Goal: Task Accomplishment & Management: Manage account settings

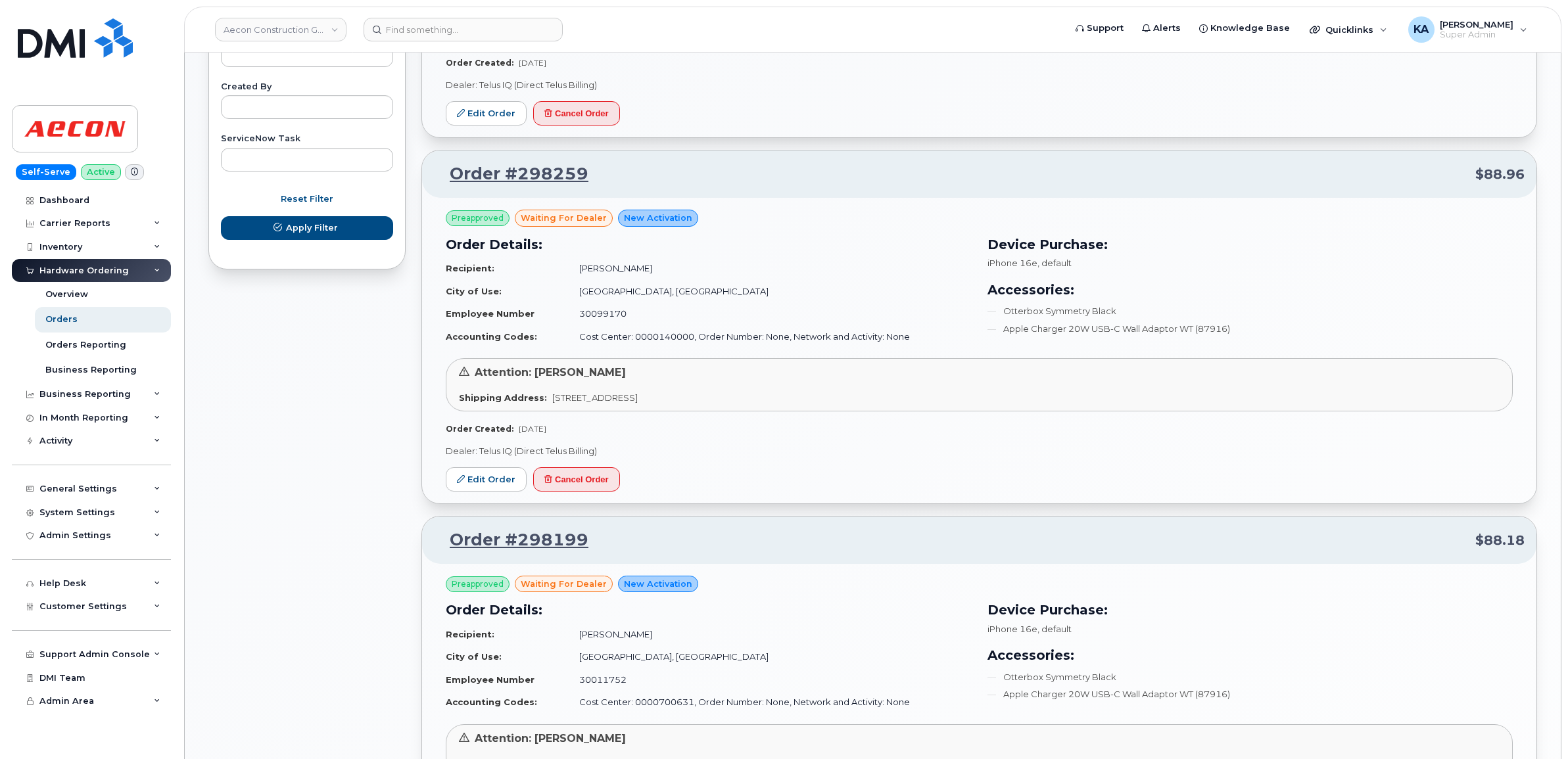
scroll to position [575, 0]
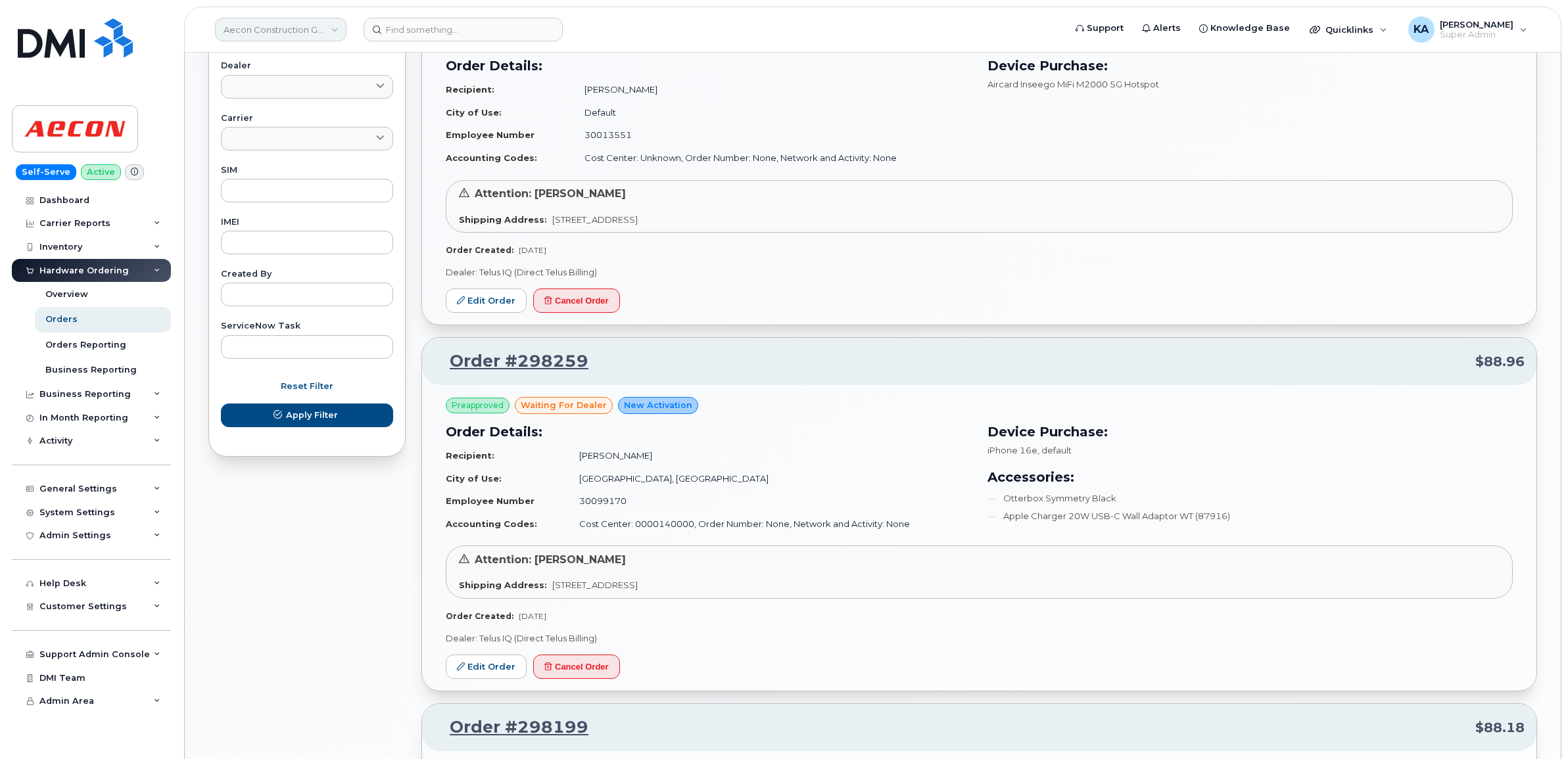
click at [330, 32] on link "Aecon Construction Group Inc" at bounding box center [281, 30] width 131 height 24
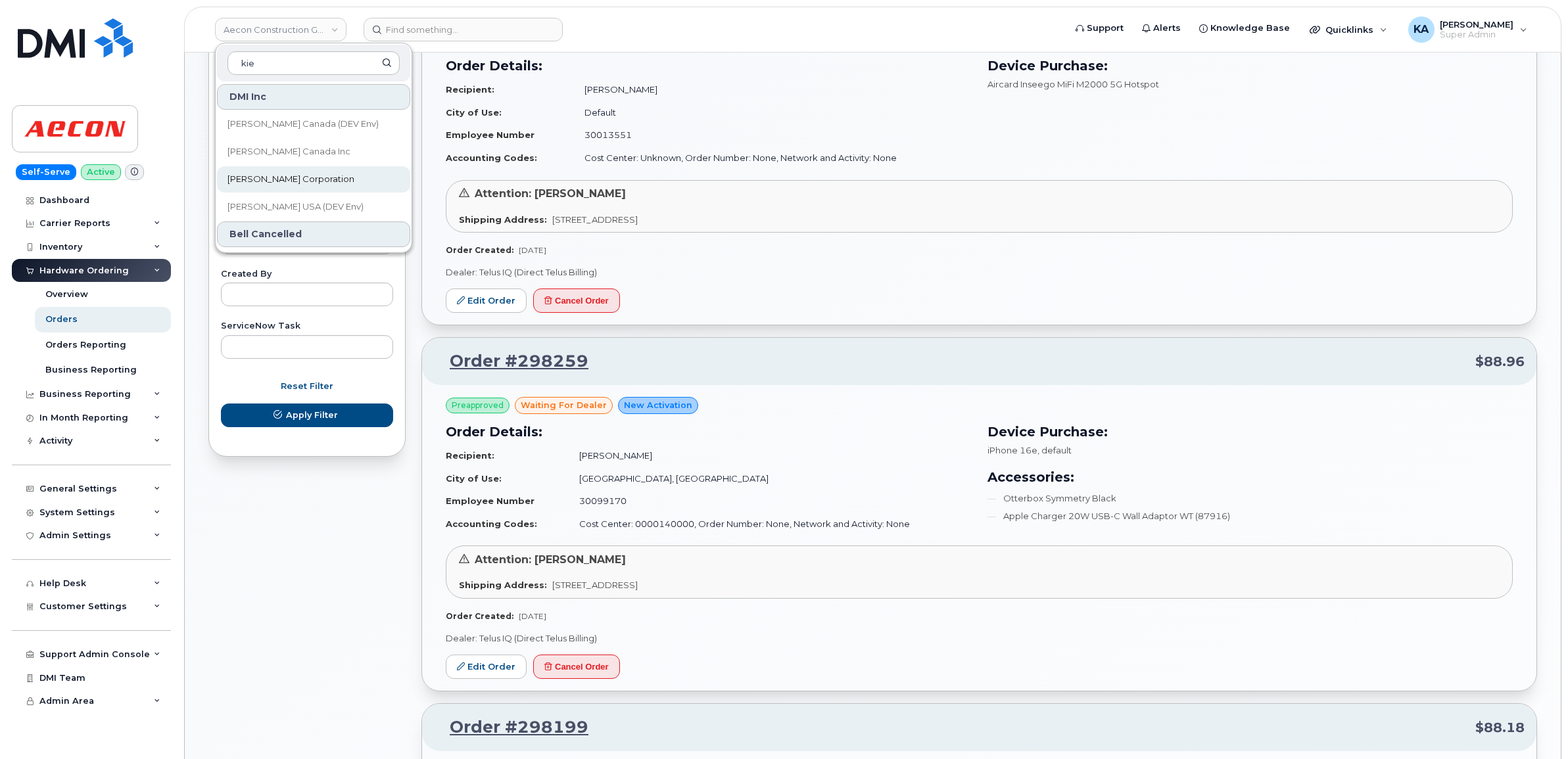
type input "kie"
click at [285, 178] on span "[PERSON_NAME] Corporation" at bounding box center [291, 180] width 127 height 13
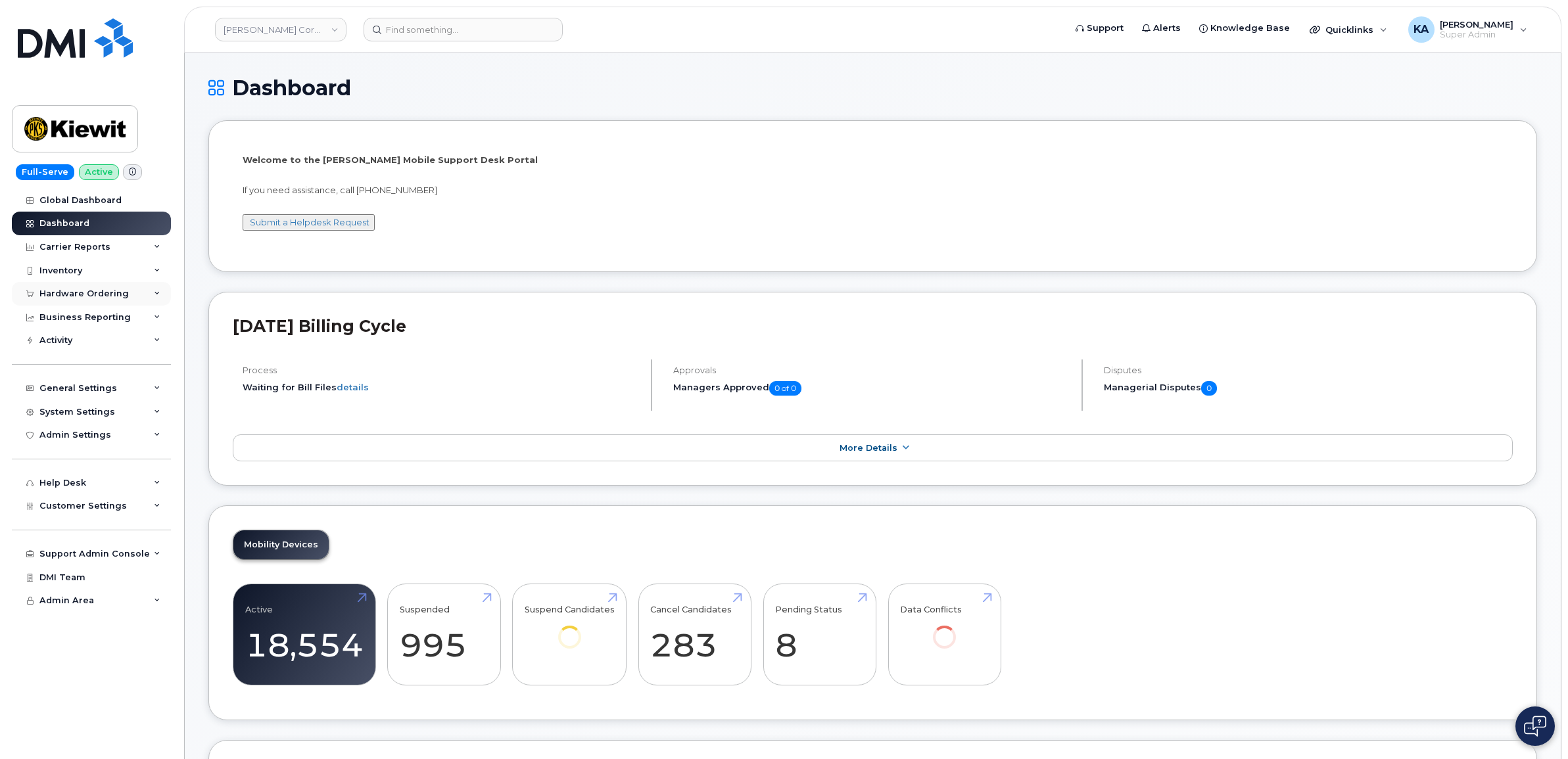
click at [155, 293] on icon at bounding box center [157, 294] width 7 height 7
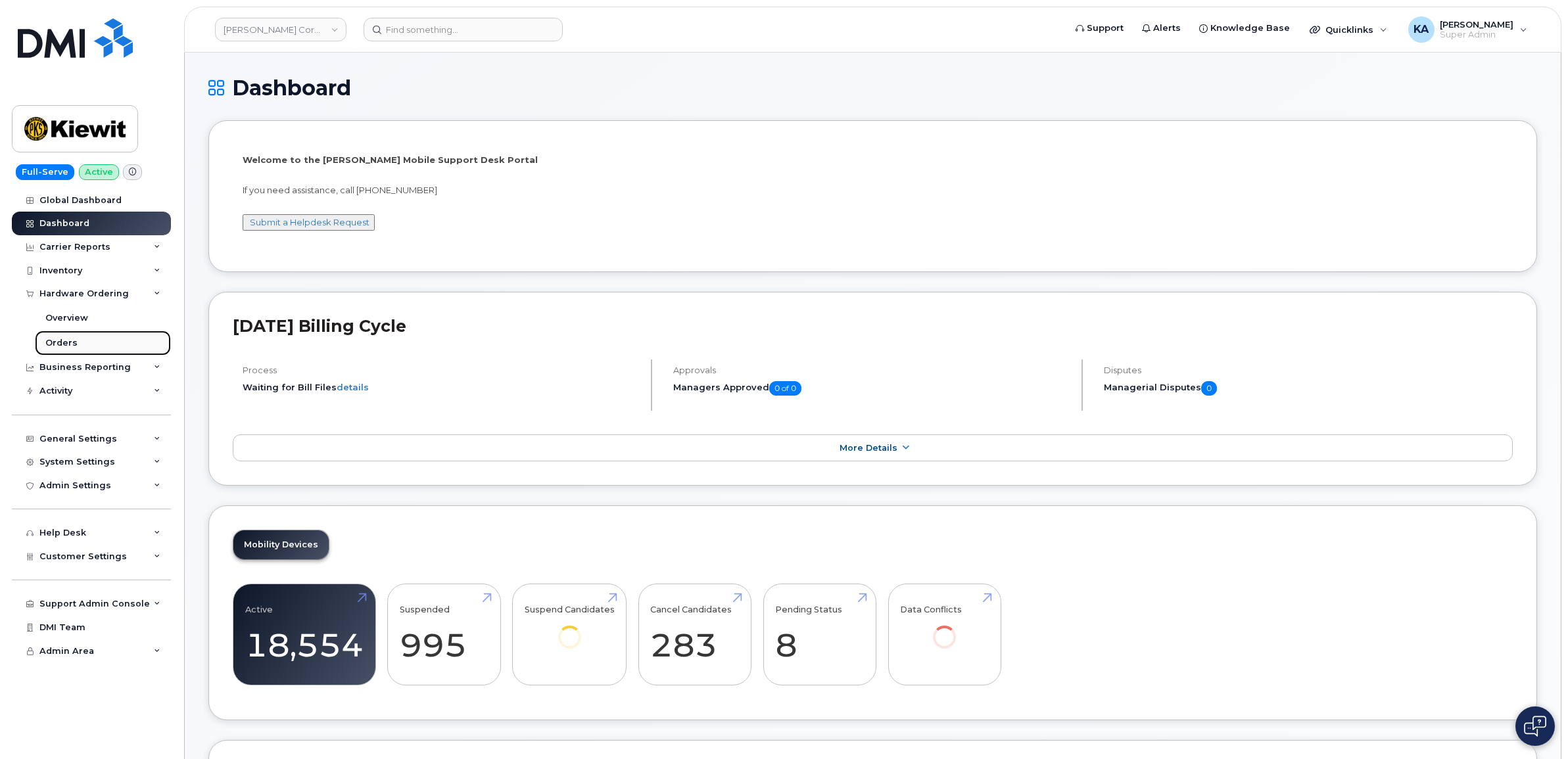
click at [64, 344] on div "Orders" at bounding box center [61, 343] width 33 height 12
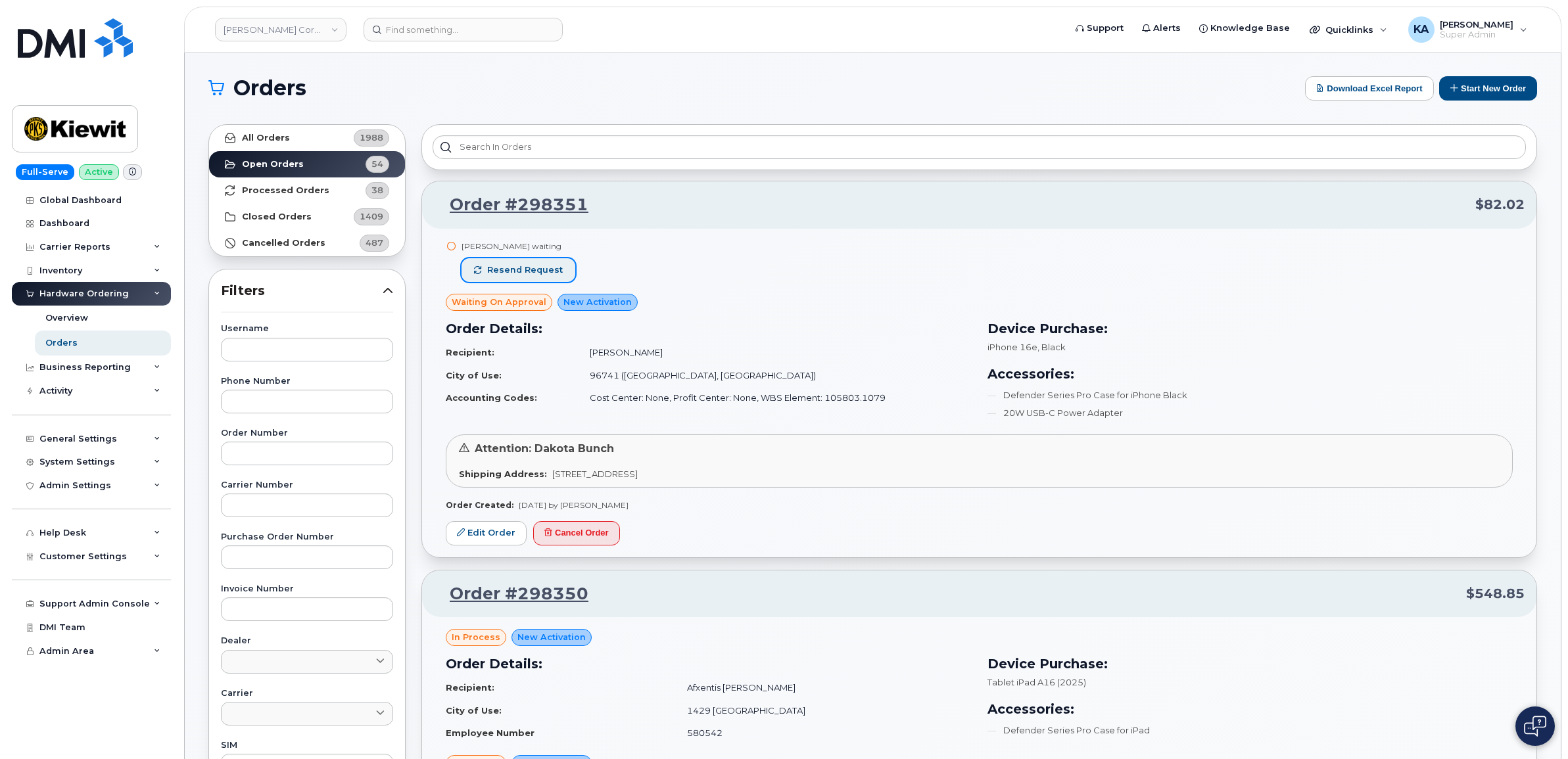
click at [503, 271] on span "Resend request" at bounding box center [525, 270] width 76 height 12
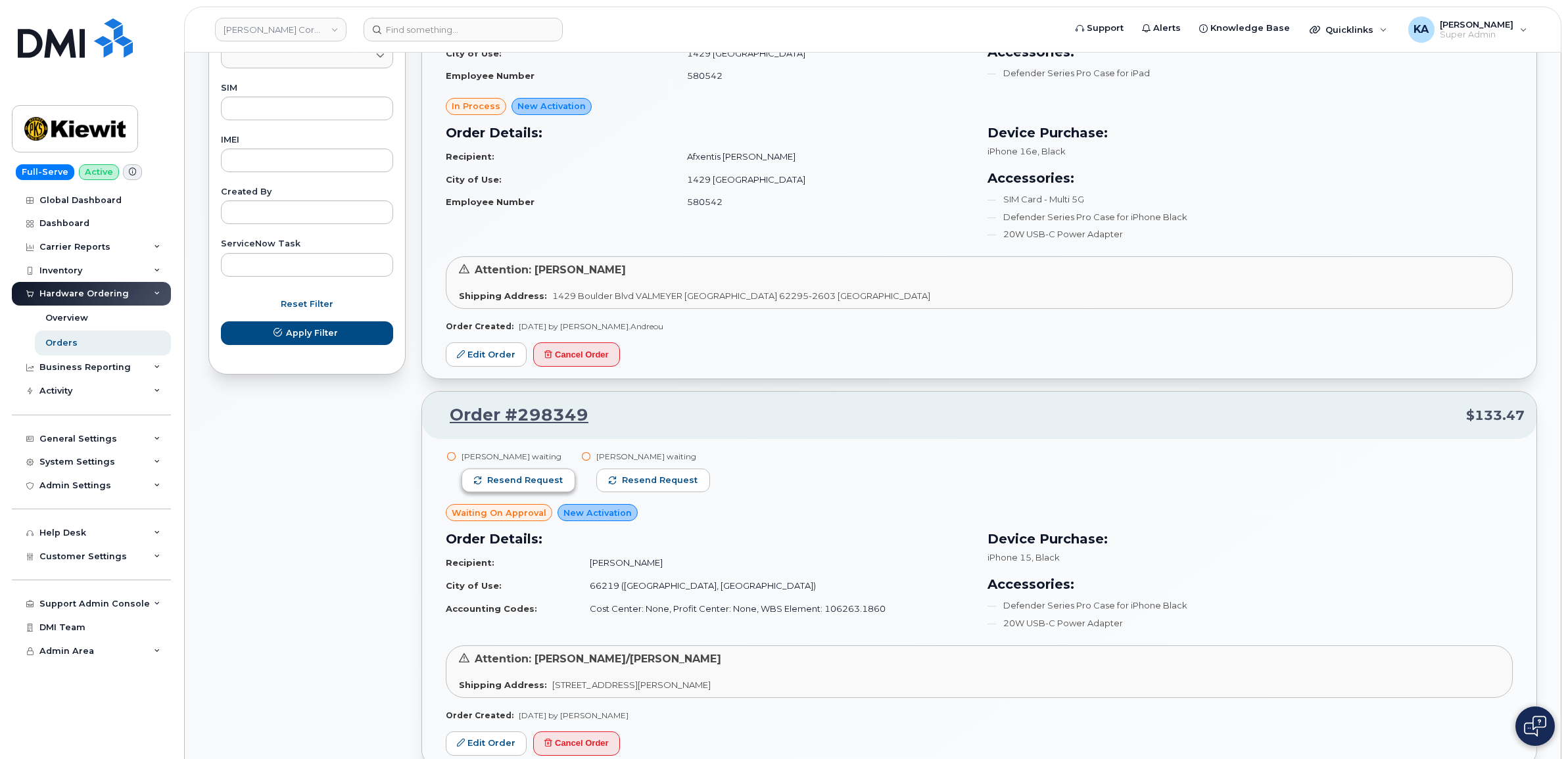
scroll to position [740, 0]
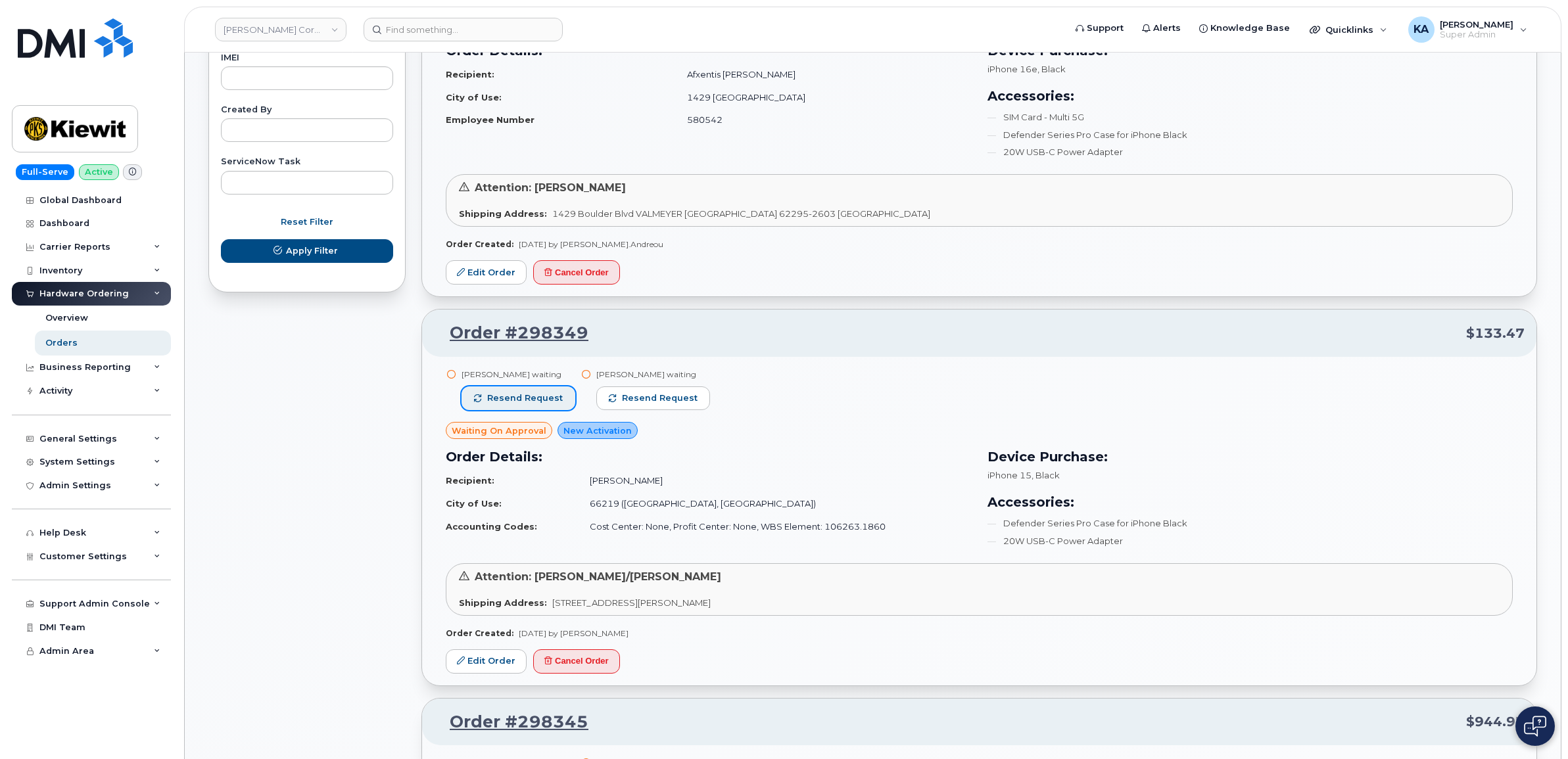
click at [512, 401] on span "Resend request" at bounding box center [525, 398] width 76 height 12
click at [639, 391] on button "Resend request" at bounding box center [654, 399] width 113 height 24
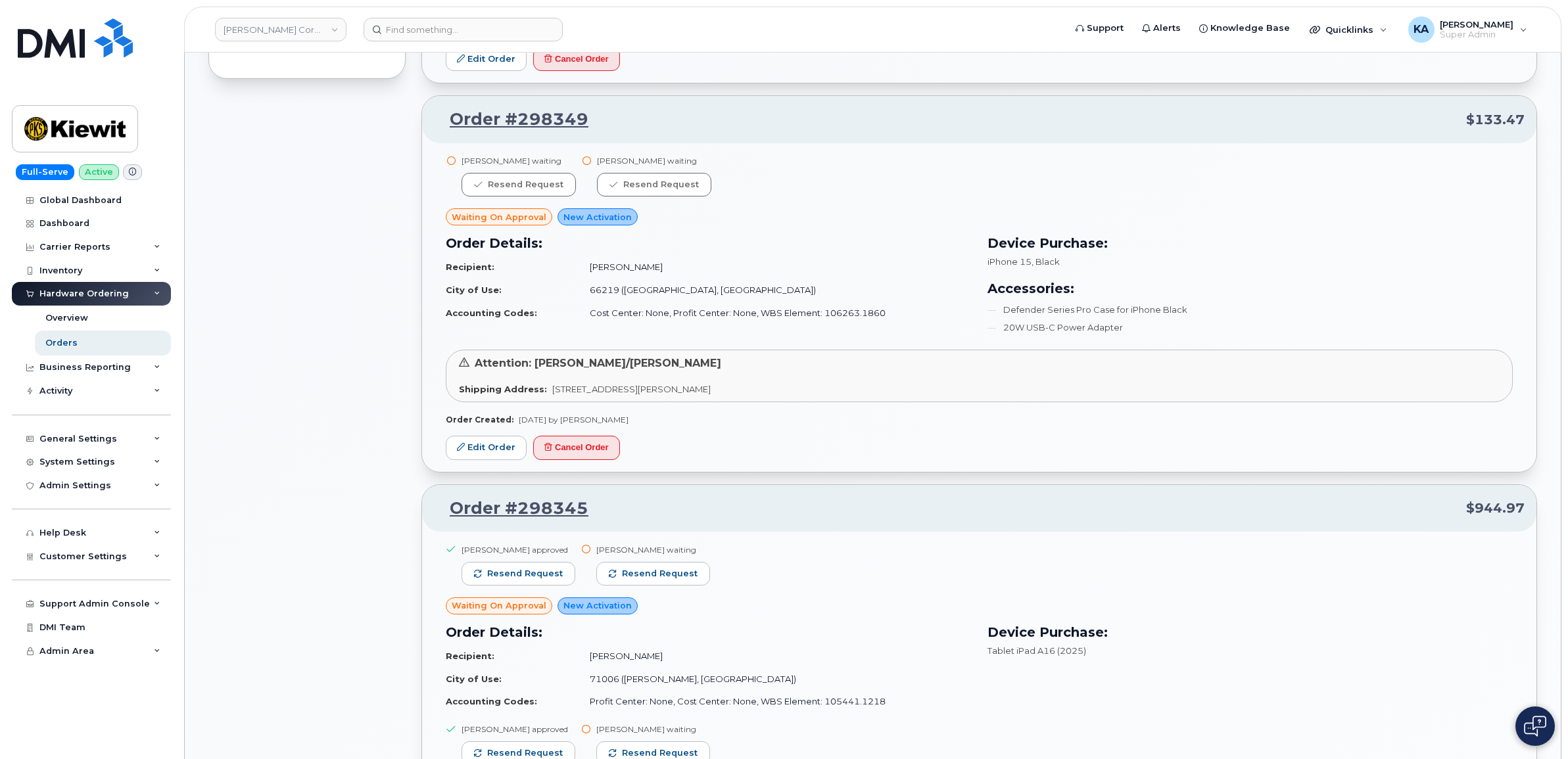
scroll to position [986, 0]
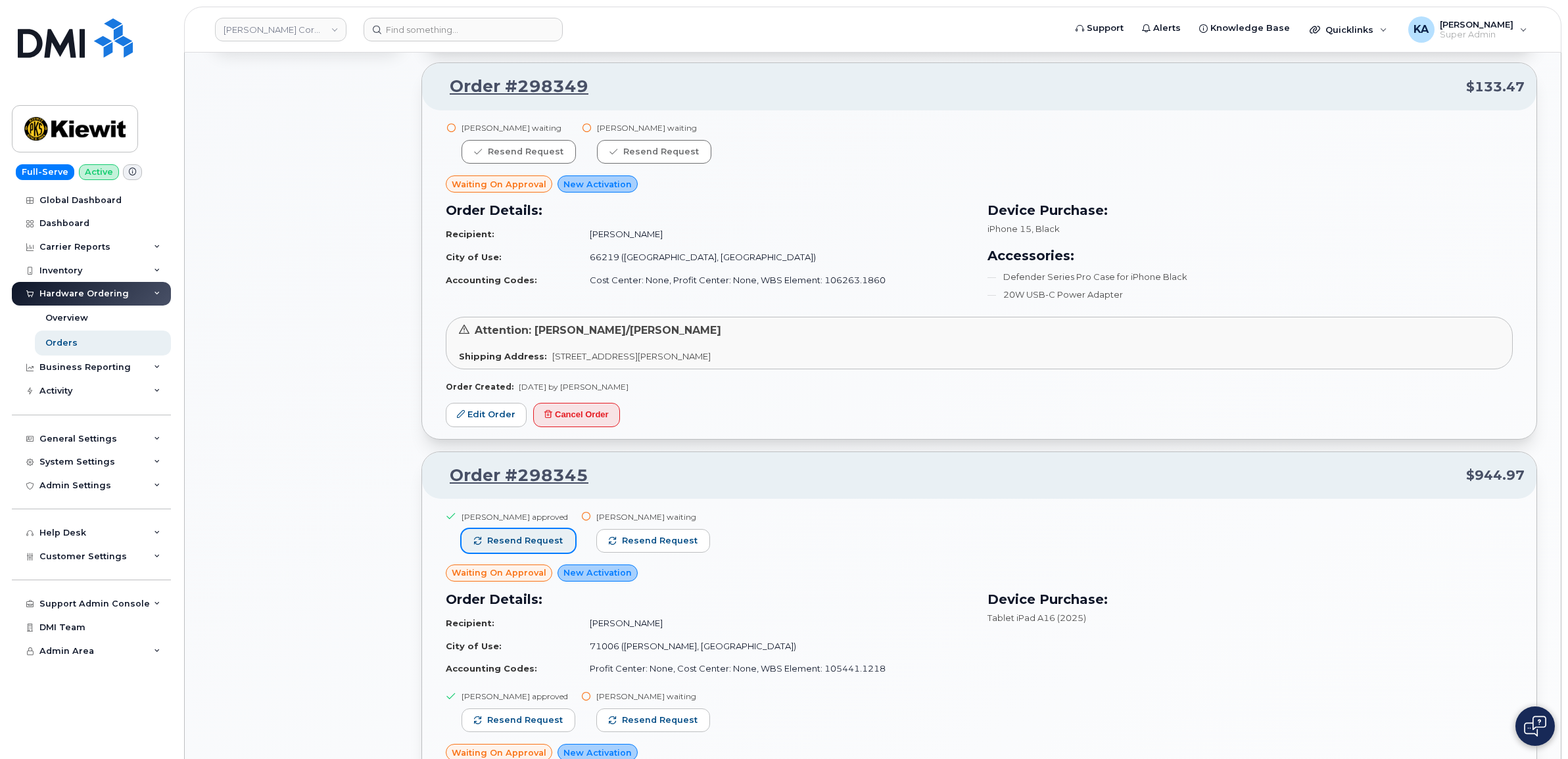
click at [524, 536] on span "Resend request" at bounding box center [525, 541] width 76 height 12
click at [622, 539] on span "Resend request" at bounding box center [660, 541] width 76 height 12
click at [523, 715] on button "Resend request" at bounding box center [518, 721] width 113 height 24
click at [638, 718] on span "Resend request" at bounding box center [660, 721] width 76 height 12
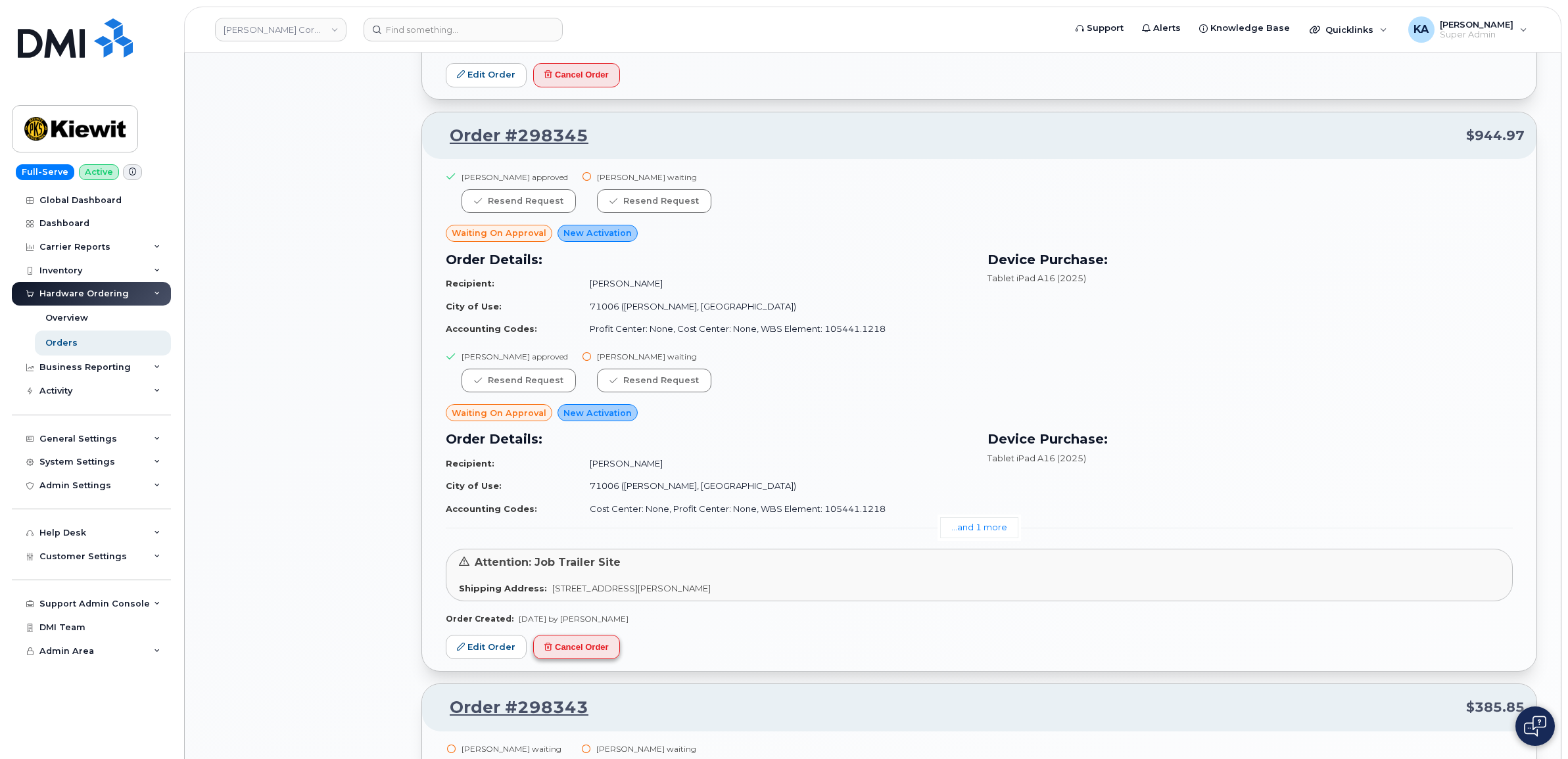
scroll to position [1479, 0]
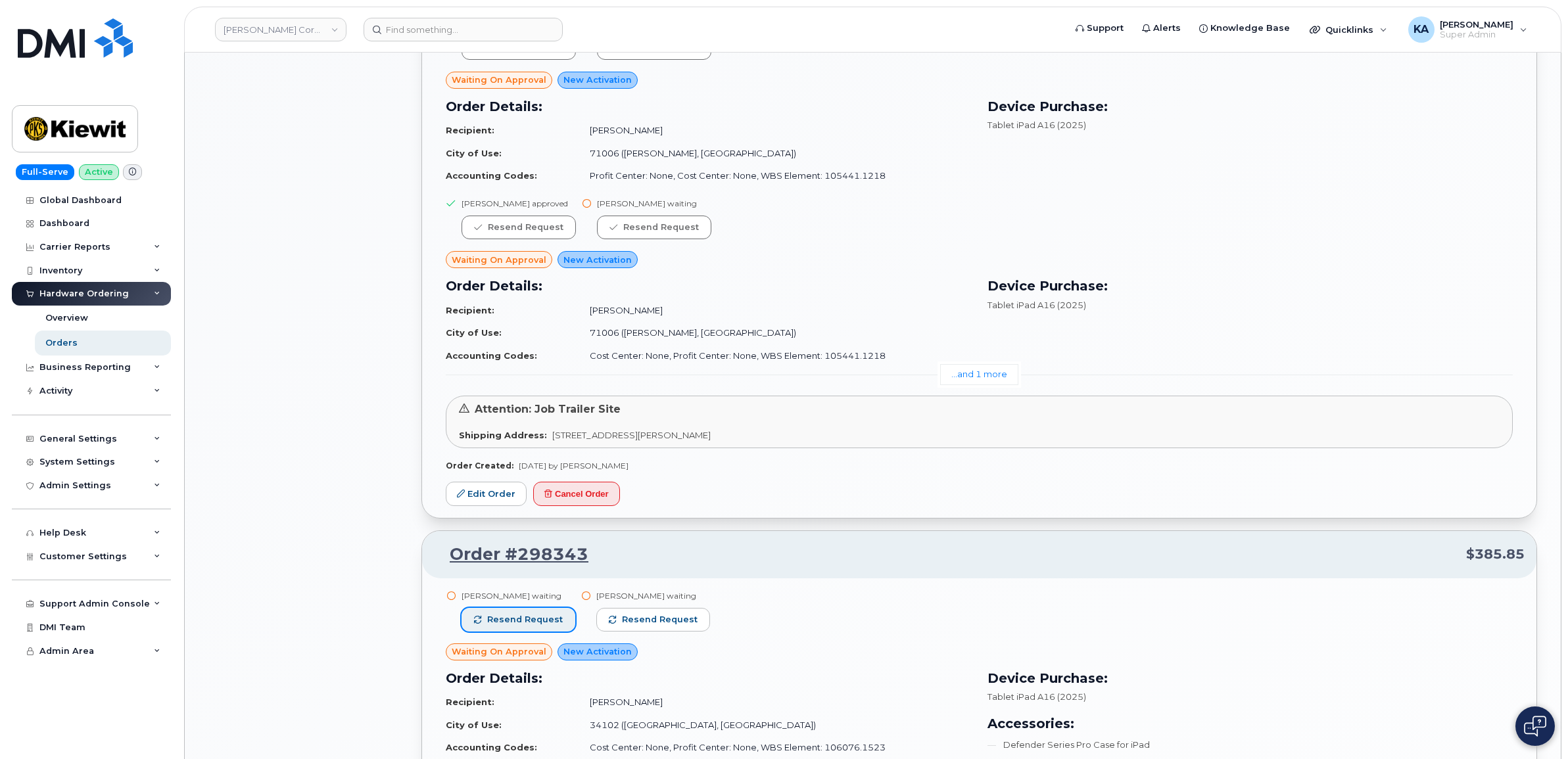
click at [531, 625] on span "Resend request" at bounding box center [525, 620] width 76 height 12
click at [666, 624] on span "Resend request" at bounding box center [660, 620] width 76 height 12
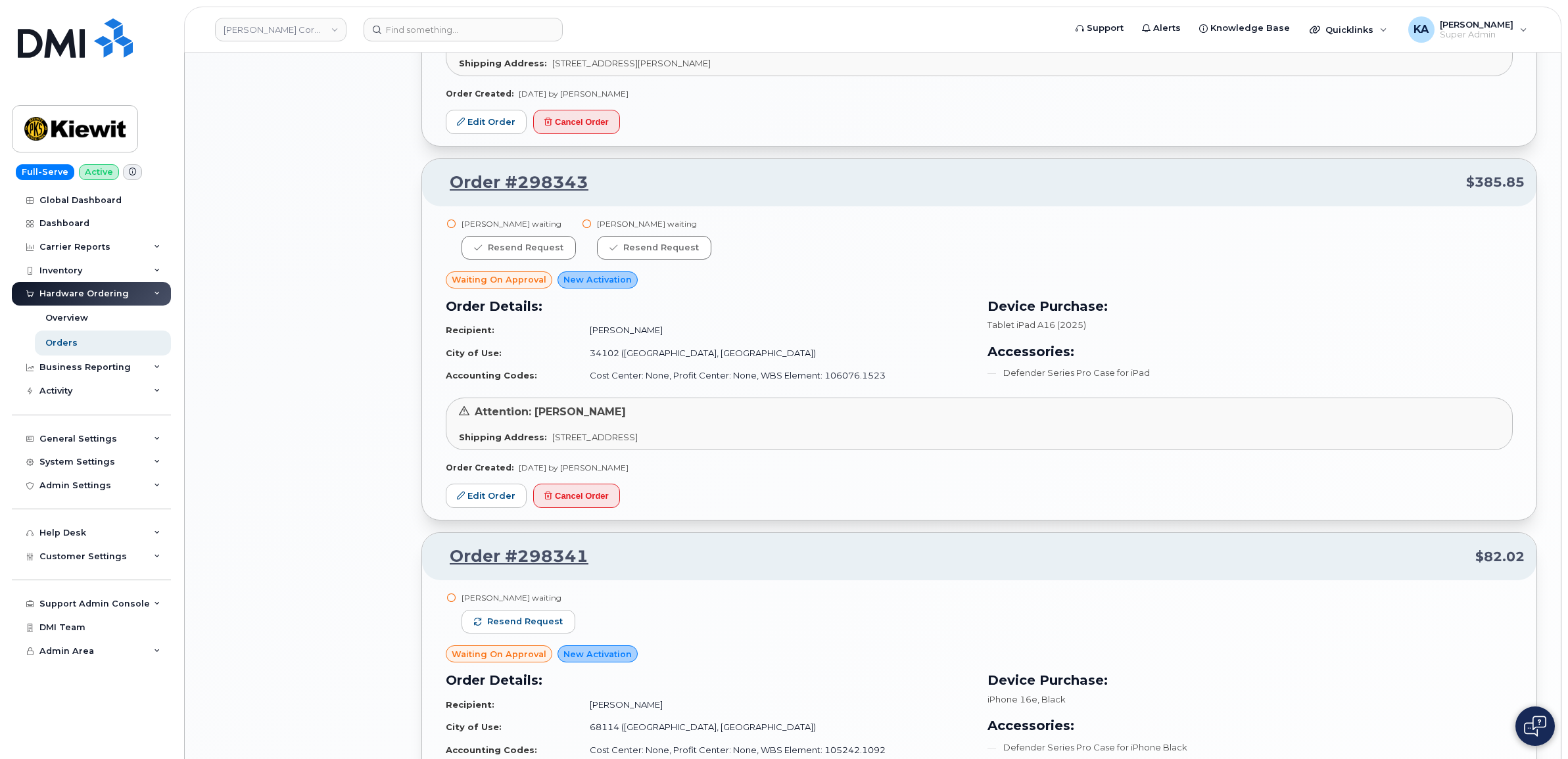
scroll to position [1890, 0]
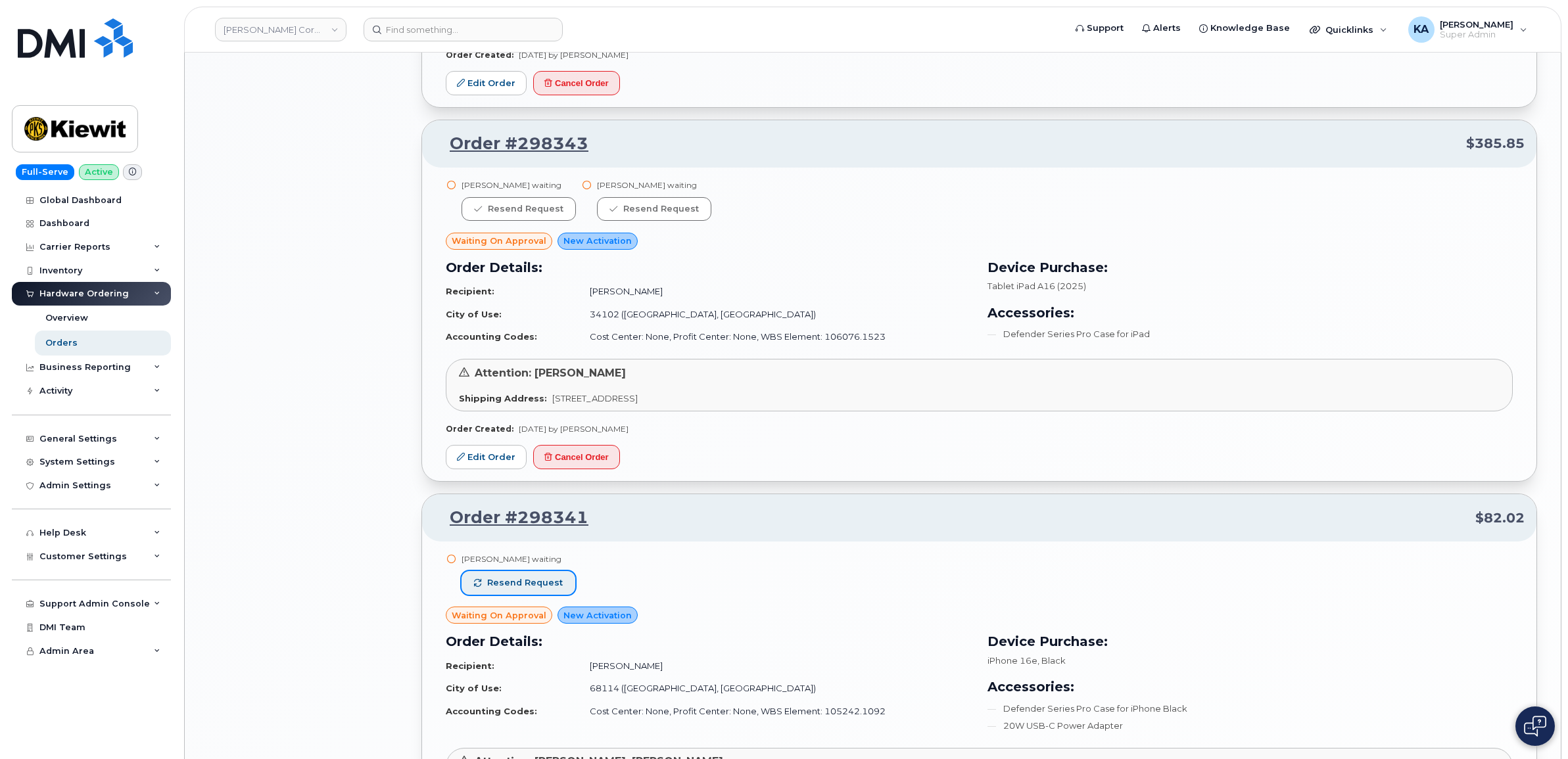
click at [528, 584] on span "Resend request" at bounding box center [525, 583] width 76 height 12
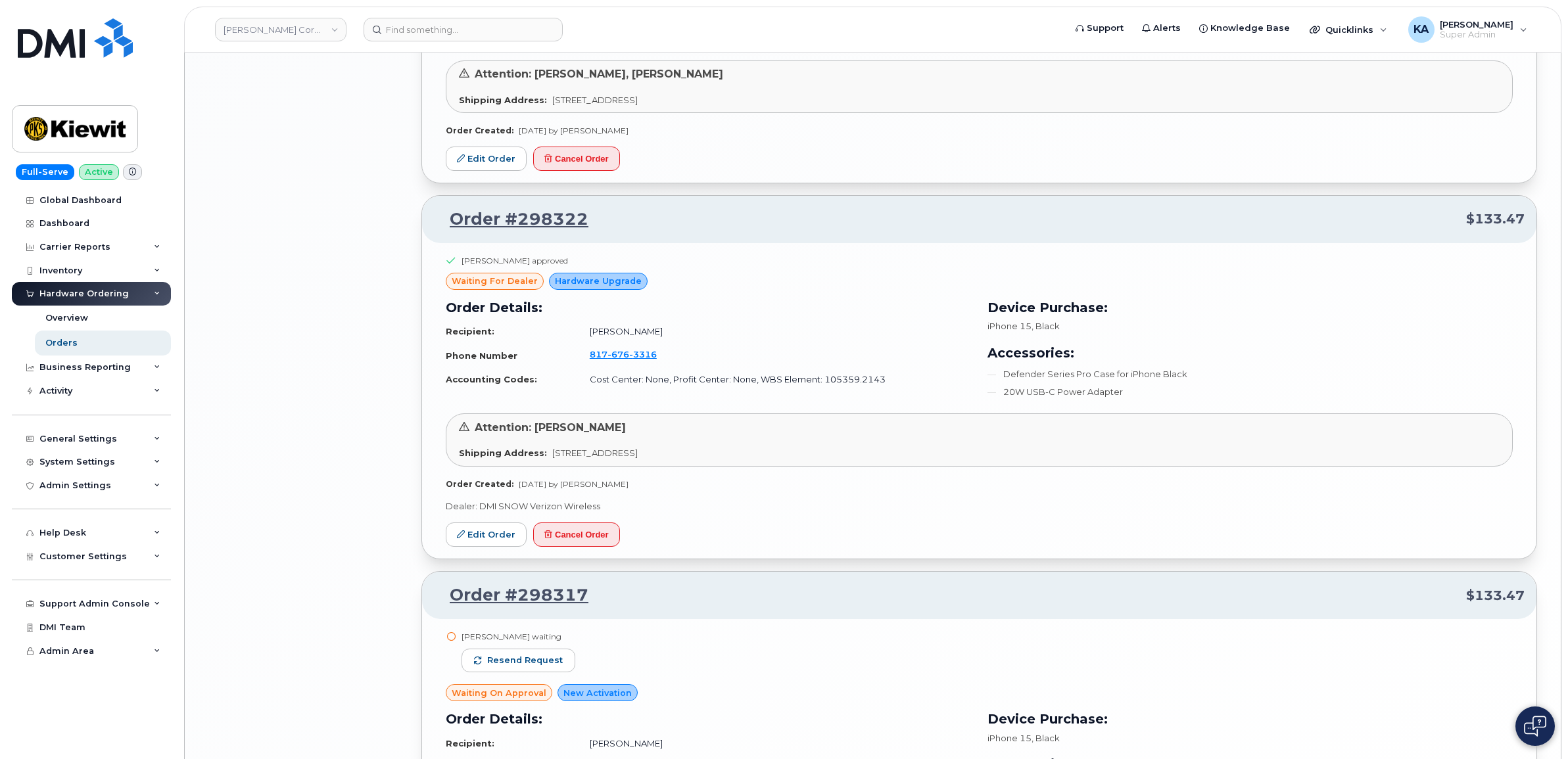
scroll to position [2629, 0]
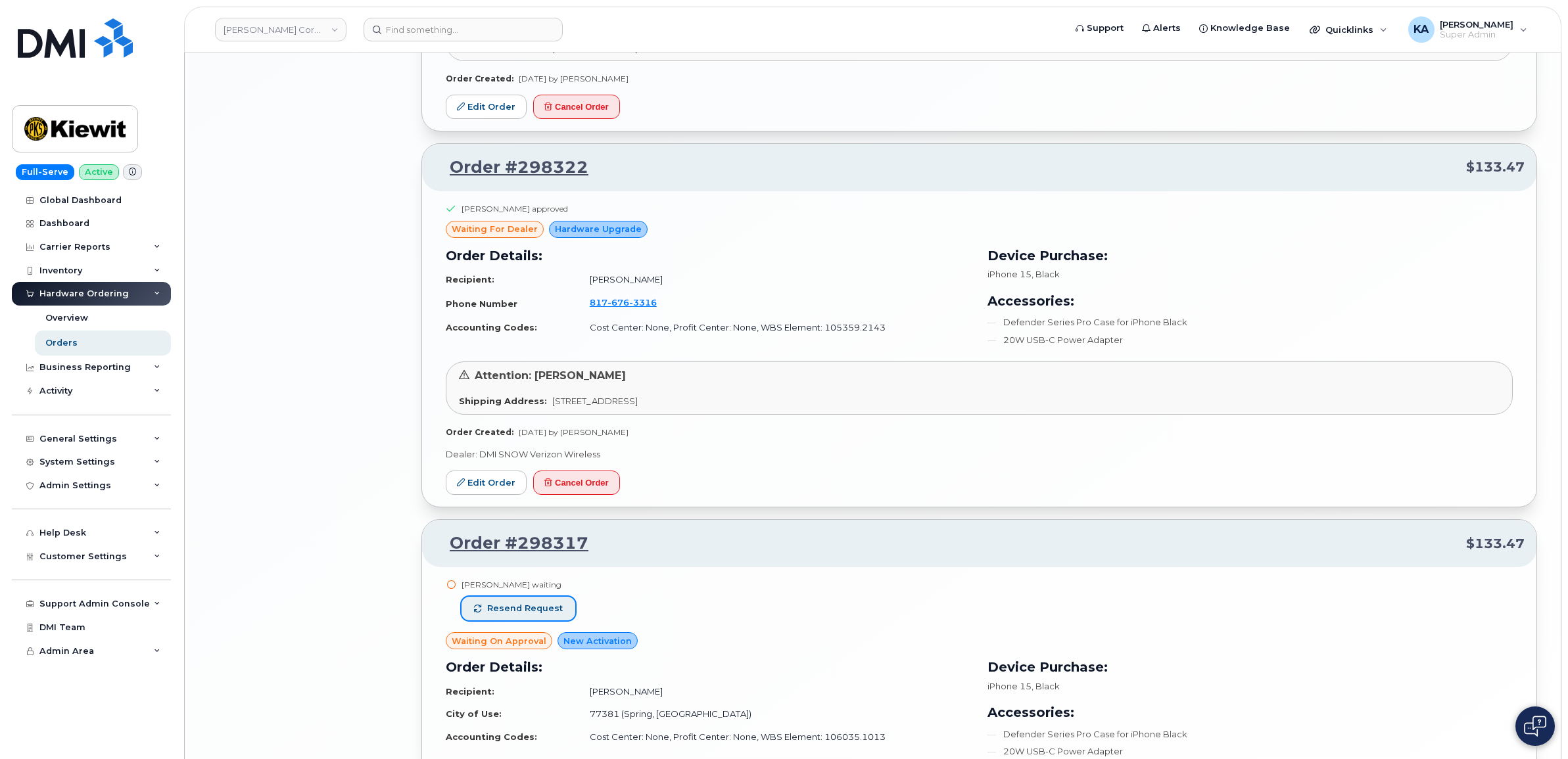
click at [528, 613] on span "Resend request" at bounding box center [525, 608] width 76 height 12
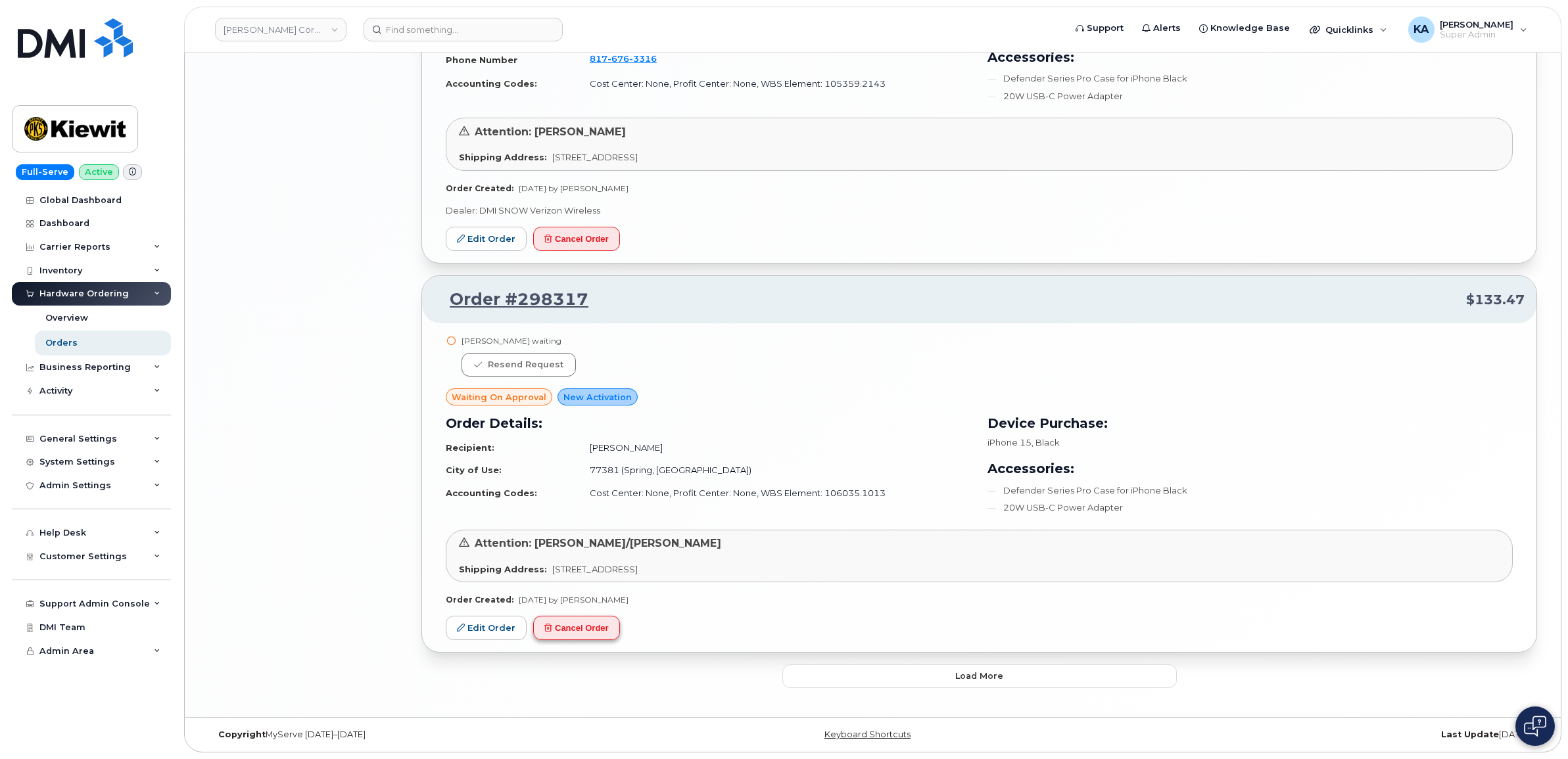
scroll to position [2877, 0]
click at [796, 671] on button "Load more" at bounding box center [979, 677] width 394 height 24
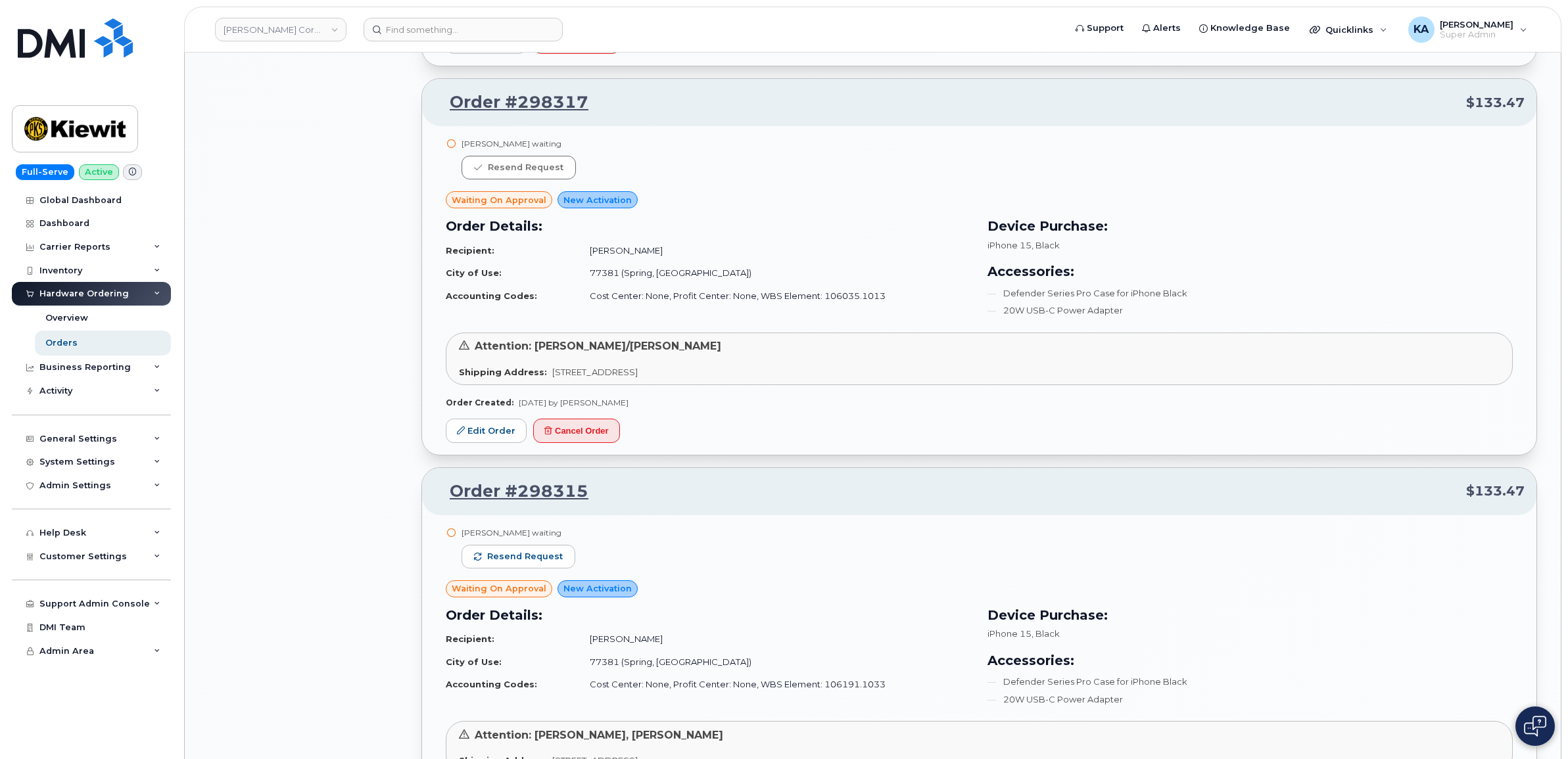
scroll to position [3124, 0]
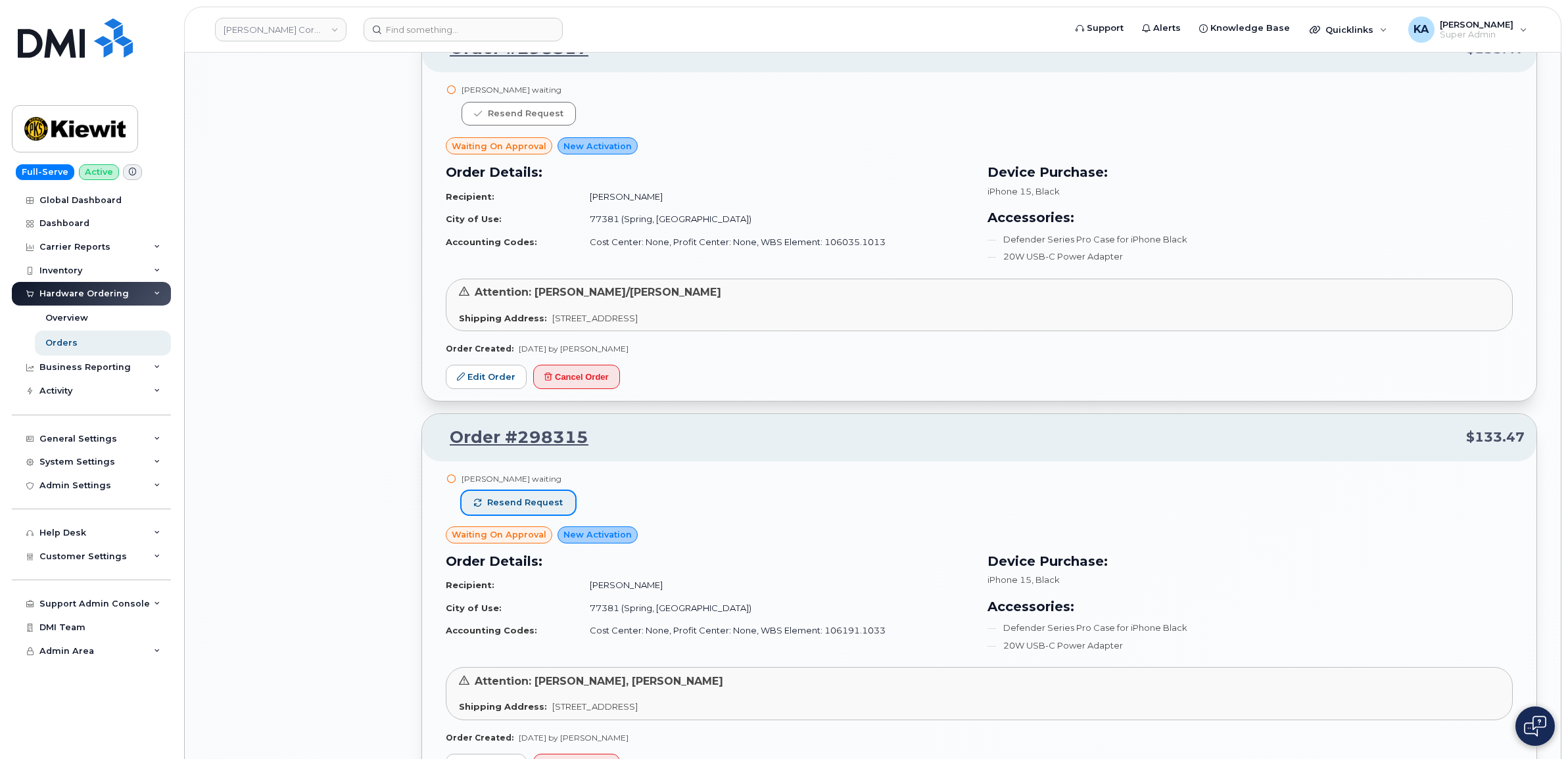
click at [517, 502] on span "Resend request" at bounding box center [525, 503] width 76 height 12
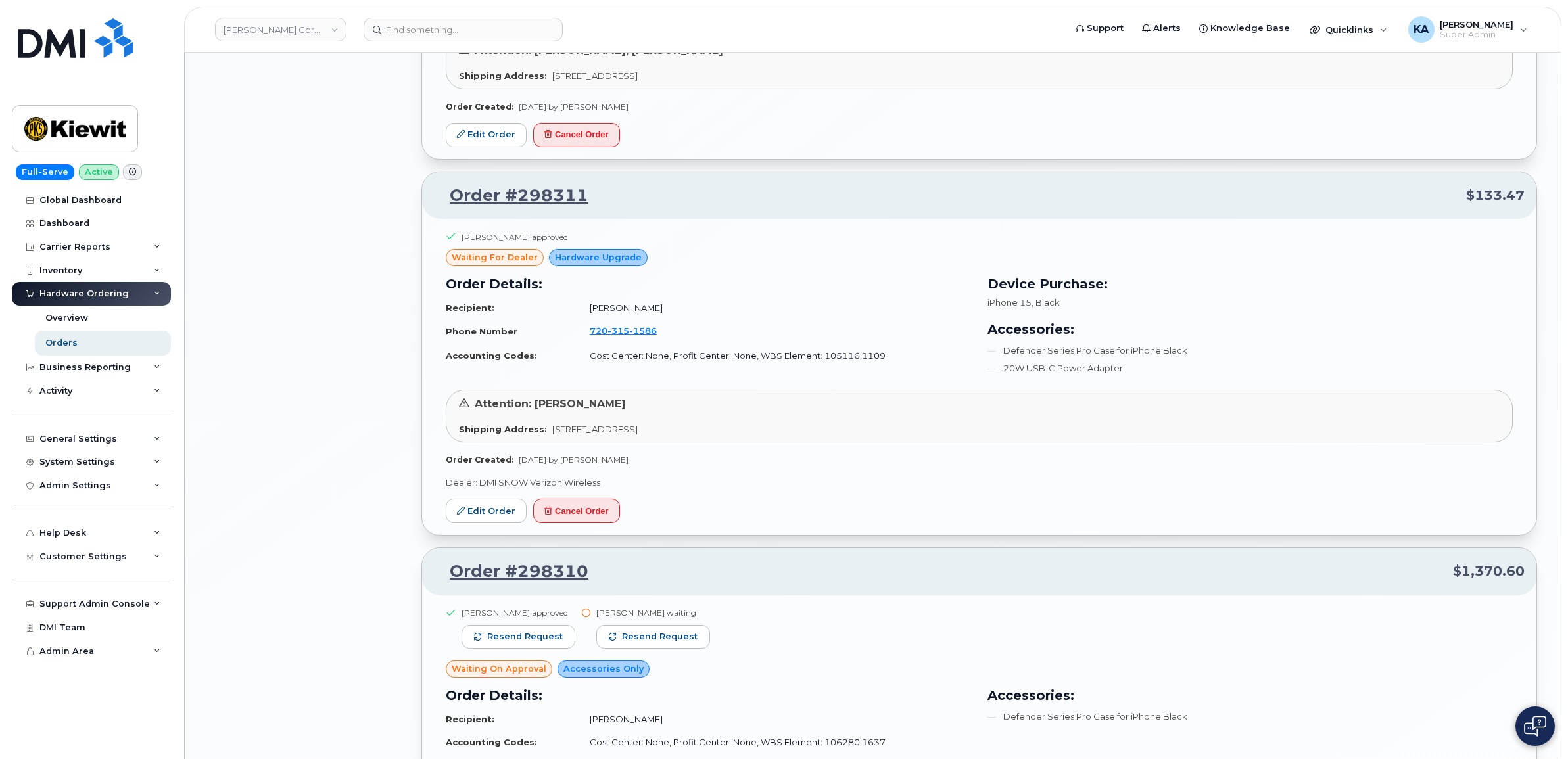
scroll to position [3781, 0]
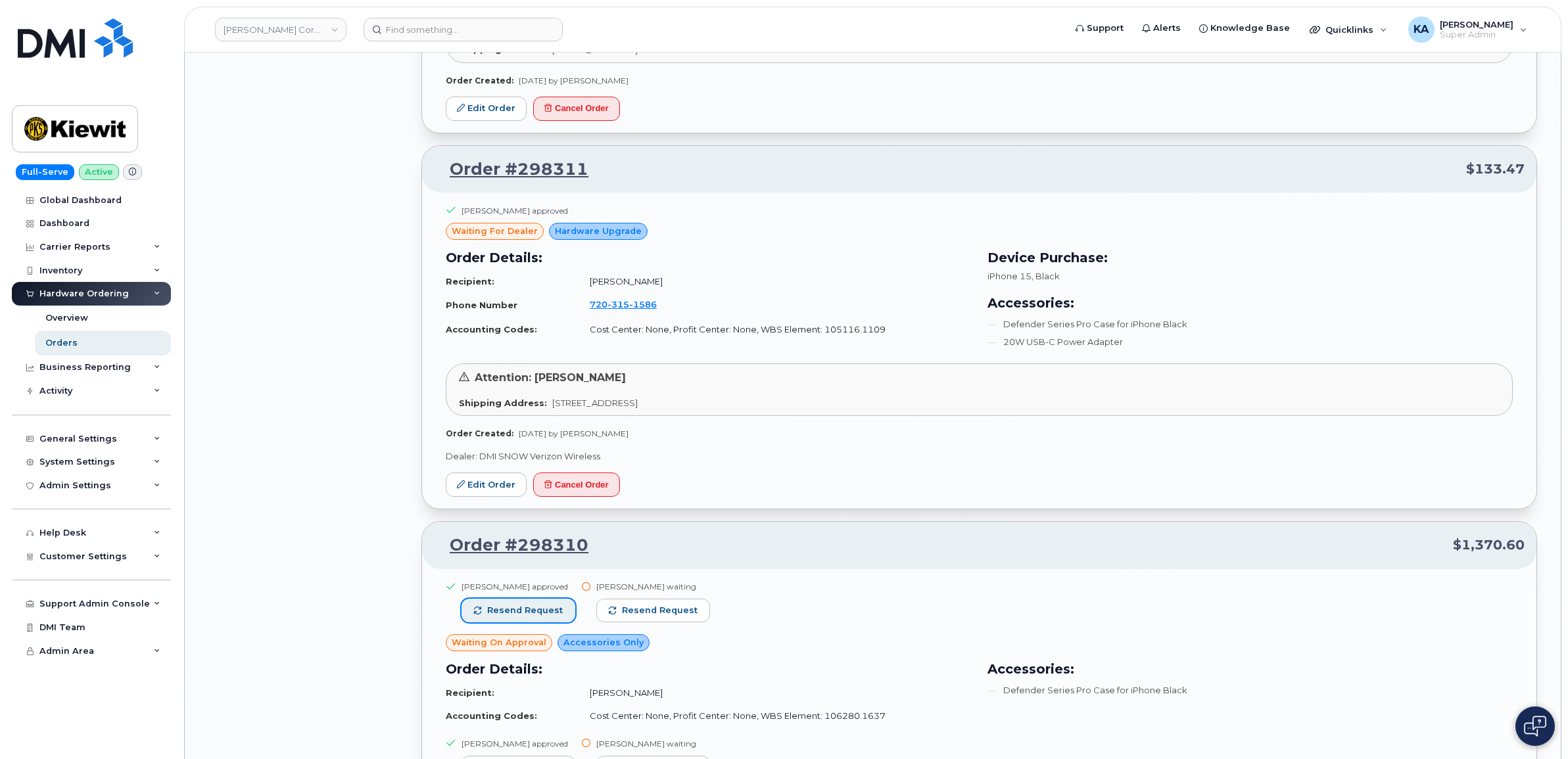
click at [514, 610] on span "Resend request" at bounding box center [525, 610] width 76 height 12
click at [651, 612] on span "Resend request" at bounding box center [660, 610] width 76 height 12
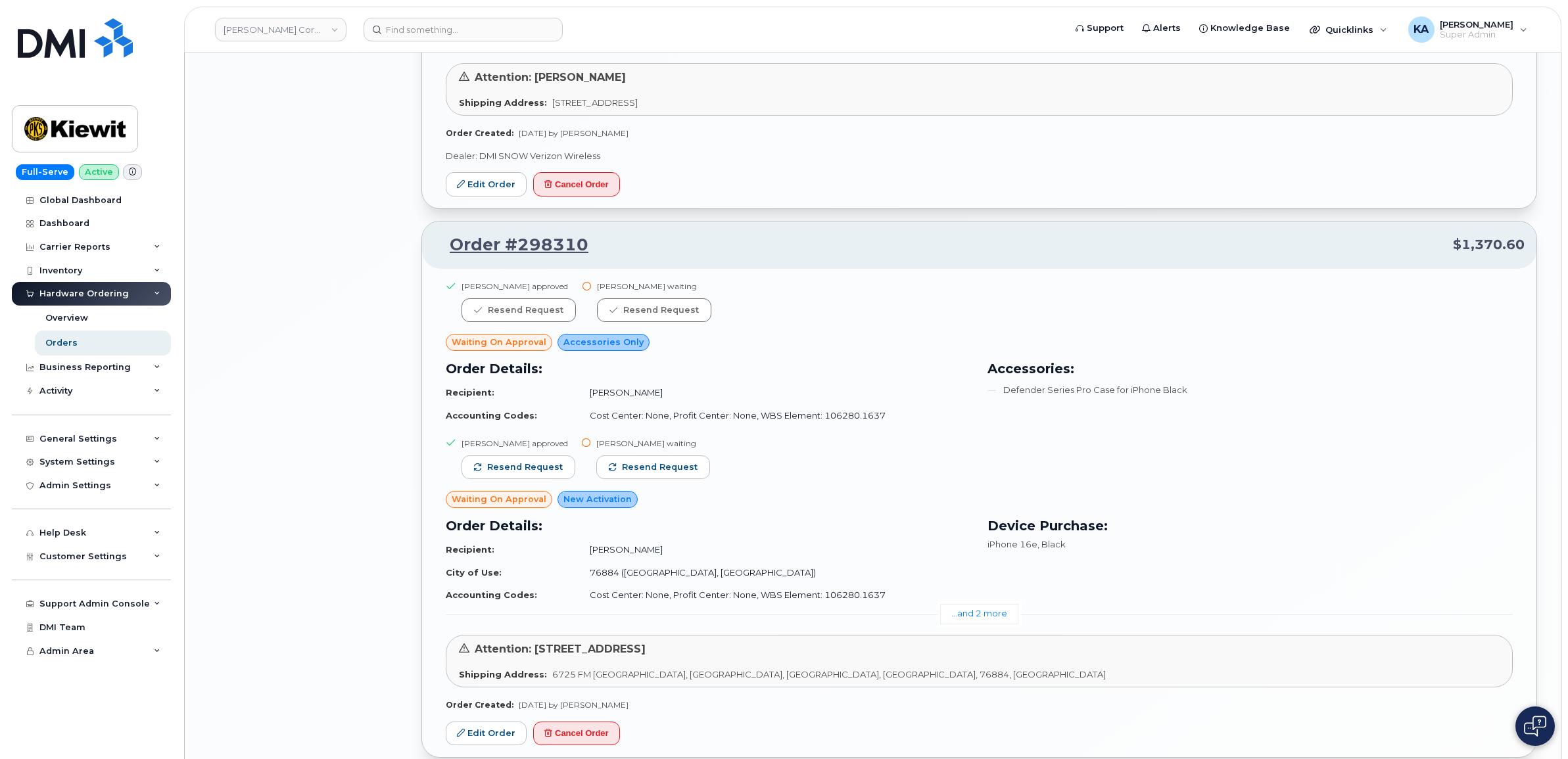
scroll to position [4110, 0]
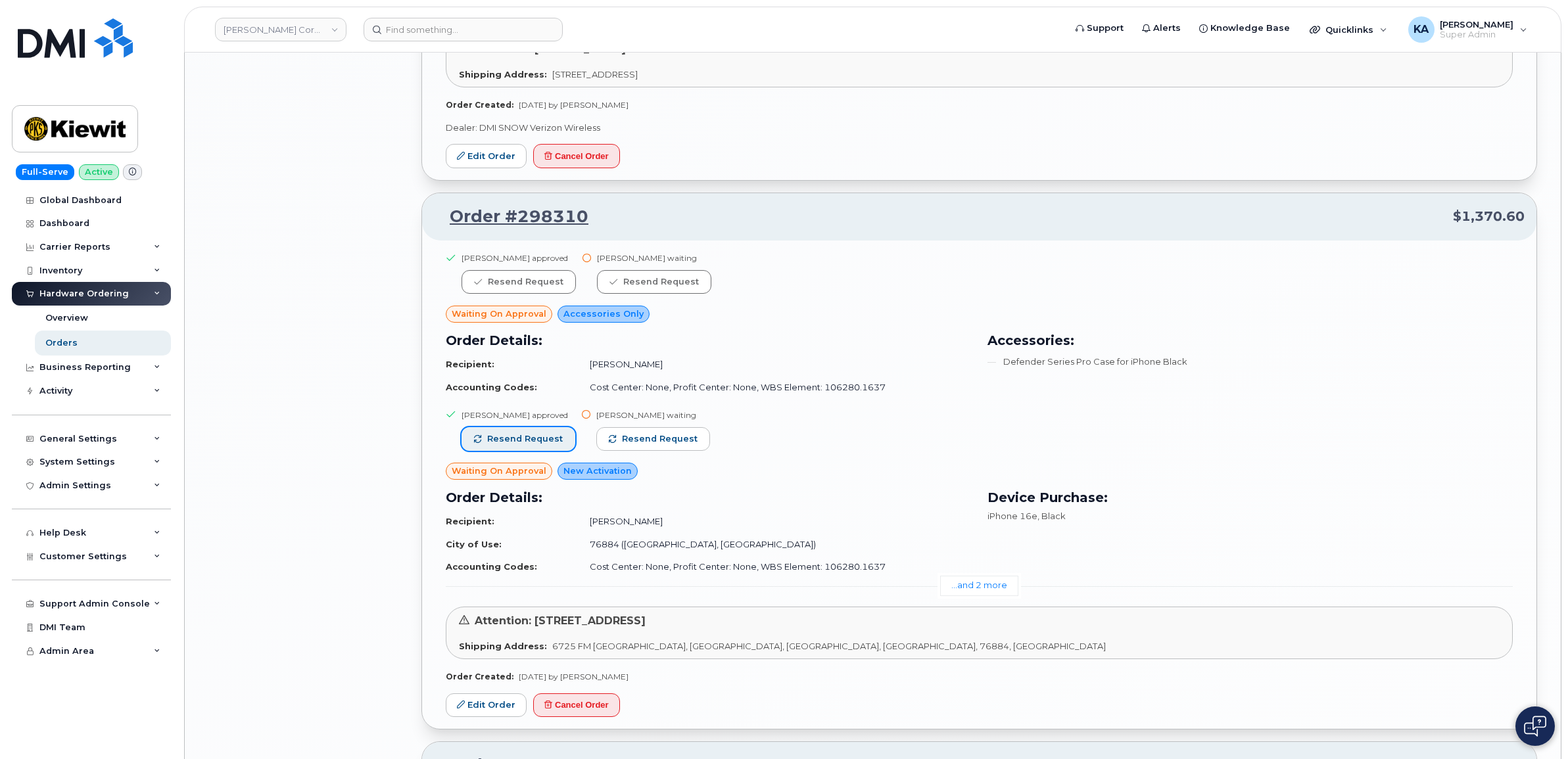
click at [508, 445] on span "Resend request" at bounding box center [525, 439] width 76 height 12
click at [641, 445] on span "Resend request" at bounding box center [660, 439] width 76 height 12
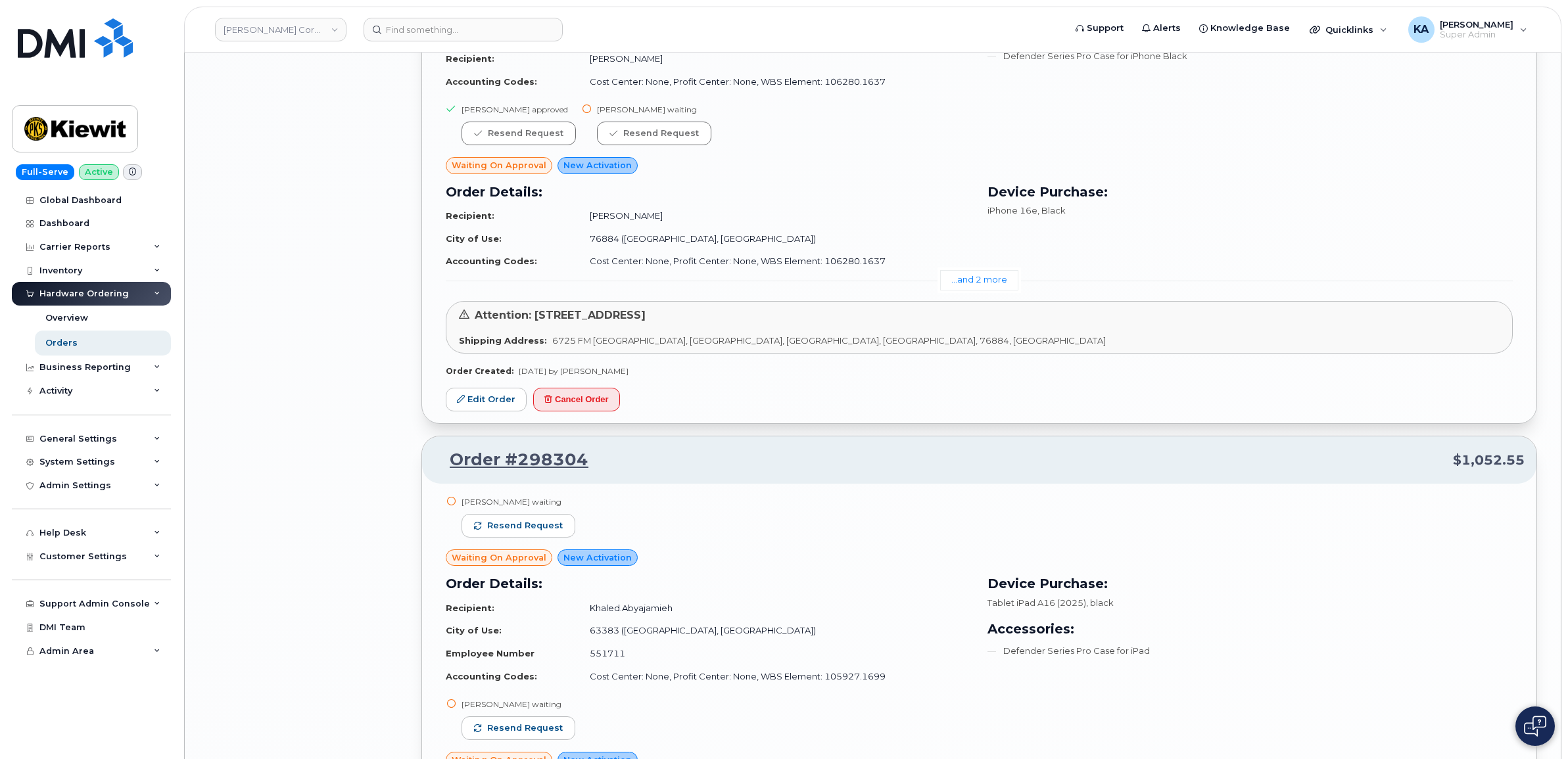
scroll to position [4439, 0]
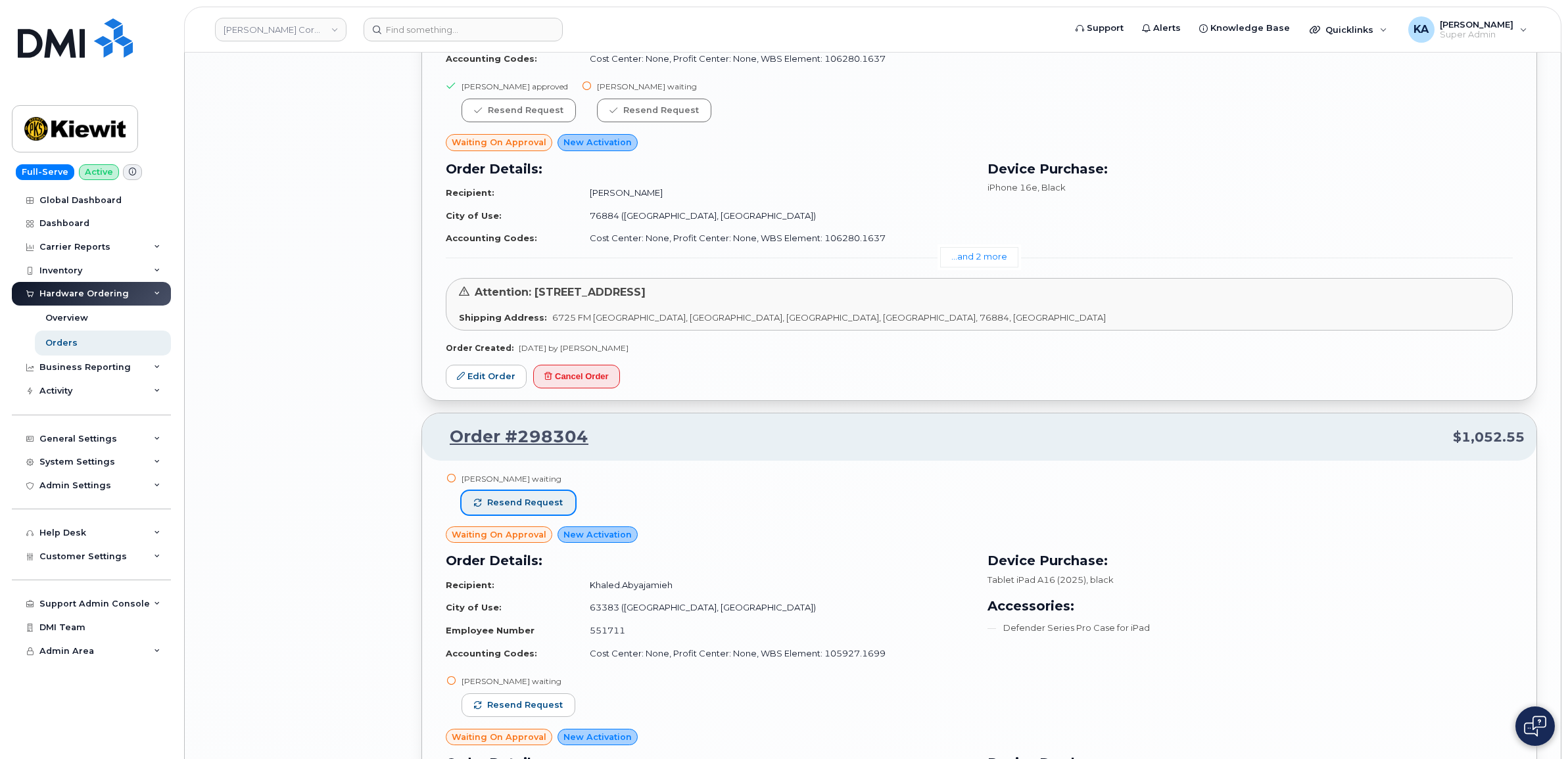
click at [515, 506] on span "Resend request" at bounding box center [525, 503] width 76 height 12
click at [527, 711] on span "Resend request" at bounding box center [525, 705] width 76 height 12
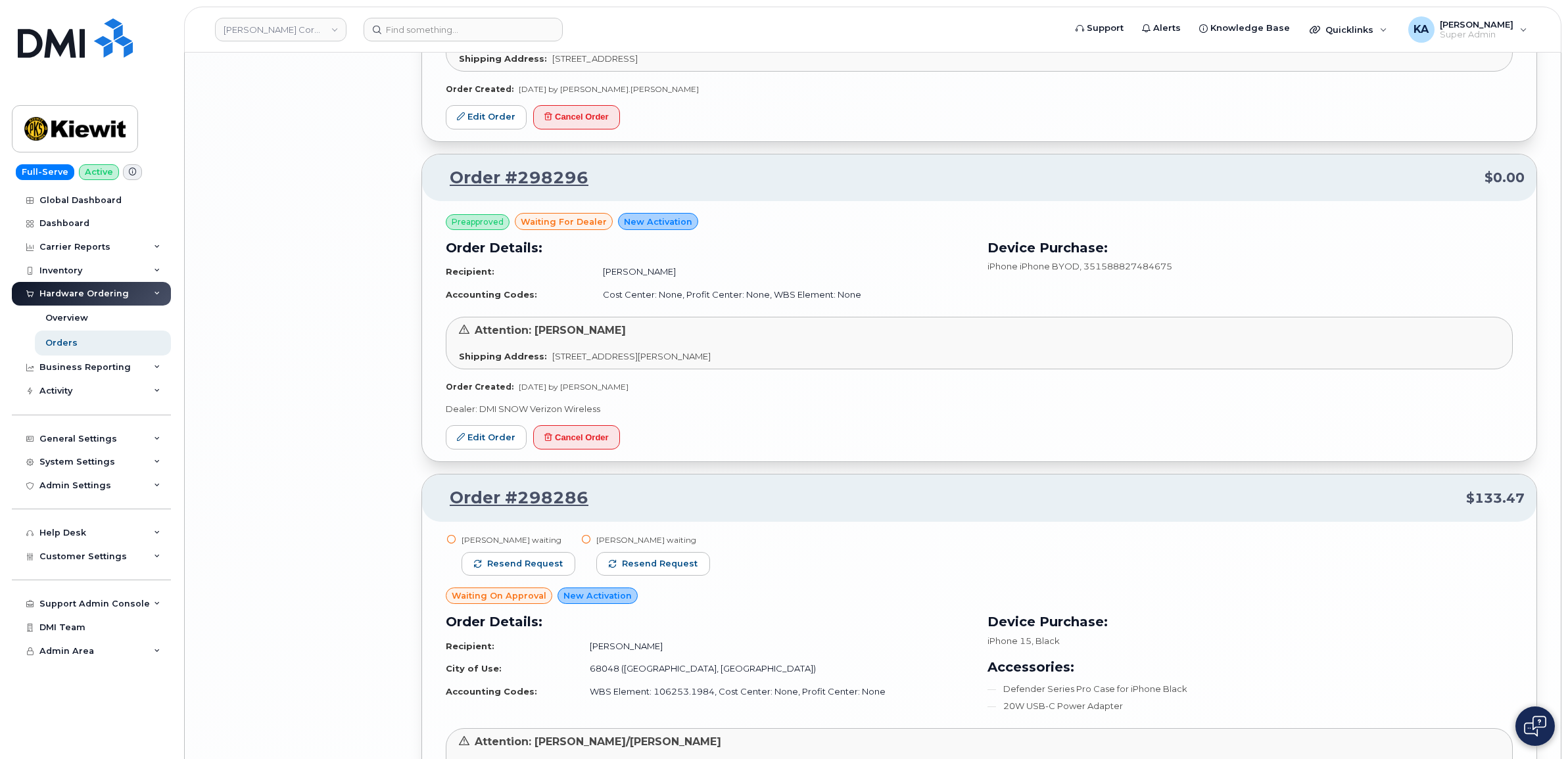
scroll to position [5342, 0]
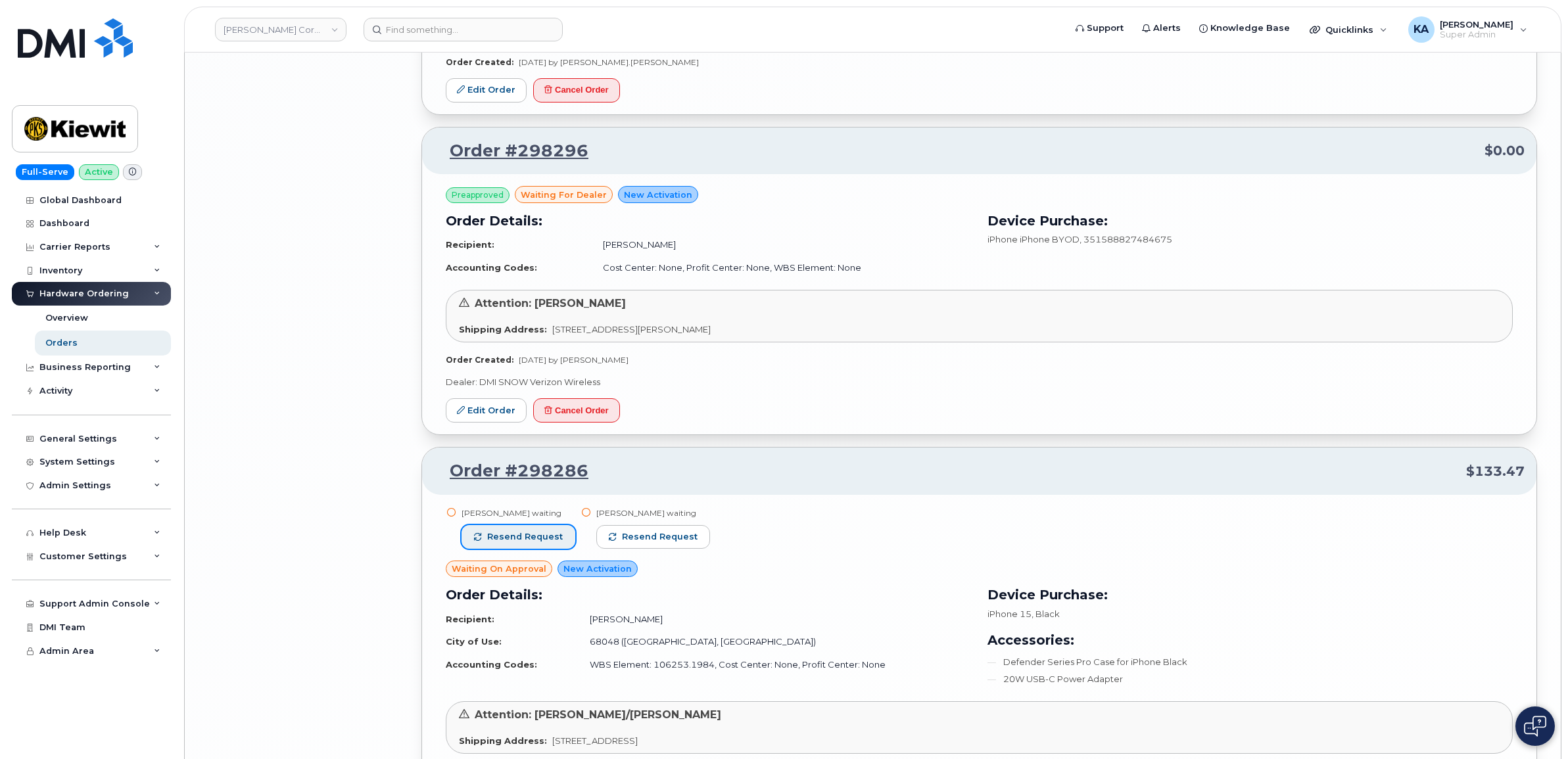
click at [517, 541] on span "Resend request" at bounding box center [525, 537] width 76 height 12
click at [626, 540] on span "Resend request" at bounding box center [660, 537] width 76 height 12
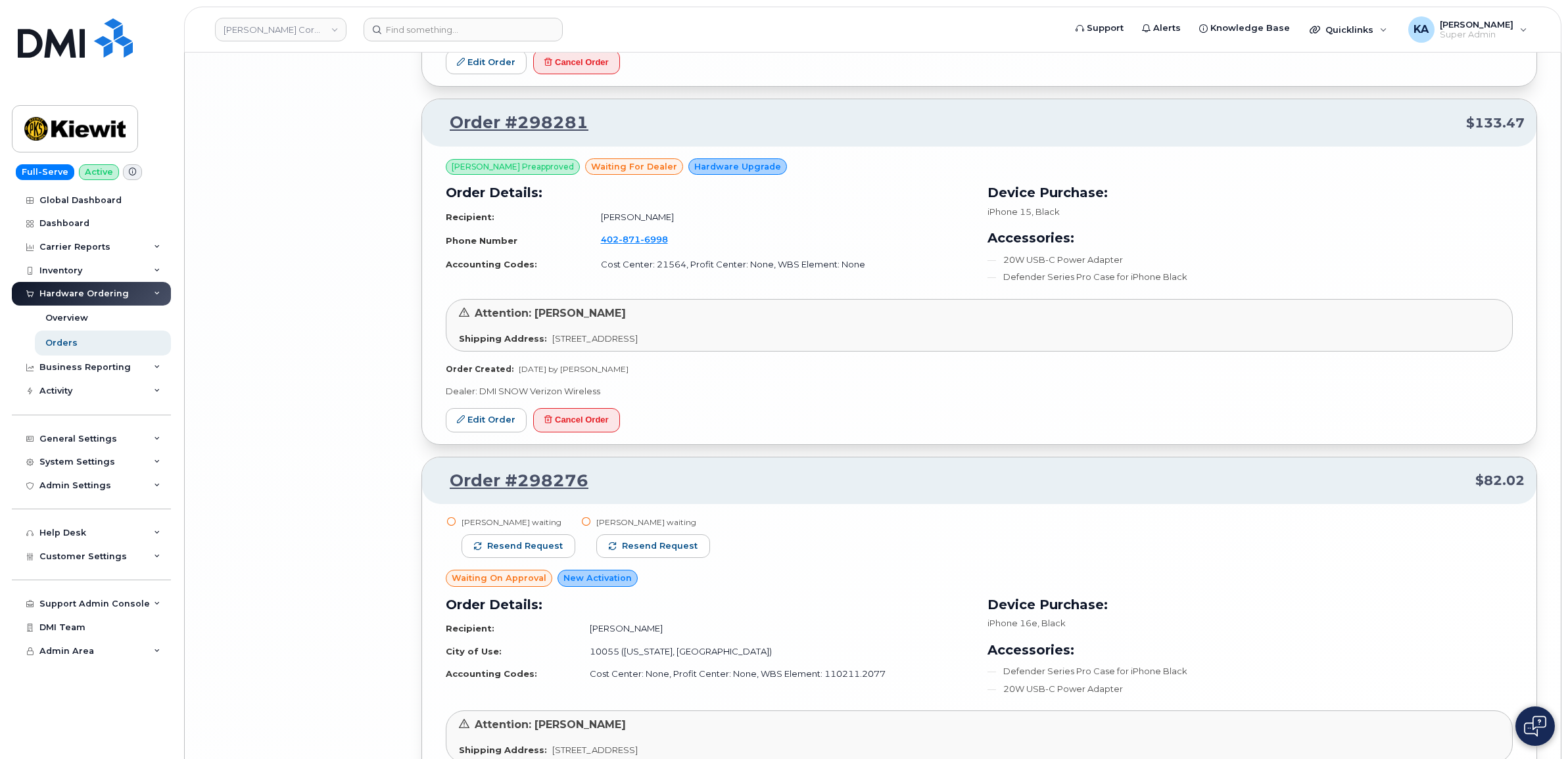
scroll to position [6082, 0]
click at [517, 550] on span "Resend request" at bounding box center [525, 544] width 76 height 12
click at [609, 548] on span "button" at bounding box center [613, 544] width 8 height 8
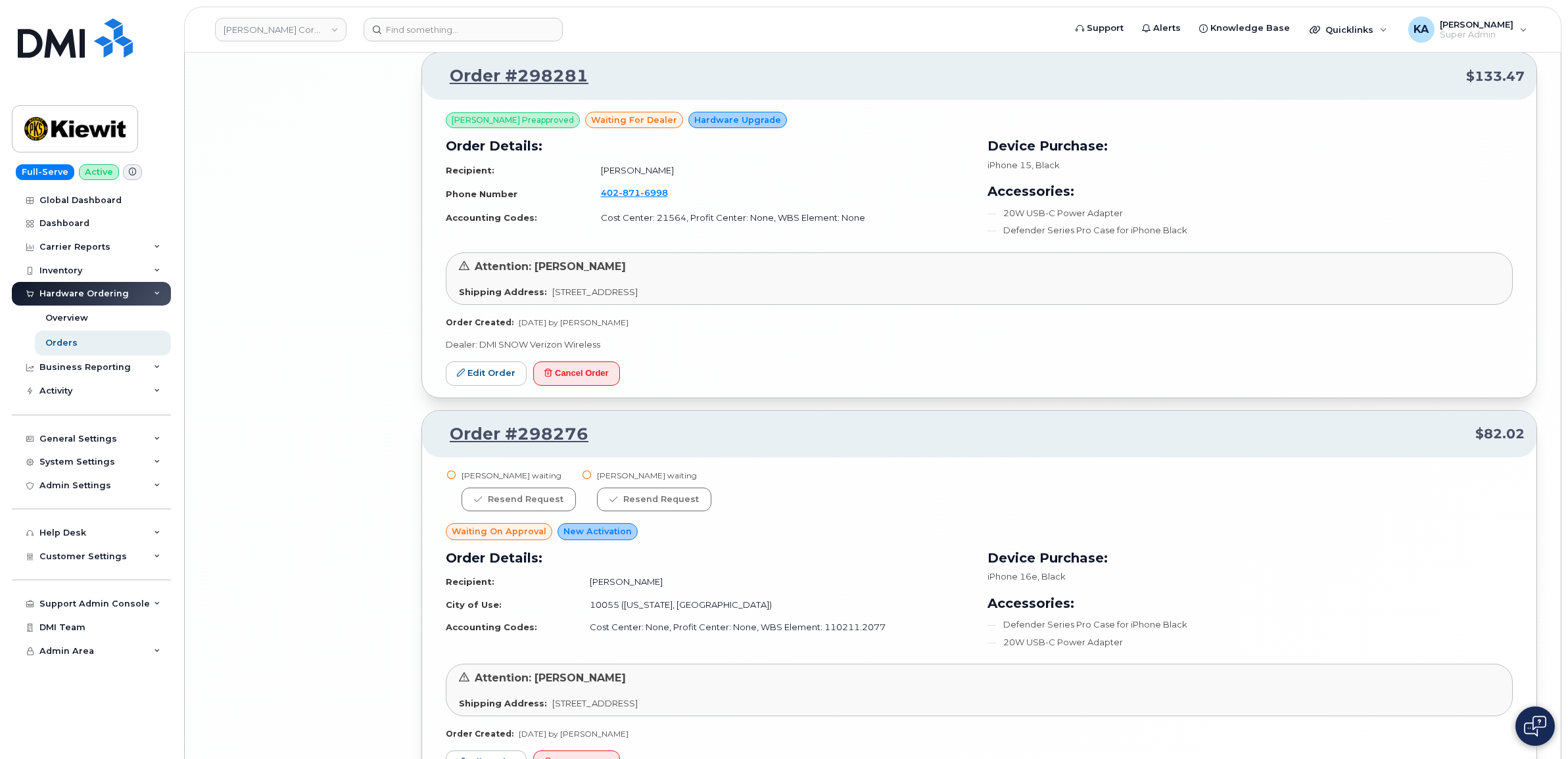
scroll to position [6271, 0]
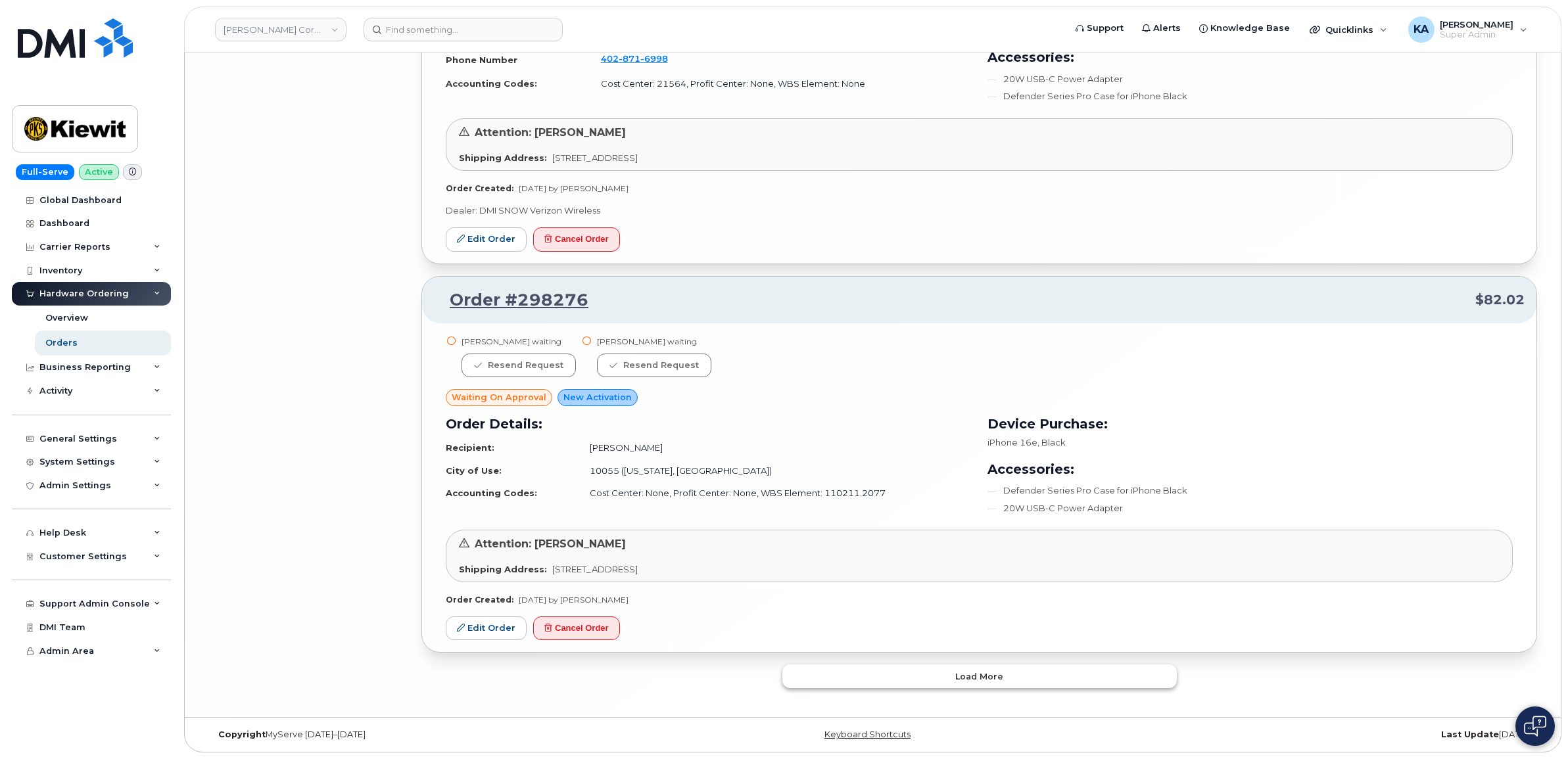
click at [804, 678] on button "Load more" at bounding box center [979, 677] width 394 height 24
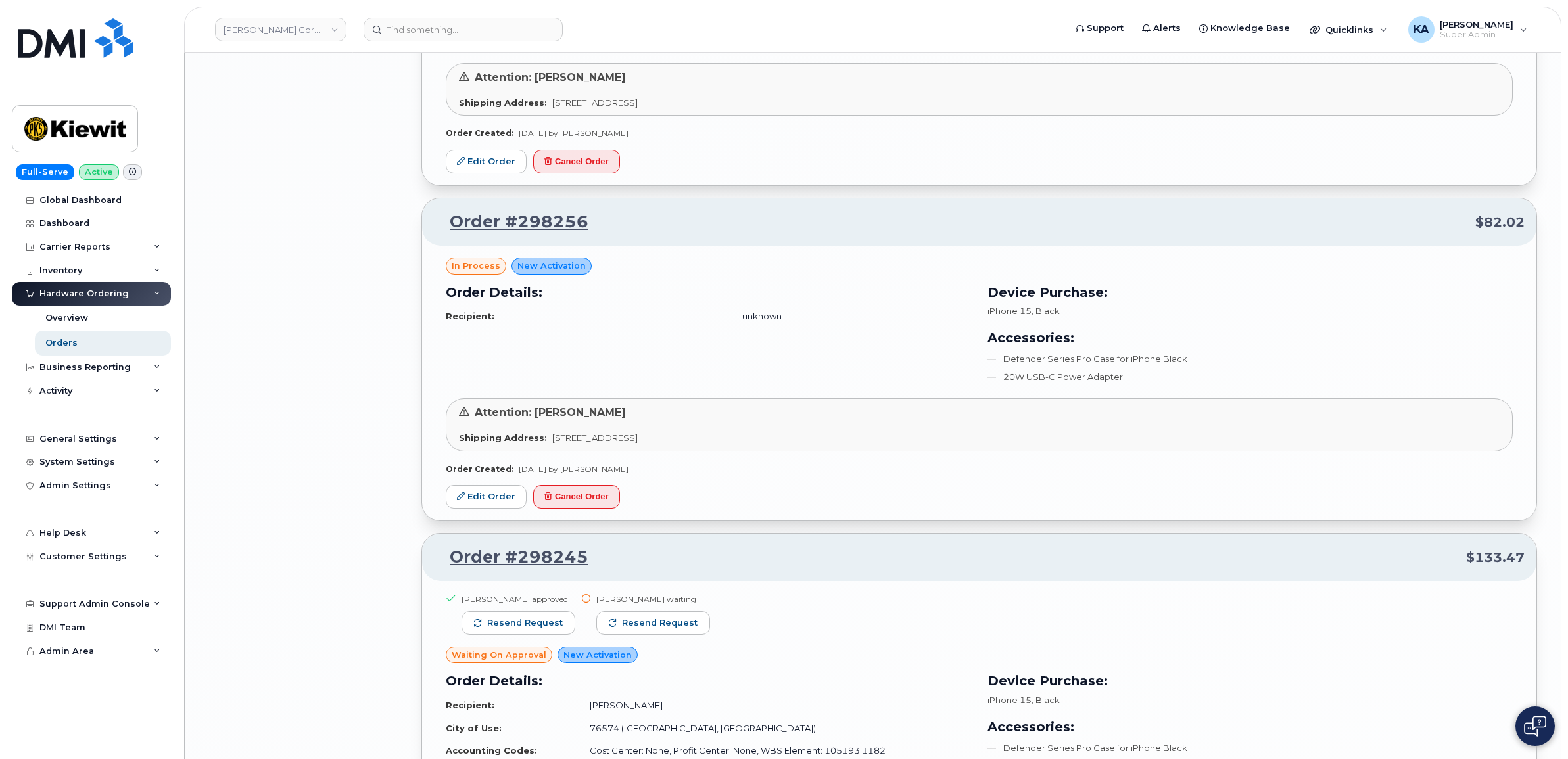
scroll to position [6764, 0]
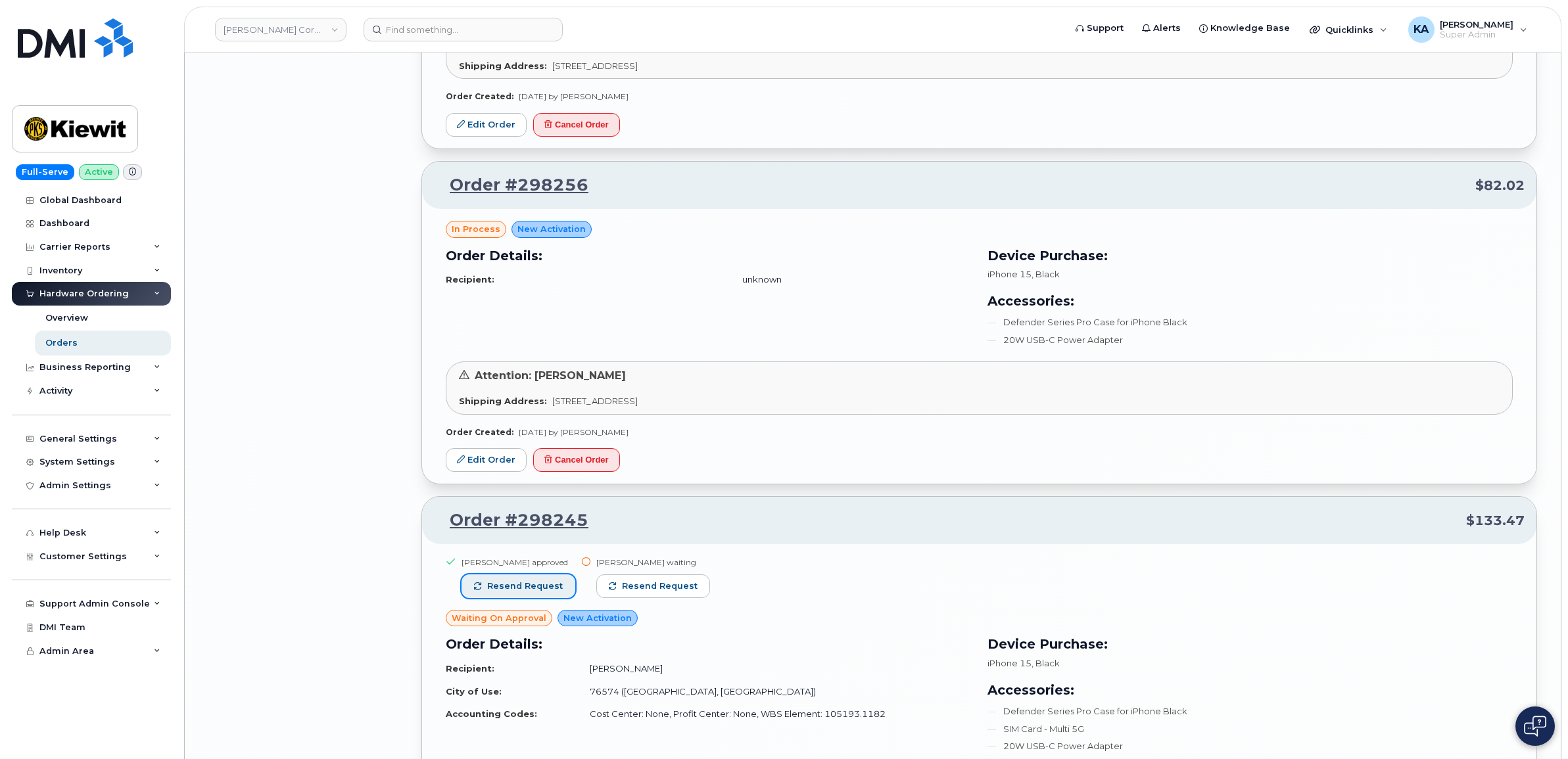
click at [530, 592] on span "Resend request" at bounding box center [525, 586] width 76 height 12
click at [639, 592] on span "Resend request" at bounding box center [660, 586] width 76 height 12
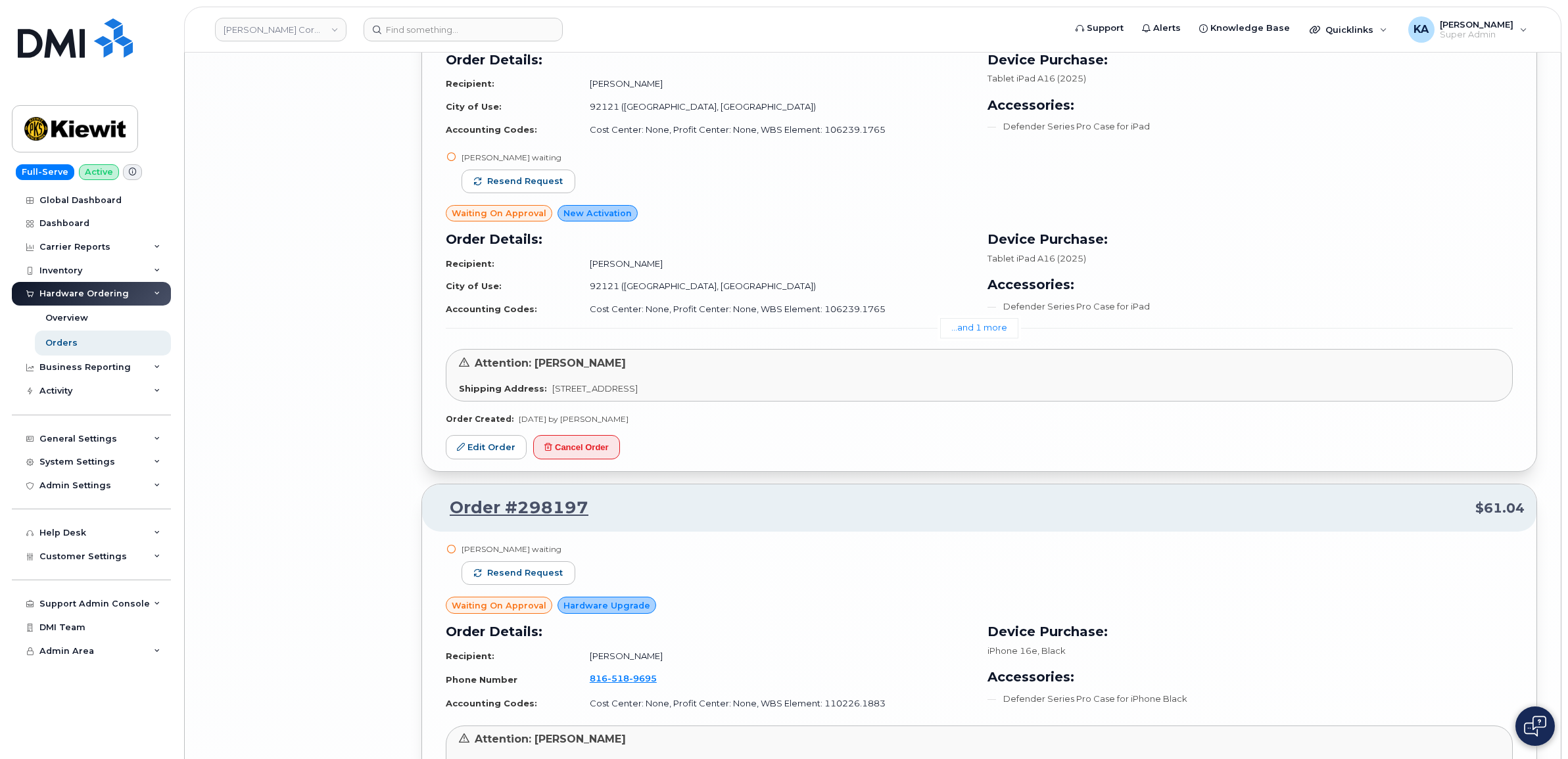
scroll to position [8161, 0]
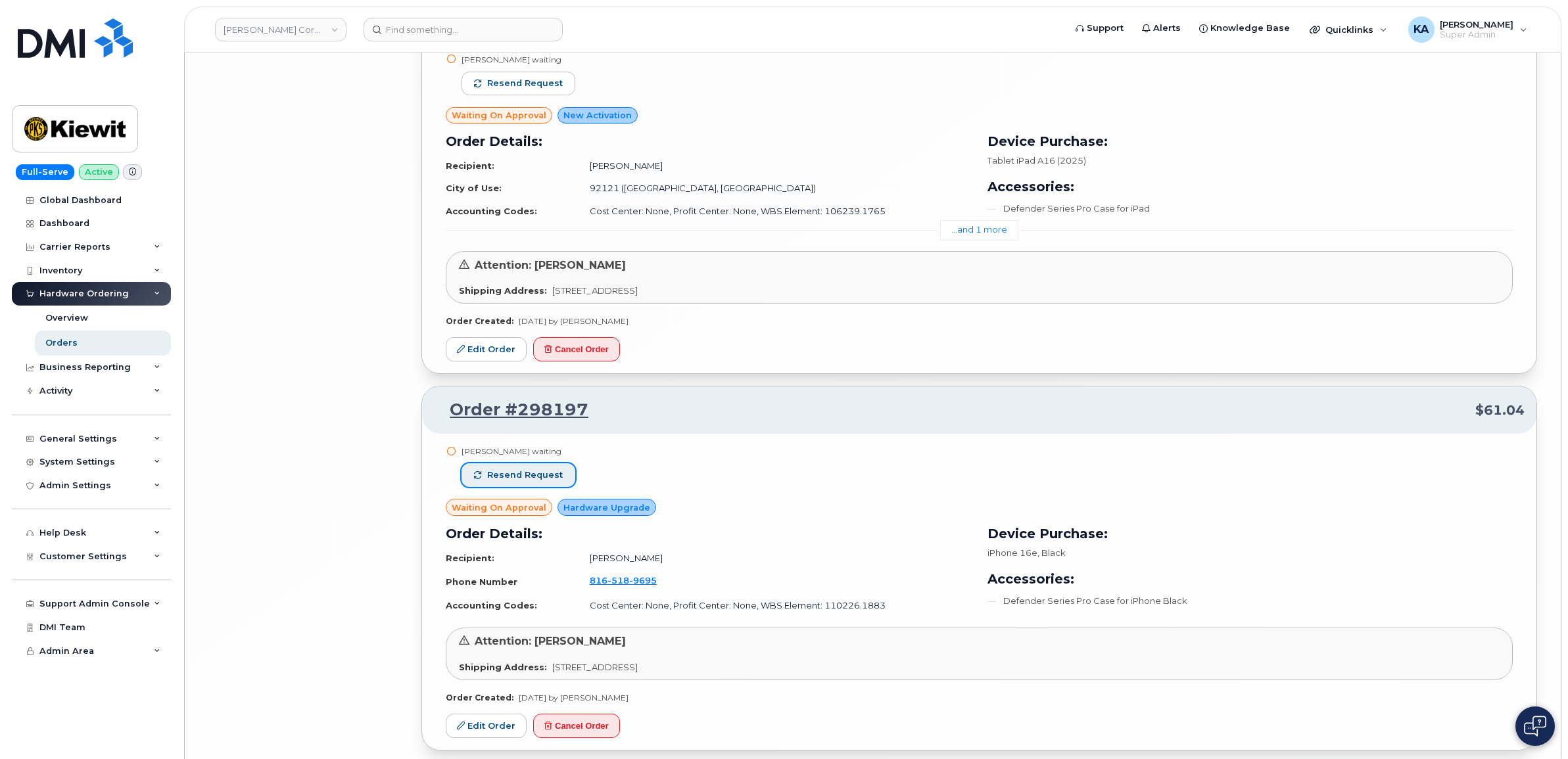
click at [515, 481] on span "Resend request" at bounding box center [525, 475] width 76 height 12
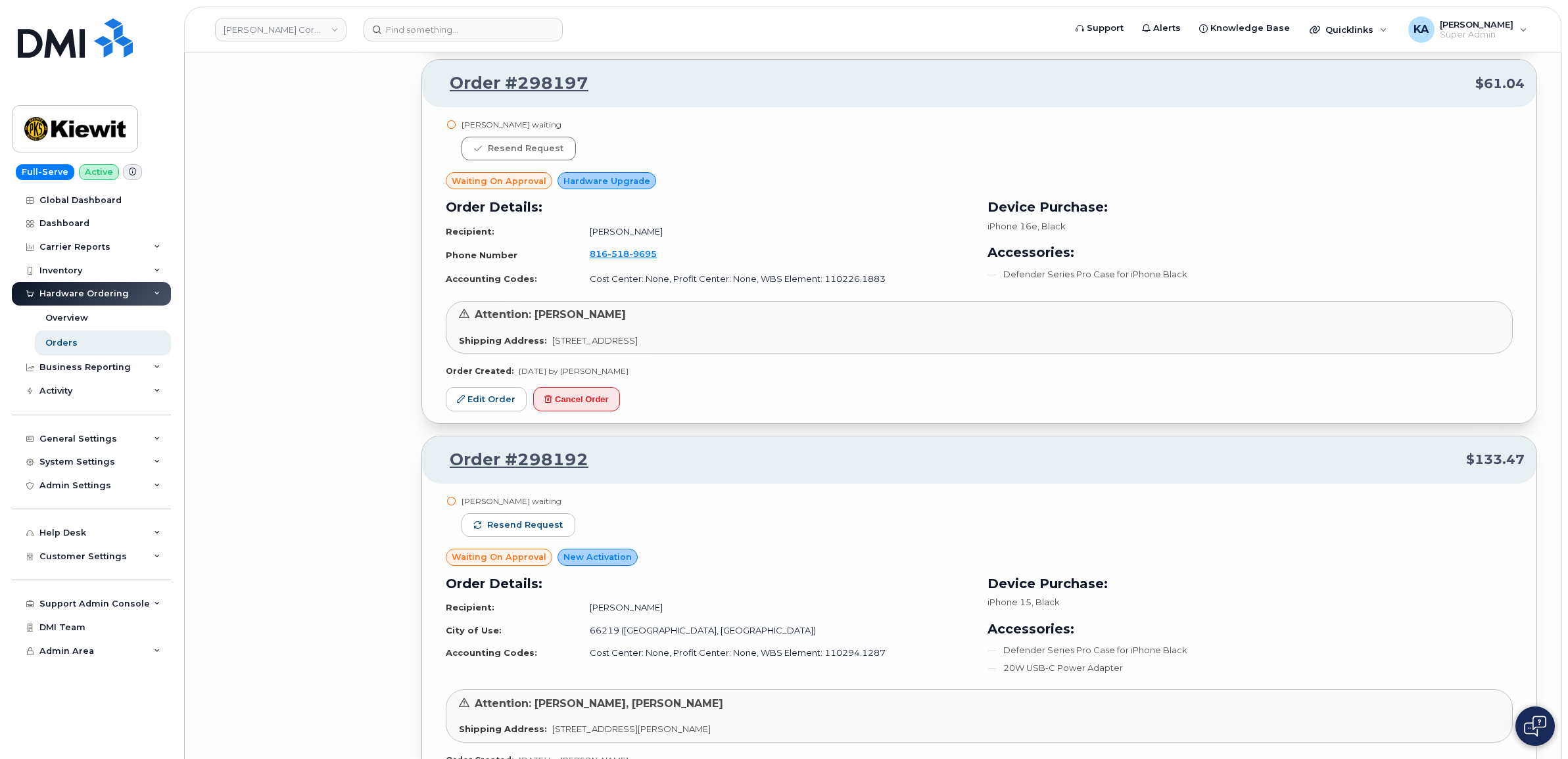
scroll to position [8490, 0]
click at [560, 534] on button "Resend request" at bounding box center [518, 523] width 113 height 24
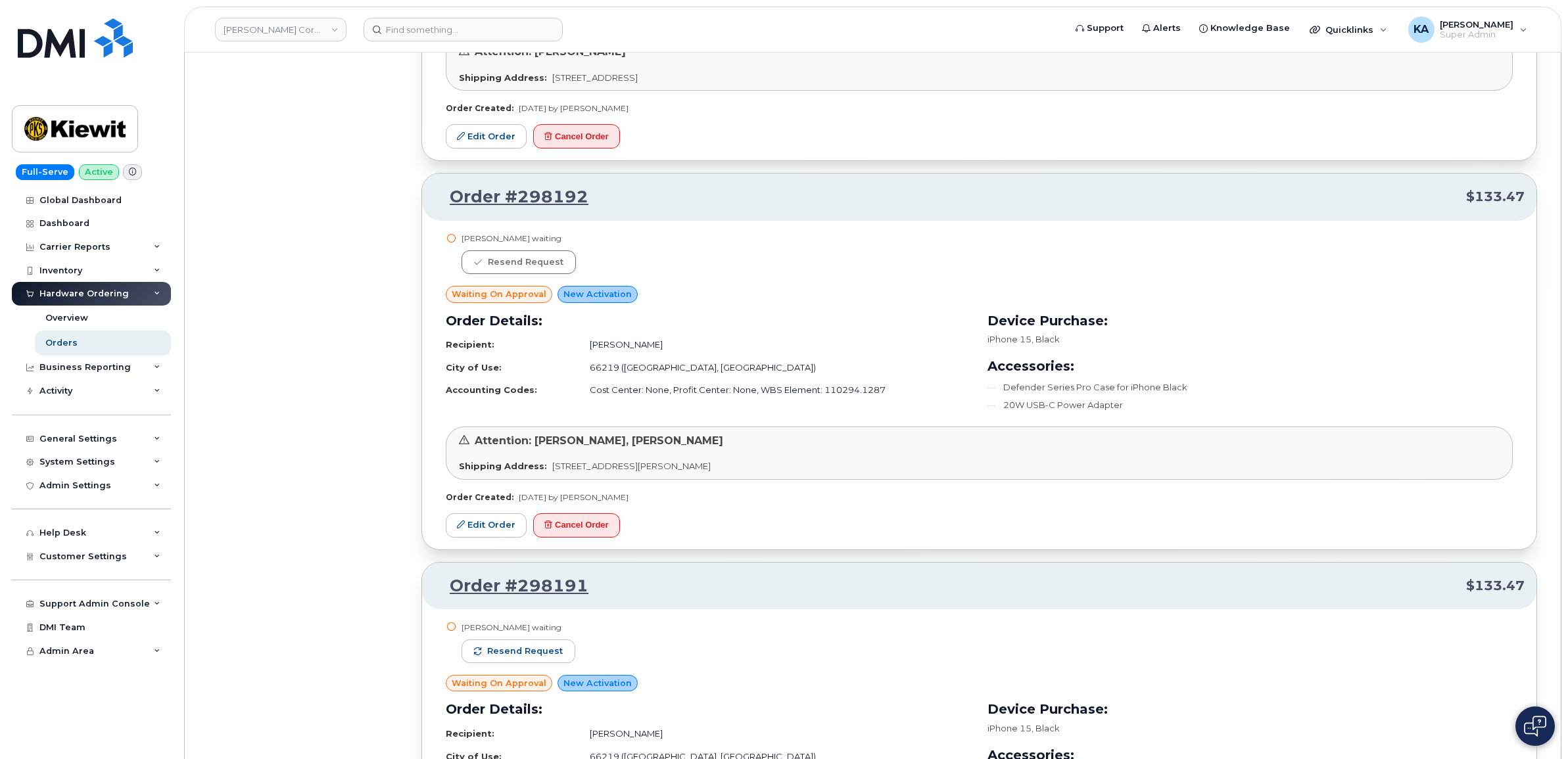
scroll to position [8818, 0]
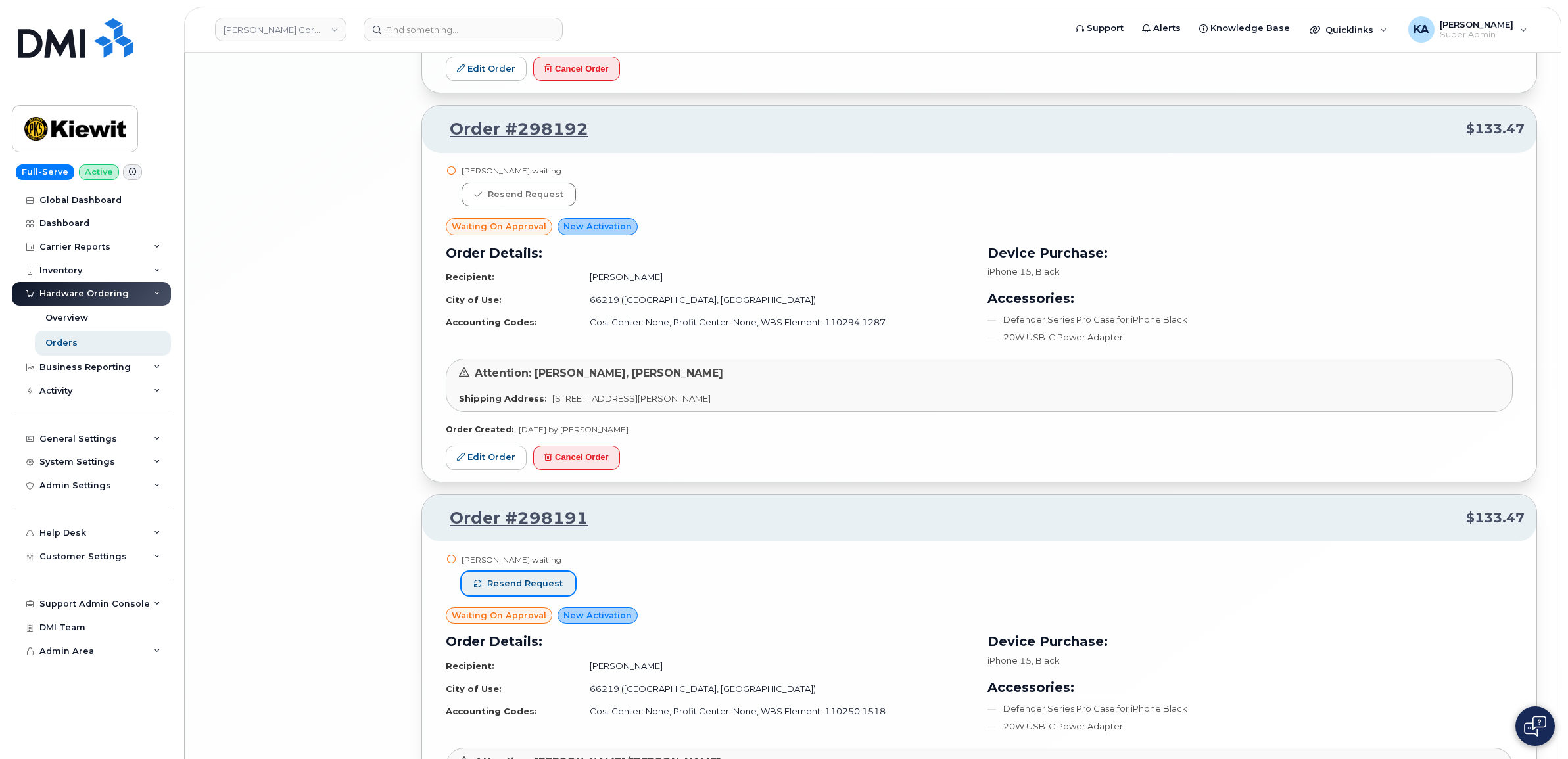
click at [520, 590] on span "Resend request" at bounding box center [525, 584] width 76 height 12
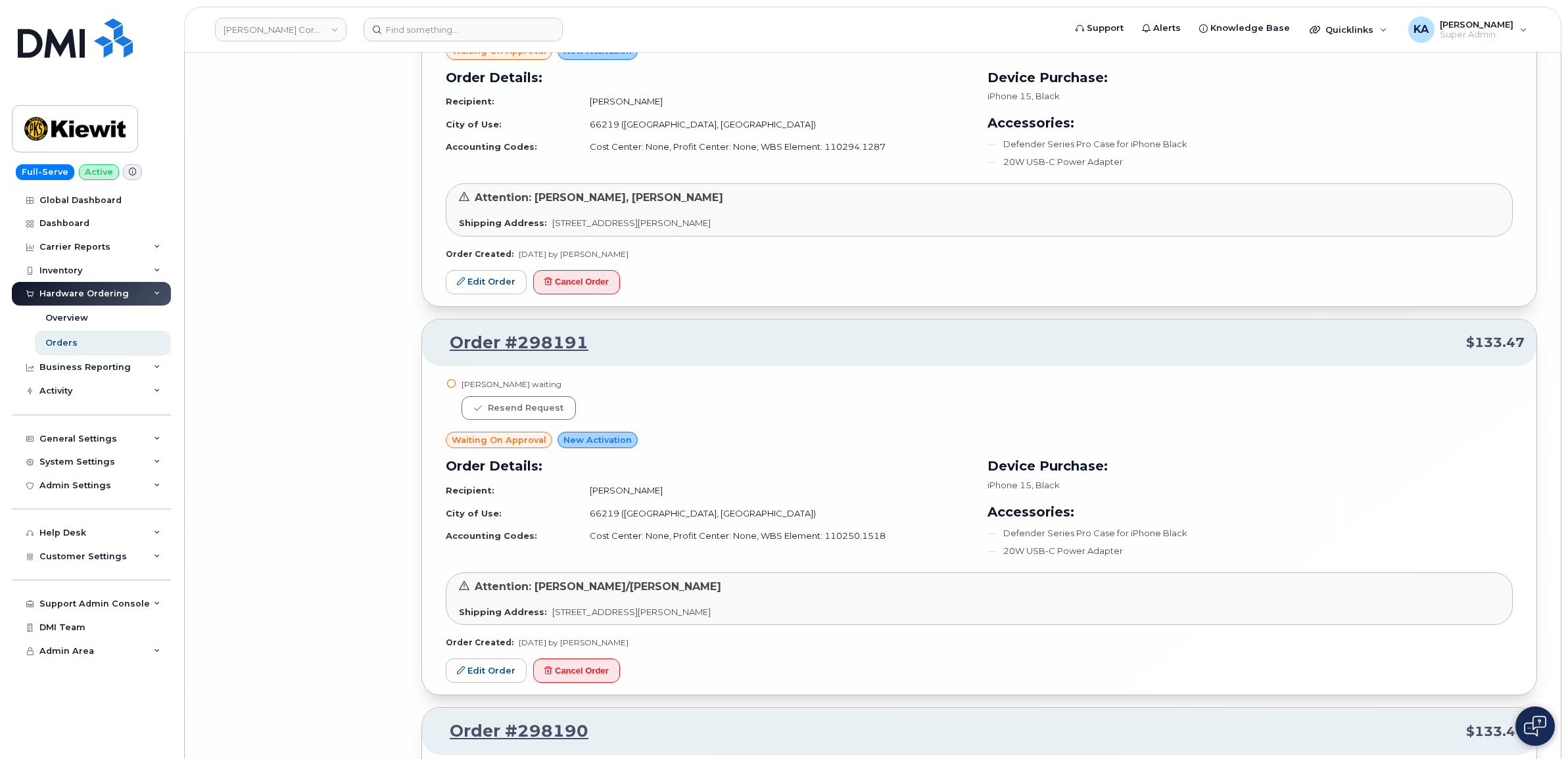
scroll to position [9147, 0]
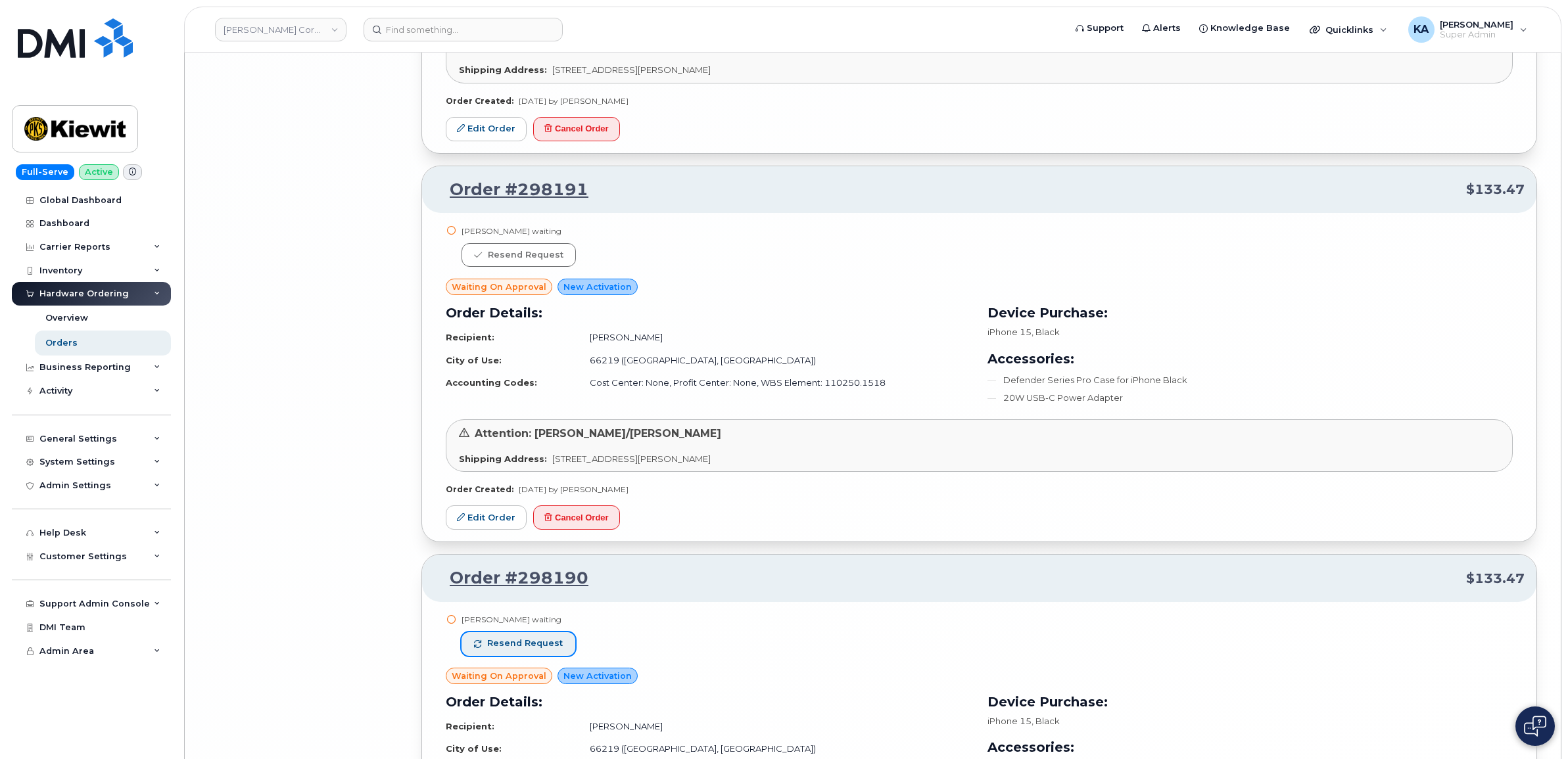
click at [524, 650] on span "Resend request" at bounding box center [525, 644] width 76 height 12
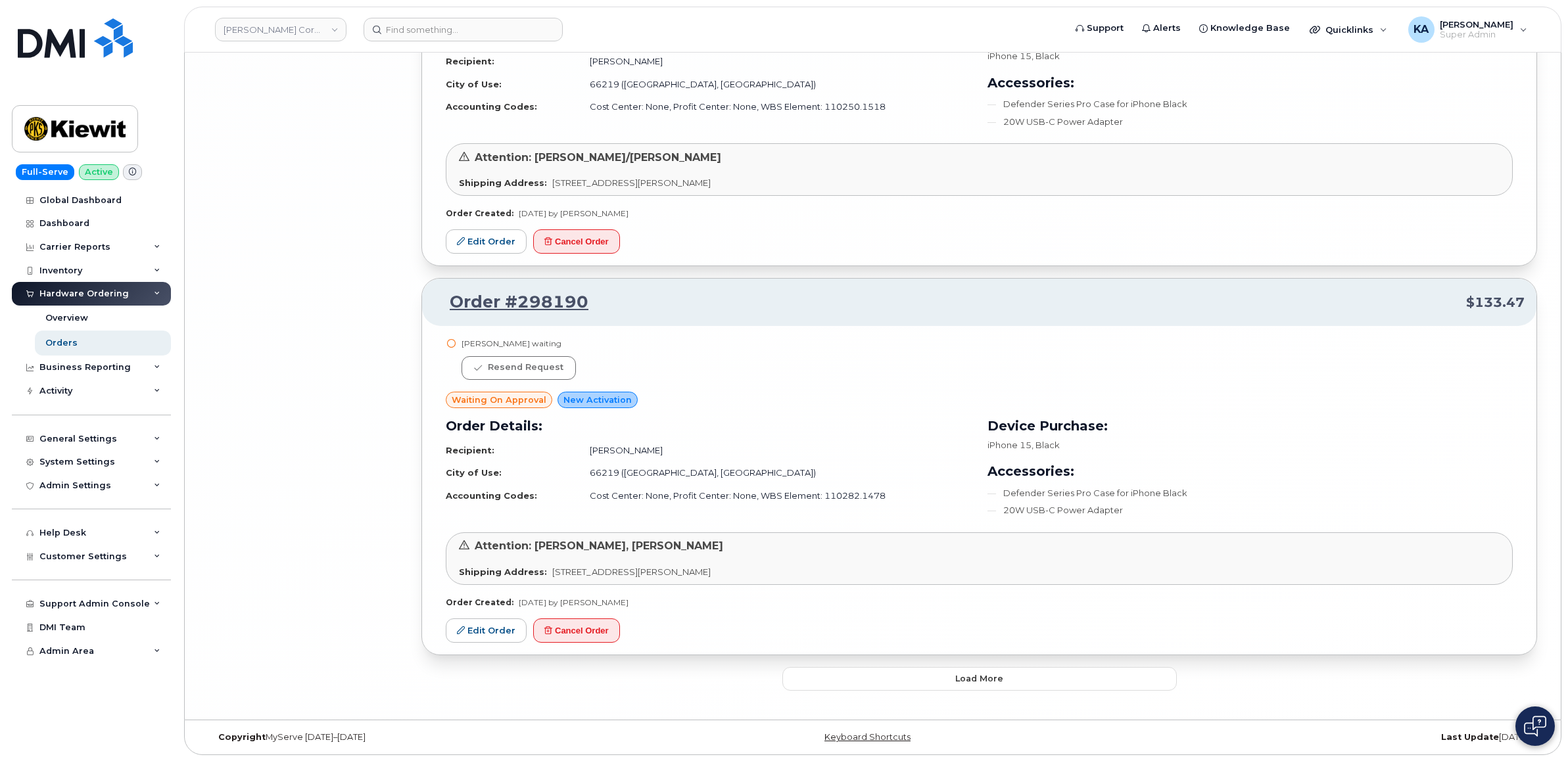
scroll to position [9439, 0]
click at [800, 680] on button "Load more" at bounding box center [979, 677] width 394 height 24
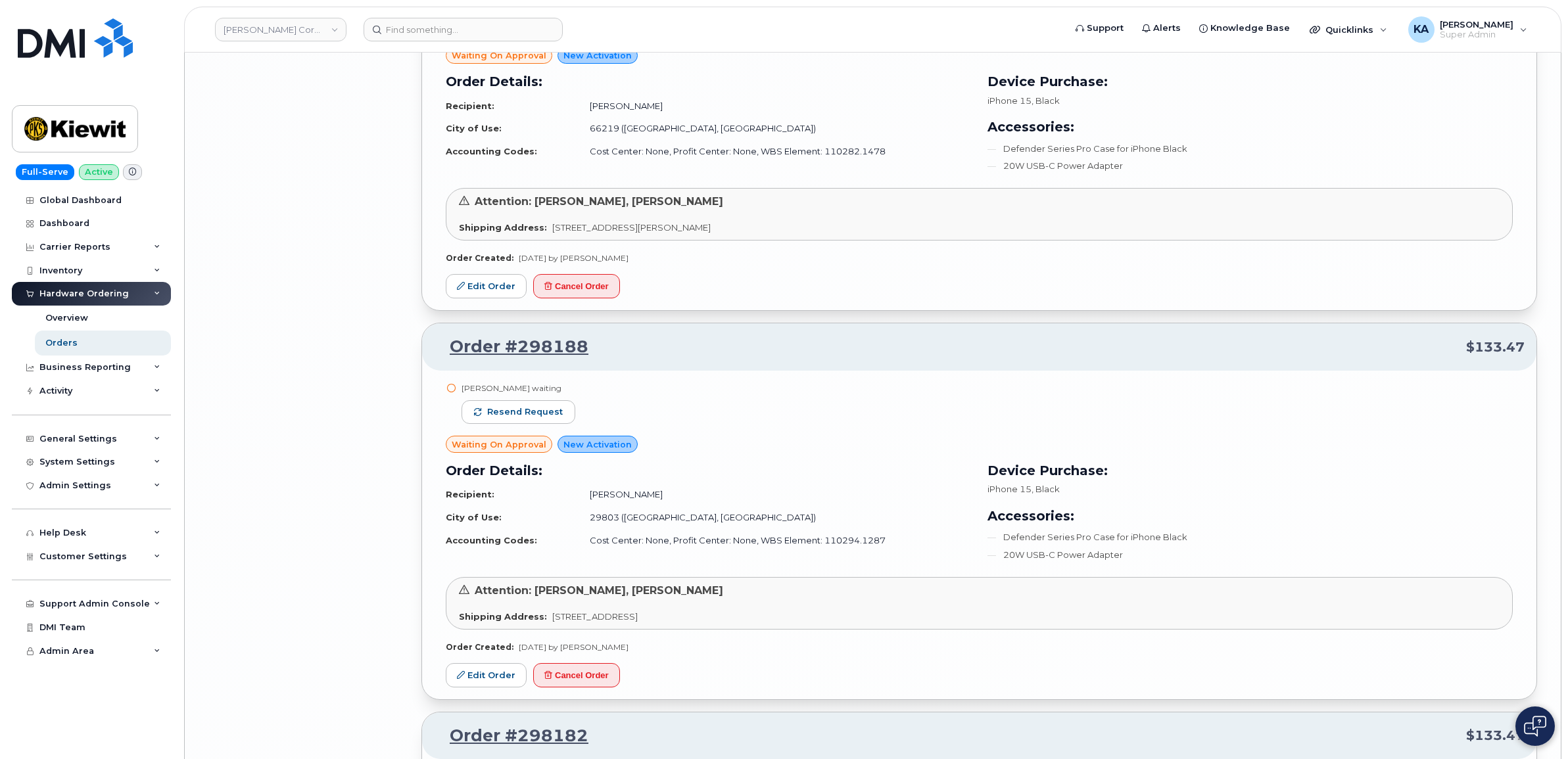
scroll to position [9768, 0]
drag, startPoint x: 545, startPoint y: 421, endPoint x: 543, endPoint y: 428, distance: 7.3
click at [545, 417] on span "Resend request" at bounding box center [525, 411] width 76 height 12
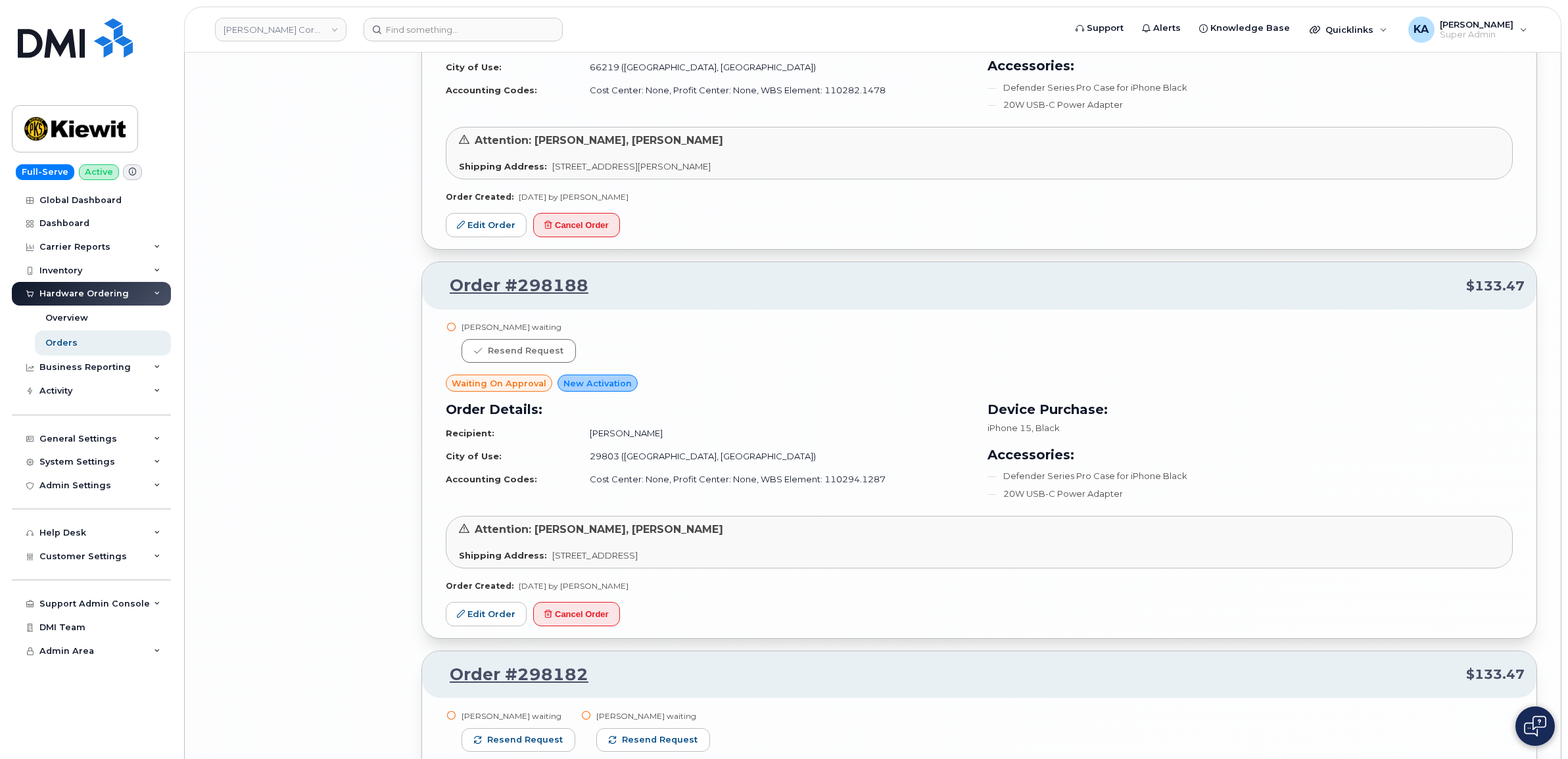
scroll to position [10014, 0]
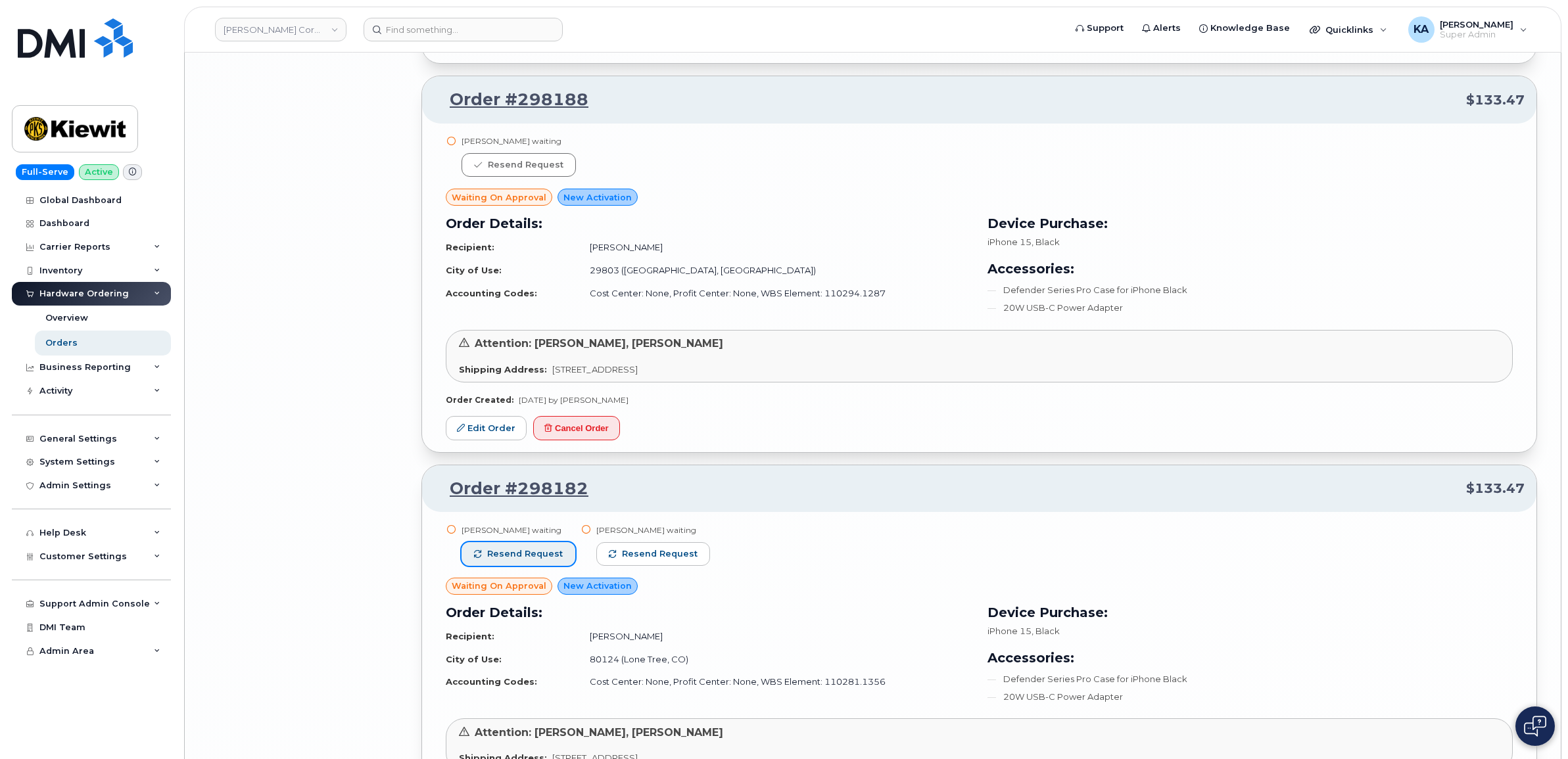
drag, startPoint x: 508, startPoint y: 567, endPoint x: 560, endPoint y: 567, distance: 52.0
click at [510, 560] on span "Resend request" at bounding box center [525, 554] width 76 height 12
click at [638, 560] on button "Resend request" at bounding box center [654, 554] width 113 height 24
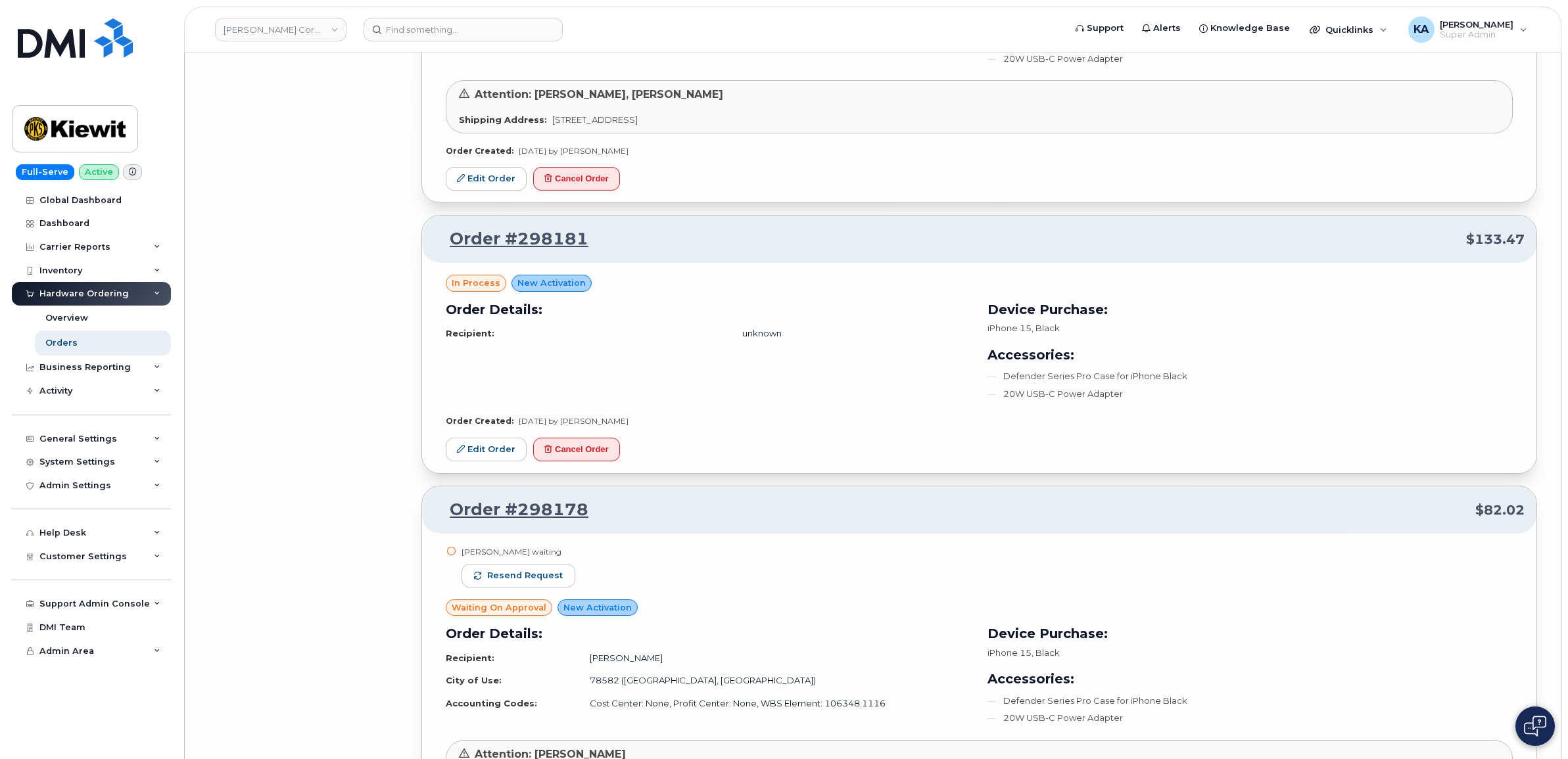
scroll to position [10754, 0]
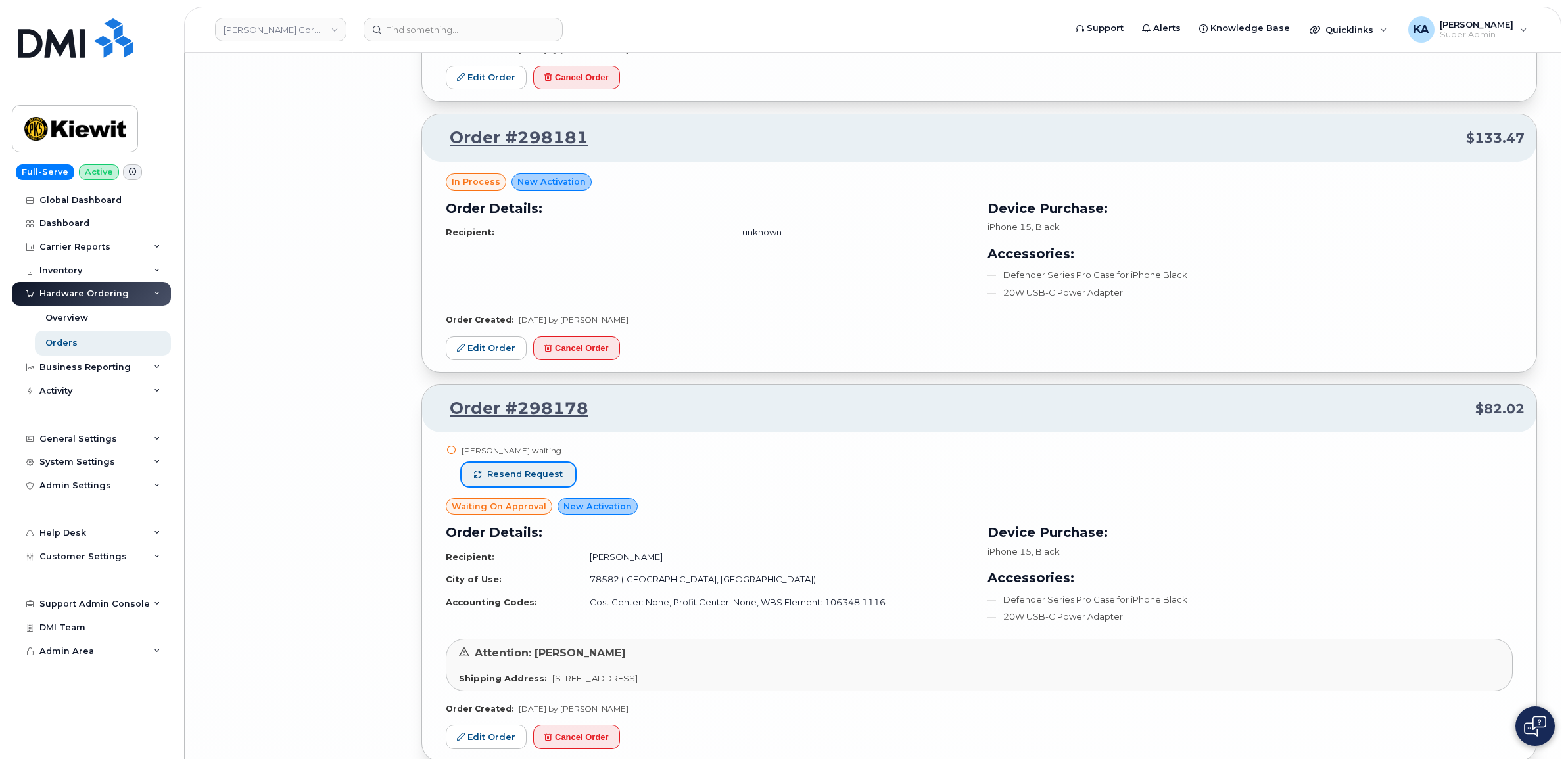
click at [498, 480] on span "Resend request" at bounding box center [525, 474] width 76 height 12
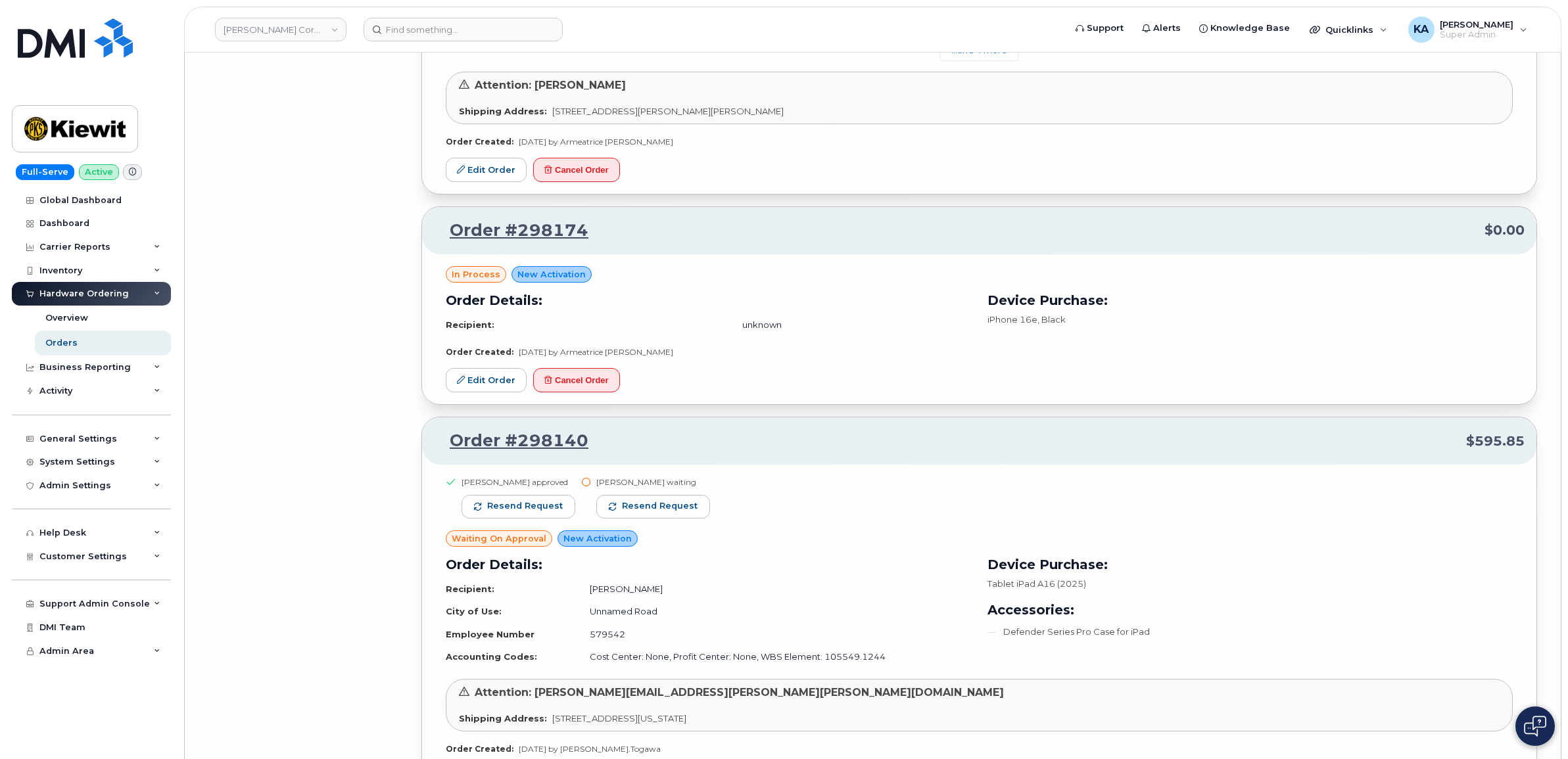
scroll to position [11822, 0]
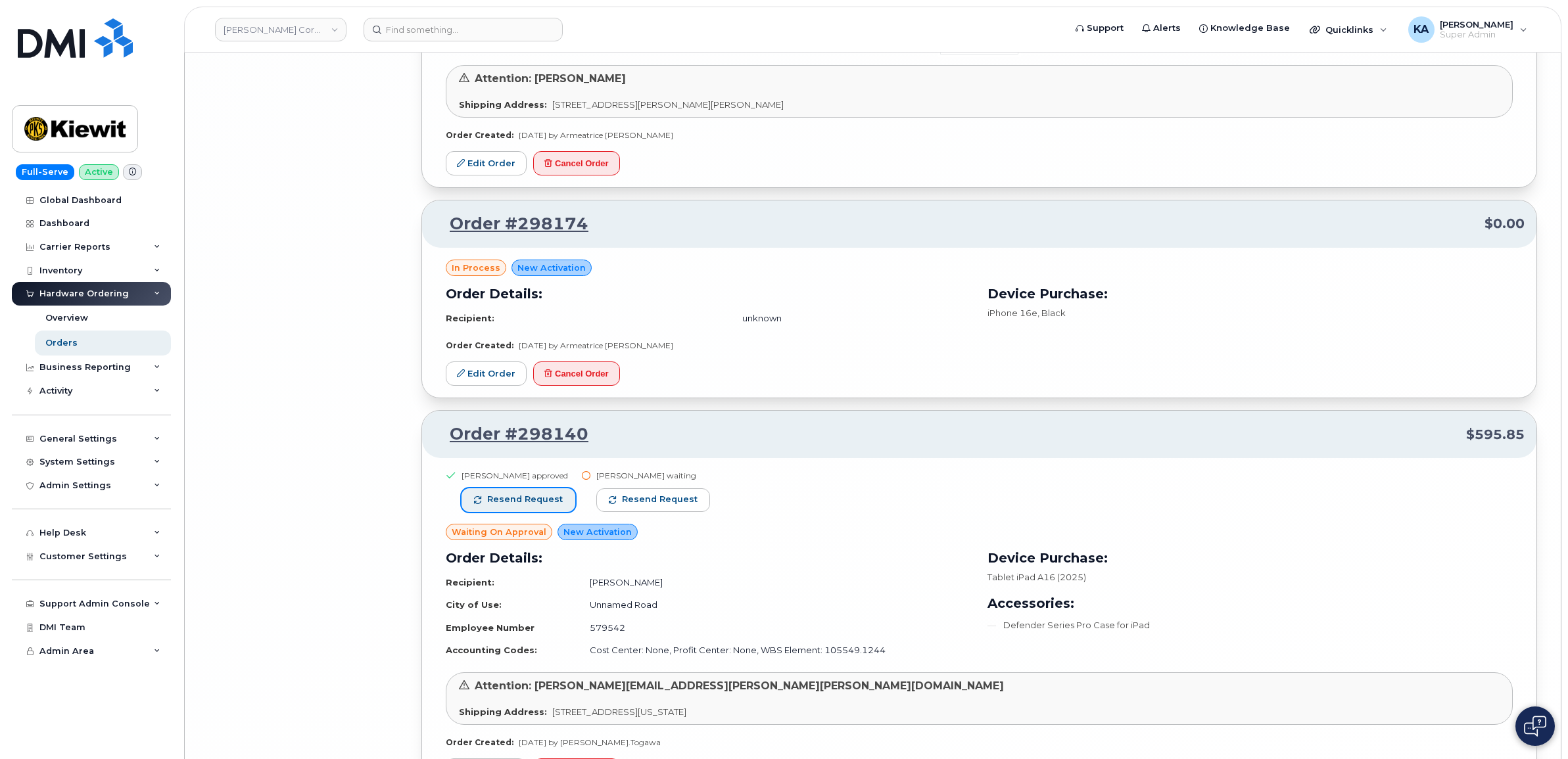
click at [511, 506] on span "Resend request" at bounding box center [525, 500] width 76 height 12
click at [609, 504] on span "button" at bounding box center [613, 500] width 8 height 8
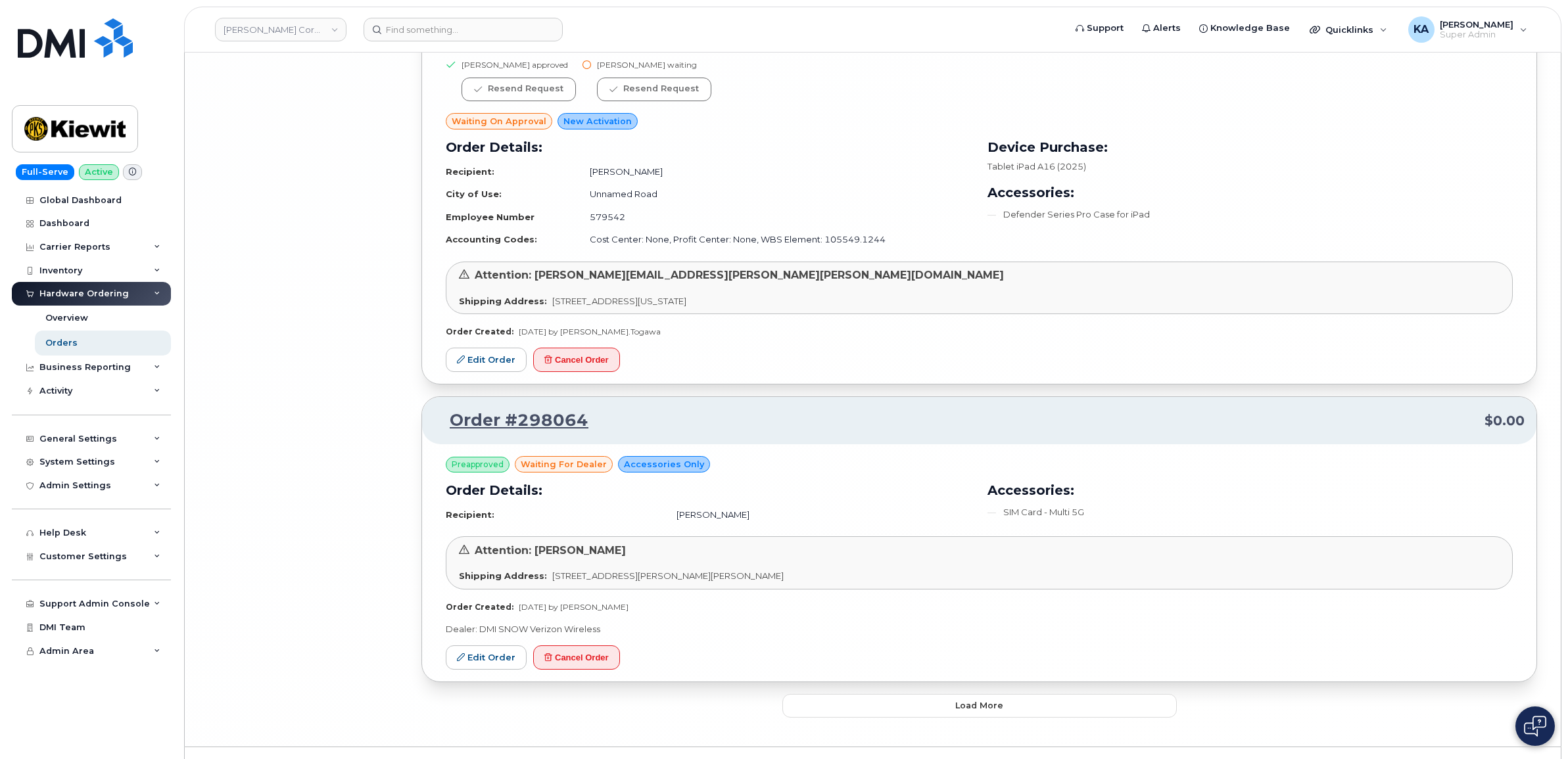
scroll to position [12281, 0]
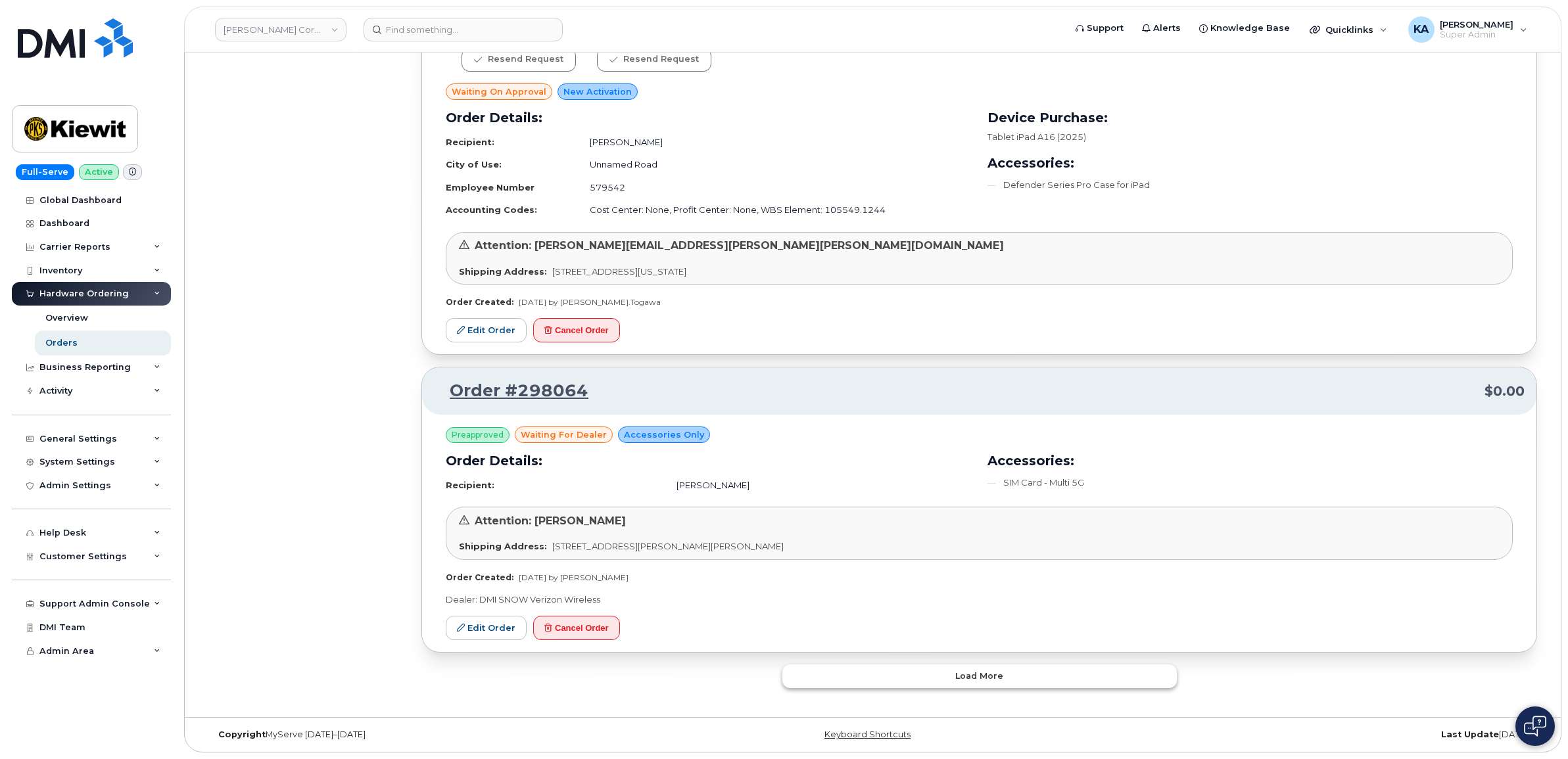
click at [810, 667] on button "Load more" at bounding box center [979, 677] width 394 height 24
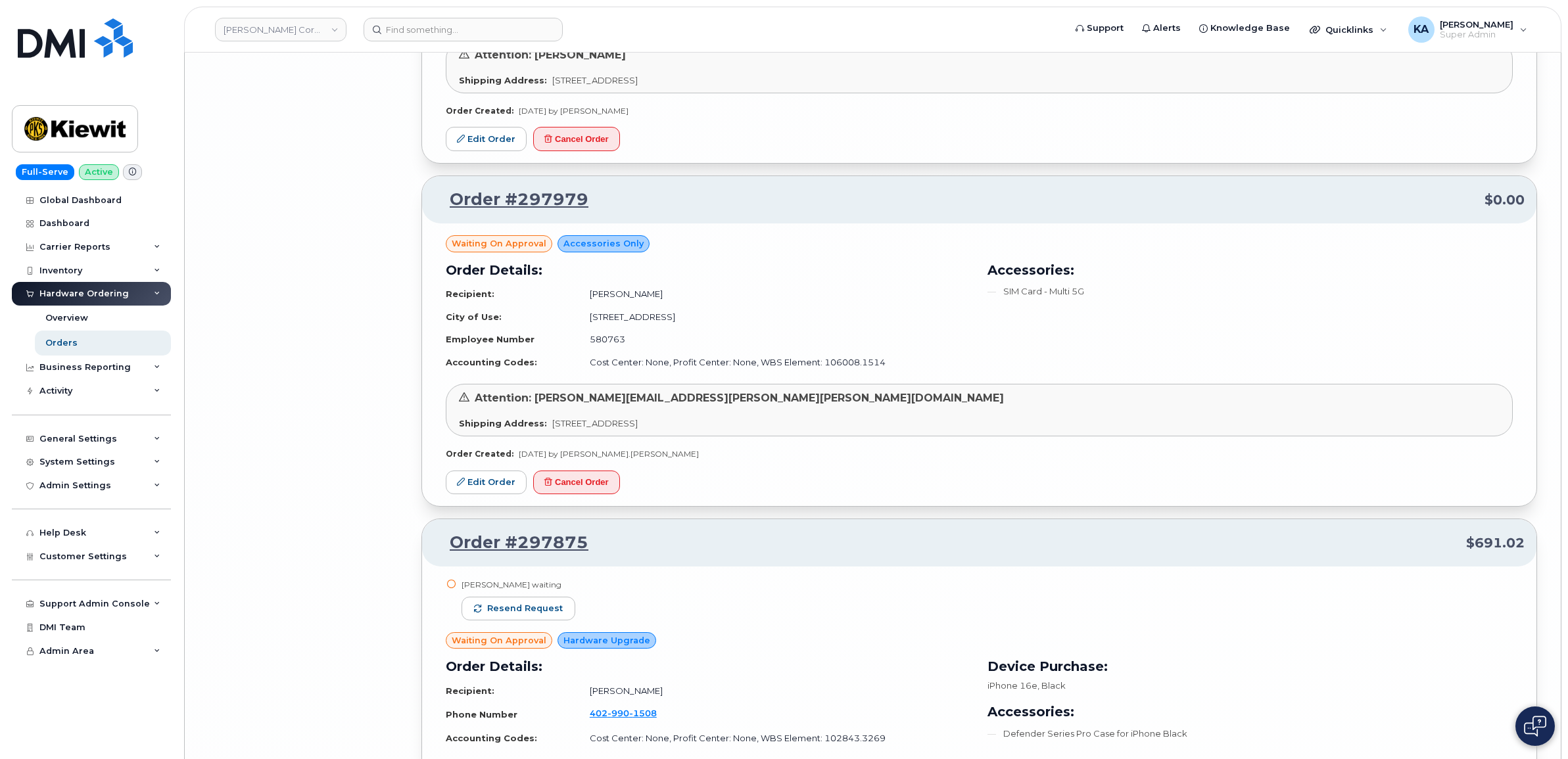
scroll to position [13432, 0]
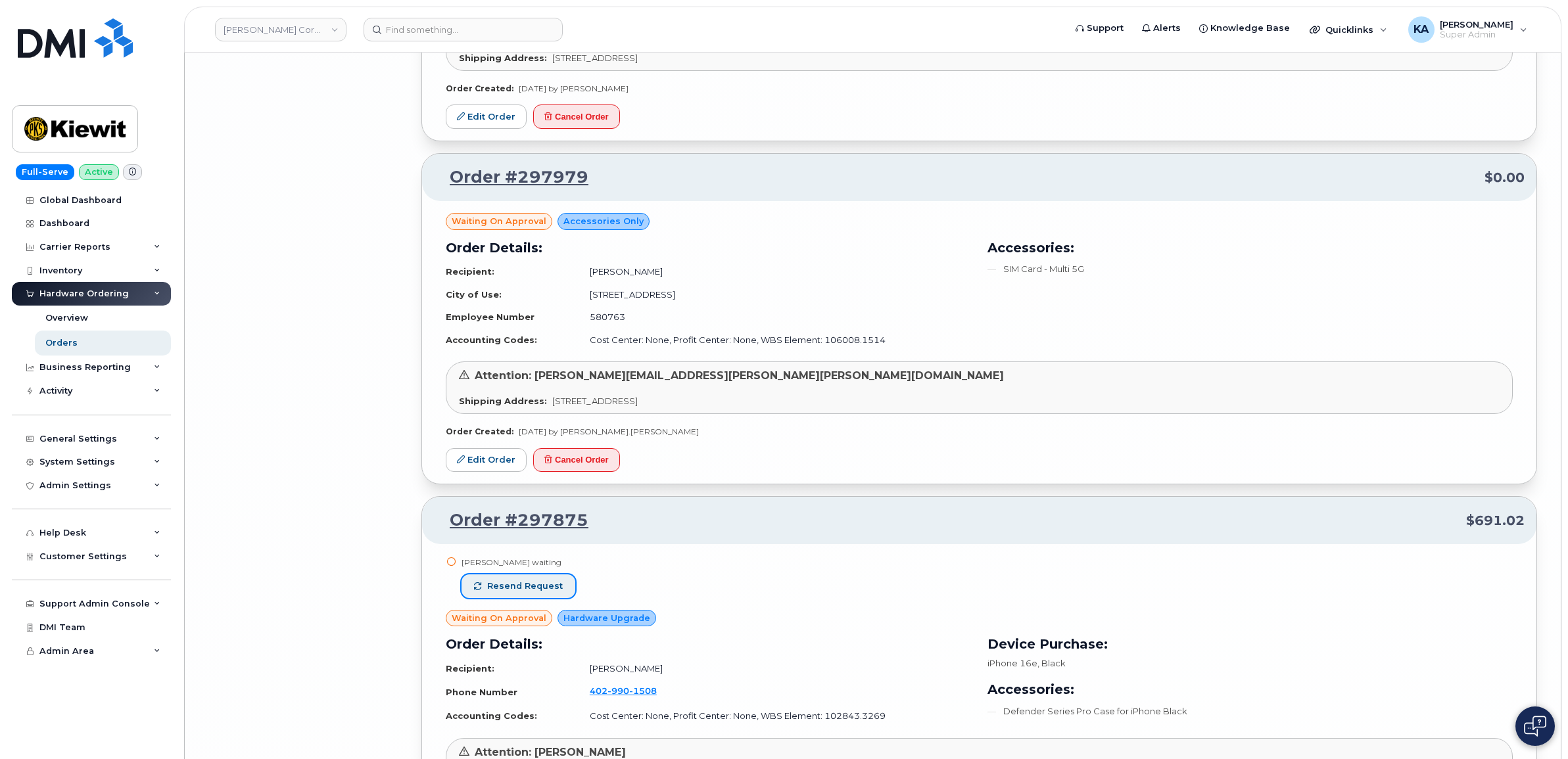
click at [525, 598] on button "Resend request" at bounding box center [518, 586] width 113 height 24
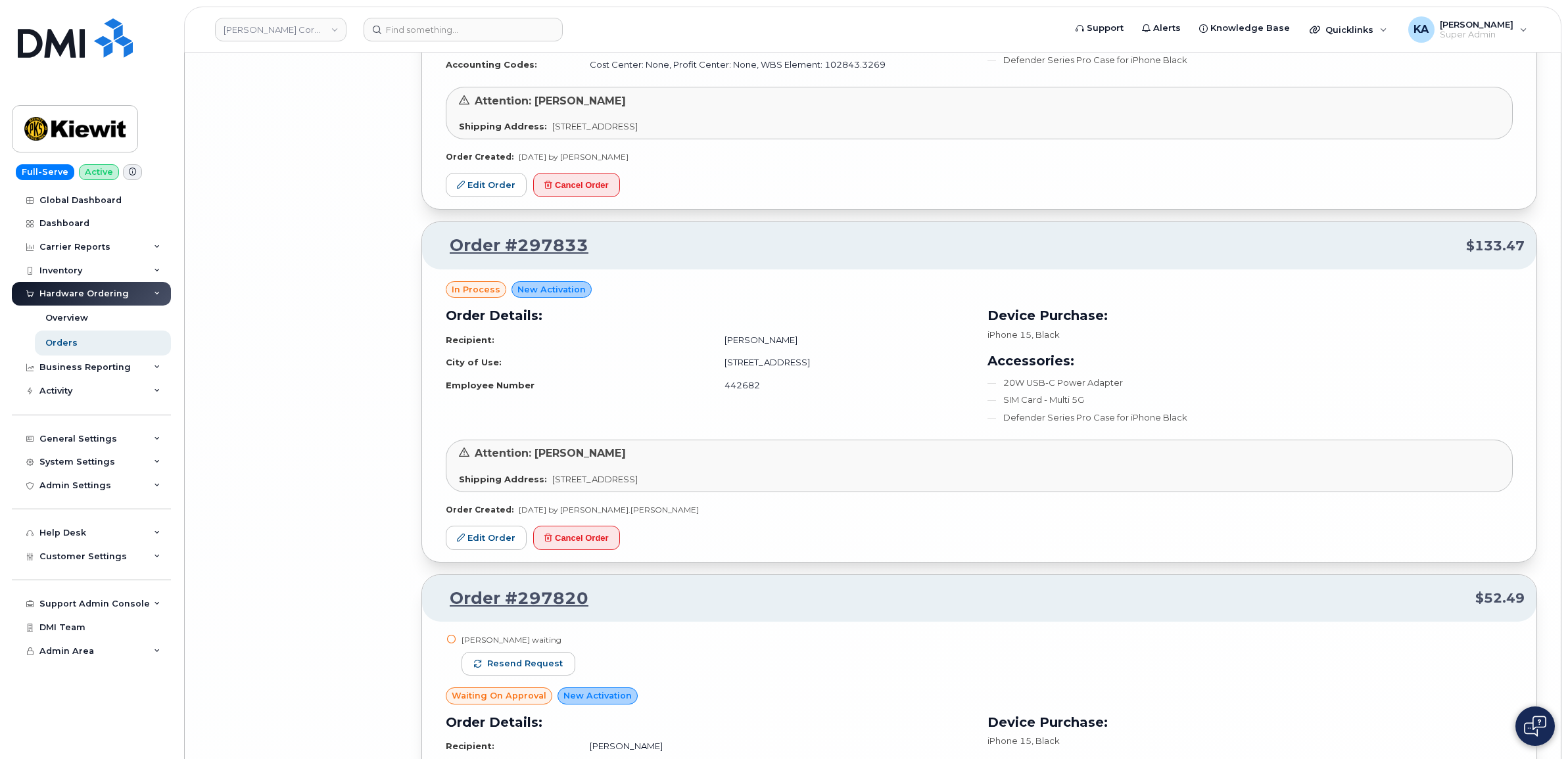
scroll to position [14089, 0]
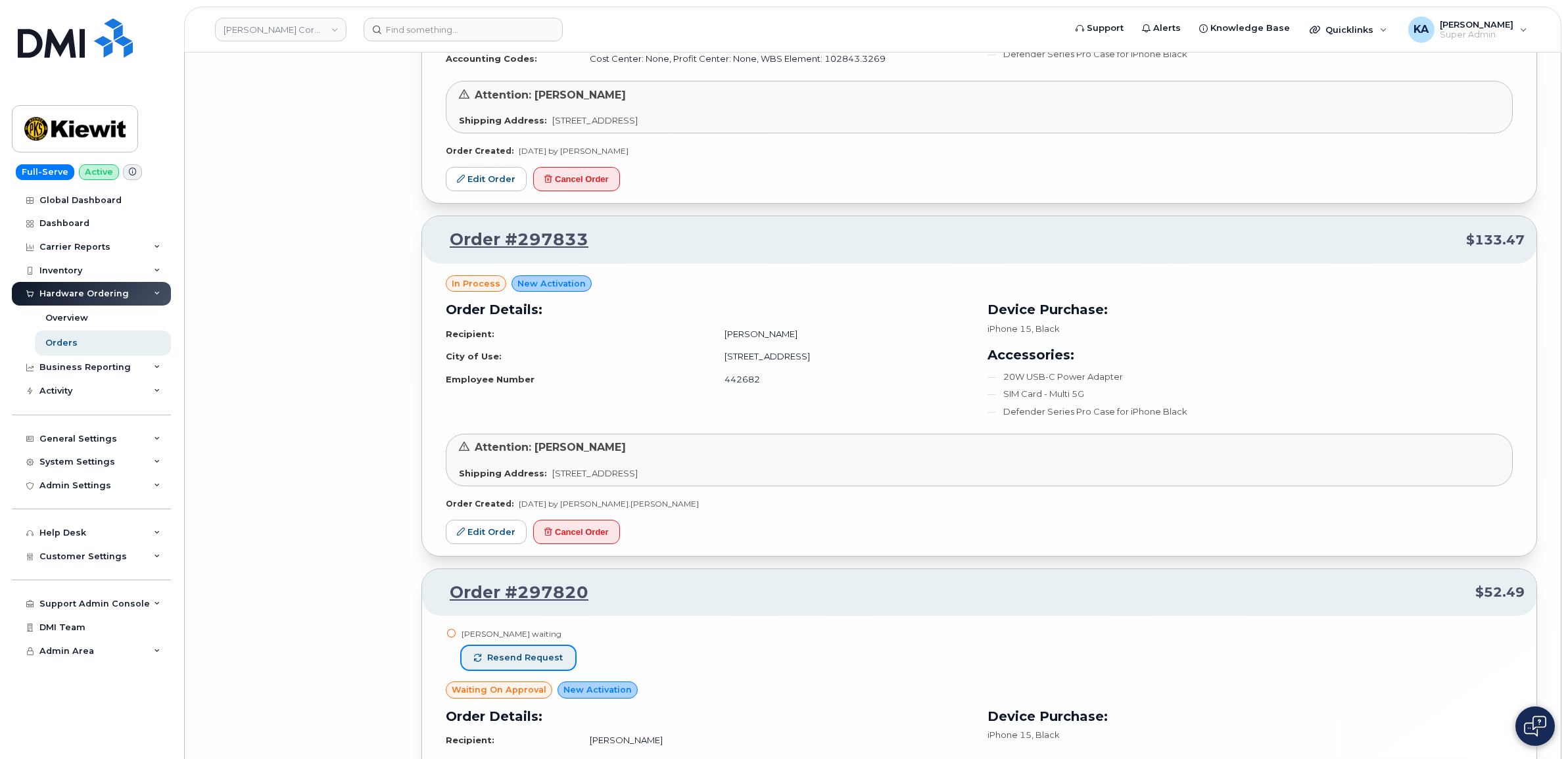
click at [523, 670] on button "Resend request" at bounding box center [518, 658] width 113 height 24
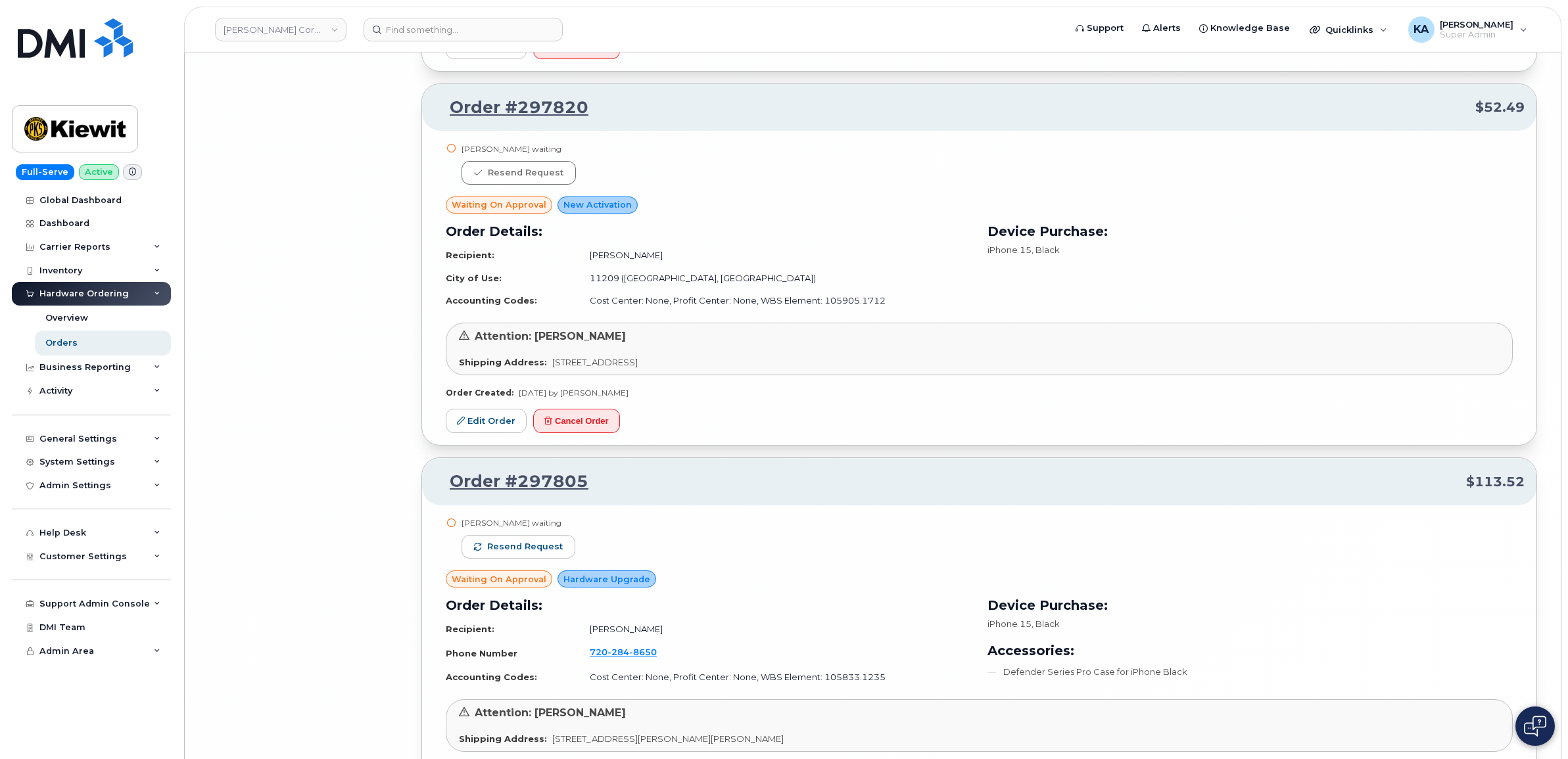
scroll to position [14664, 0]
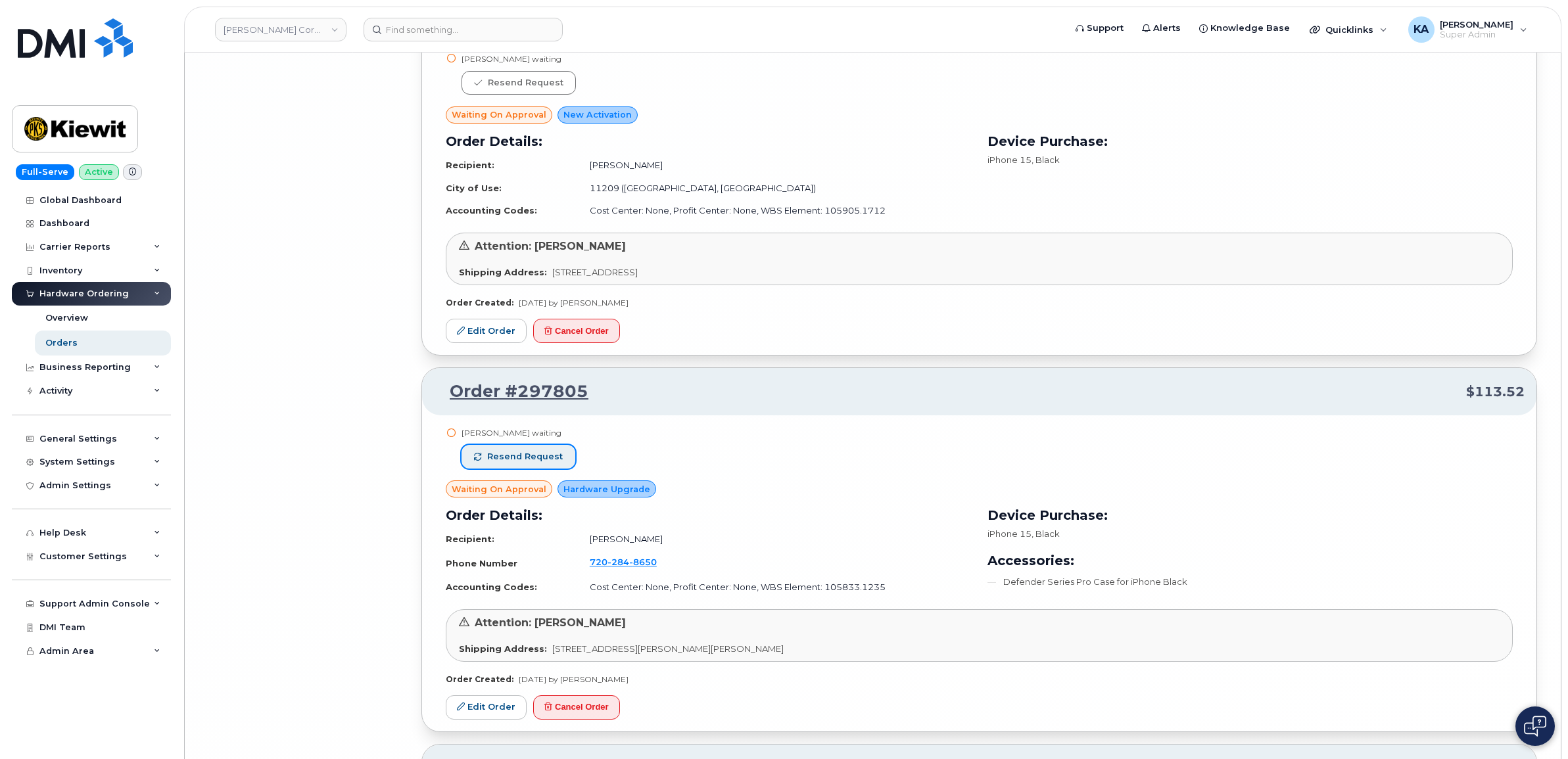
click at [491, 462] on span "Resend request" at bounding box center [525, 457] width 76 height 12
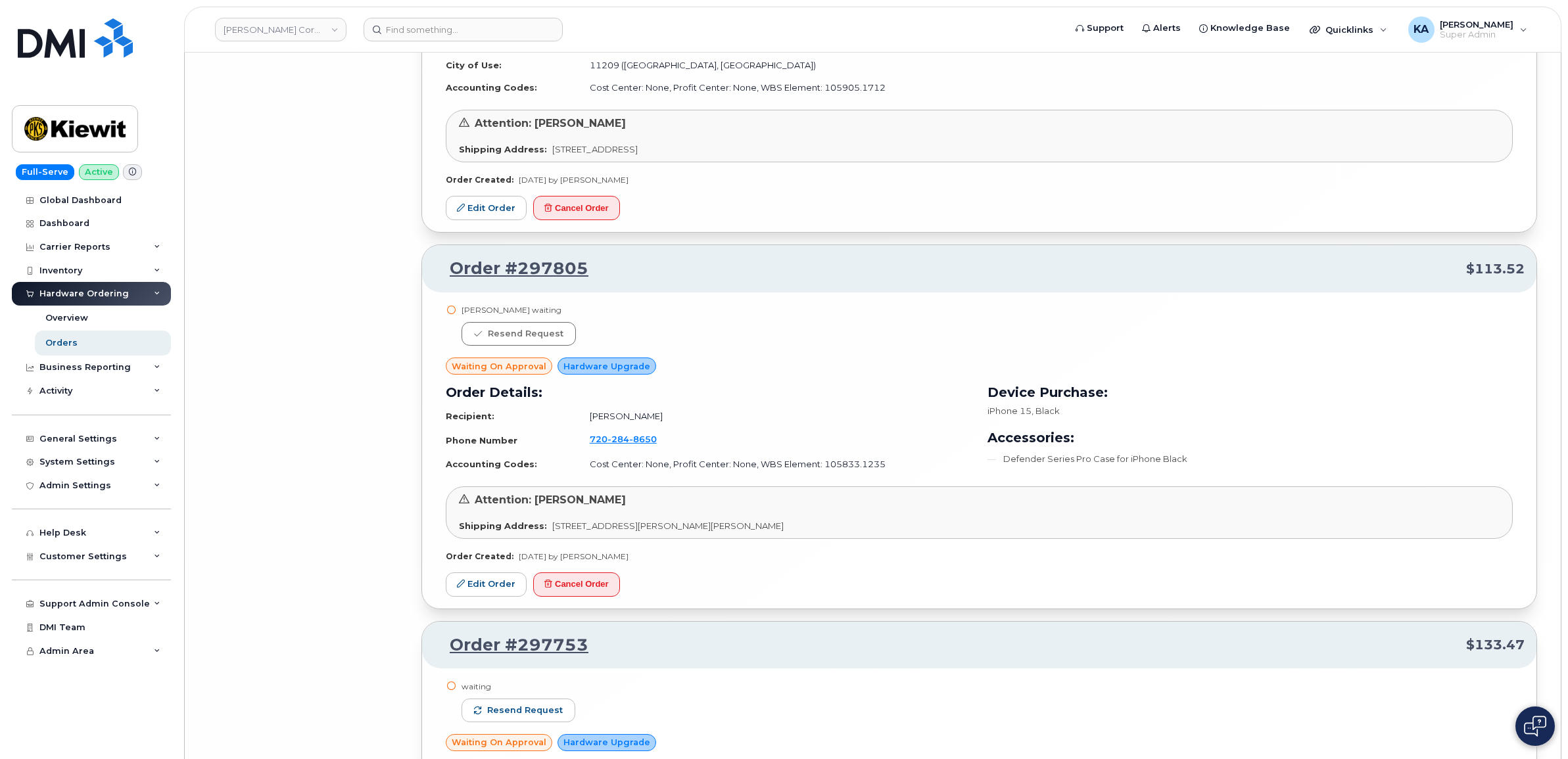
scroll to position [14993, 0]
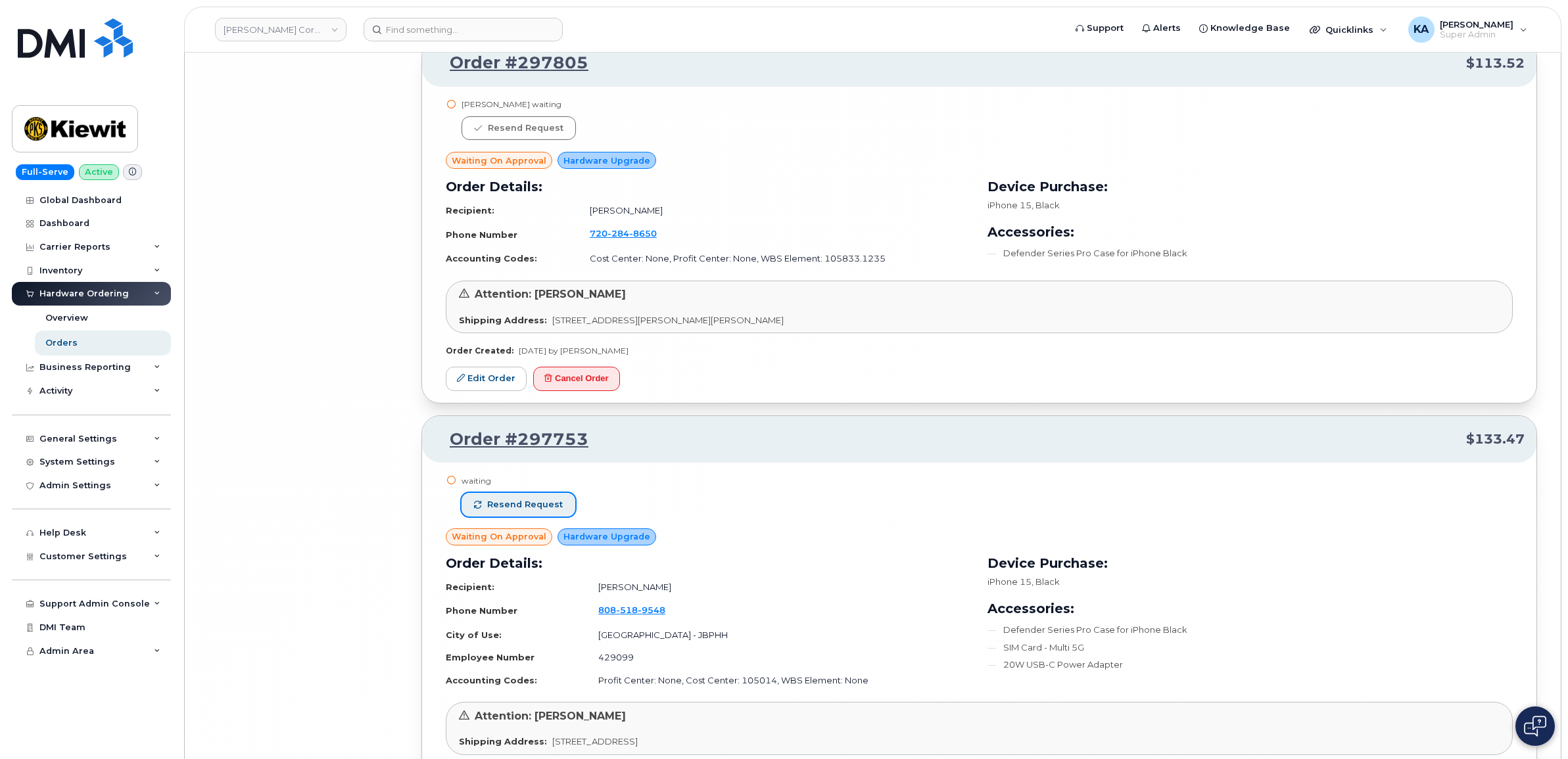
click at [481, 509] on span "button" at bounding box center [478, 505] width 8 height 8
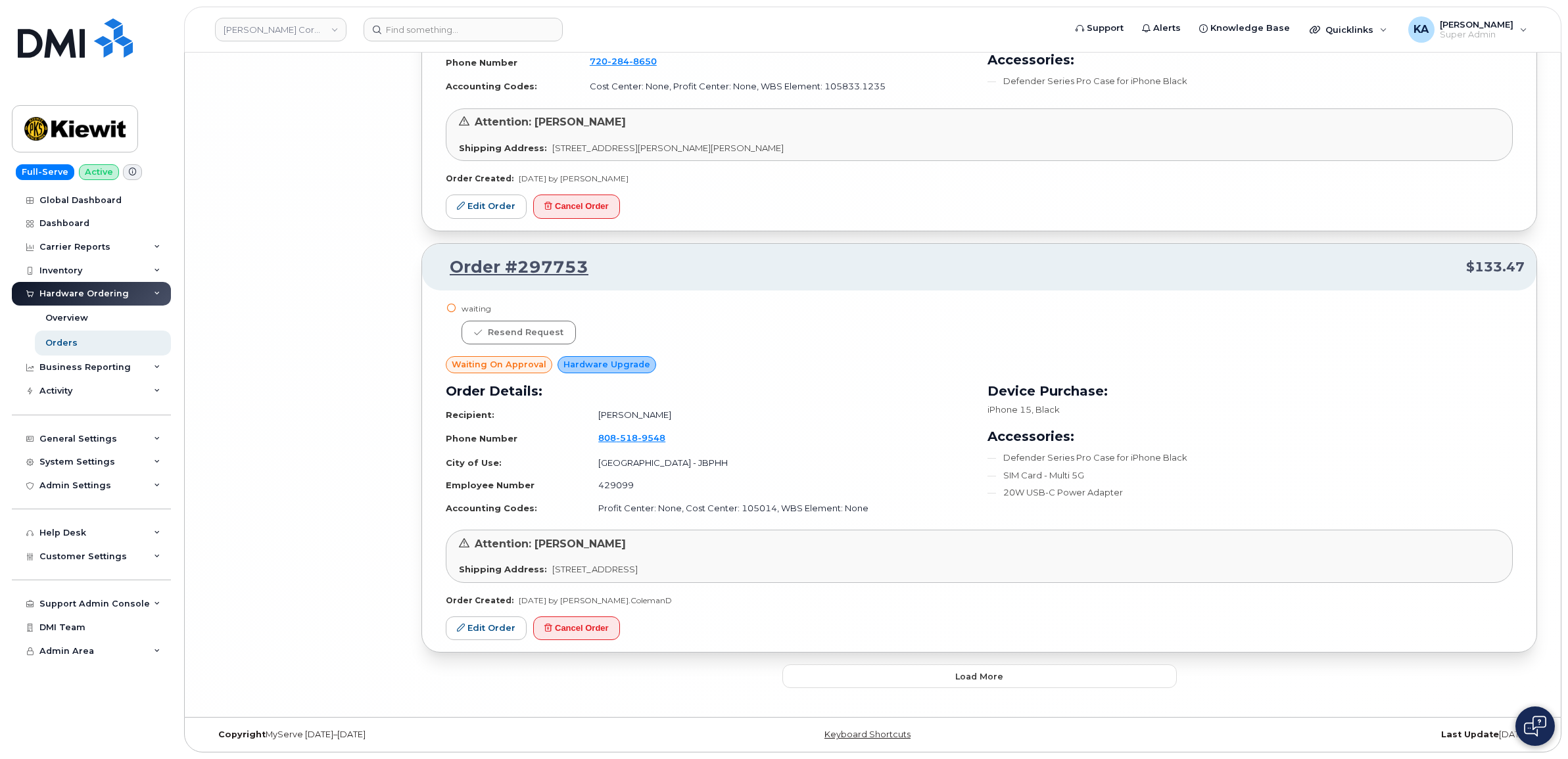
scroll to position [15187, 0]
click at [820, 677] on button "Load more" at bounding box center [979, 677] width 394 height 24
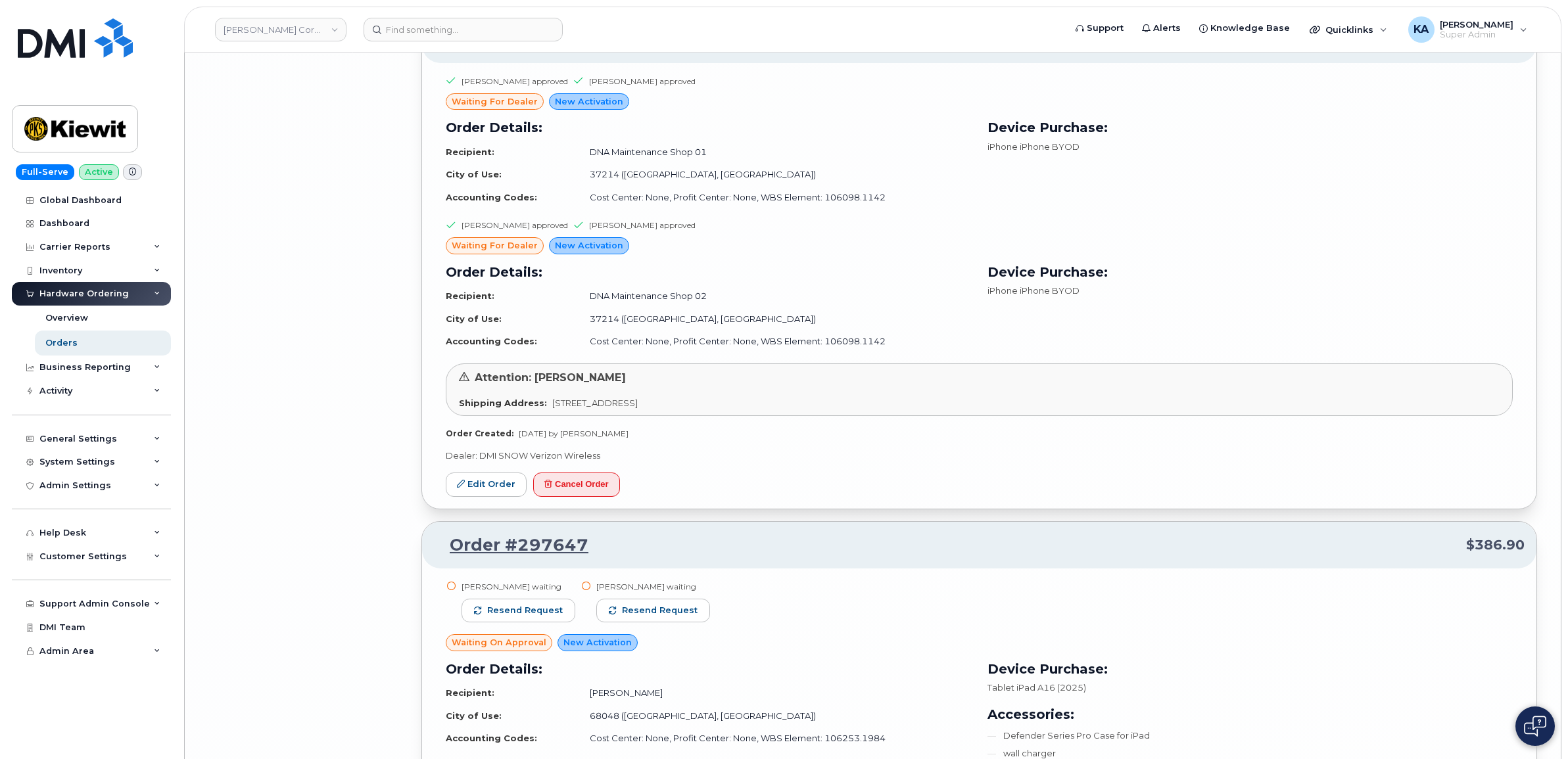
scroll to position [15844, 0]
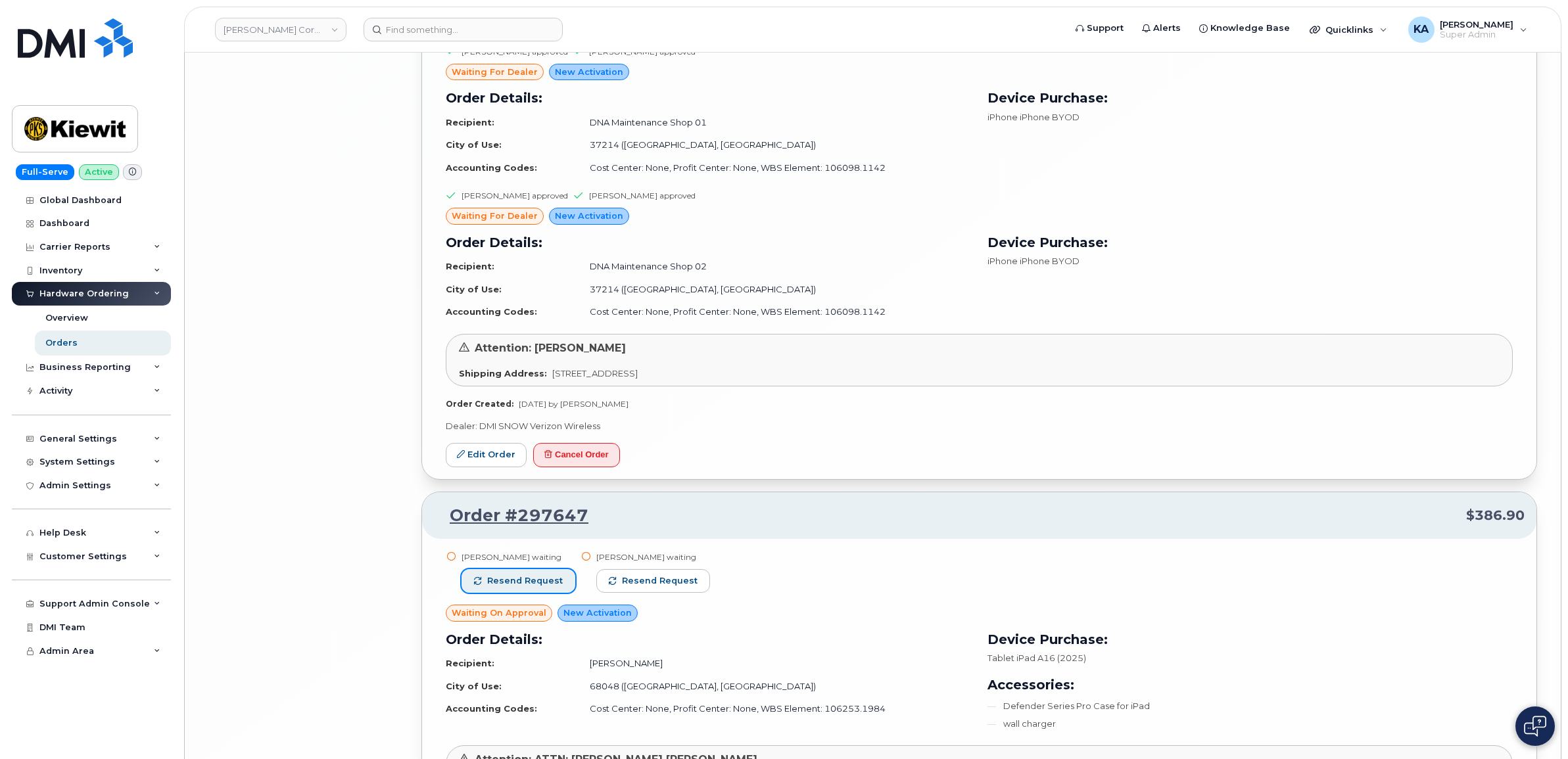
click at [495, 587] on span "Resend request" at bounding box center [525, 581] width 76 height 12
click at [614, 593] on button "Resend request" at bounding box center [654, 581] width 113 height 24
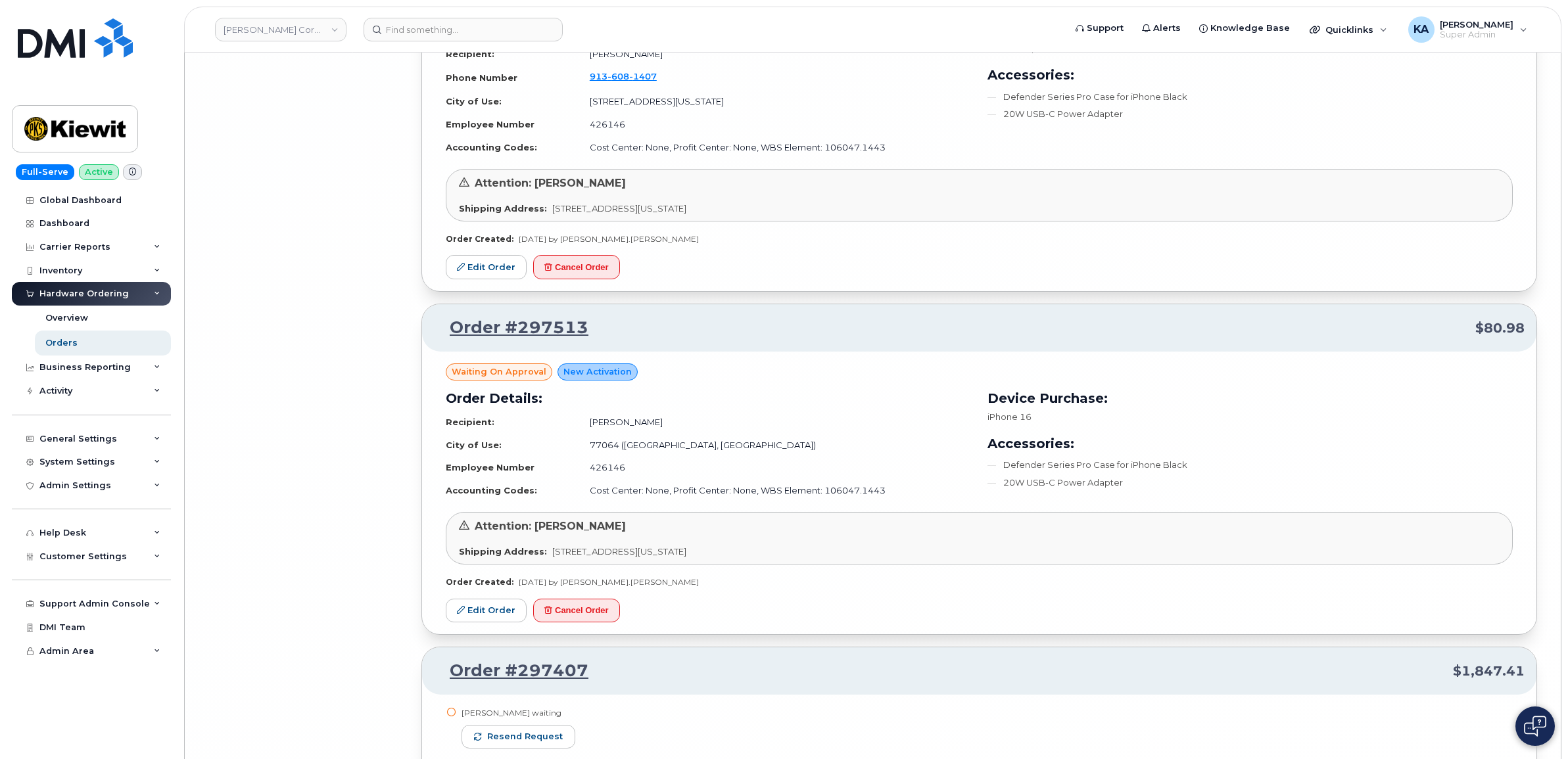
scroll to position [18309, 0]
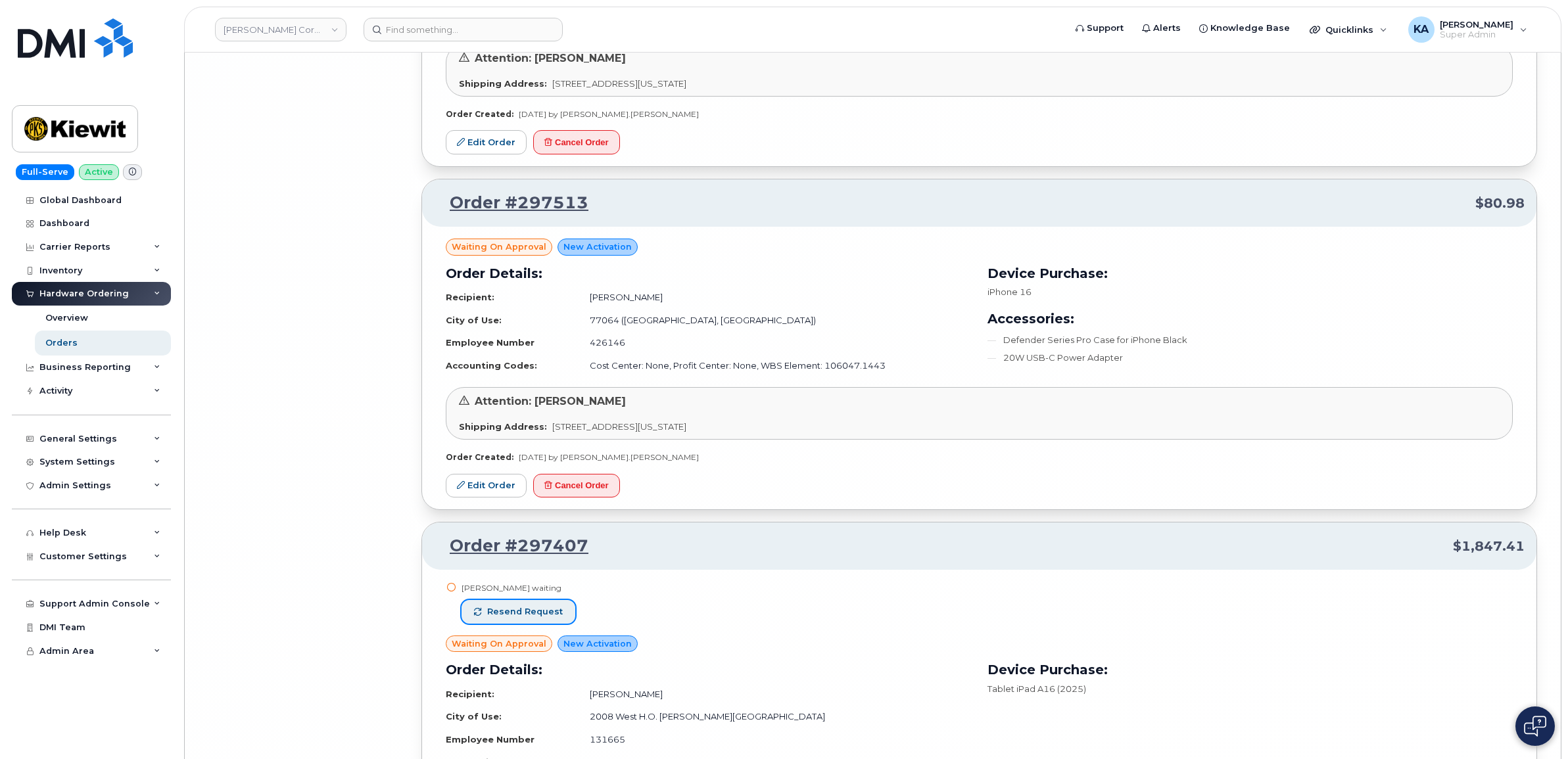
click at [520, 618] on span "Resend request" at bounding box center [525, 612] width 76 height 12
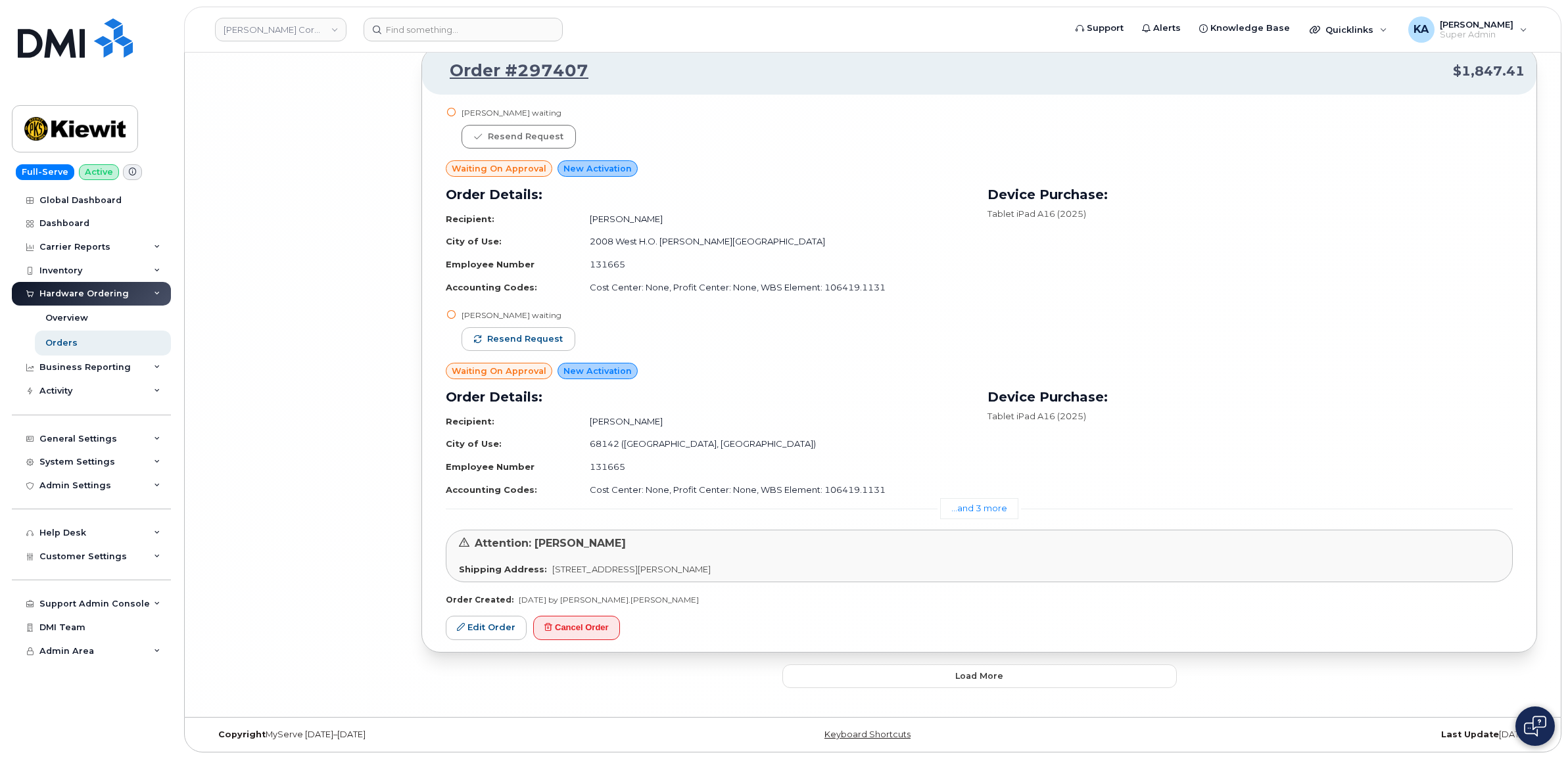
scroll to position [18808, 0]
click at [792, 678] on button "Load more" at bounding box center [979, 677] width 394 height 24
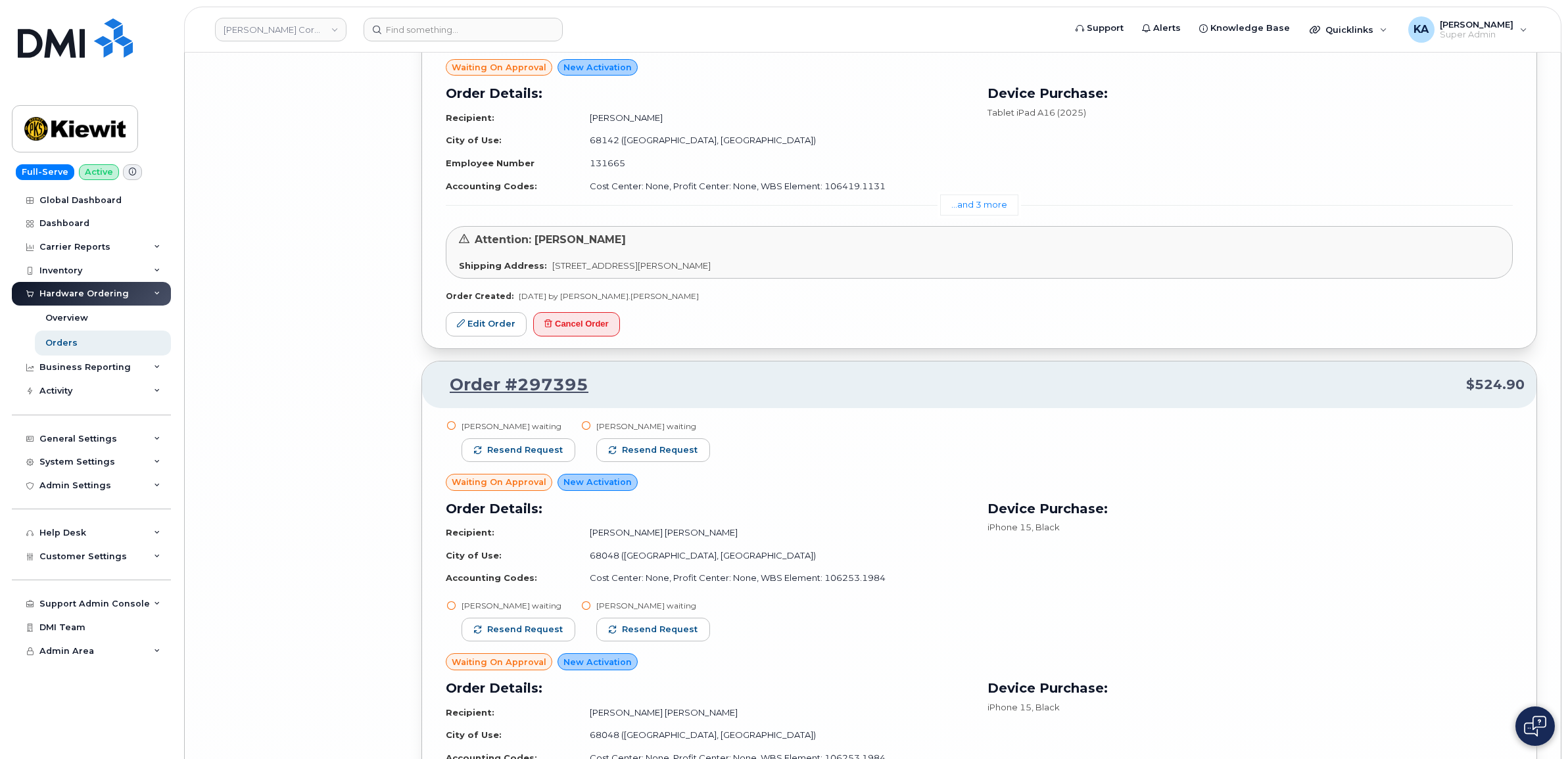
scroll to position [19137, 0]
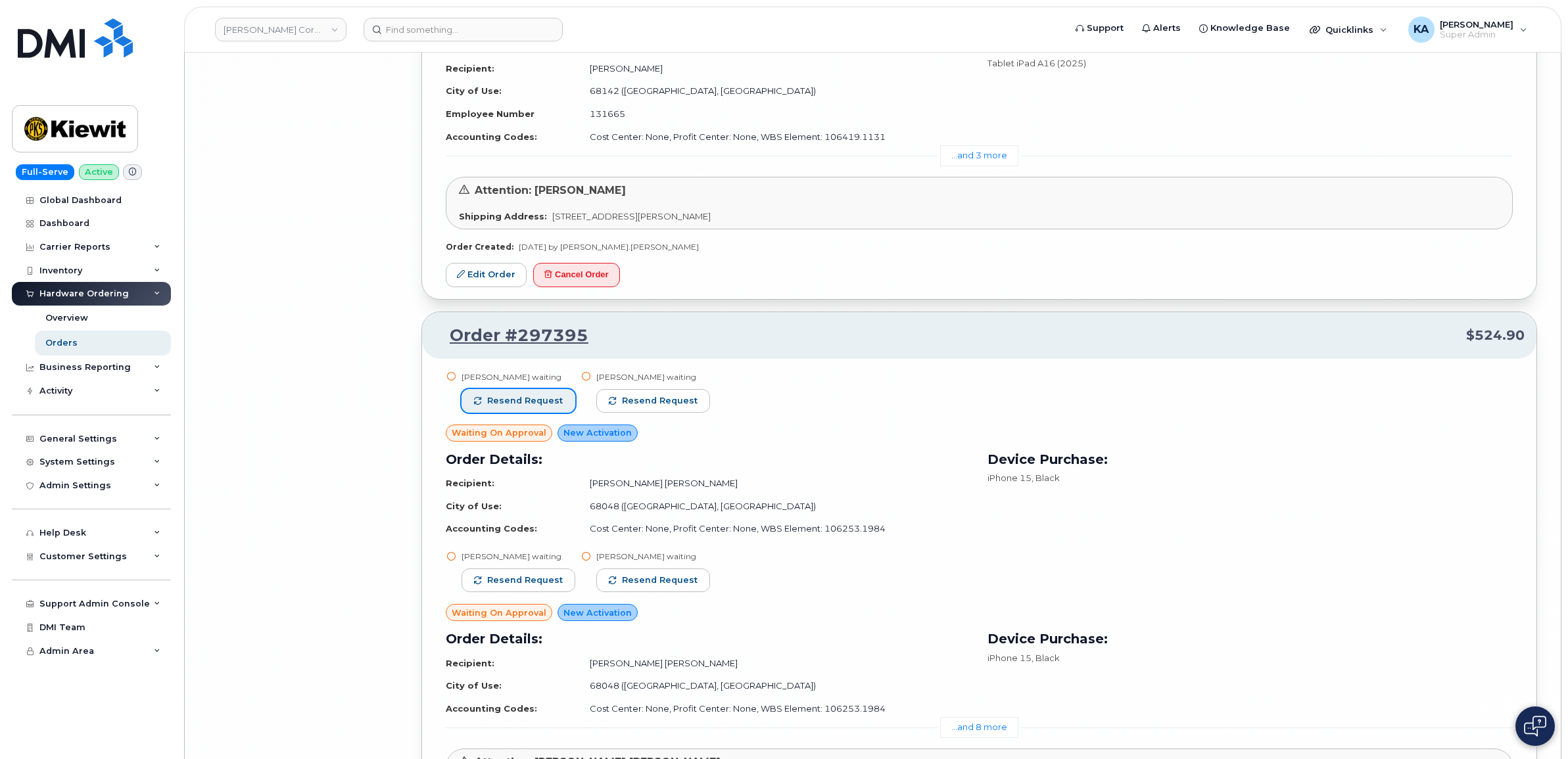
click at [532, 413] on button "Resend request" at bounding box center [518, 401] width 113 height 24
click at [651, 407] on span "Resend request" at bounding box center [660, 401] width 76 height 12
click at [504, 586] on span "Resend request" at bounding box center [525, 581] width 76 height 12
click at [655, 586] on span "Resend request" at bounding box center [660, 581] width 76 height 12
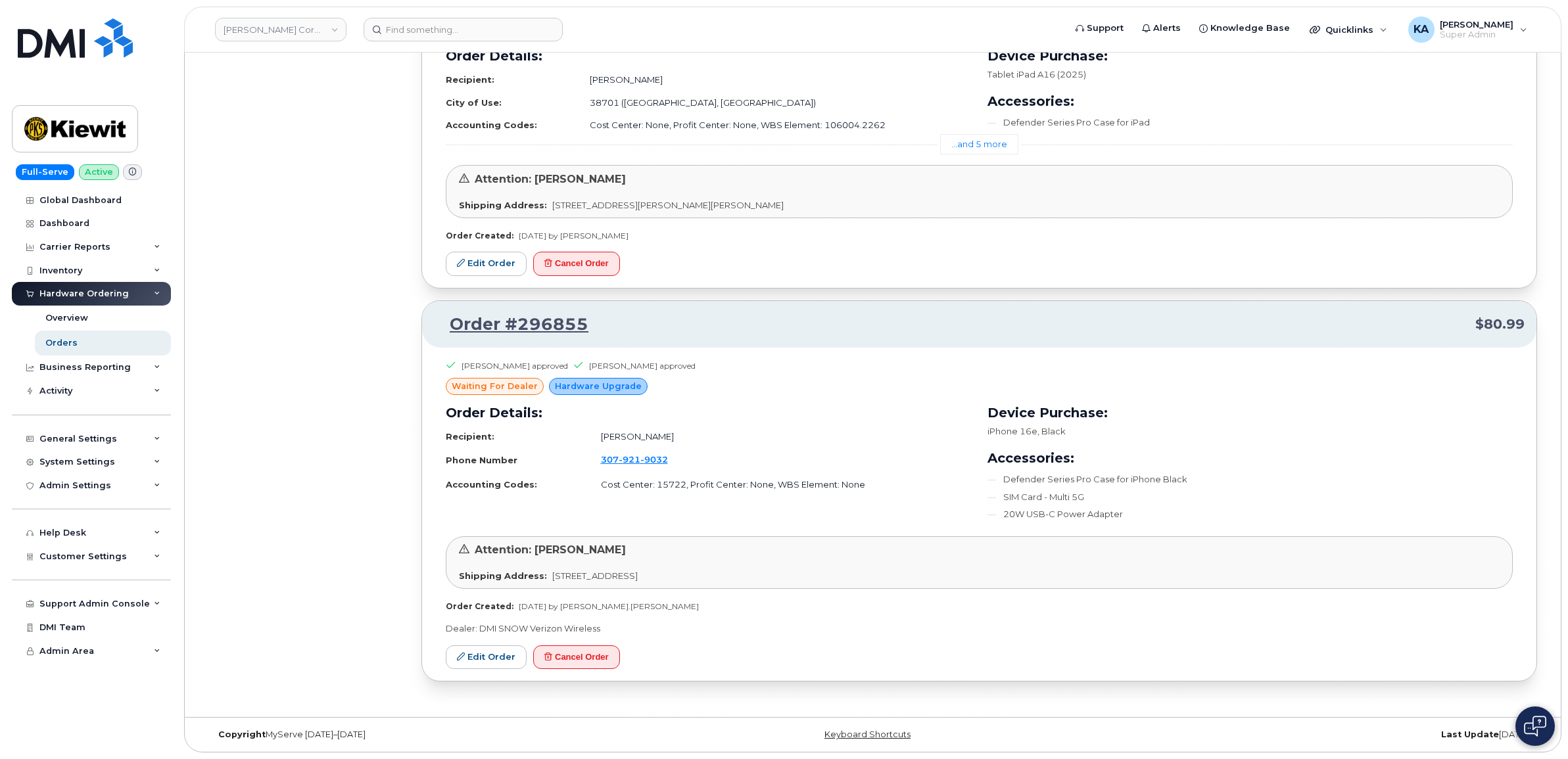
scroll to position [21412, 0]
click at [983, 141] on link "...and 5 more" at bounding box center [979, 144] width 78 height 21
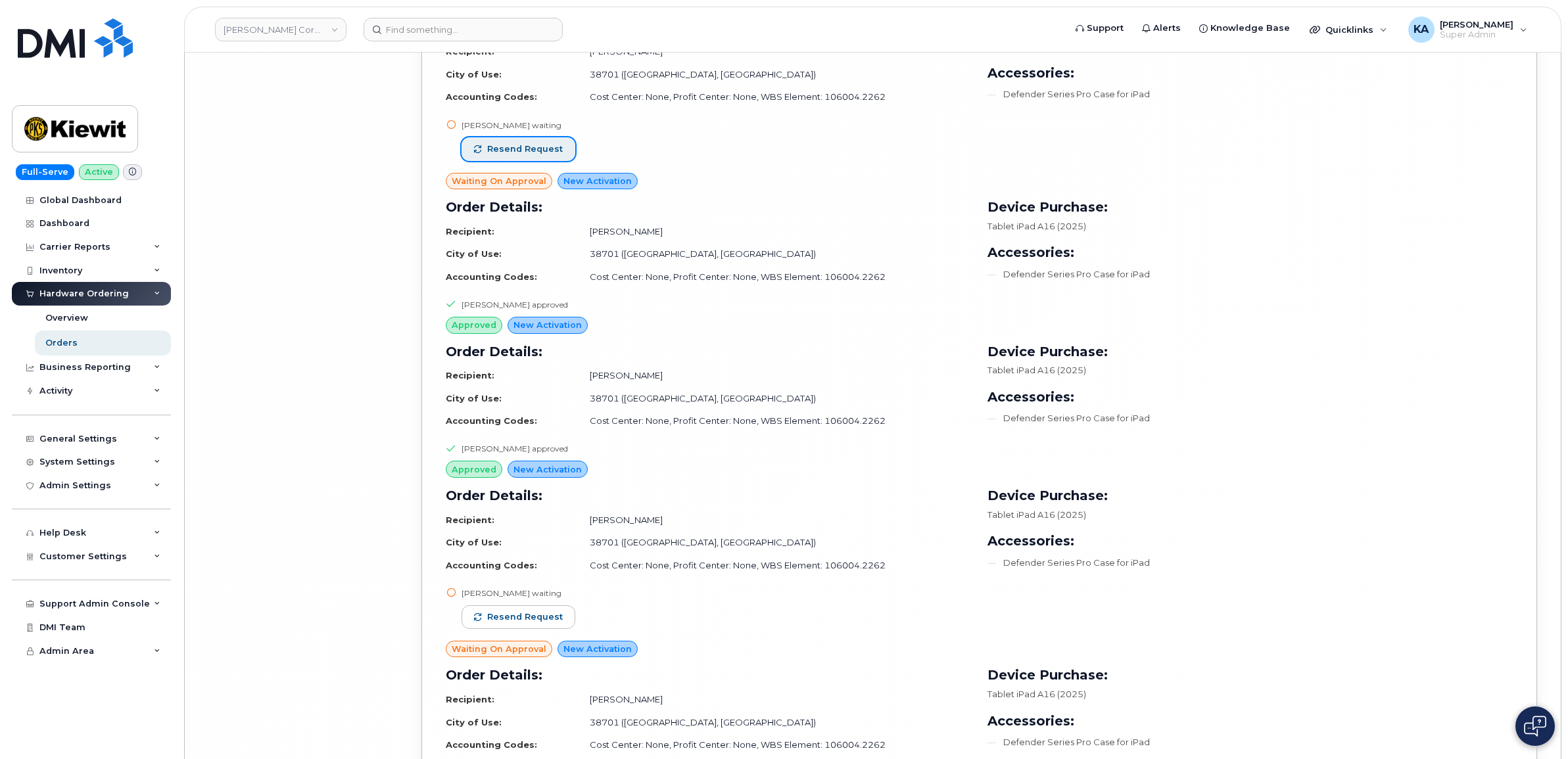
click at [540, 155] on span "Resend request" at bounding box center [525, 149] width 76 height 12
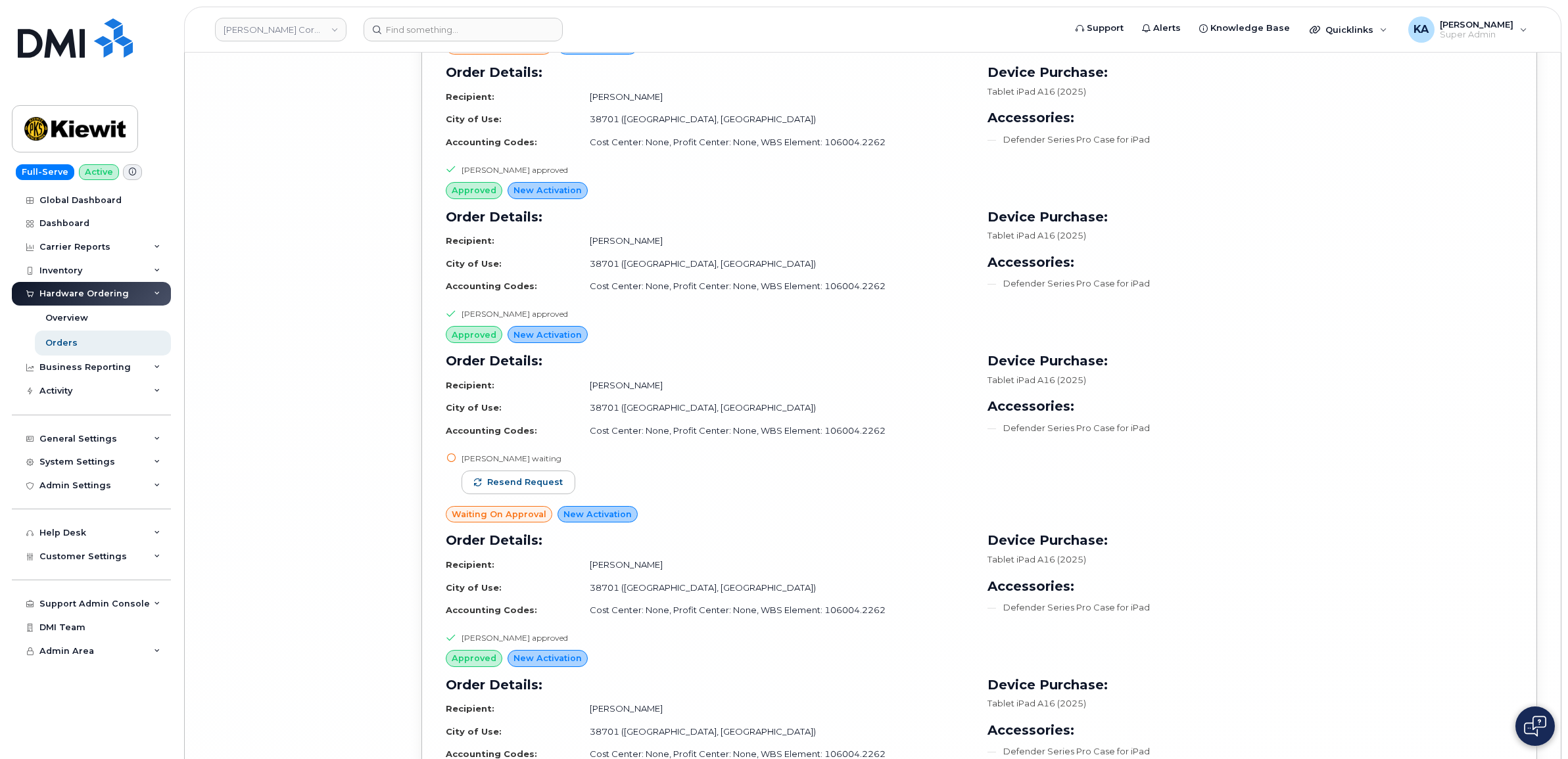
scroll to position [21576, 0]
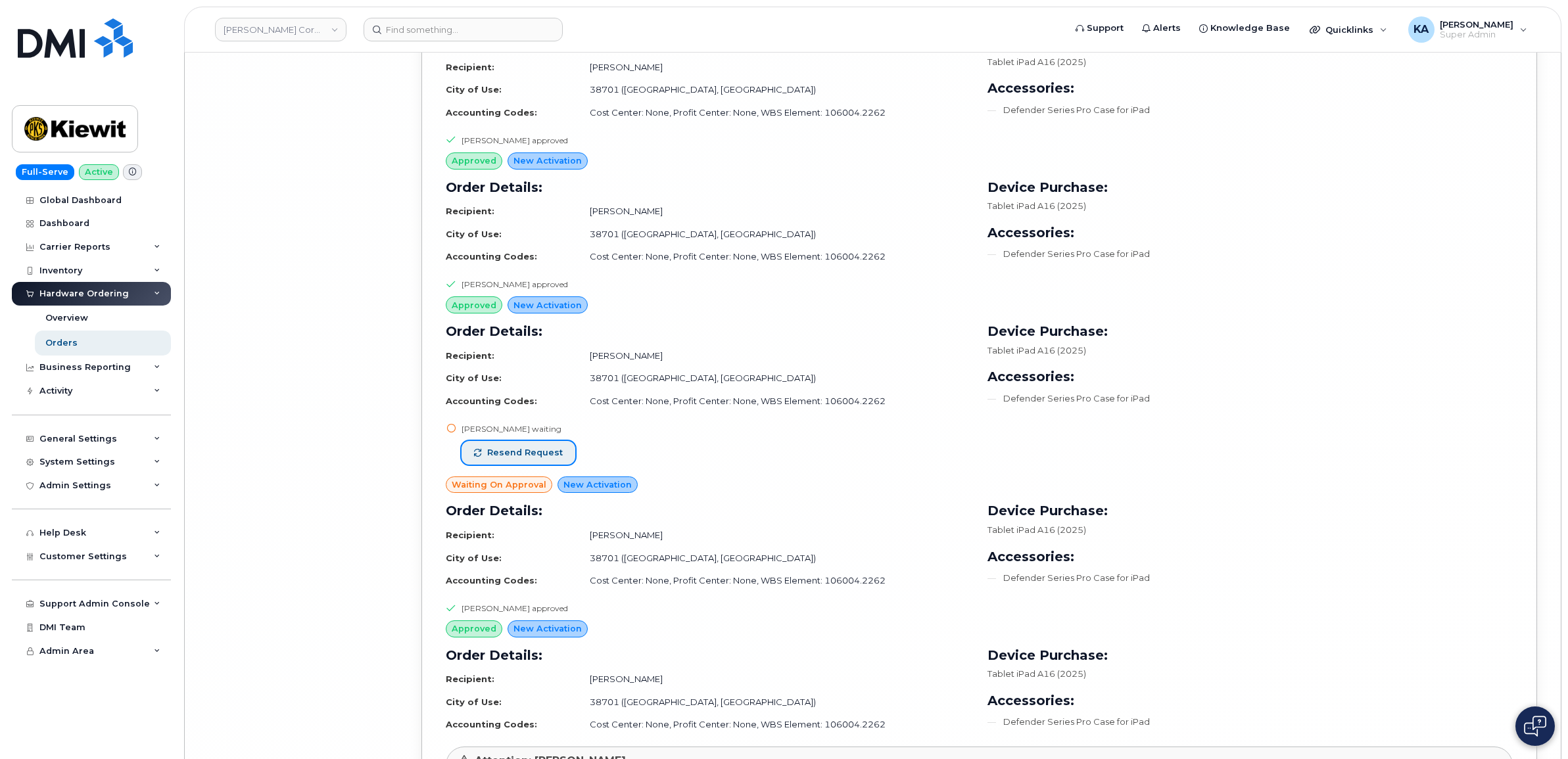
click at [537, 459] on span "Resend request" at bounding box center [525, 453] width 76 height 12
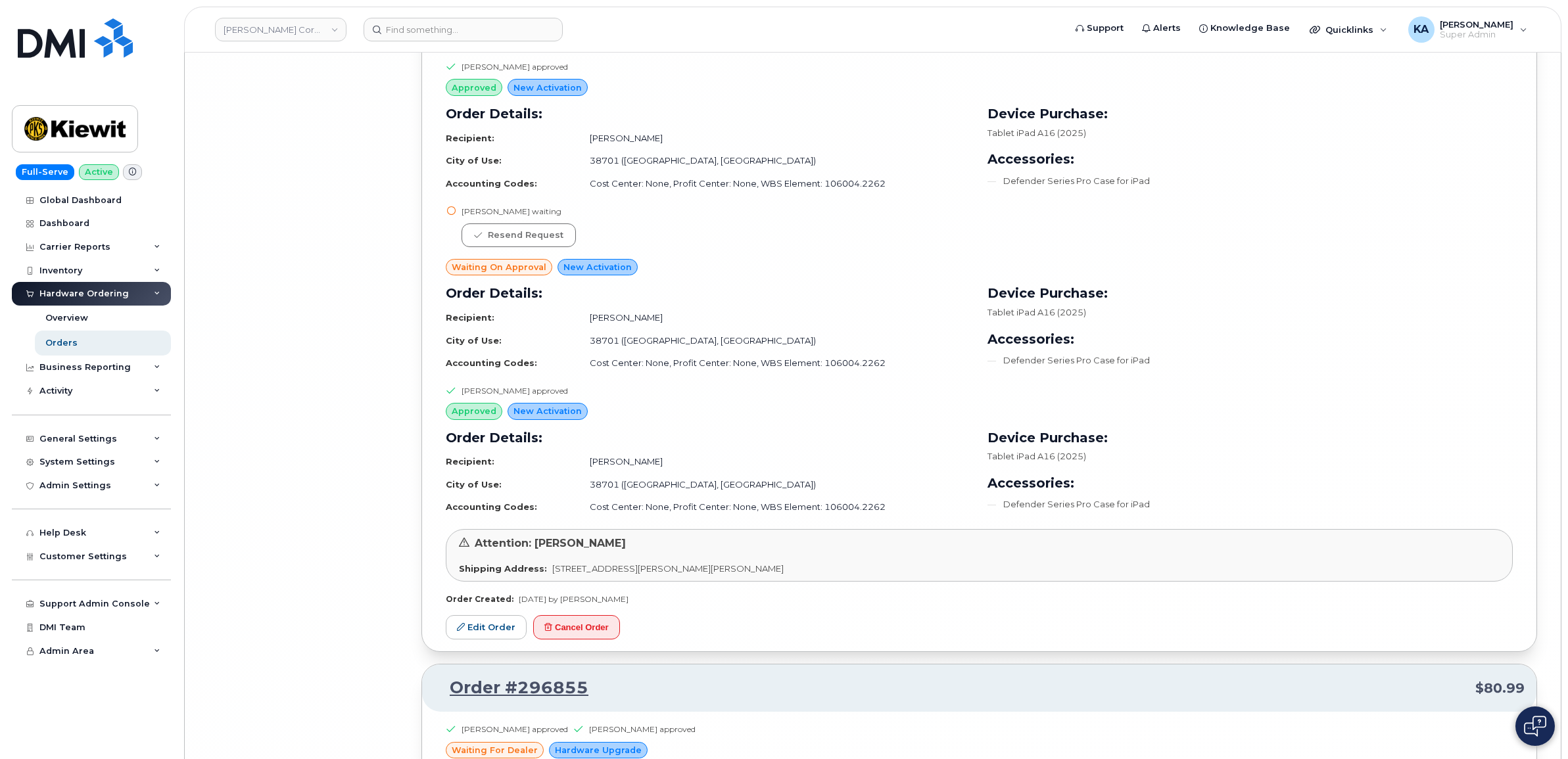
scroll to position [21823, 0]
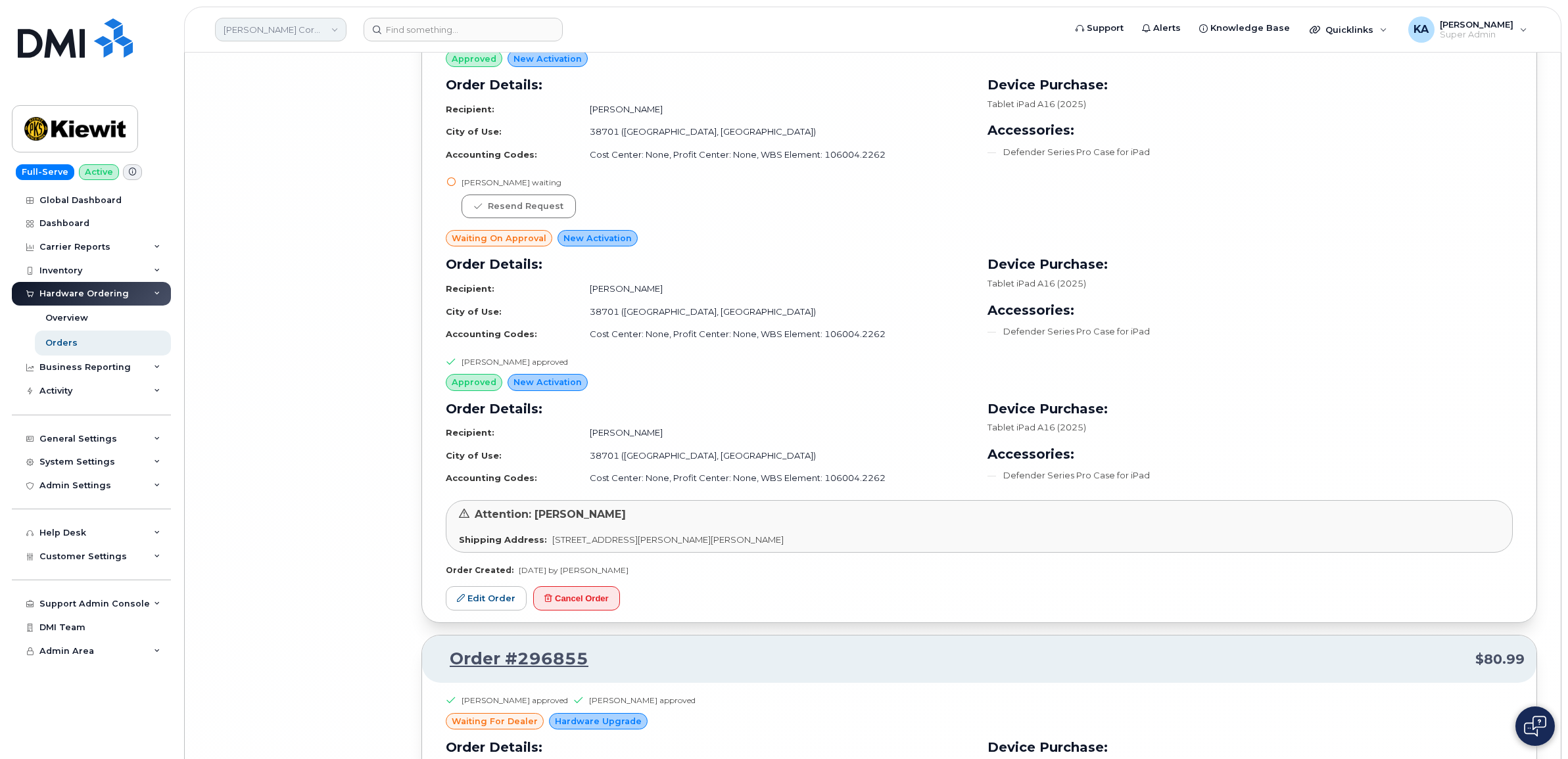
click at [270, 30] on link "Kiewit Corporation" at bounding box center [281, 30] width 131 height 24
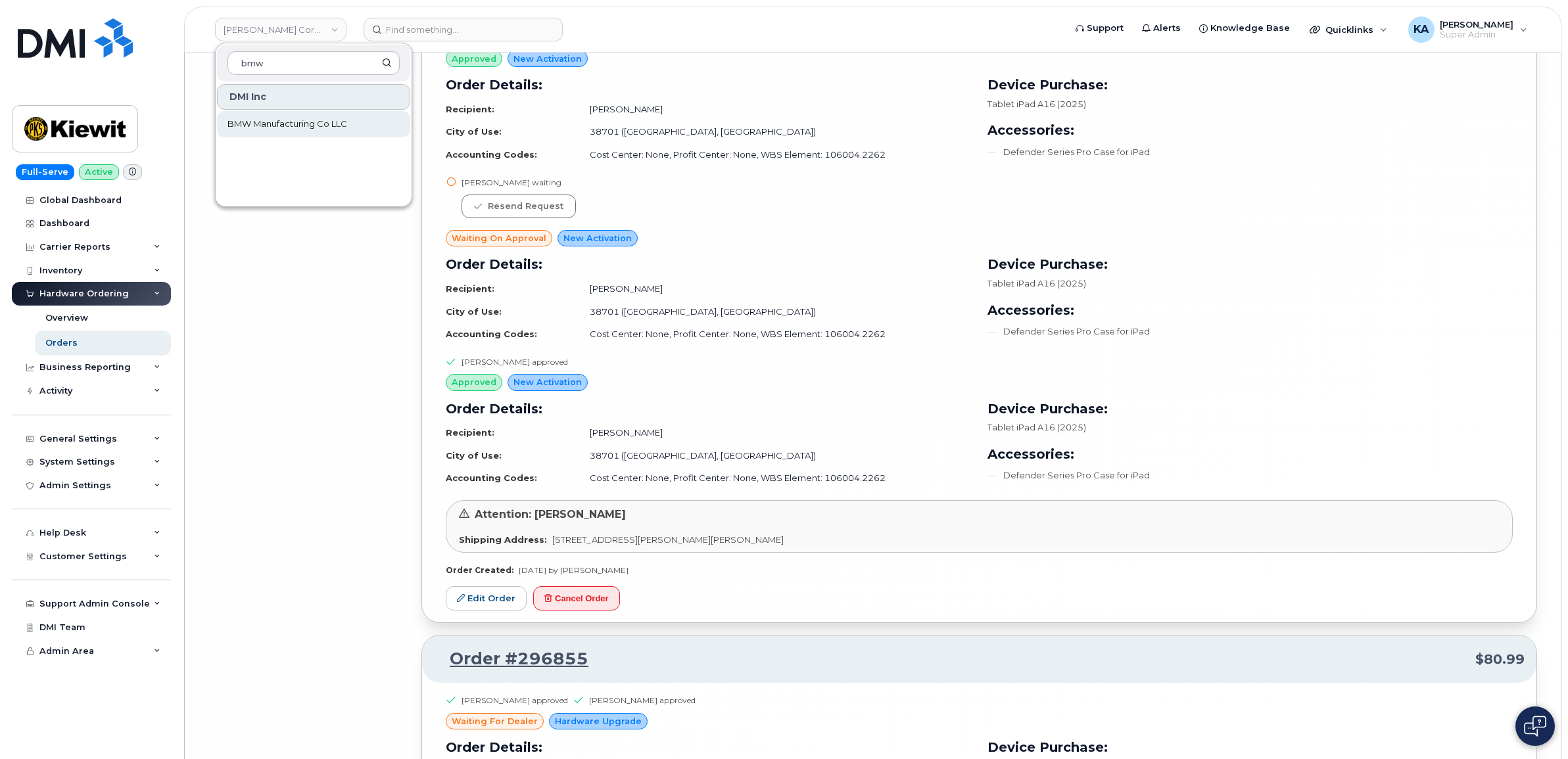
type input "bmw"
click at [268, 122] on span "BMW Manufacturing Co LLC" at bounding box center [287, 124] width 119 height 13
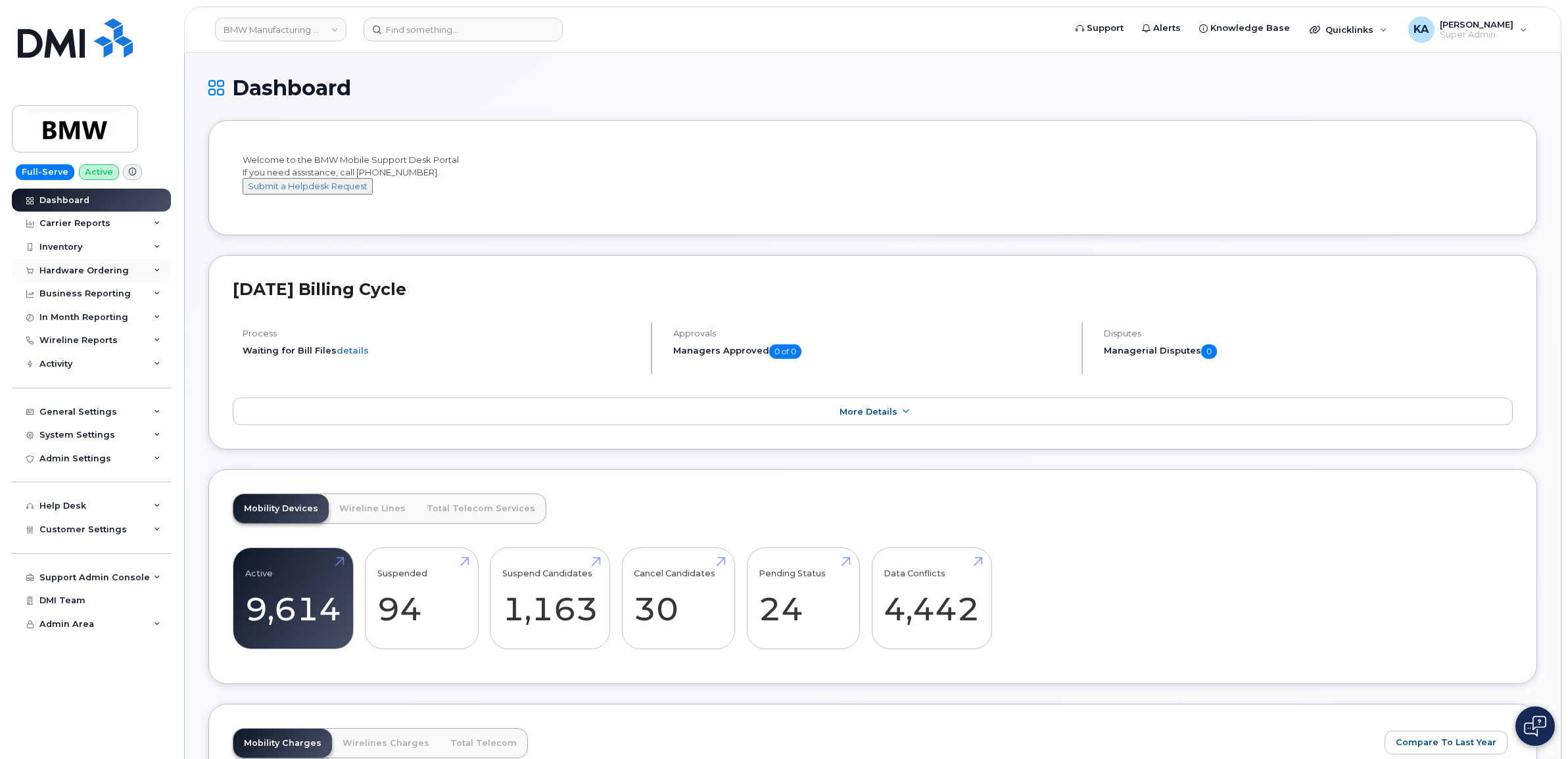
click at [109, 269] on div "Hardware Ordering" at bounding box center [84, 271] width 90 height 11
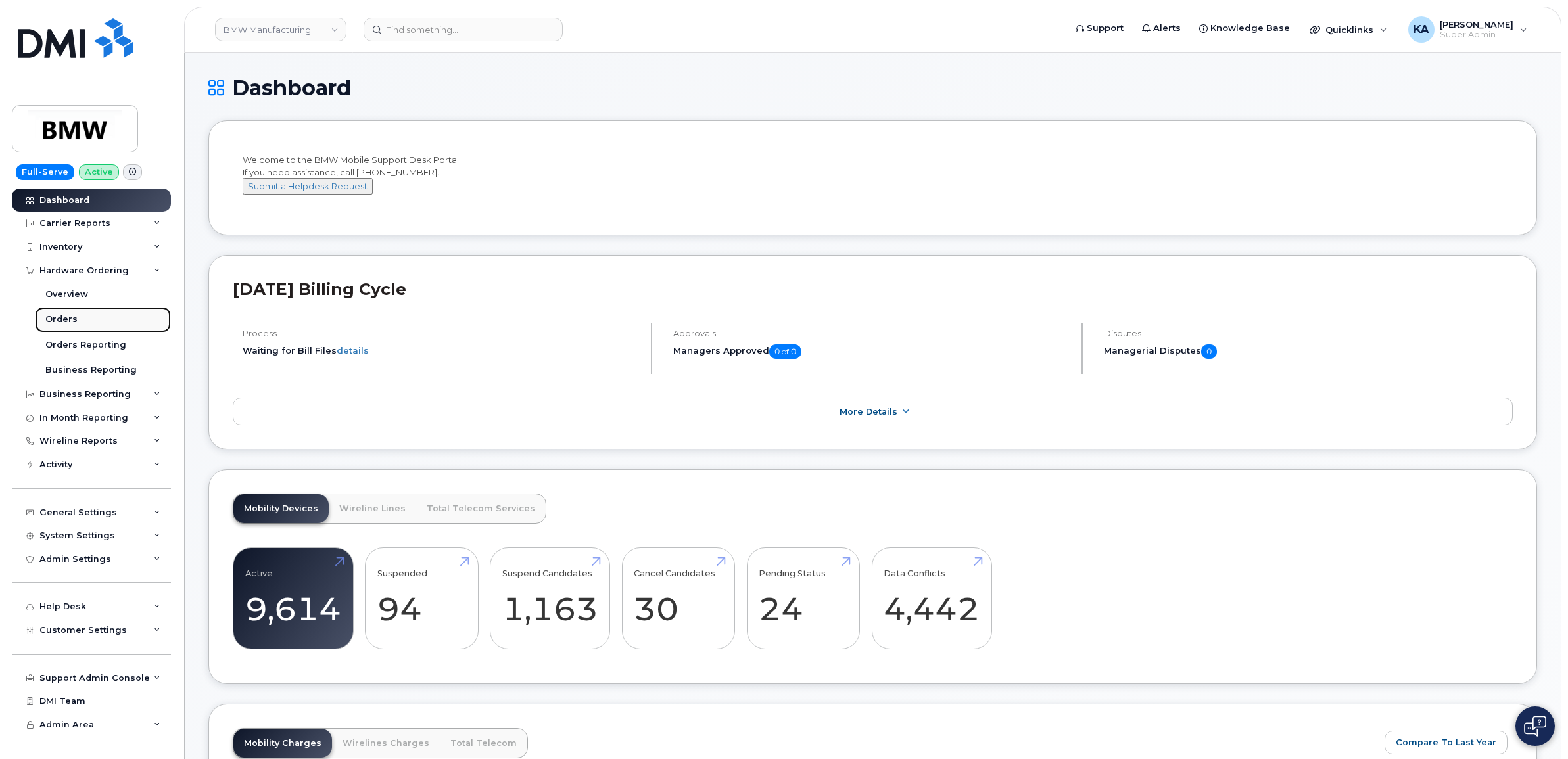
click at [54, 316] on div "Orders" at bounding box center [61, 320] width 33 height 12
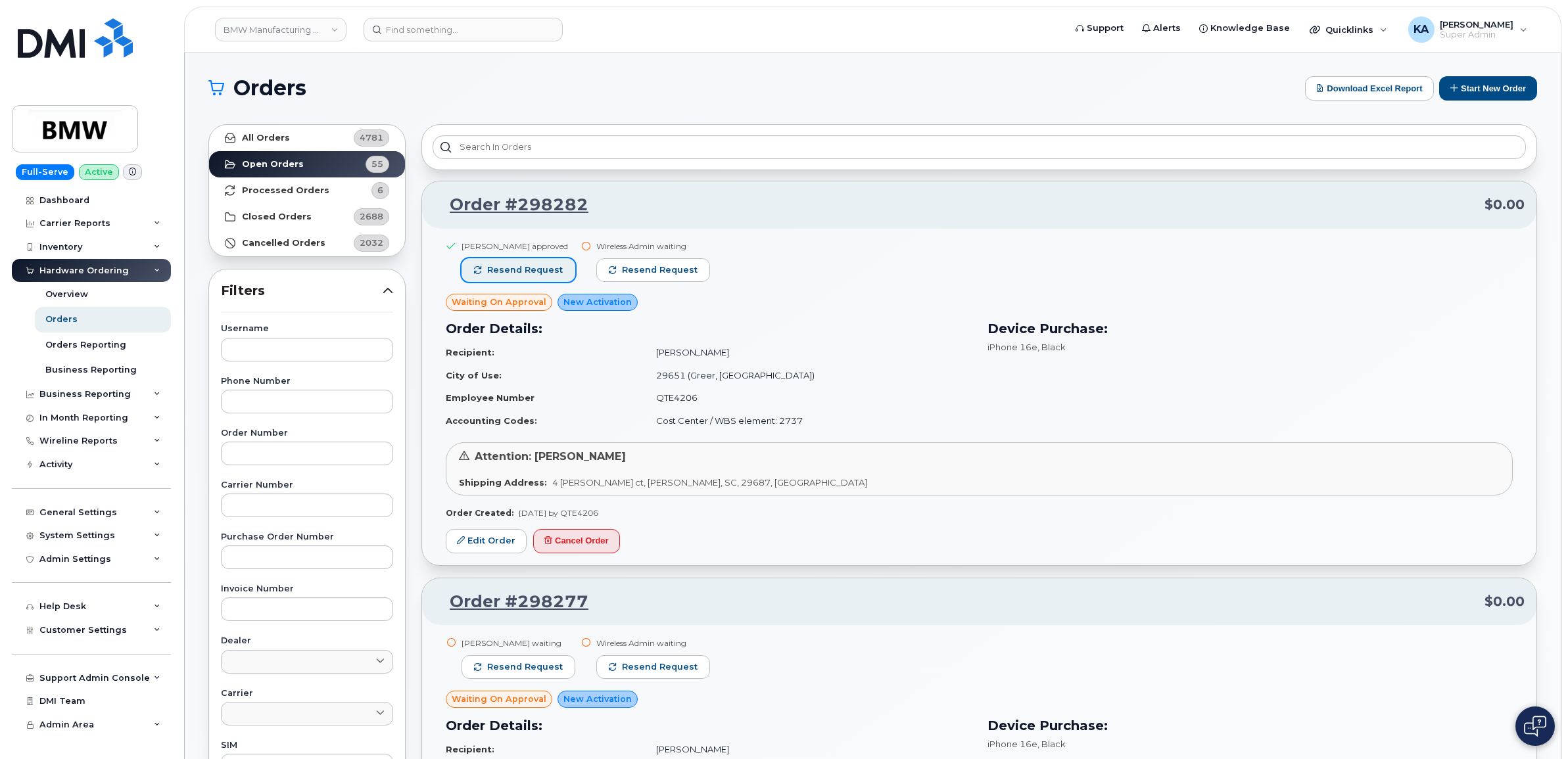
click at [530, 265] on span "Resend request" at bounding box center [525, 270] width 76 height 12
click at [642, 264] on span "Resend request" at bounding box center [660, 270] width 76 height 12
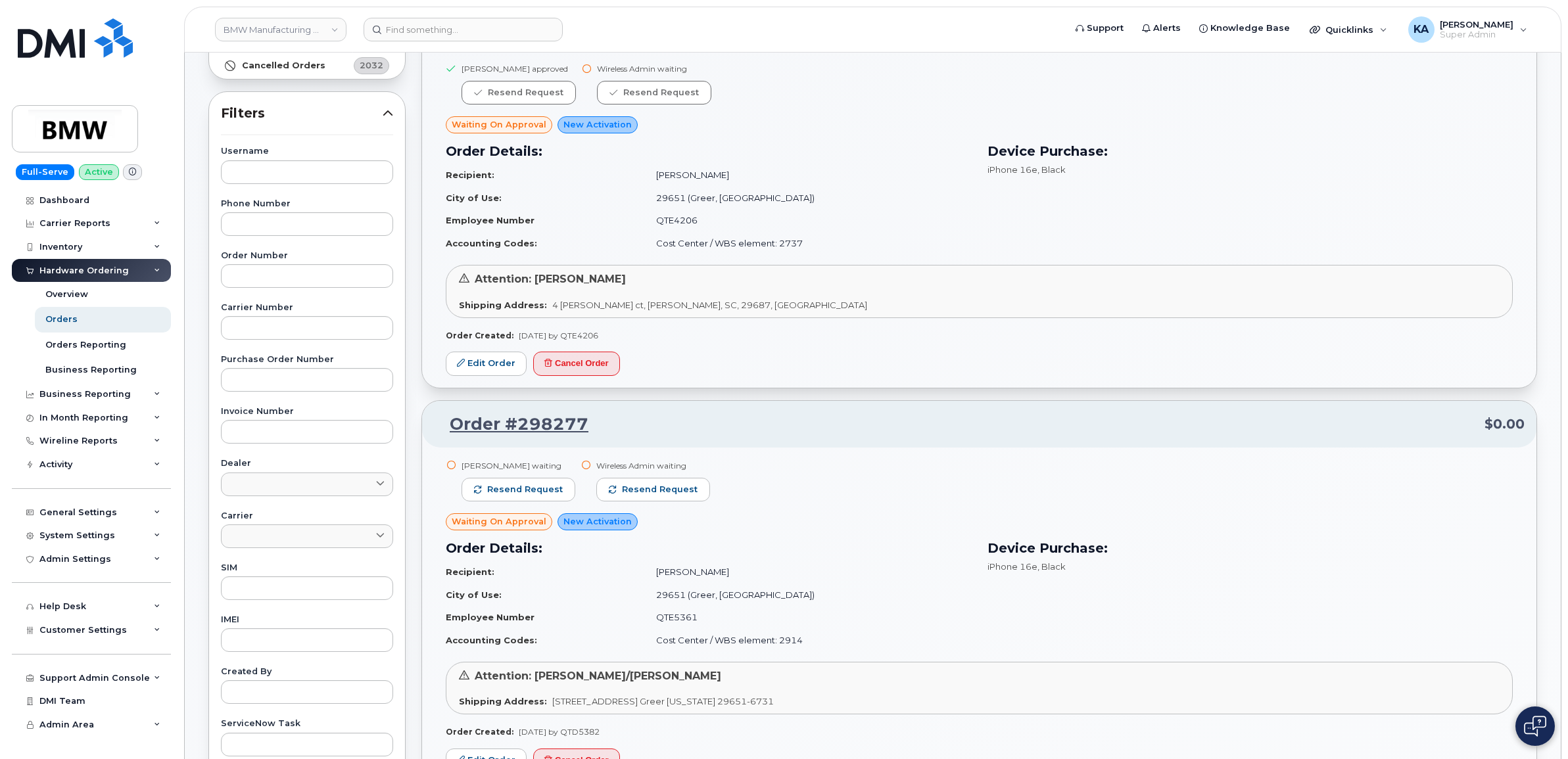
scroll to position [247, 0]
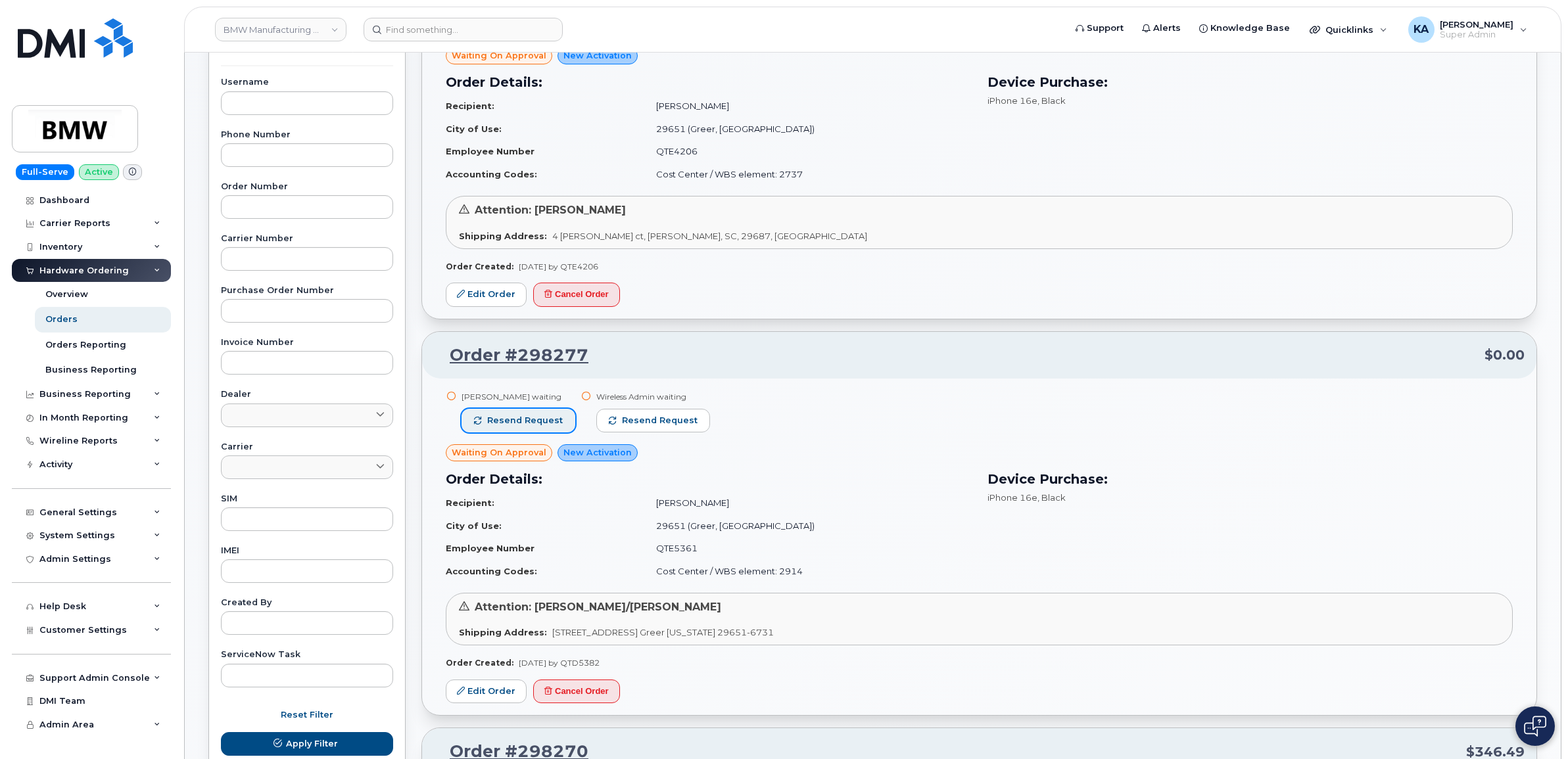
click at [526, 414] on button "Resend request" at bounding box center [518, 421] width 113 height 24
click at [622, 415] on span "Resend request" at bounding box center [660, 421] width 76 height 12
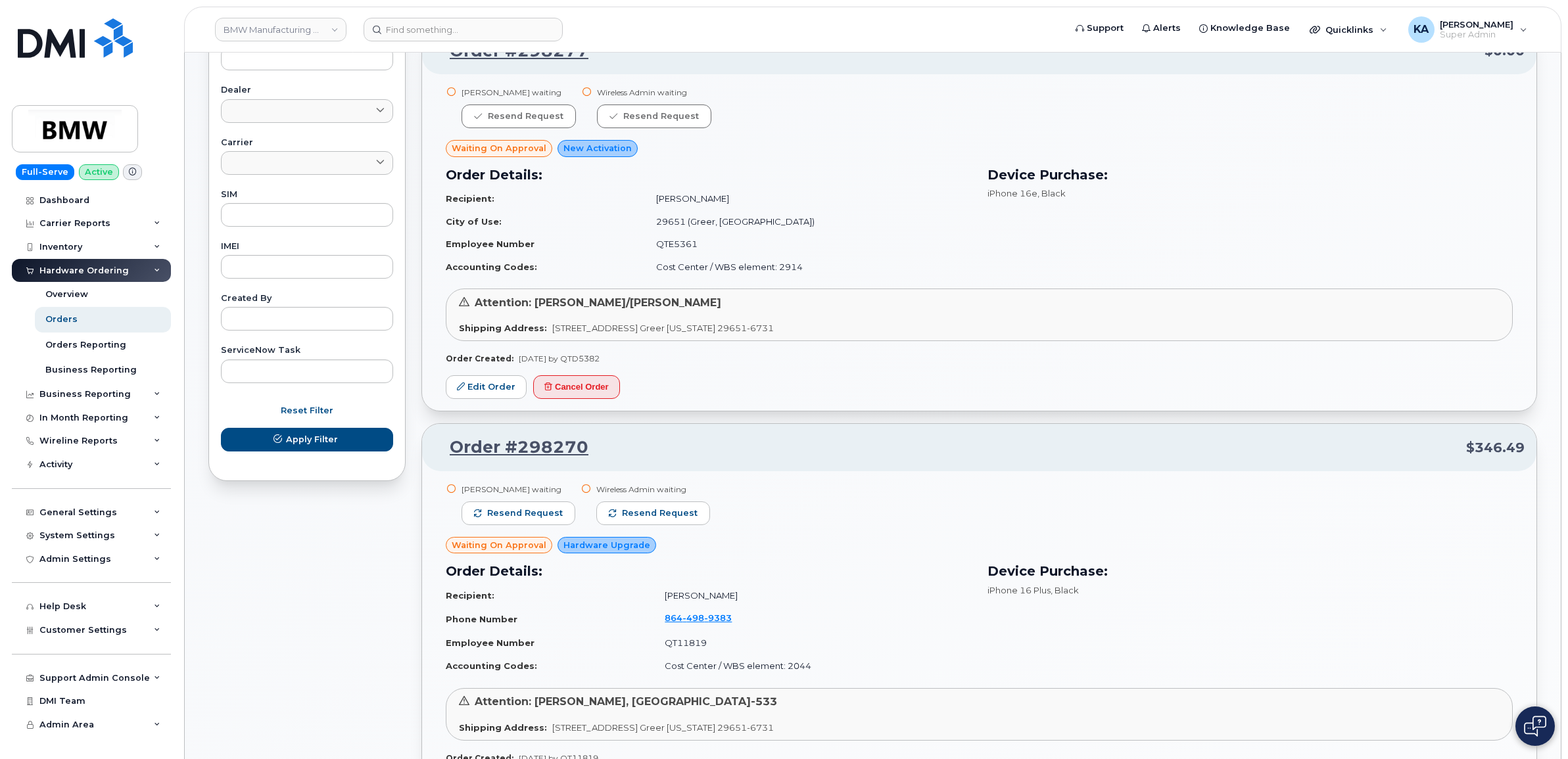
scroll to position [575, 0]
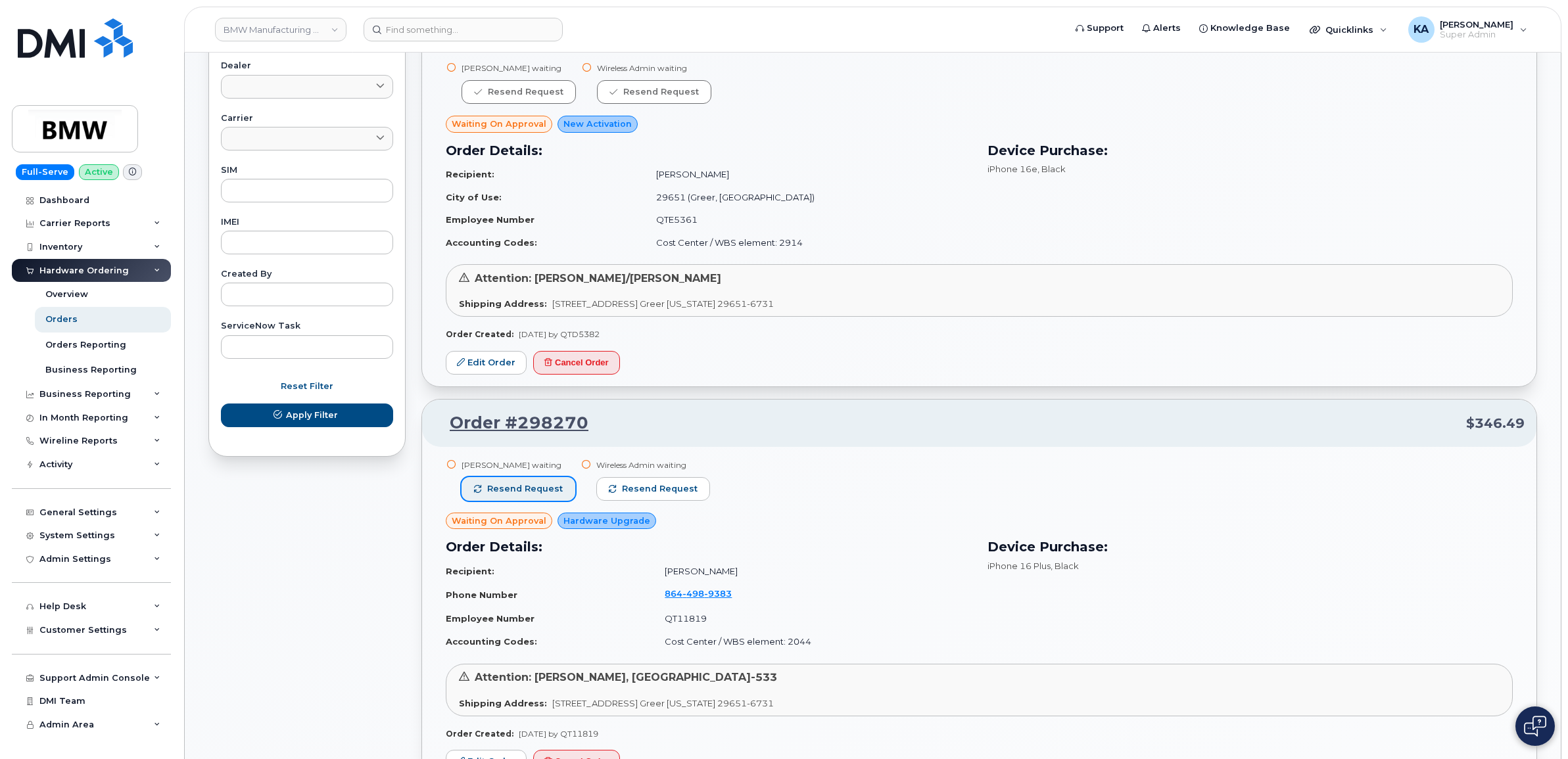
click at [535, 484] on span "Resend request" at bounding box center [525, 489] width 76 height 12
click at [622, 484] on span "Resend request" at bounding box center [660, 489] width 76 height 12
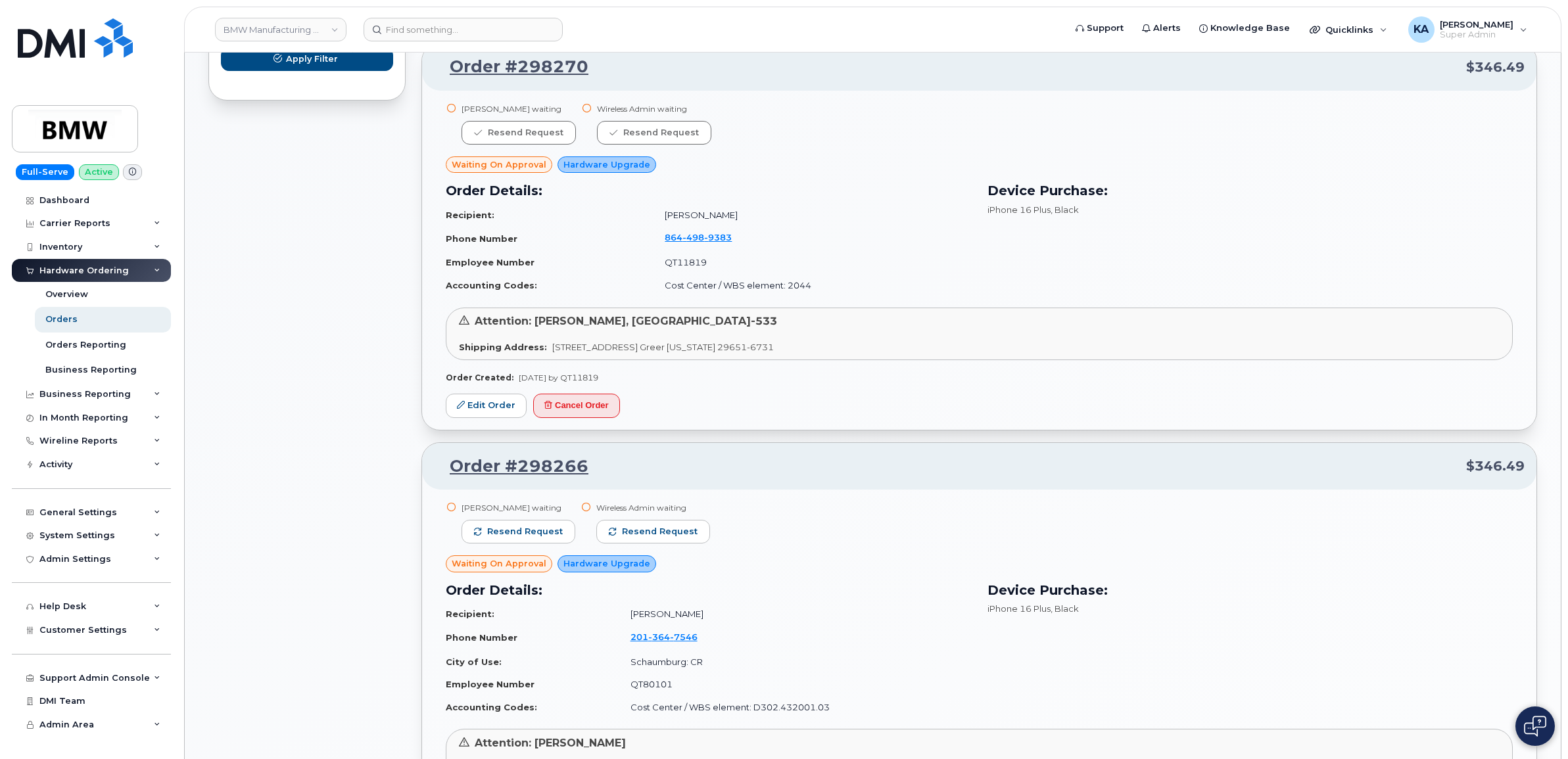
scroll to position [986, 0]
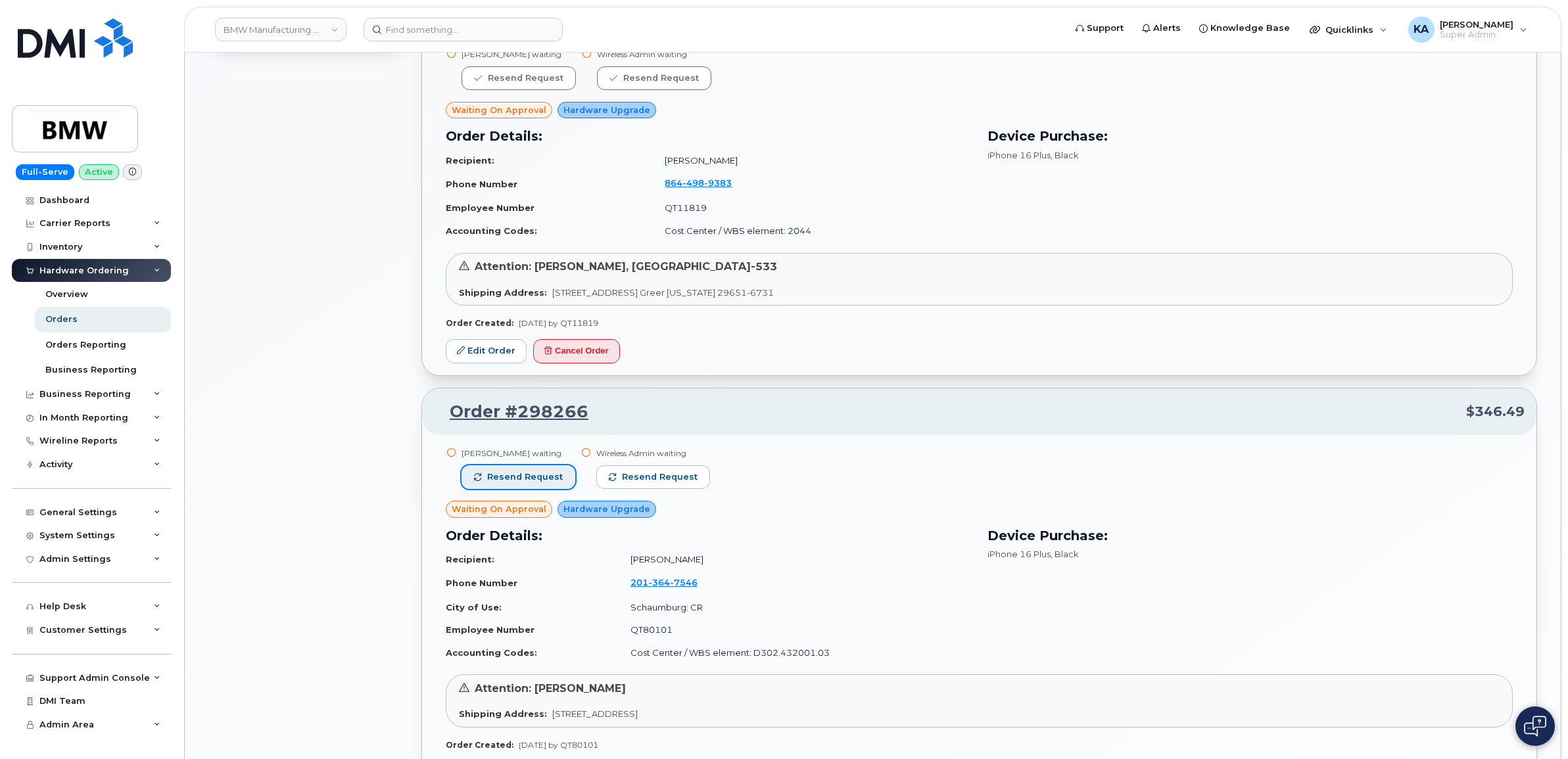
click at [543, 473] on span "Resend request" at bounding box center [525, 477] width 76 height 12
click at [624, 472] on span "Resend request" at bounding box center [660, 477] width 76 height 12
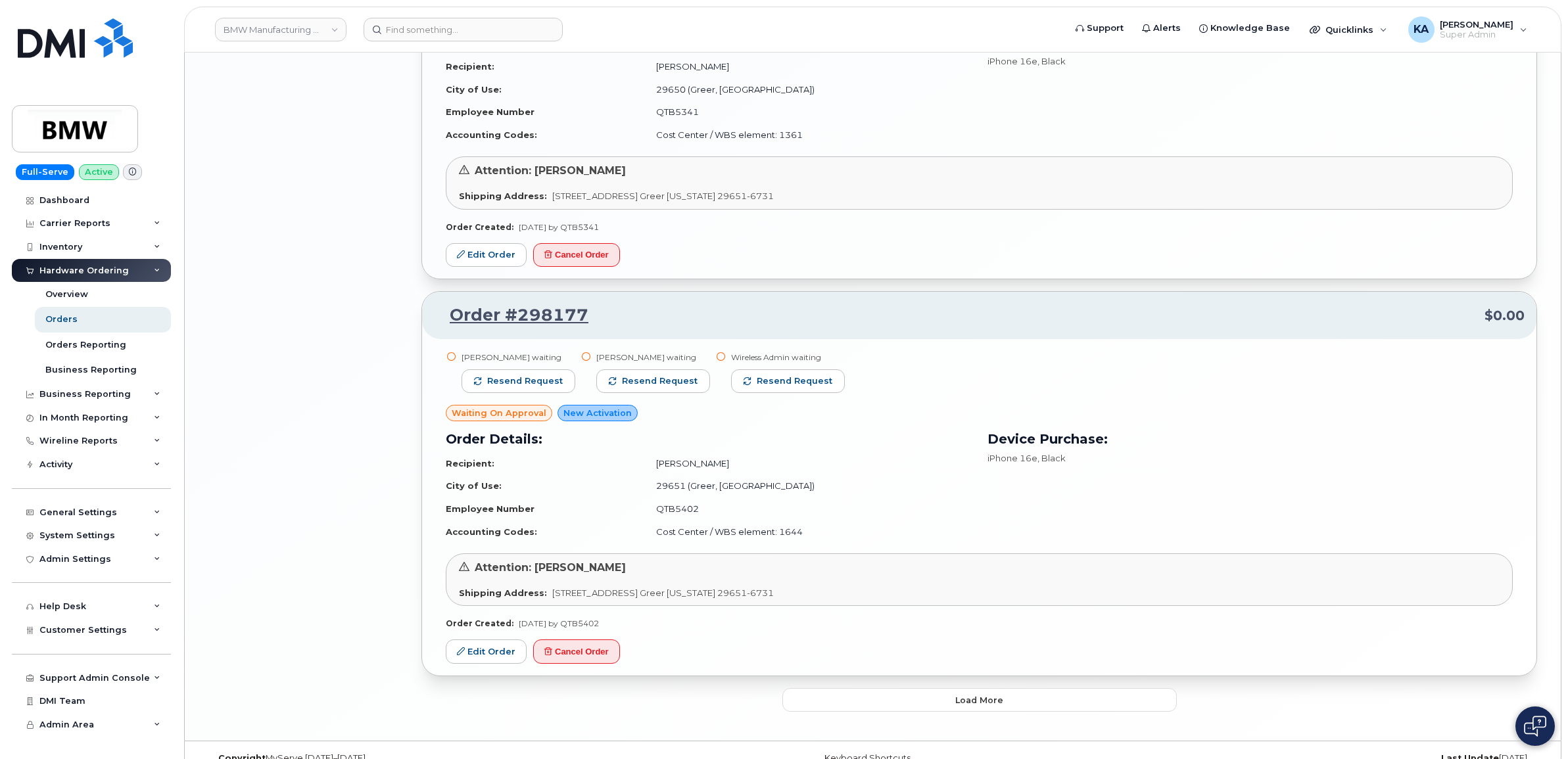
scroll to position [2547, 0]
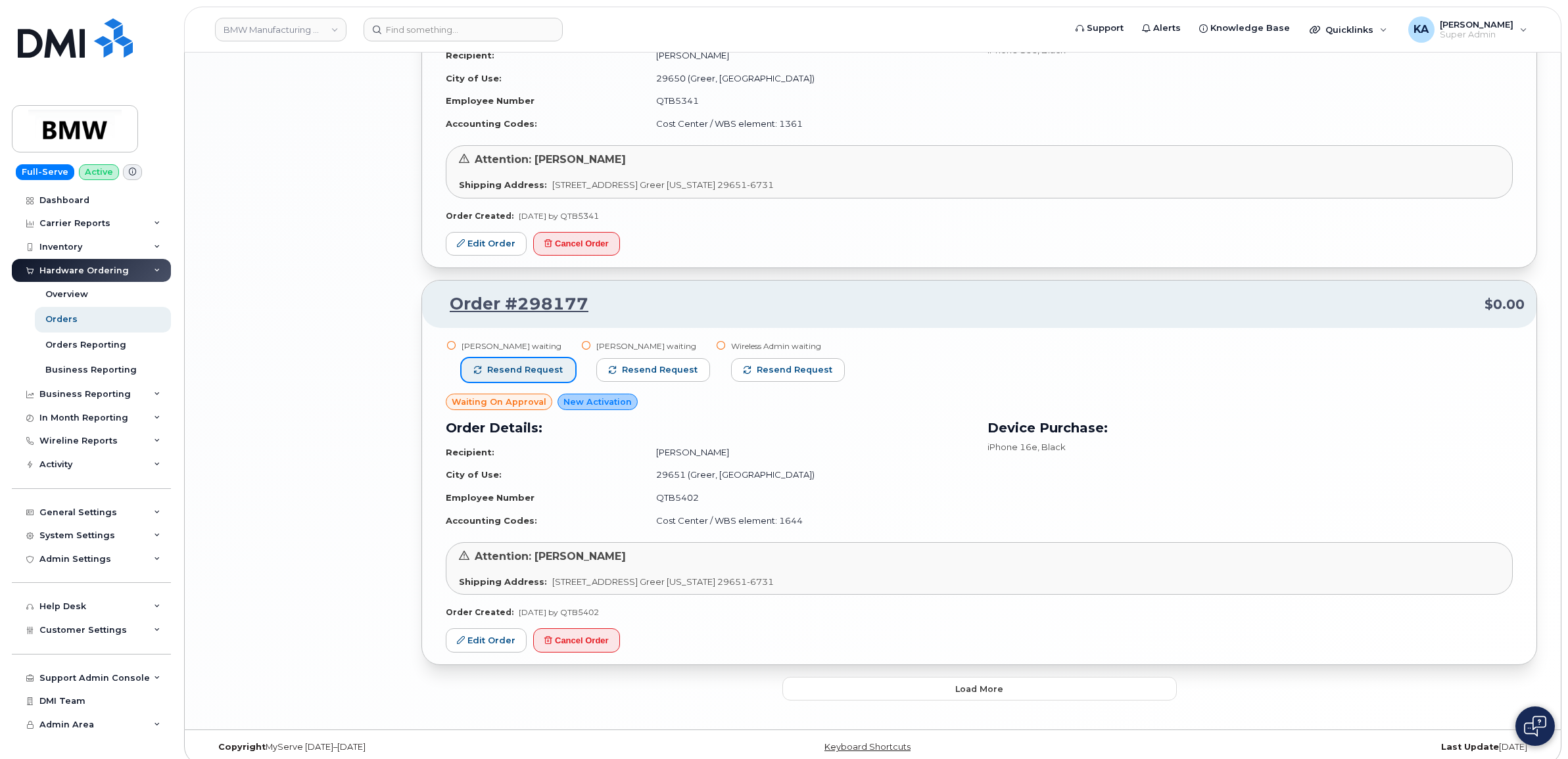
click at [553, 365] on button "Resend request" at bounding box center [518, 370] width 113 height 24
click at [626, 367] on span "Resend request" at bounding box center [660, 370] width 76 height 12
click at [745, 372] on span "button" at bounding box center [748, 370] width 8 height 8
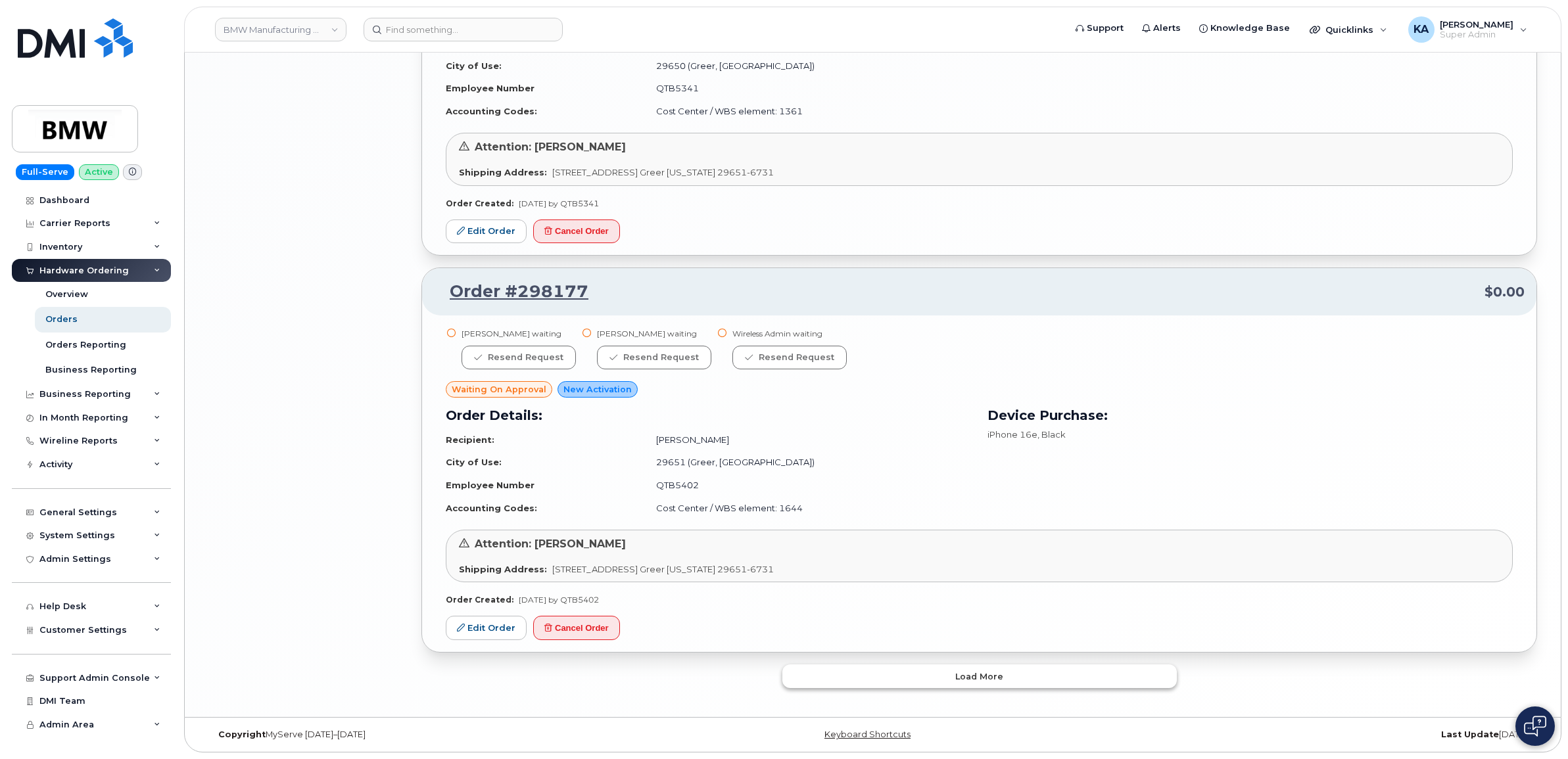
click at [888, 671] on button "Load more" at bounding box center [979, 677] width 394 height 24
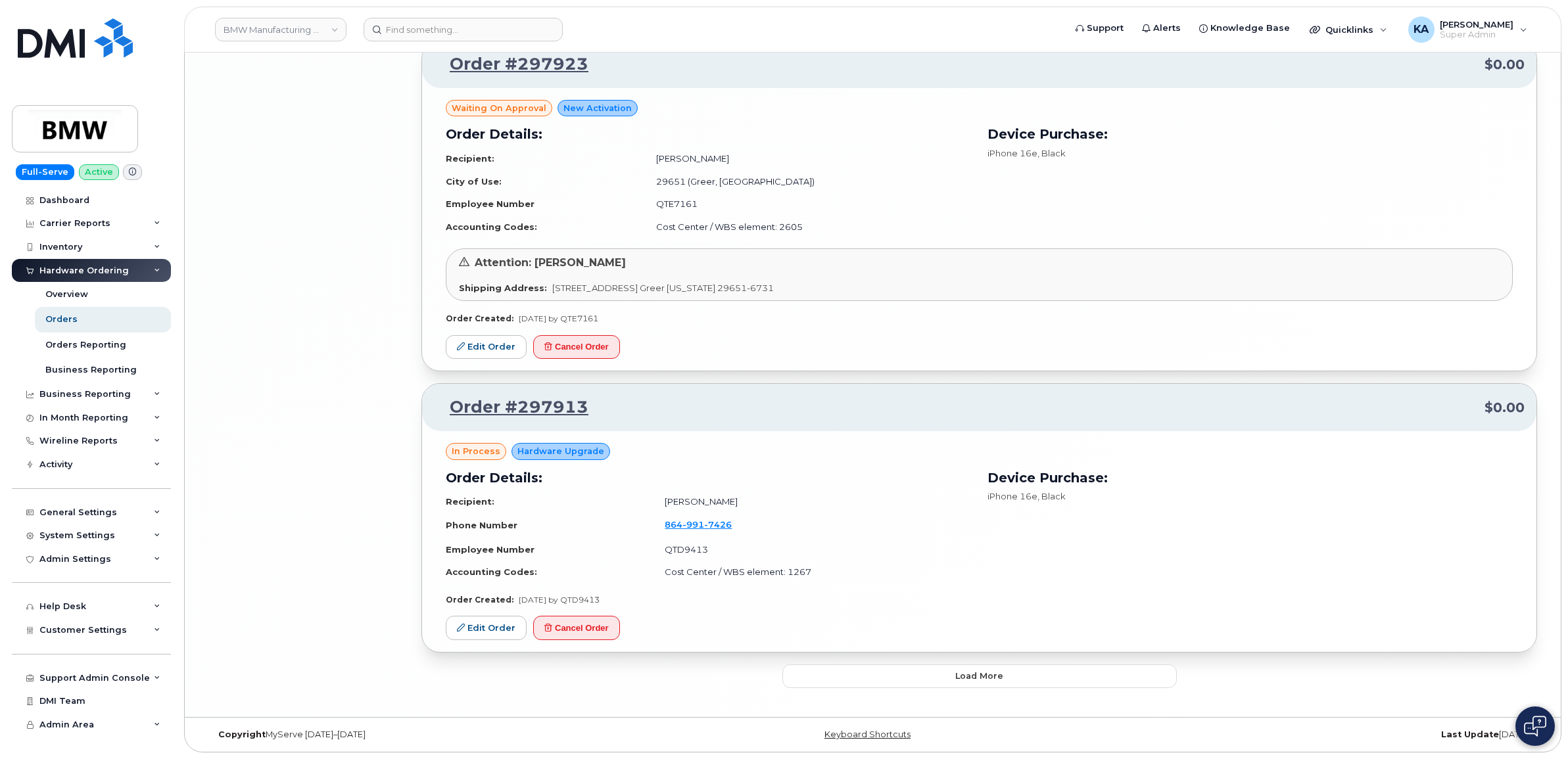
scroll to position [5254, 0]
click at [917, 668] on button "Load more" at bounding box center [979, 677] width 394 height 24
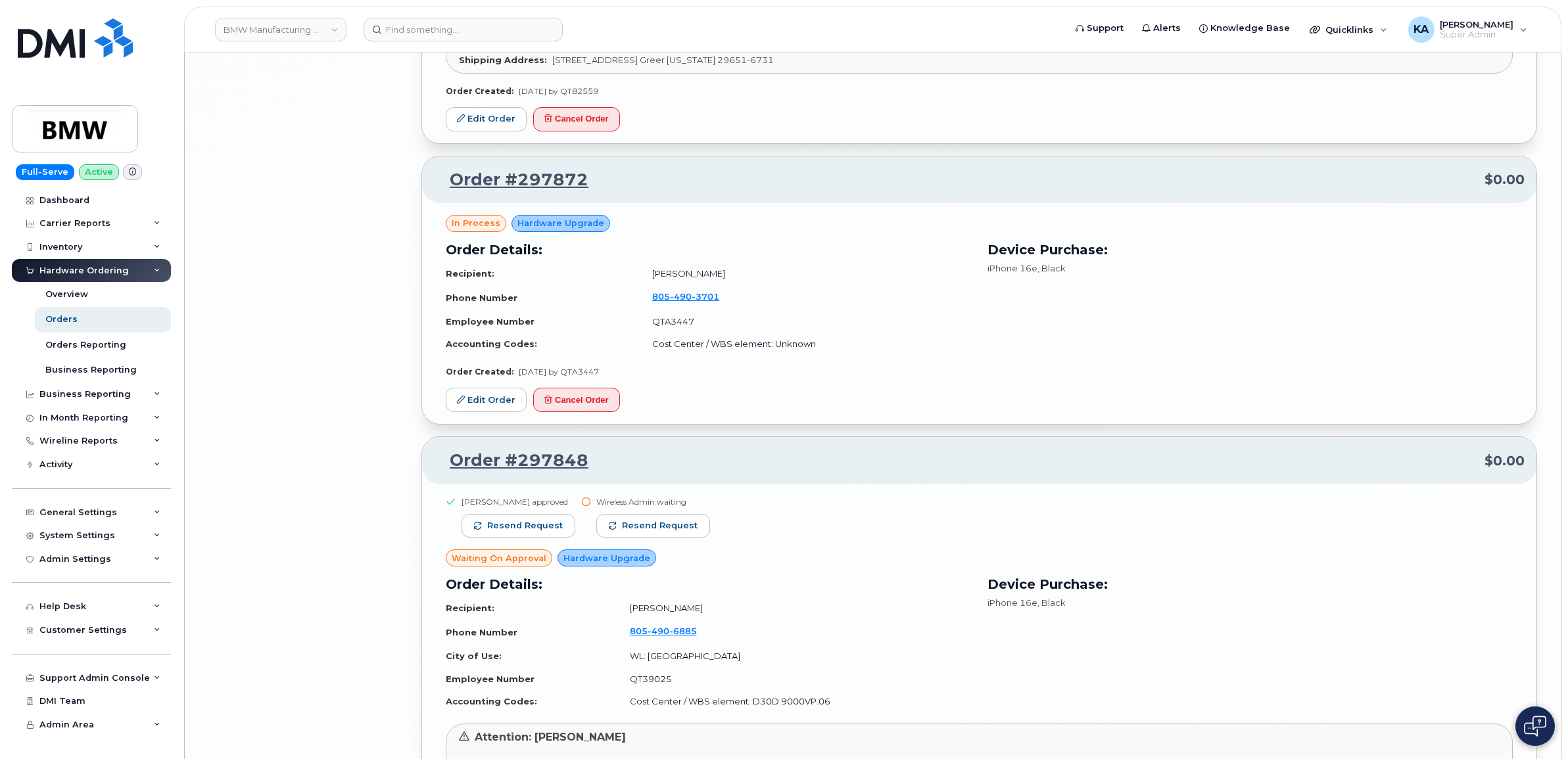
scroll to position [6486, 0]
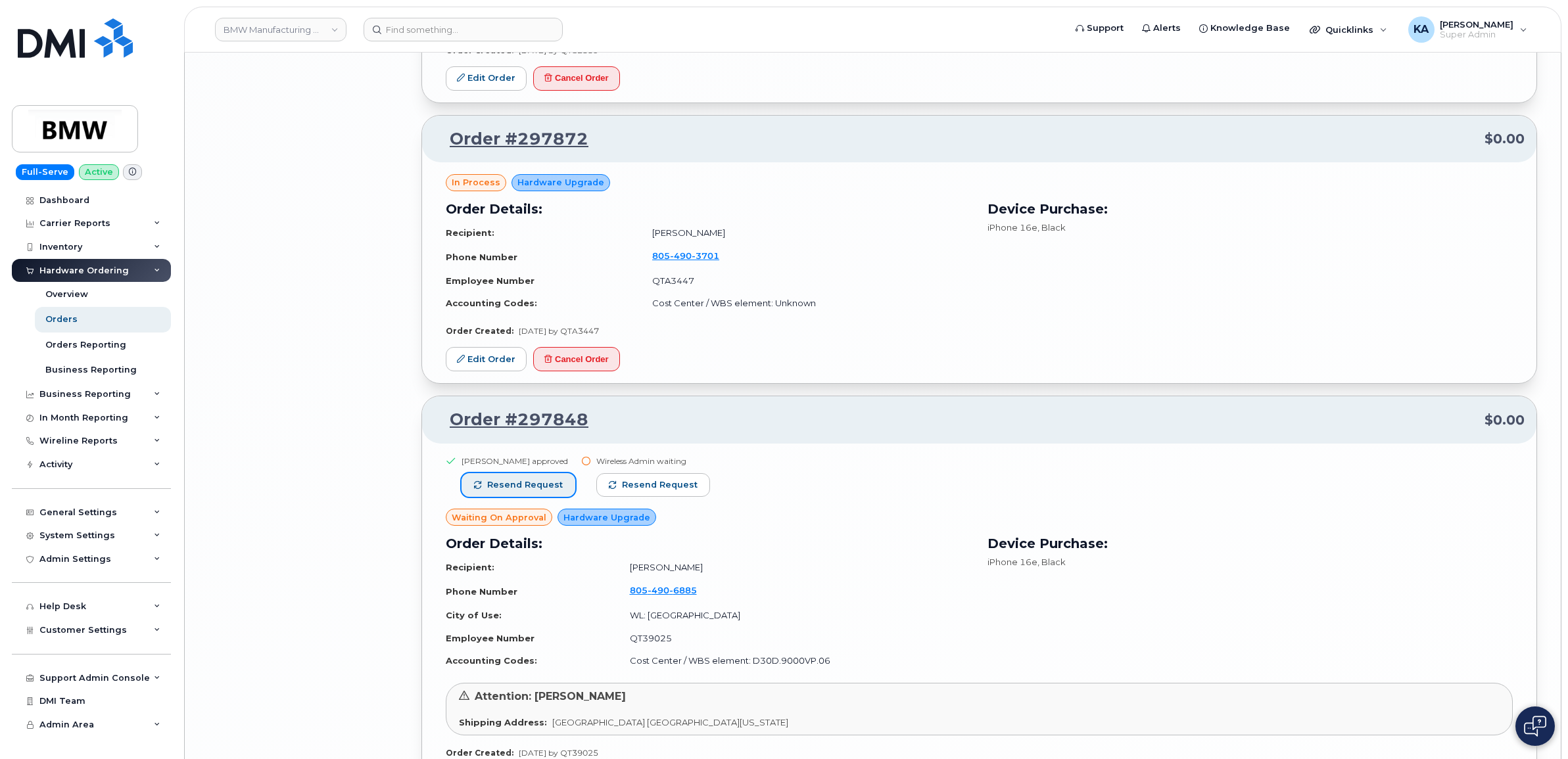
click at [543, 491] on span "Resend request" at bounding box center [525, 485] width 76 height 12
click at [626, 491] on span "Resend request" at bounding box center [660, 485] width 76 height 12
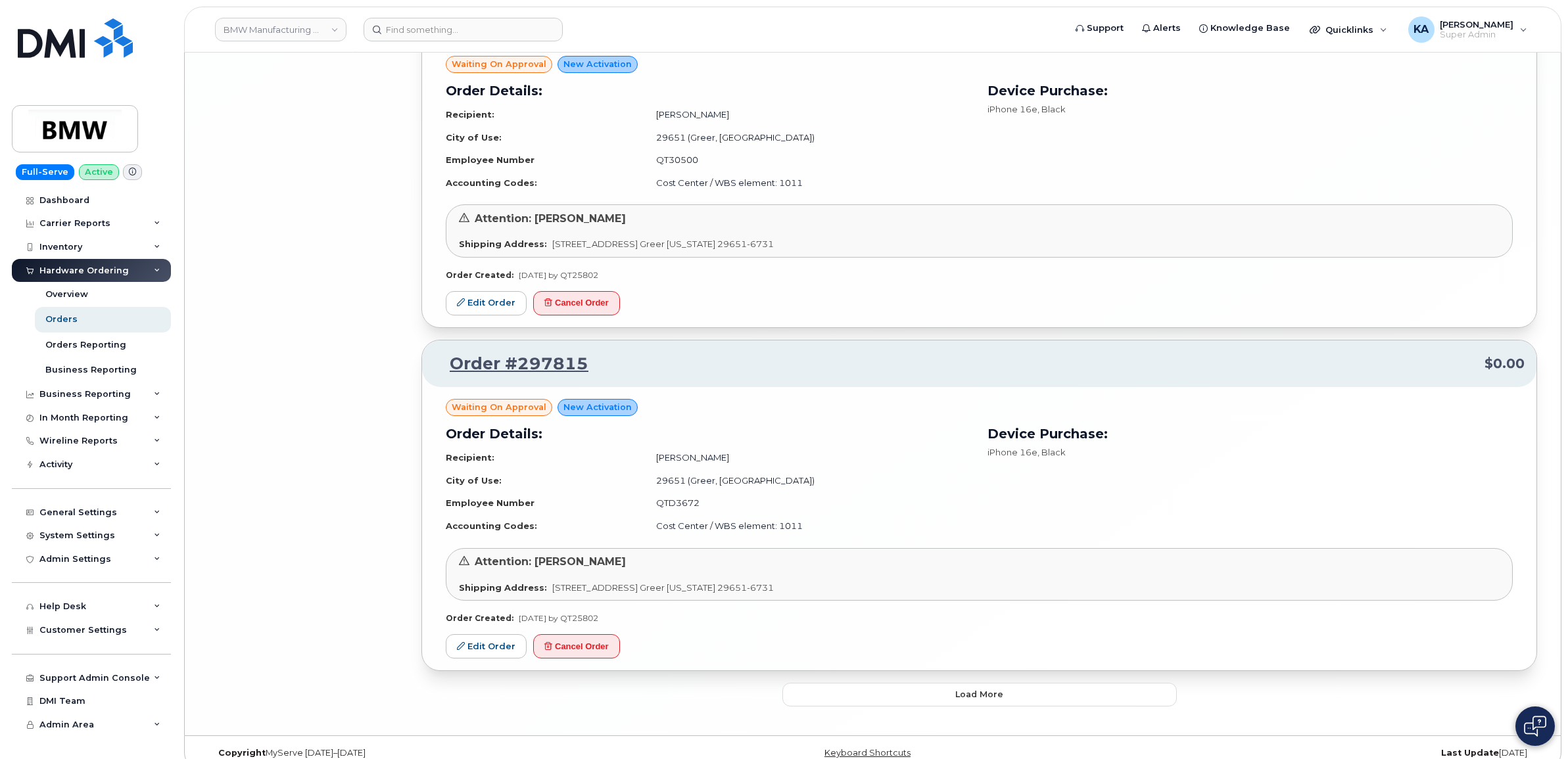
scroll to position [7958, 0]
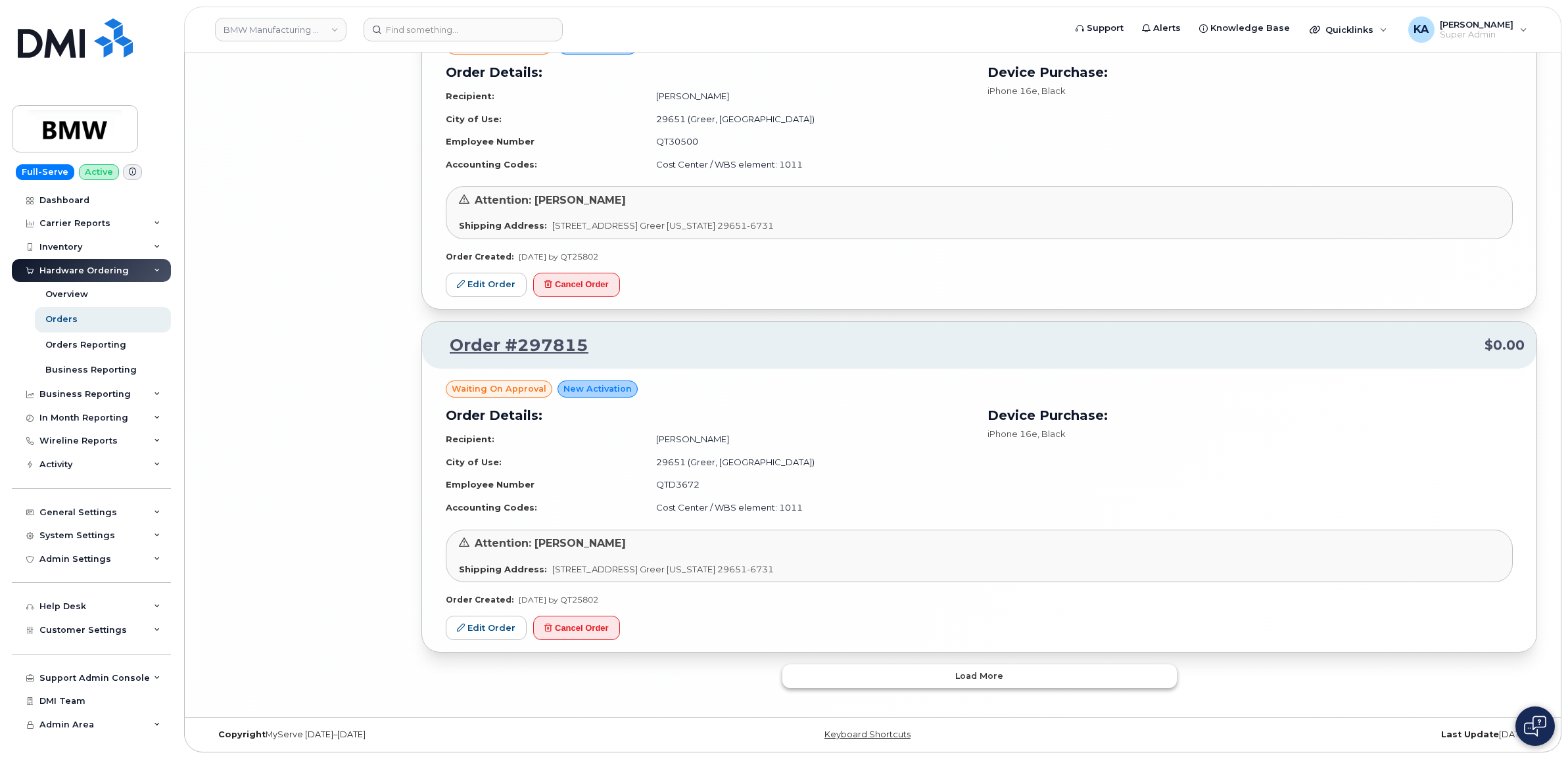
click at [843, 675] on button "Load more" at bounding box center [979, 677] width 394 height 24
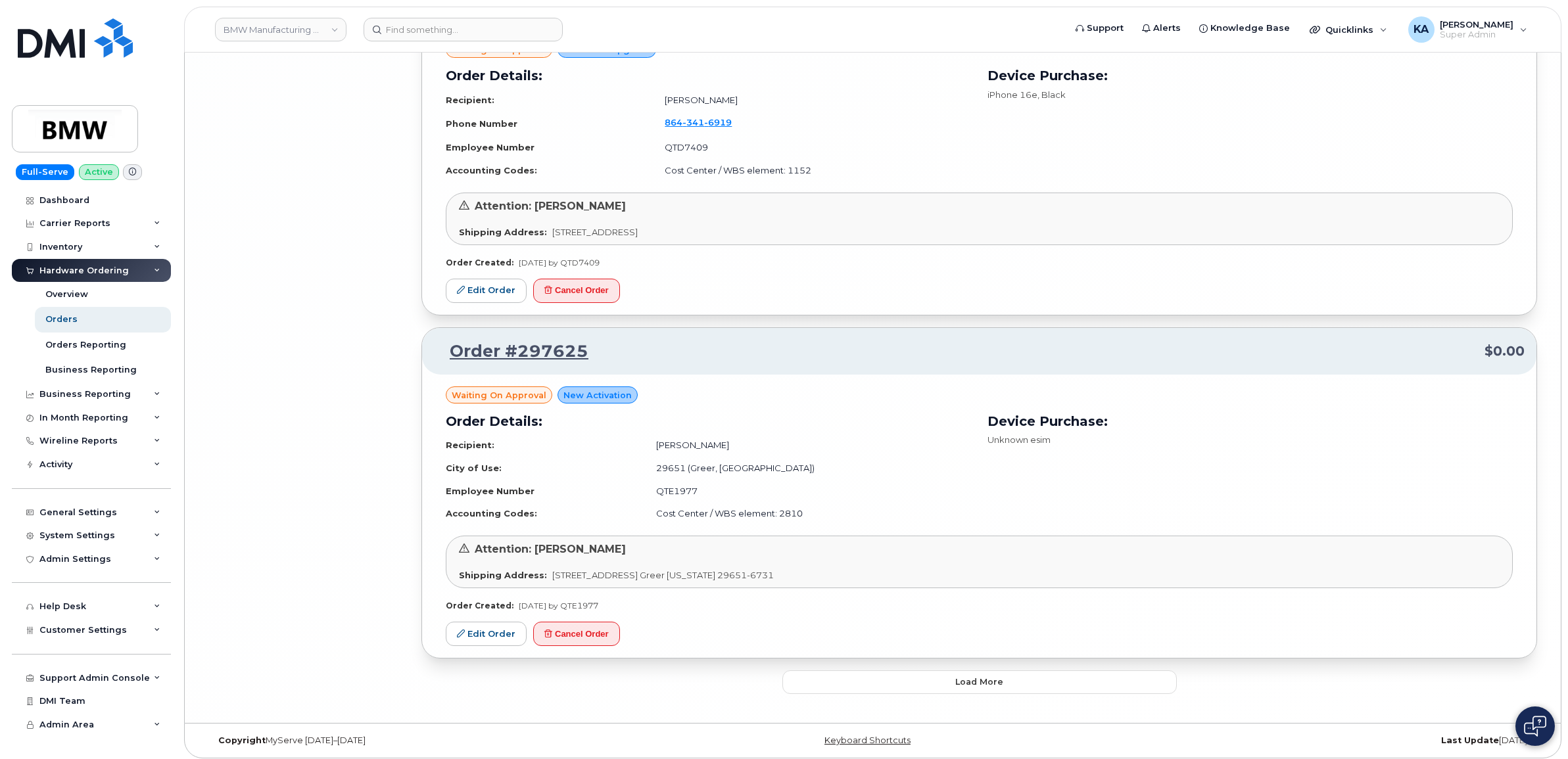
scroll to position [10716, 0]
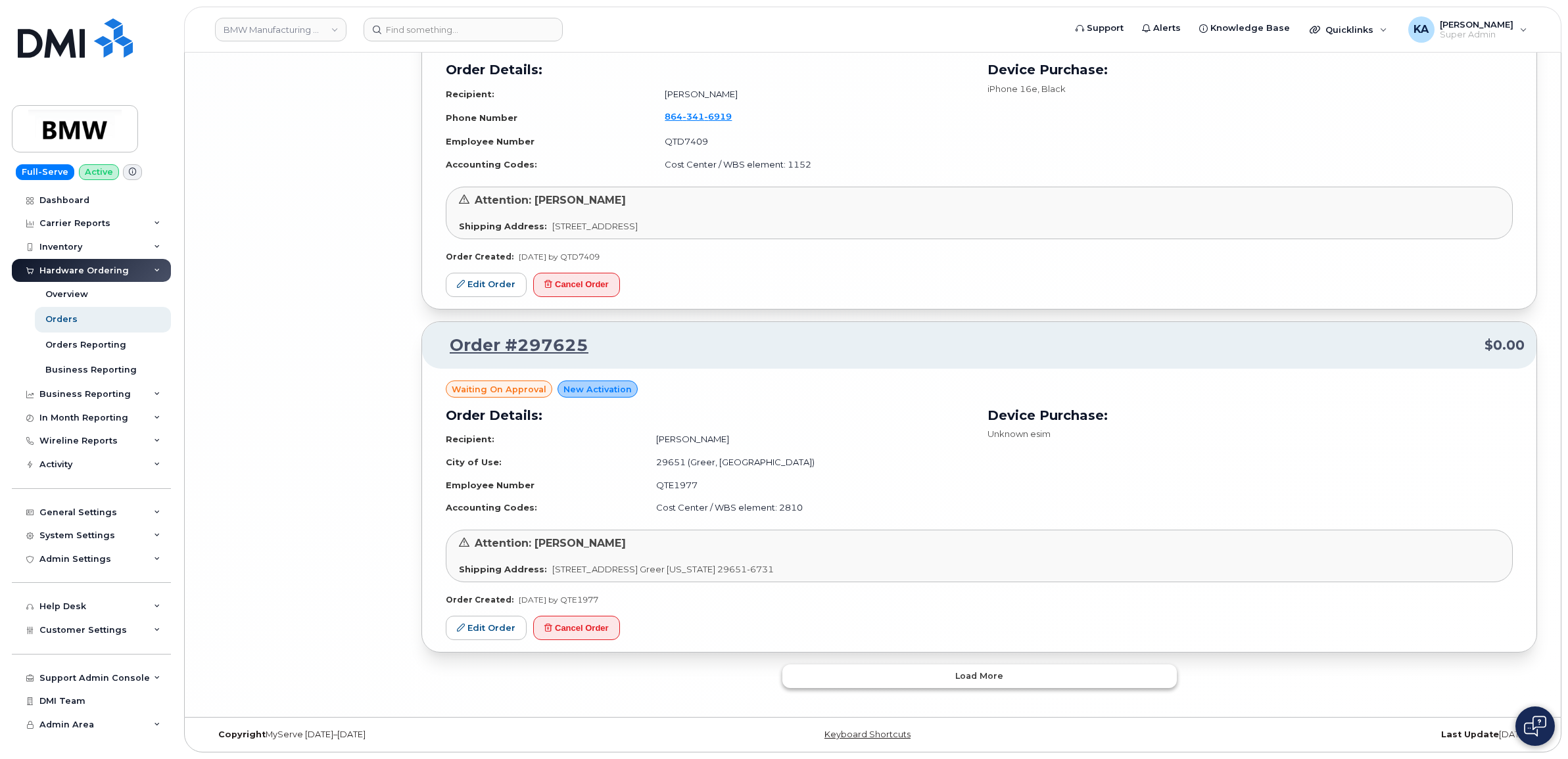
click at [825, 669] on button "Load more" at bounding box center [979, 677] width 394 height 24
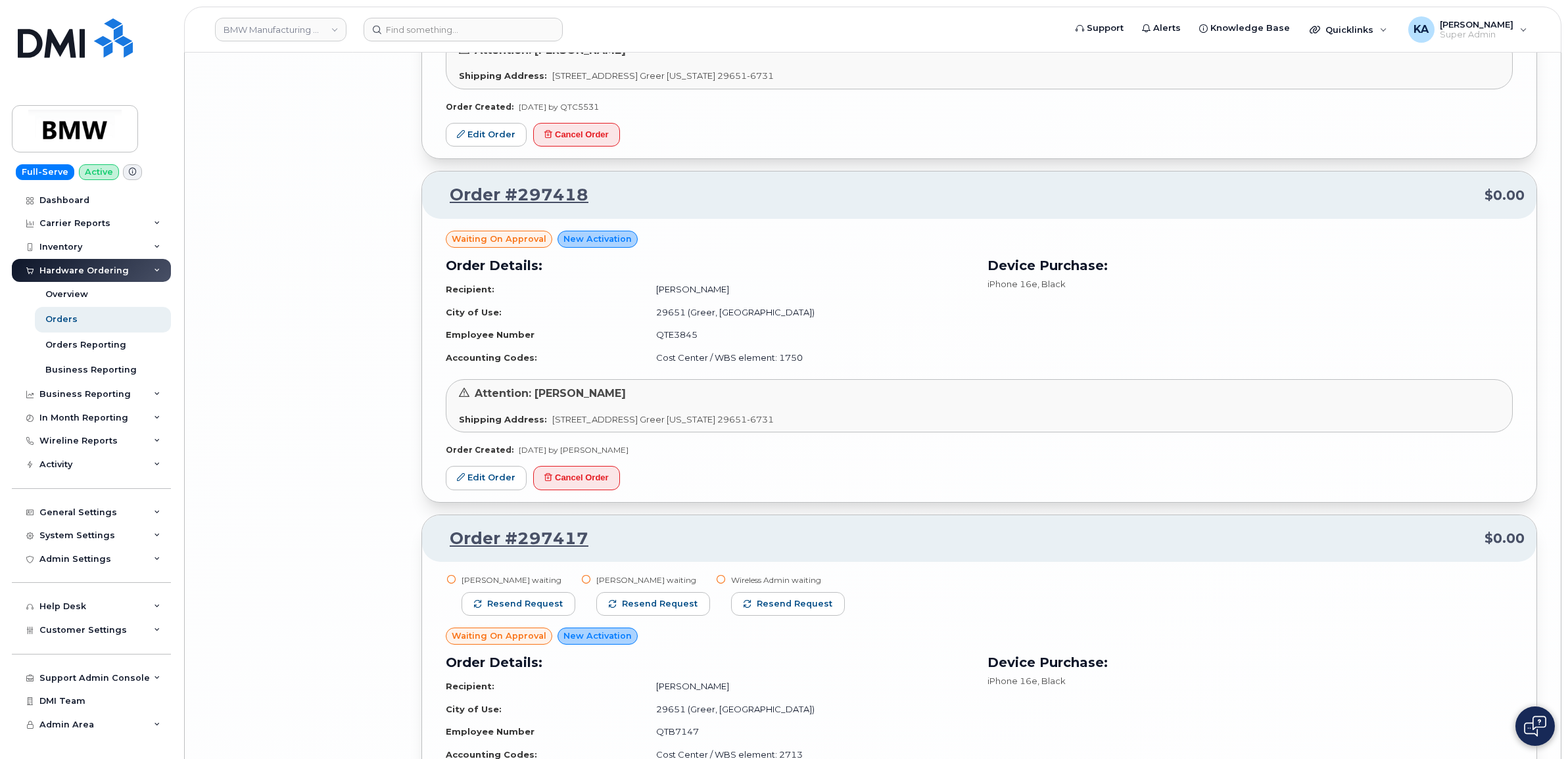
scroll to position [11701, 0]
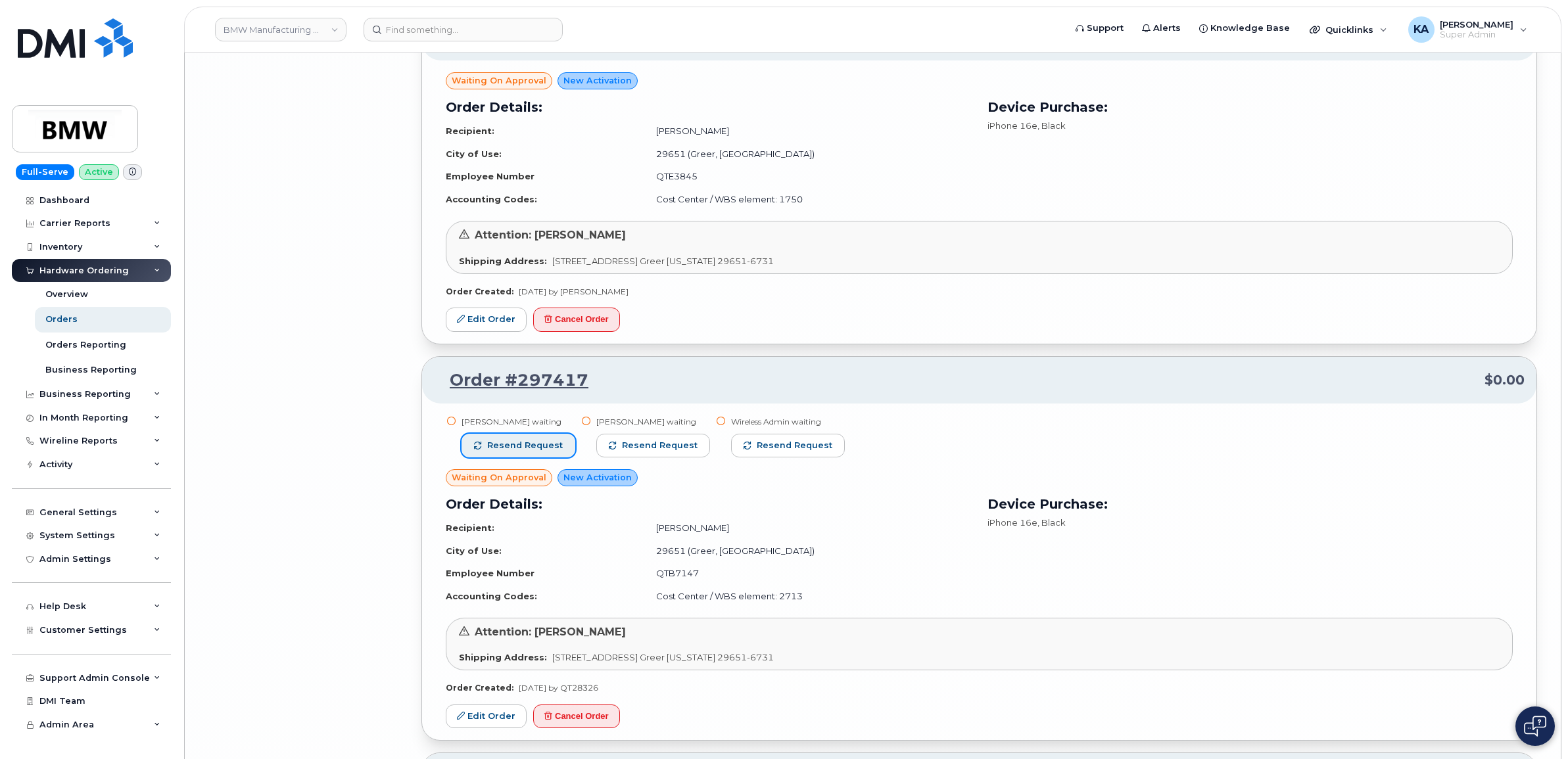
click at [520, 452] on span "Resend request" at bounding box center [525, 446] width 76 height 12
click at [629, 452] on span "Resend request" at bounding box center [660, 446] width 76 height 12
click at [745, 450] on span "button" at bounding box center [748, 446] width 8 height 8
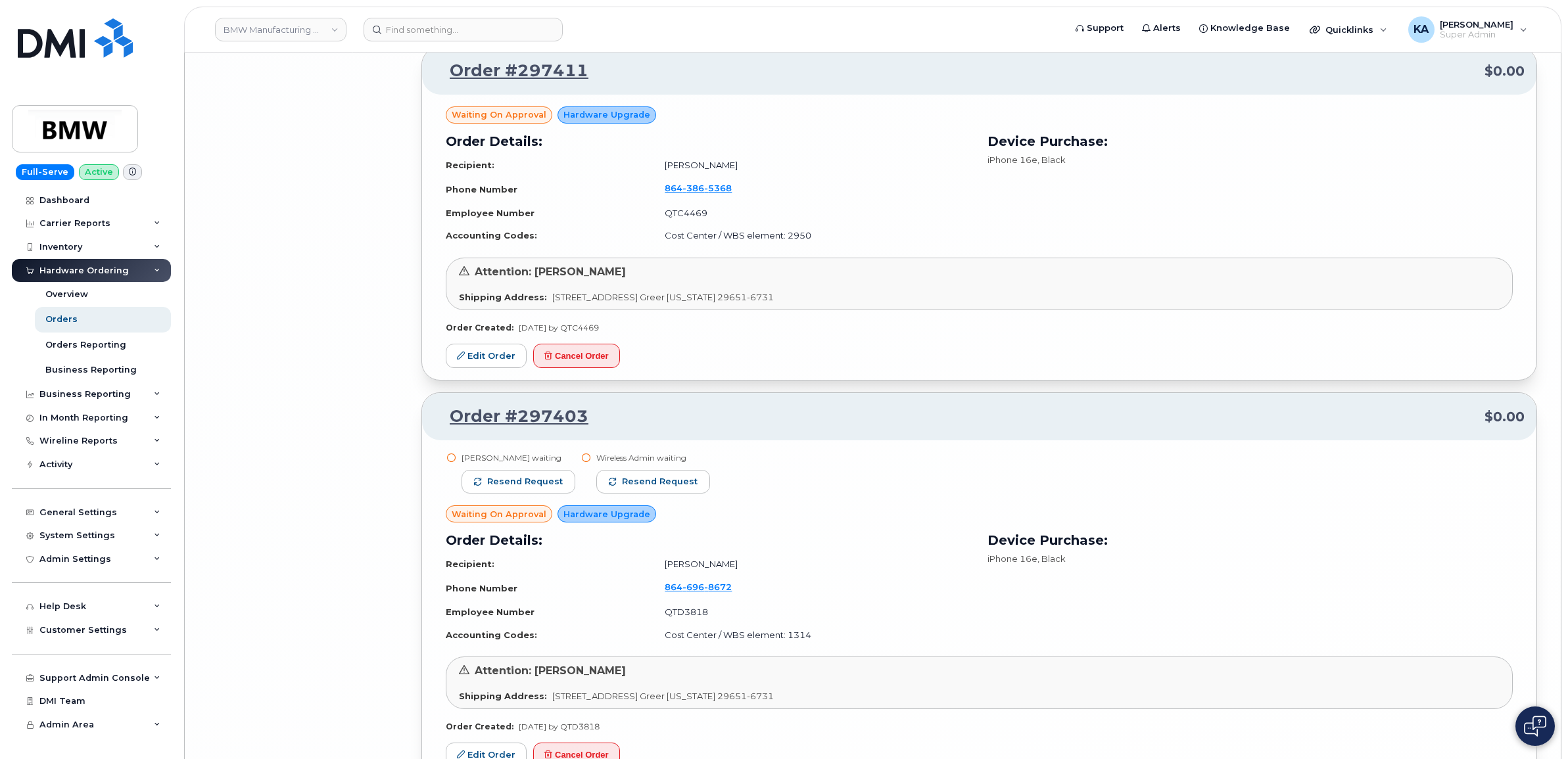
scroll to position [12441, 0]
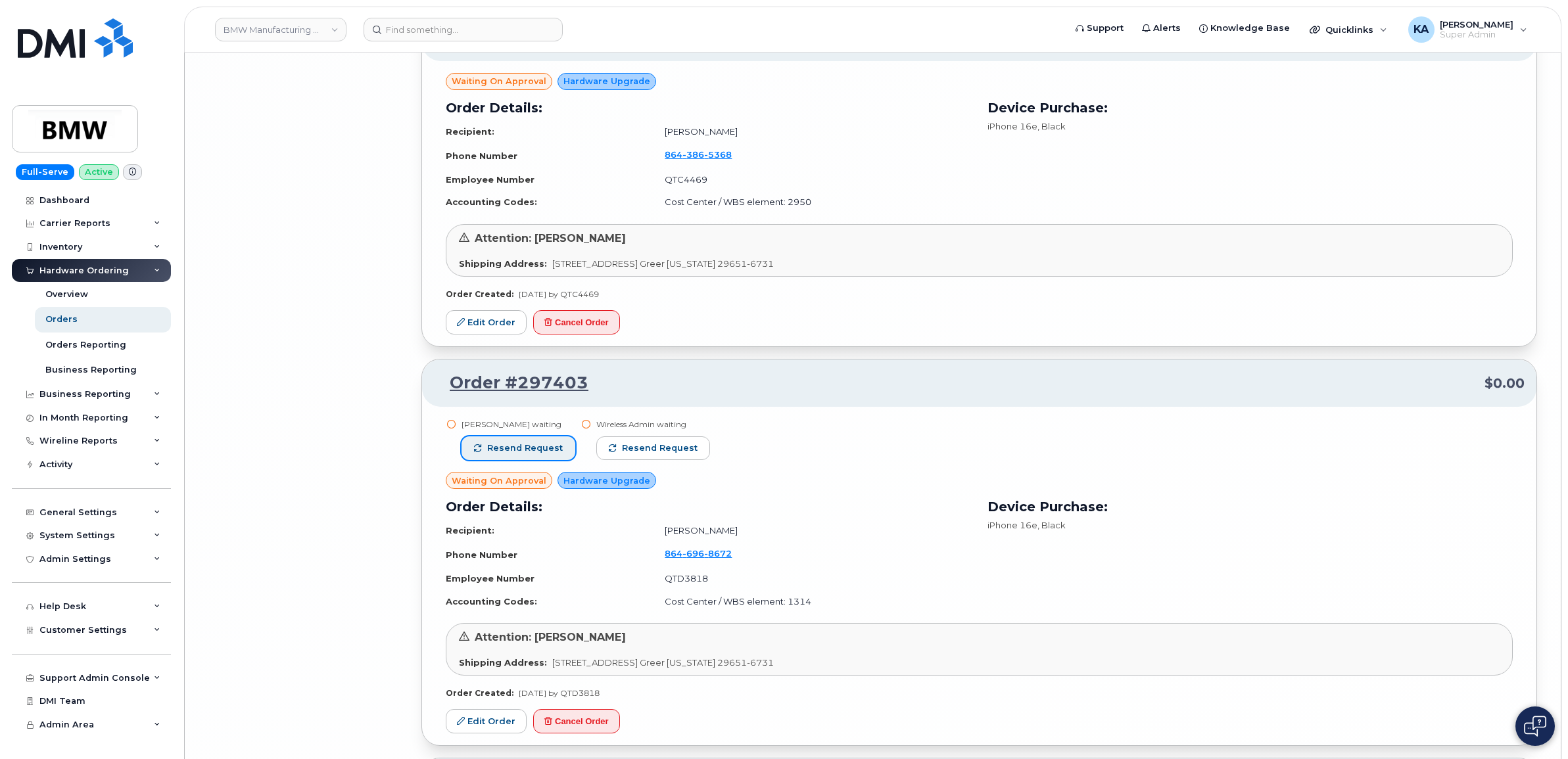
click at [539, 454] on span "Resend request" at bounding box center [525, 448] width 76 height 12
click at [628, 454] on span "Resend request" at bounding box center [660, 448] width 76 height 12
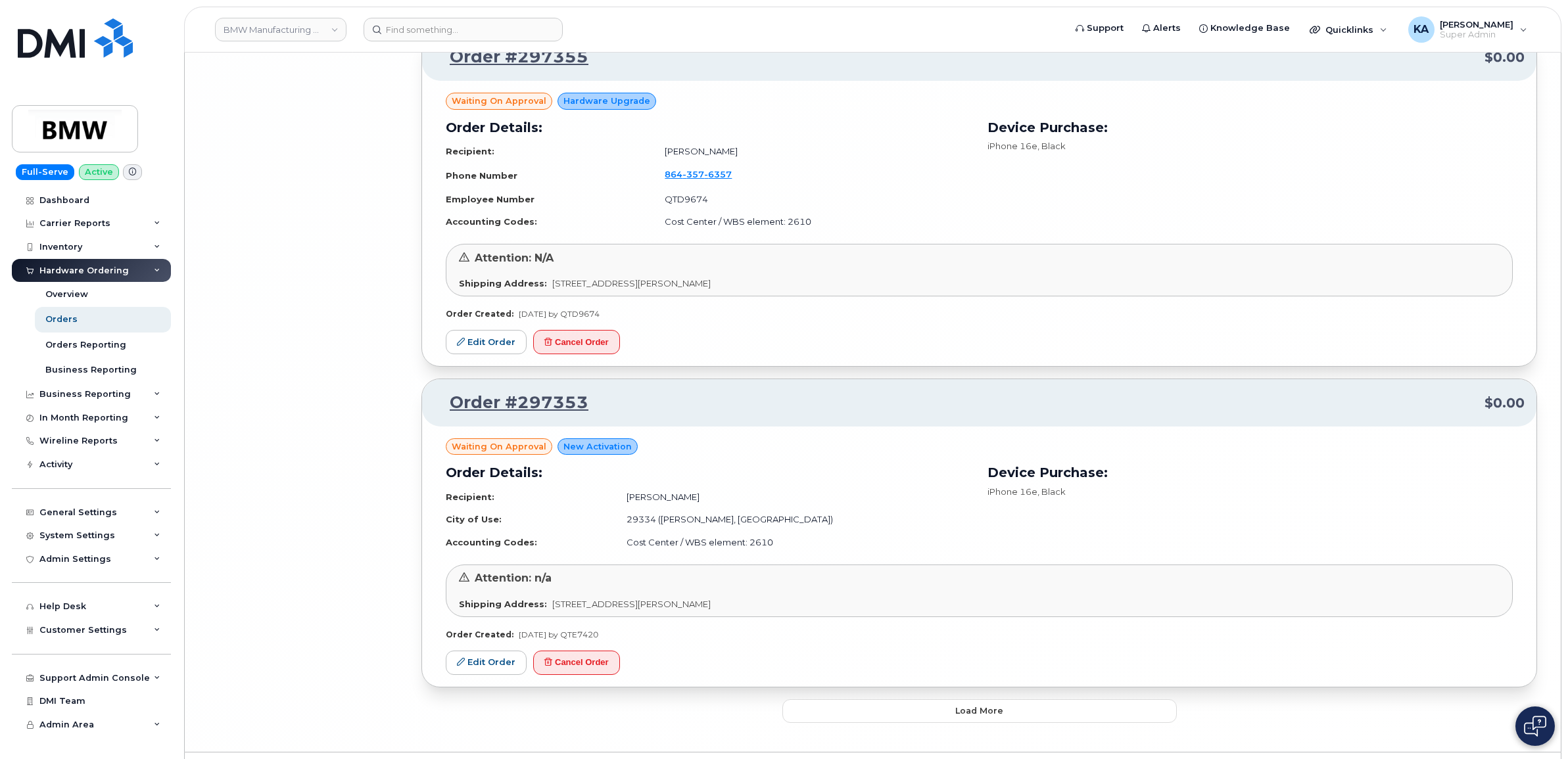
scroll to position [13557, 0]
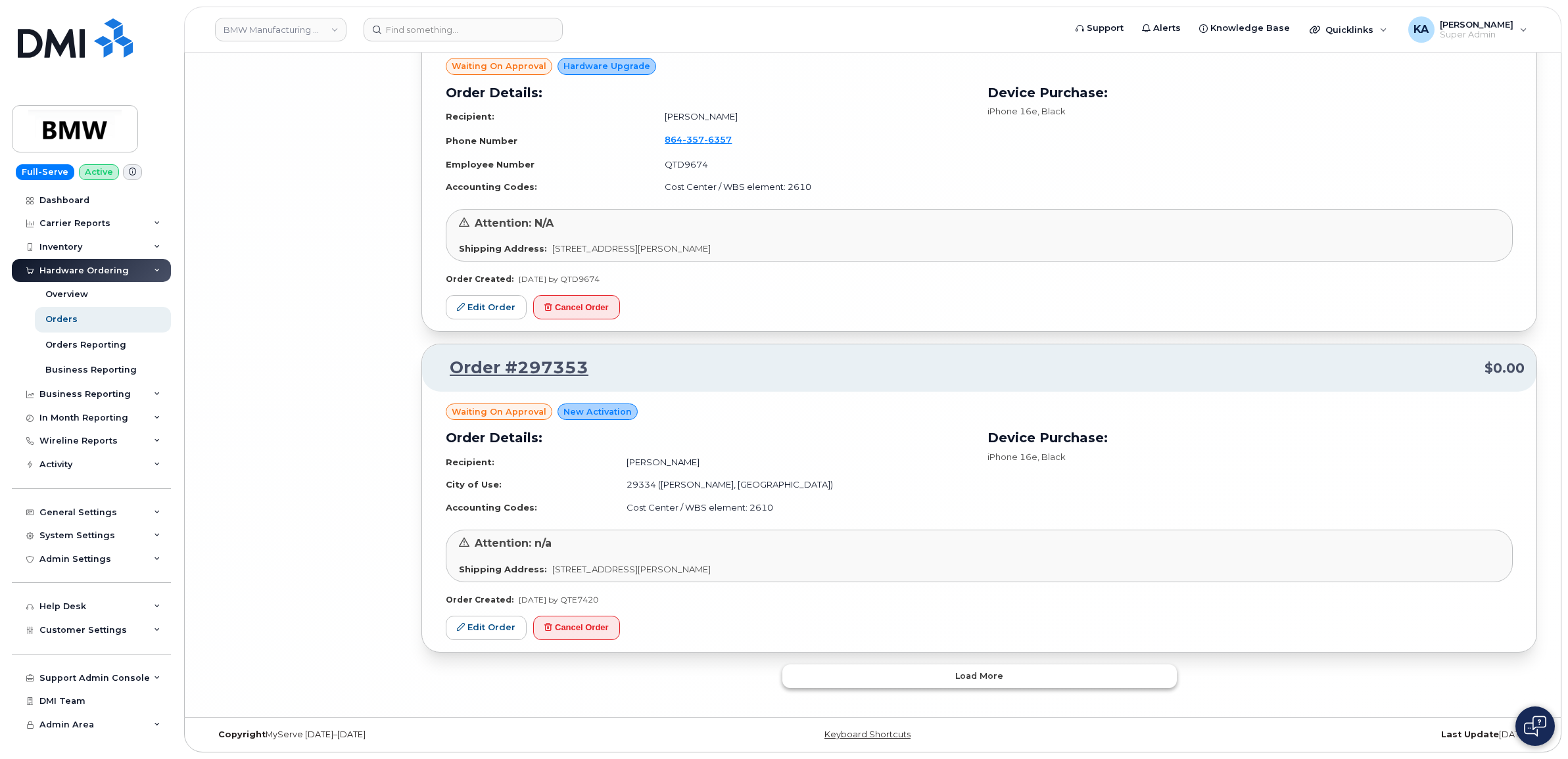
click at [819, 669] on button "Load more" at bounding box center [979, 677] width 394 height 24
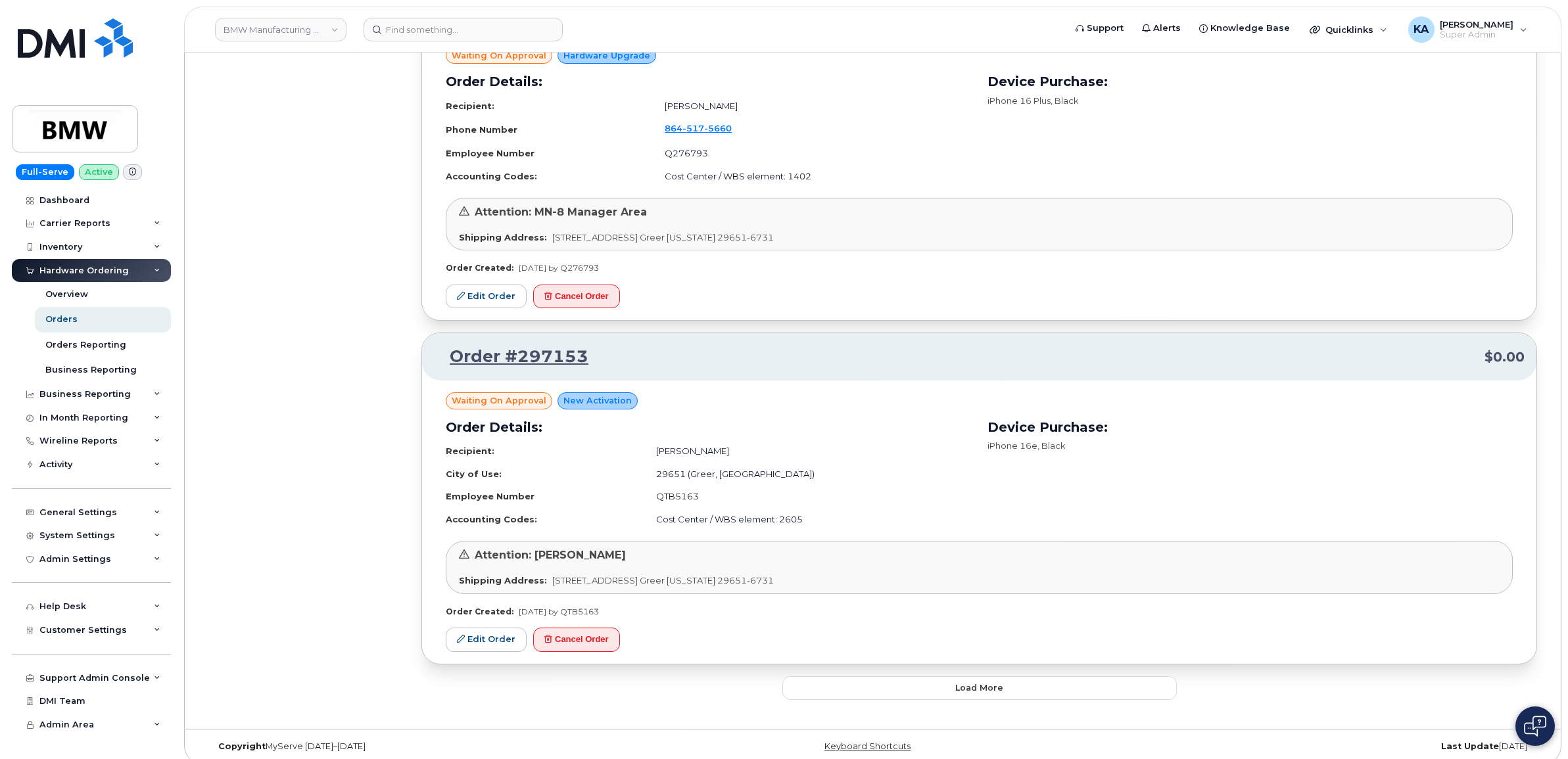
scroll to position [16330, 0]
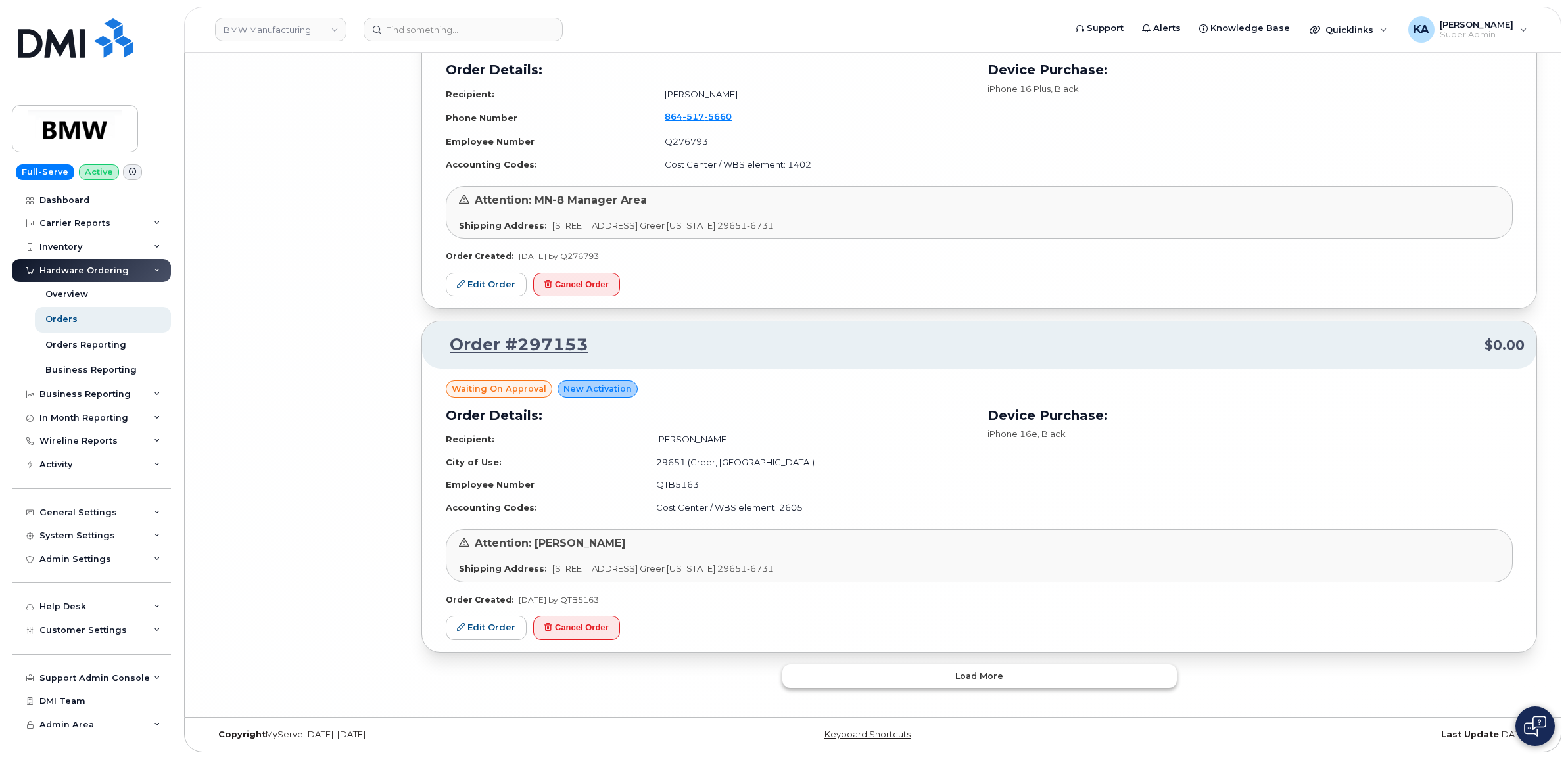
click at [803, 679] on button "Load more" at bounding box center [979, 677] width 394 height 24
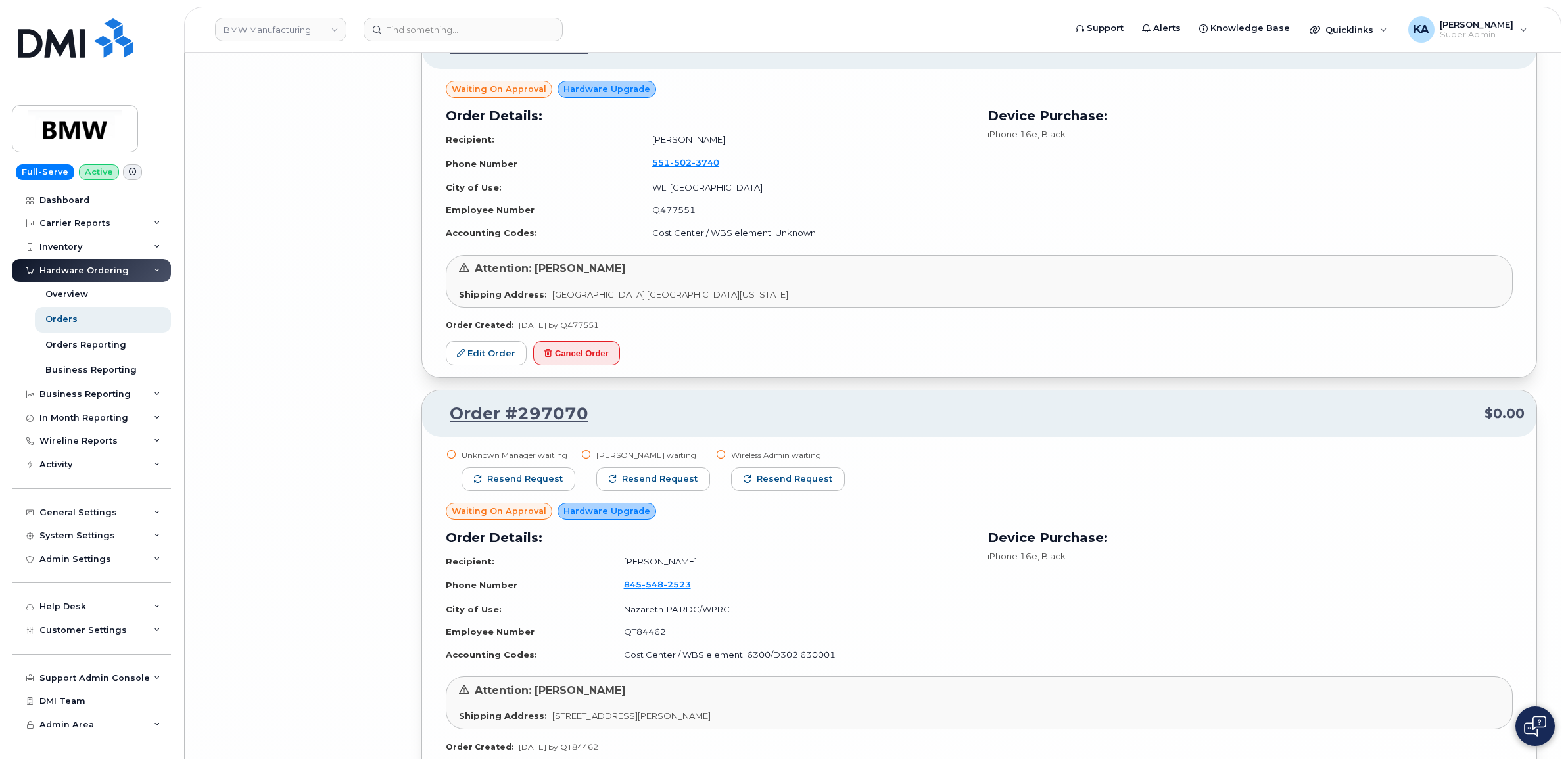
scroll to position [16988, 0]
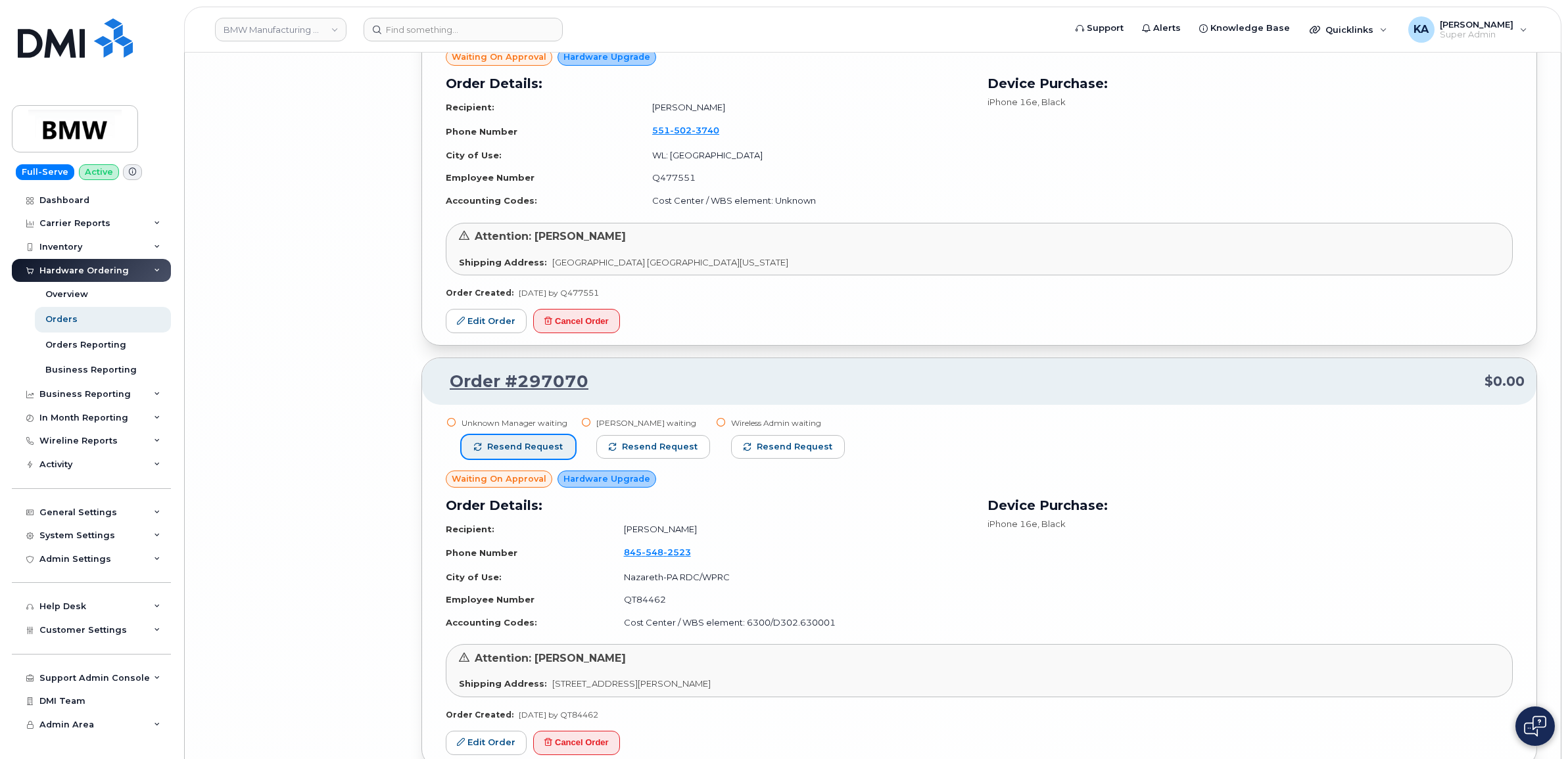
click at [508, 453] on span "Resend request" at bounding box center [525, 447] width 76 height 12
drag, startPoint x: 619, startPoint y: 459, endPoint x: 638, endPoint y: 461, distance: 19.1
click at [622, 453] on span "Resend request" at bounding box center [660, 447] width 76 height 12
click at [758, 453] on span "Resend request" at bounding box center [796, 447] width 76 height 12
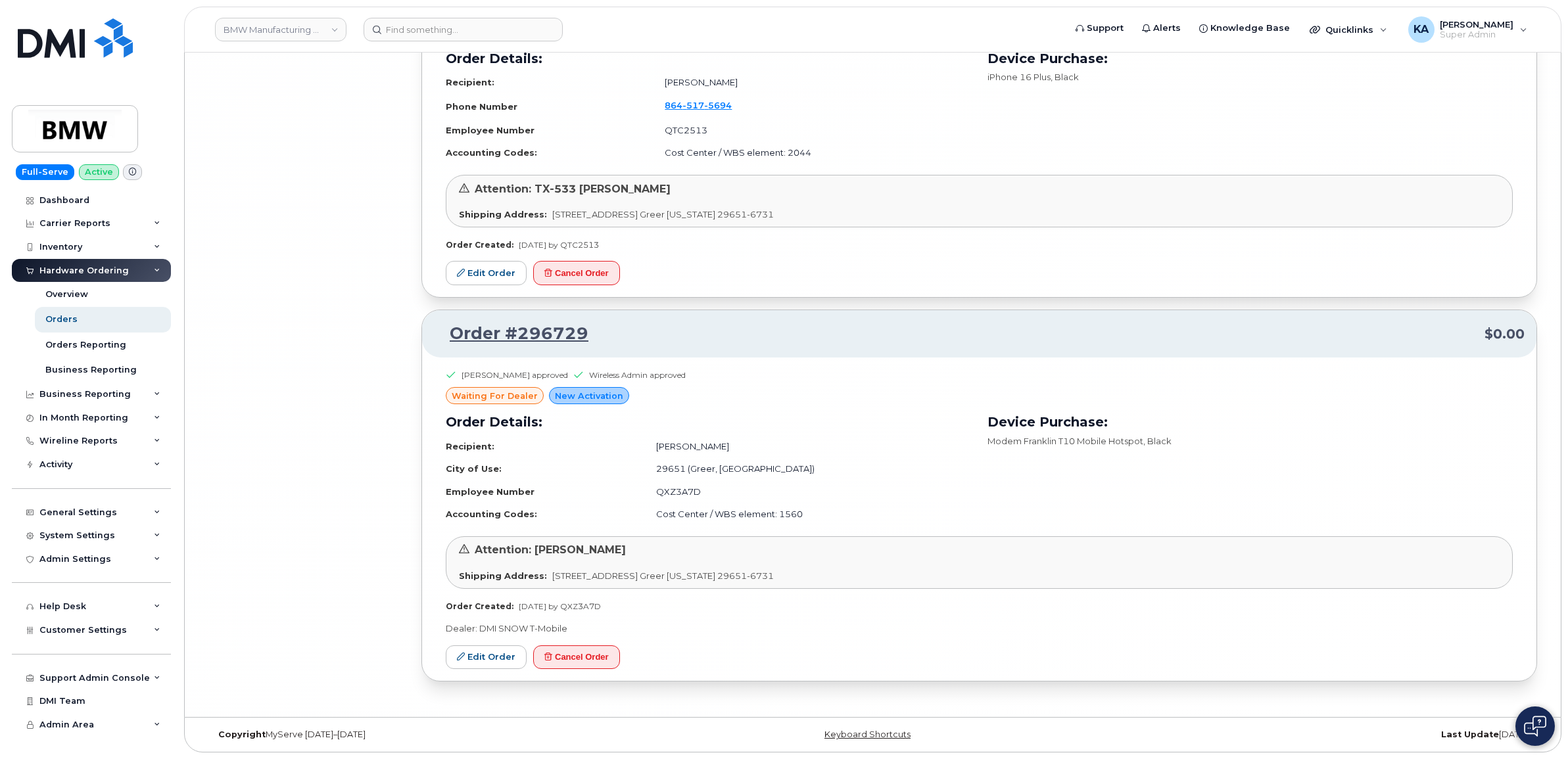
scroll to position [18878, 0]
click at [305, 27] on link "BMW Manufacturing Co LLC" at bounding box center [281, 30] width 131 height 24
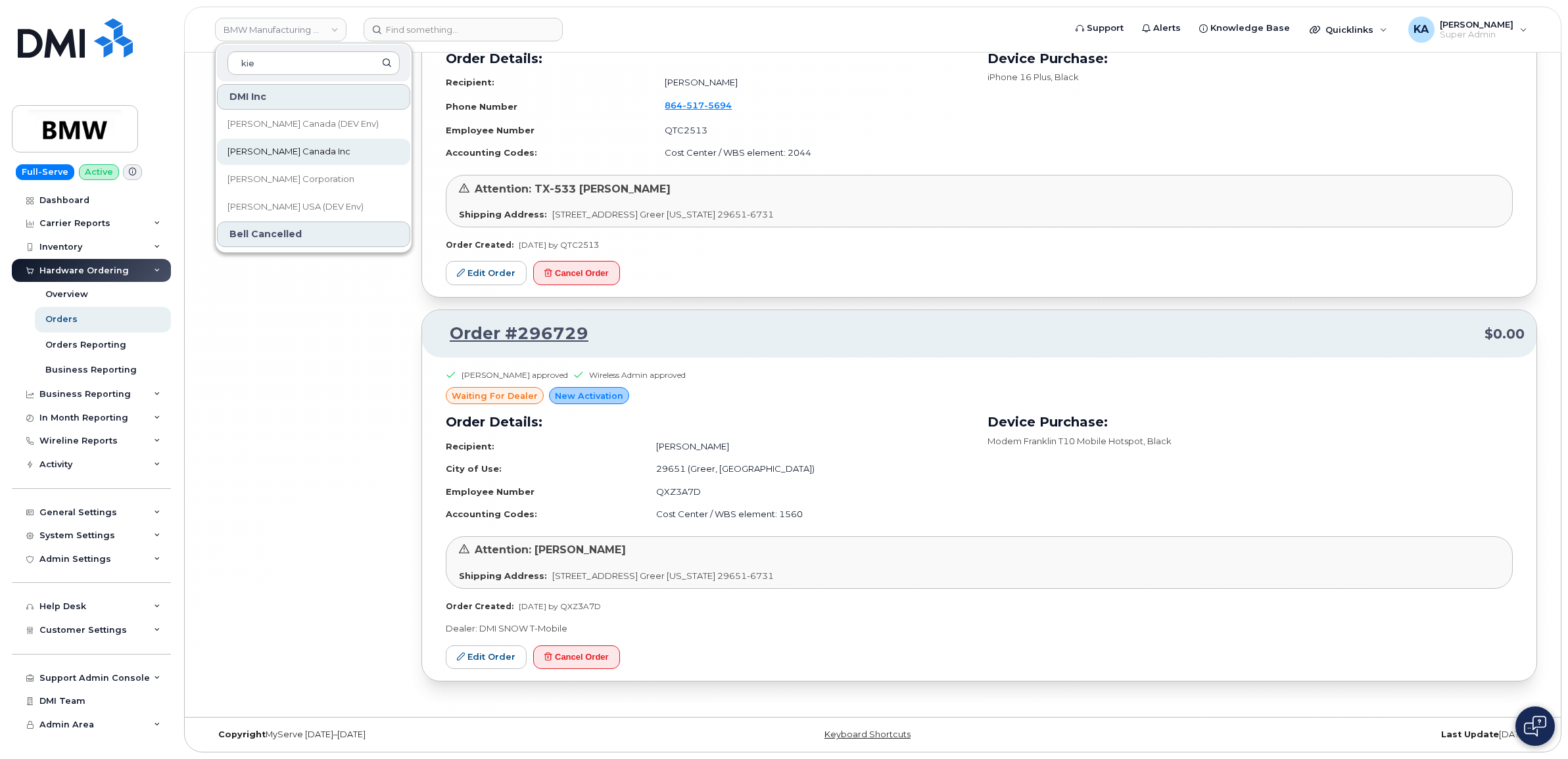
type input "kie"
click at [267, 152] on span "[PERSON_NAME] Canada Inc" at bounding box center [289, 152] width 123 height 13
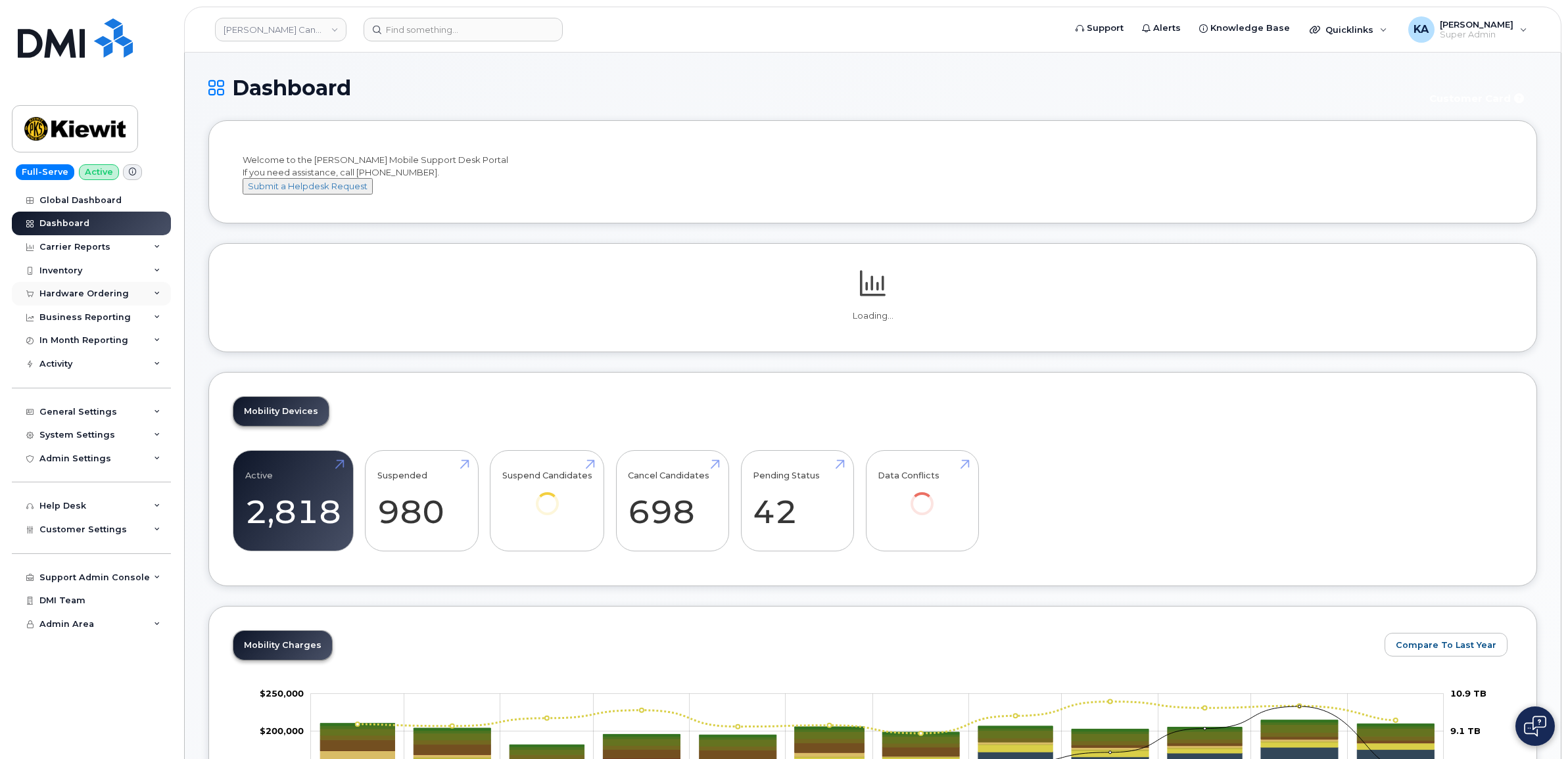
click at [122, 295] on div "Hardware Ordering" at bounding box center [84, 294] width 90 height 11
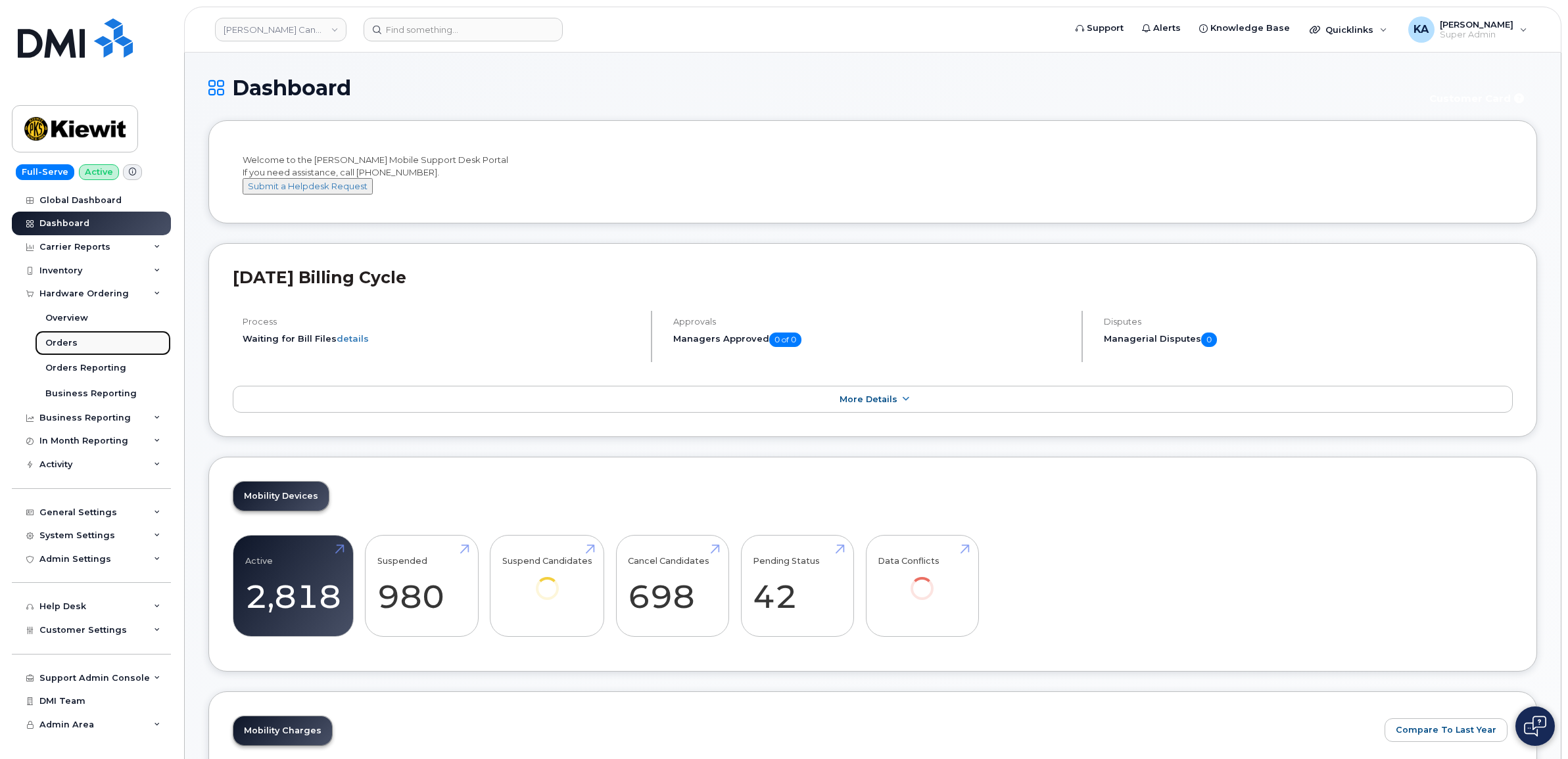
click at [70, 344] on div "Orders" at bounding box center [61, 343] width 33 height 12
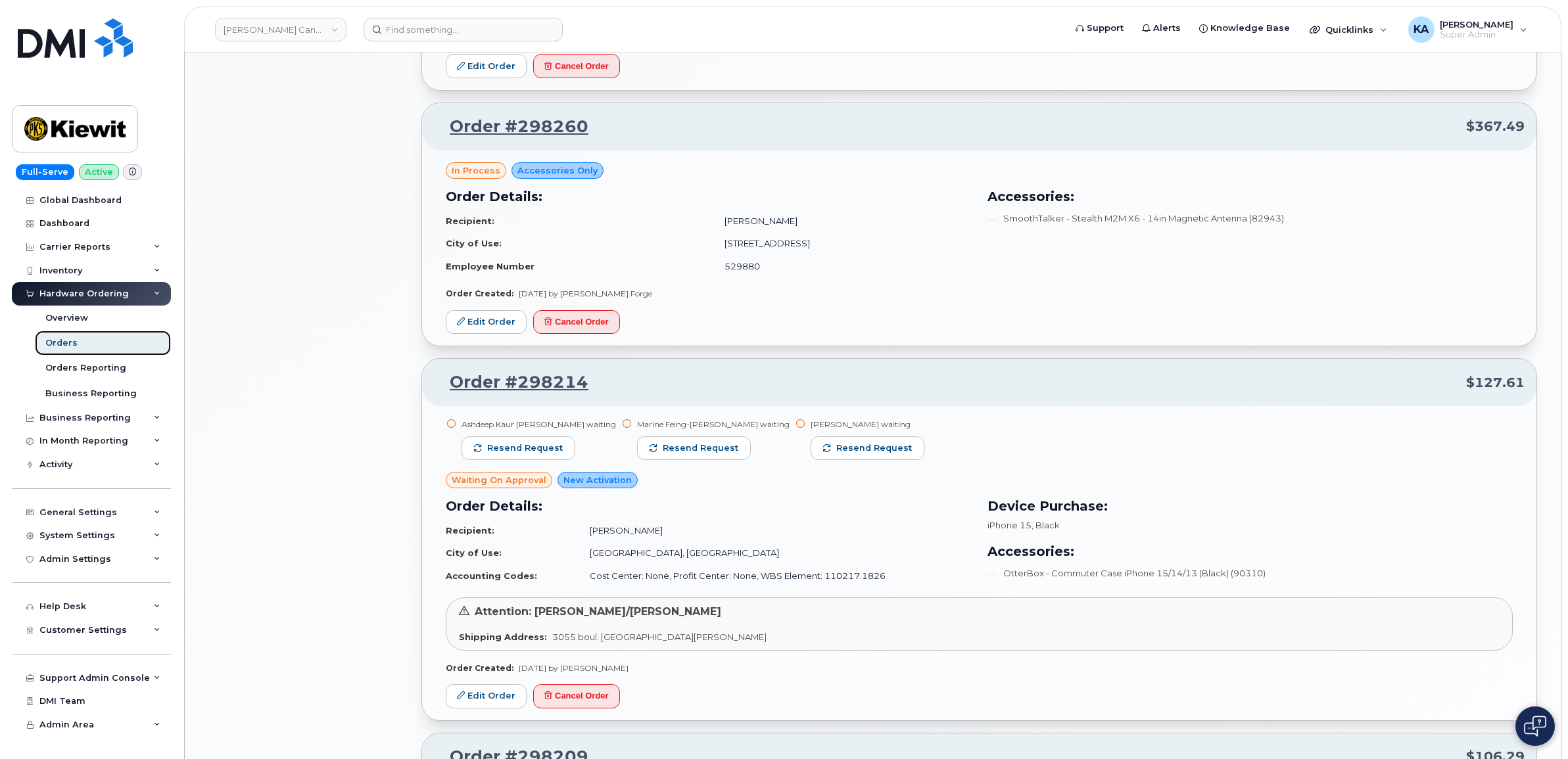
scroll to position [1150, 0]
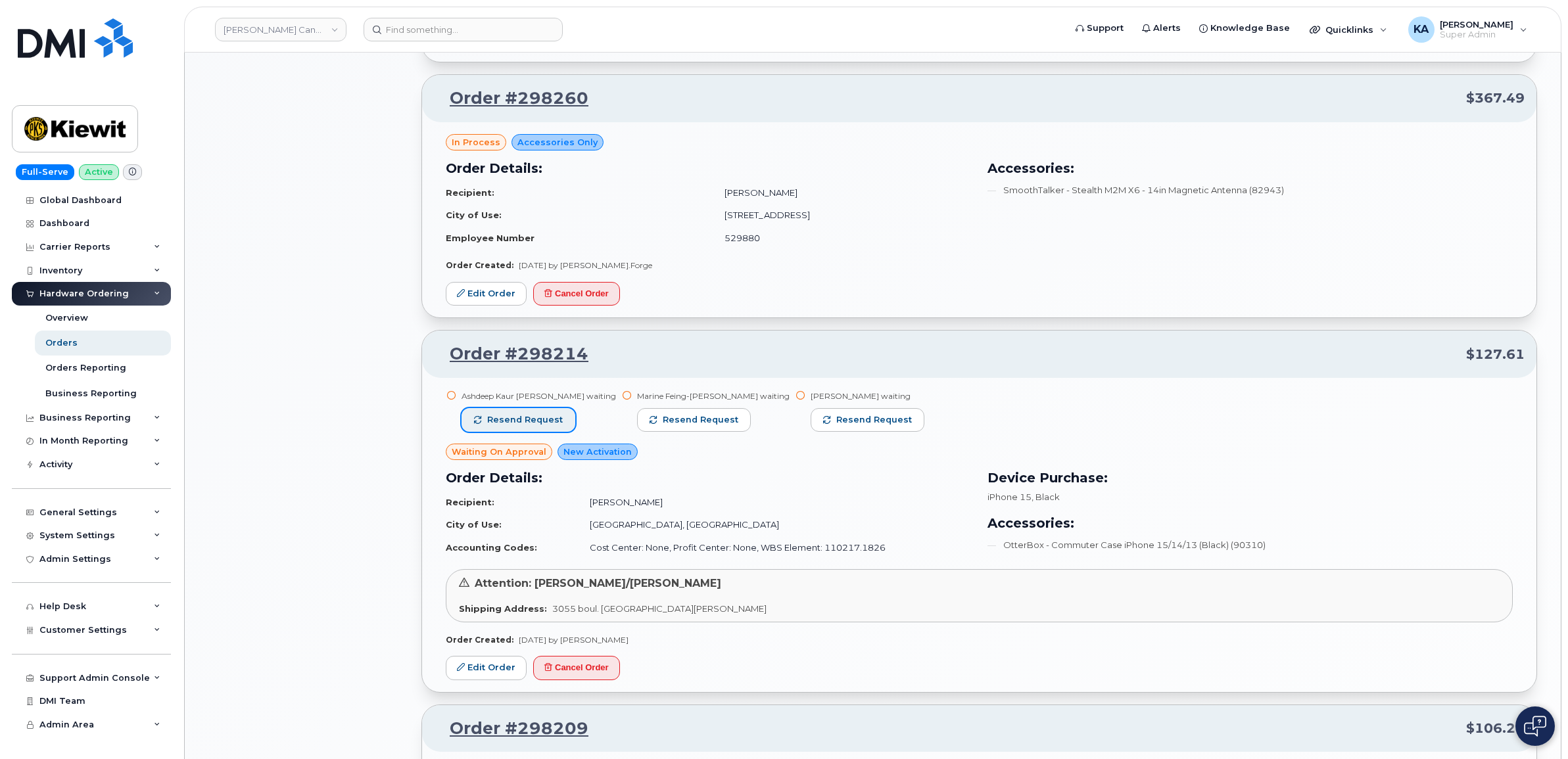
click at [518, 419] on span "Resend request" at bounding box center [525, 420] width 76 height 12
click at [663, 417] on span "Resend request" at bounding box center [701, 420] width 76 height 12
click at [836, 417] on span "Resend request" at bounding box center [874, 420] width 76 height 12
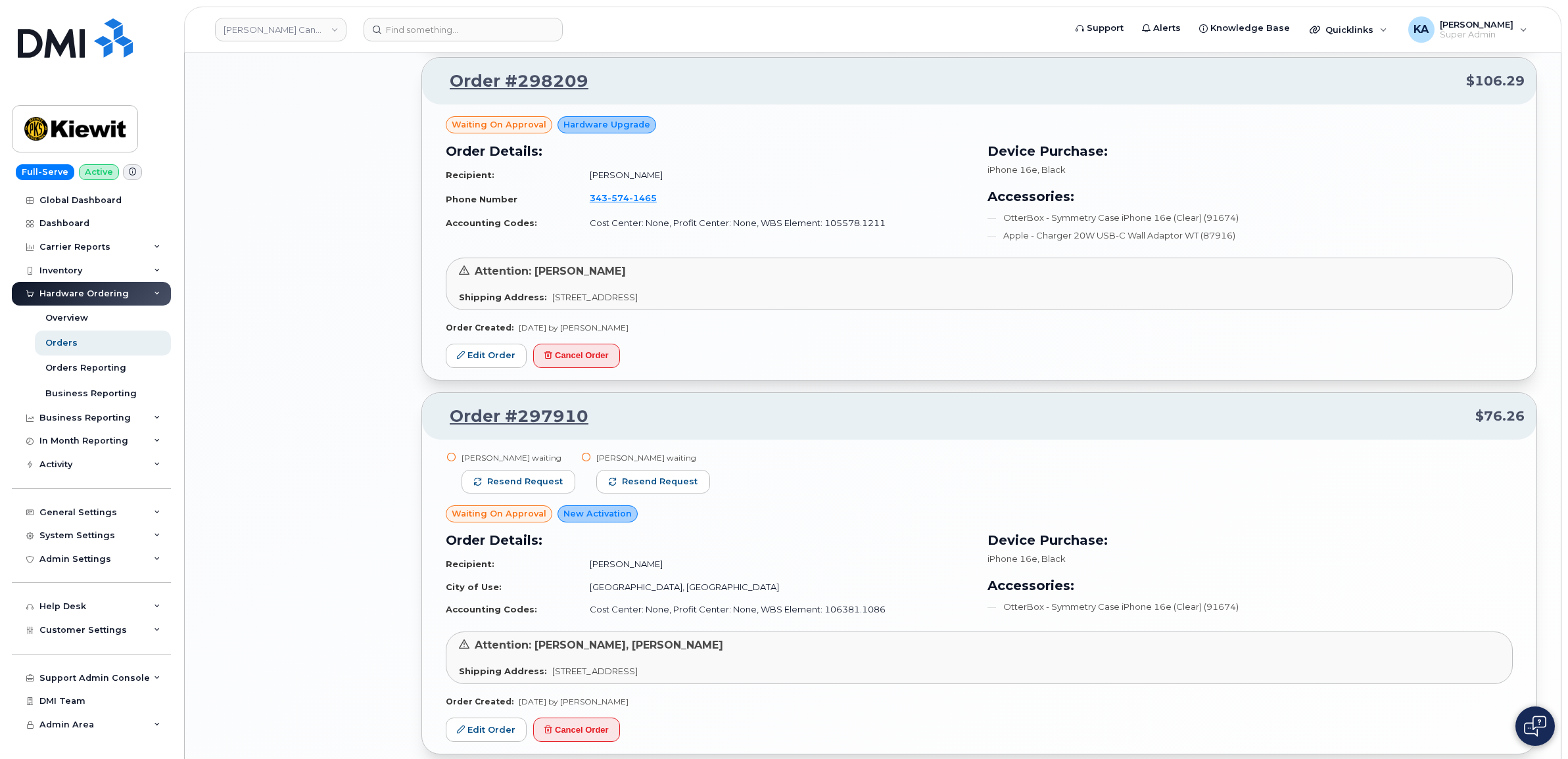
scroll to position [1807, 0]
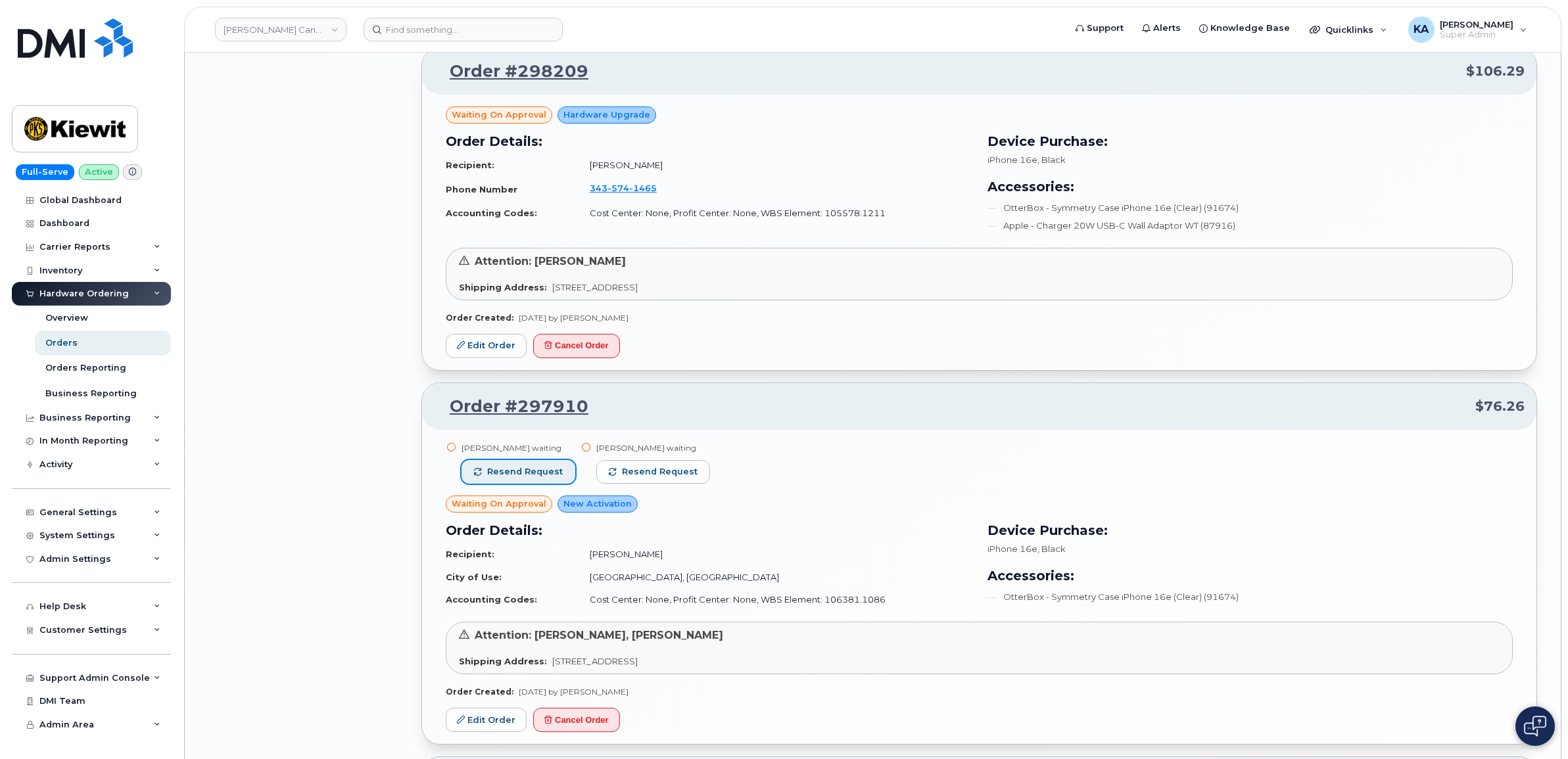
click at [514, 467] on button "Resend request" at bounding box center [518, 472] width 113 height 24
click at [612, 467] on button "Resend request" at bounding box center [654, 472] width 113 height 24
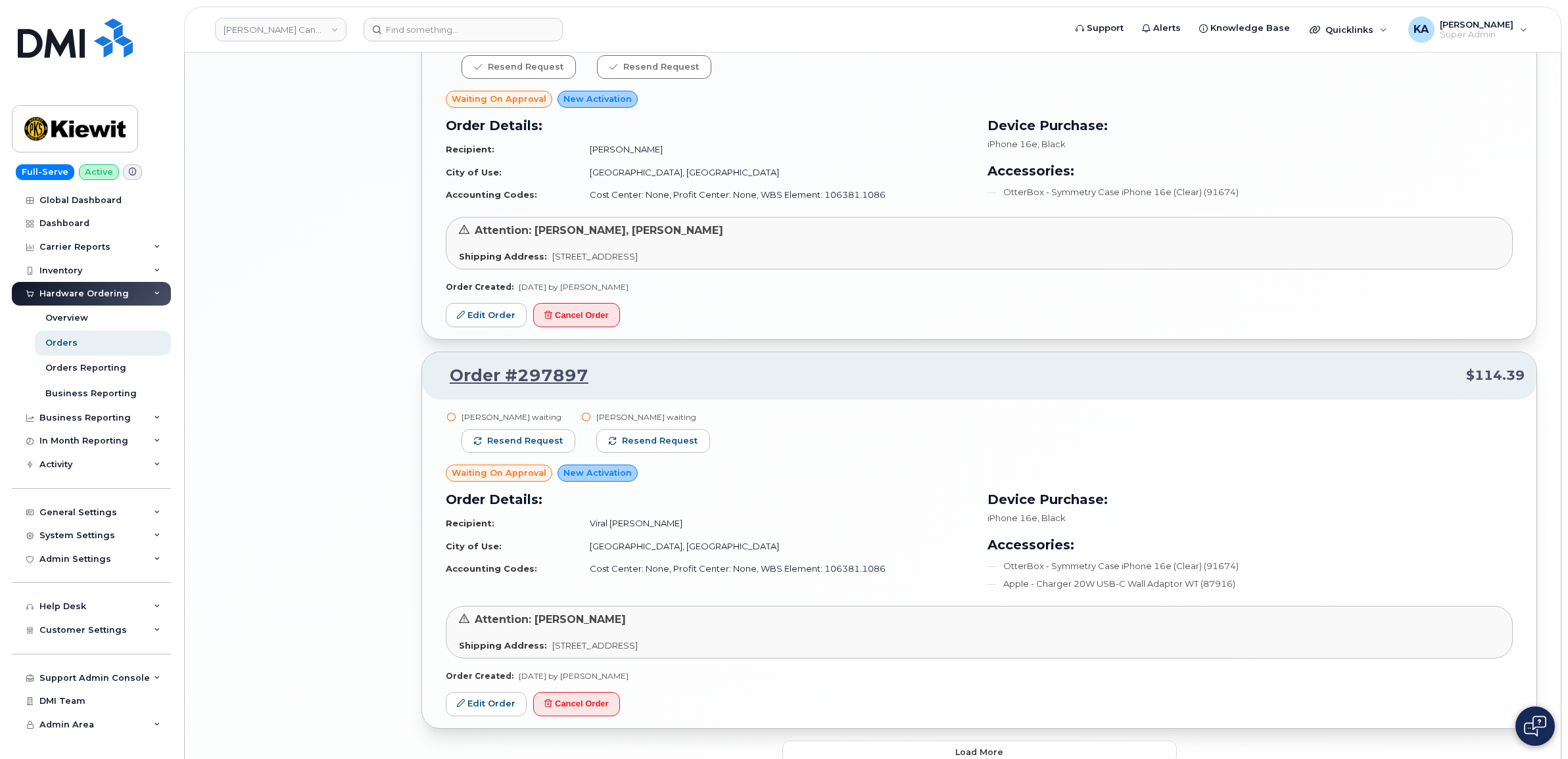
scroll to position [2219, 0]
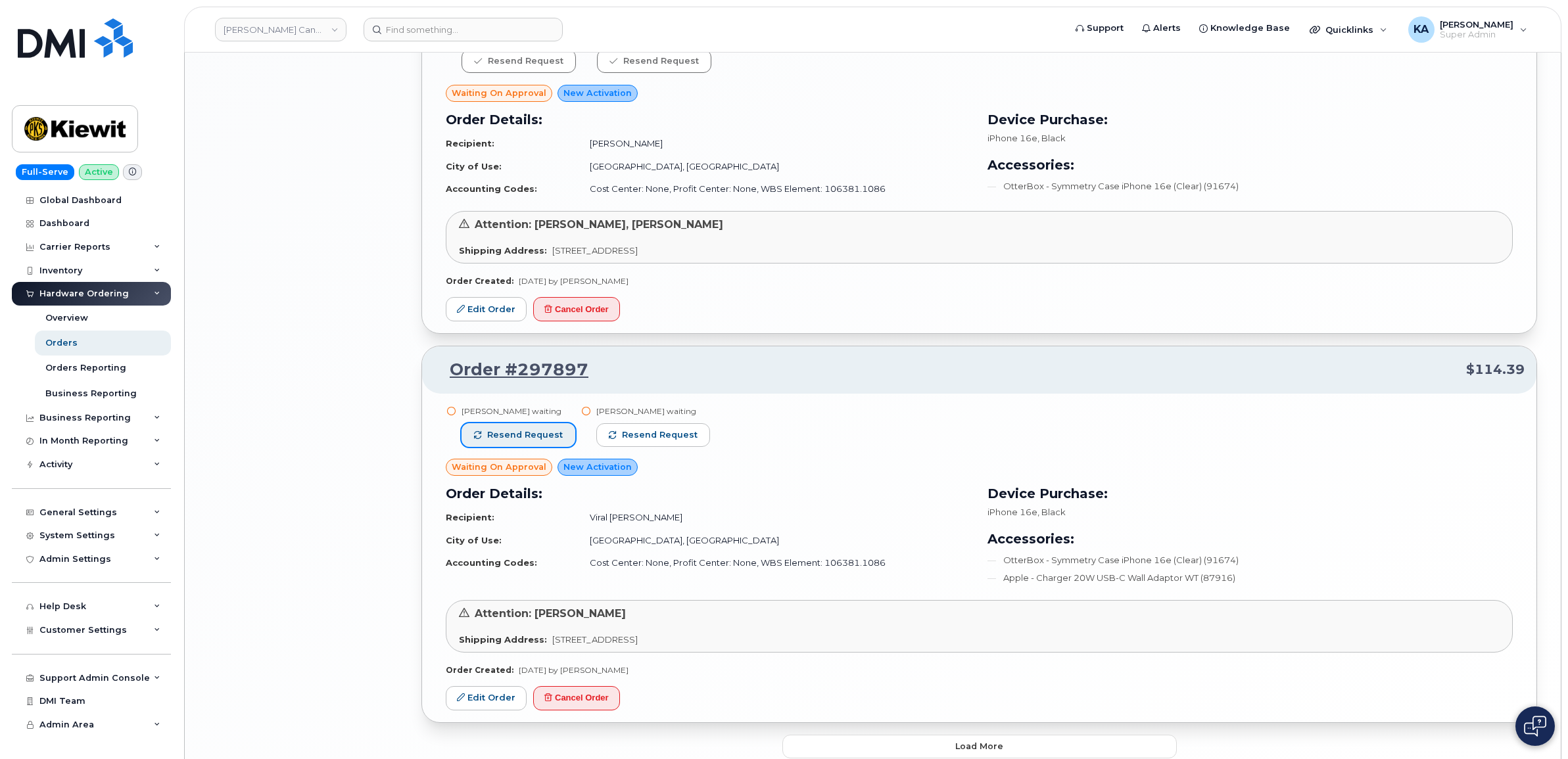
click at [543, 437] on span "Resend request" at bounding box center [525, 435] width 76 height 12
click at [629, 437] on span "Resend request" at bounding box center [660, 435] width 76 height 12
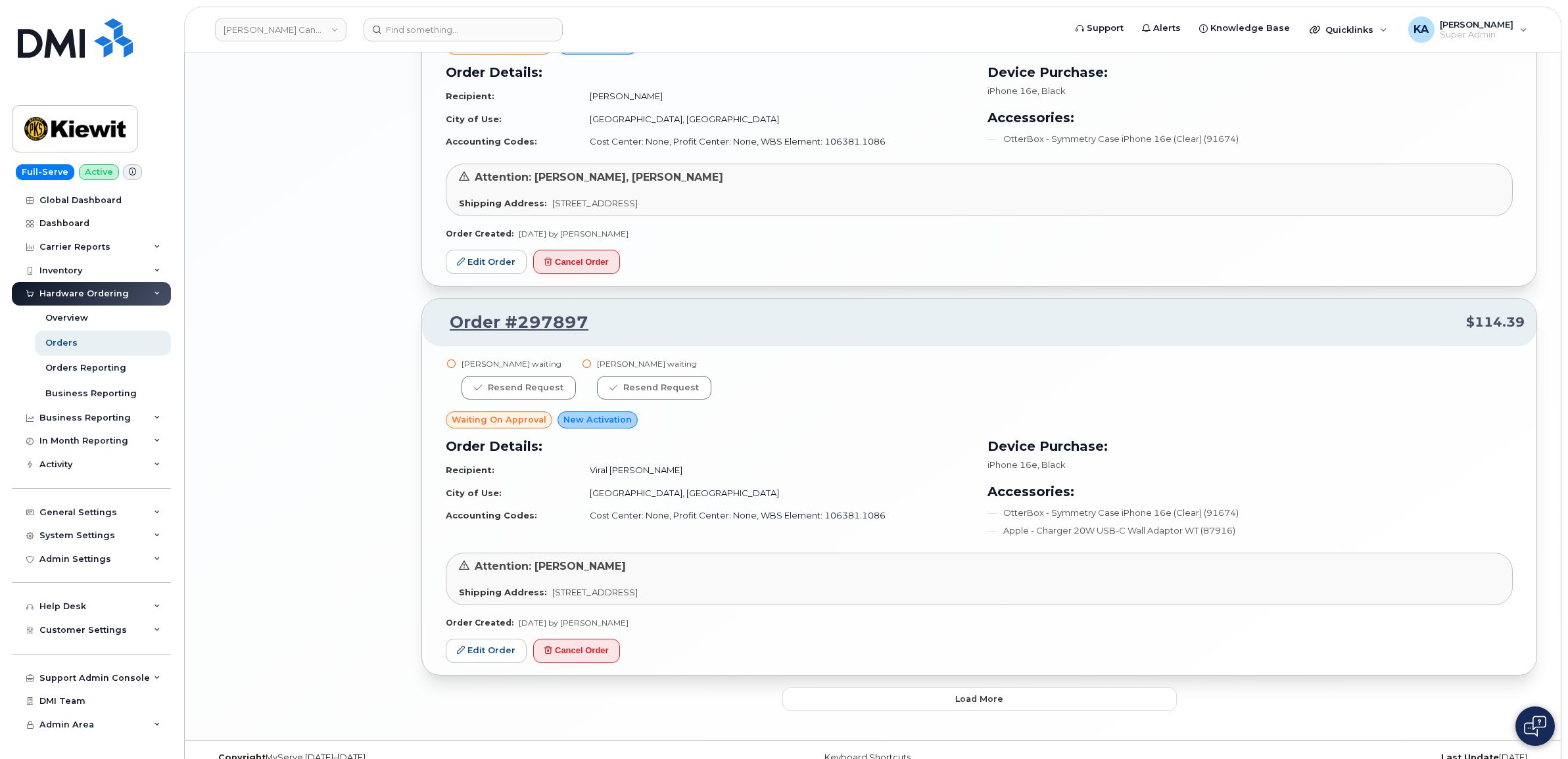
scroll to position [2292, 0]
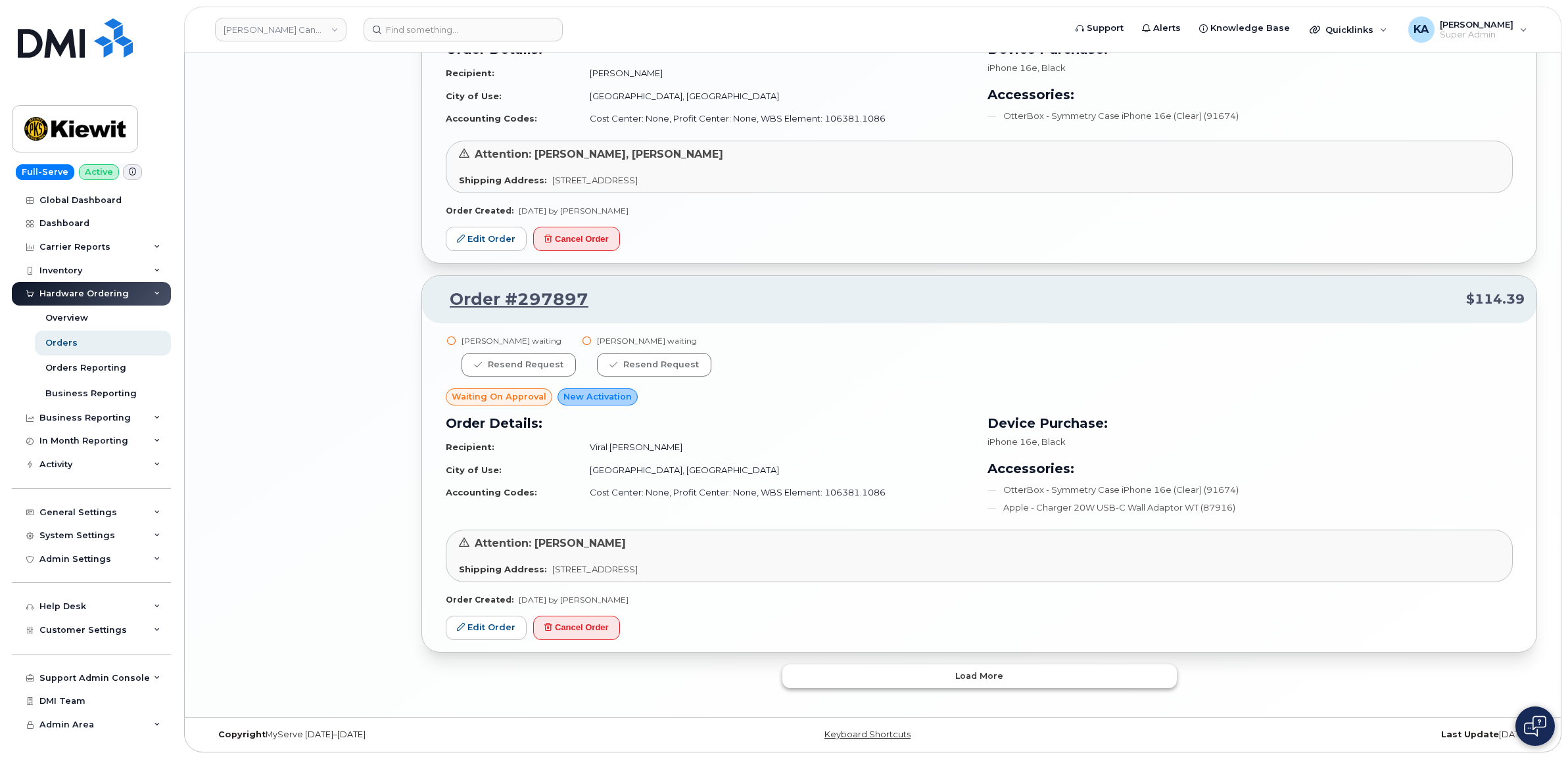
click at [873, 671] on button "Load more" at bounding box center [979, 677] width 394 height 24
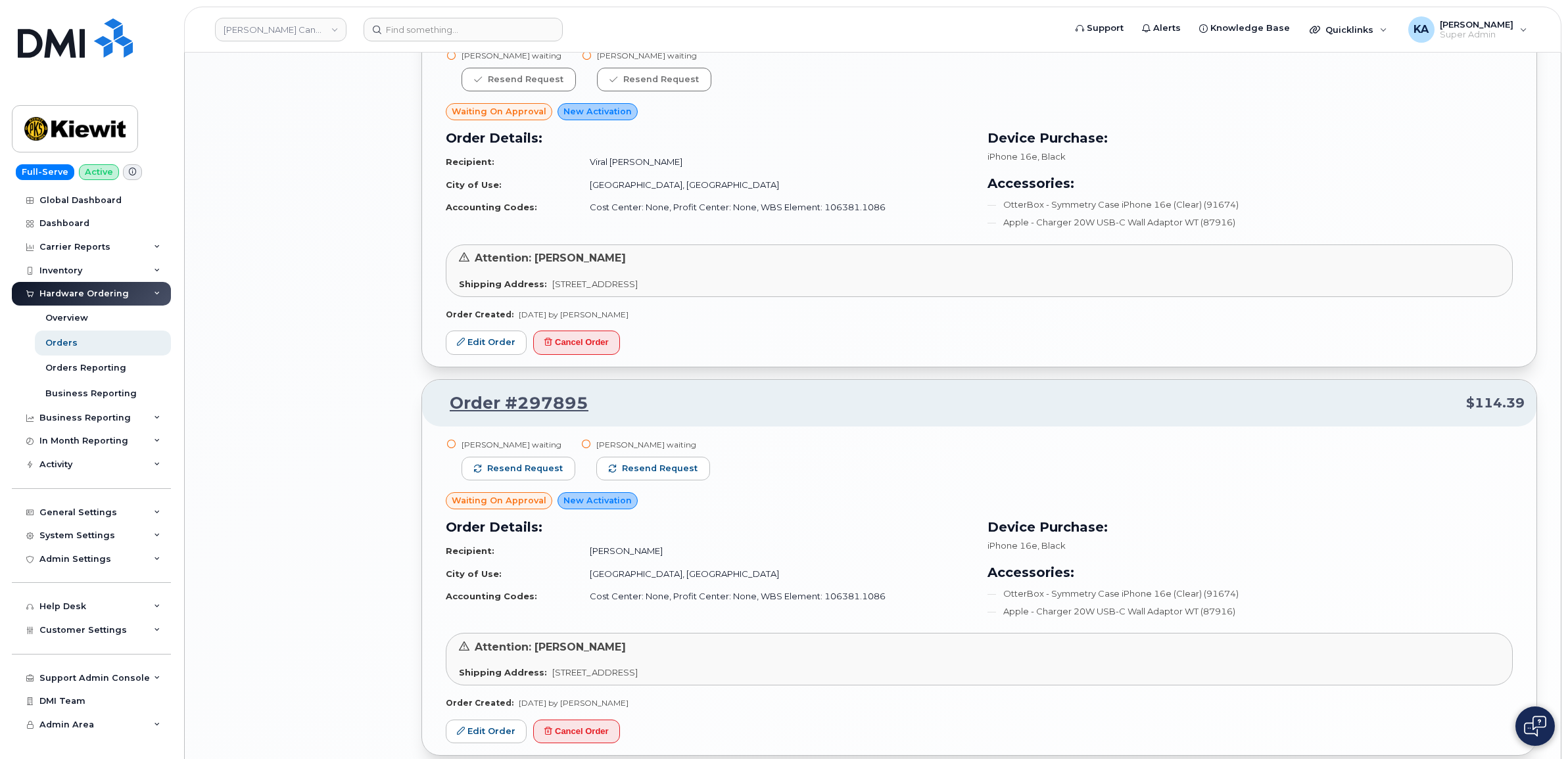
scroll to position [2621, 0]
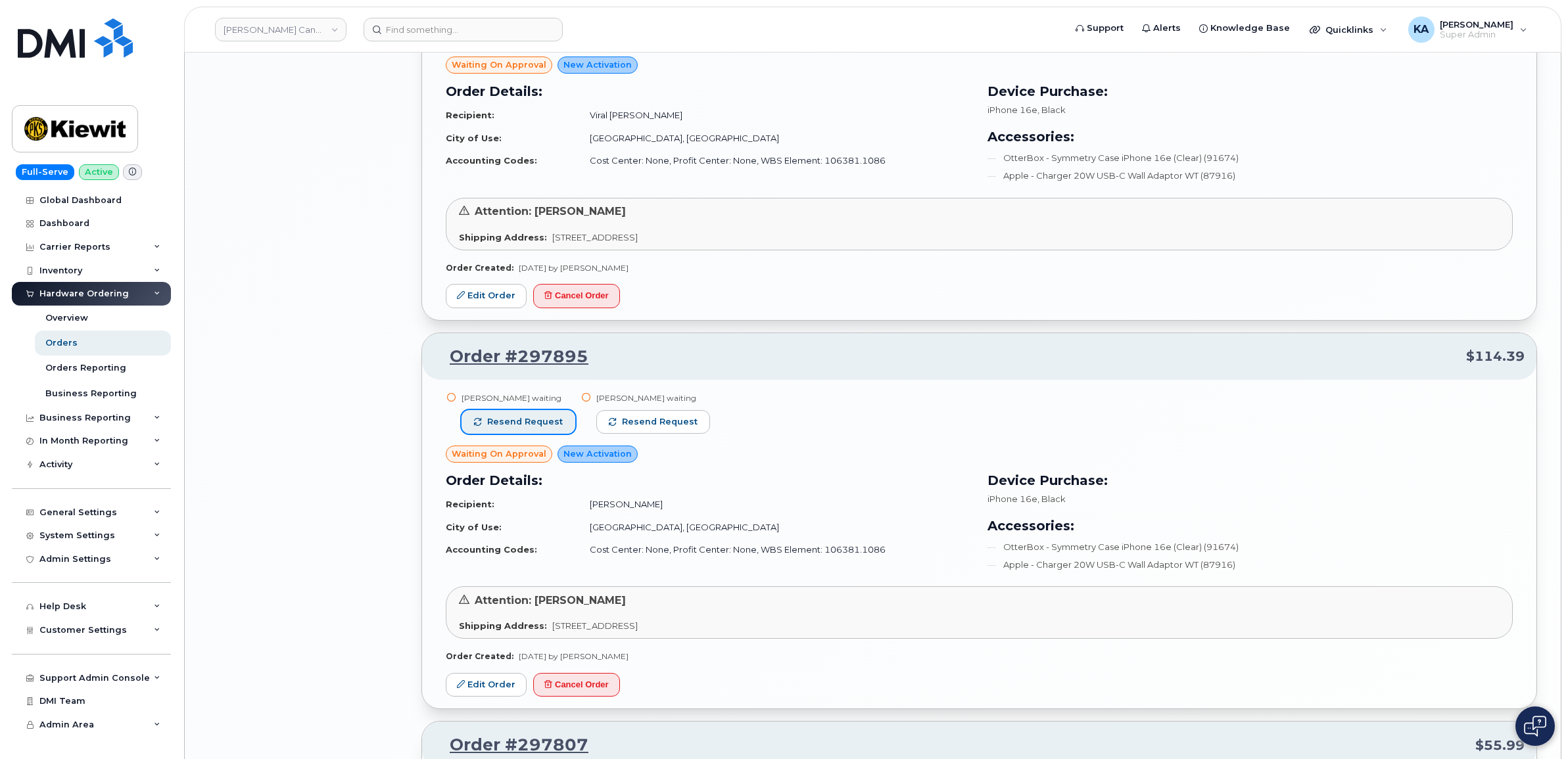
click at [541, 415] on button "Resend request" at bounding box center [518, 422] width 113 height 24
click at [615, 424] on button "Resend request" at bounding box center [654, 422] width 113 height 24
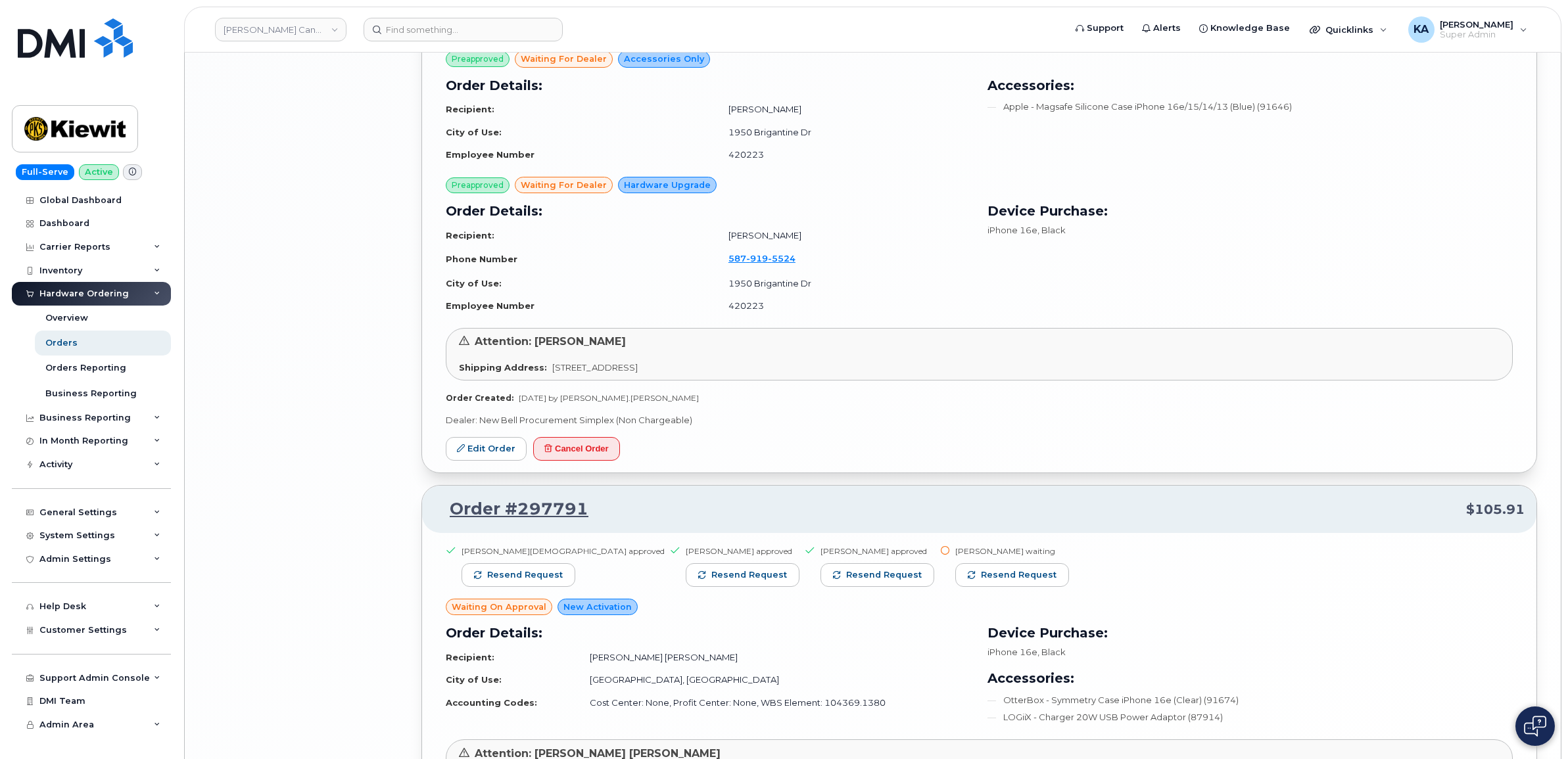
scroll to position [3360, 0]
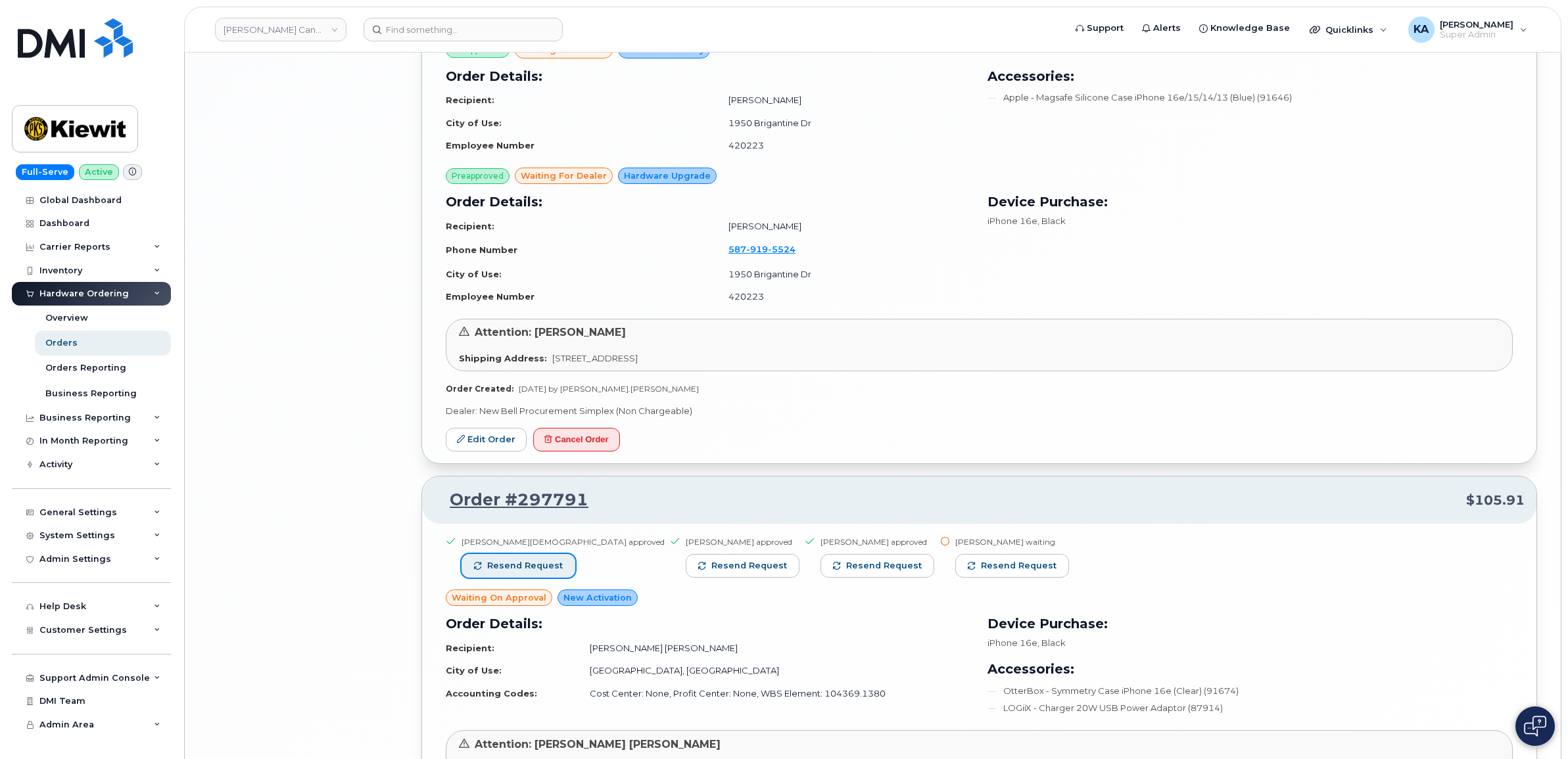
click at [536, 572] on span "Resend request" at bounding box center [525, 566] width 76 height 12
click at [711, 569] on span "Resend request" at bounding box center [749, 566] width 76 height 12
click at [847, 565] on span "Resend request" at bounding box center [885, 566] width 76 height 12
click at [982, 566] on span "Resend request" at bounding box center [1020, 566] width 76 height 12
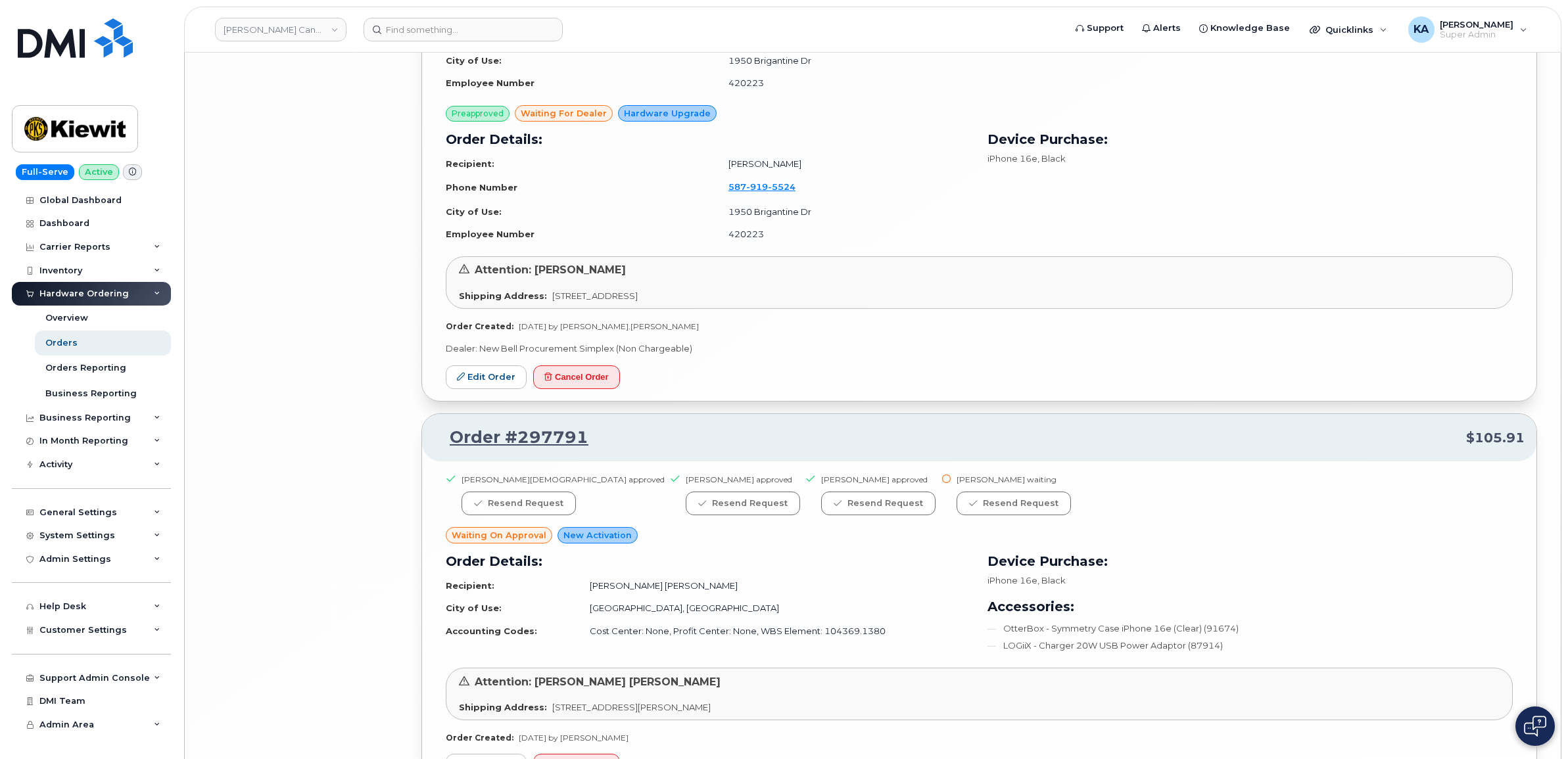
scroll to position [3537, 0]
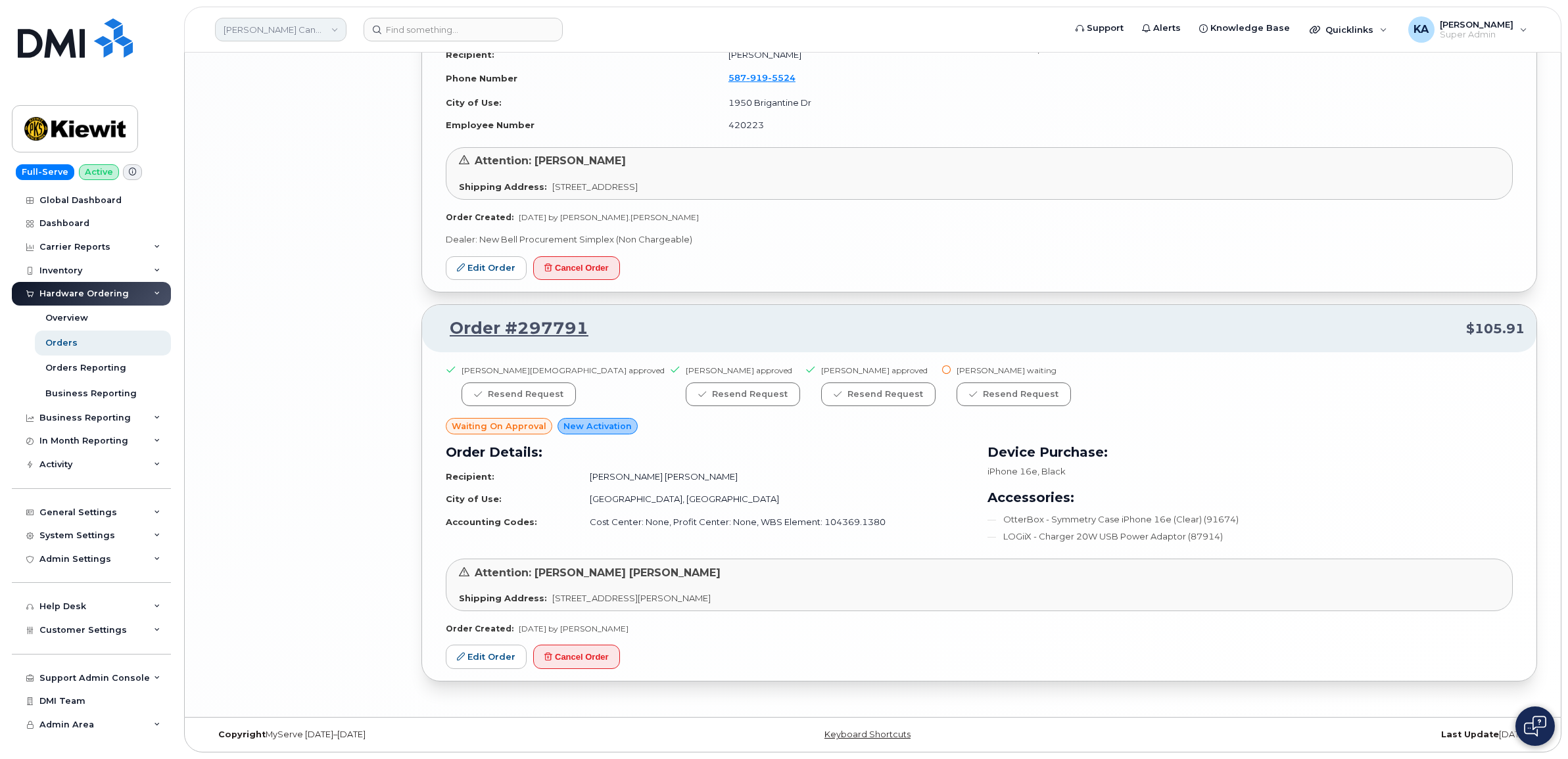
click at [332, 32] on link "[PERSON_NAME] Canada Inc" at bounding box center [281, 30] width 131 height 24
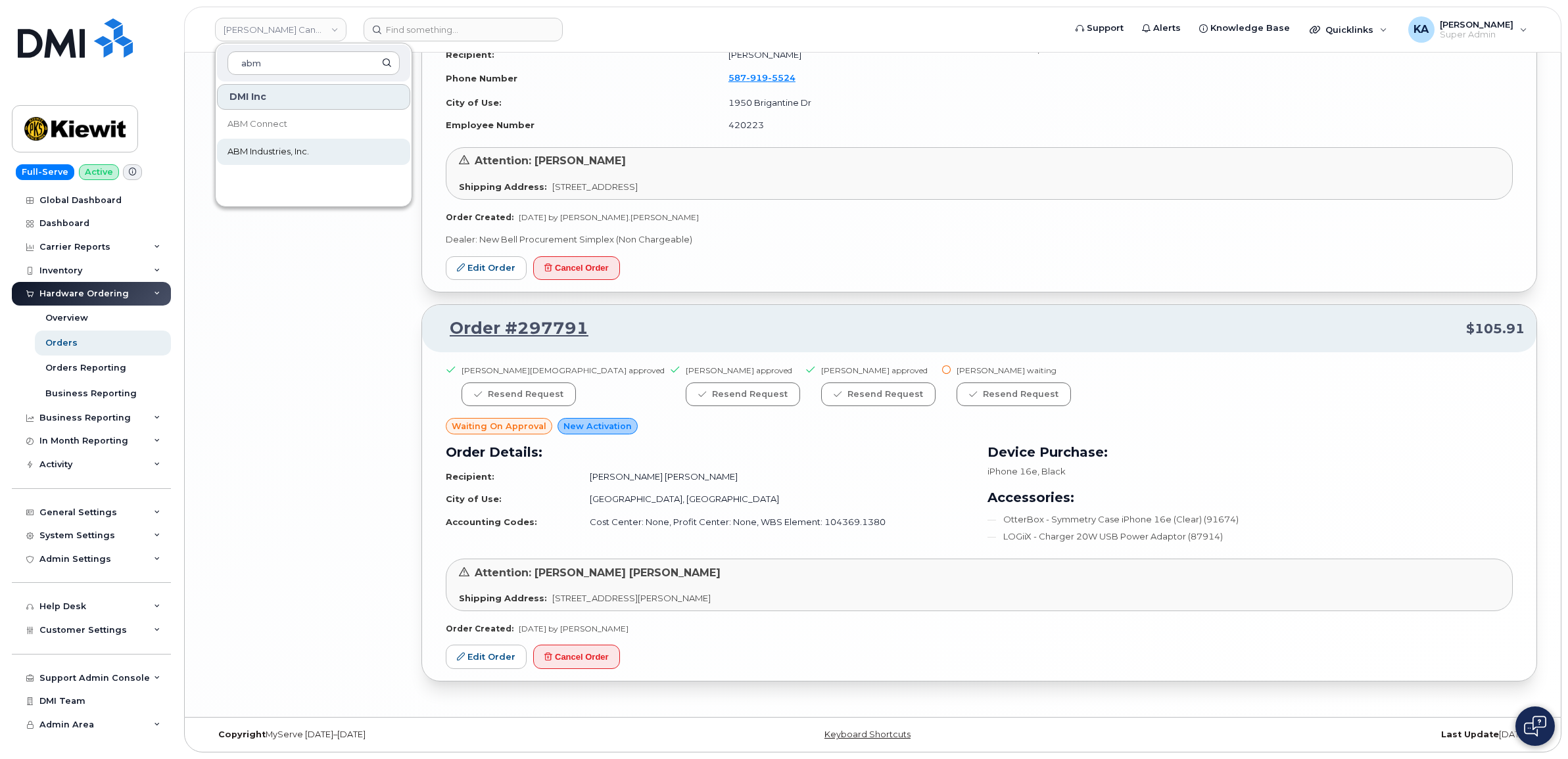
type input "abm"
click at [284, 148] on span "ABM Industries, Inc." at bounding box center [268, 152] width 82 height 13
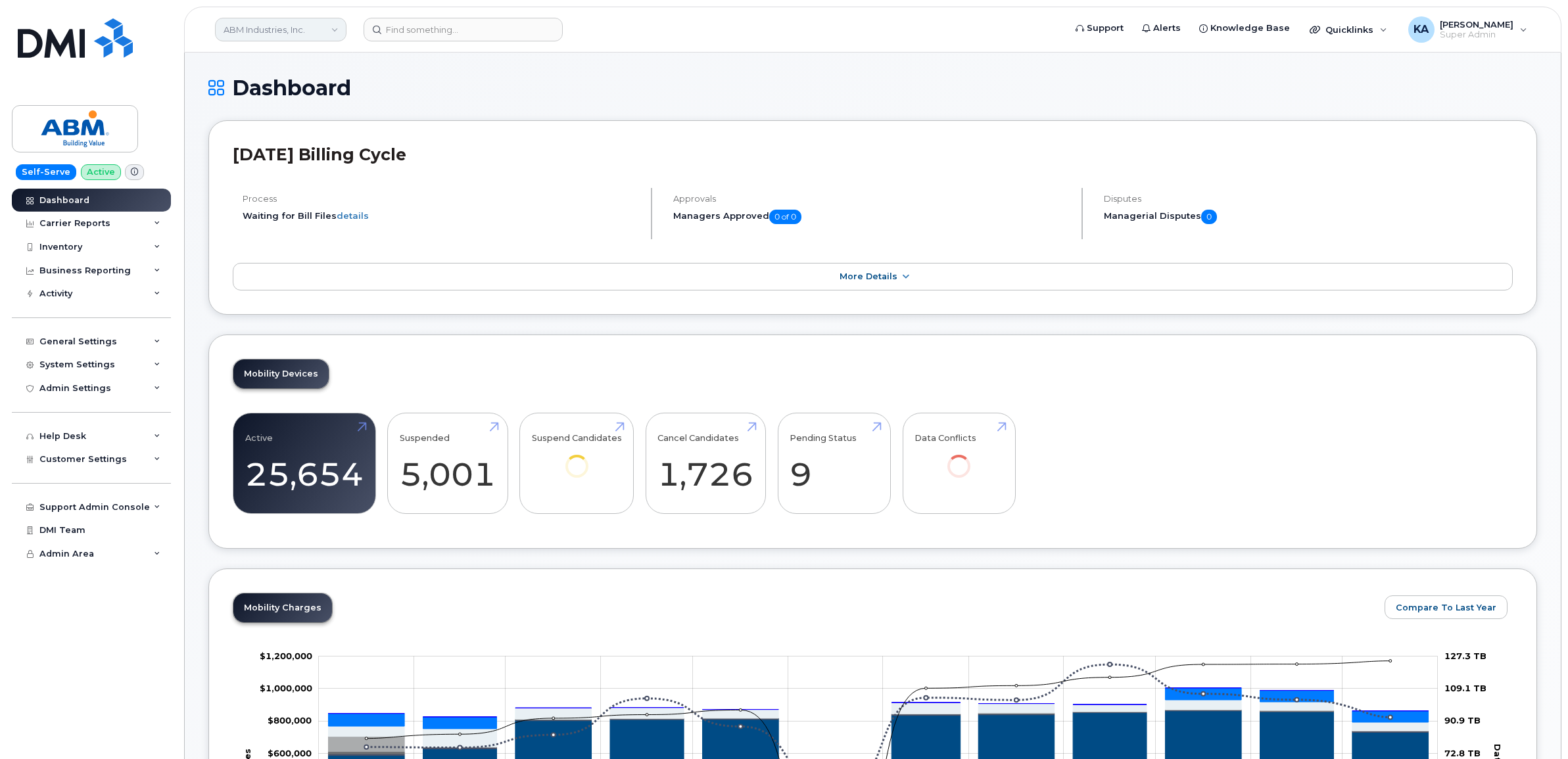
click at [336, 33] on link "ABM Industries, Inc." at bounding box center [281, 30] width 131 height 24
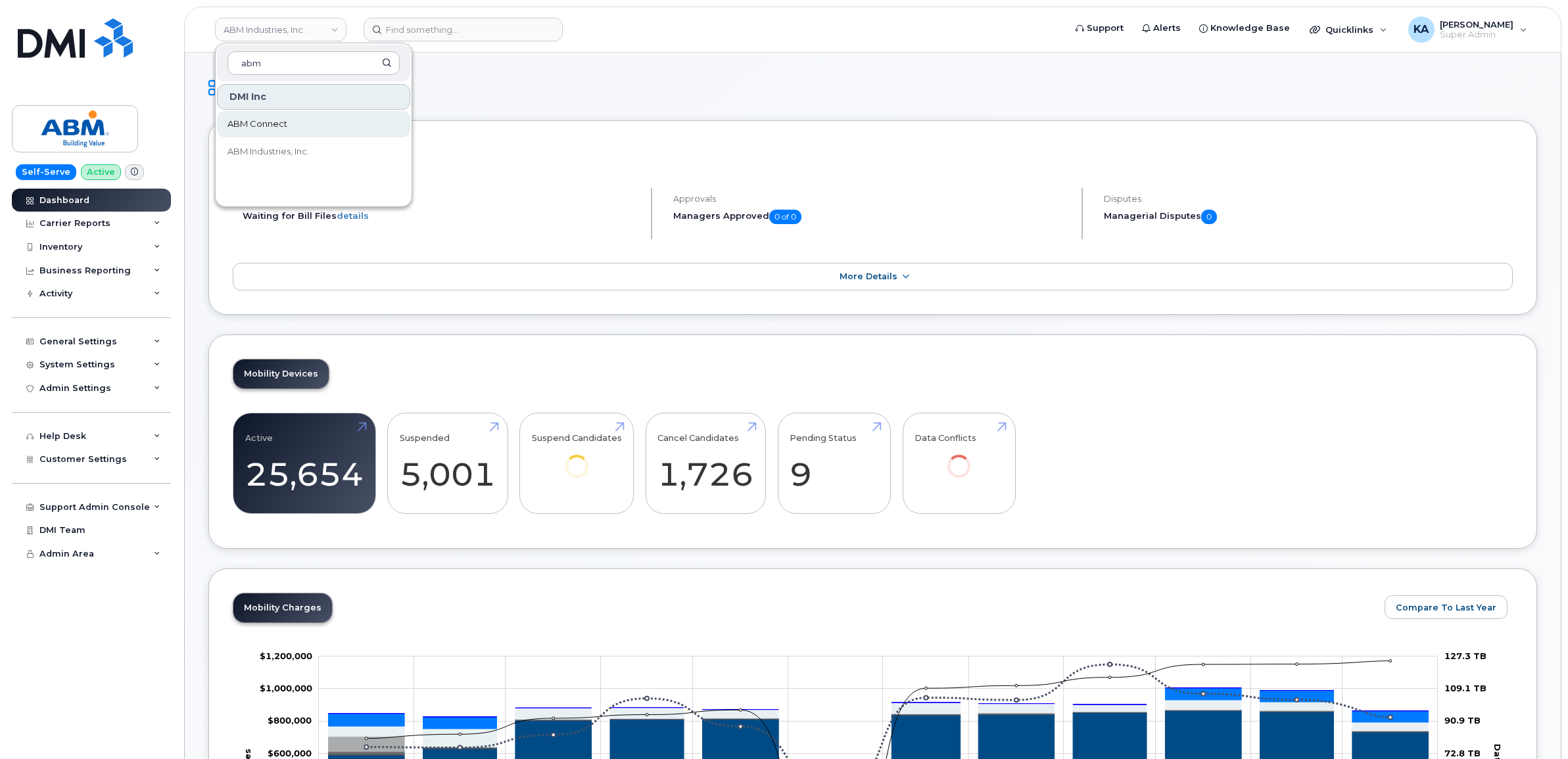
type input "abm"
click at [280, 125] on span "ABM Connect" at bounding box center [257, 124] width 60 height 13
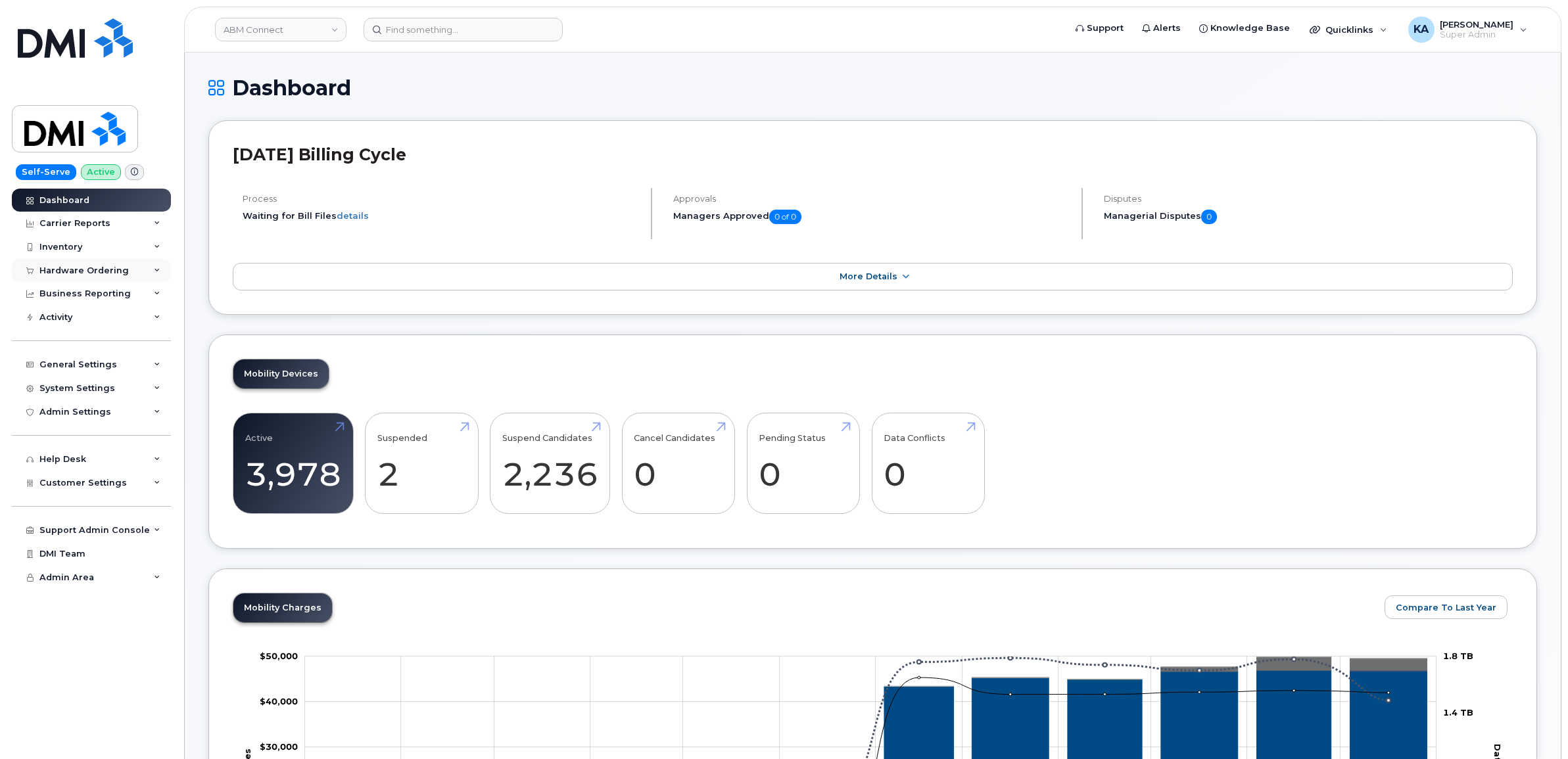
click at [157, 269] on icon at bounding box center [157, 271] width 7 height 7
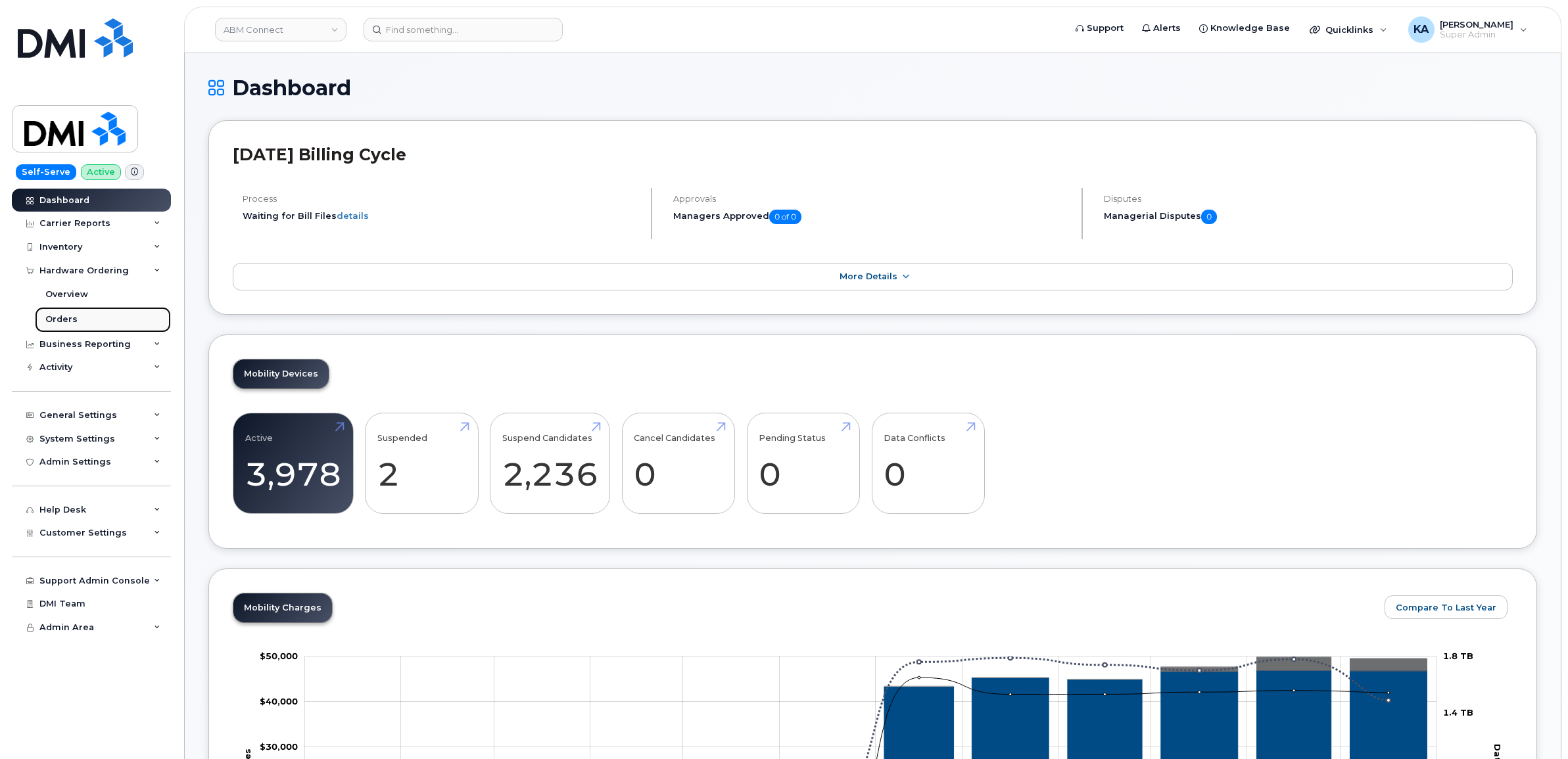
click at [56, 324] on div "Orders" at bounding box center [61, 320] width 33 height 12
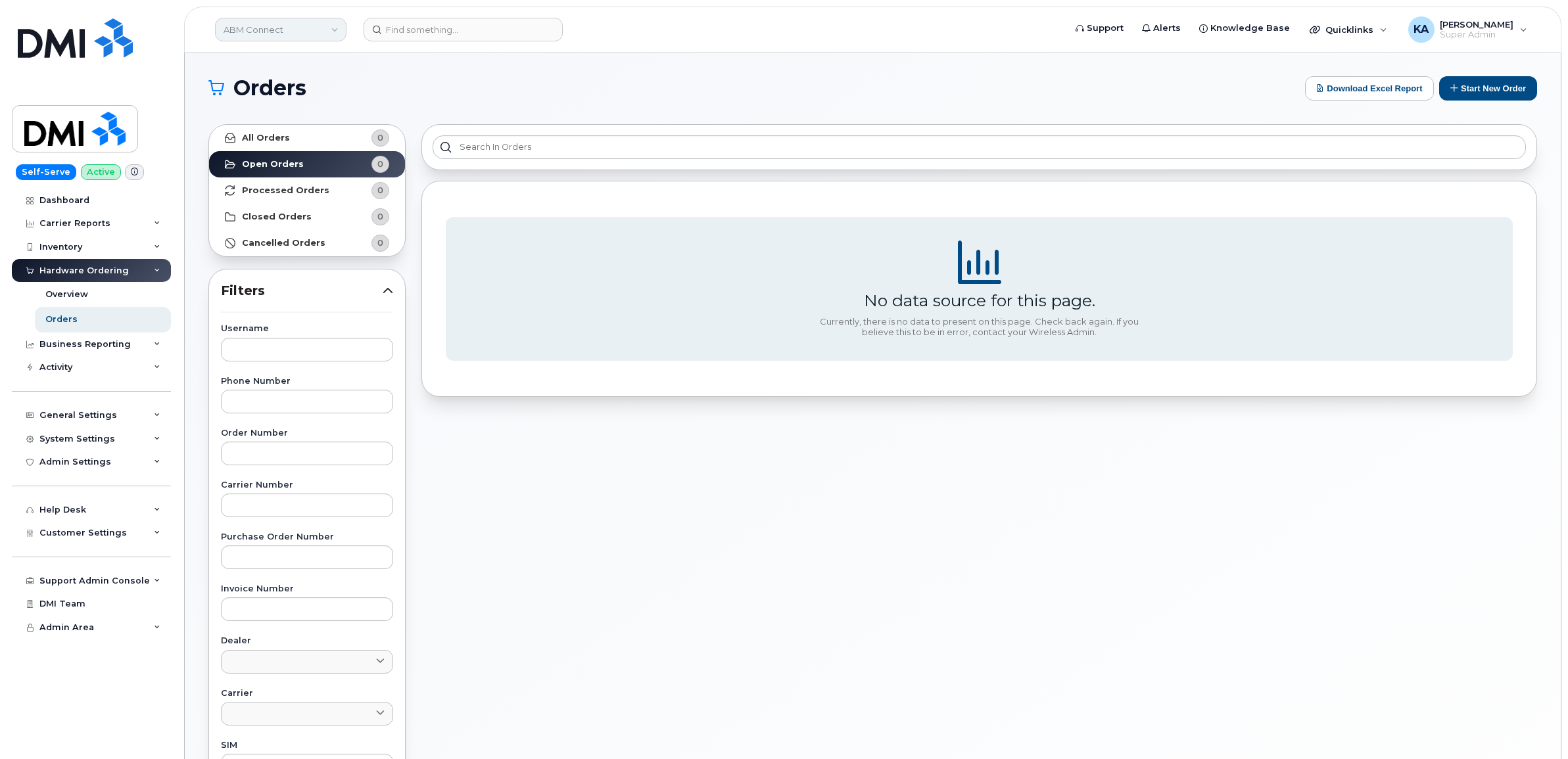
click at [334, 28] on link "ABM Connect" at bounding box center [281, 30] width 131 height 24
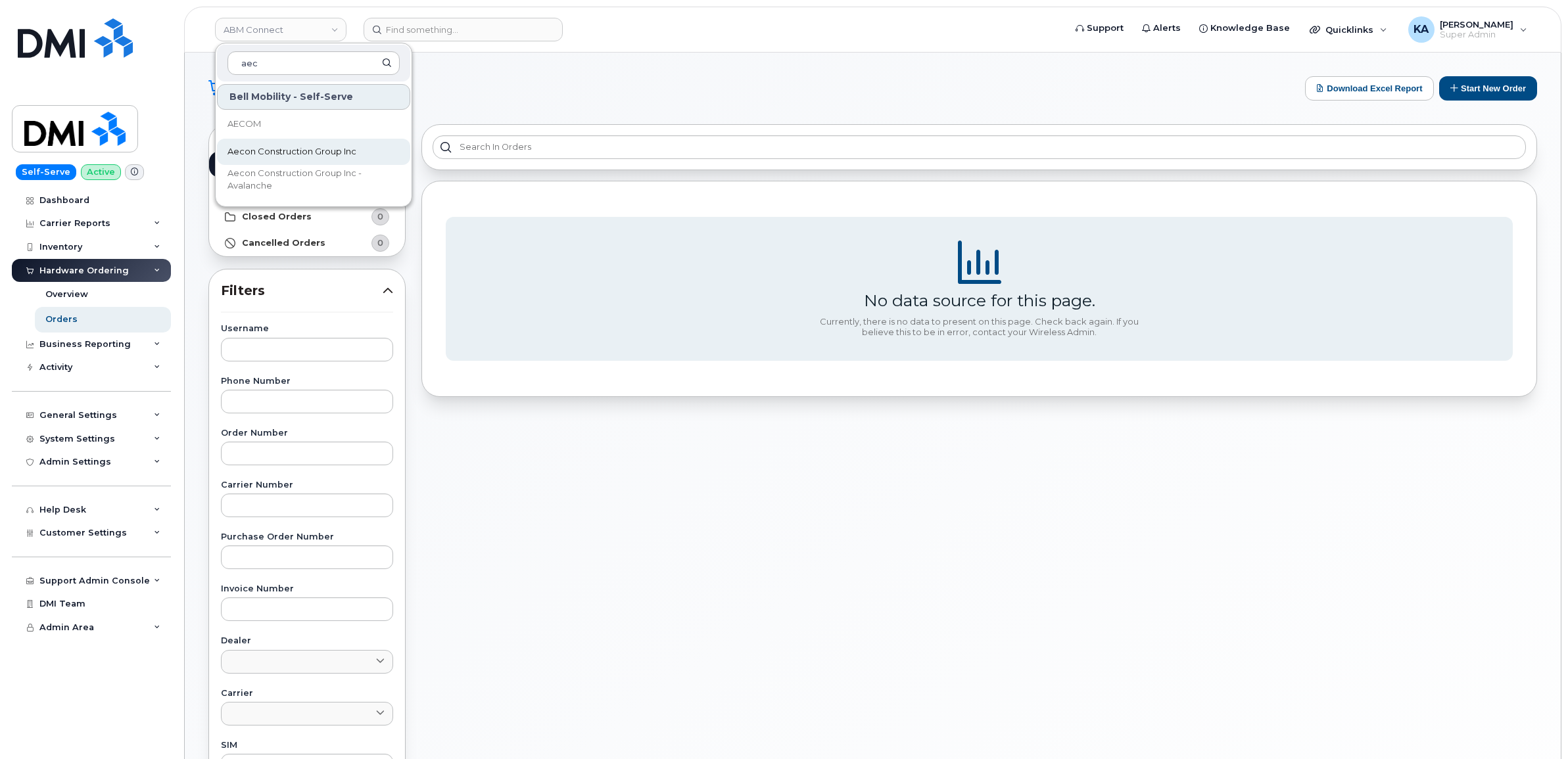
type input "aec"
click at [278, 156] on span "Aecon Construction Group Inc" at bounding box center [292, 152] width 129 height 13
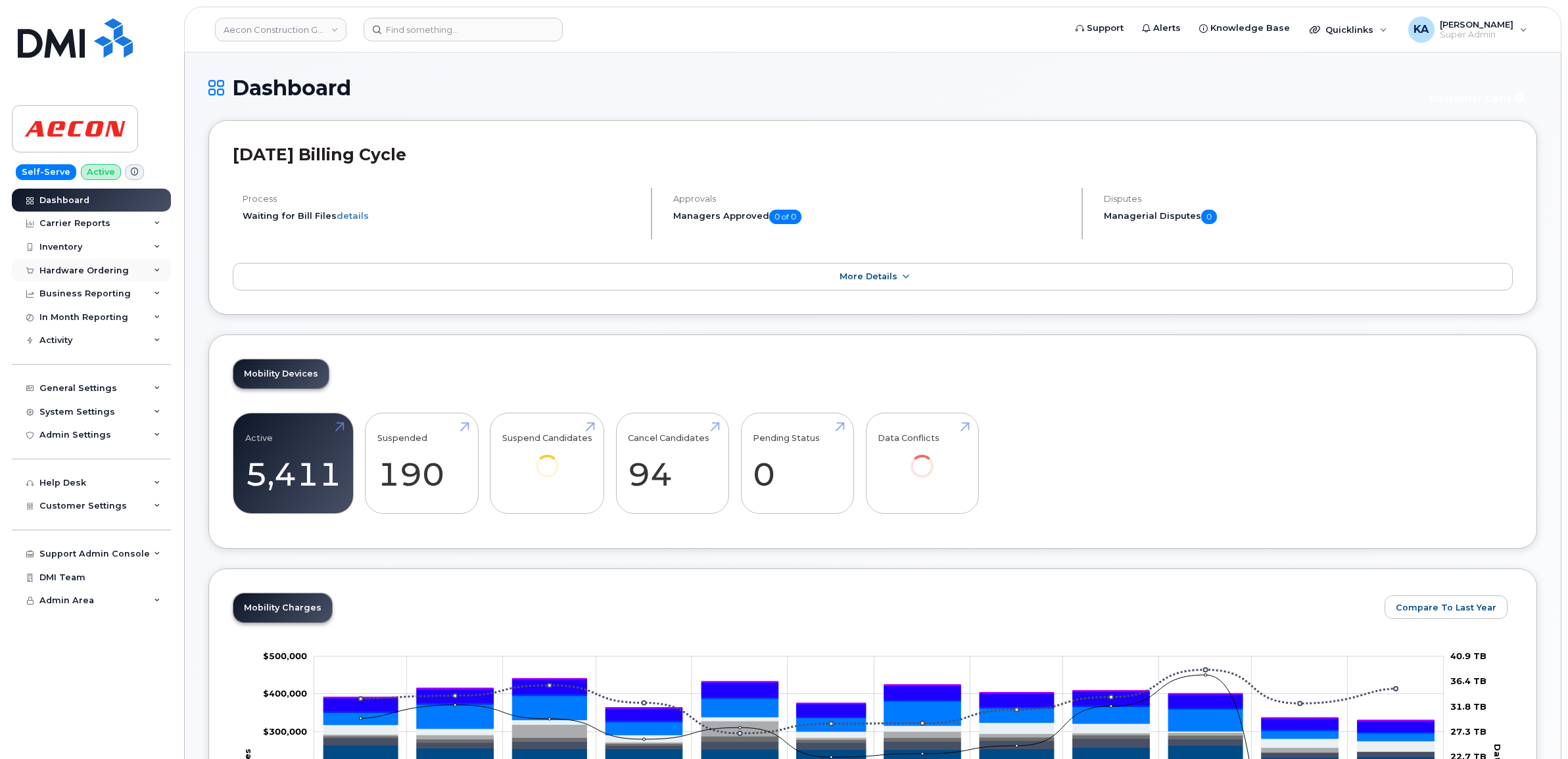
click at [158, 268] on icon at bounding box center [157, 271] width 7 height 7
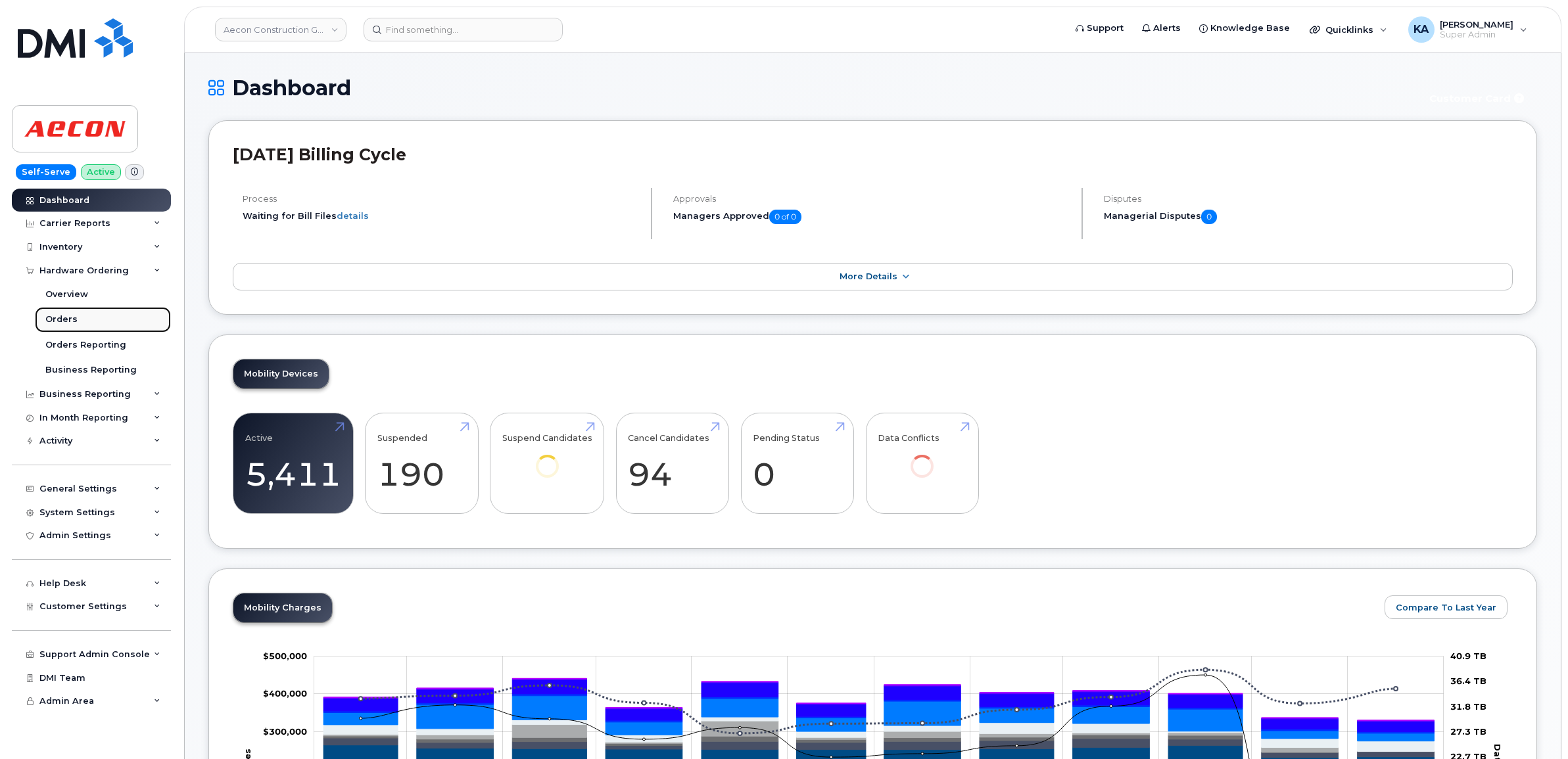
click at [59, 312] on link "Orders" at bounding box center [103, 320] width 136 height 25
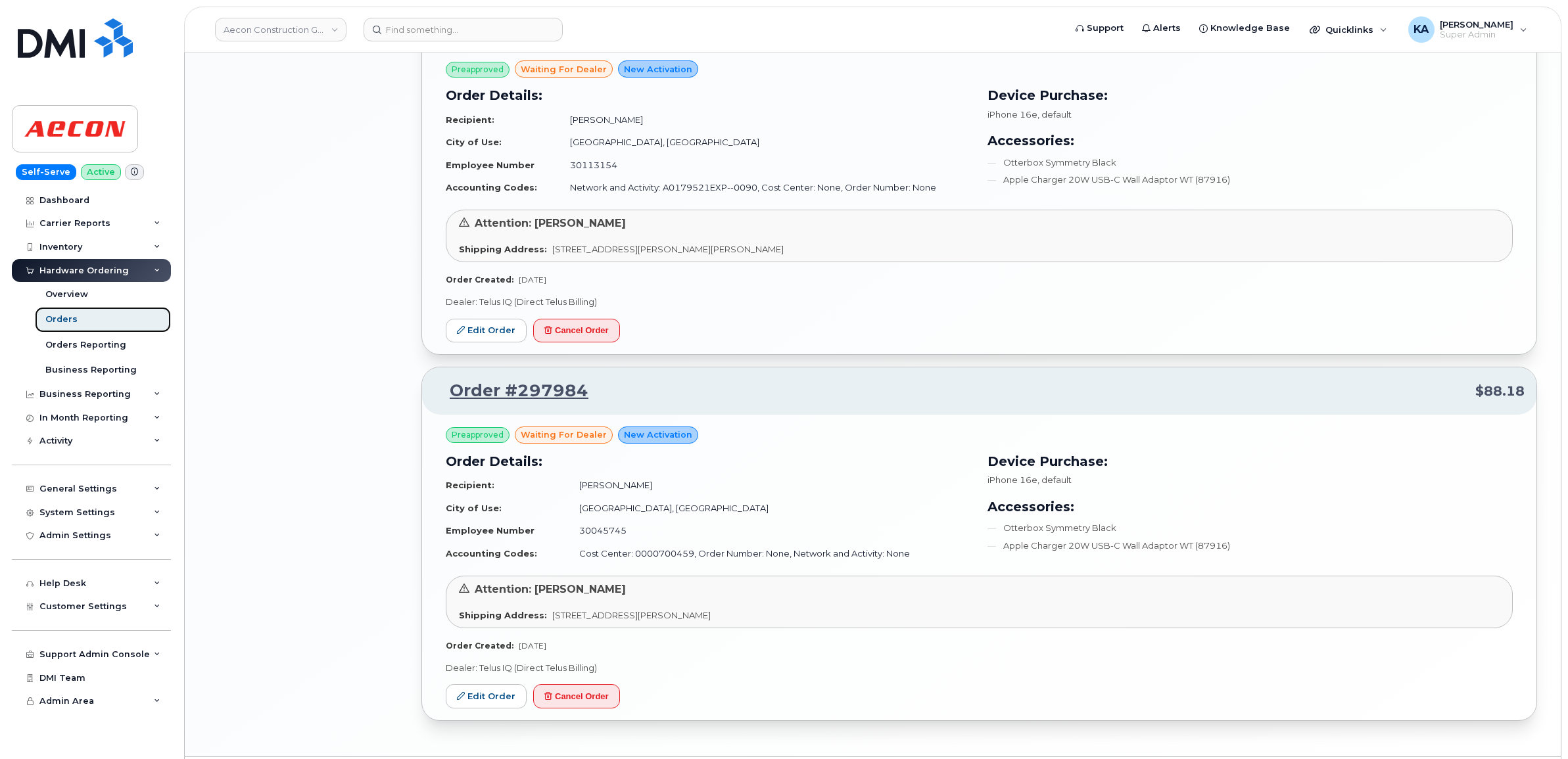
scroll to position [1689, 0]
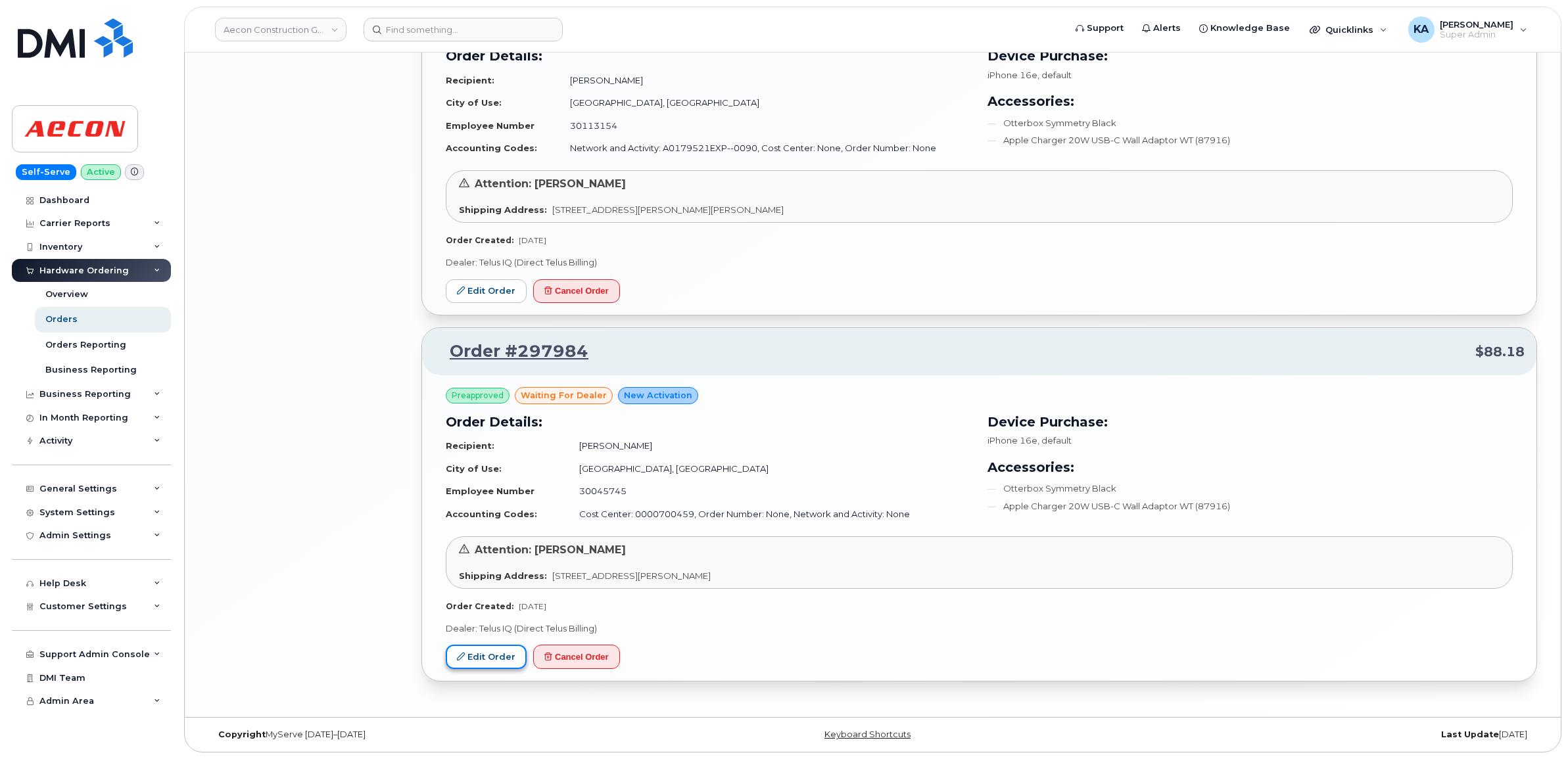
click at [464, 653] on icon at bounding box center [461, 657] width 8 height 8
click at [472, 289] on link "Edit Order" at bounding box center [486, 291] width 81 height 25
click at [484, 652] on link "Edit Order" at bounding box center [486, 657] width 81 height 25
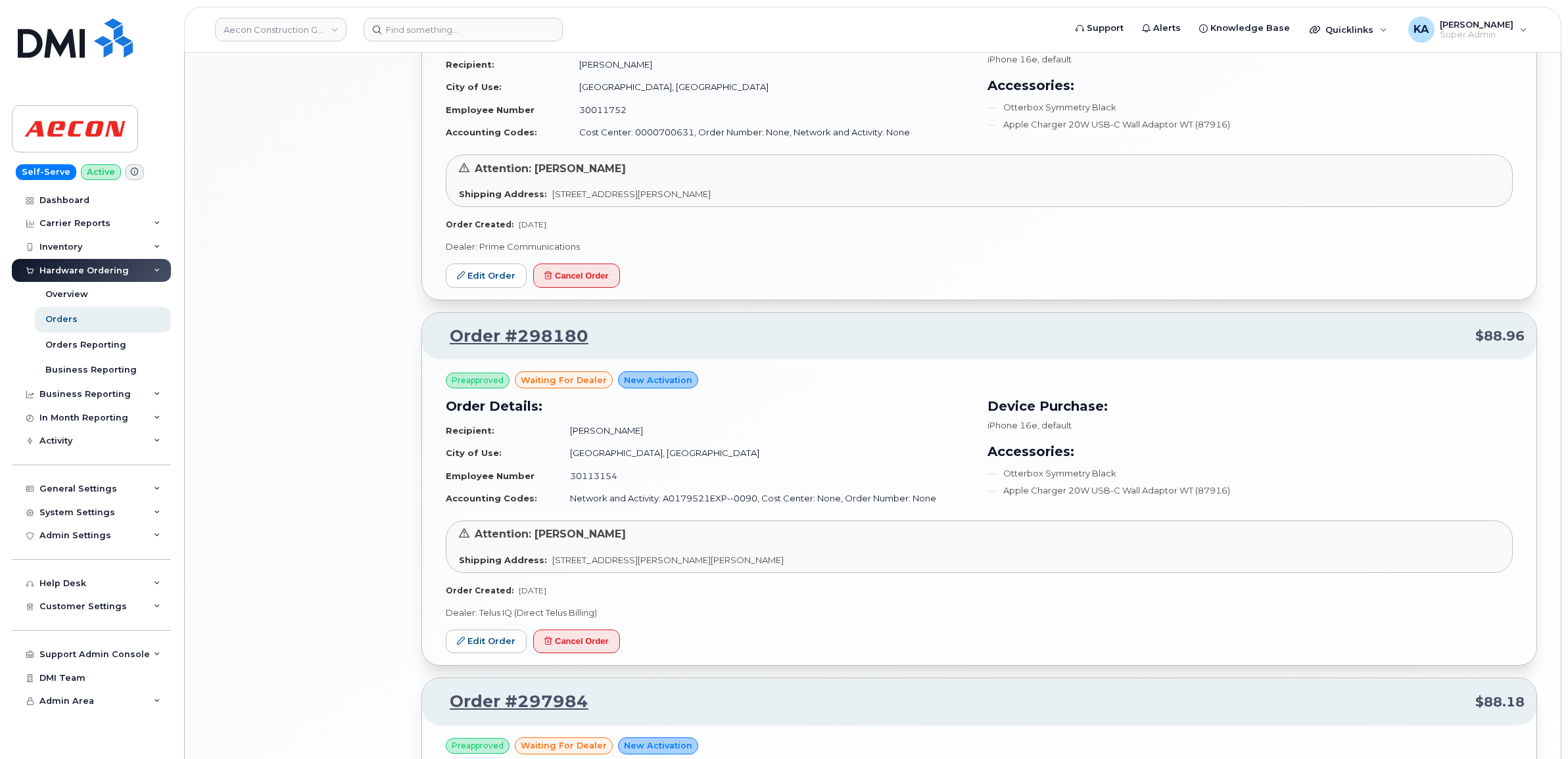
scroll to position [1361, 0]
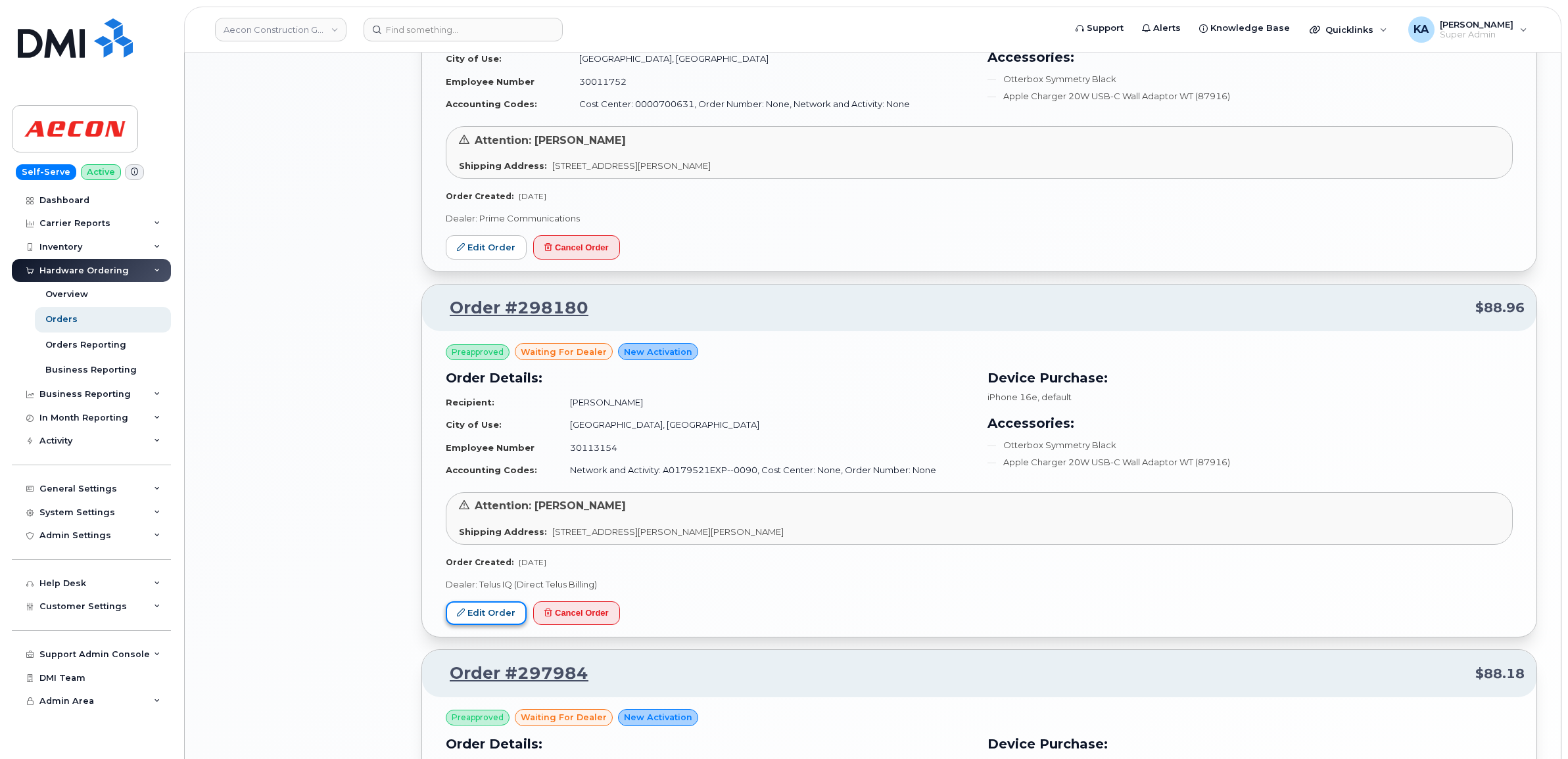
click at [490, 618] on link "Edit Order" at bounding box center [486, 613] width 81 height 25
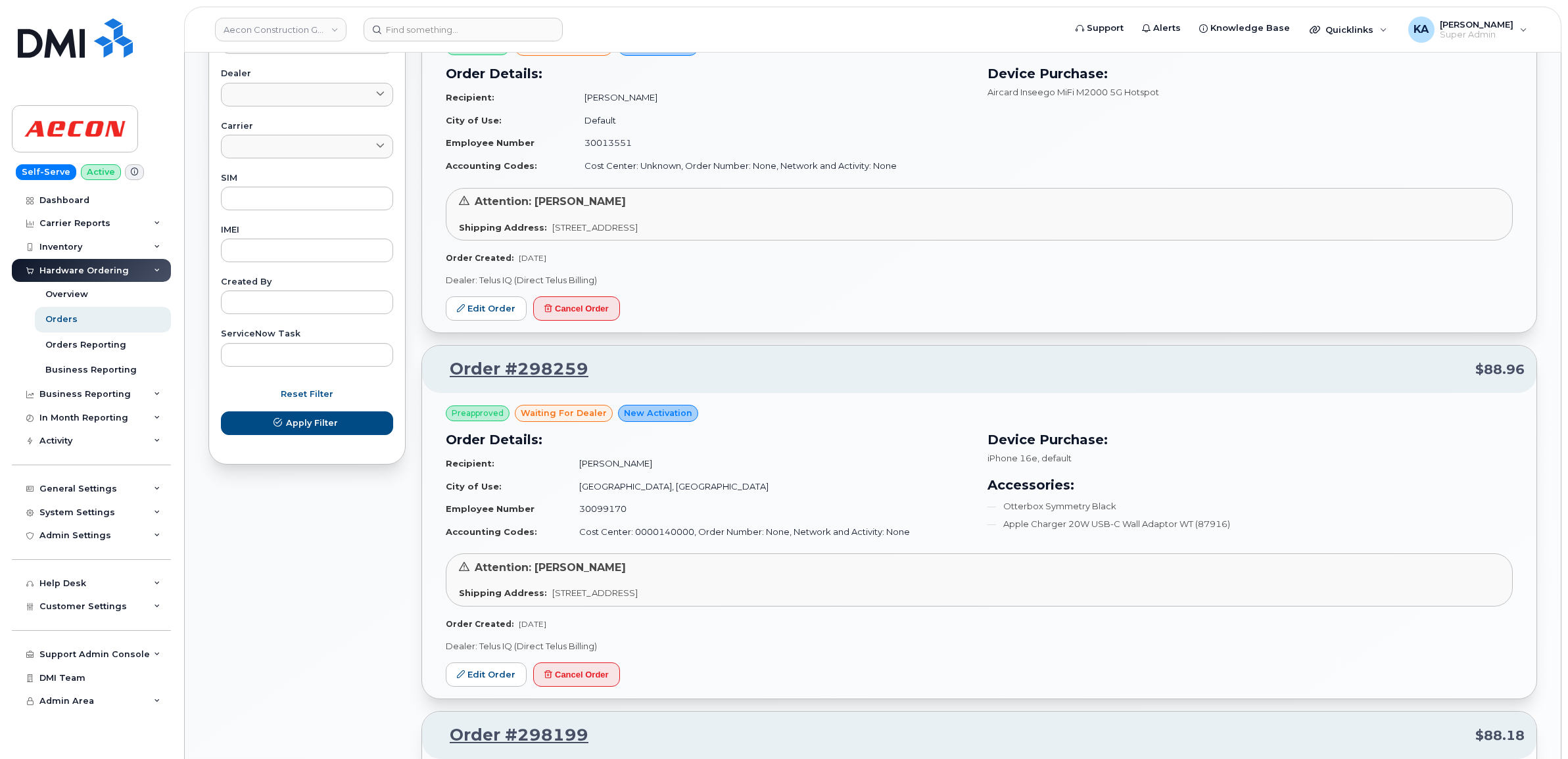
scroll to position [539, 0]
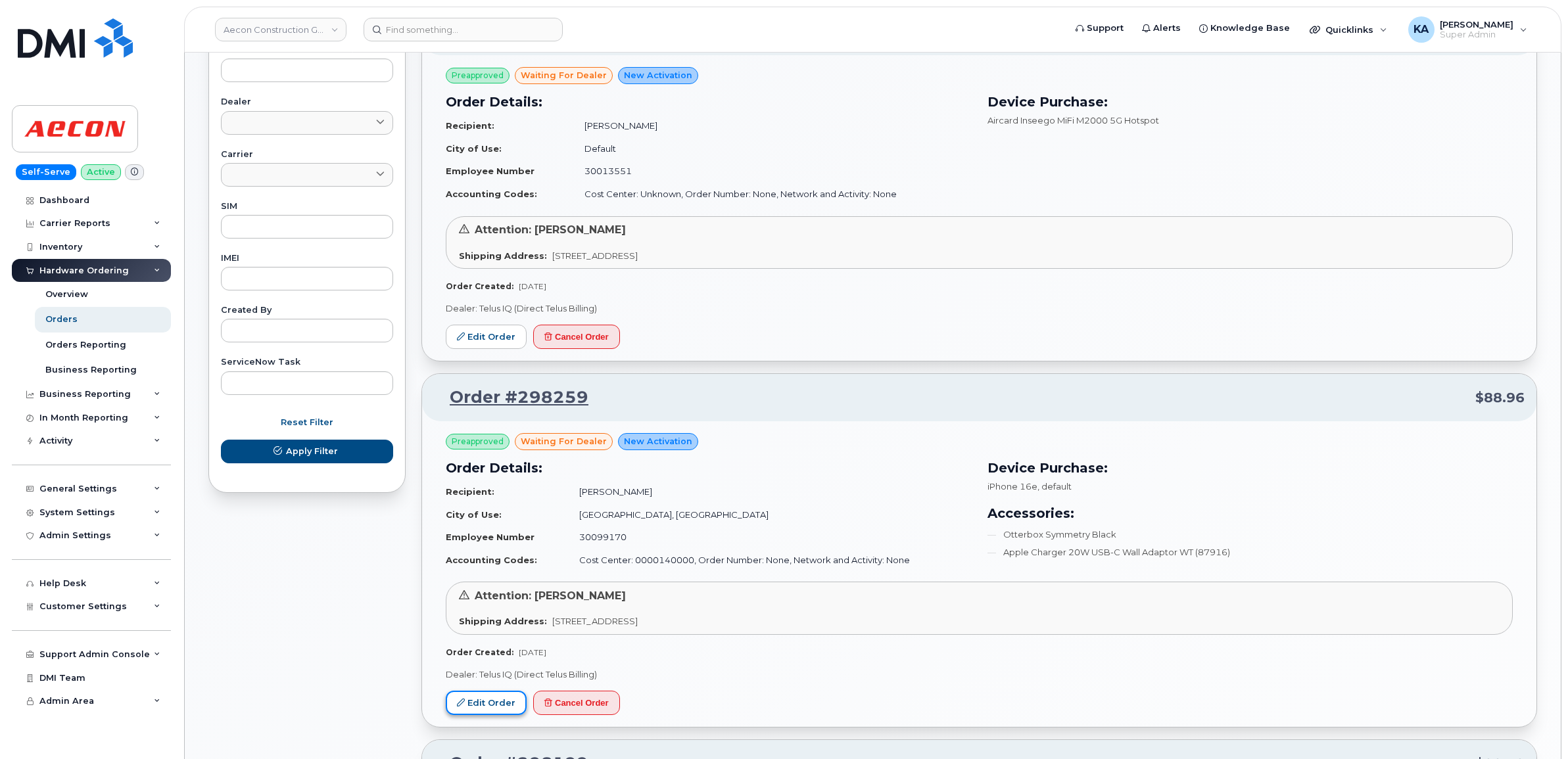
click at [480, 702] on link "Edit Order" at bounding box center [486, 703] width 81 height 25
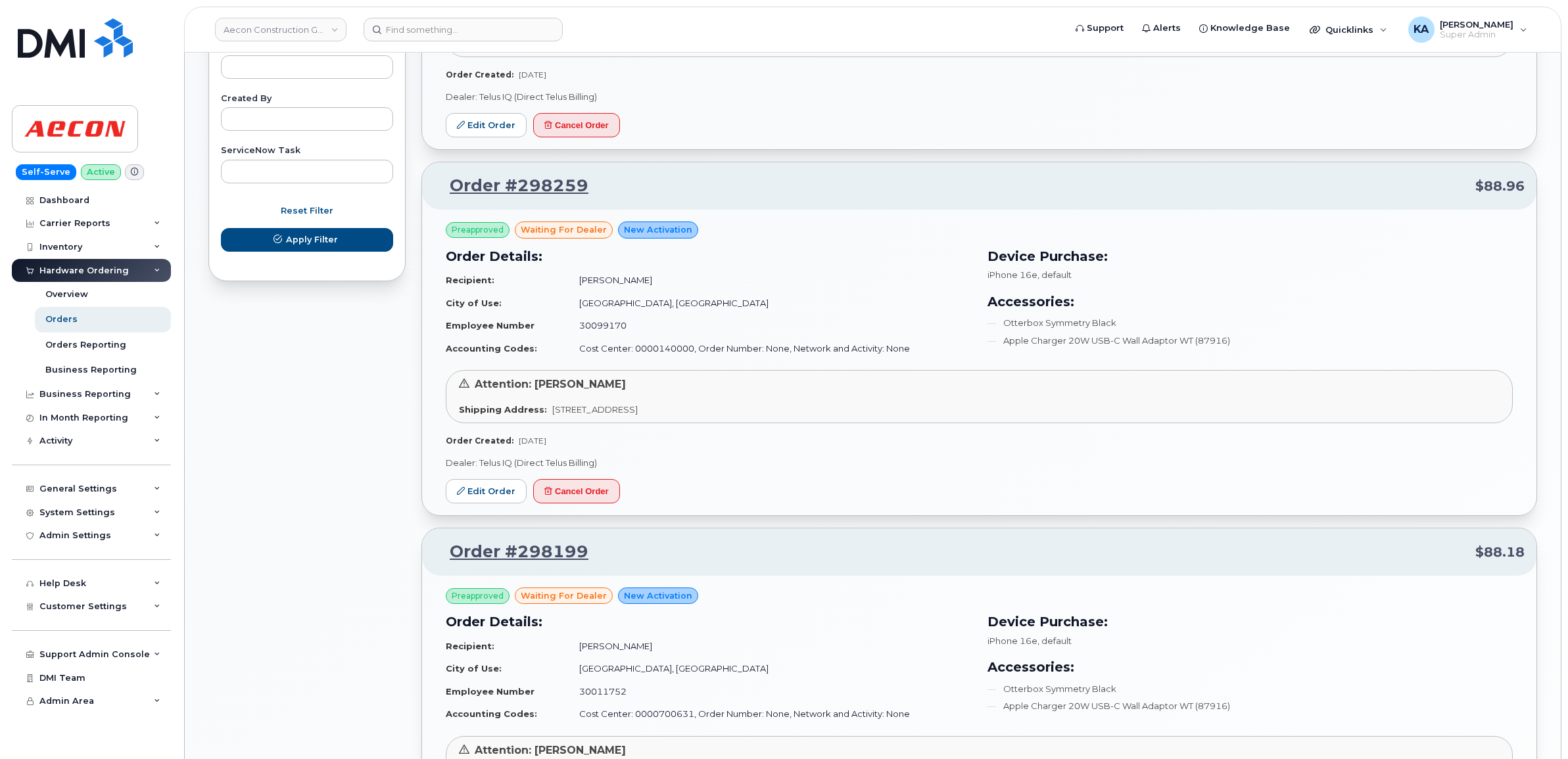
scroll to position [740, 0]
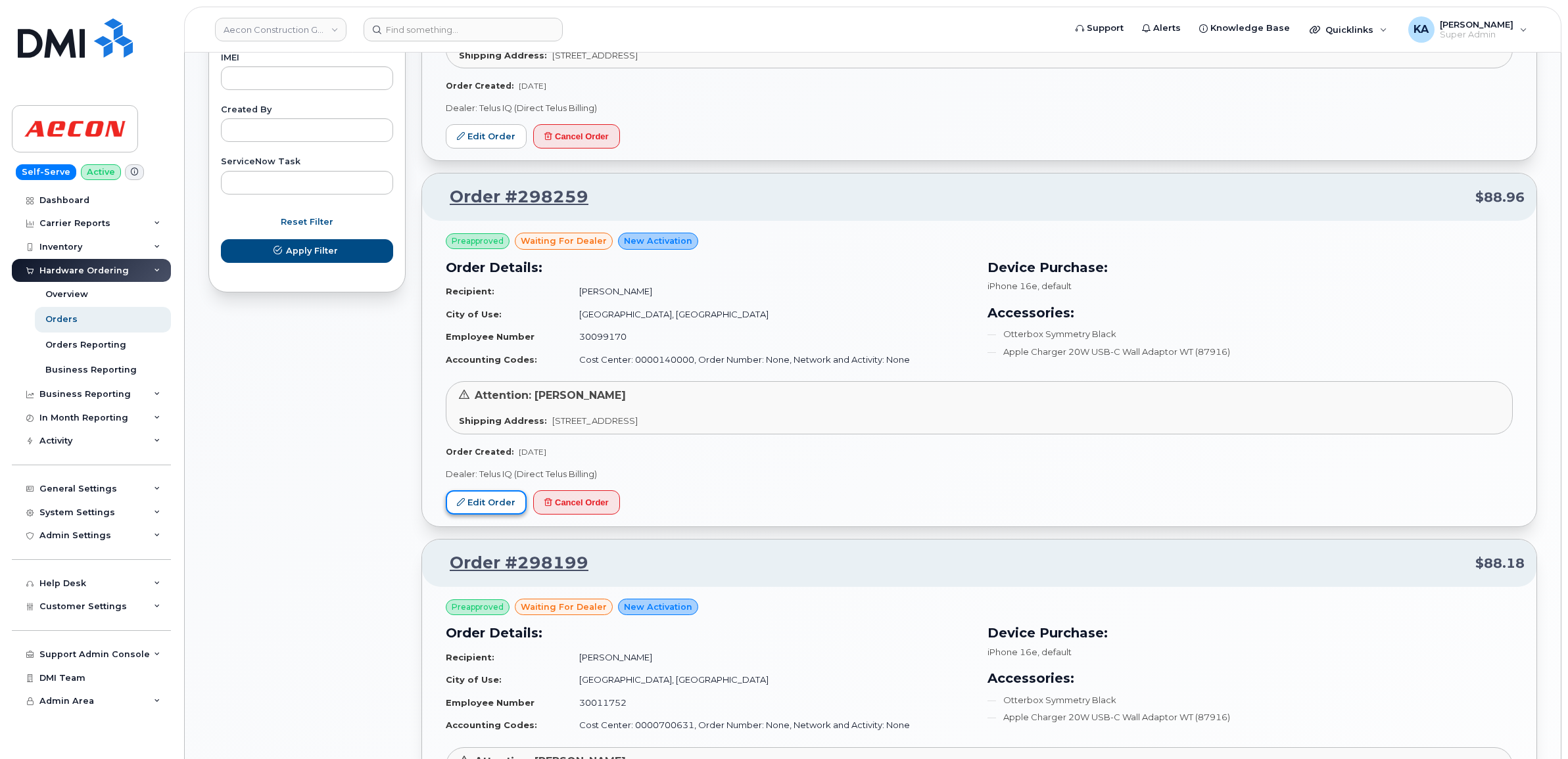
click at [501, 505] on link "Edit Order" at bounding box center [486, 502] width 81 height 25
click at [483, 504] on link "Edit Order" at bounding box center [486, 502] width 81 height 25
click at [481, 496] on link "Edit Order" at bounding box center [486, 502] width 81 height 25
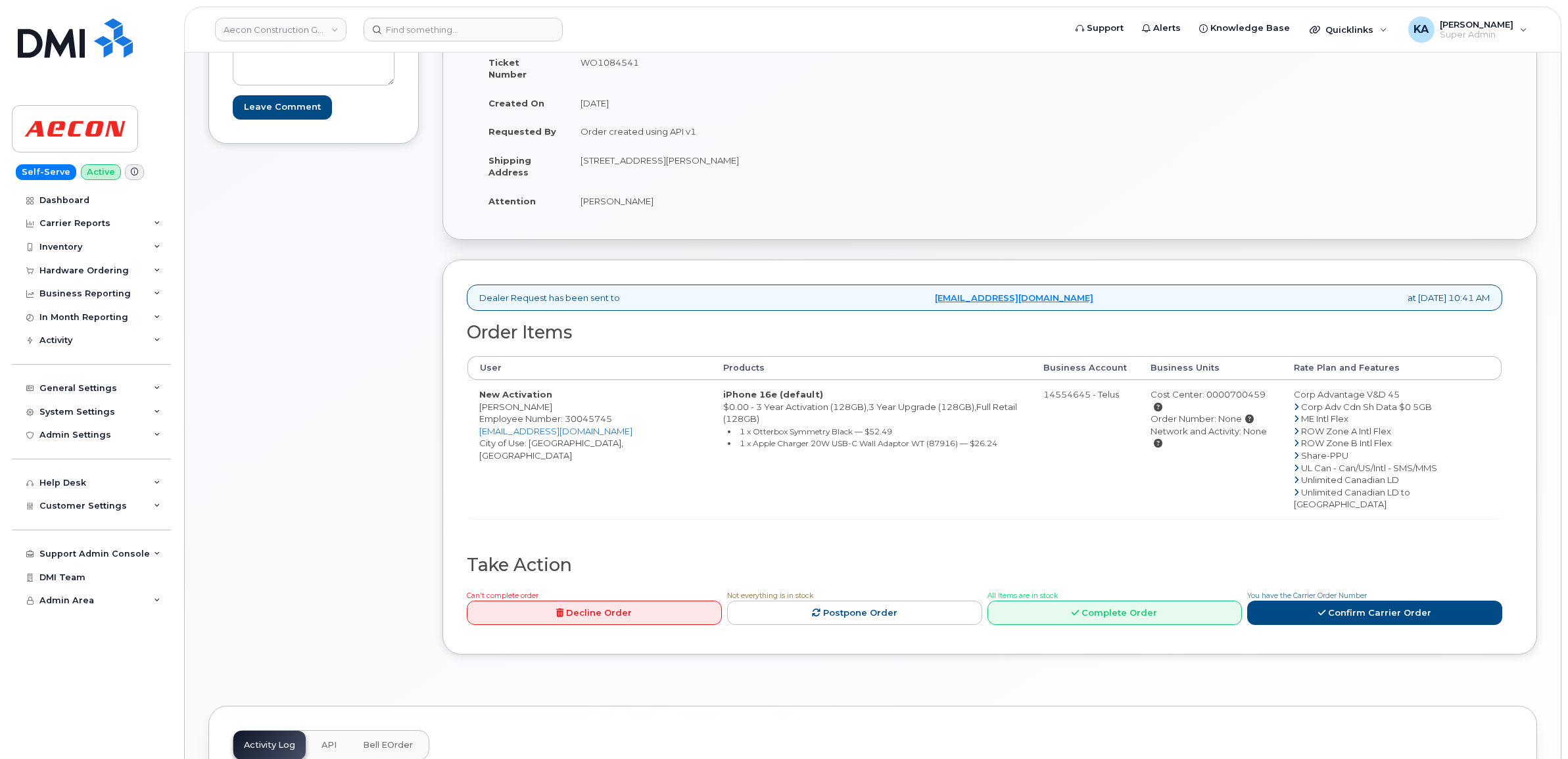
scroll to position [165, 0]
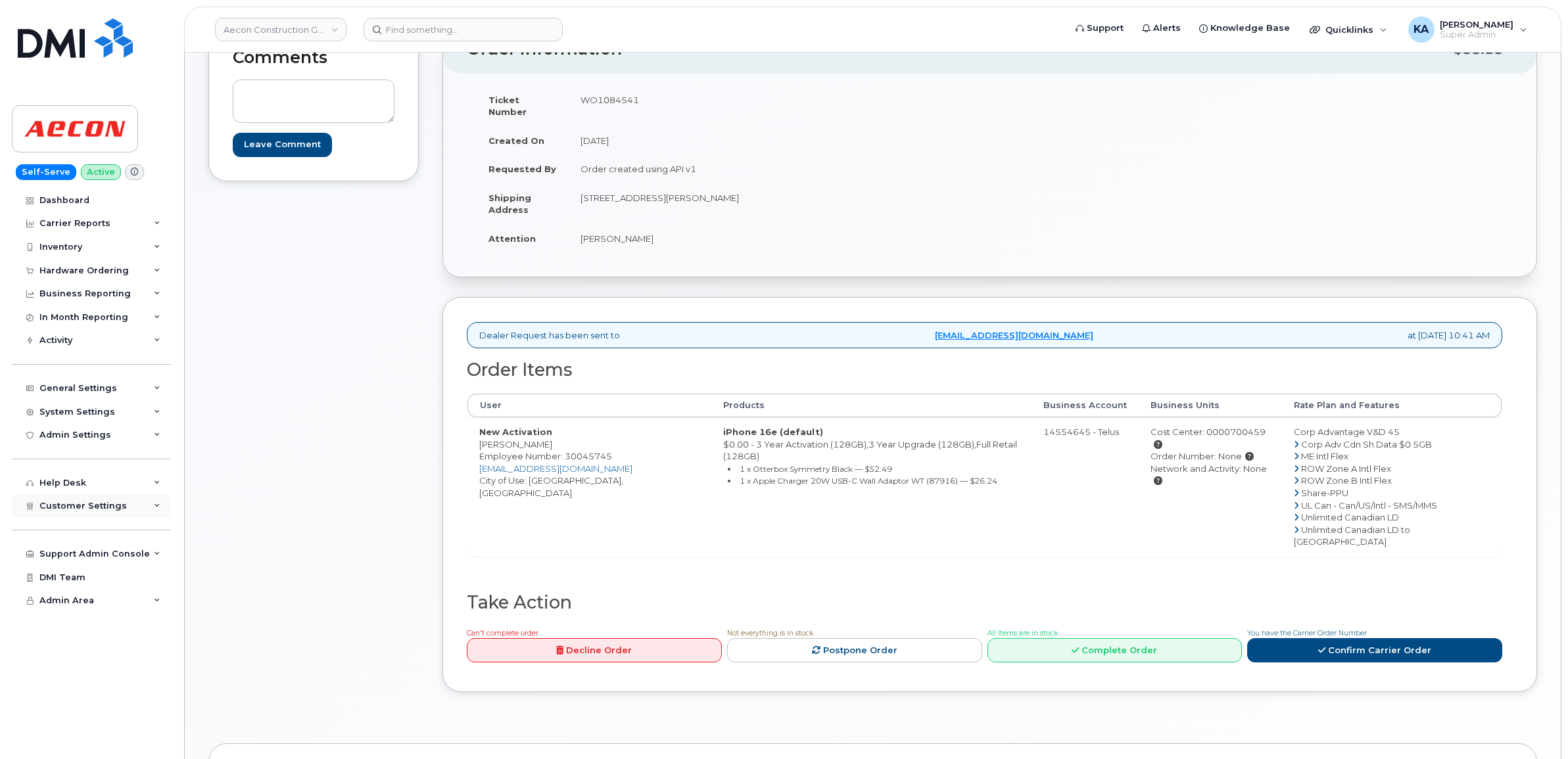
click at [101, 511] on span "Customer Settings" at bounding box center [83, 506] width 88 height 10
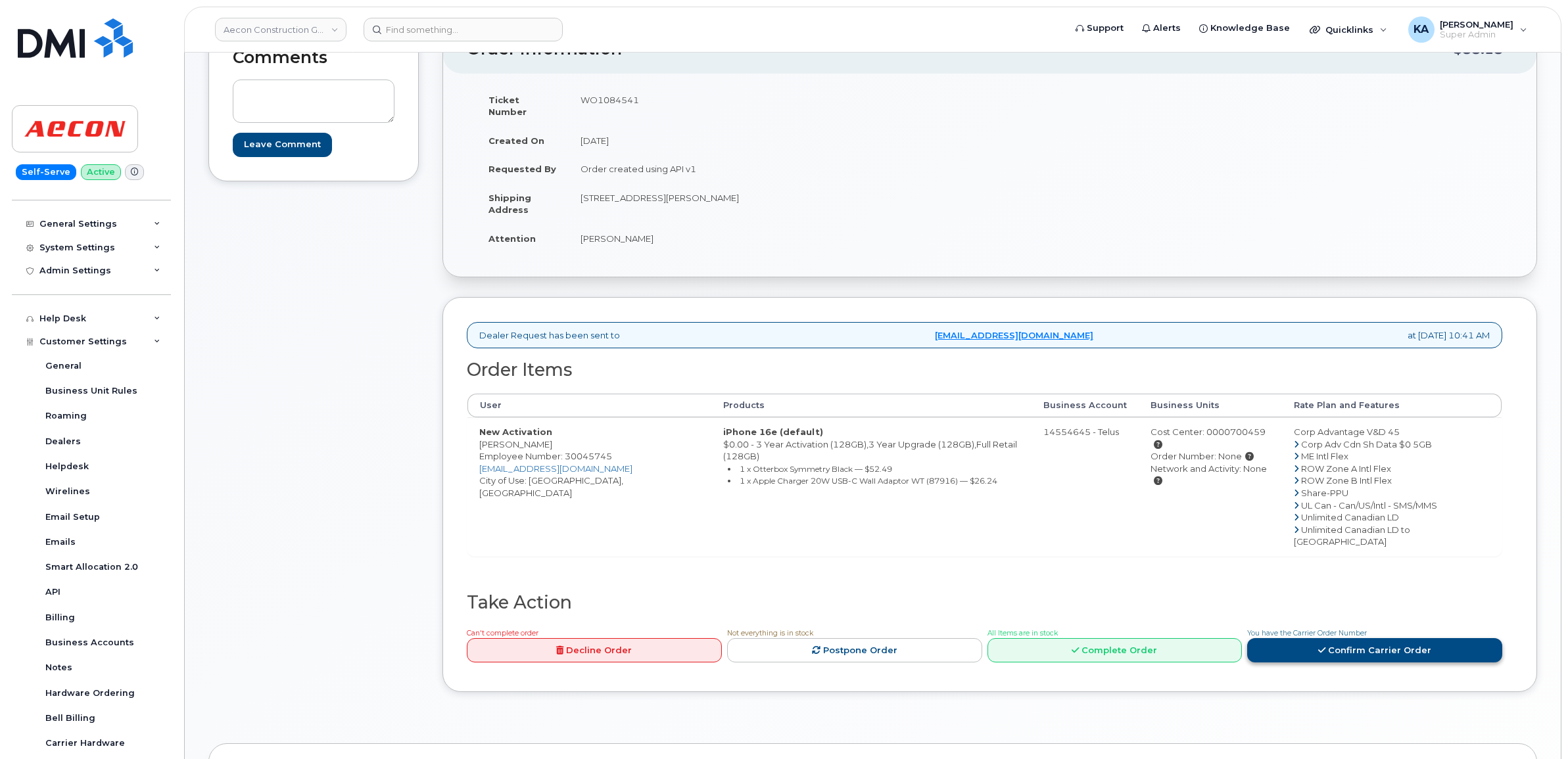
click at [1331, 638] on link "Confirm Carrier Order" at bounding box center [1374, 650] width 255 height 25
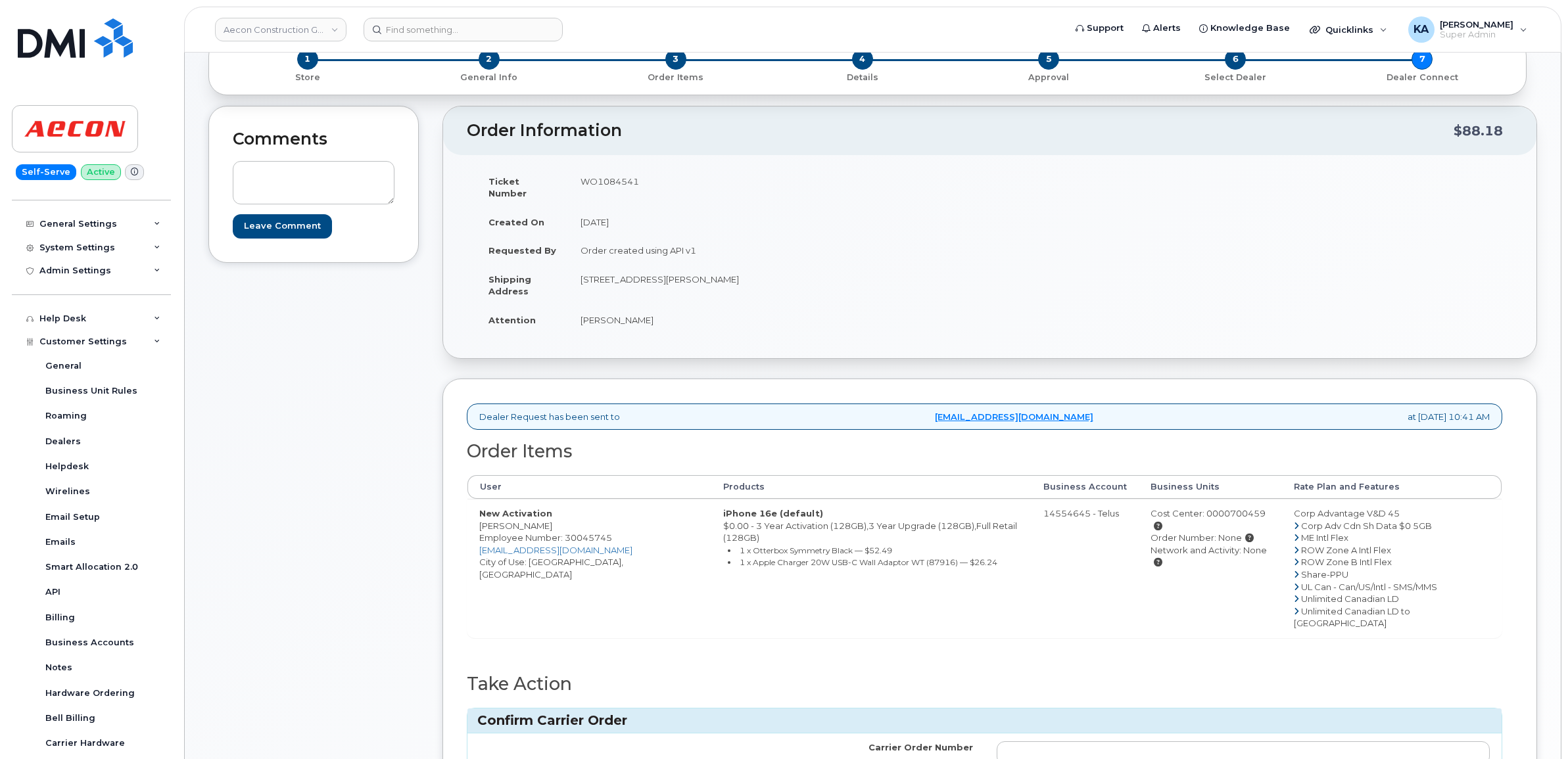
scroll to position [82, 0]
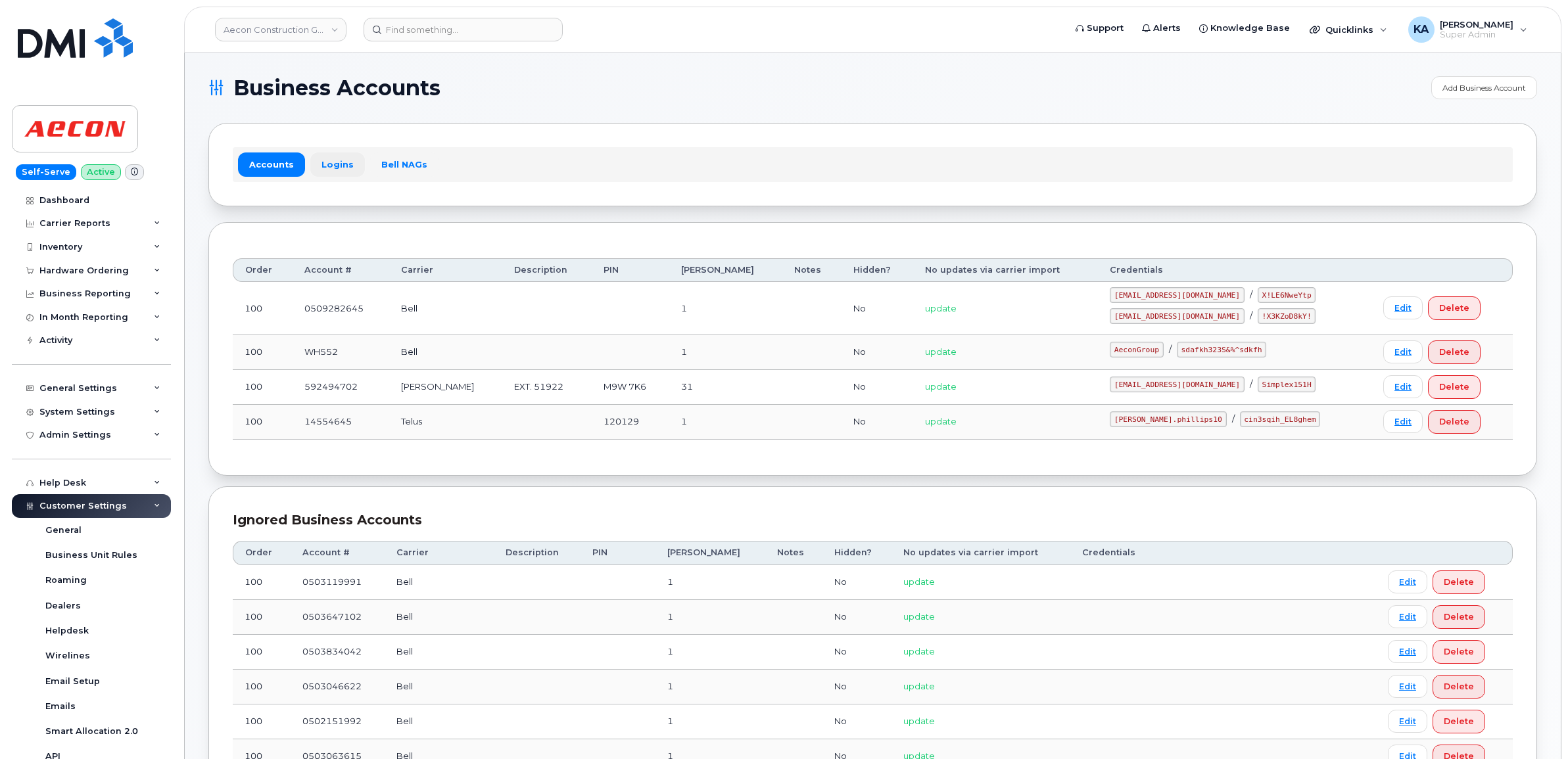
click at [329, 159] on link "Logins" at bounding box center [338, 165] width 54 height 24
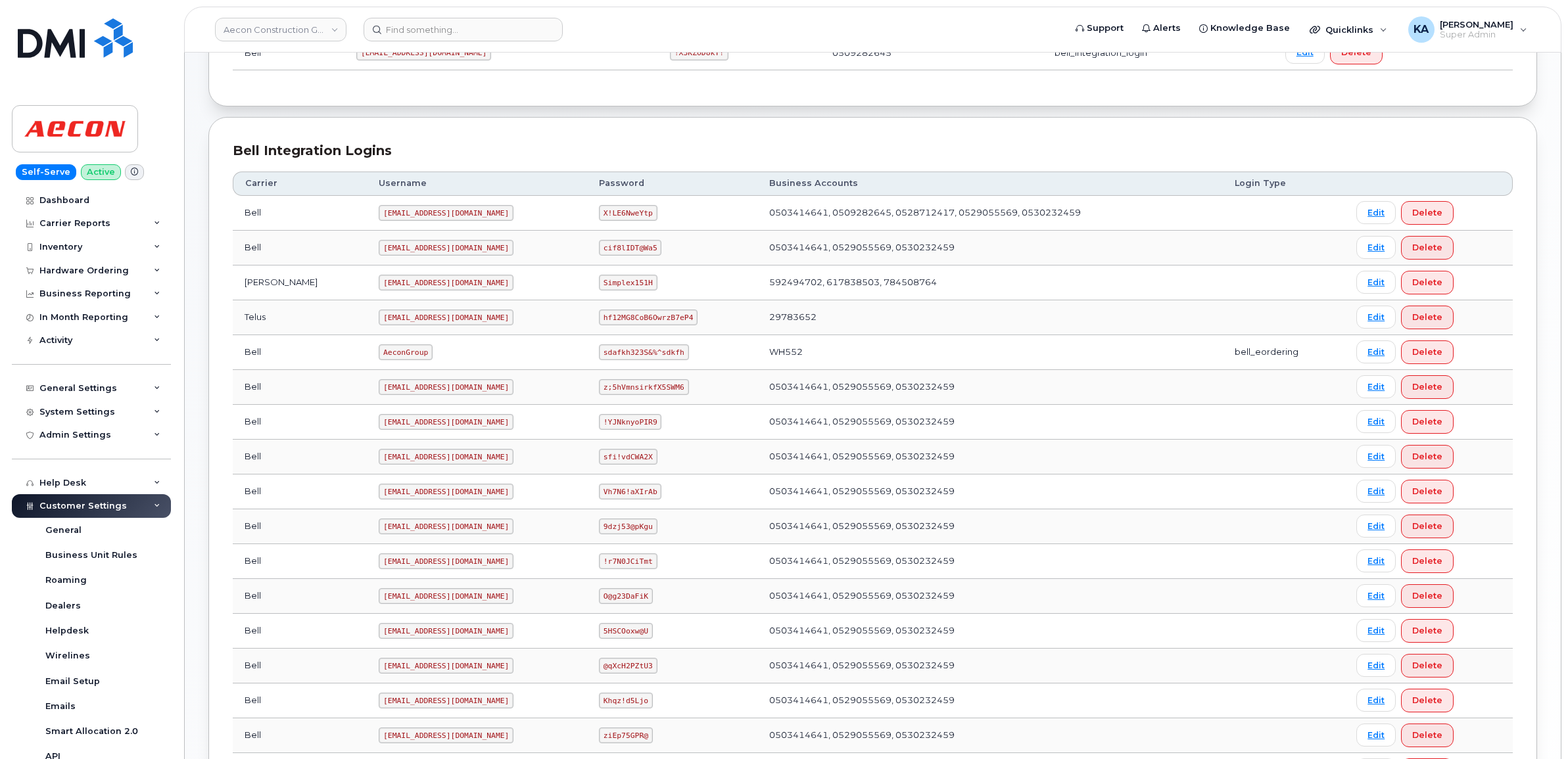
scroll to position [165, 0]
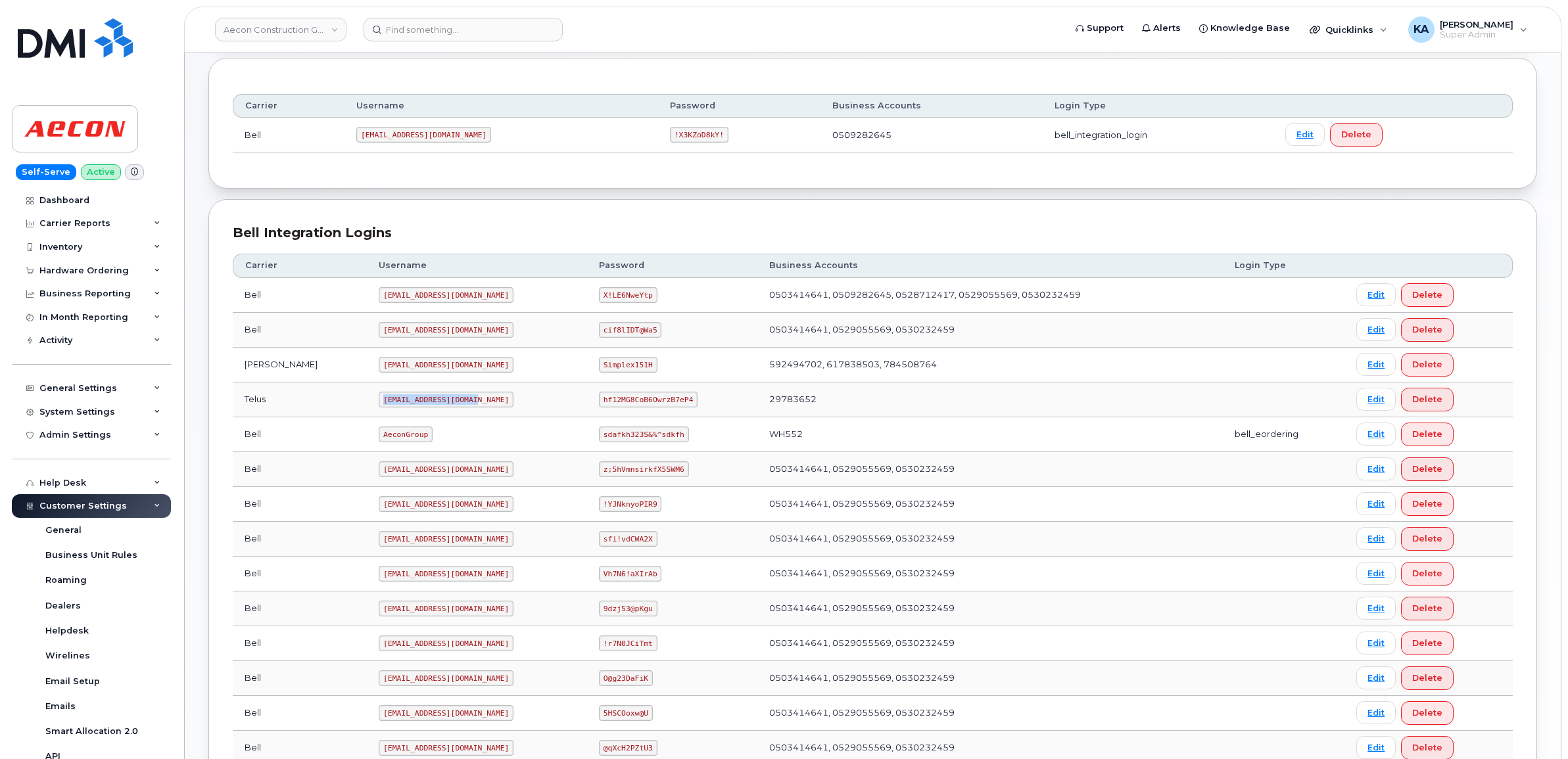
drag, startPoint x: 322, startPoint y: 405, endPoint x: 417, endPoint y: 407, distance: 95.0
click at [418, 408] on td "[EMAIL_ADDRESS][DOMAIN_NAME]" at bounding box center [477, 400] width 220 height 35
drag, startPoint x: 417, startPoint y: 407, endPoint x: 403, endPoint y: 401, distance: 15.2
copy code "[EMAIL_ADDRESS][DOMAIN_NAME]"
drag, startPoint x: 580, startPoint y: 405, endPoint x: 662, endPoint y: 411, distance: 82.2
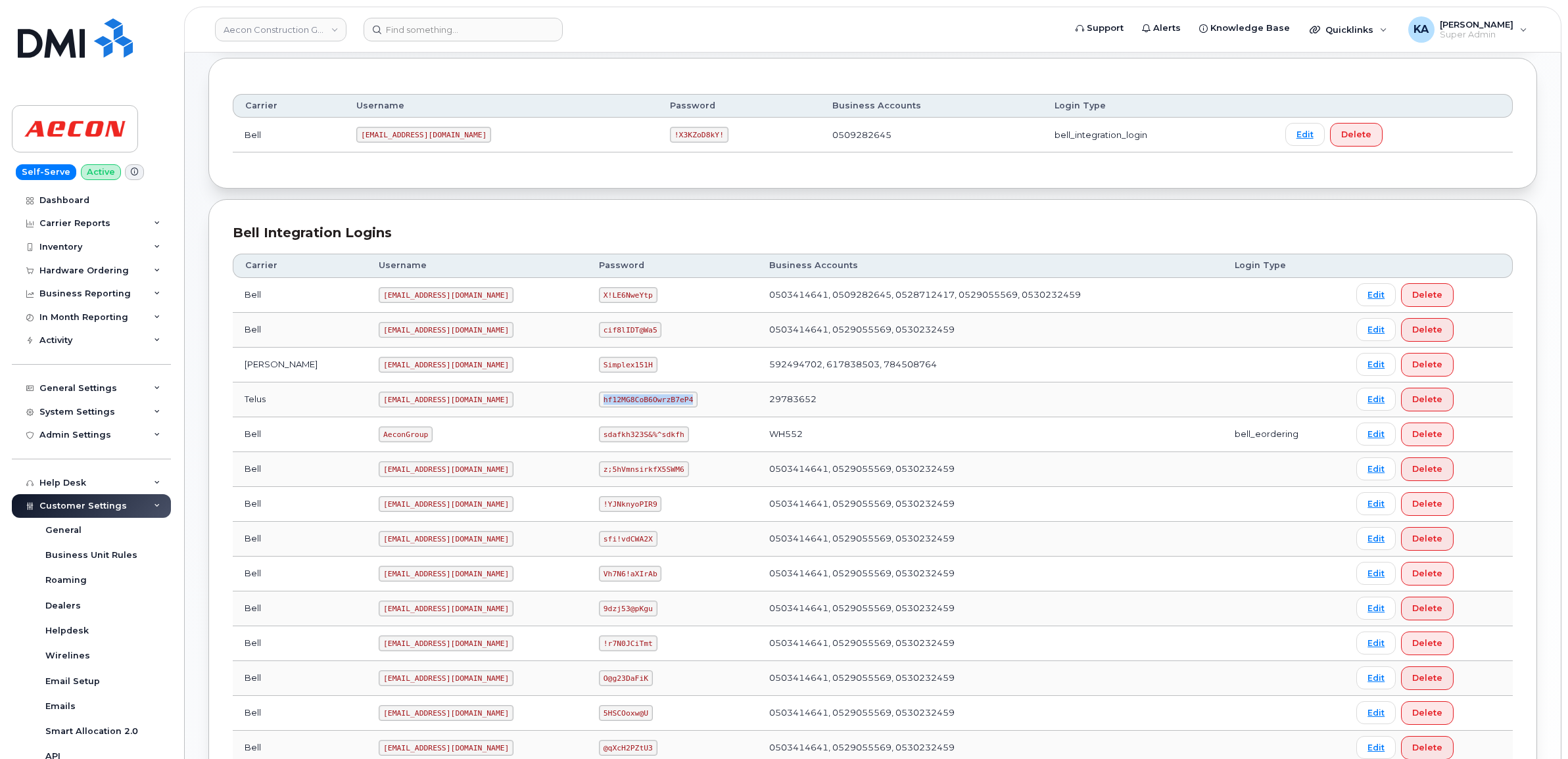
click at [663, 413] on td "hf12MG8CoB6OwrzB7eP4" at bounding box center [672, 400] width 171 height 35
drag, startPoint x: 662, startPoint y: 411, endPoint x: 649, endPoint y: 403, distance: 15.3
copy code "hf12MG8CoB6OwrzB7eP4"
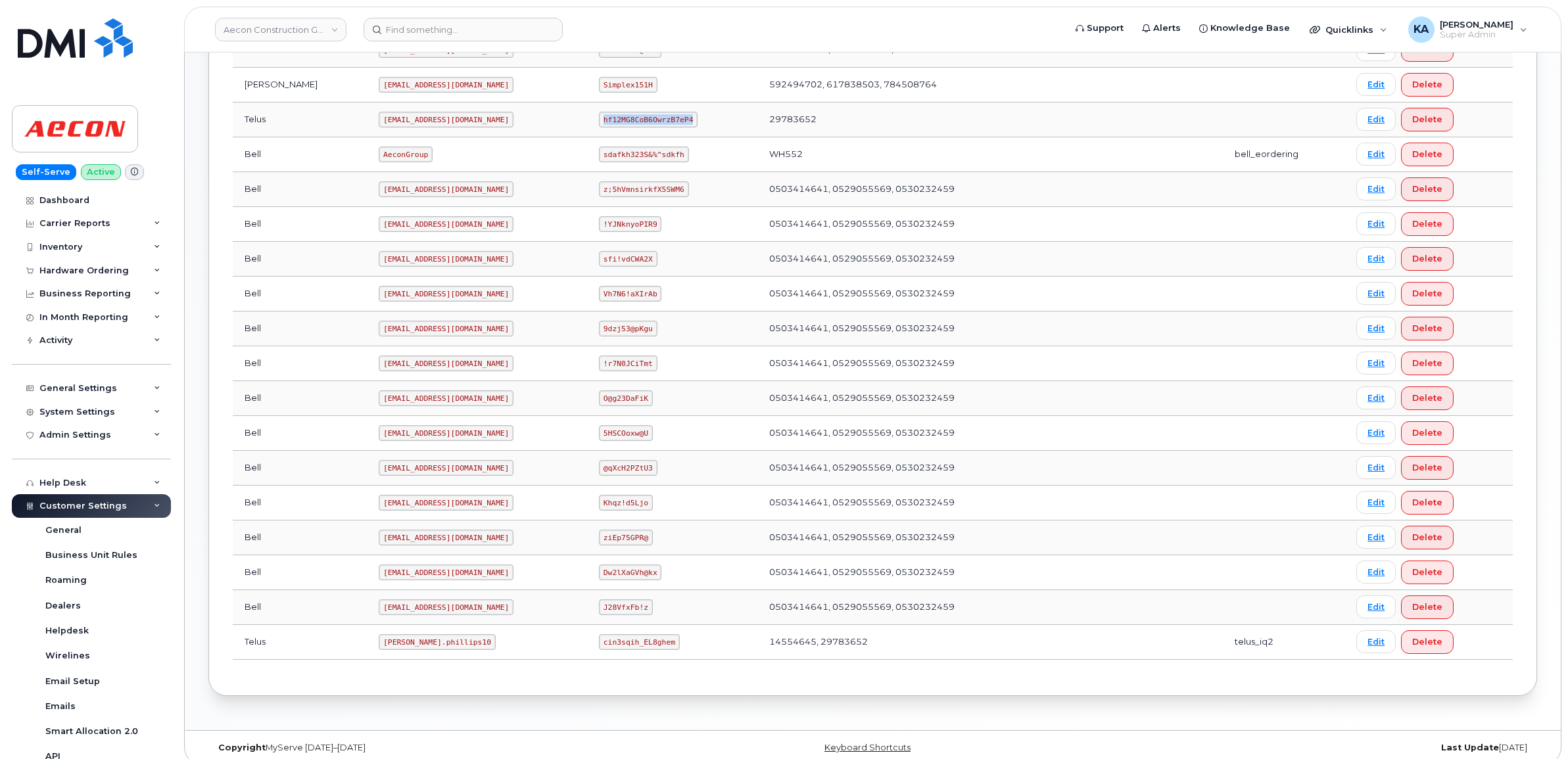
scroll to position [462, 0]
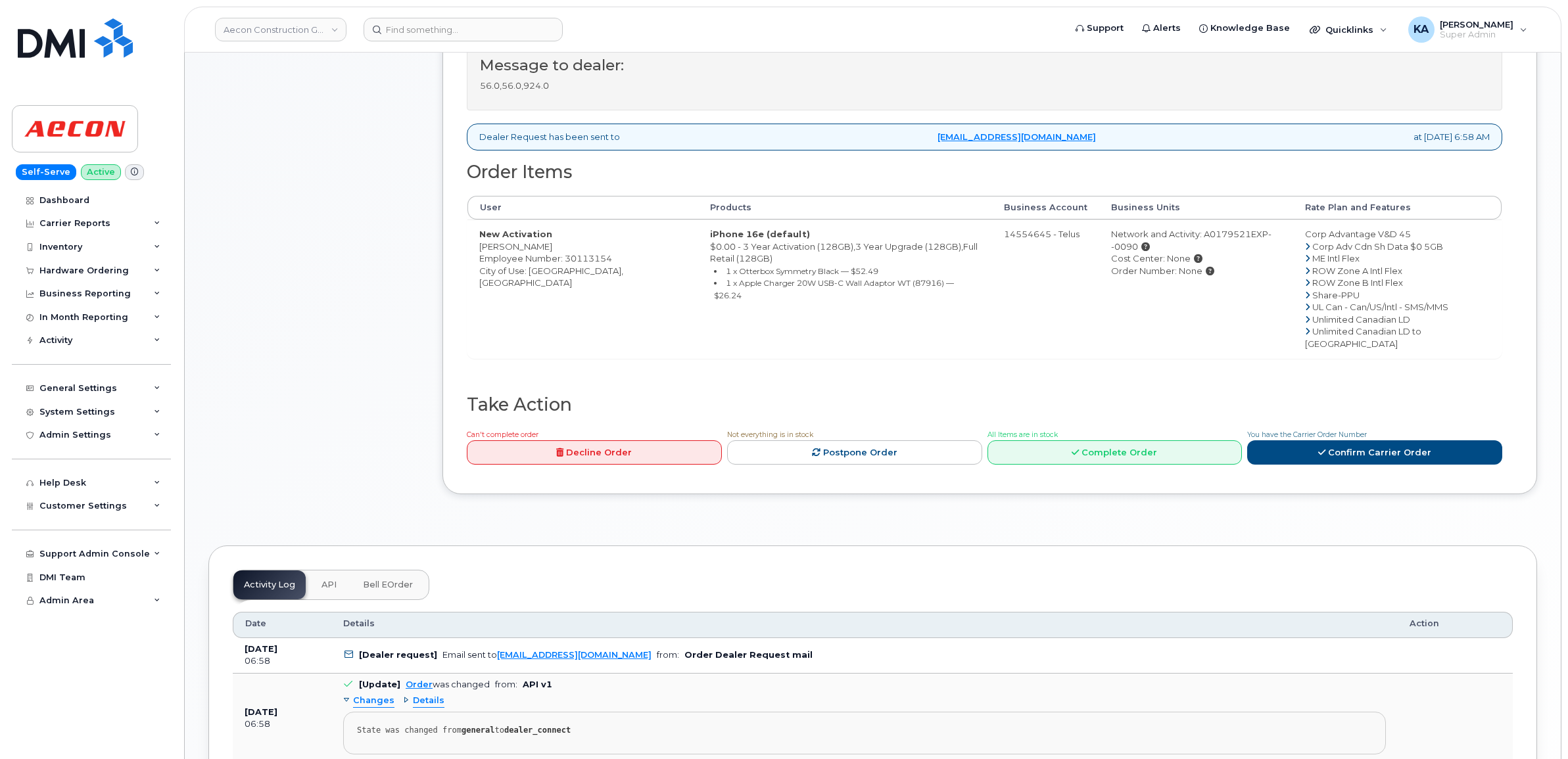
scroll to position [566, 0]
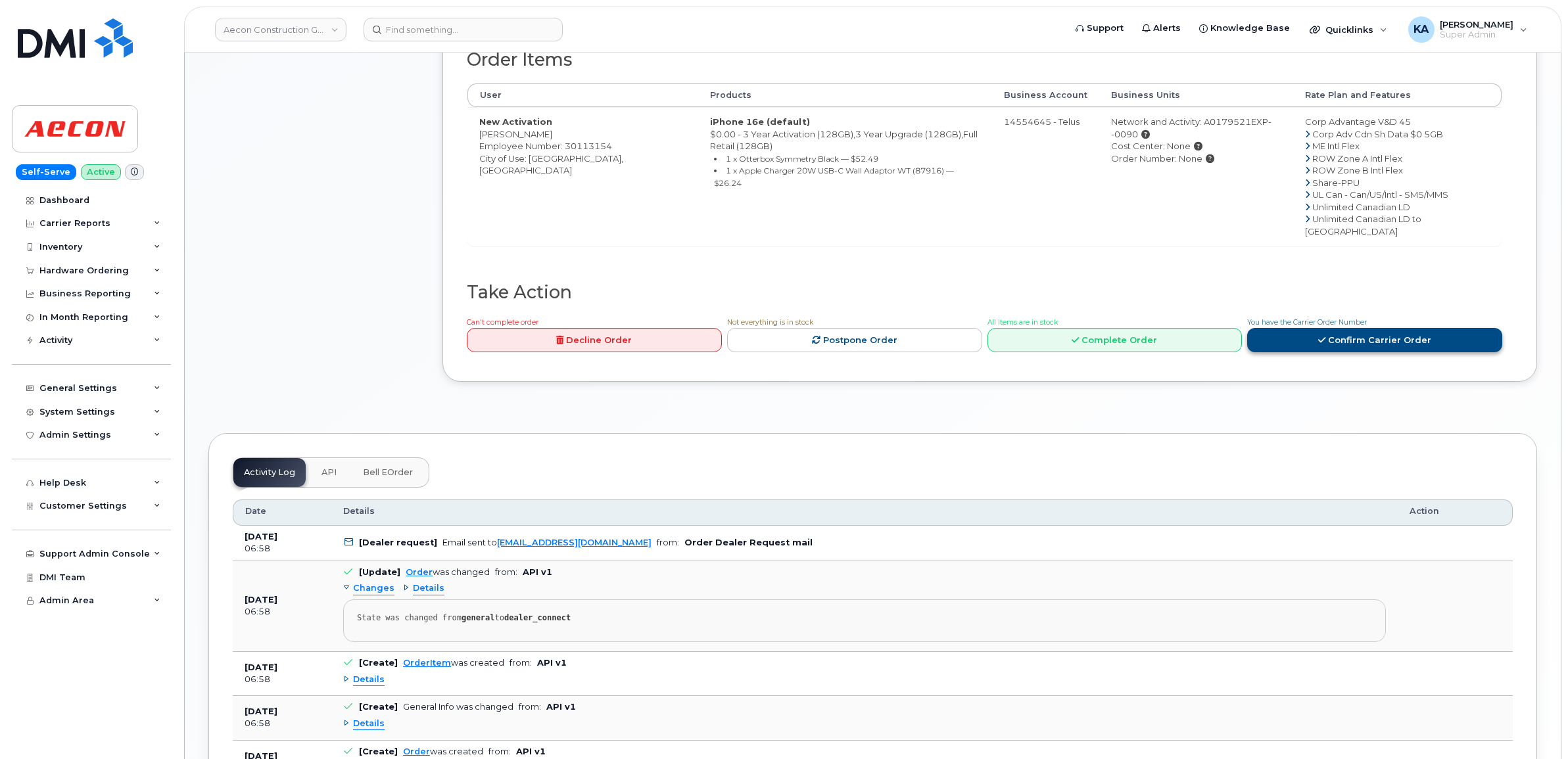
click at [1310, 328] on link "Confirm Carrier Order" at bounding box center [1374, 340] width 255 height 25
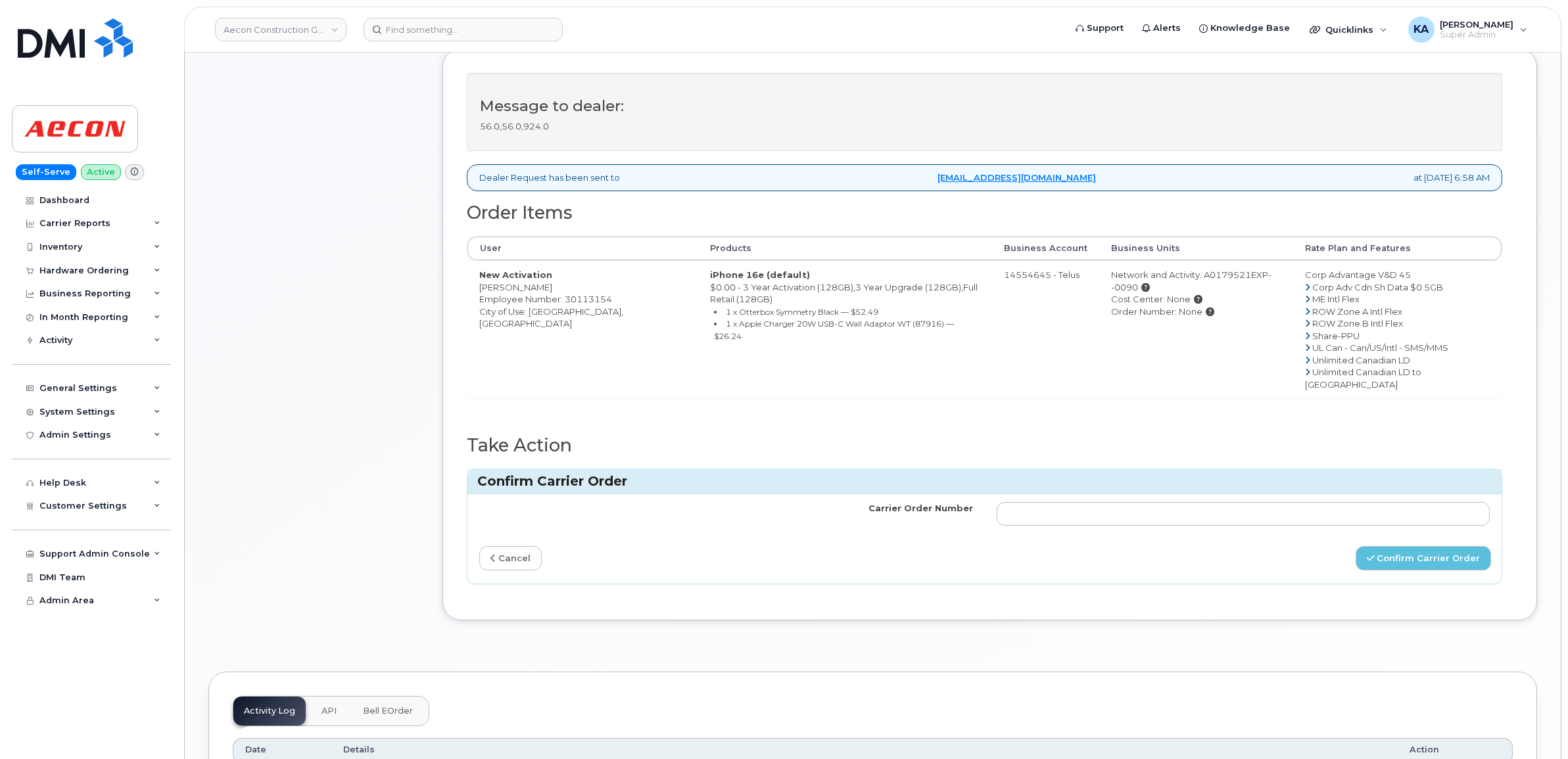
scroll to position [401, 0]
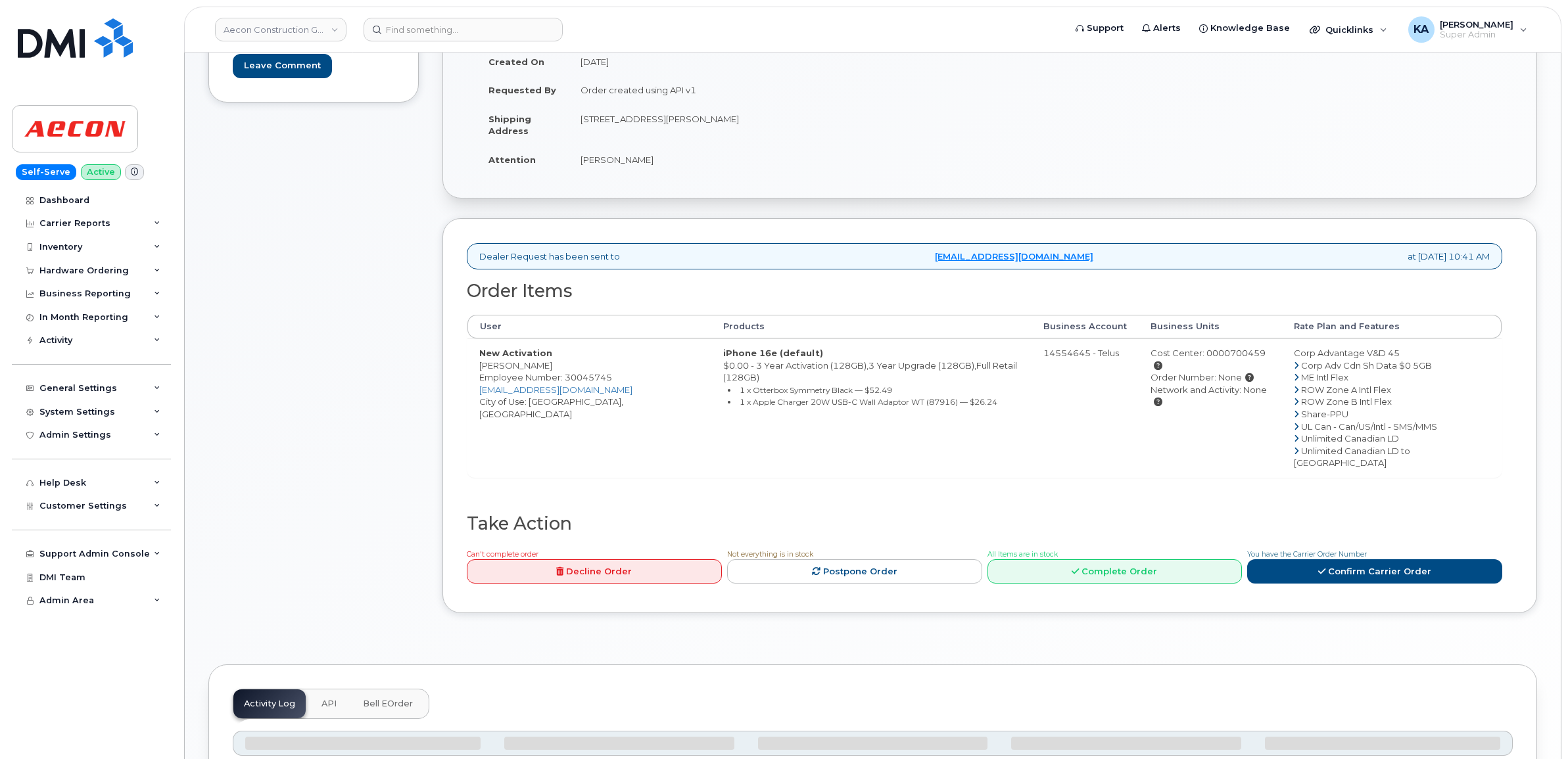
scroll to position [247, 0]
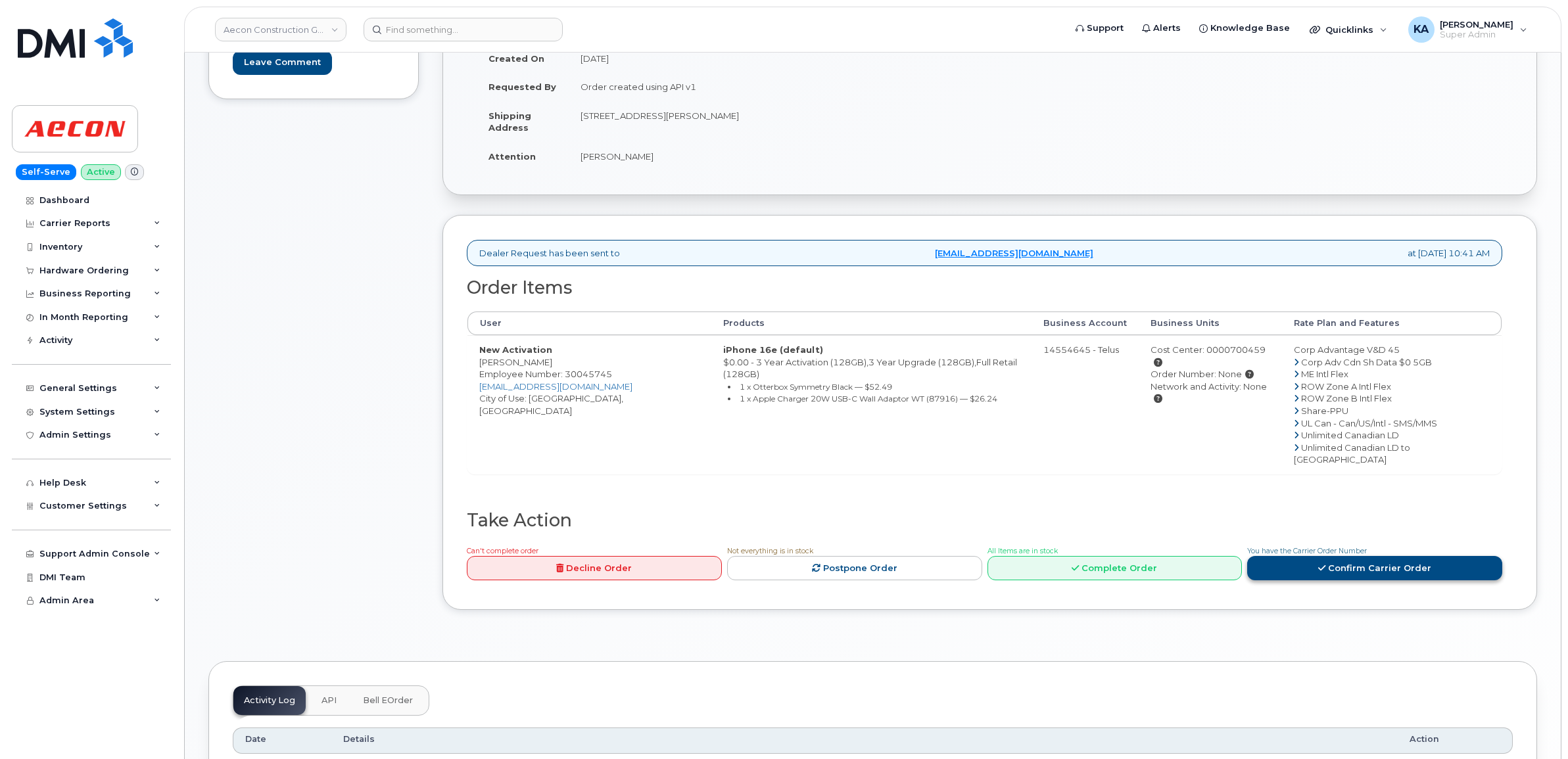
click at [1339, 556] on link "Confirm Carrier Order" at bounding box center [1374, 568] width 255 height 25
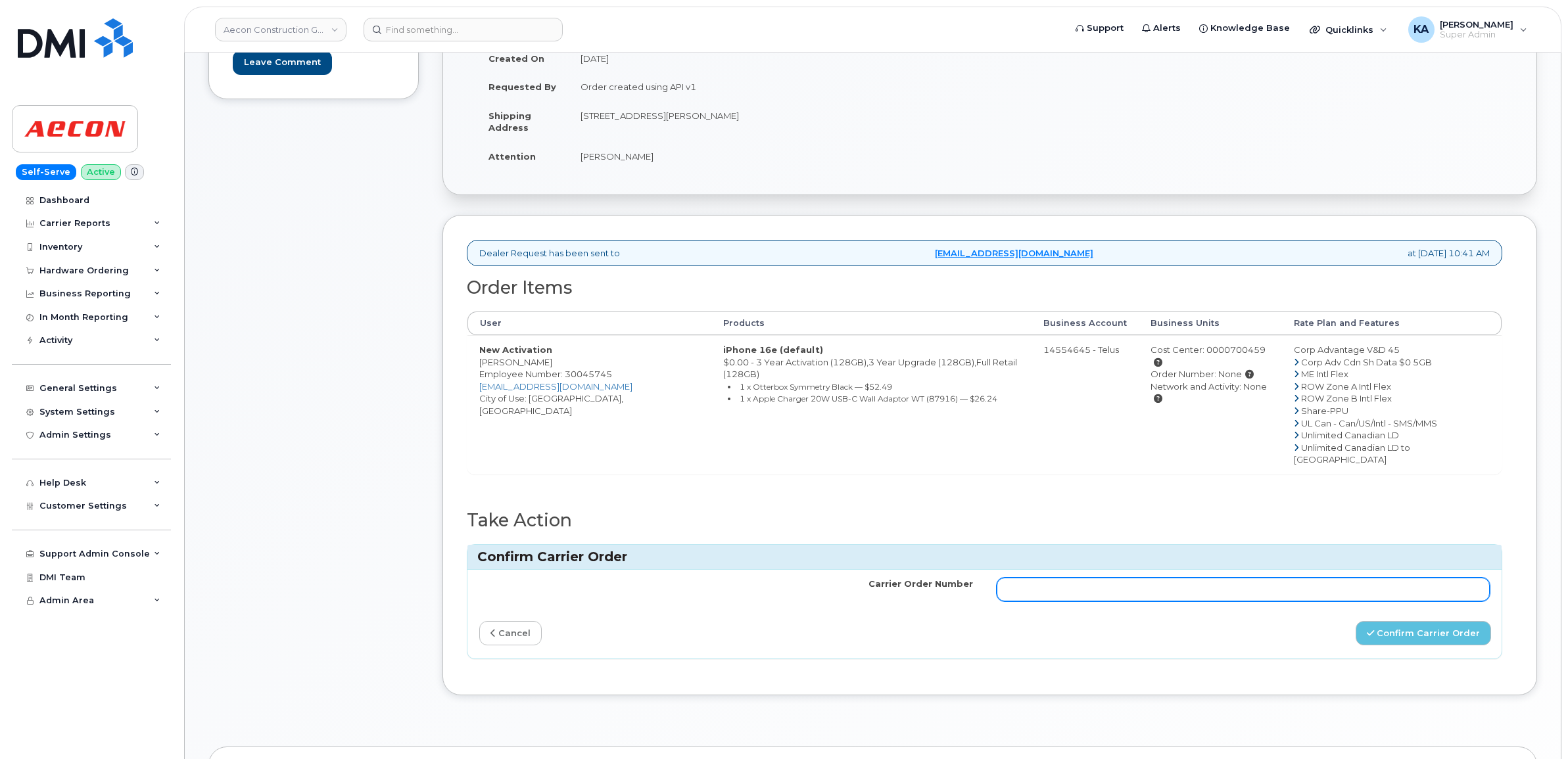
paste input "TL60019618"
type input "TL60019618"
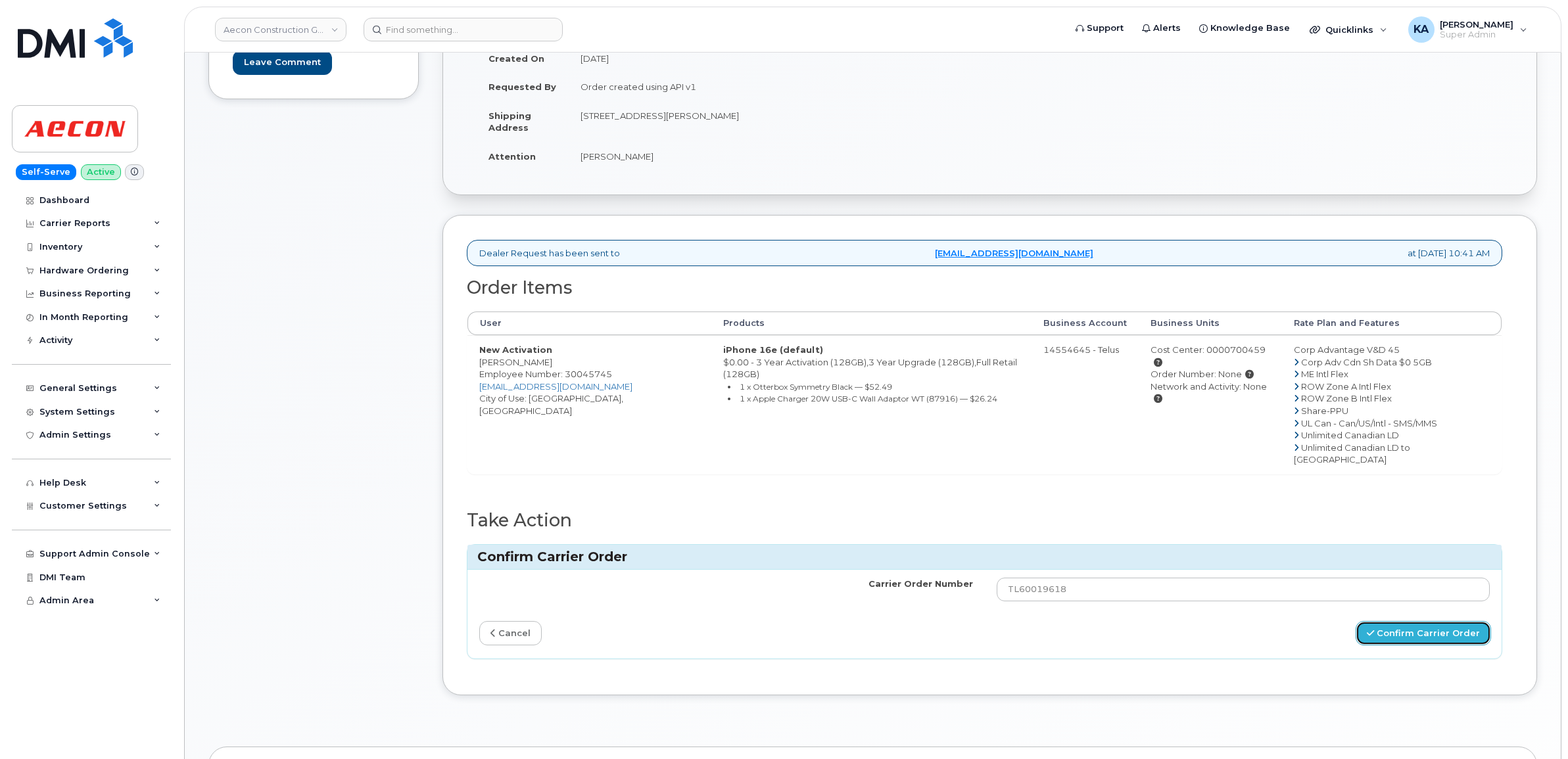
click at [1394, 621] on button "Confirm Carrier Order" at bounding box center [1423, 633] width 135 height 25
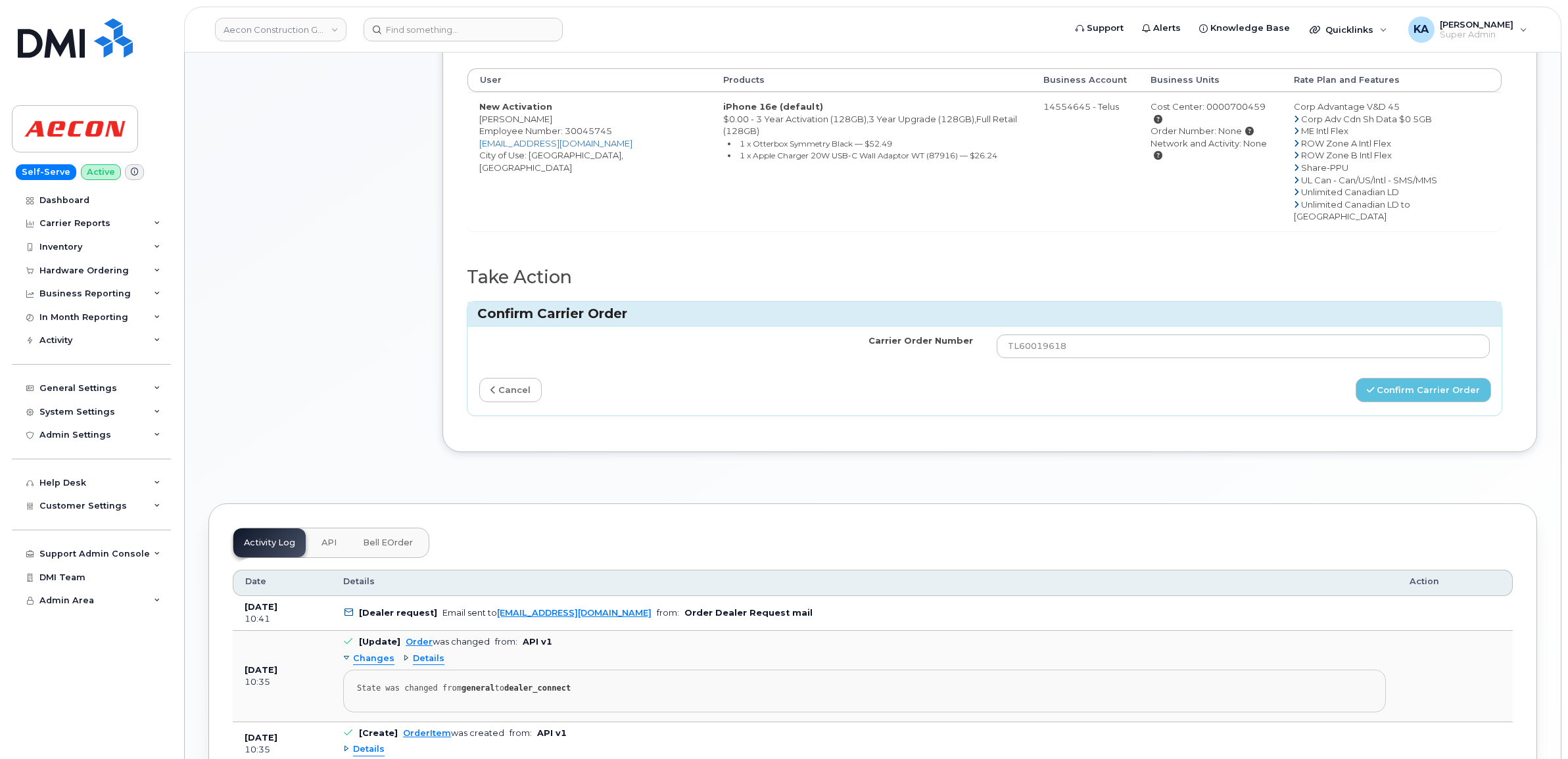
scroll to position [493, 0]
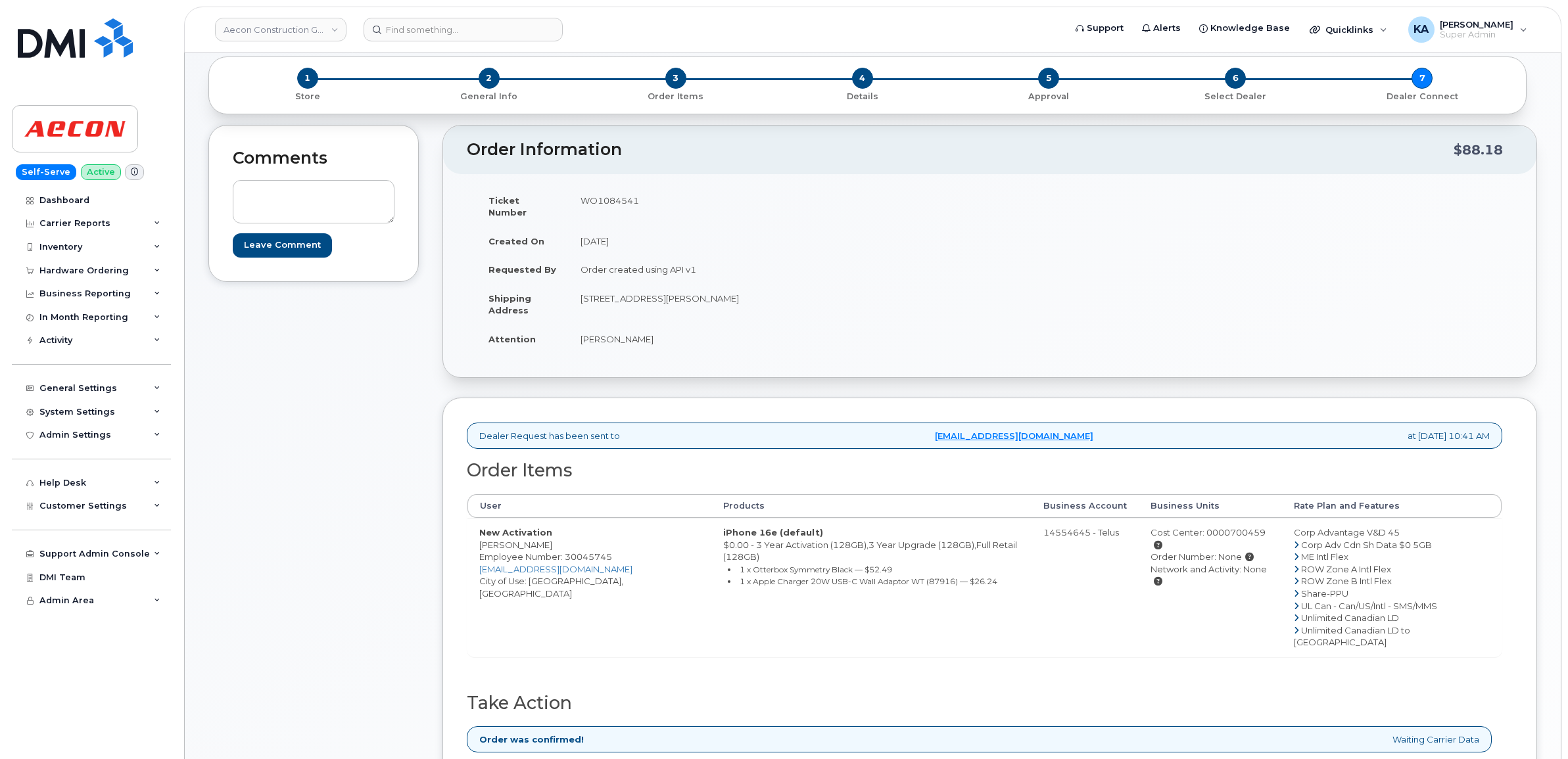
scroll to position [165, 0]
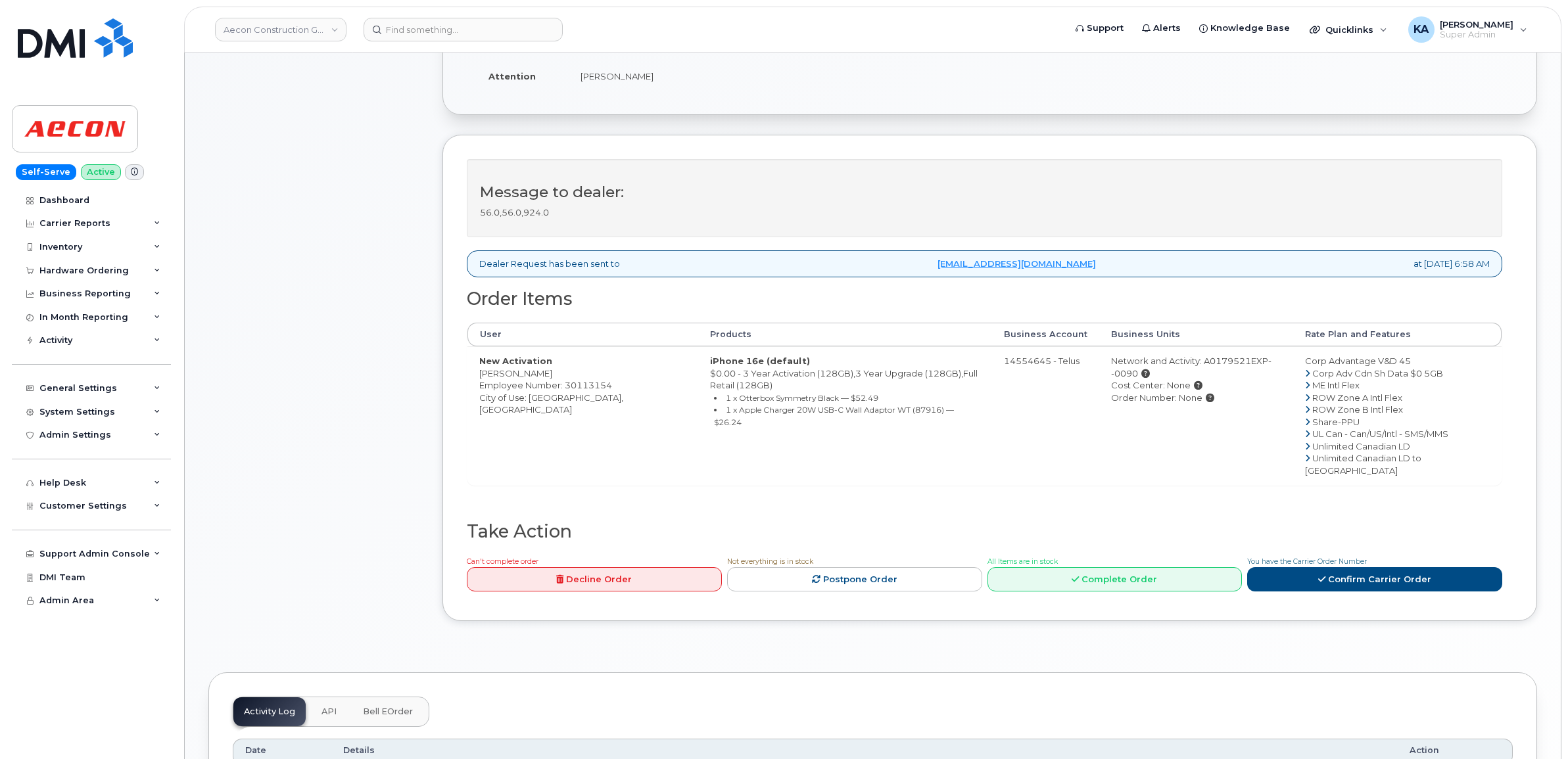
scroll to position [328, 0]
click at [1373, 565] on link "Confirm Carrier Order" at bounding box center [1374, 577] width 255 height 25
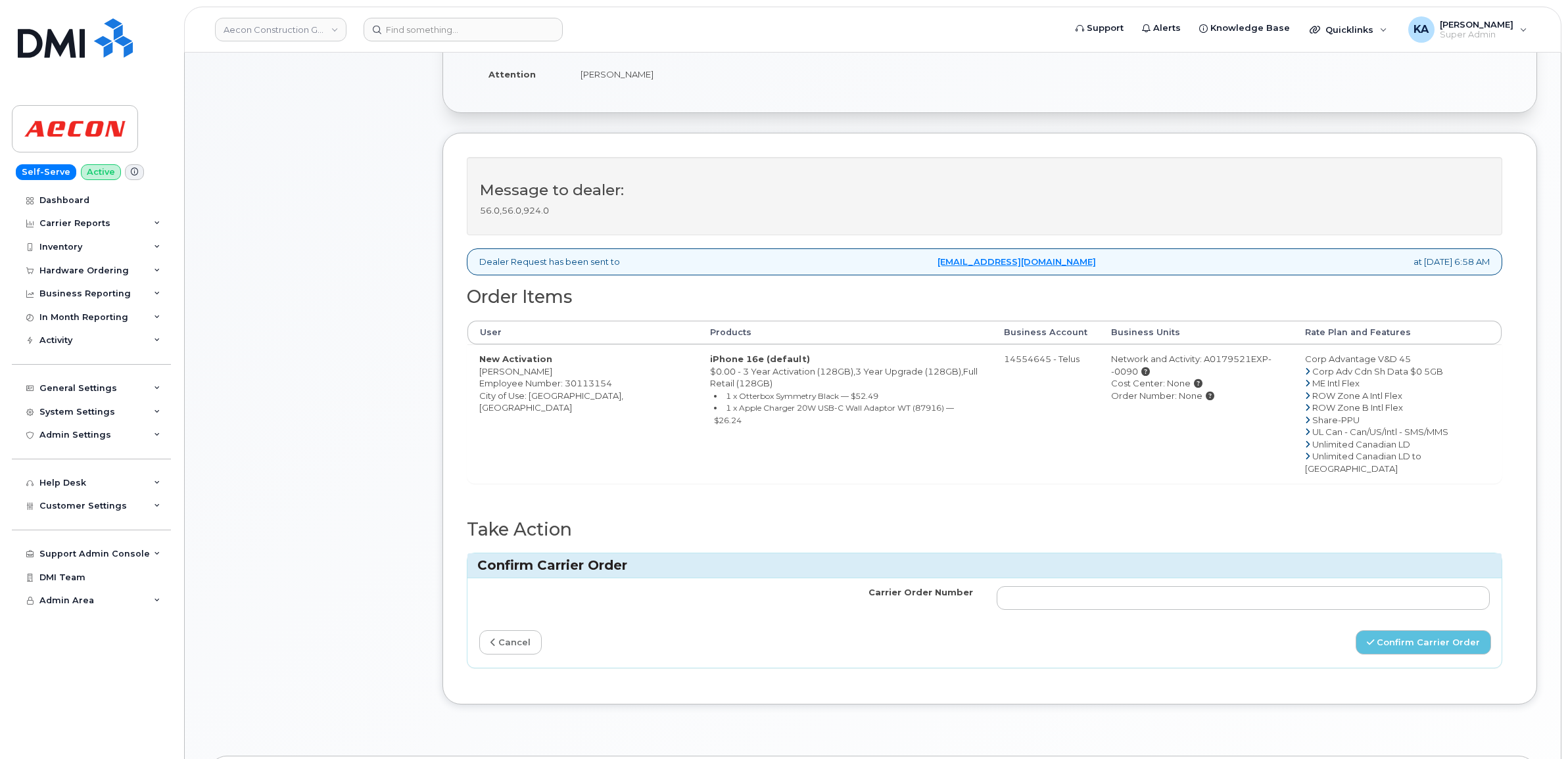
scroll to position [411, 0]
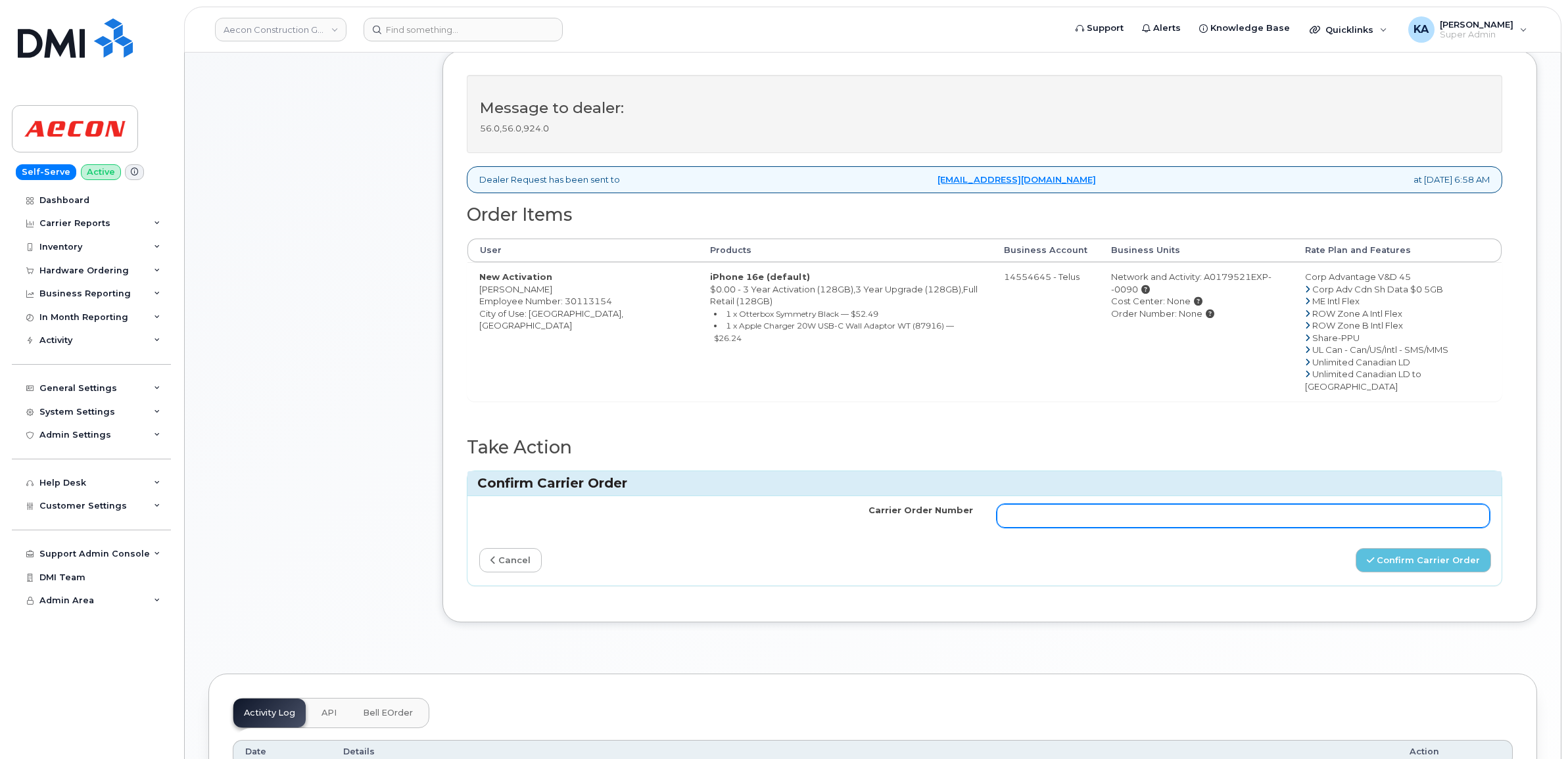
paste input "TL60019642"
type input "TL60019642"
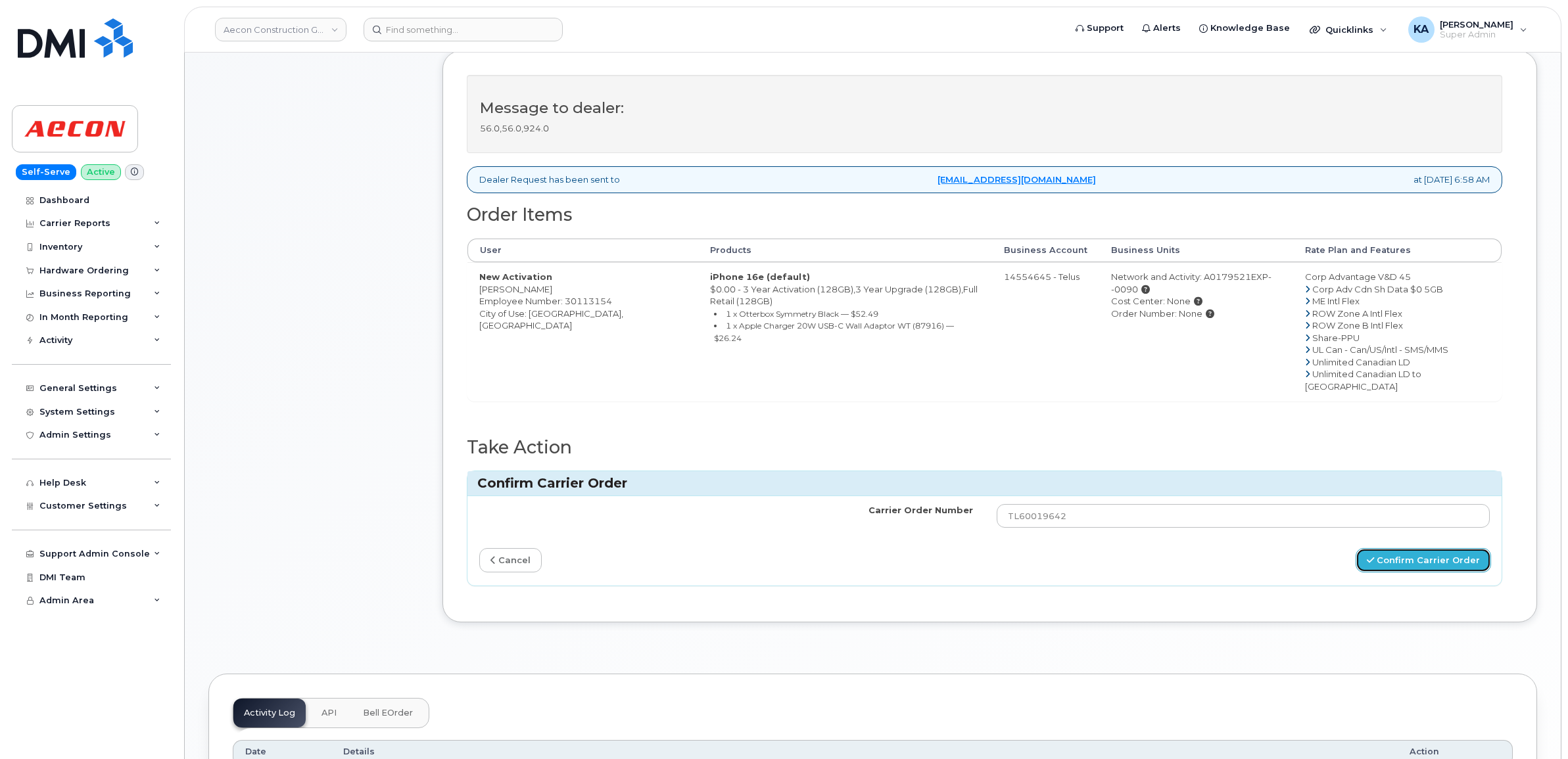
click at [1395, 548] on button "Confirm Carrier Order" at bounding box center [1423, 560] width 135 height 25
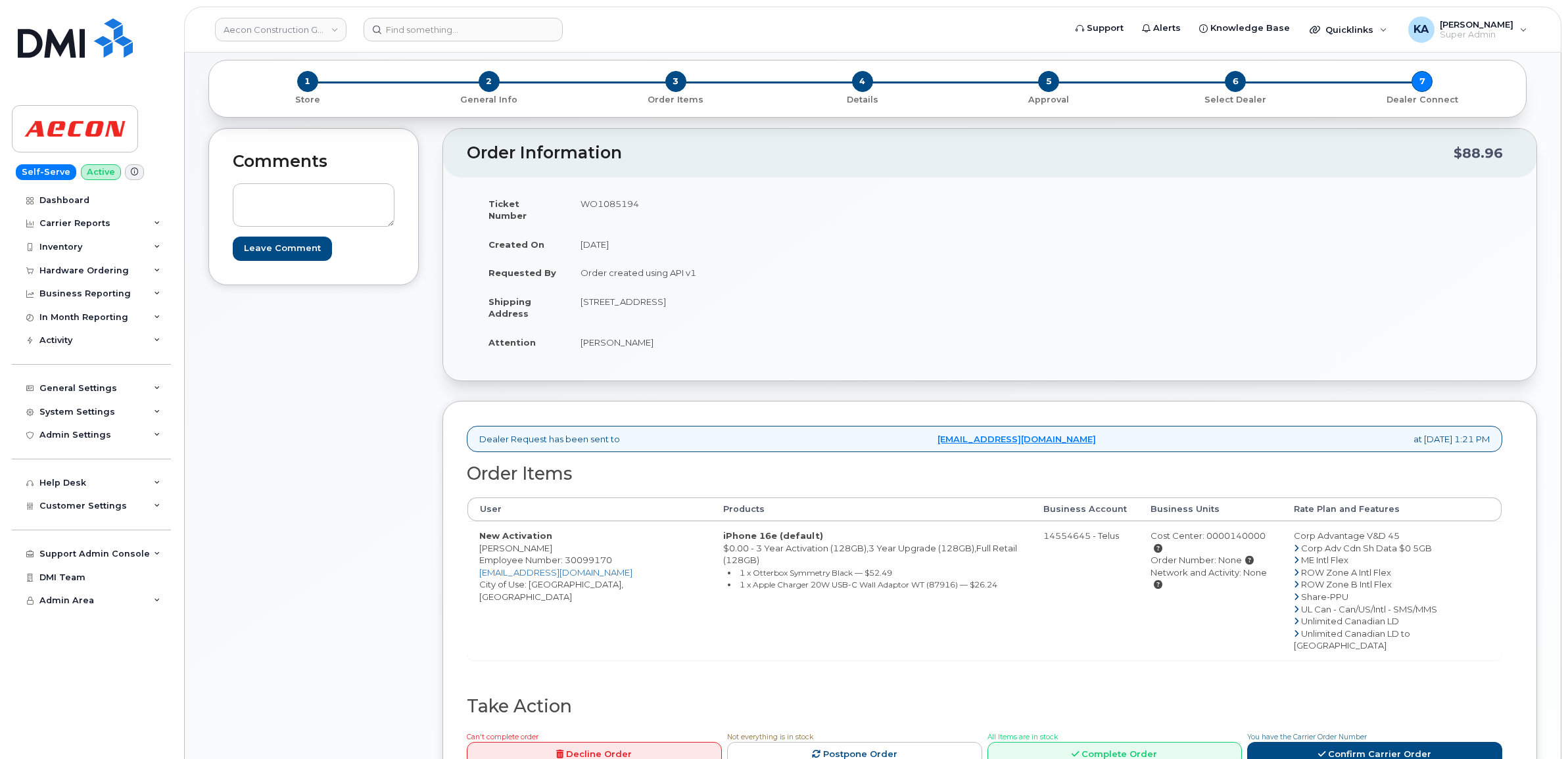
scroll to position [165, 0]
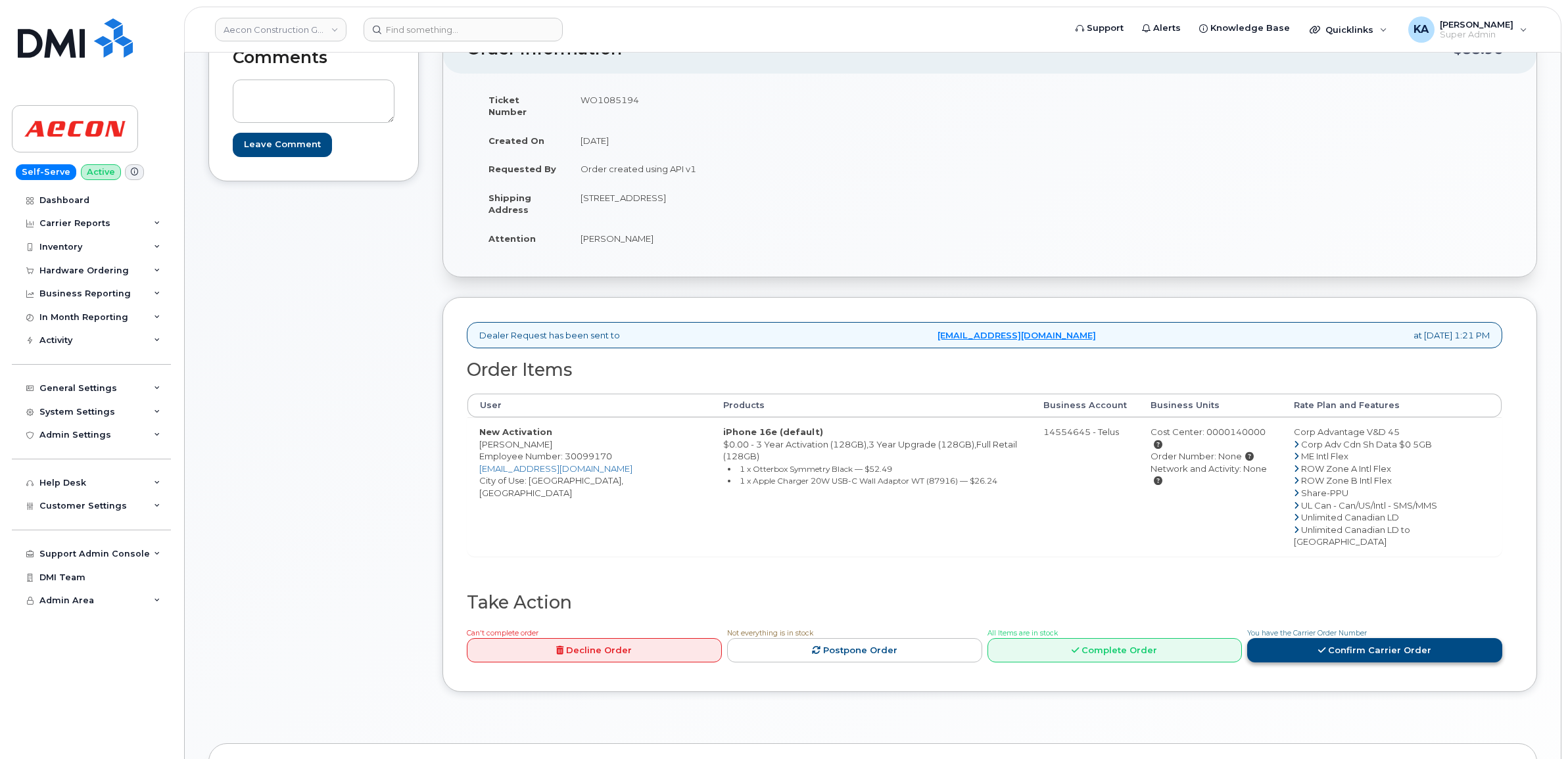
click at [1312, 638] on link "Confirm Carrier Order" at bounding box center [1374, 650] width 255 height 25
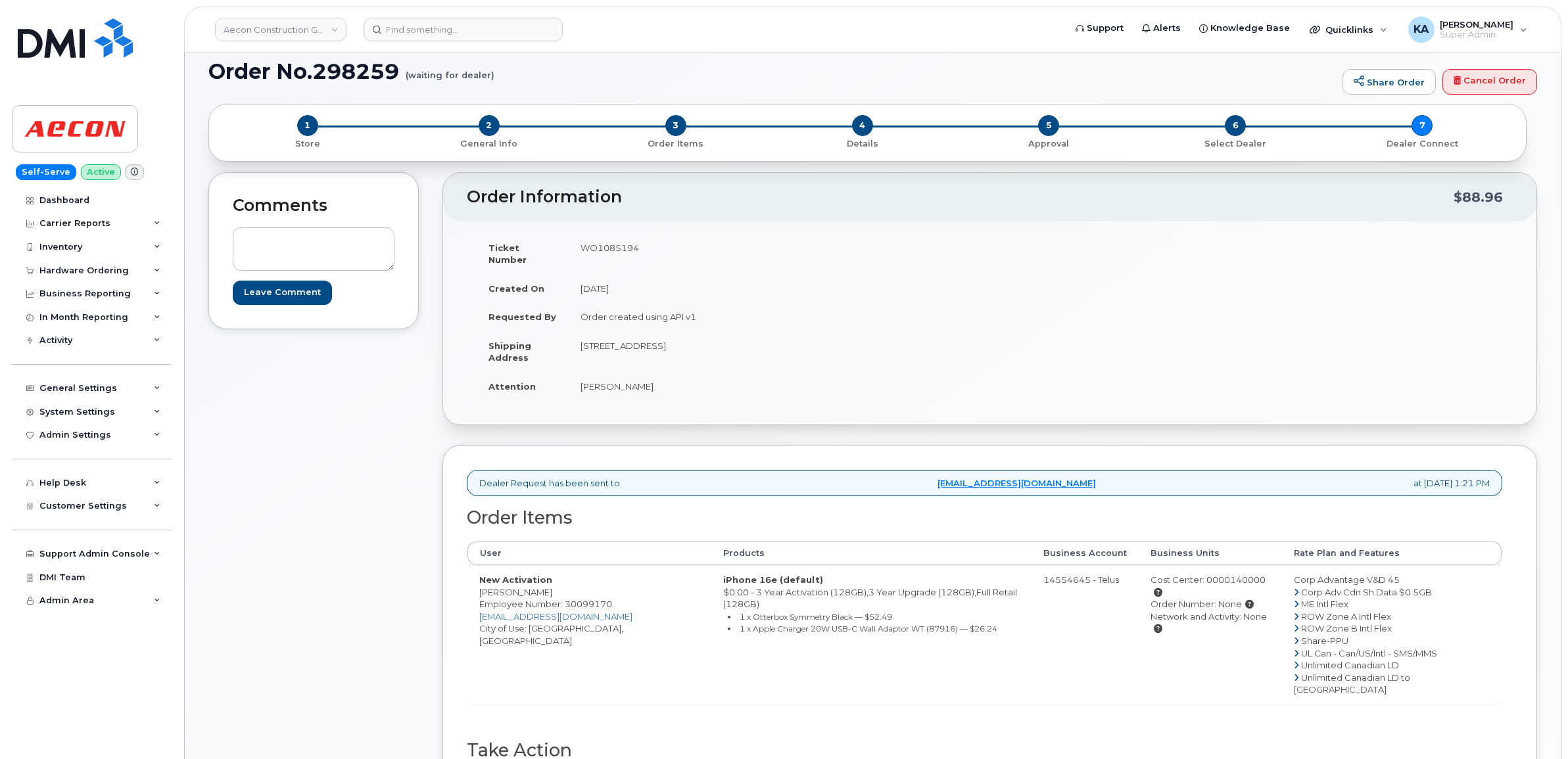
scroll to position [0, 0]
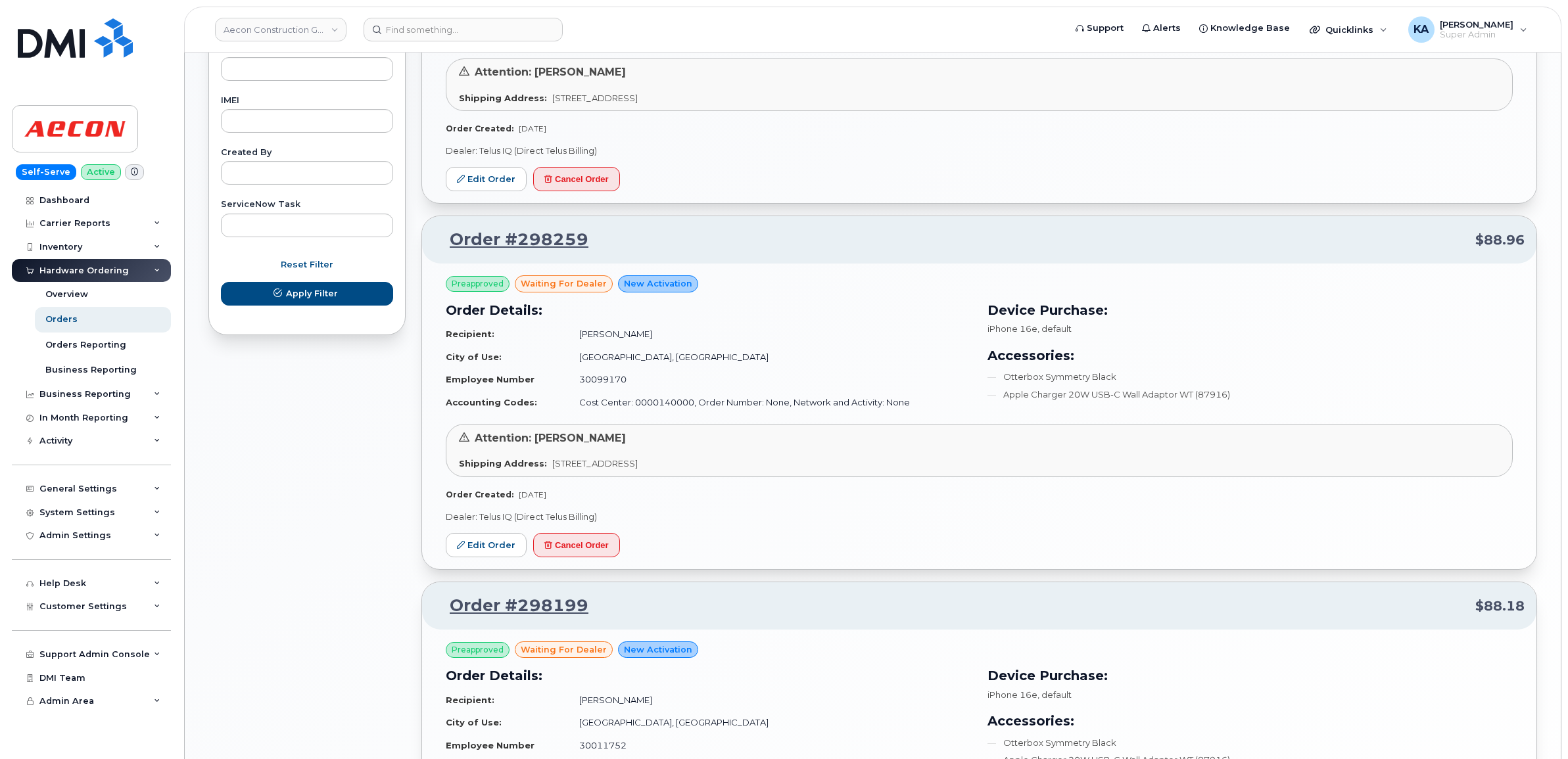
scroll to position [740, 0]
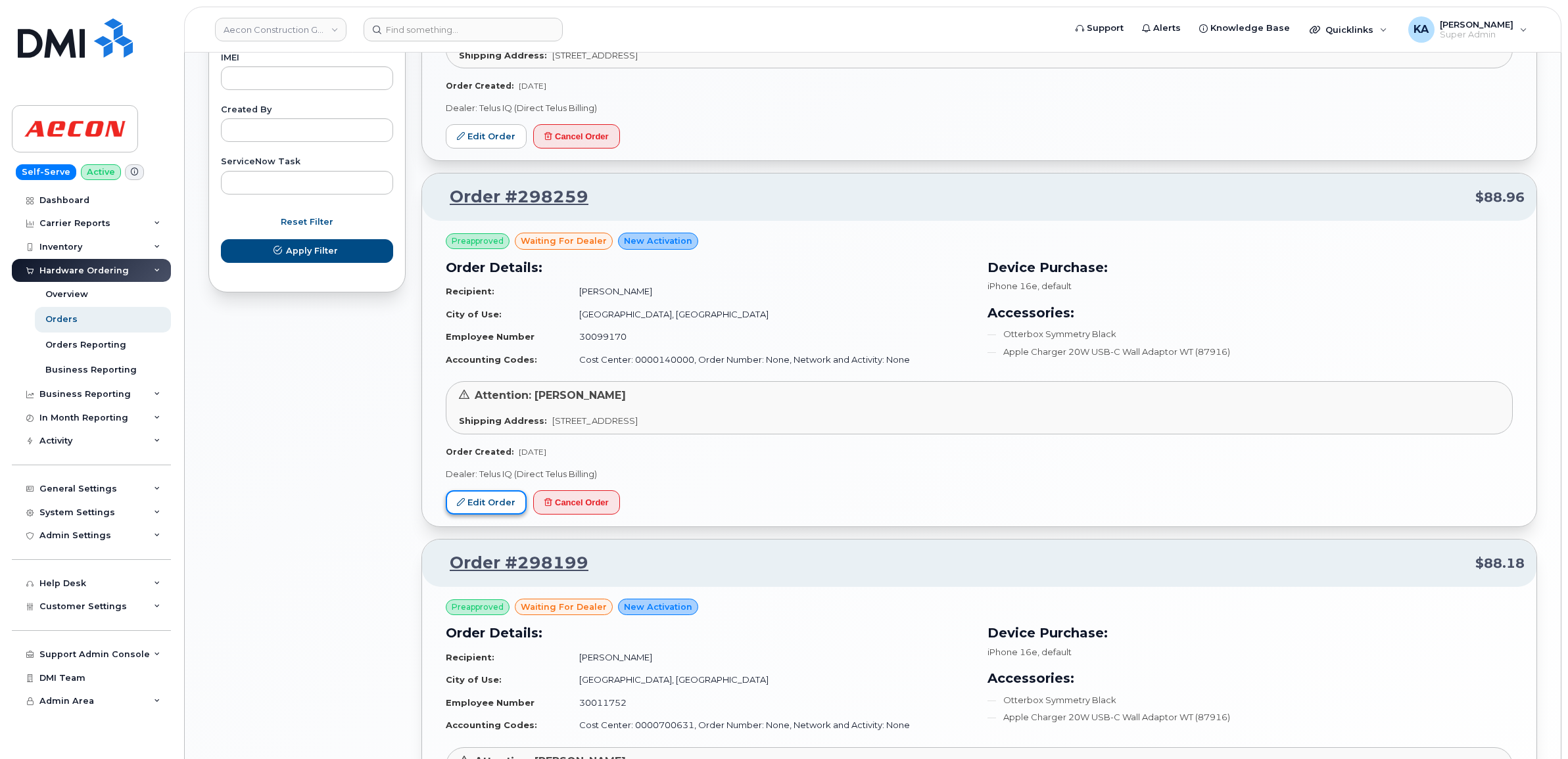
click at [488, 506] on link "Edit Order" at bounding box center [486, 502] width 81 height 25
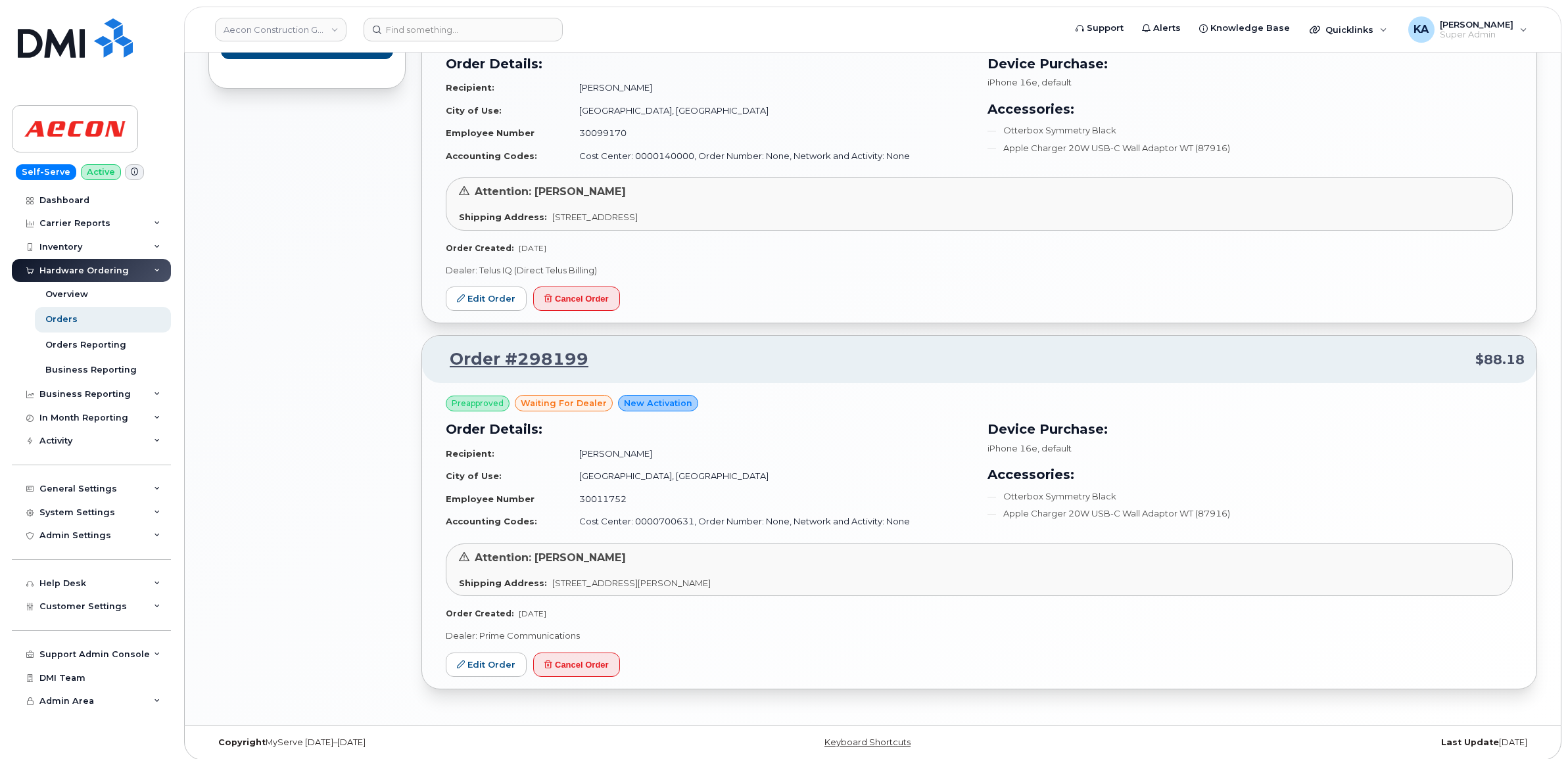
scroll to position [955, 0]
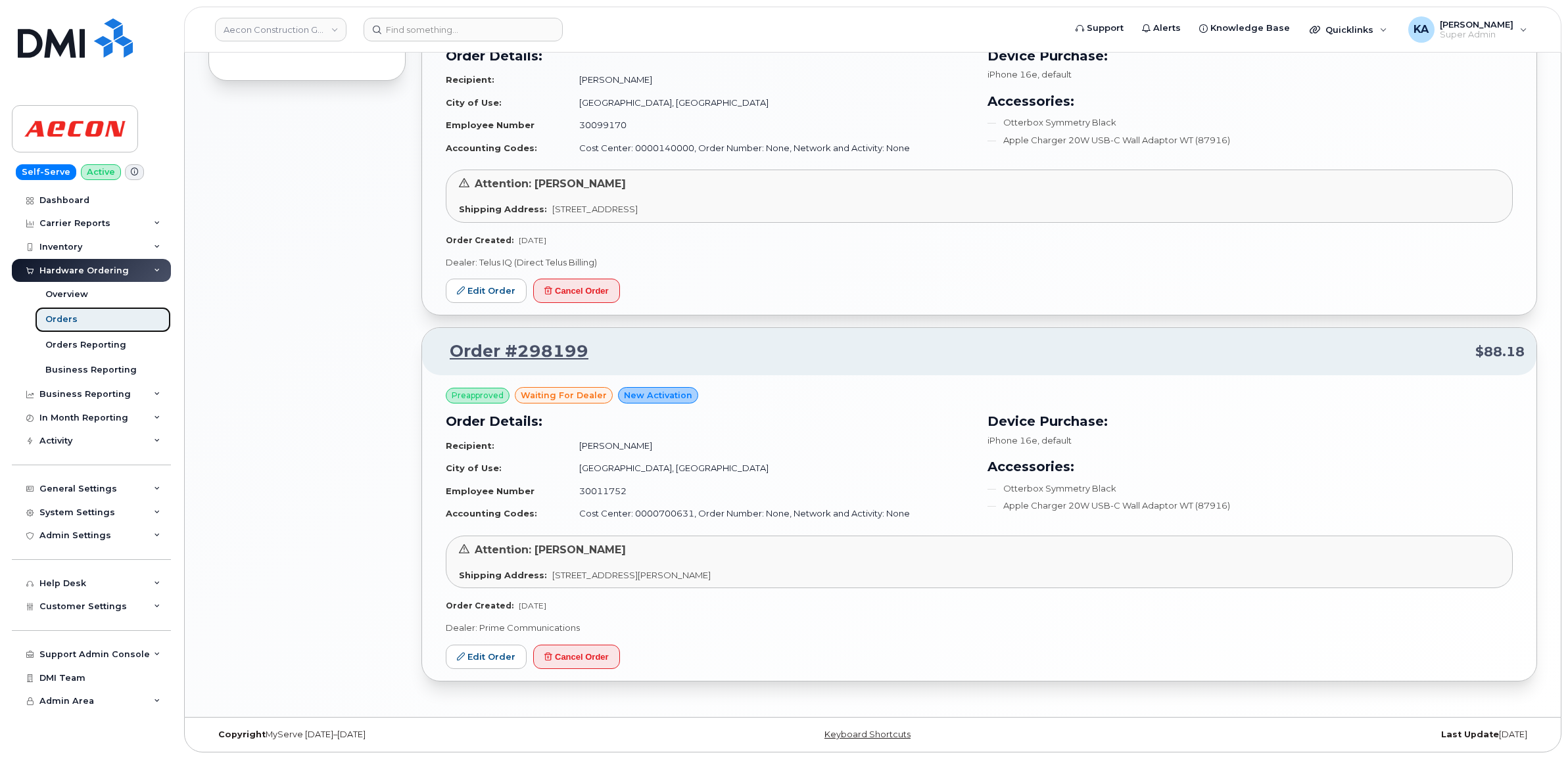
click at [58, 320] on div "Orders" at bounding box center [61, 320] width 33 height 12
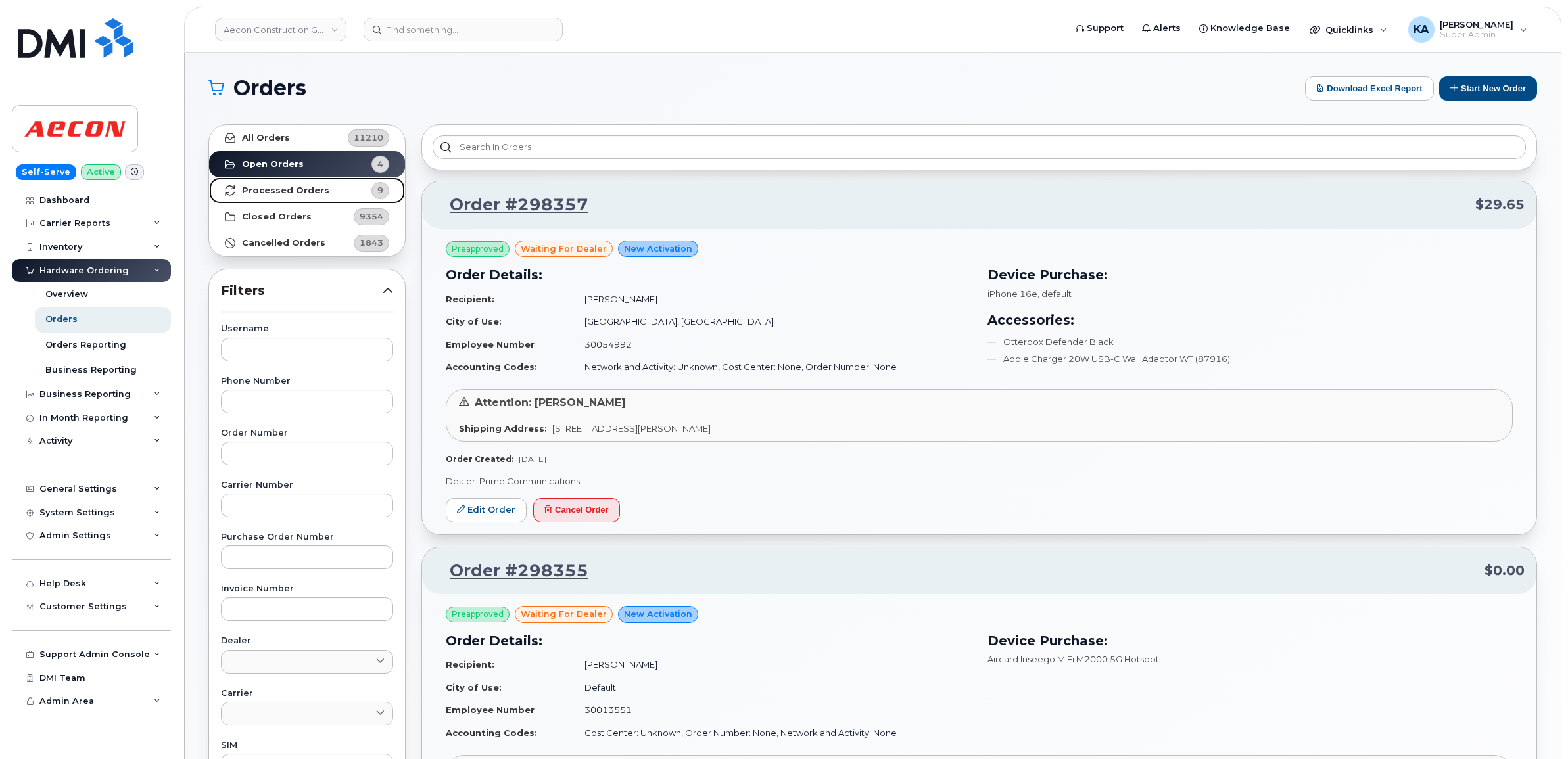
click at [248, 192] on strong "Processed Orders" at bounding box center [286, 190] width 88 height 11
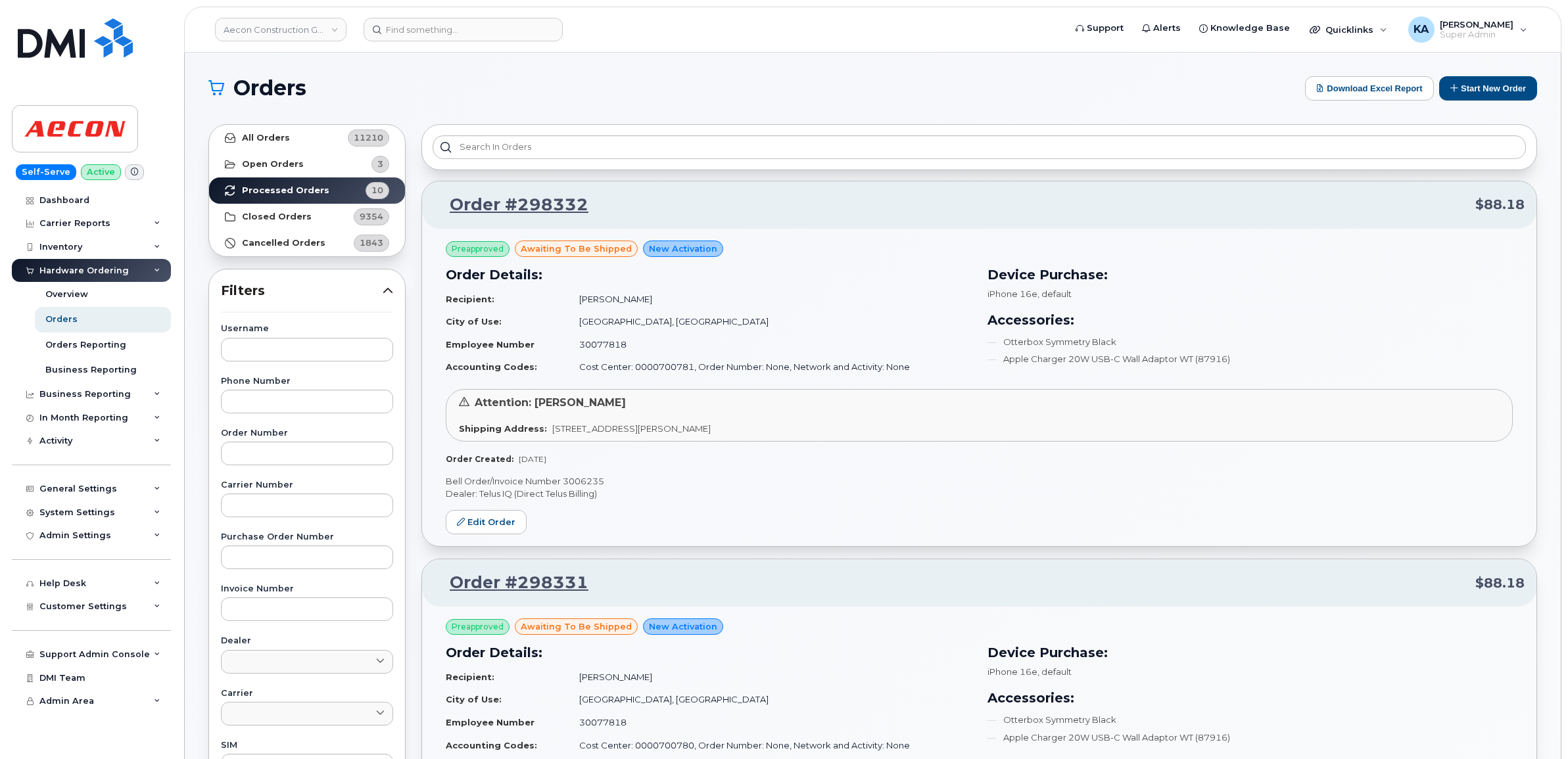
click at [880, 402] on div "Attention: Angelo Beltrame" at bounding box center [979, 403] width 1040 height 15
click at [471, 518] on link "Edit Order" at bounding box center [486, 522] width 81 height 25
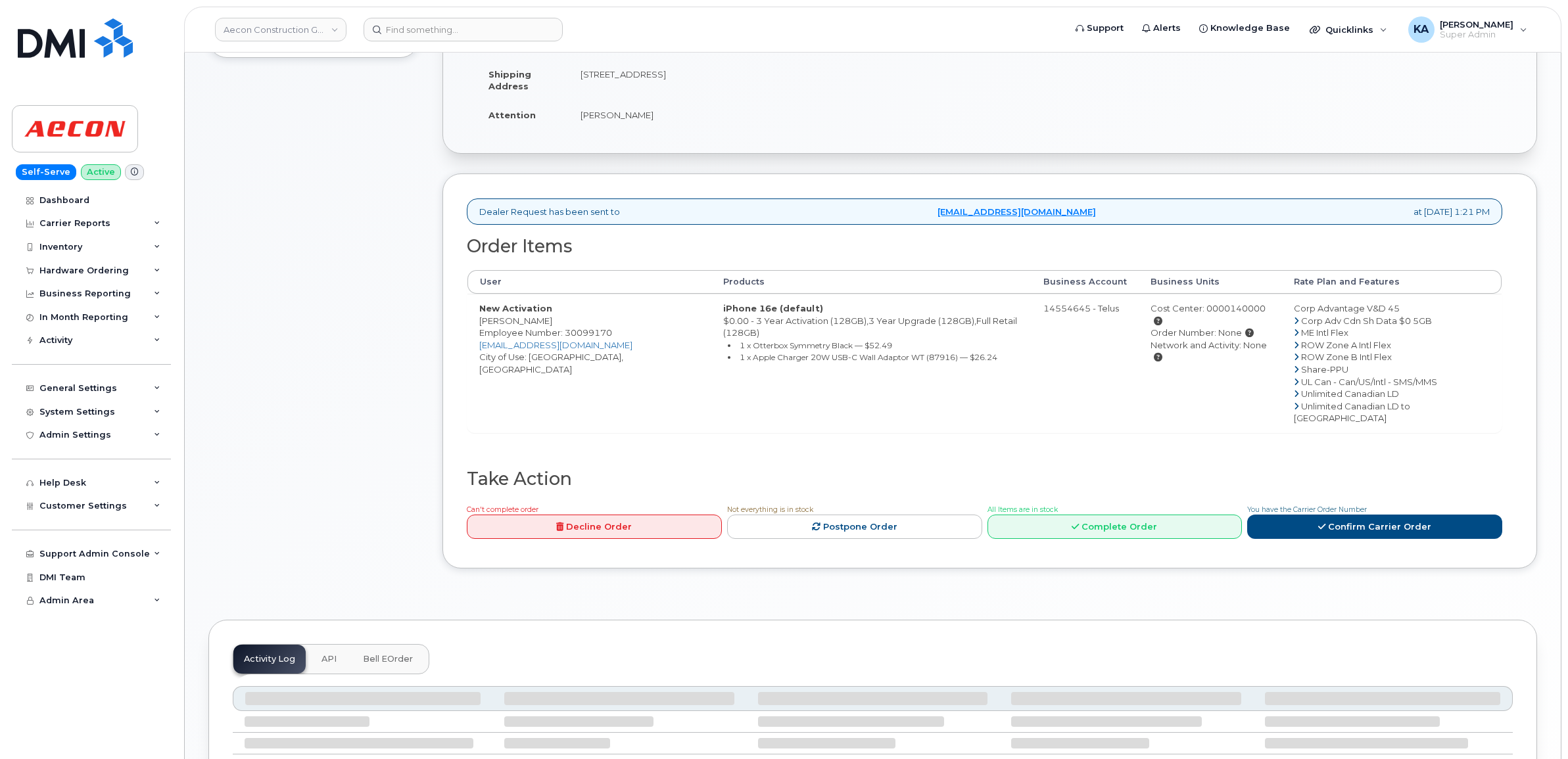
scroll to position [328, 0]
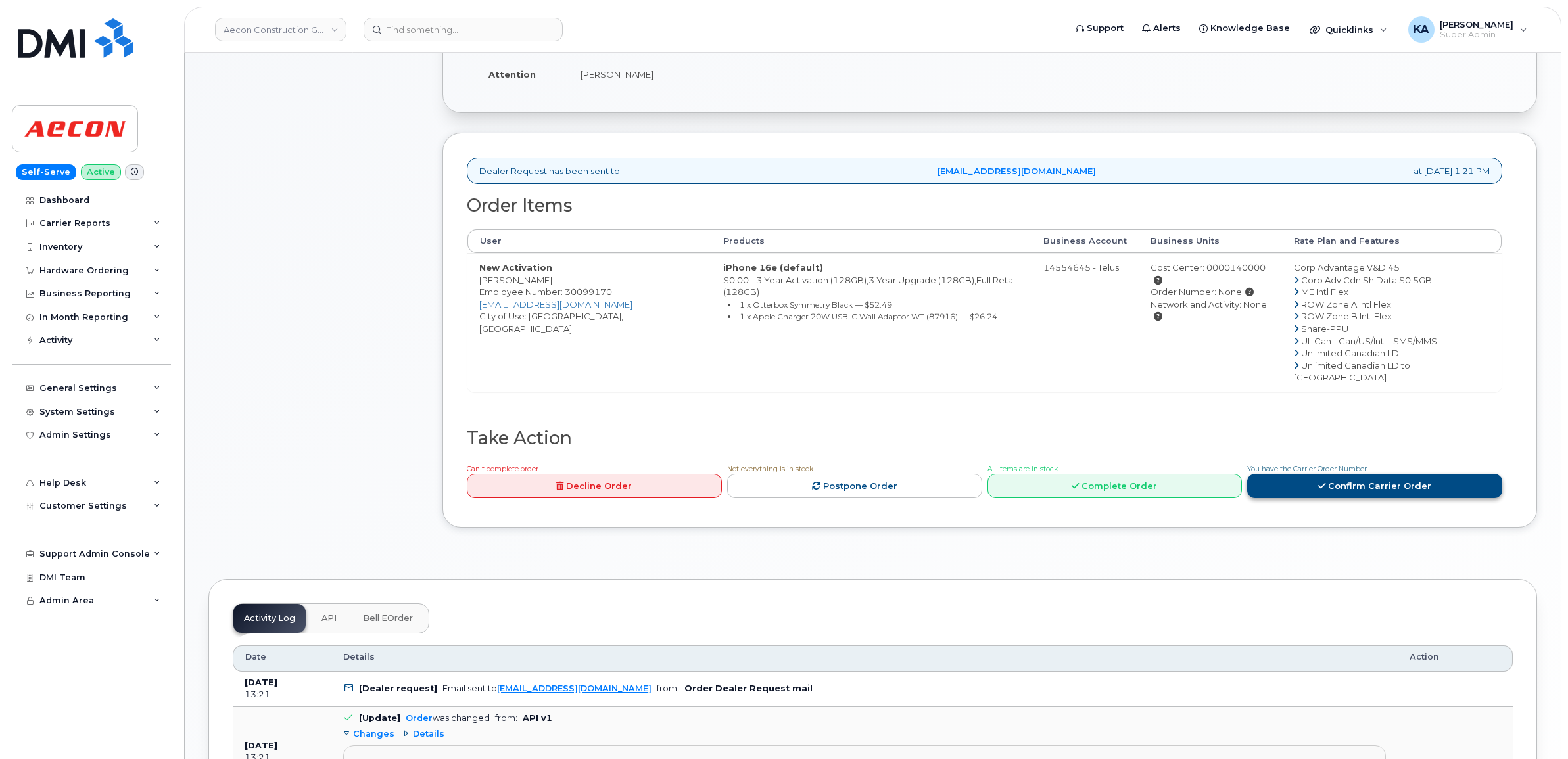
click at [1318, 474] on link "Confirm Carrier Order" at bounding box center [1374, 486] width 255 height 25
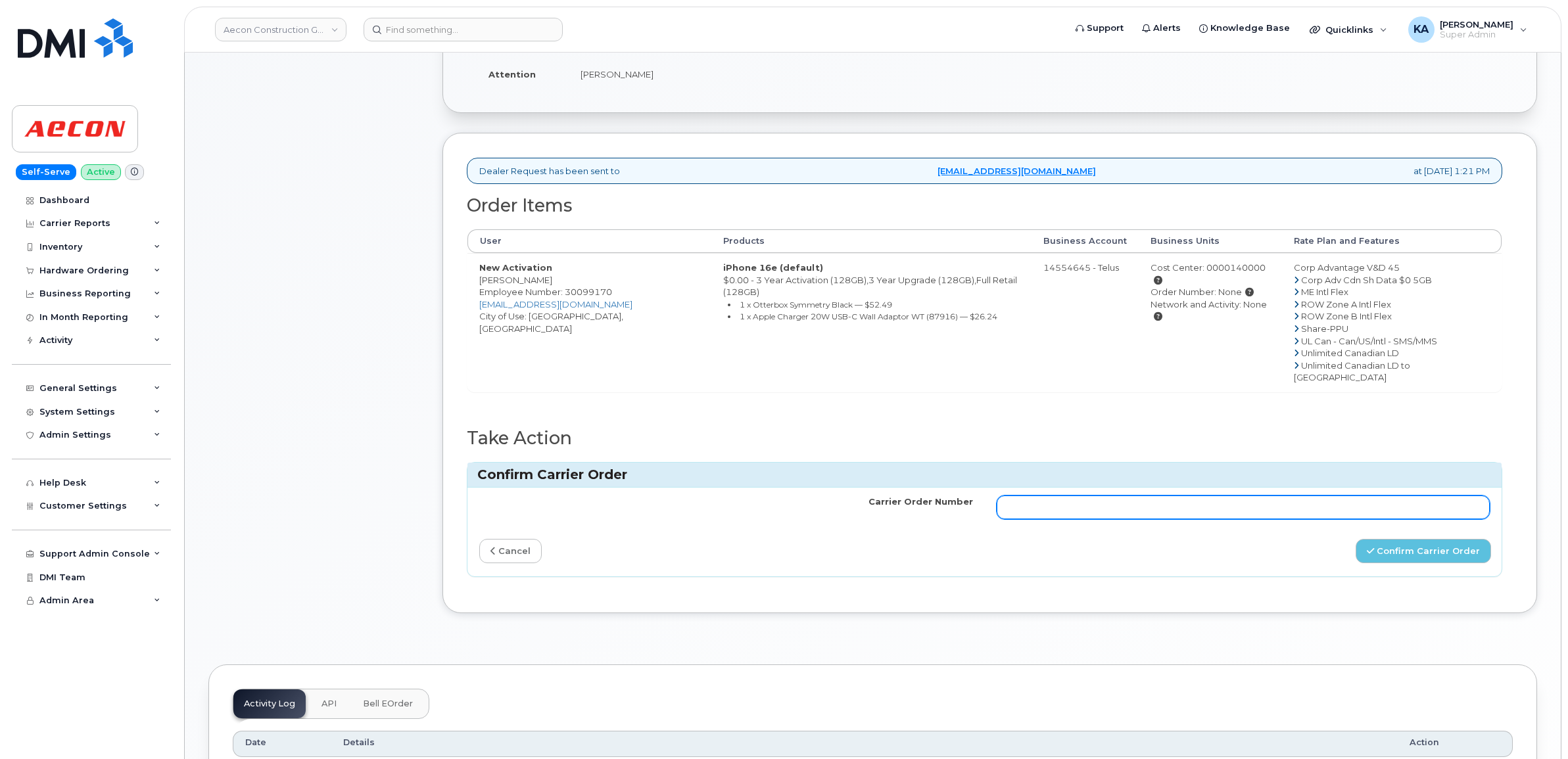
paste input "TL60019827"
type input "TL60019827"
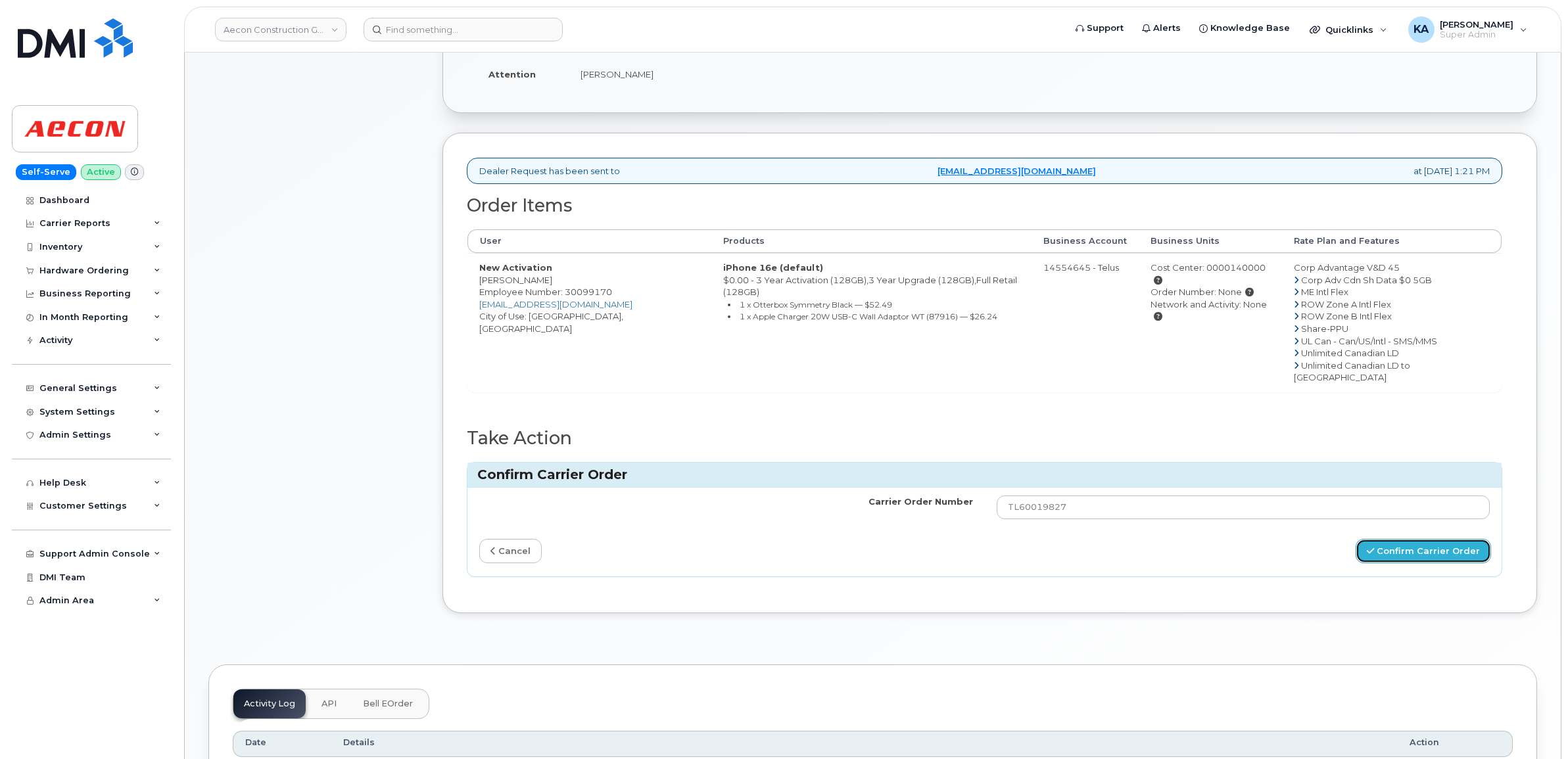
click at [1411, 539] on button "Confirm Carrier Order" at bounding box center [1423, 551] width 135 height 25
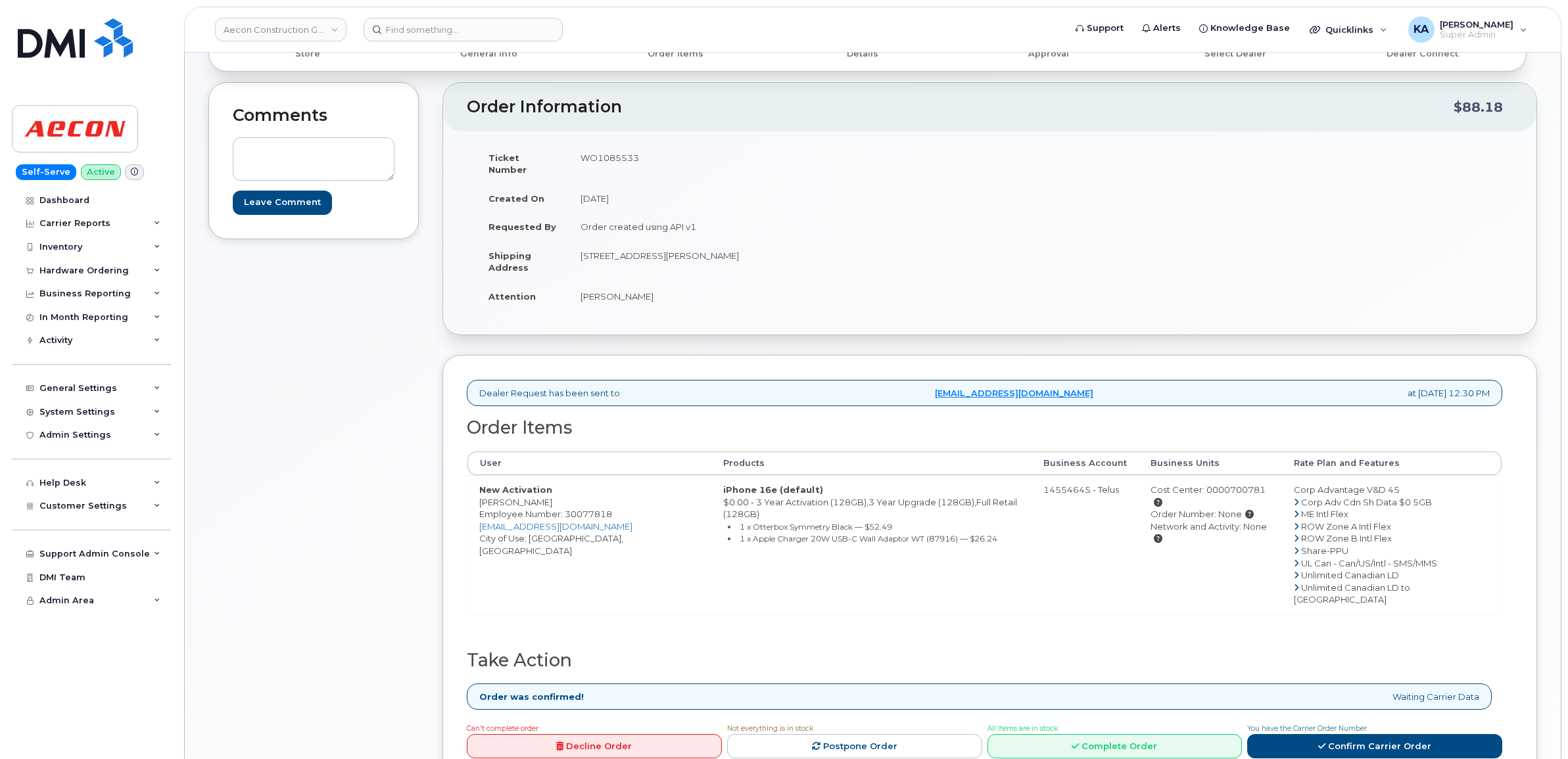
scroll to position [82, 0]
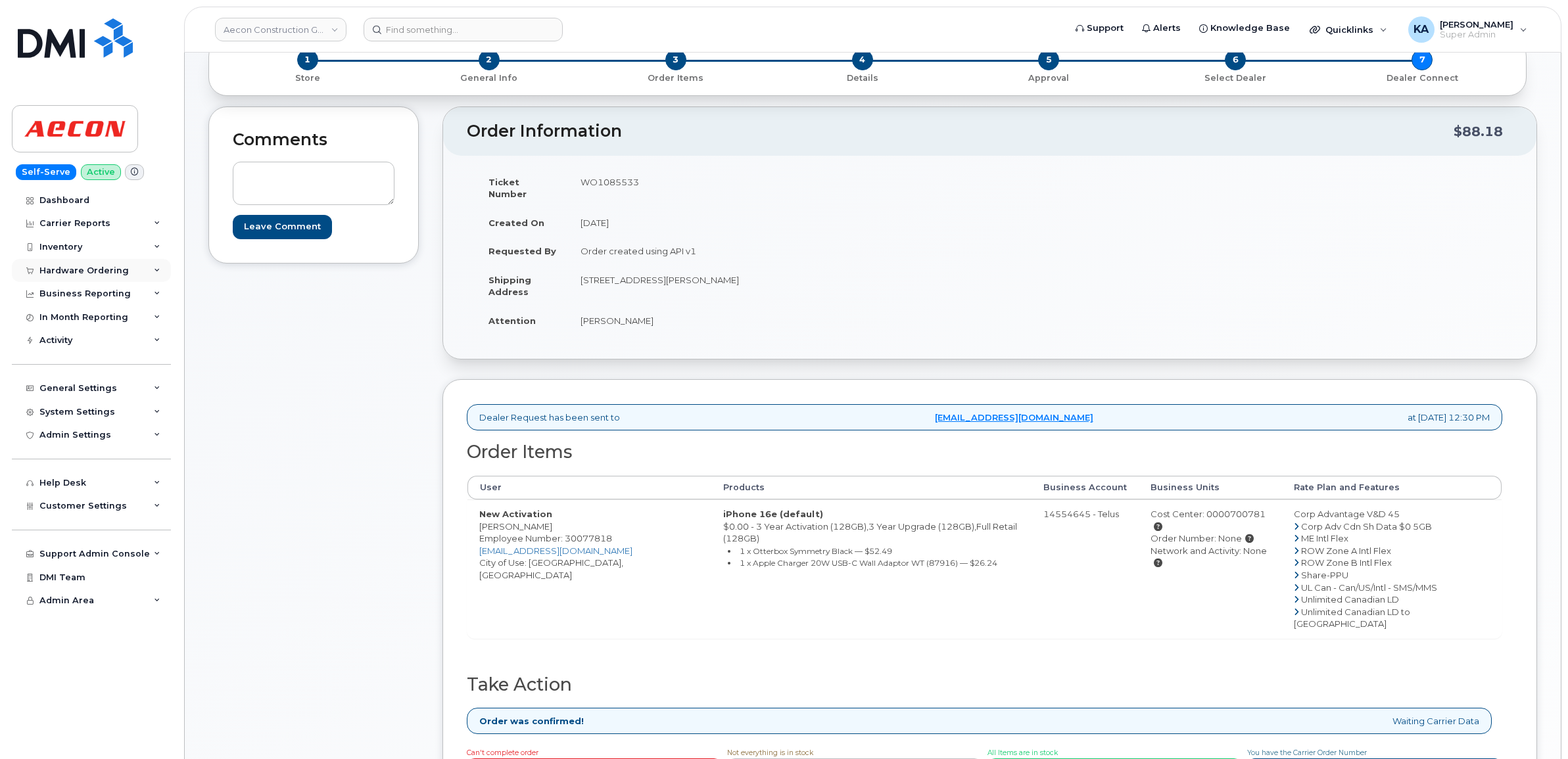
click at [149, 267] on div "Hardware Ordering" at bounding box center [92, 271] width 159 height 24
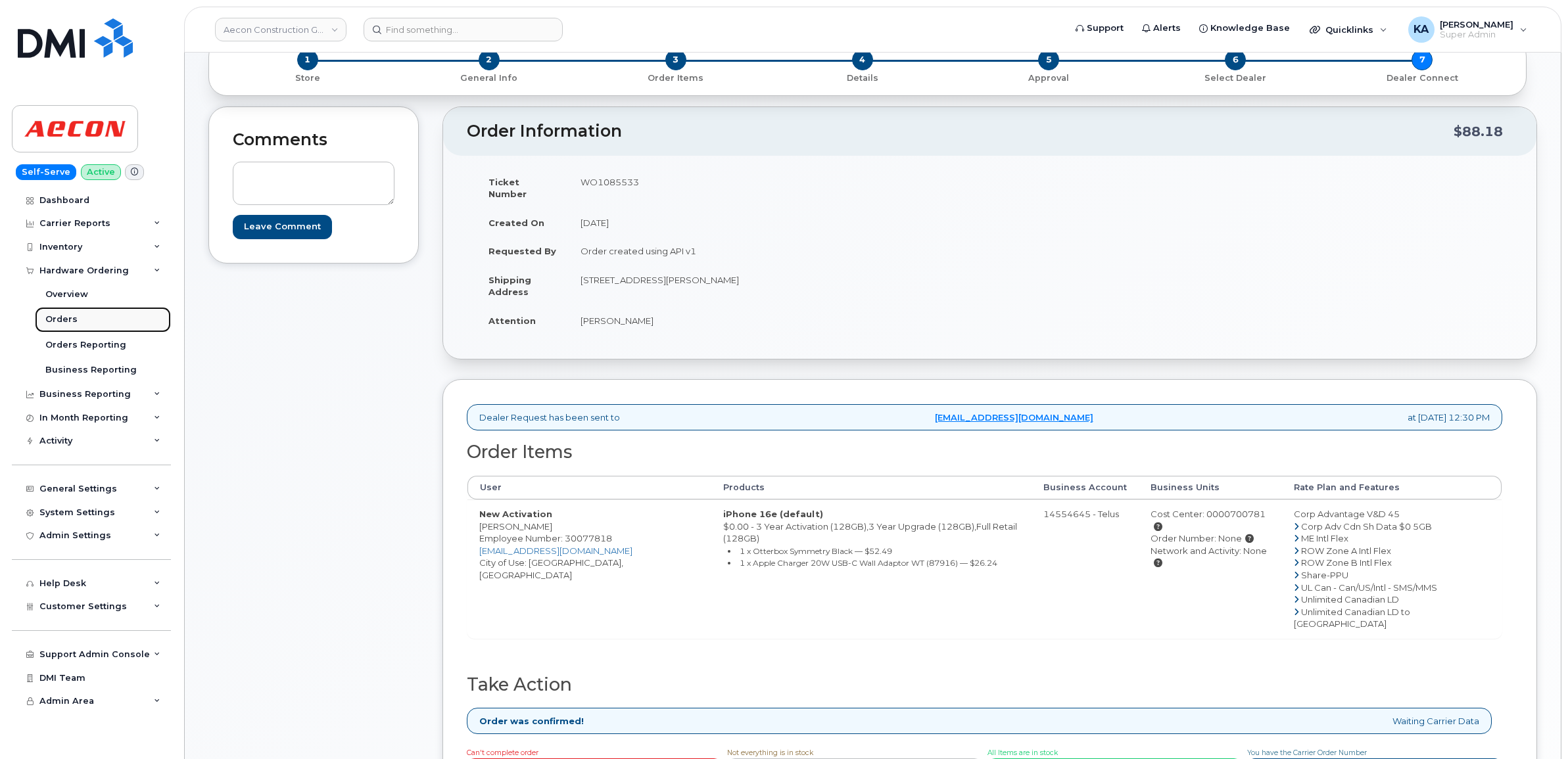
click at [46, 316] on div "Orders" at bounding box center [61, 320] width 33 height 12
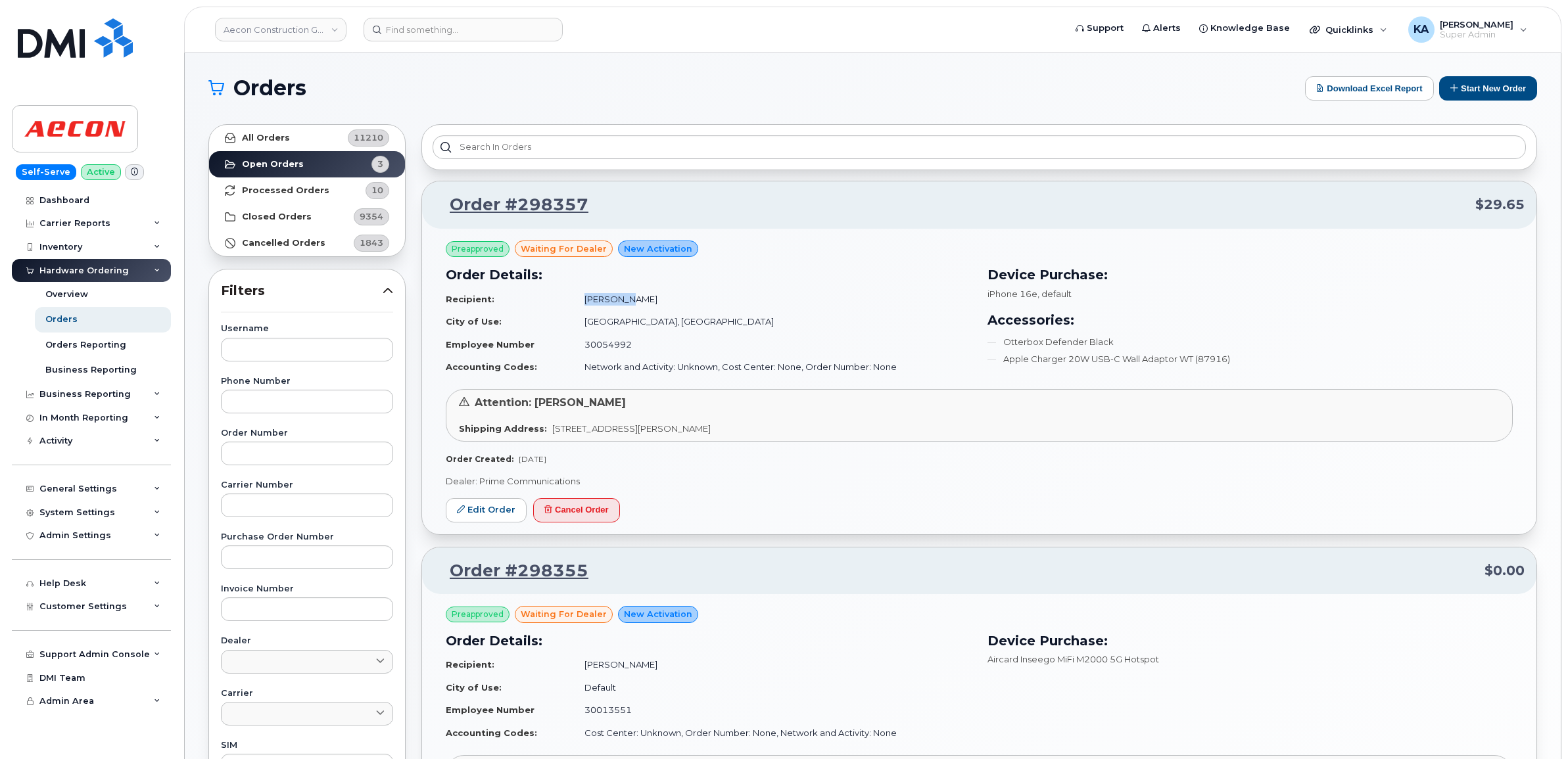
drag, startPoint x: 624, startPoint y: 297, endPoint x: 577, endPoint y: 297, distance: 47.0
click at [577, 297] on td "[PERSON_NAME]" at bounding box center [772, 299] width 398 height 23
drag, startPoint x: 577, startPoint y: 297, endPoint x: 662, endPoint y: 301, distance: 85.1
click at [662, 301] on td "Cole Maher" at bounding box center [772, 299] width 398 height 23
drag, startPoint x: 629, startPoint y: 300, endPoint x: 577, endPoint y: 301, distance: 52.0
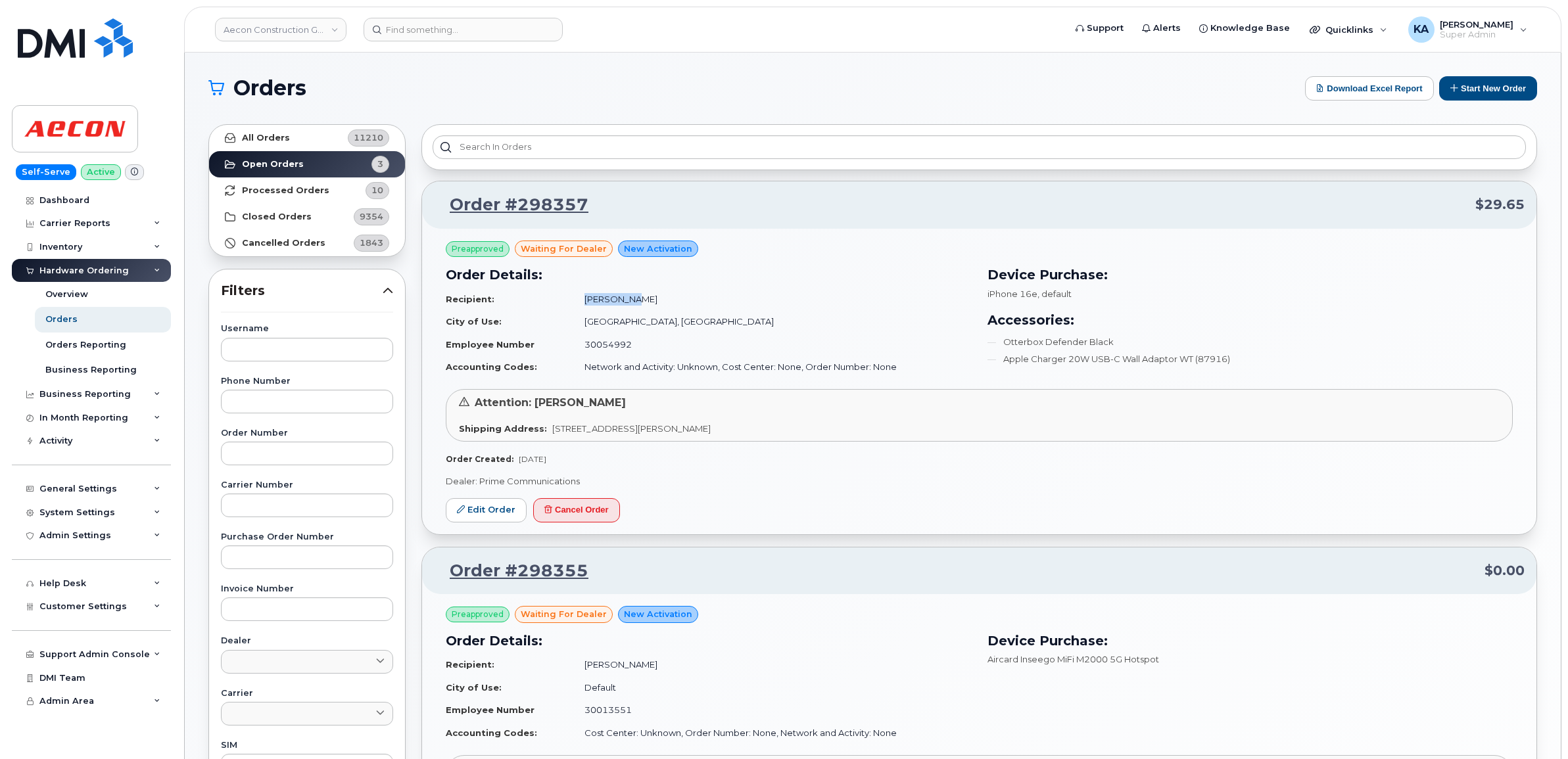
click at [577, 301] on td "[PERSON_NAME]" at bounding box center [772, 299] width 398 height 23
drag, startPoint x: 577, startPoint y: 301, endPoint x: 587, endPoint y: 300, distance: 10.0
copy td "[PERSON_NAME]"
copy td "Cole Maher"
click at [487, 507] on link "Edit Order" at bounding box center [486, 510] width 81 height 25
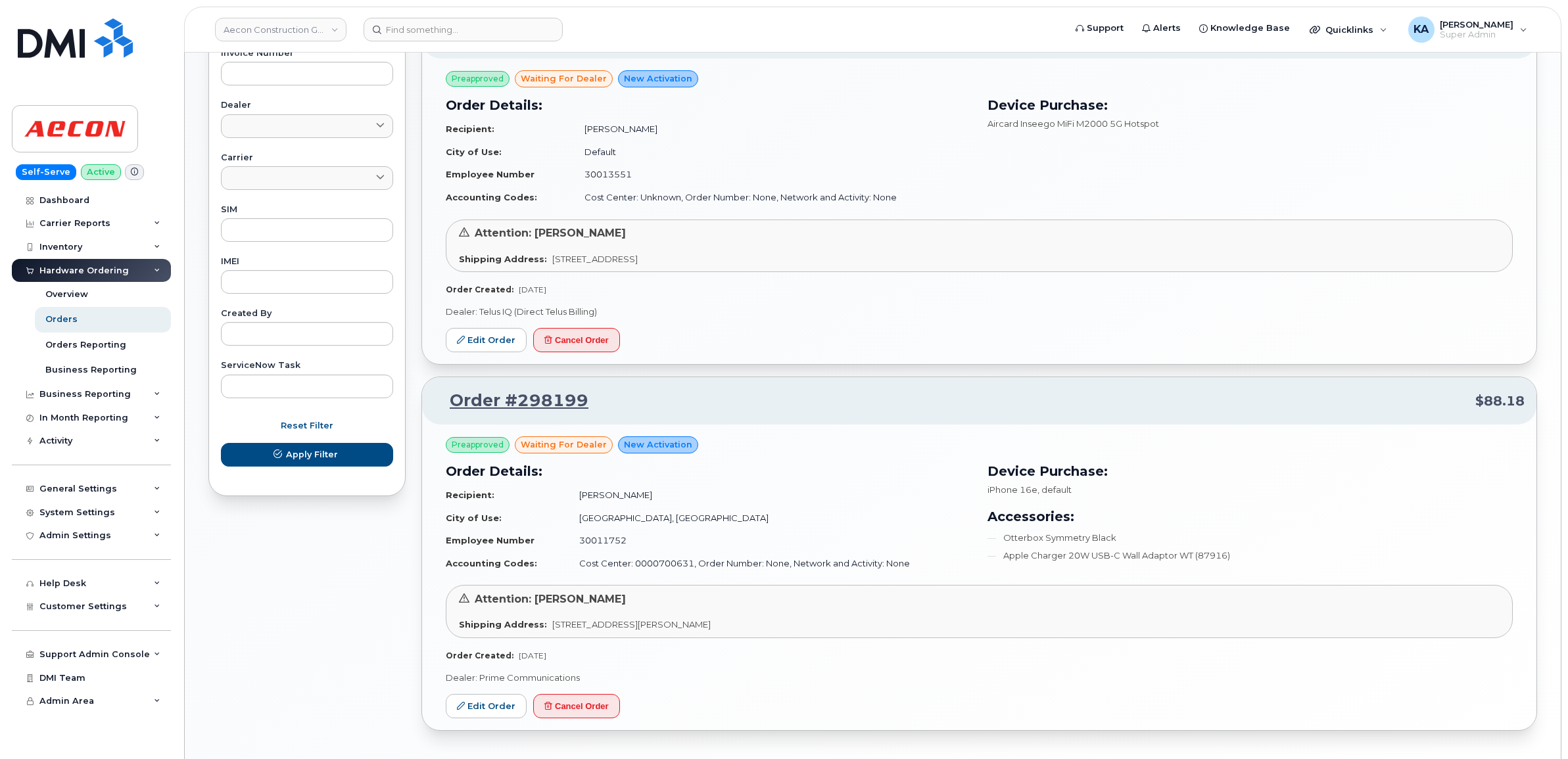
scroll to position [575, 0]
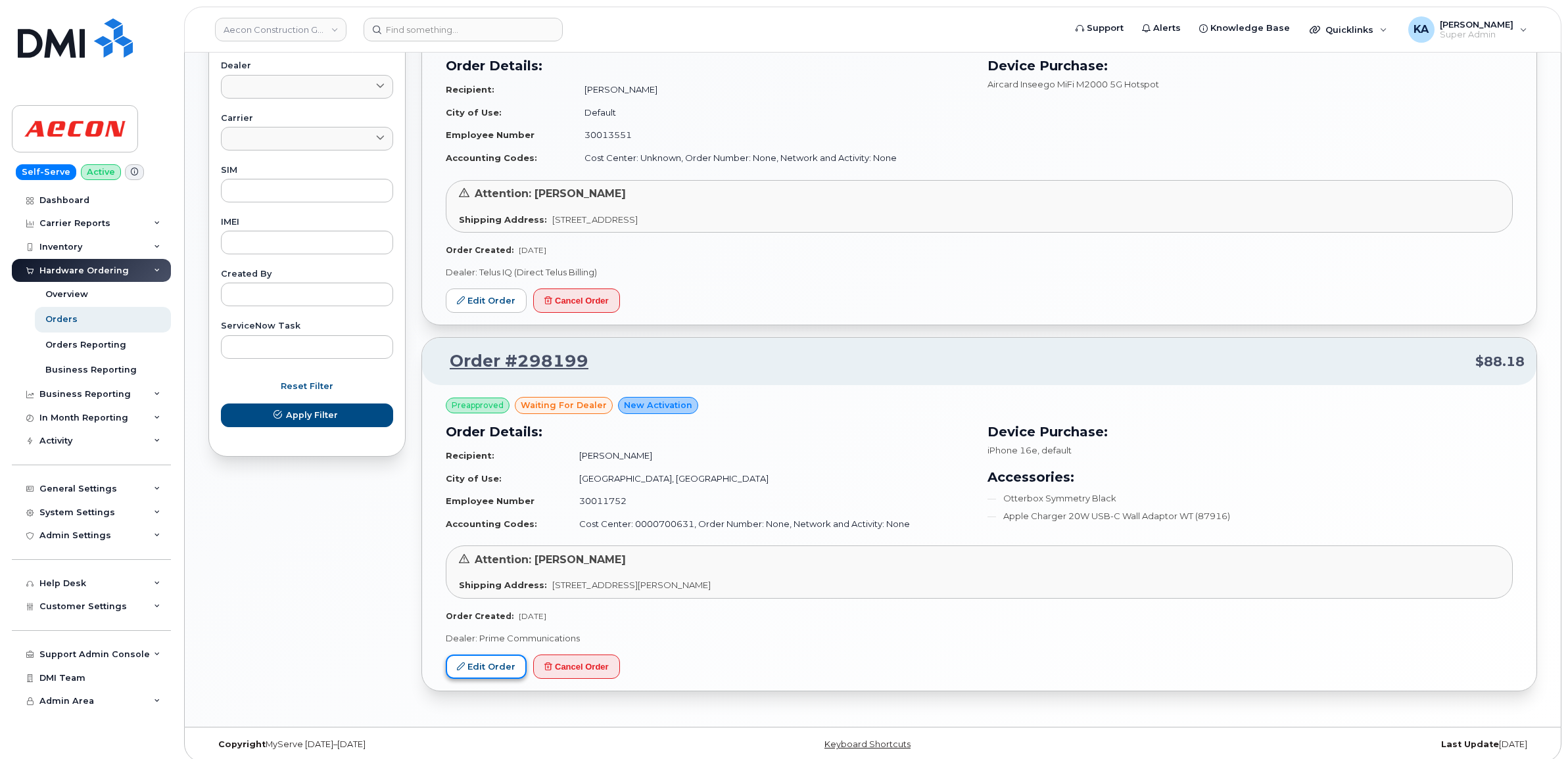
click at [490, 667] on link "Edit Order" at bounding box center [486, 667] width 81 height 25
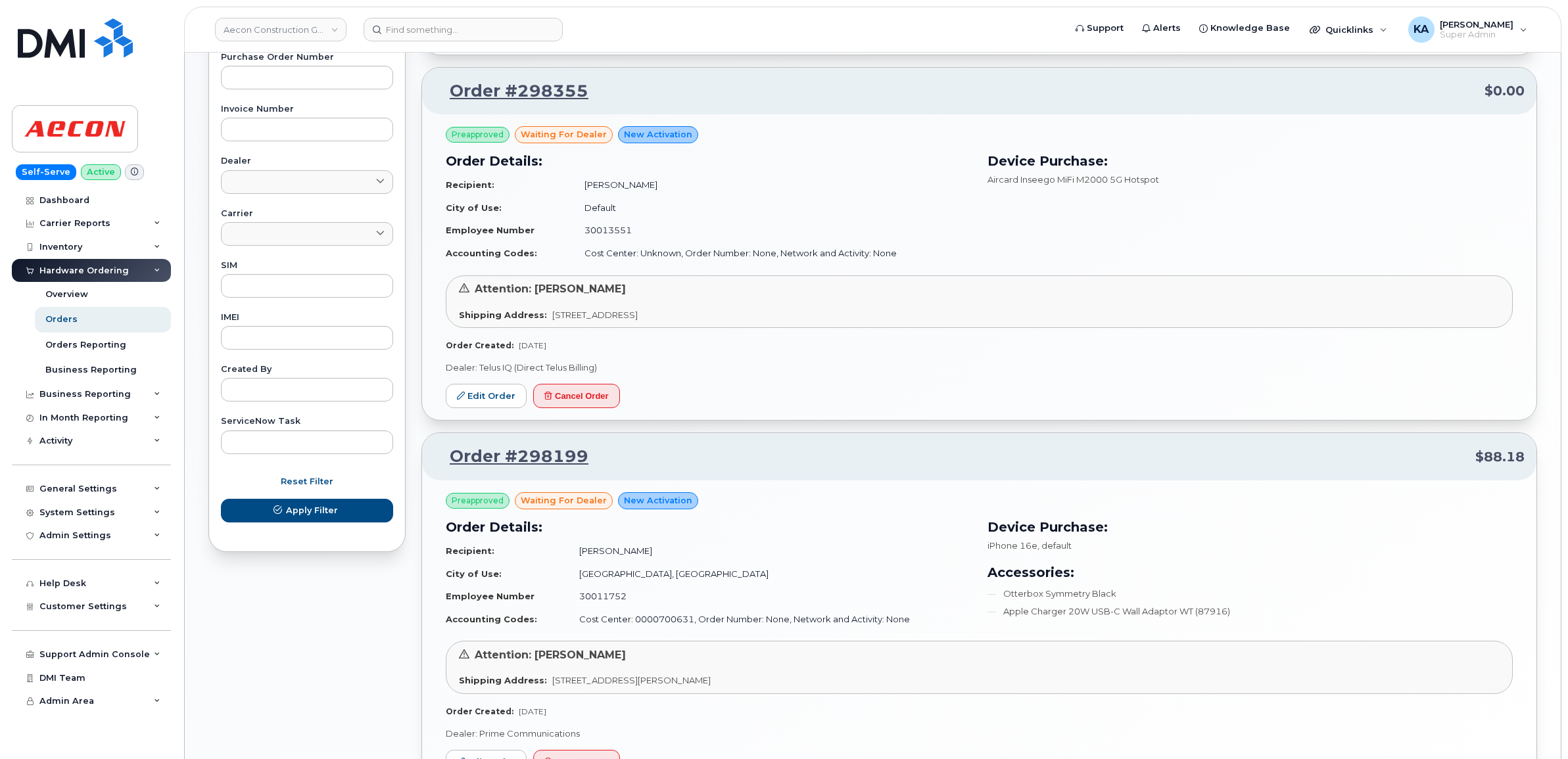
scroll to position [342, 0]
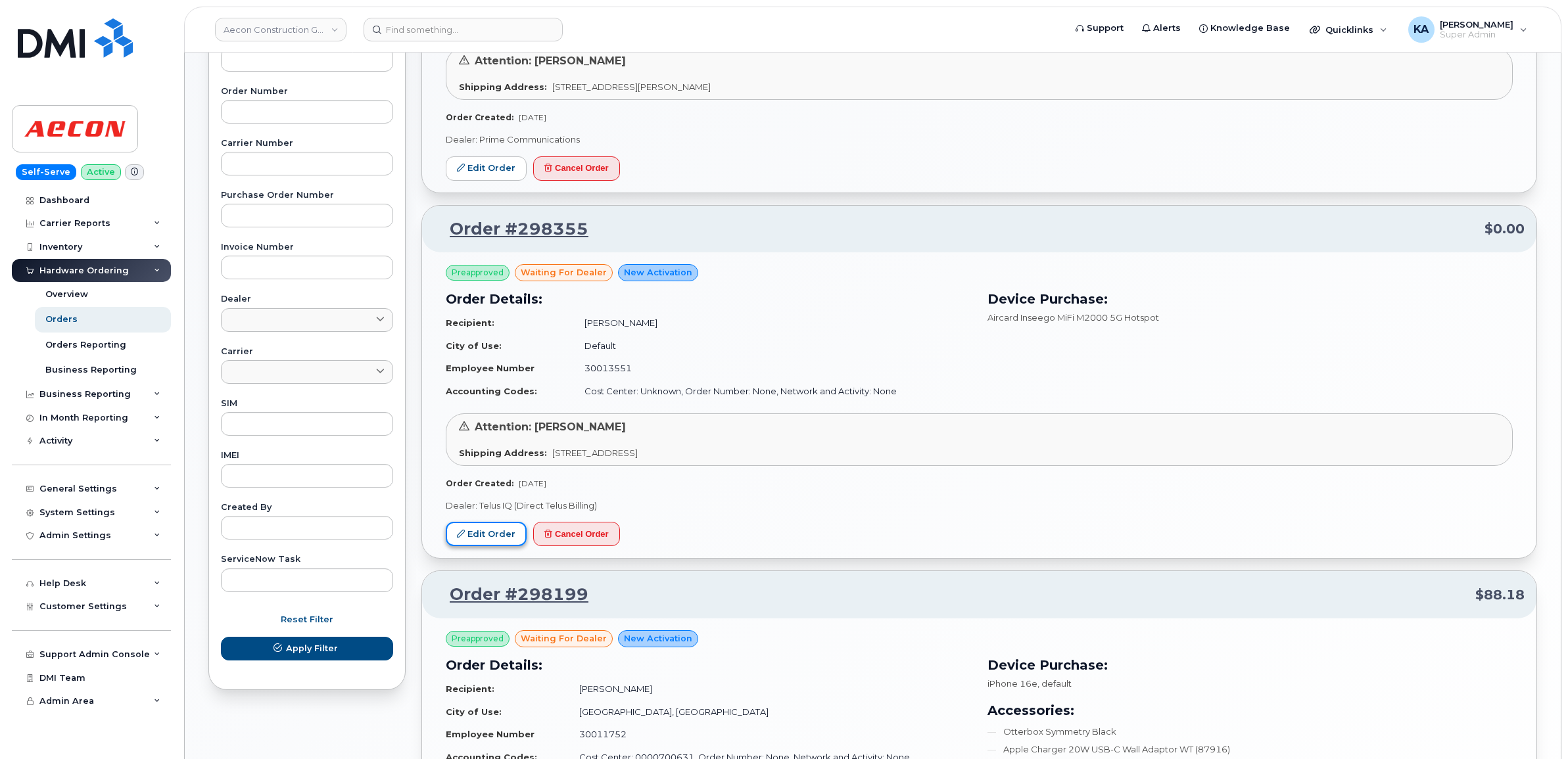
click at [485, 533] on link "Edit Order" at bounding box center [486, 534] width 81 height 25
click at [493, 533] on link "Edit Order" at bounding box center [486, 534] width 81 height 25
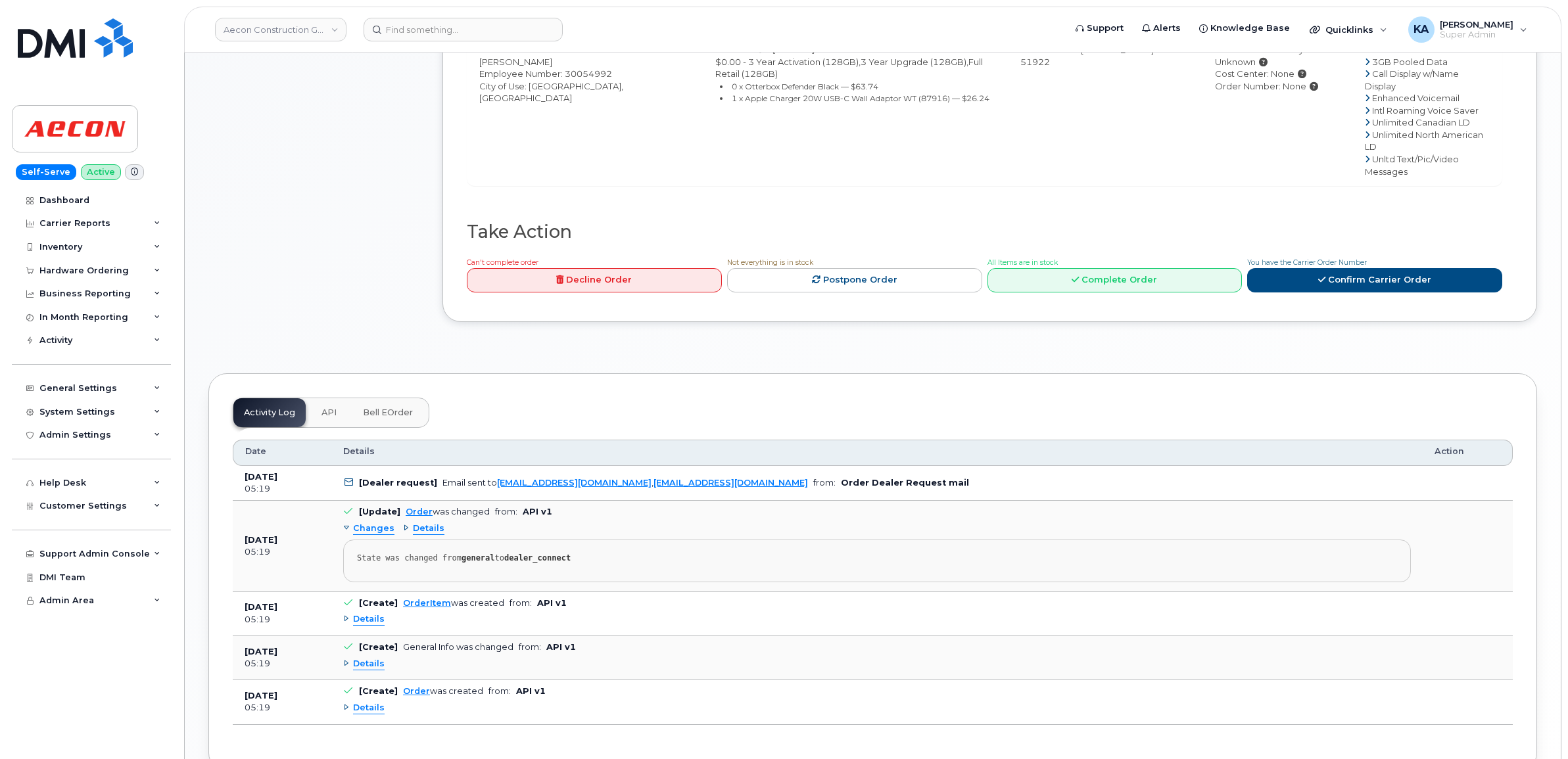
scroll to position [657, 0]
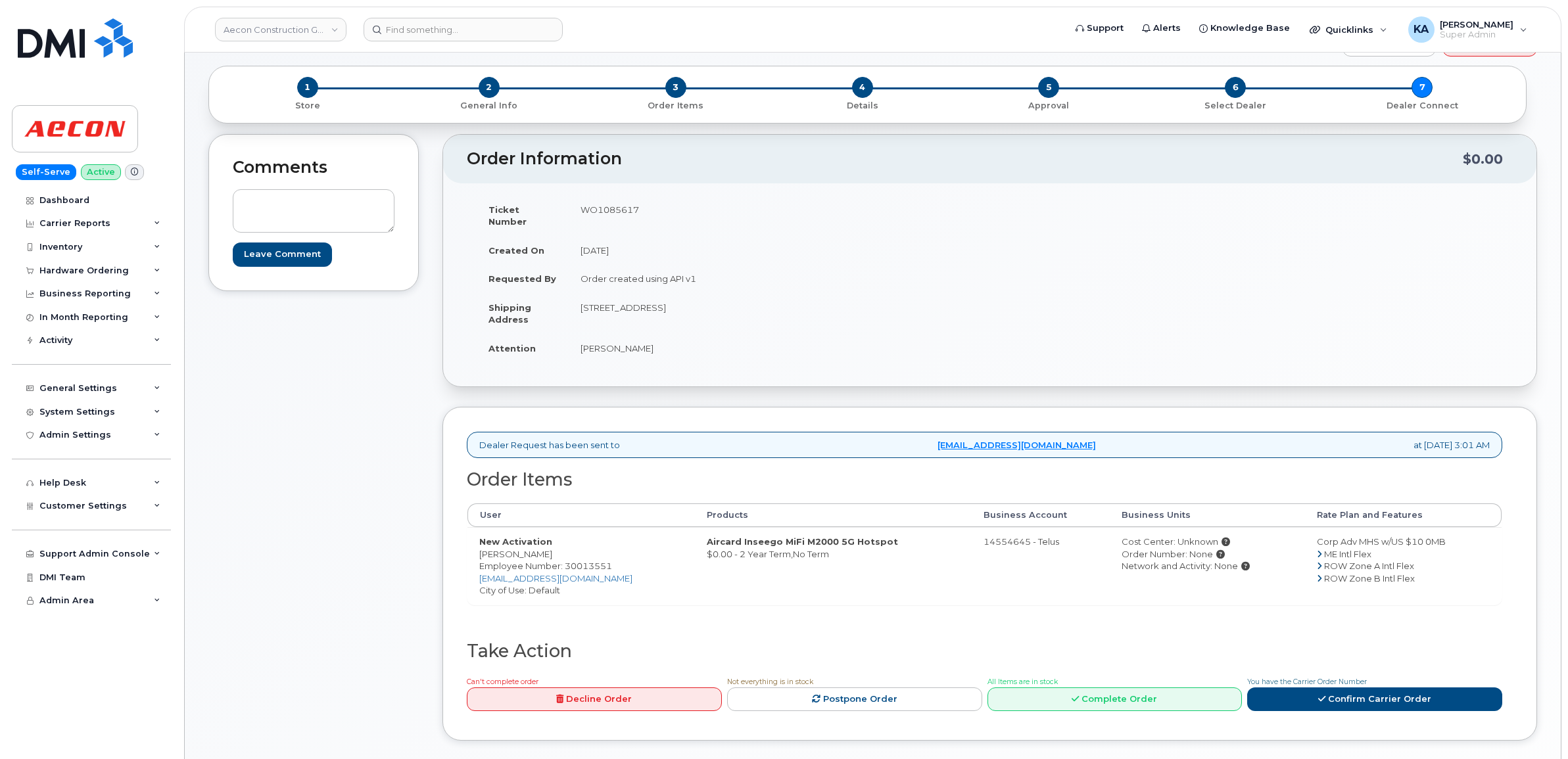
scroll to position [82, 0]
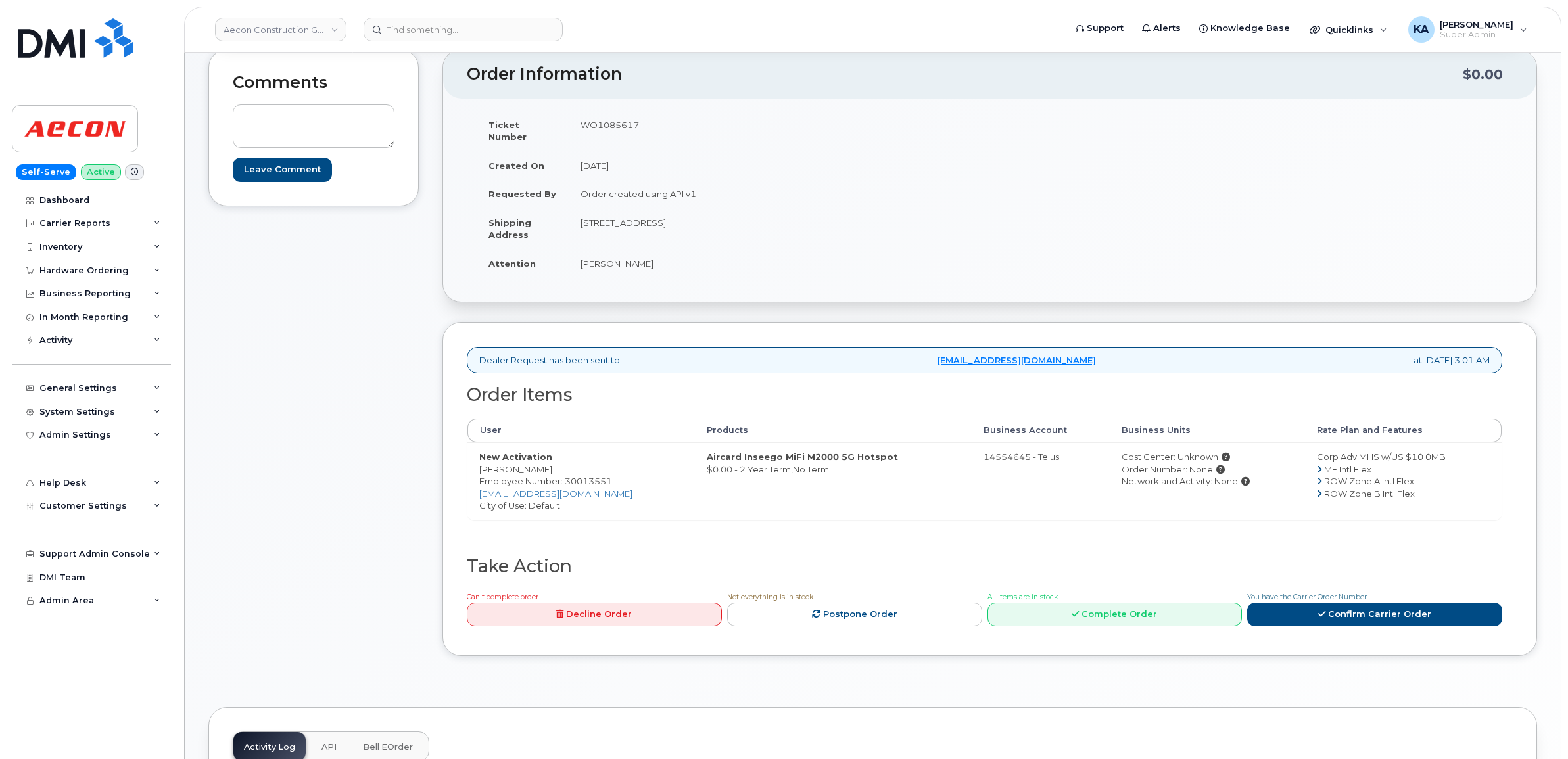
scroll to position [165, 0]
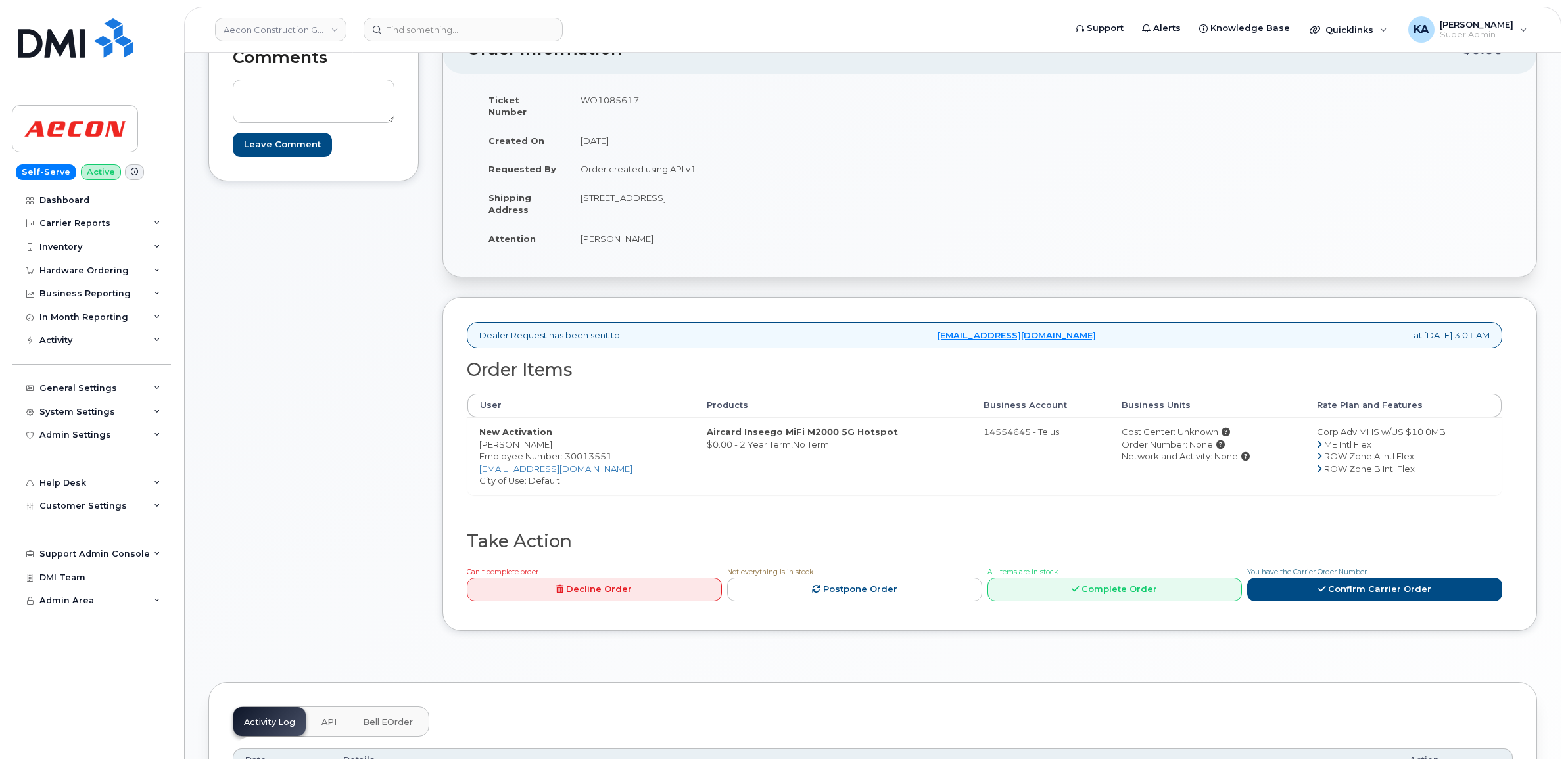
drag, startPoint x: 474, startPoint y: 435, endPoint x: 537, endPoint y: 435, distance: 63.0
click at [549, 435] on td "New Activation [PERSON_NAME] Employee Number: 30013551 [EMAIL_ADDRESS][DOMAIN_N…" at bounding box center [581, 456] width 228 height 78
drag, startPoint x: 537, startPoint y: 435, endPoint x: 520, endPoint y: 435, distance: 17.0
copy td "[PERSON_NAME]"
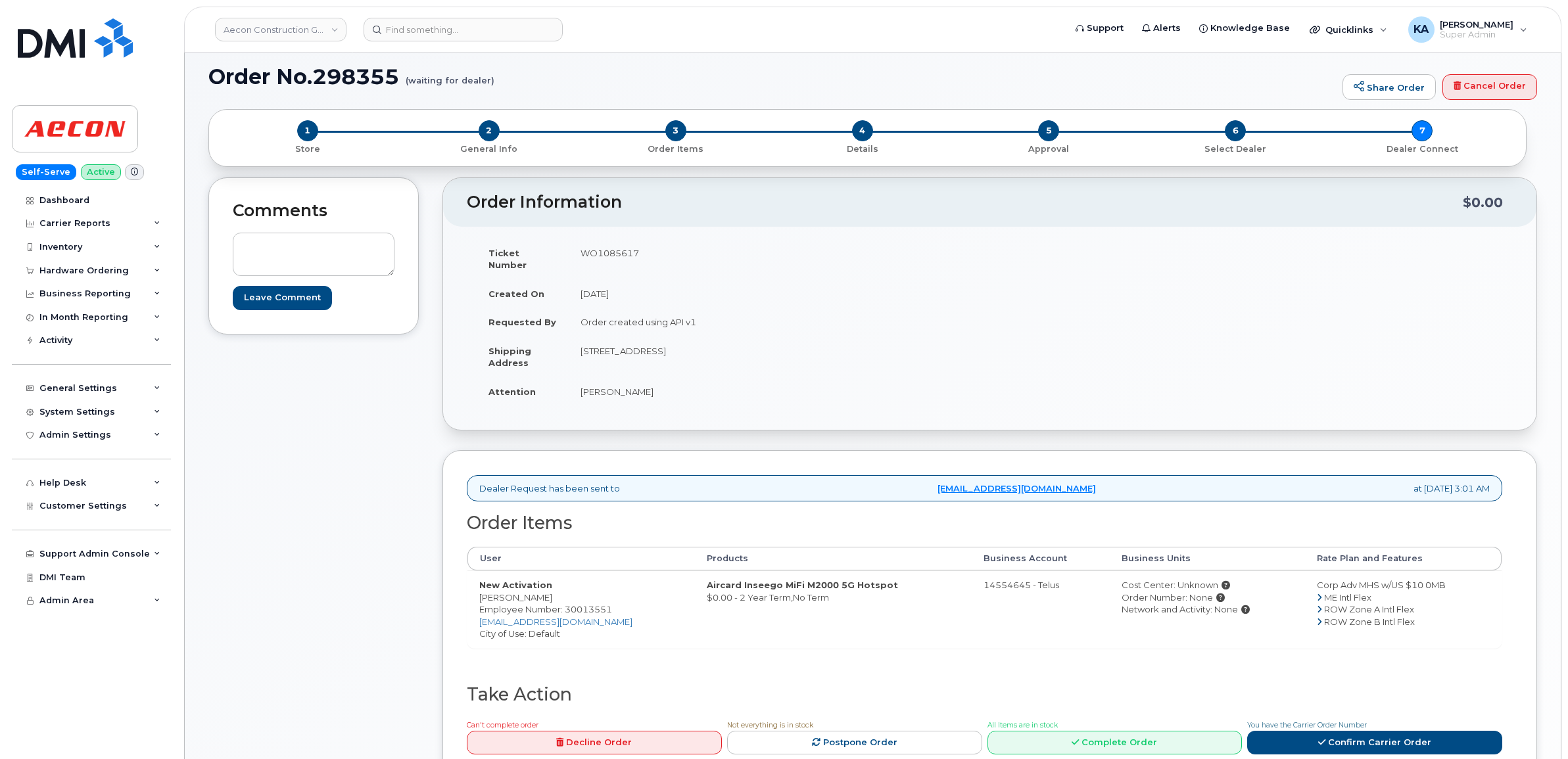
scroll to position [0, 0]
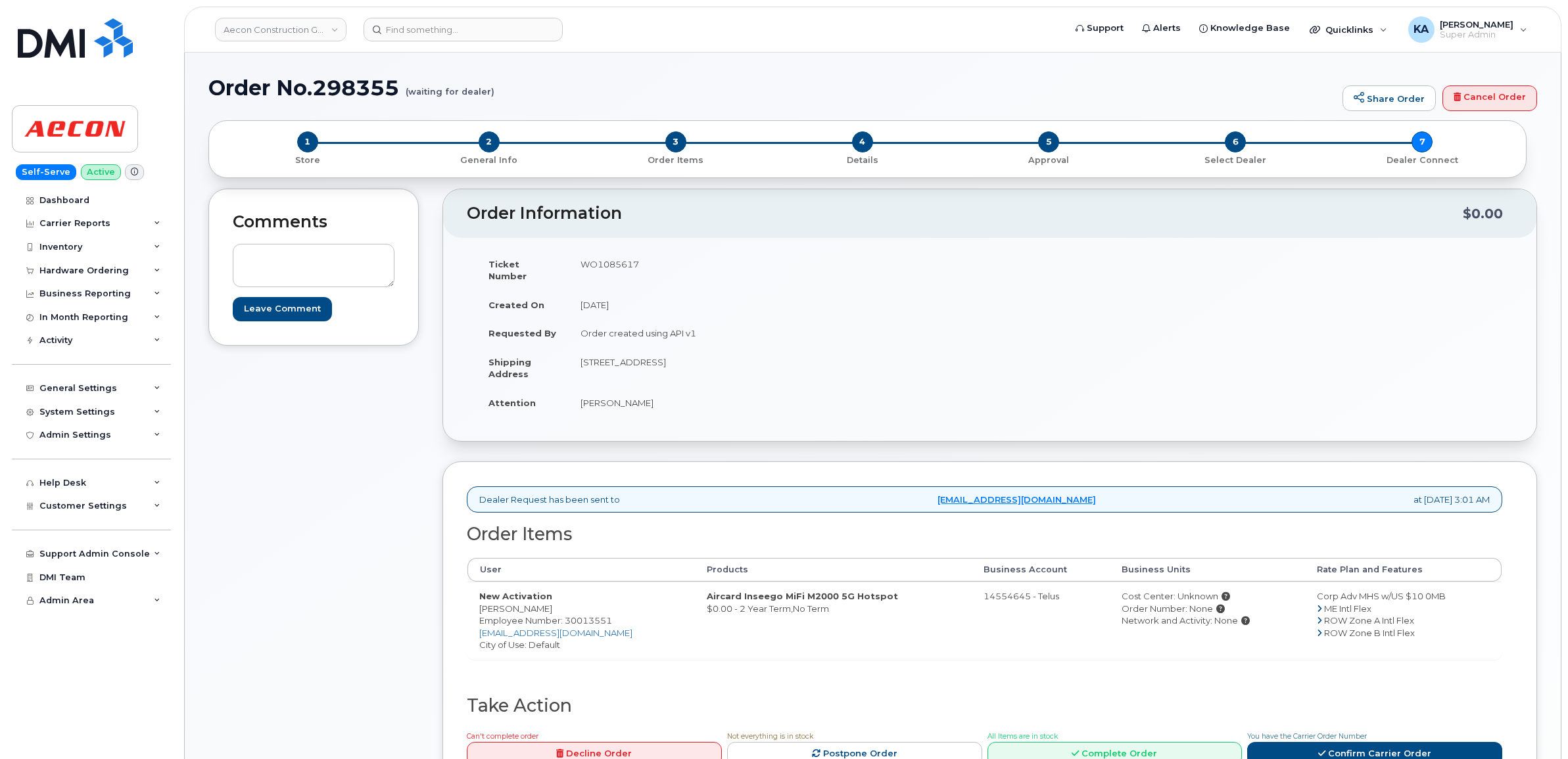
drag, startPoint x: 579, startPoint y: 267, endPoint x: 641, endPoint y: 273, distance: 62.3
click at [642, 273] on td "WO1085617" at bounding box center [774, 269] width 411 height 40
drag, startPoint x: 641, startPoint y: 273, endPoint x: 626, endPoint y: 268, distance: 15.8
copy td "WO1085617"
drag, startPoint x: 478, startPoint y: 599, endPoint x: 549, endPoint y: 604, distance: 71.2
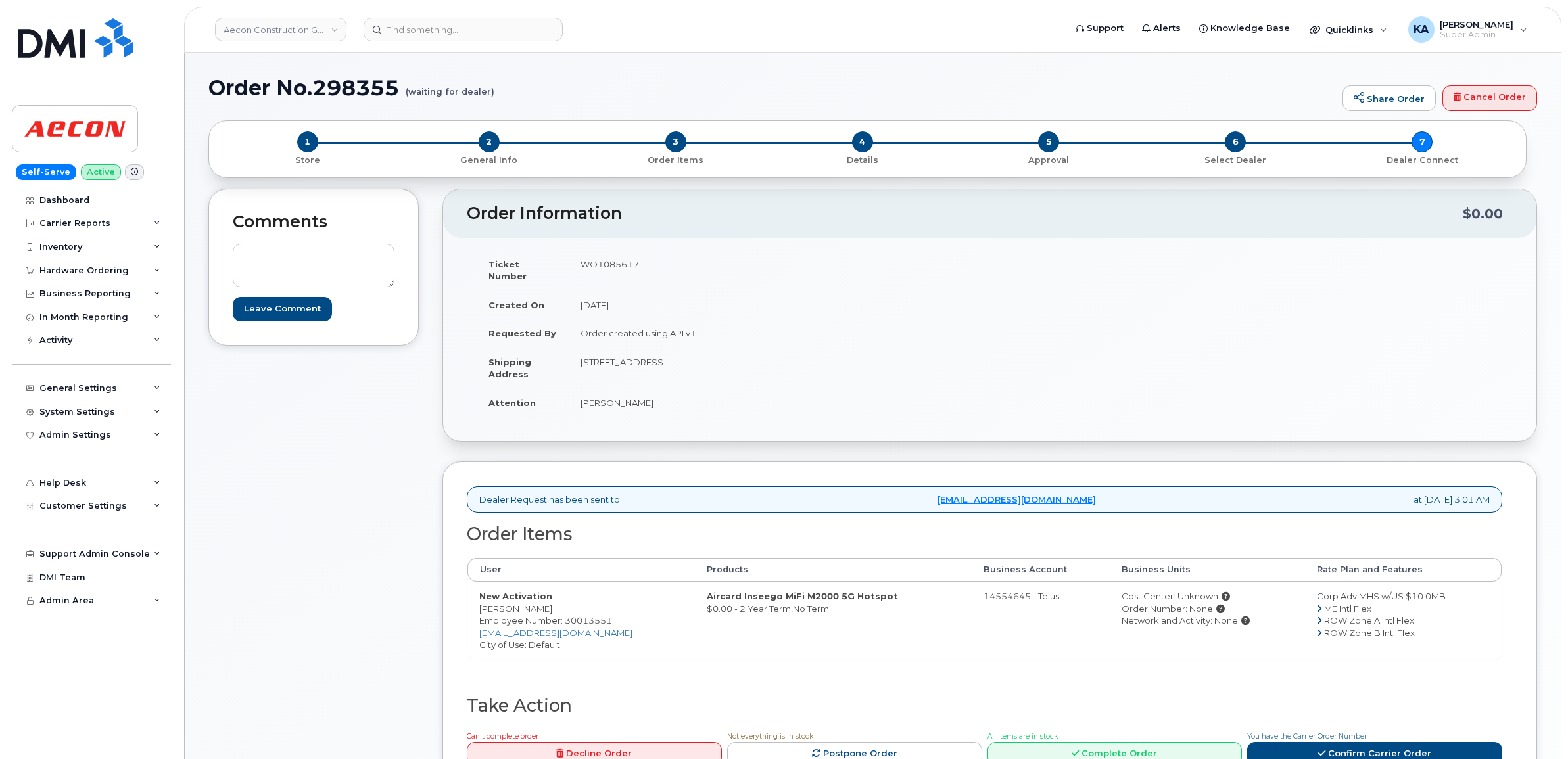
click at [549, 604] on td "New Activation [PERSON_NAME] Employee Number: 30013551 [EMAIL_ADDRESS][DOMAIN_N…" at bounding box center [581, 620] width 228 height 78
drag, startPoint x: 549, startPoint y: 604, endPoint x: 536, endPoint y: 597, distance: 14.8
copy td "[PERSON_NAME]"
drag, startPoint x: 577, startPoint y: 352, endPoint x: 659, endPoint y: 358, distance: 82.2
click at [659, 358] on td "[STREET_ADDRESS]" at bounding box center [774, 368] width 411 height 40
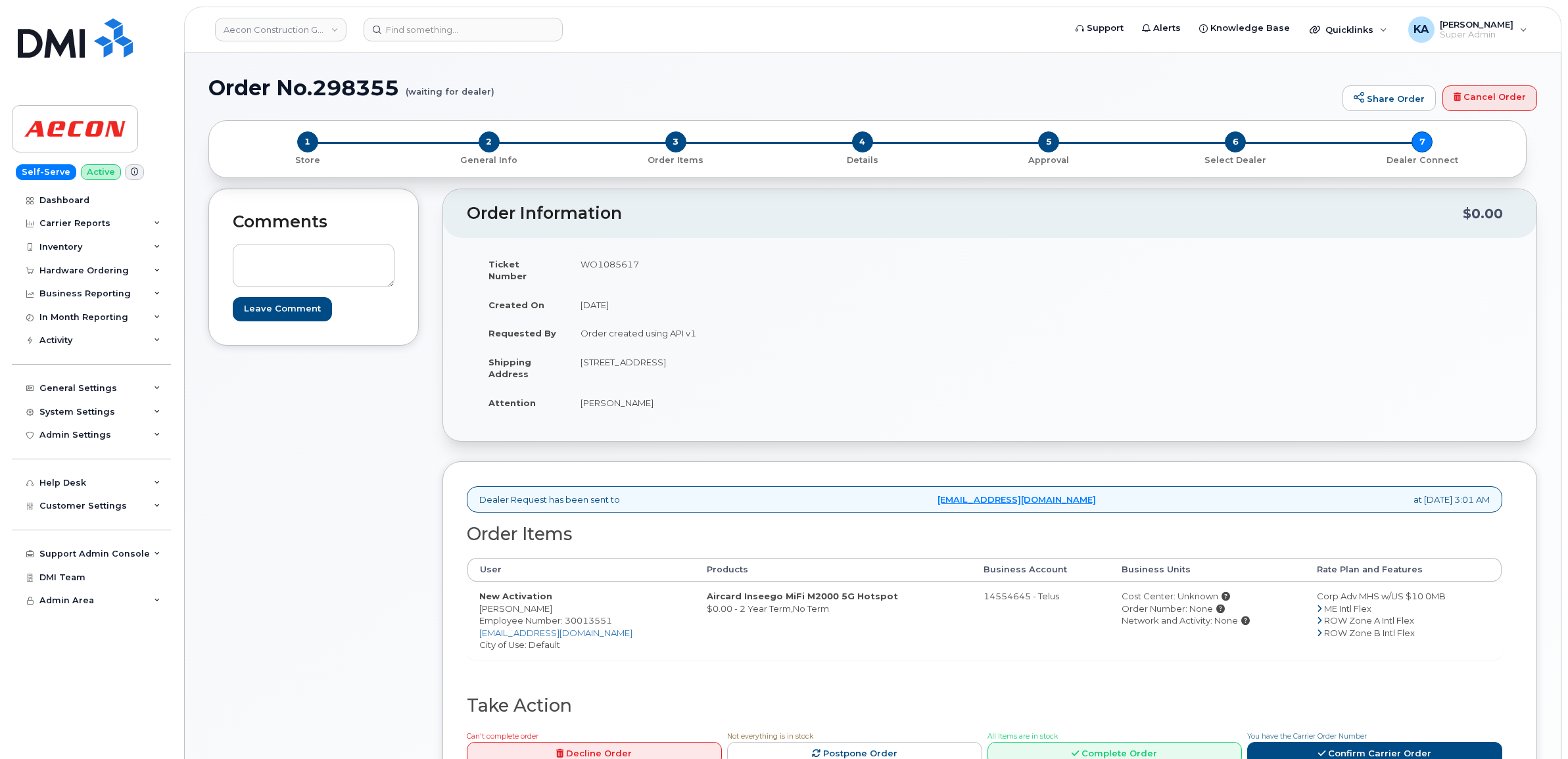
drag, startPoint x: 659, startPoint y: 358, endPoint x: 645, endPoint y: 350, distance: 16.1
copy td "131 Empire Drive"
drag, startPoint x: 680, startPoint y: 366, endPoint x: 682, endPoint y: 352, distance: 14.1
click at [681, 363] on td "[STREET_ADDRESS]" at bounding box center [774, 368] width 411 height 40
drag, startPoint x: 683, startPoint y: 352, endPoint x: 661, endPoint y: 352, distance: 22.0
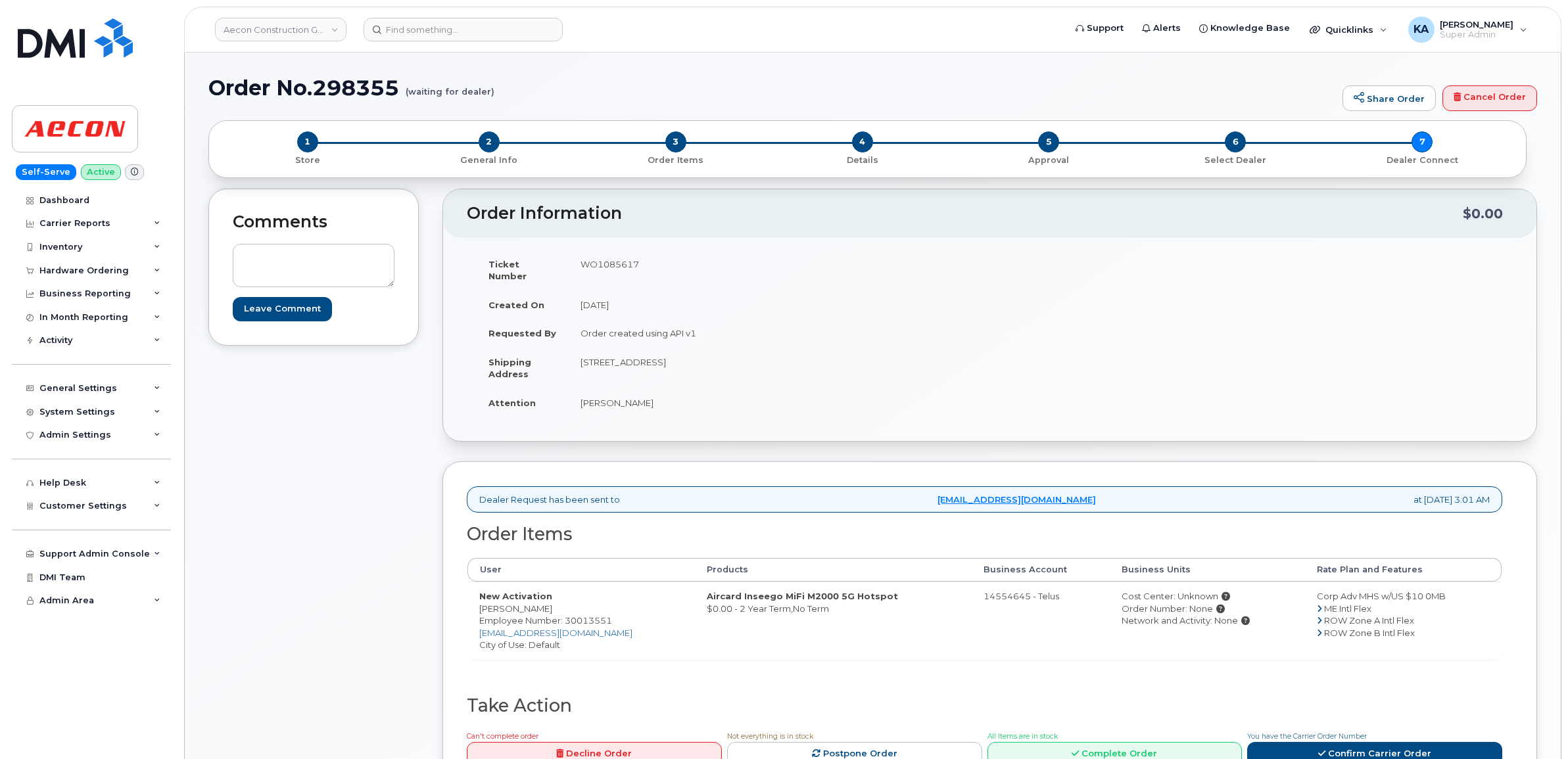
click at [661, 352] on td "[STREET_ADDRESS]" at bounding box center [774, 368] width 411 height 40
drag, startPoint x: 662, startPoint y: 353, endPoint x: 671, endPoint y: 352, distance: 9.1
copy td "Barrie"
drag, startPoint x: 702, startPoint y: 350, endPoint x: 743, endPoint y: 352, distance: 41.0
click at [743, 352] on td "[STREET_ADDRESS]" at bounding box center [774, 368] width 411 height 40
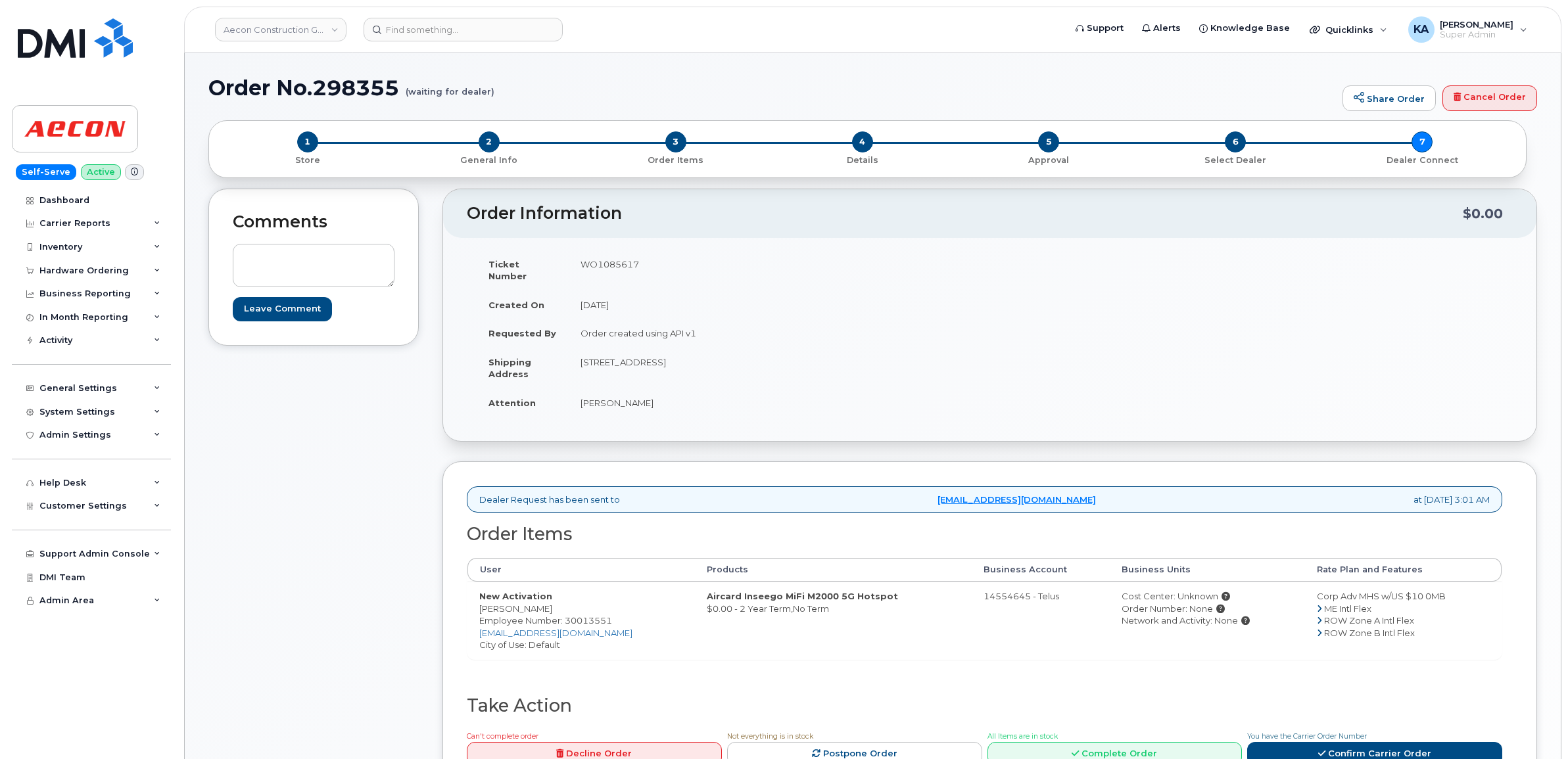
drag, startPoint x: 743, startPoint y: 352, endPoint x: 734, endPoint y: 350, distance: 9.2
copy td "L4M 0B3"
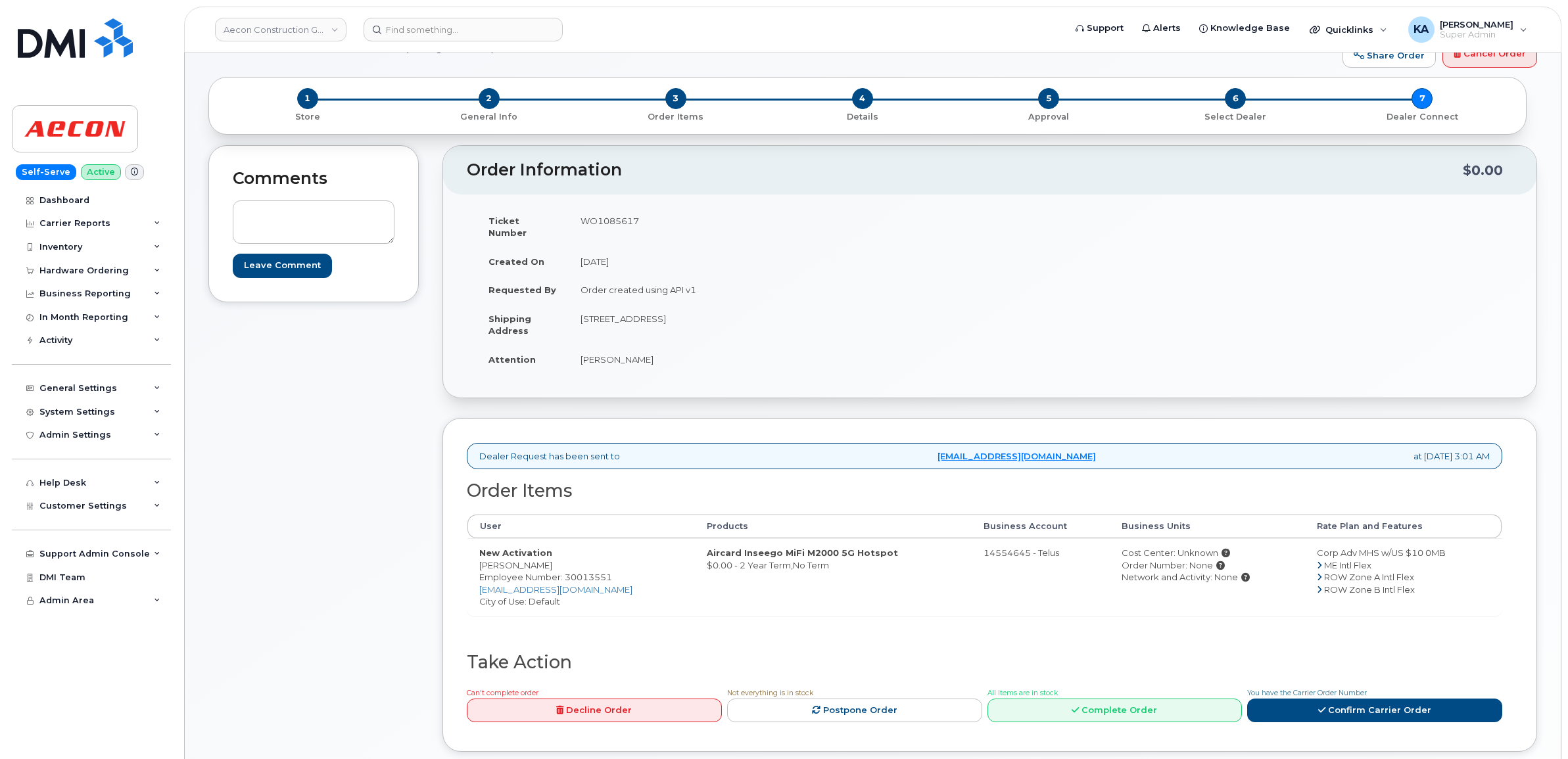
scroll to position [82, 0]
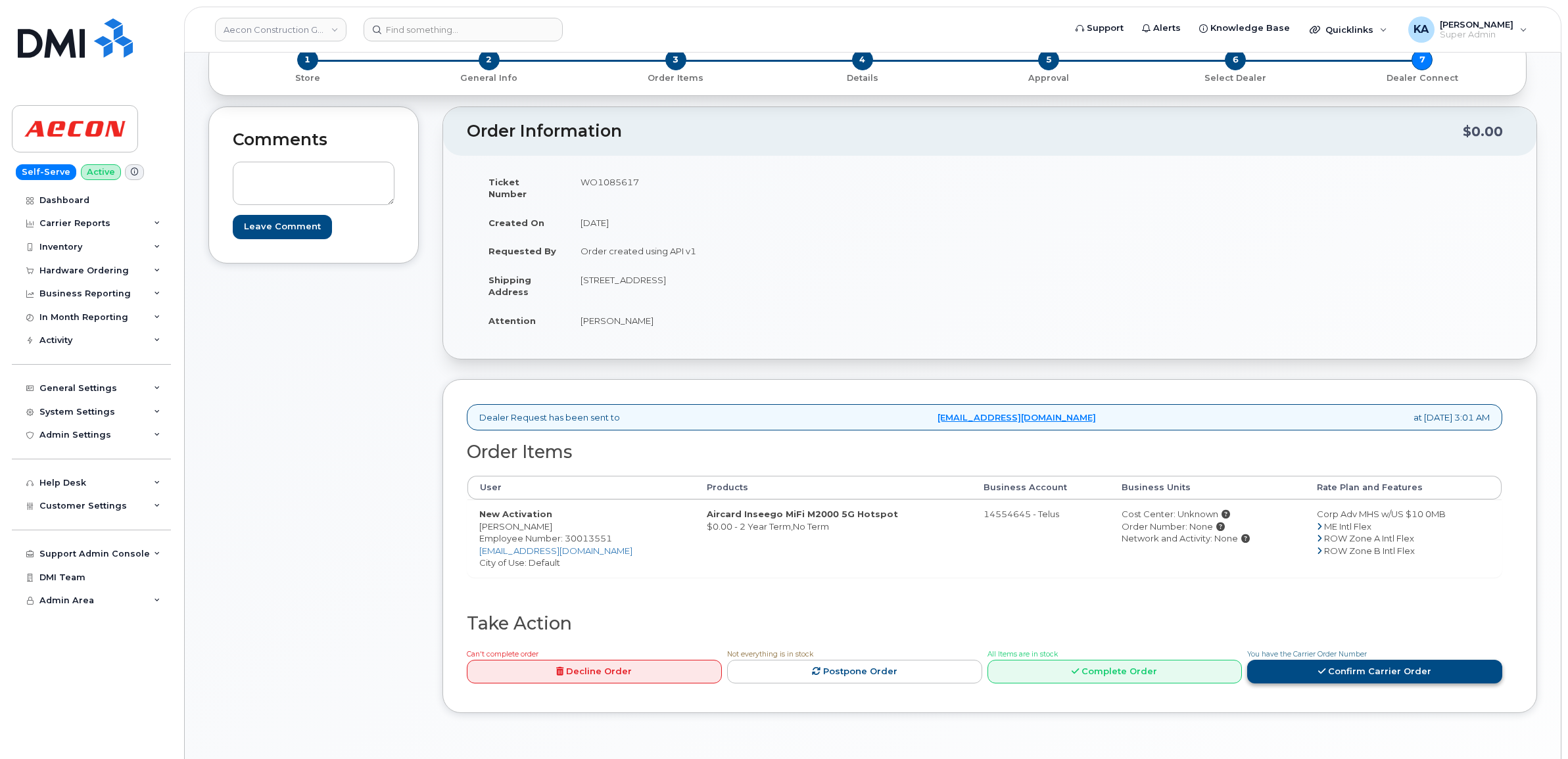
click at [1322, 667] on icon at bounding box center [1321, 671] width 7 height 9
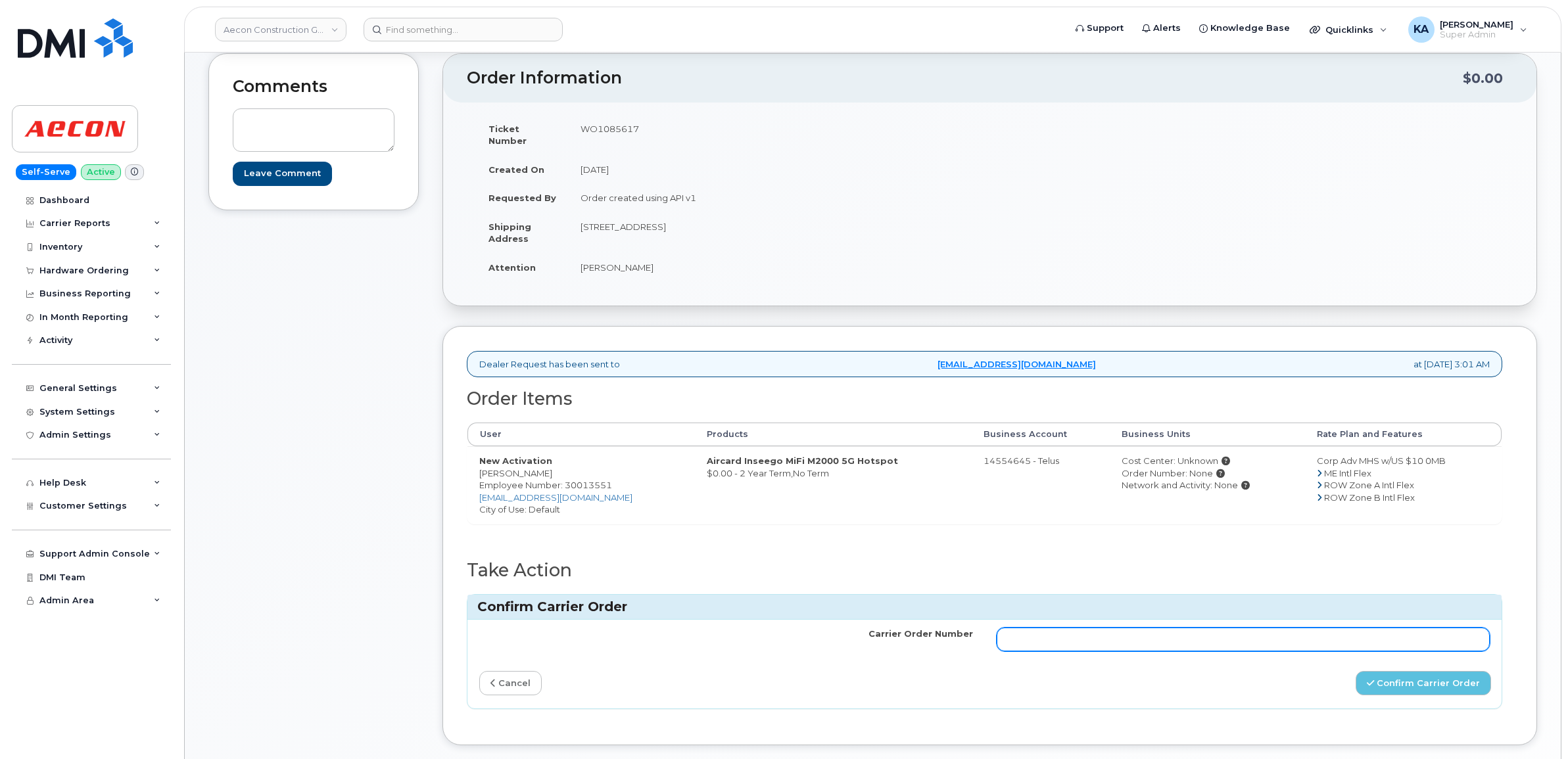
scroll to position [165, 0]
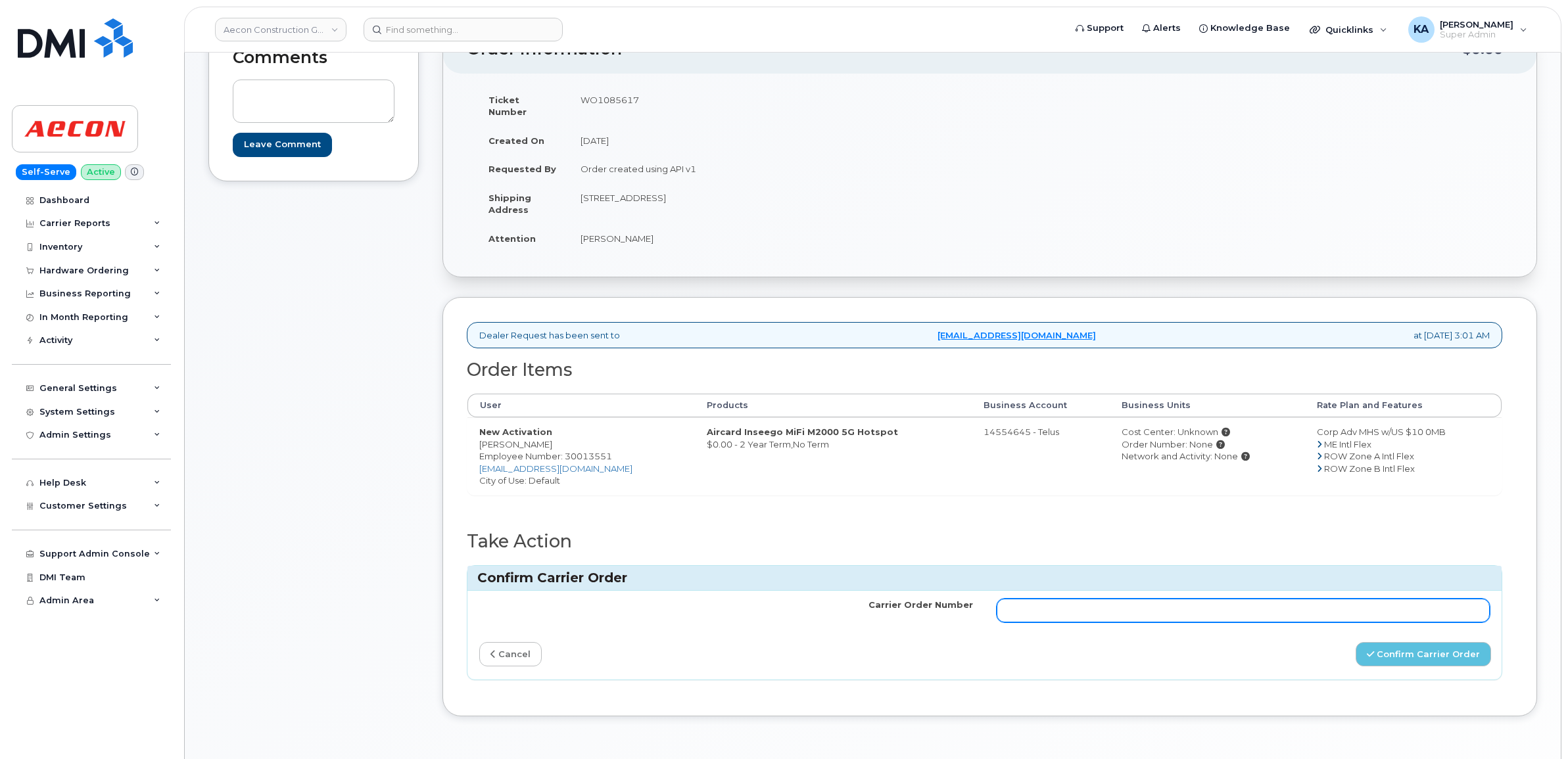
click at [1060, 600] on input "Carrier Order Number" at bounding box center [1244, 611] width 494 height 24
paste input "TL60020134"
type input "TL60020134"
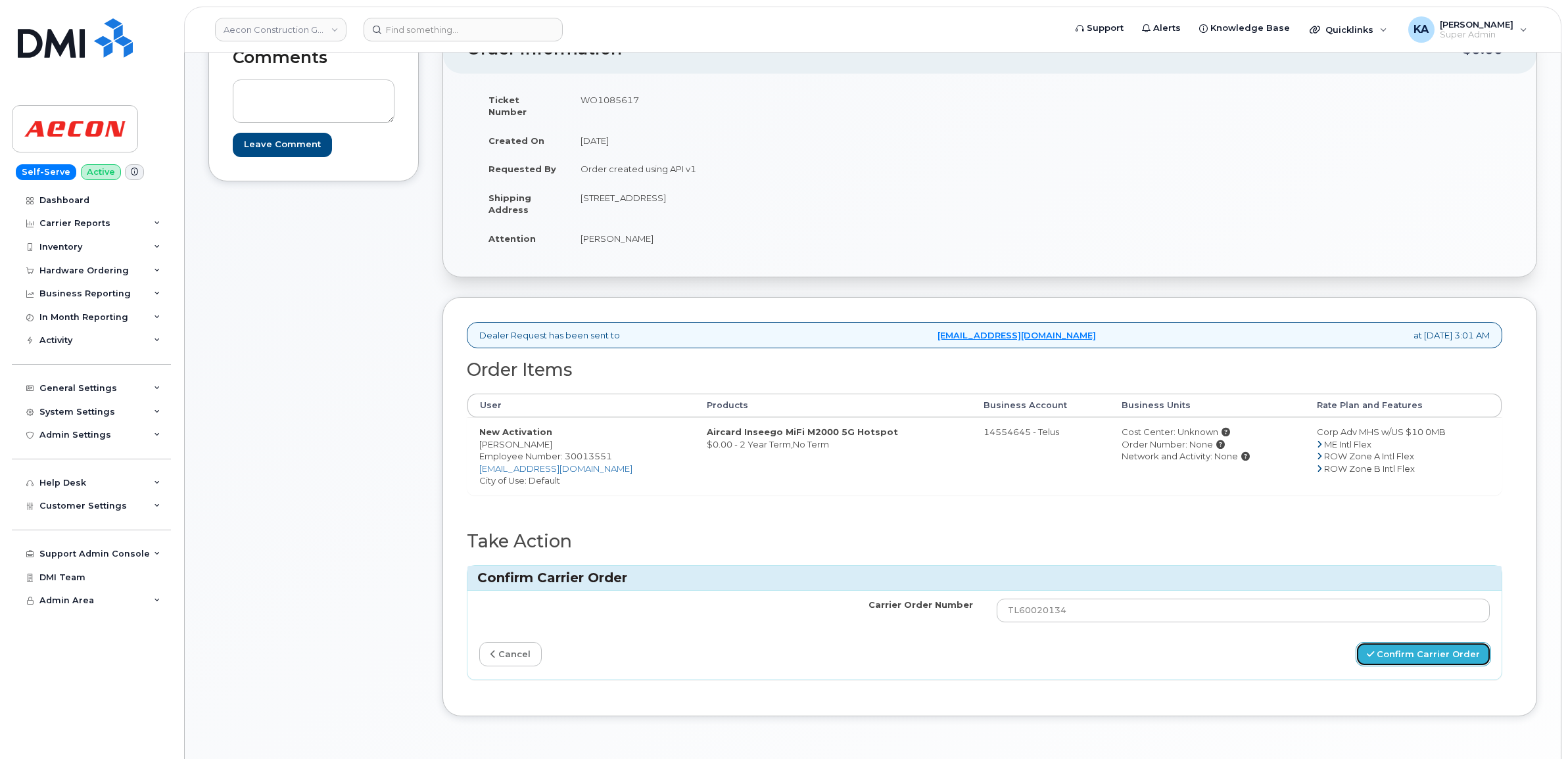
click at [1397, 646] on button "Confirm Carrier Order" at bounding box center [1423, 654] width 135 height 25
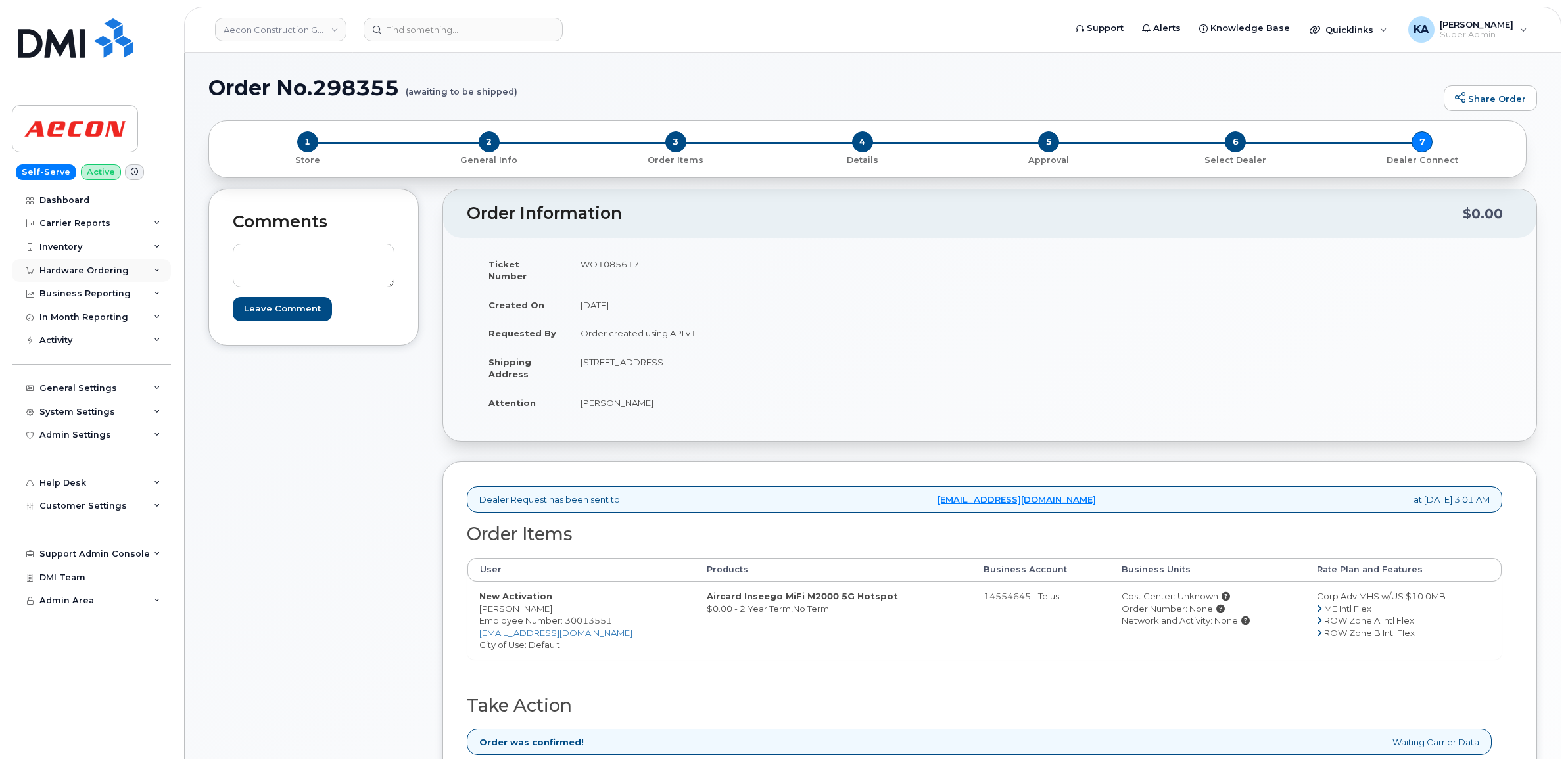
click at [158, 270] on icon at bounding box center [157, 271] width 7 height 7
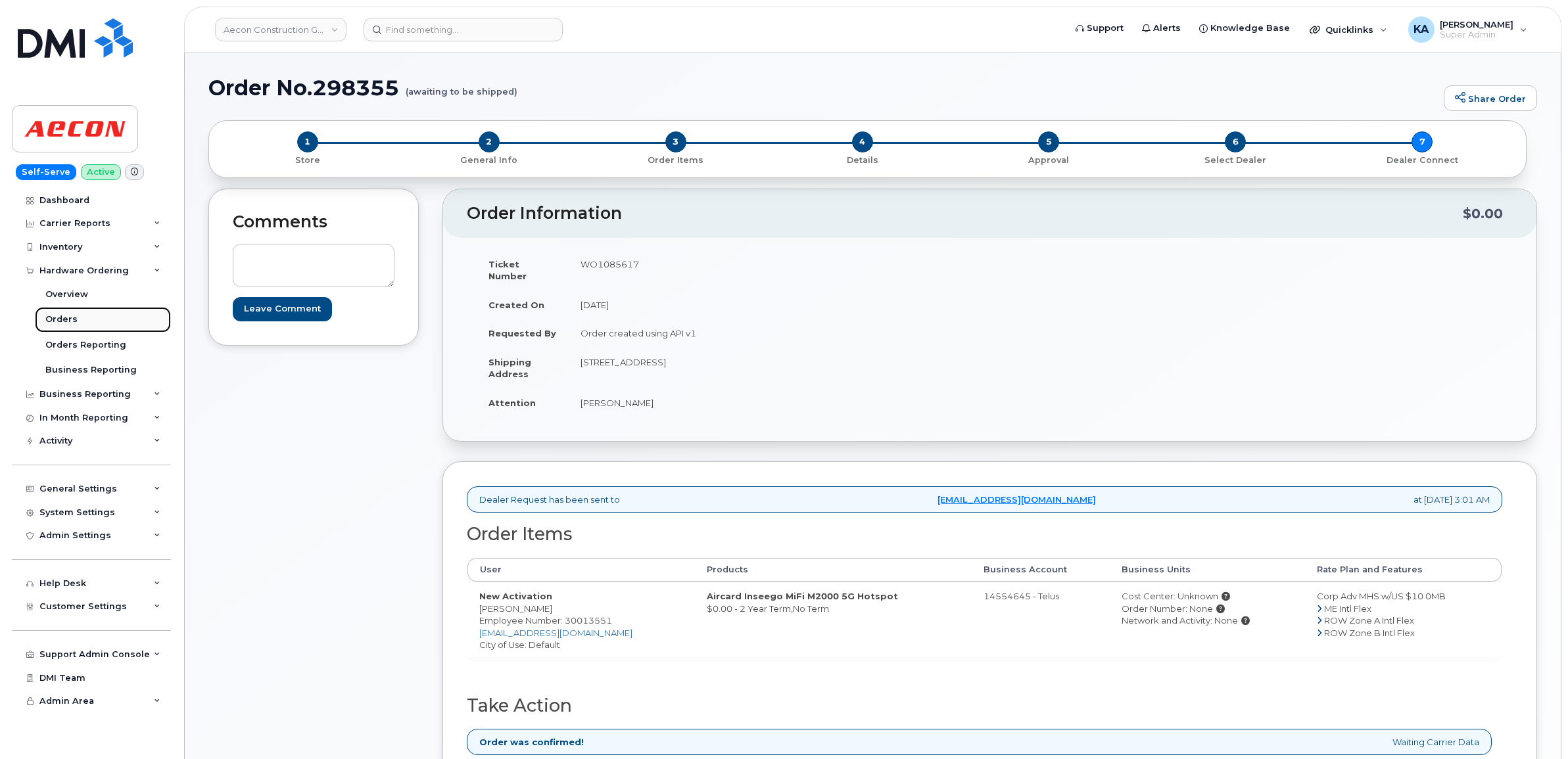
click at [60, 320] on div "Orders" at bounding box center [61, 320] width 33 height 12
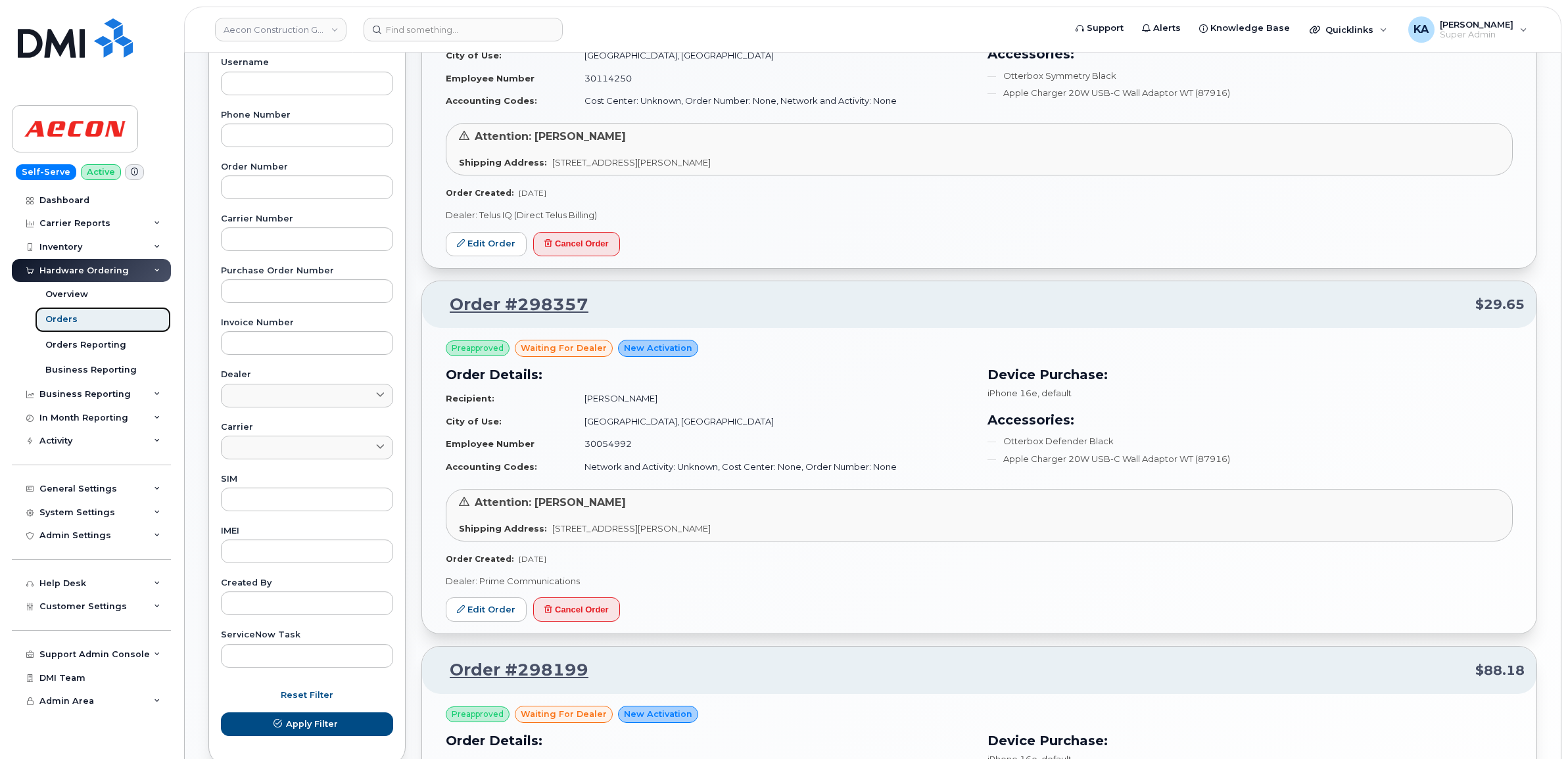
scroll to position [165, 0]
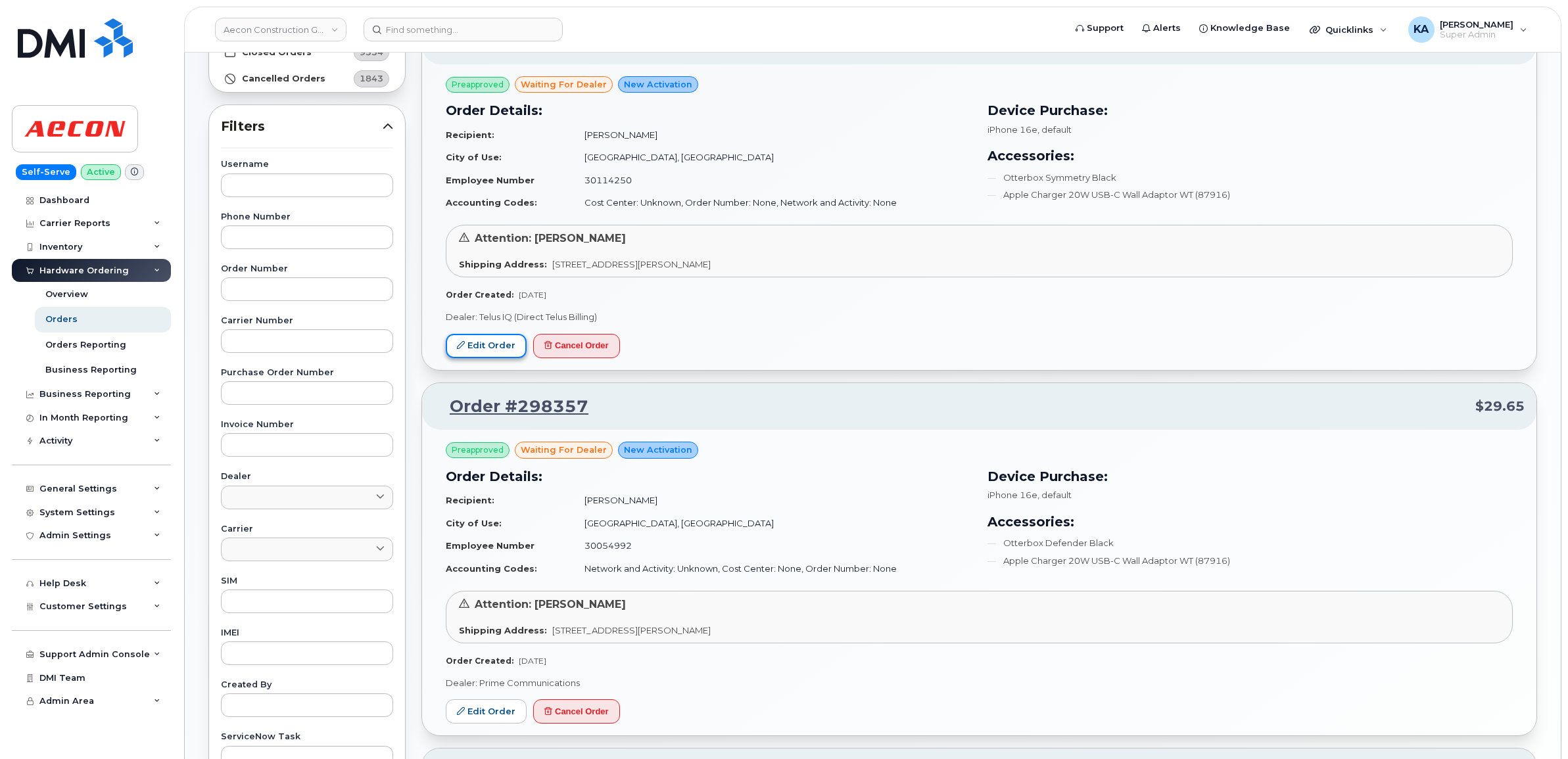
click at [486, 345] on link "Edit Order" at bounding box center [486, 346] width 81 height 25
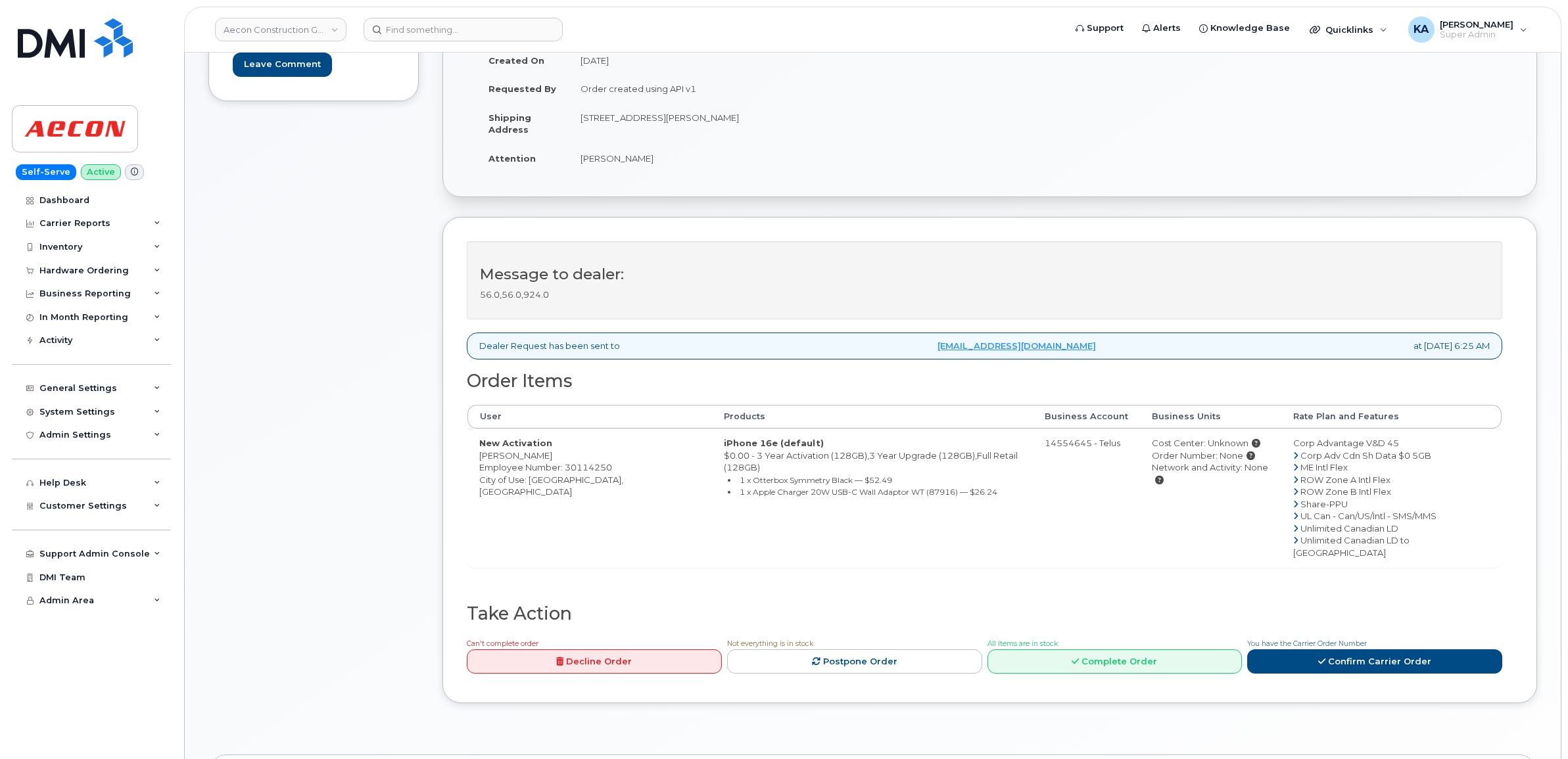
scroll to position [247, 0]
drag, startPoint x: 477, startPoint y: 443, endPoint x: 545, endPoint y: 445, distance: 68.0
click at [545, 445] on td "New Activation [PERSON_NAME] Employee Number: 30114250 City of Use: [GEOGRAPHIC…" at bounding box center [589, 496] width 245 height 139
drag, startPoint x: 545, startPoint y: 444, endPoint x: 528, endPoint y: 441, distance: 17.3
copy td "[PERSON_NAME]"
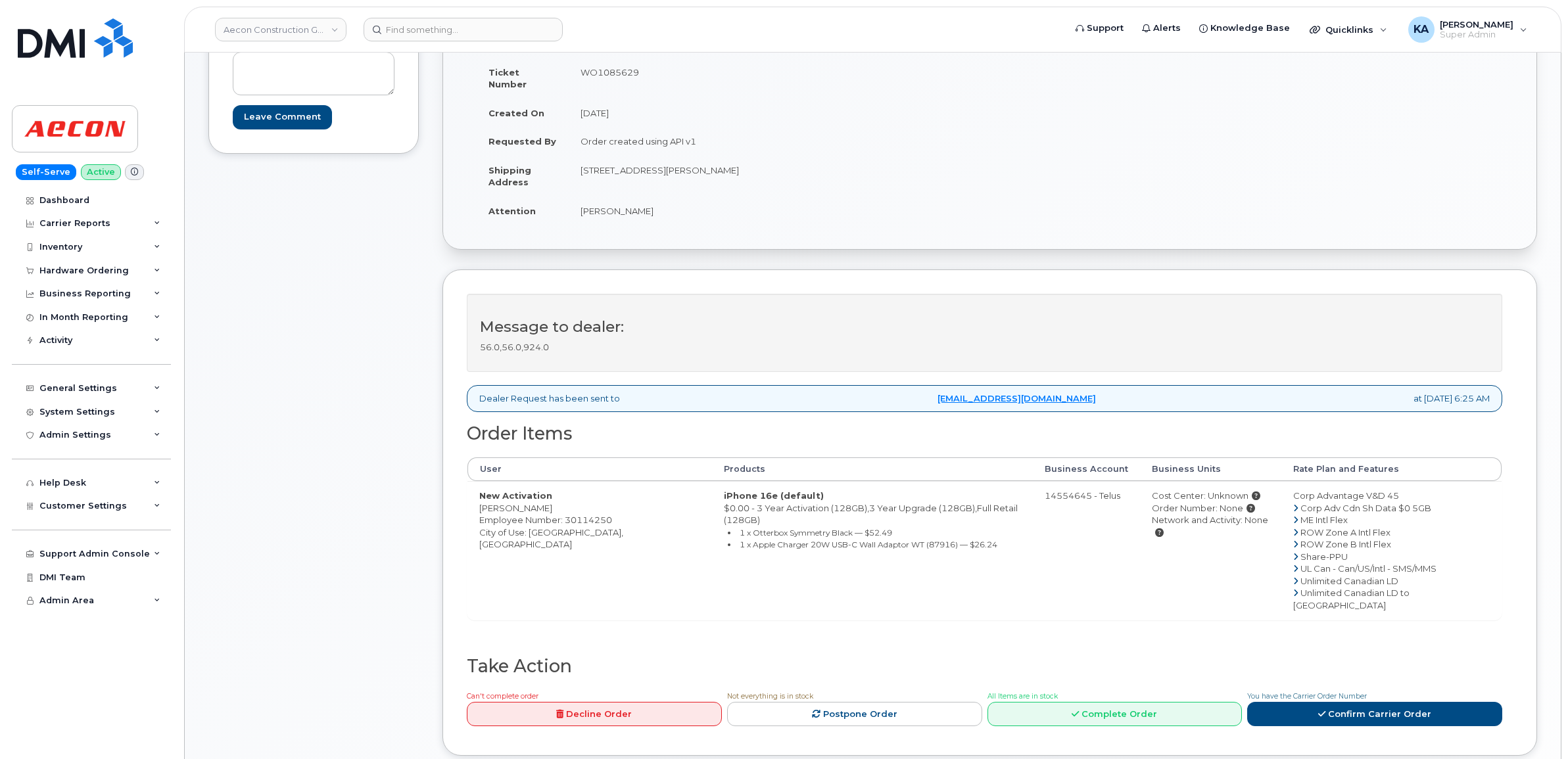
scroll to position [165, 0]
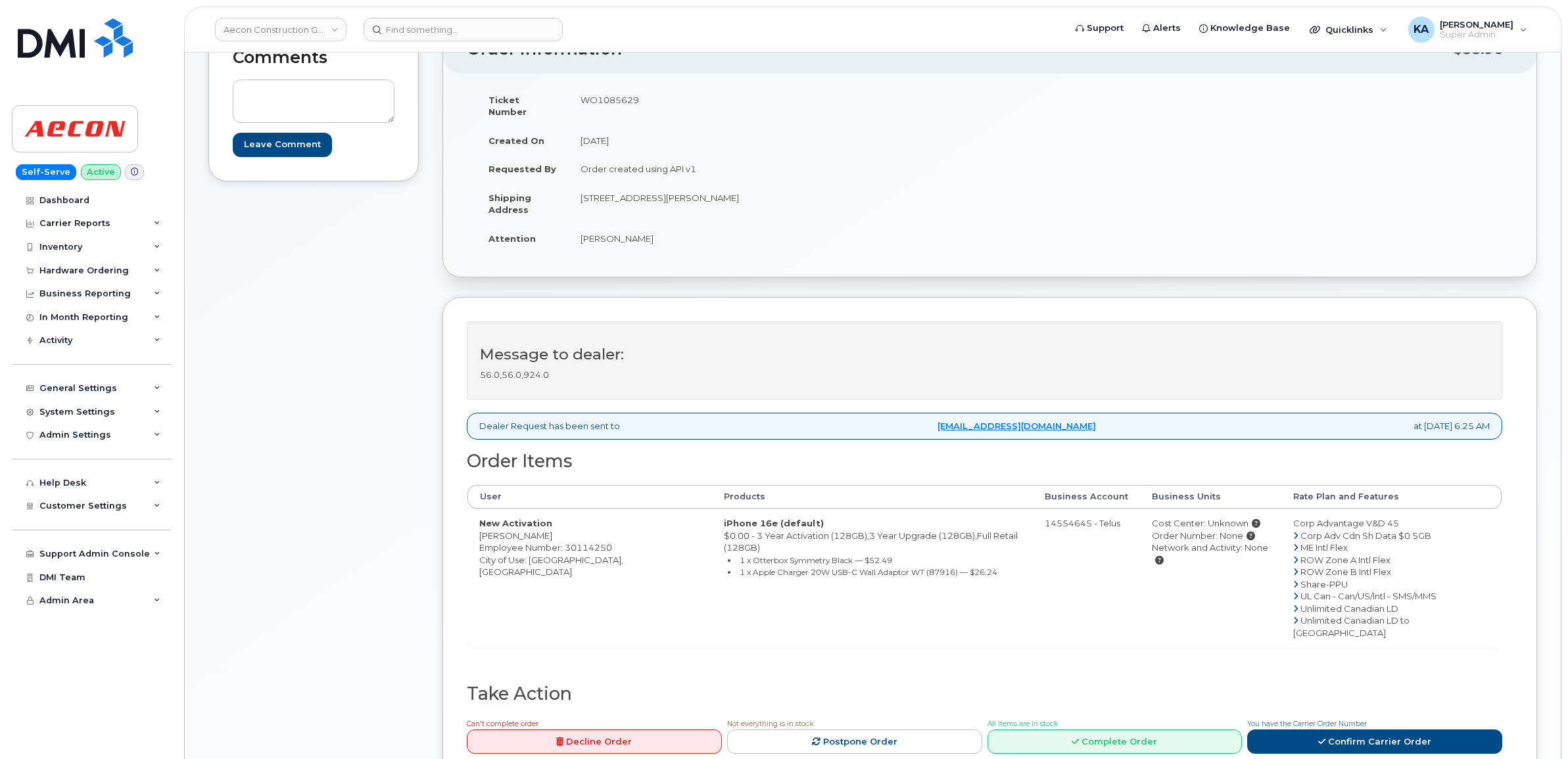
drag, startPoint x: 580, startPoint y: 99, endPoint x: 646, endPoint y: 101, distance: 66.0
click at [646, 101] on td "WO1085629" at bounding box center [774, 105] width 411 height 40
drag, startPoint x: 646, startPoint y: 101, endPoint x: 626, endPoint y: 101, distance: 20.0
copy td "WO1085629"
drag, startPoint x: 475, startPoint y: 523, endPoint x: 546, endPoint y: 526, distance: 71.1
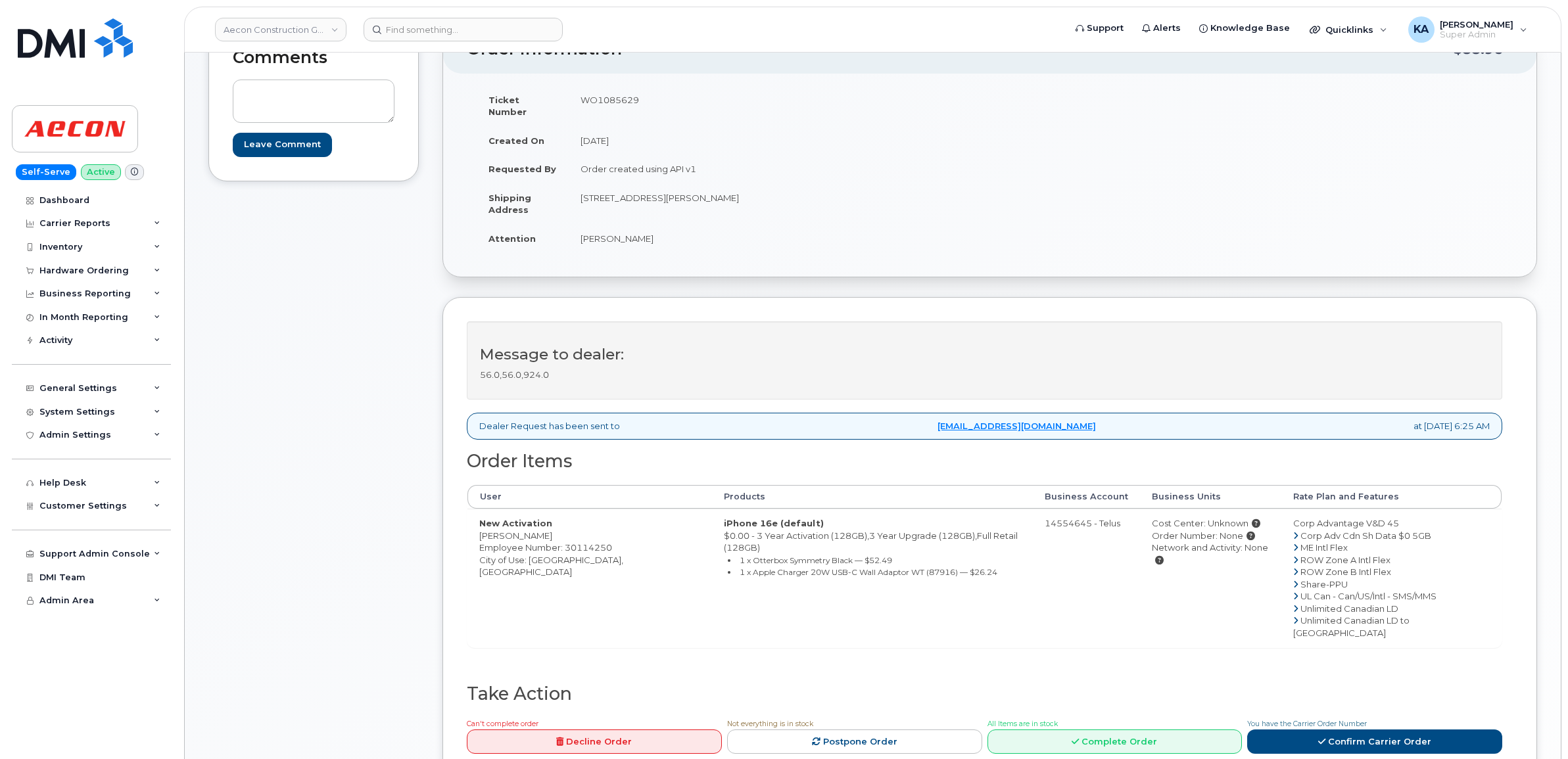
click at [546, 526] on td "New Activation [PERSON_NAME] Employee Number: 30114250 City of Use: [GEOGRAPHIC…" at bounding box center [589, 578] width 245 height 139
drag, startPoint x: 546, startPoint y: 526, endPoint x: 536, endPoint y: 525, distance: 10.0
copy td "[PERSON_NAME]"
drag, startPoint x: 579, startPoint y: 187, endPoint x: 689, endPoint y: 189, distance: 110.0
click at [689, 189] on td "[STREET_ADDRESS][PERSON_NAME]" at bounding box center [774, 203] width 411 height 40
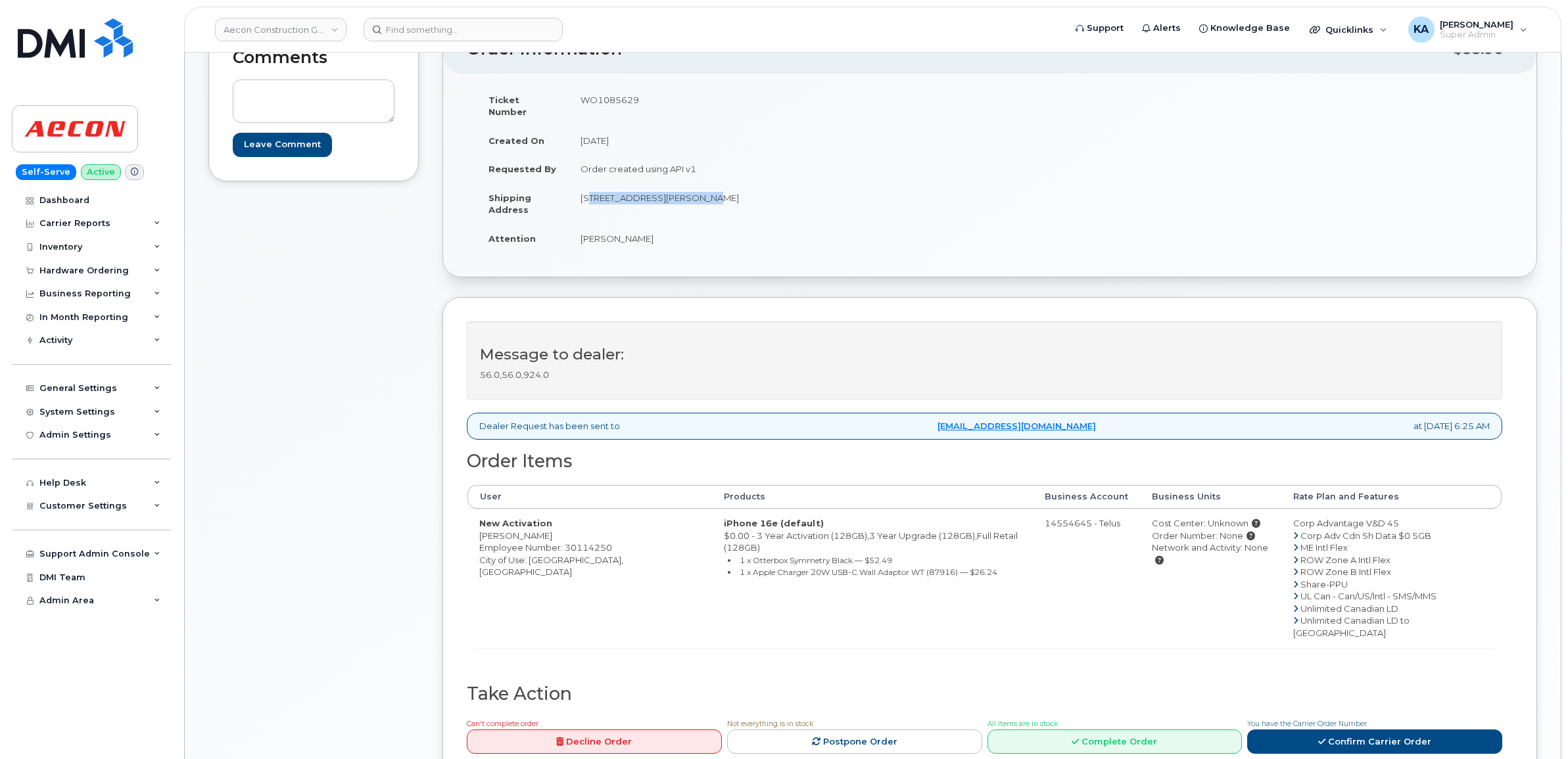
drag, startPoint x: 689, startPoint y: 189, endPoint x: 682, endPoint y: 188, distance: 7.1
copy td "224 Ellen Davidson Drive"
drag, startPoint x: 692, startPoint y: 182, endPoint x: 724, endPoint y: 186, distance: 32.2
click at [724, 186] on td "[STREET_ADDRESS][PERSON_NAME]" at bounding box center [774, 203] width 411 height 40
copy td "Oakville"
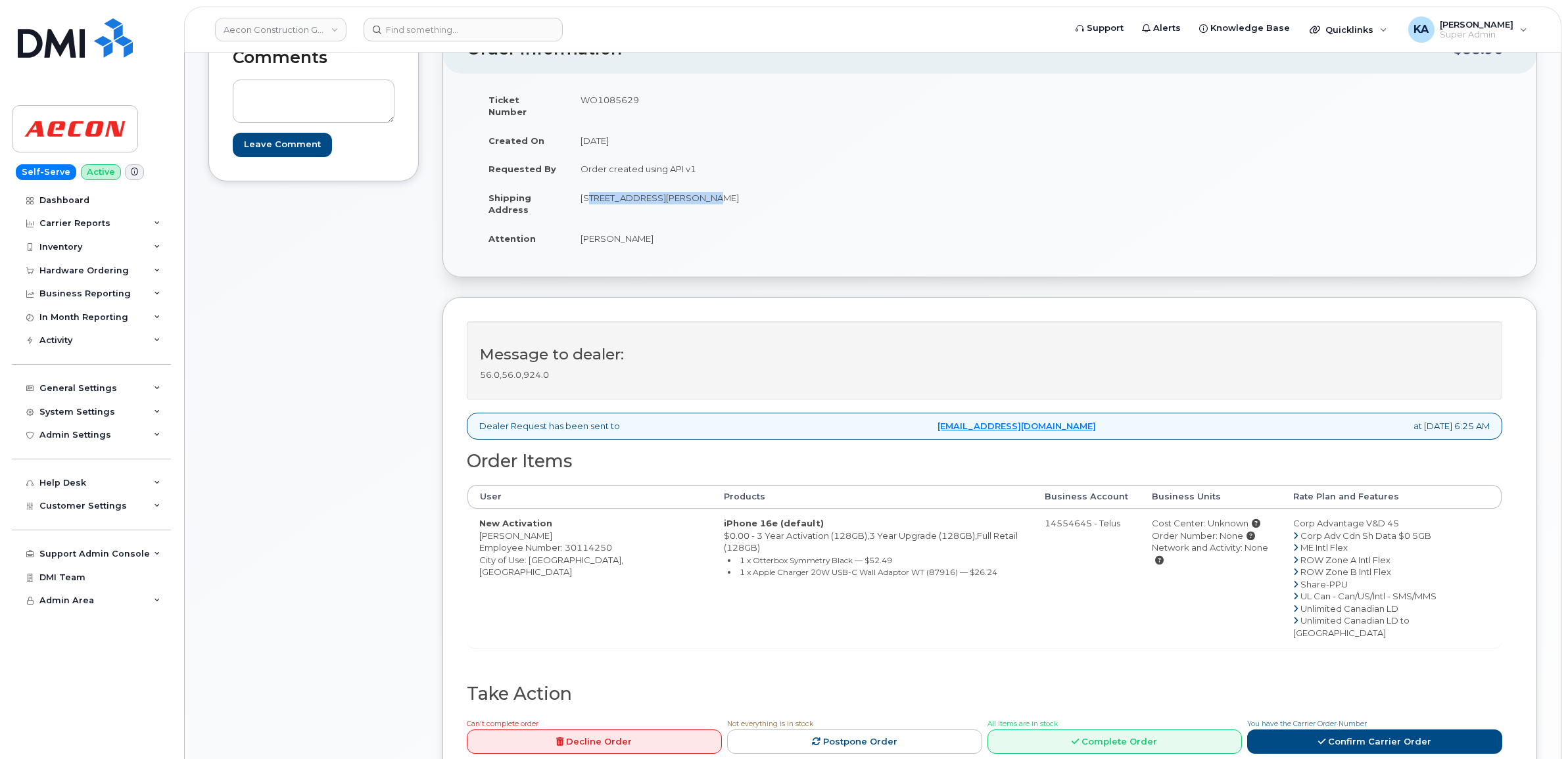
drag, startPoint x: 743, startPoint y: 189, endPoint x: 786, endPoint y: 194, distance: 43.3
click at [786, 194] on td "[STREET_ADDRESS][PERSON_NAME]" at bounding box center [774, 203] width 411 height 40
drag, startPoint x: 786, startPoint y: 194, endPoint x: 774, endPoint y: 190, distance: 12.6
copy td "L6M 0V1"
click at [1361, 730] on link "Confirm Carrier Order" at bounding box center [1374, 742] width 255 height 25
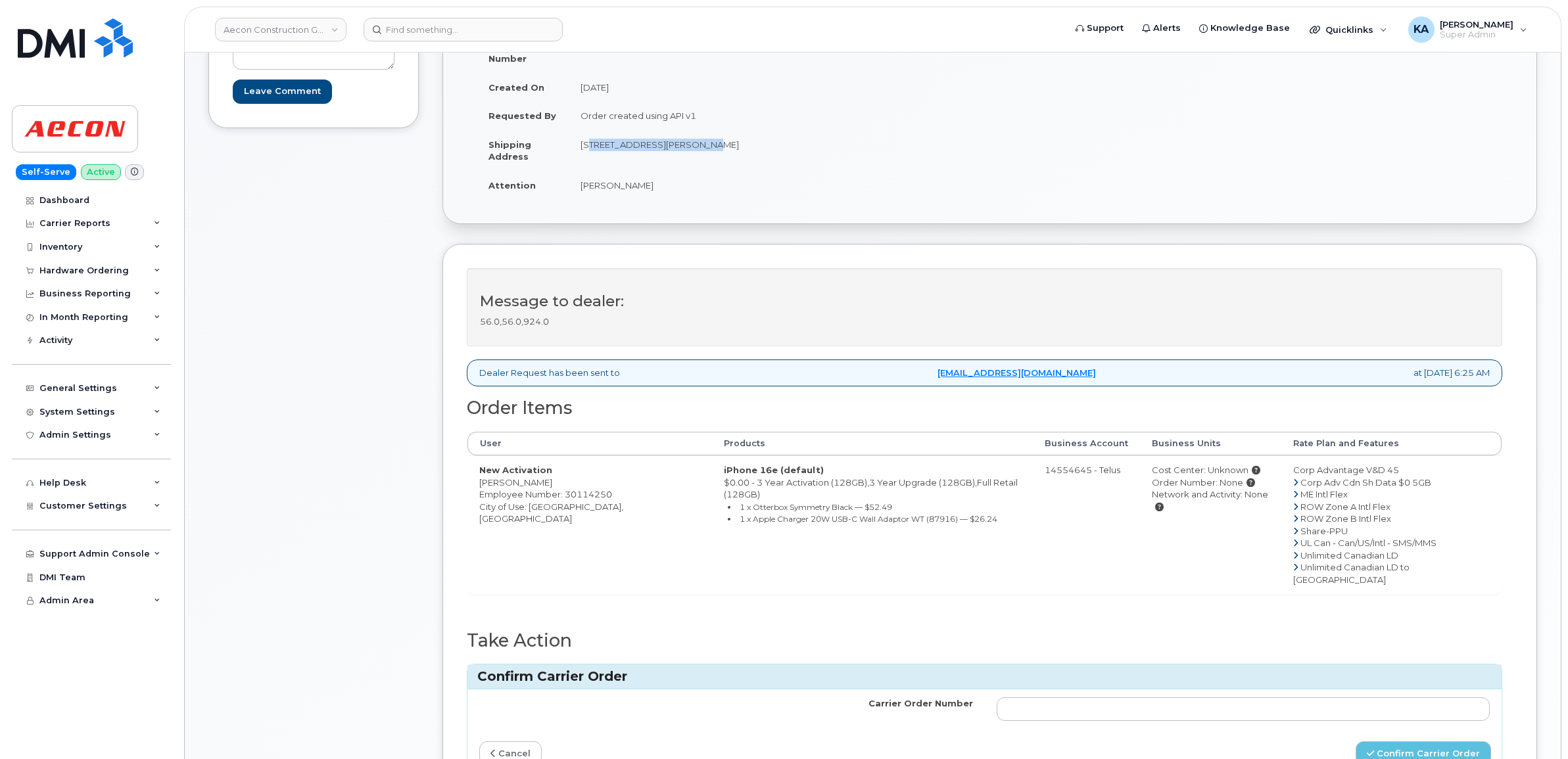
scroll to position [247, 0]
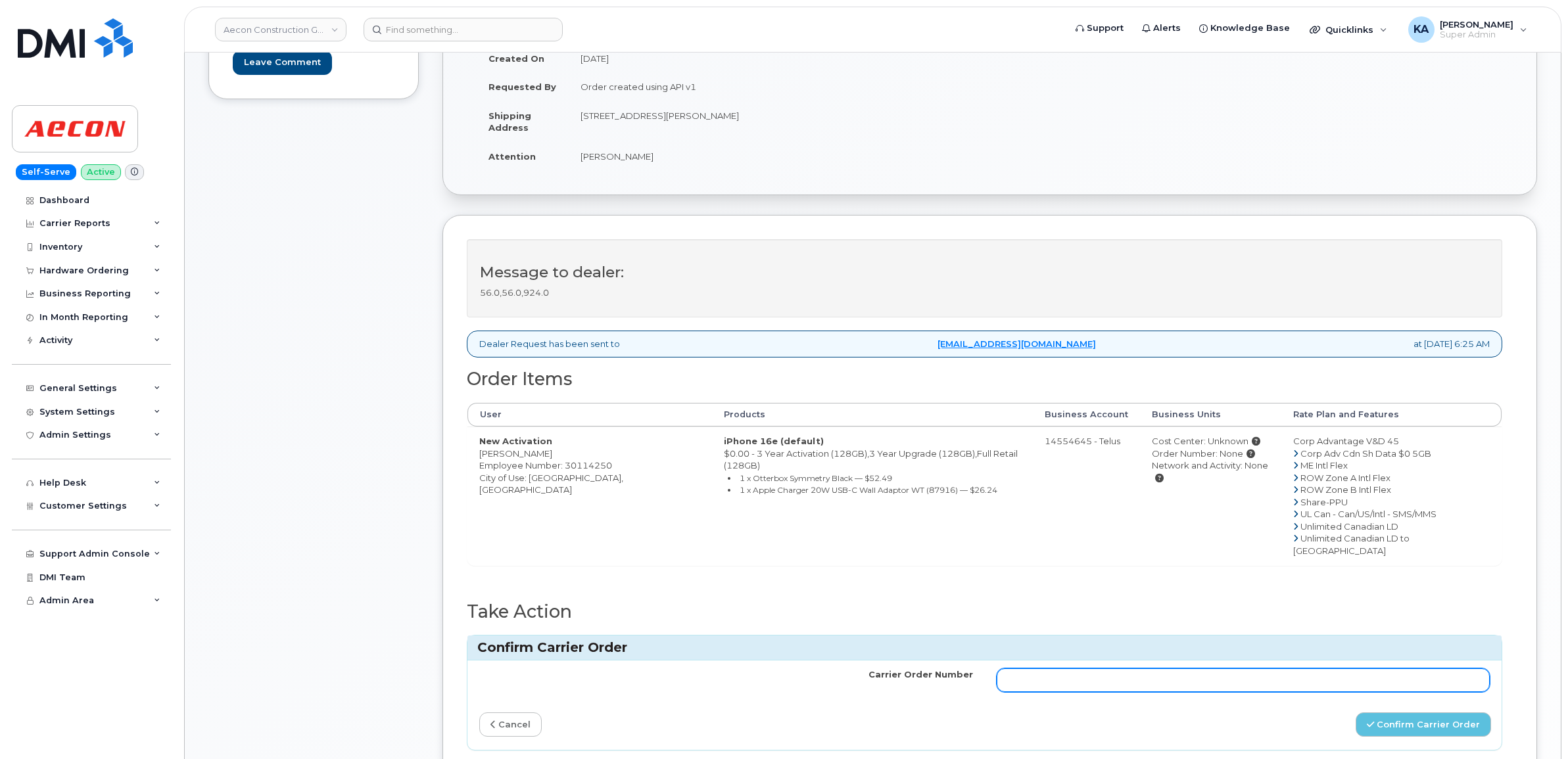
paste input "TL60020139"
type input "TL60020139"
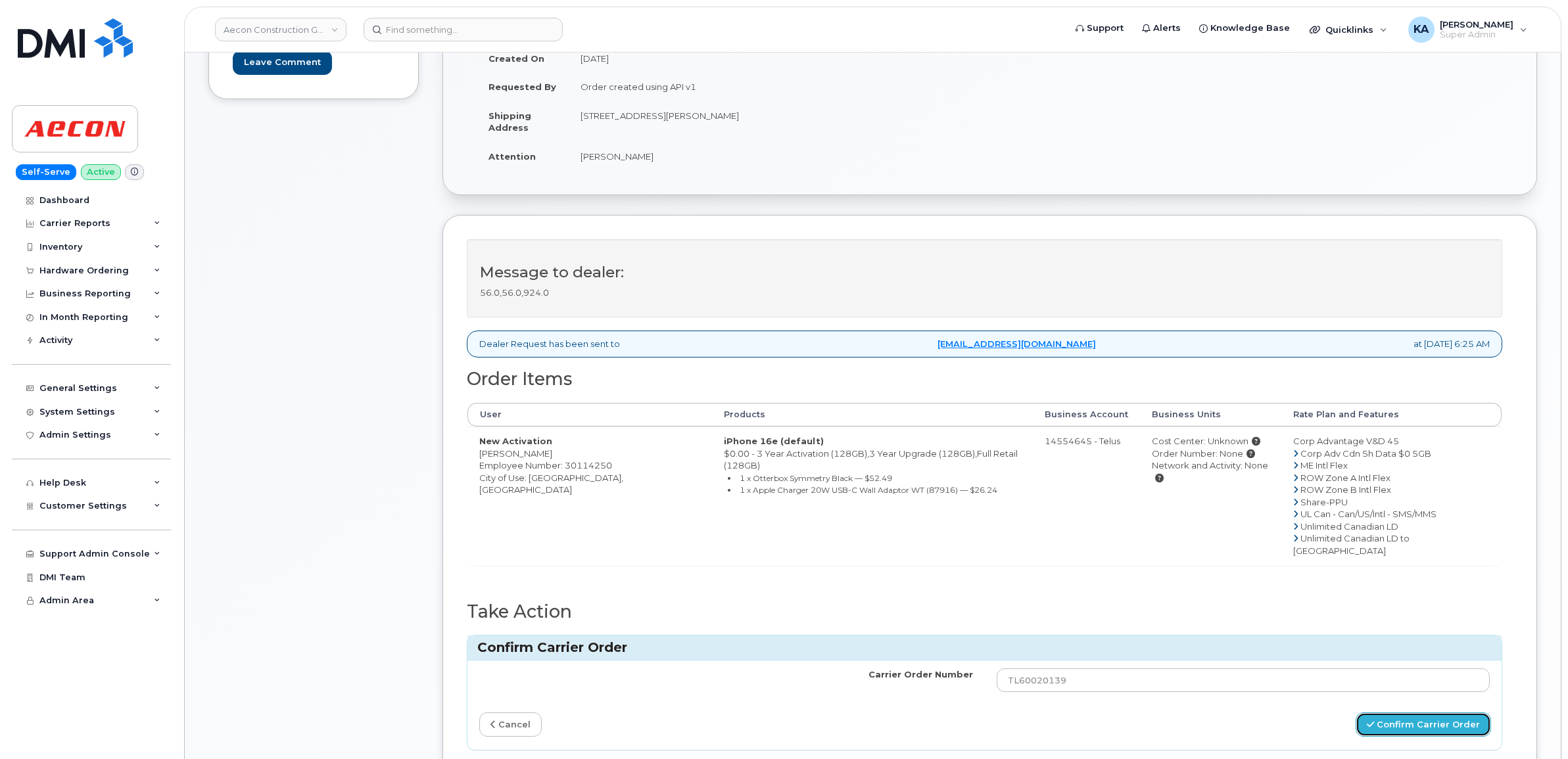
click at [1397, 713] on button "Confirm Carrier Order" at bounding box center [1423, 724] width 135 height 25
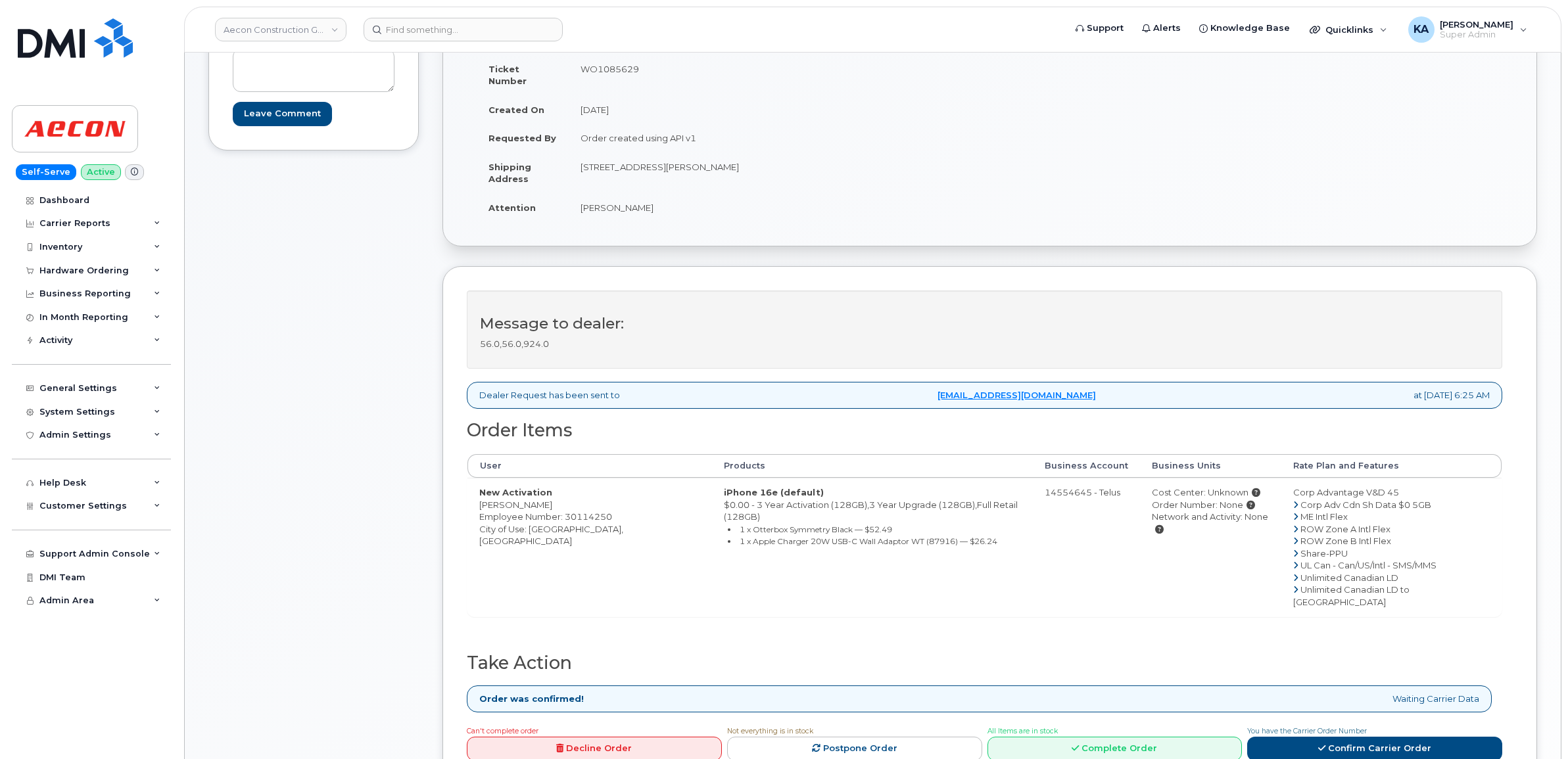
scroll to position [247, 0]
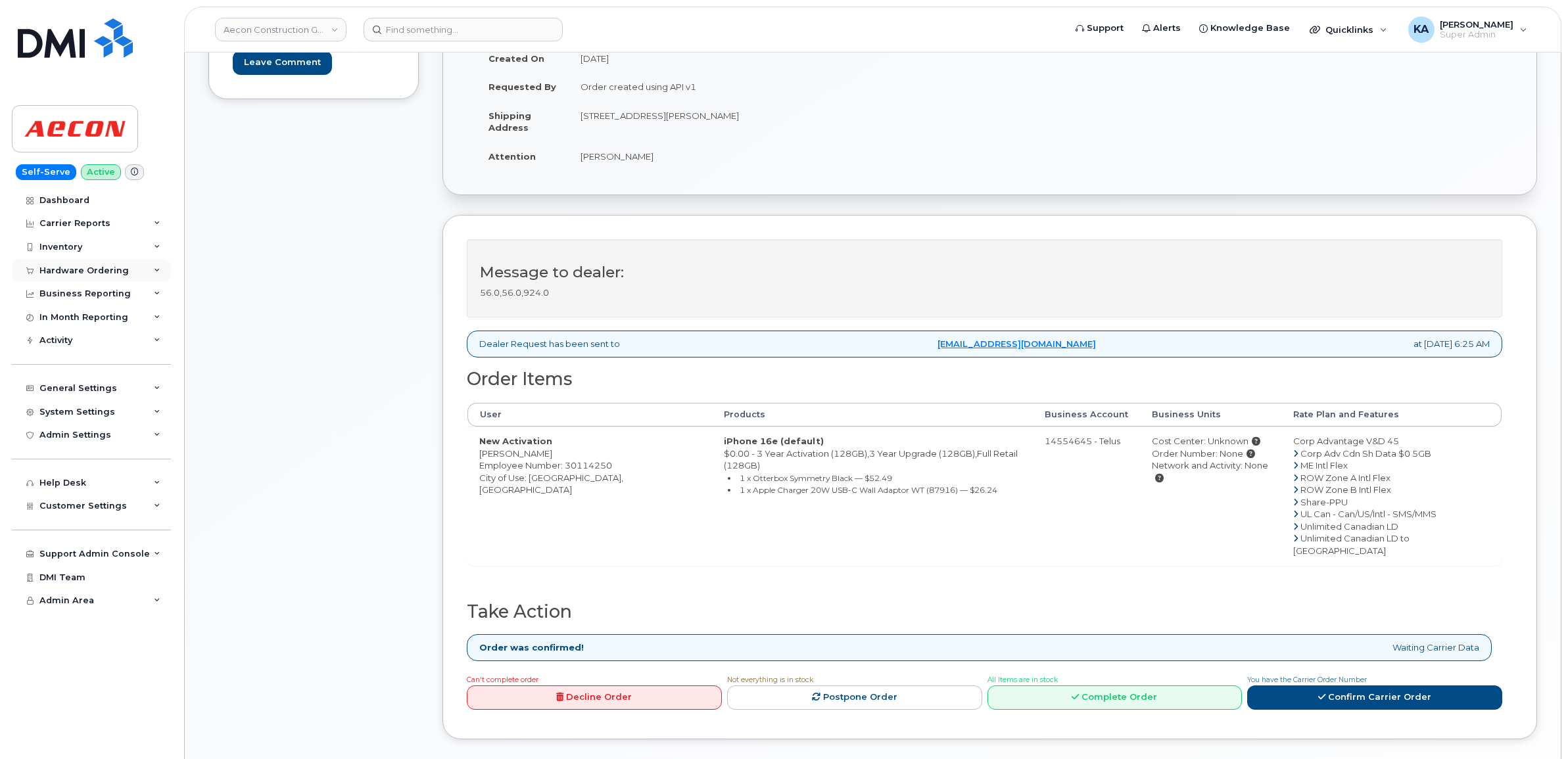
click at [109, 270] on div "Hardware Ordering" at bounding box center [84, 271] width 90 height 11
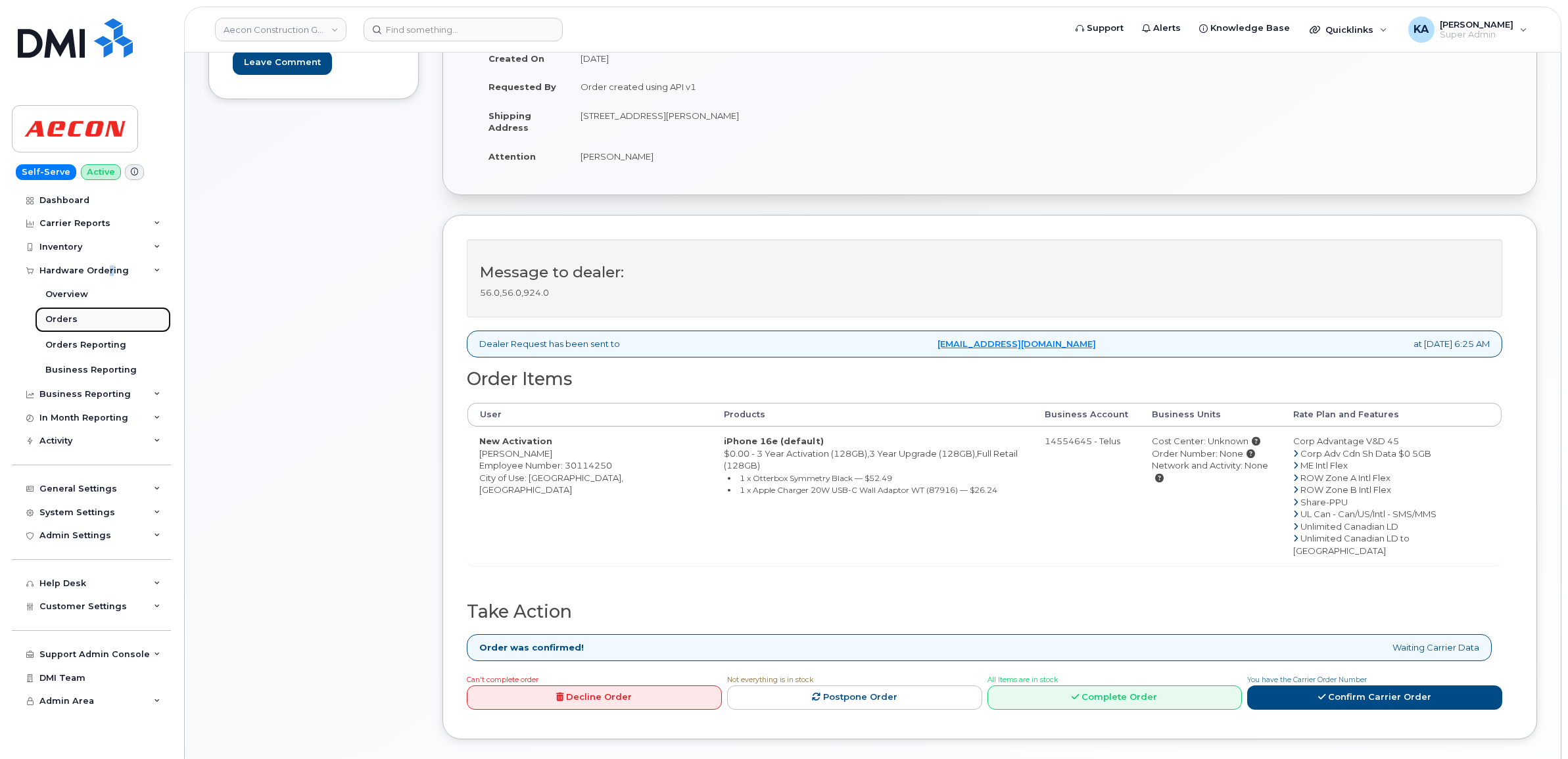
drag, startPoint x: 109, startPoint y: 270, endPoint x: 64, endPoint y: 319, distance: 66.5
click at [64, 319] on div "Orders" at bounding box center [61, 320] width 33 height 12
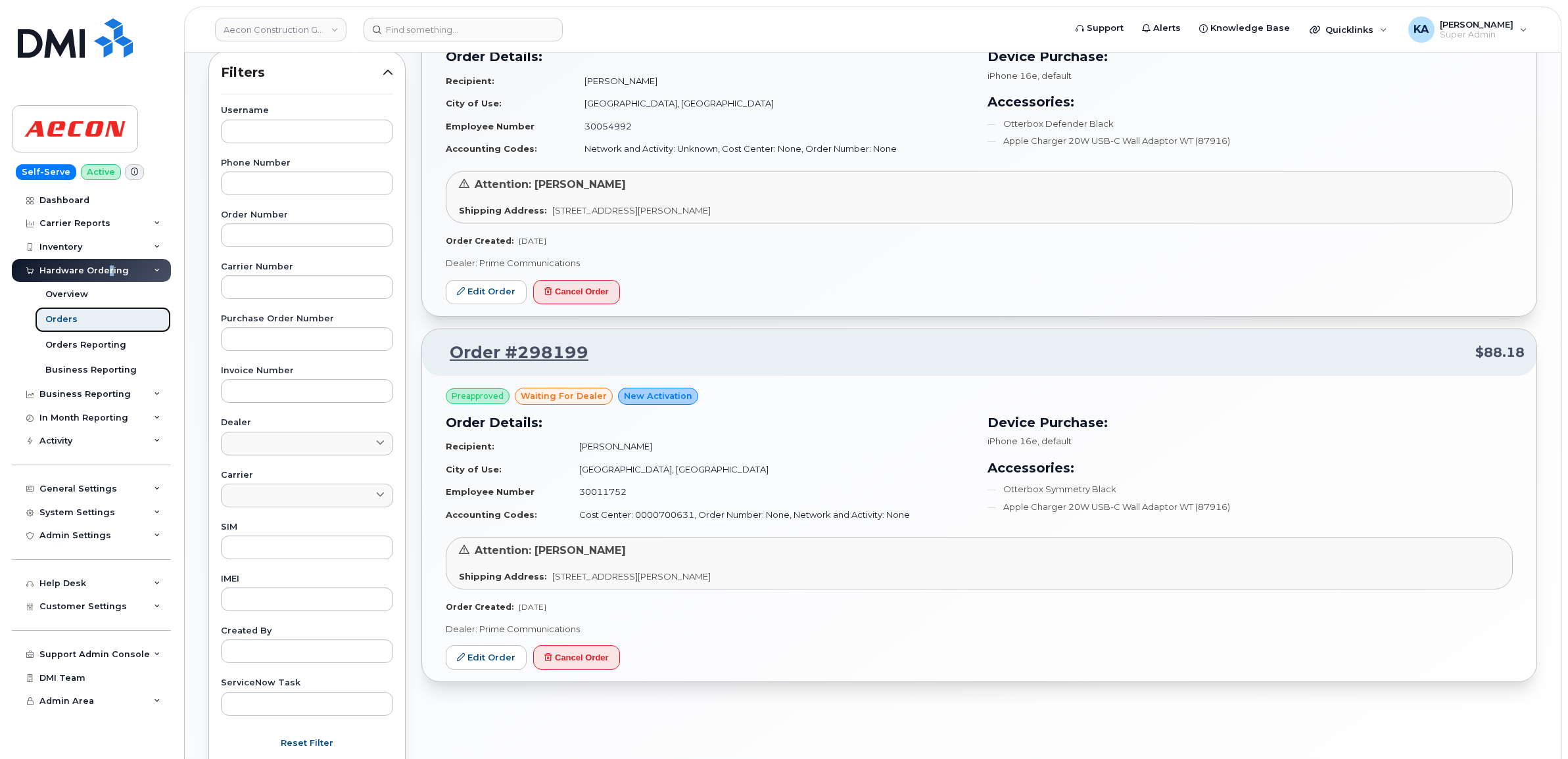
scroll to position [247, 0]
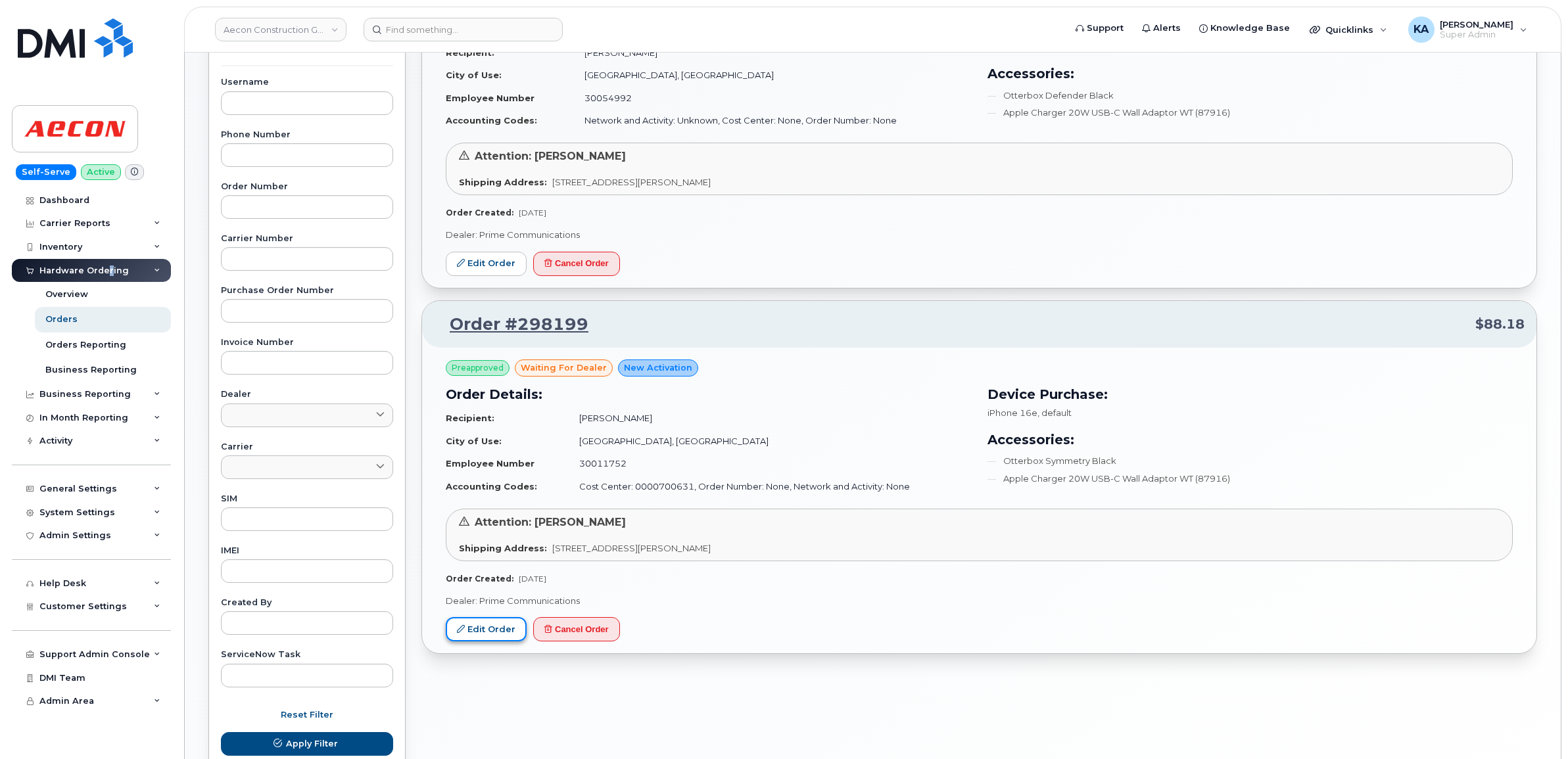
click at [481, 632] on link "Edit Order" at bounding box center [486, 629] width 81 height 25
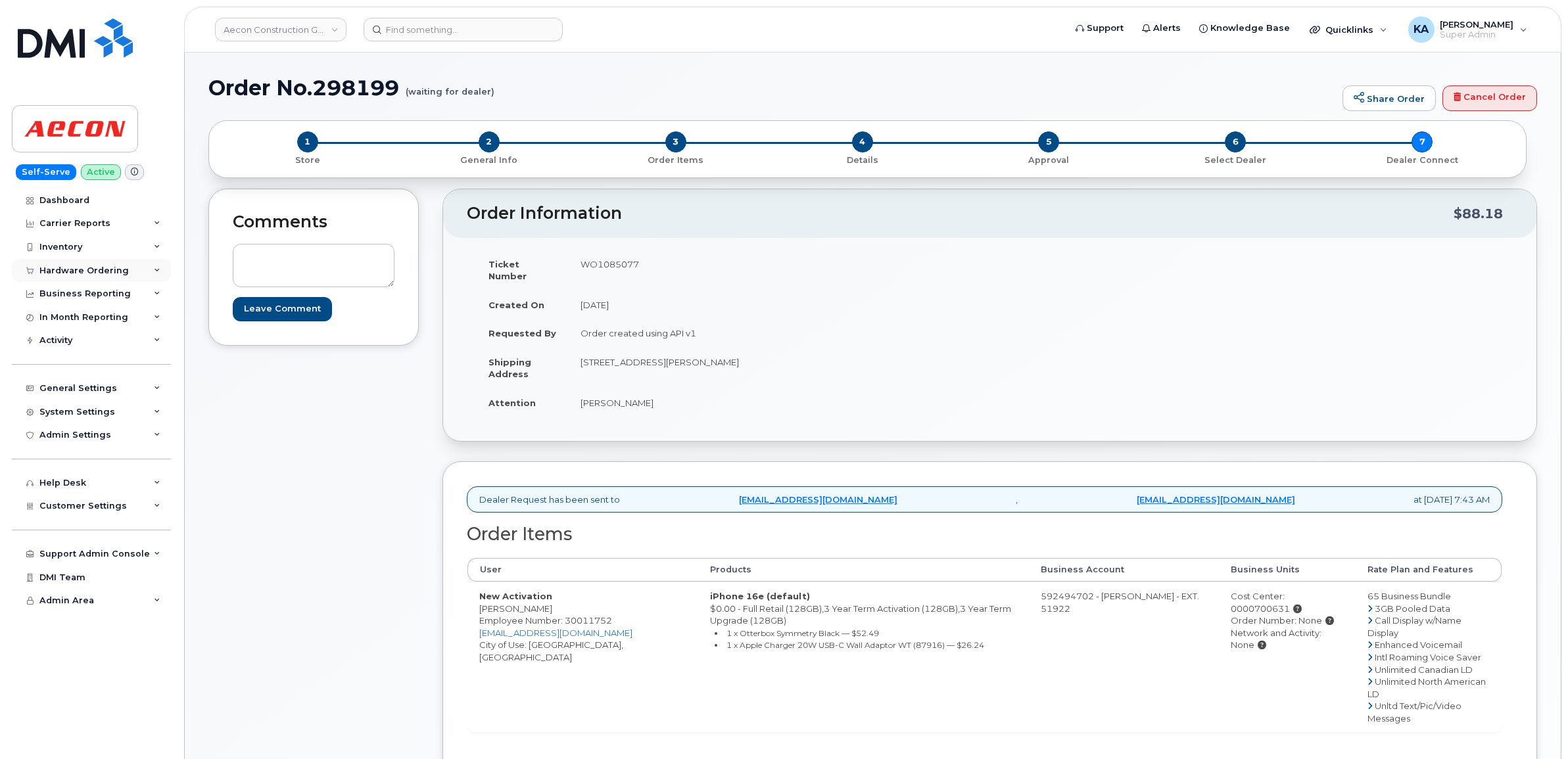
click at [130, 267] on div "Hardware Ordering" at bounding box center [92, 271] width 159 height 24
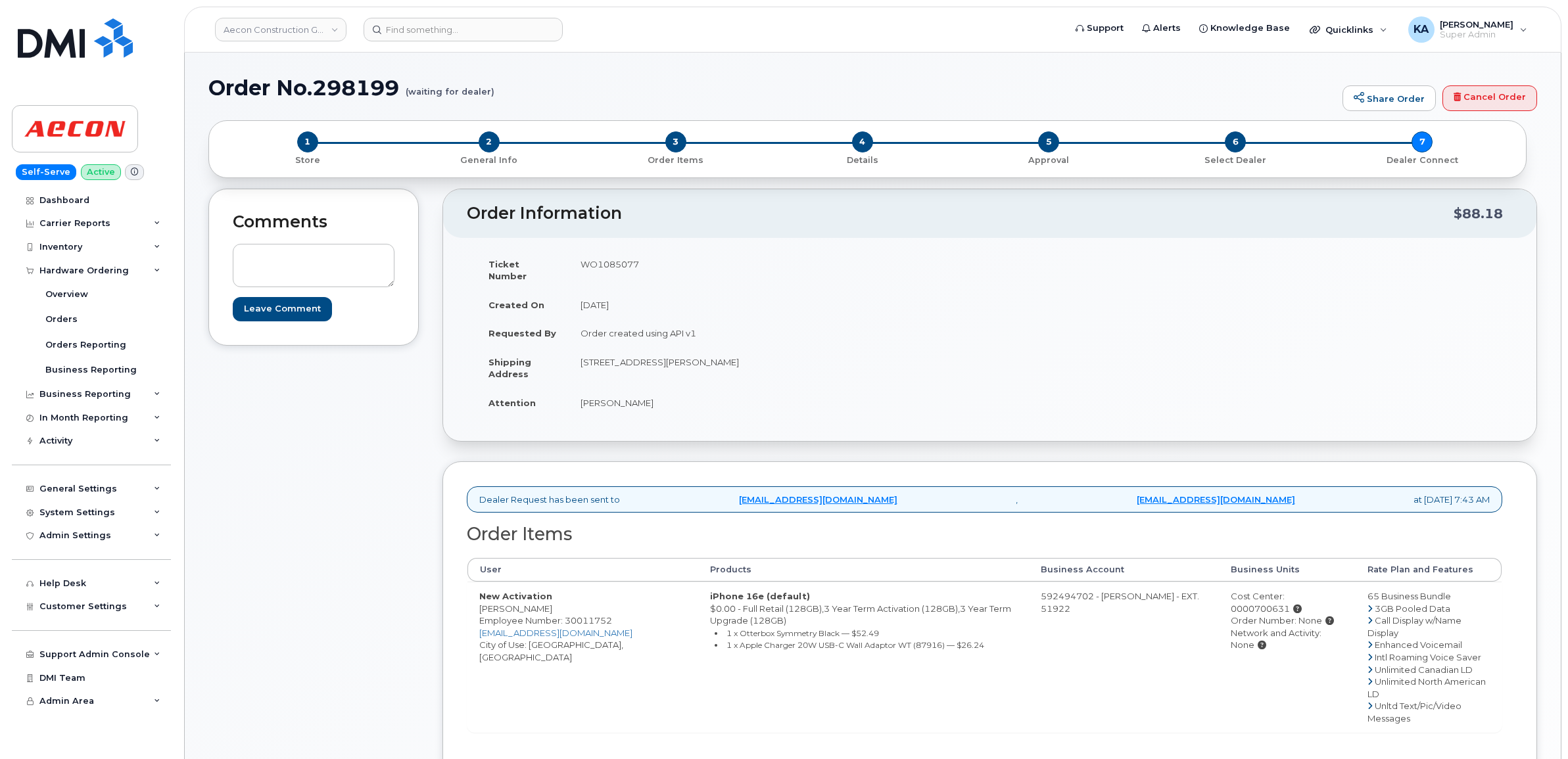
click at [344, 544] on div "Comments Leave Comment" at bounding box center [313, 538] width 210 height 700
click at [68, 316] on div "Orders" at bounding box center [61, 320] width 33 height 12
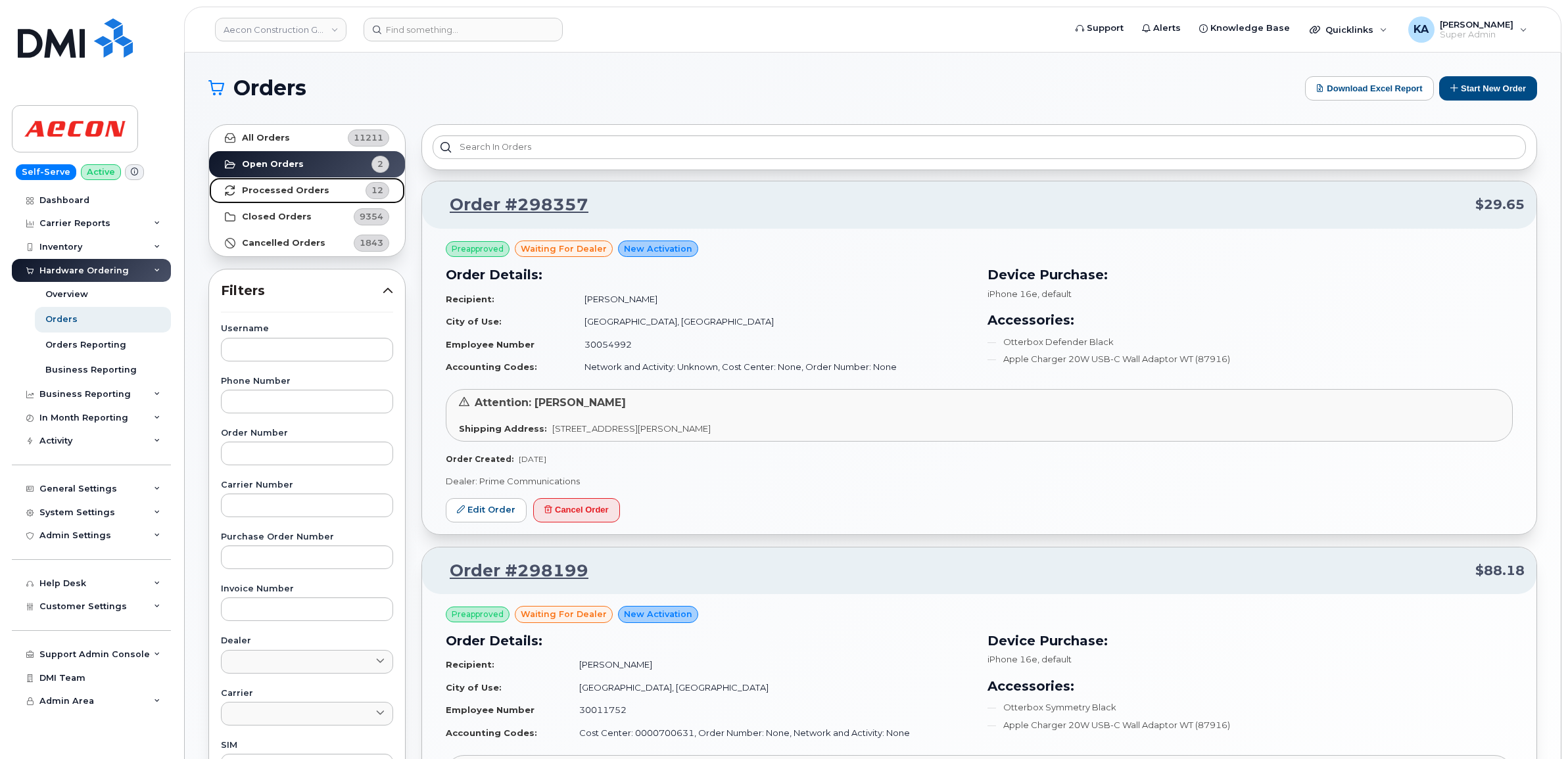
click at [317, 189] on strong "Processed Orders" at bounding box center [286, 190] width 88 height 11
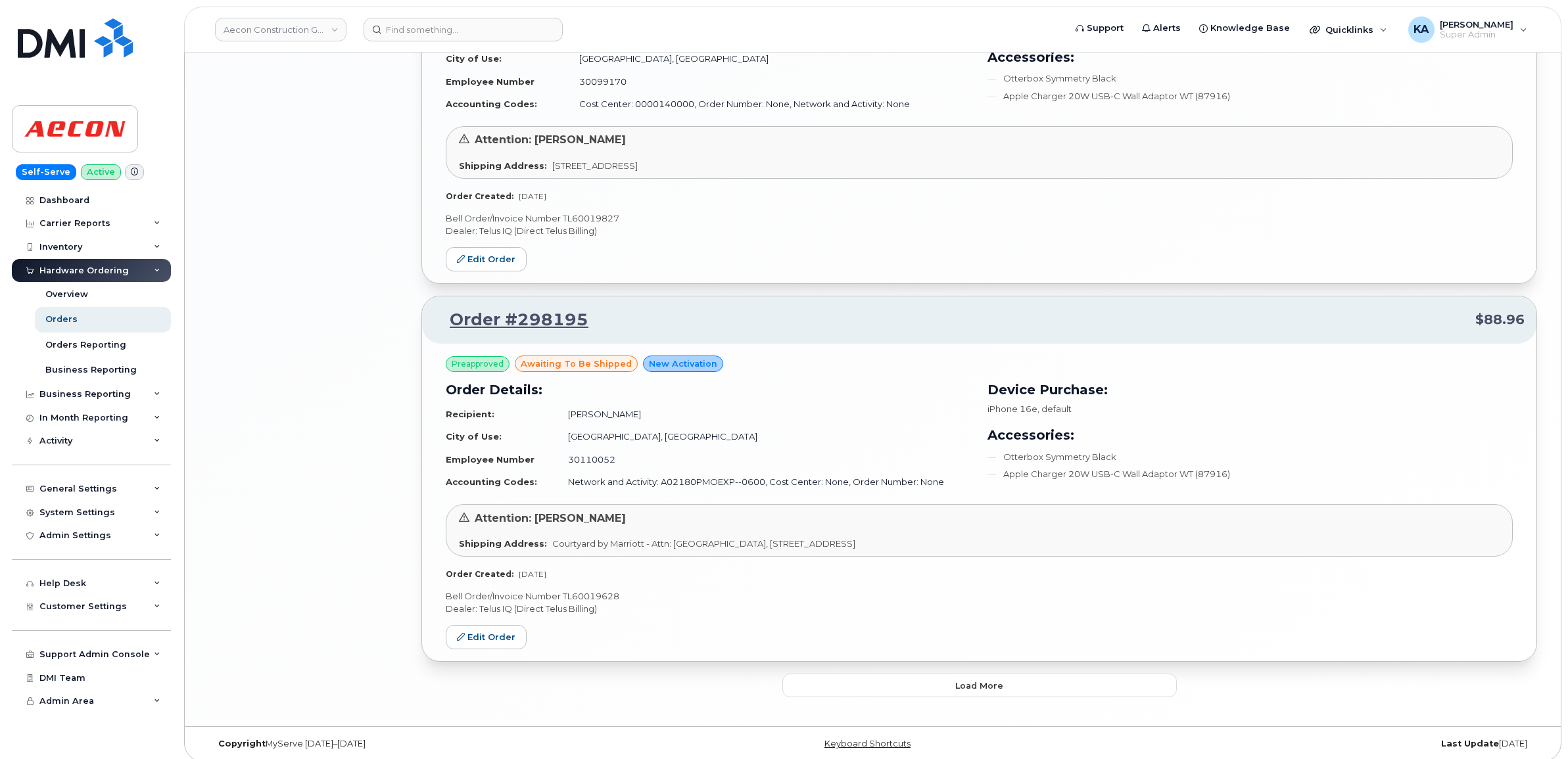
scroll to position [2549, 0]
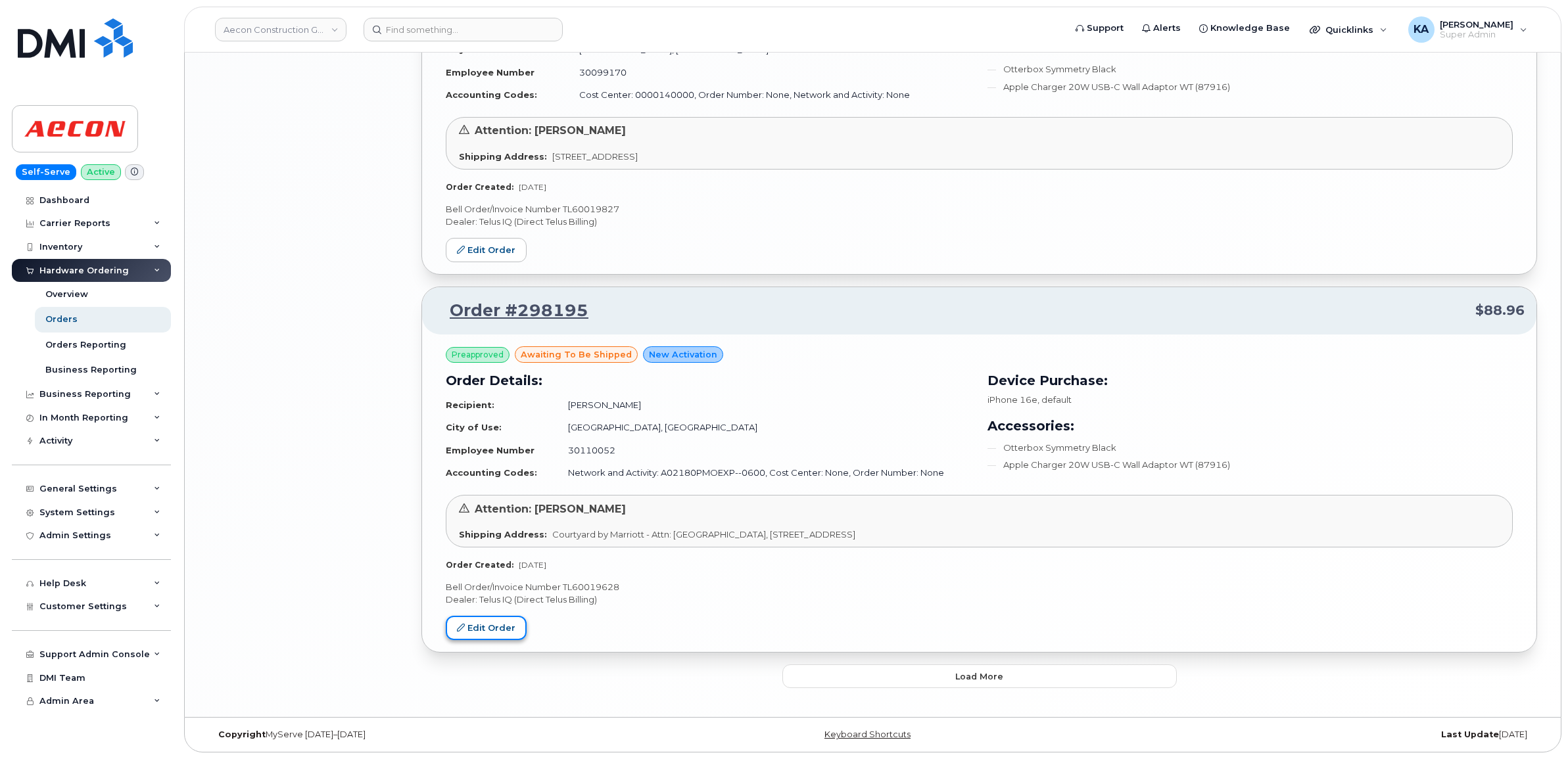
click at [496, 618] on link "Edit Order" at bounding box center [486, 628] width 81 height 25
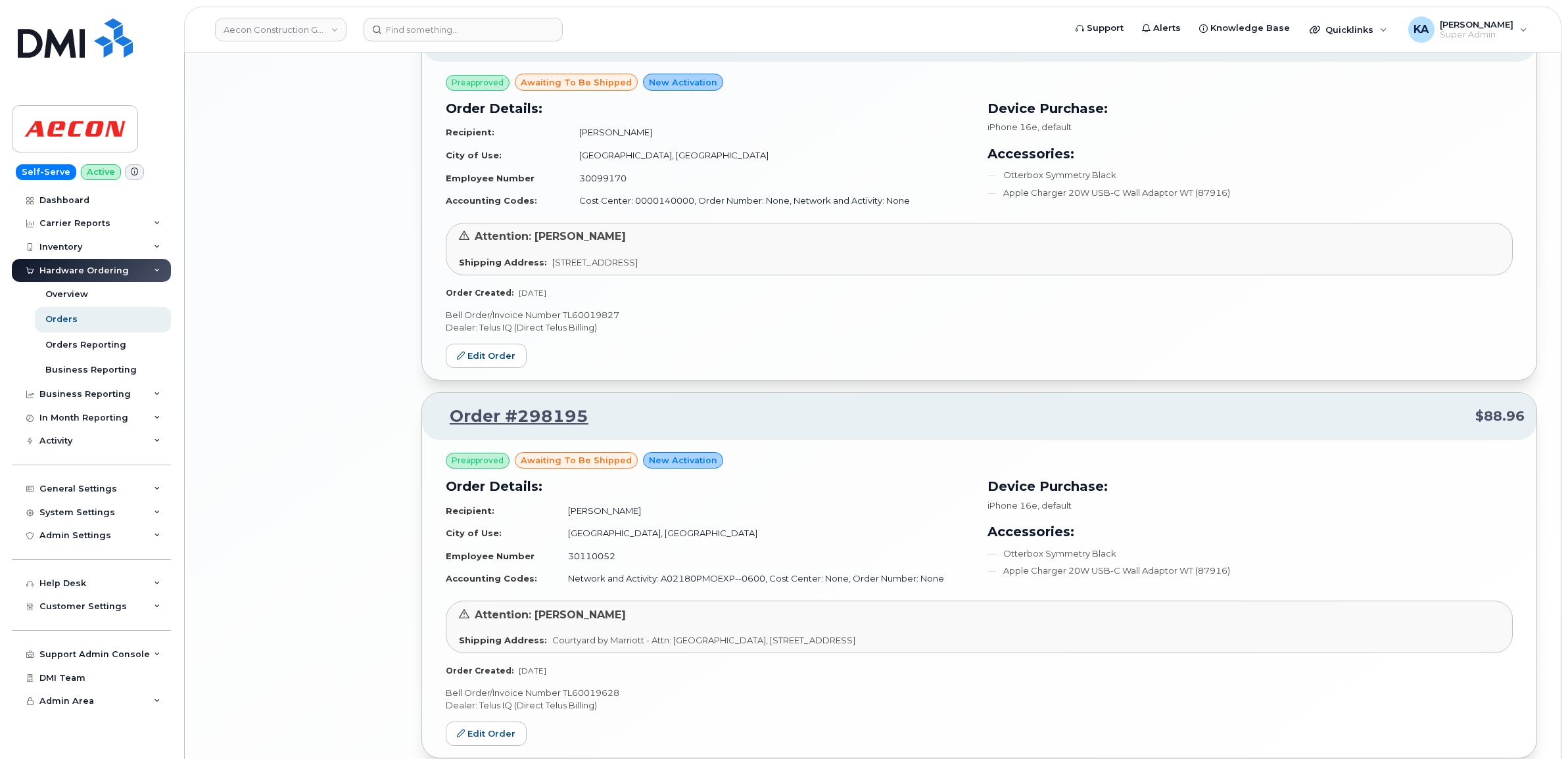
scroll to position [2384, 0]
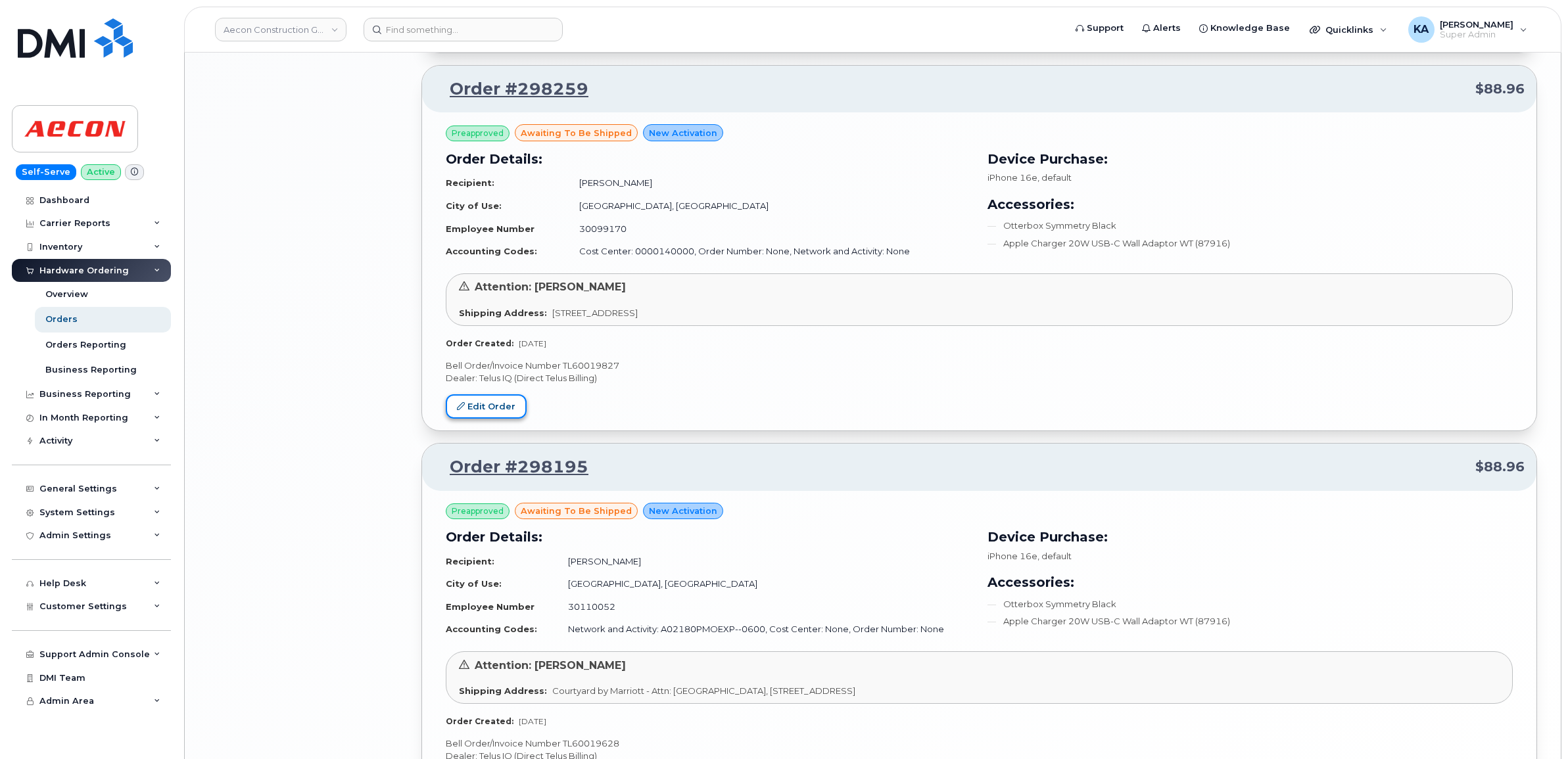
click at [486, 411] on link "Edit Order" at bounding box center [486, 406] width 81 height 25
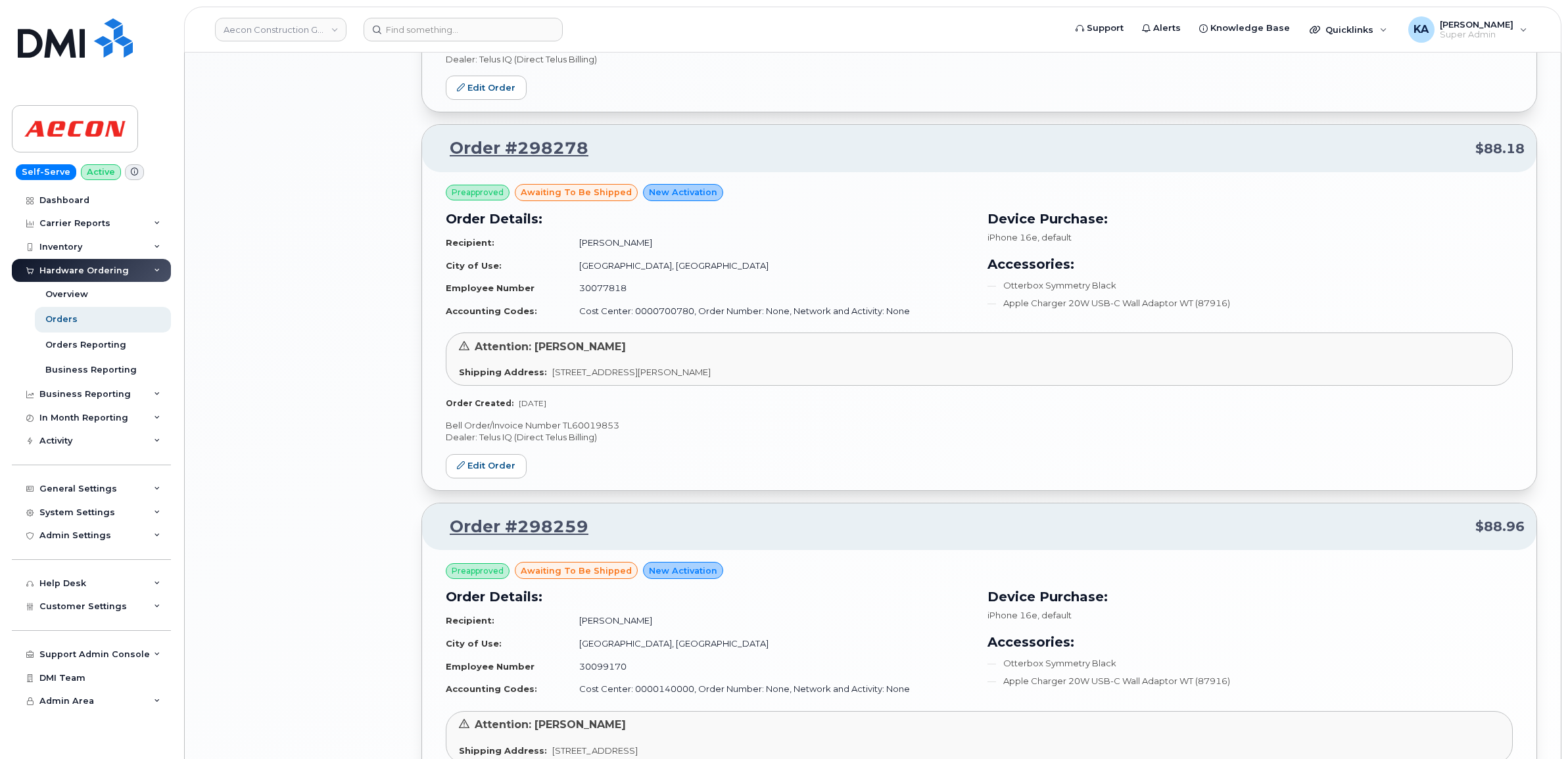
scroll to position [1892, 0]
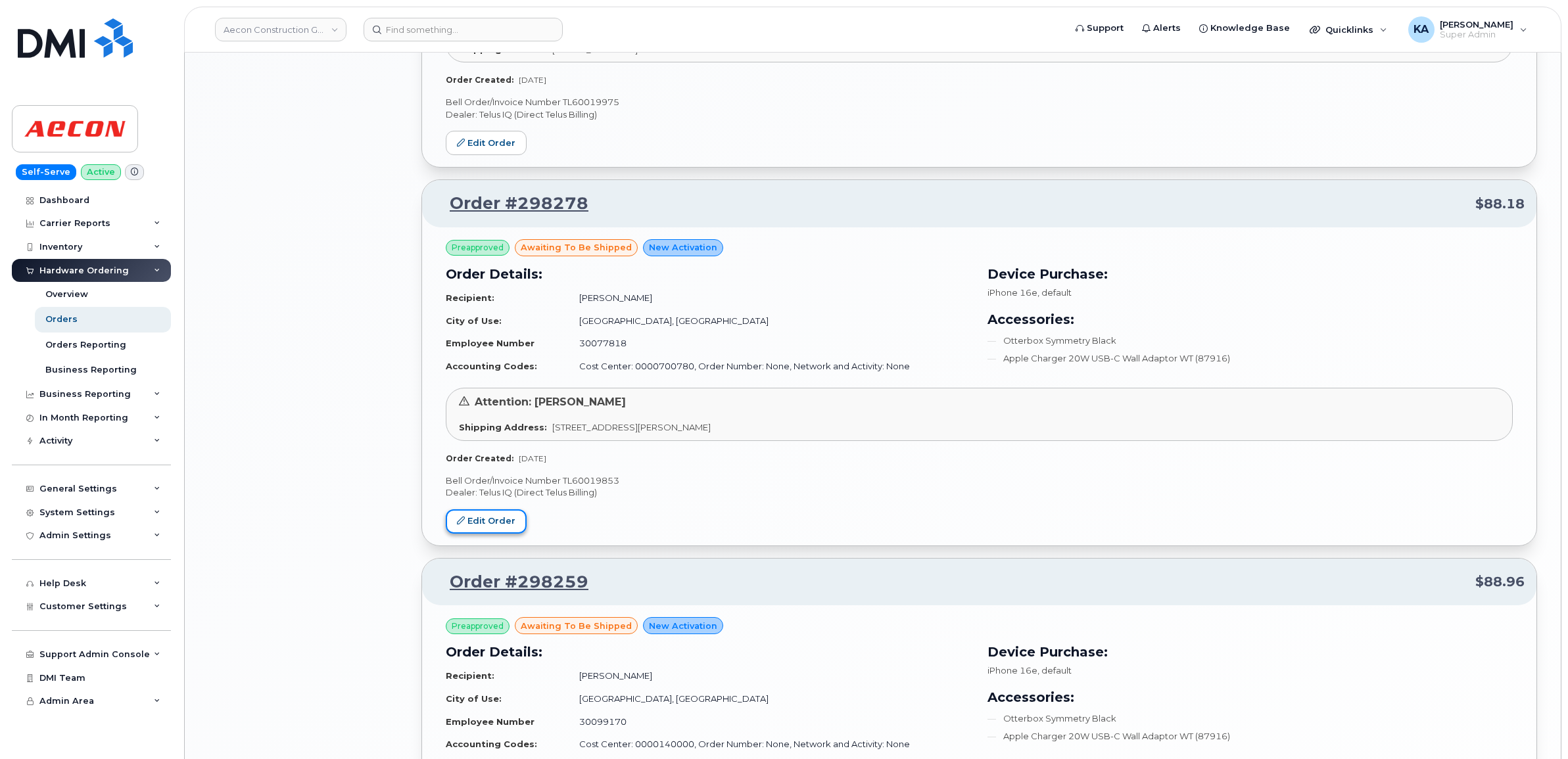
click at [498, 527] on link "Edit Order" at bounding box center [486, 521] width 81 height 25
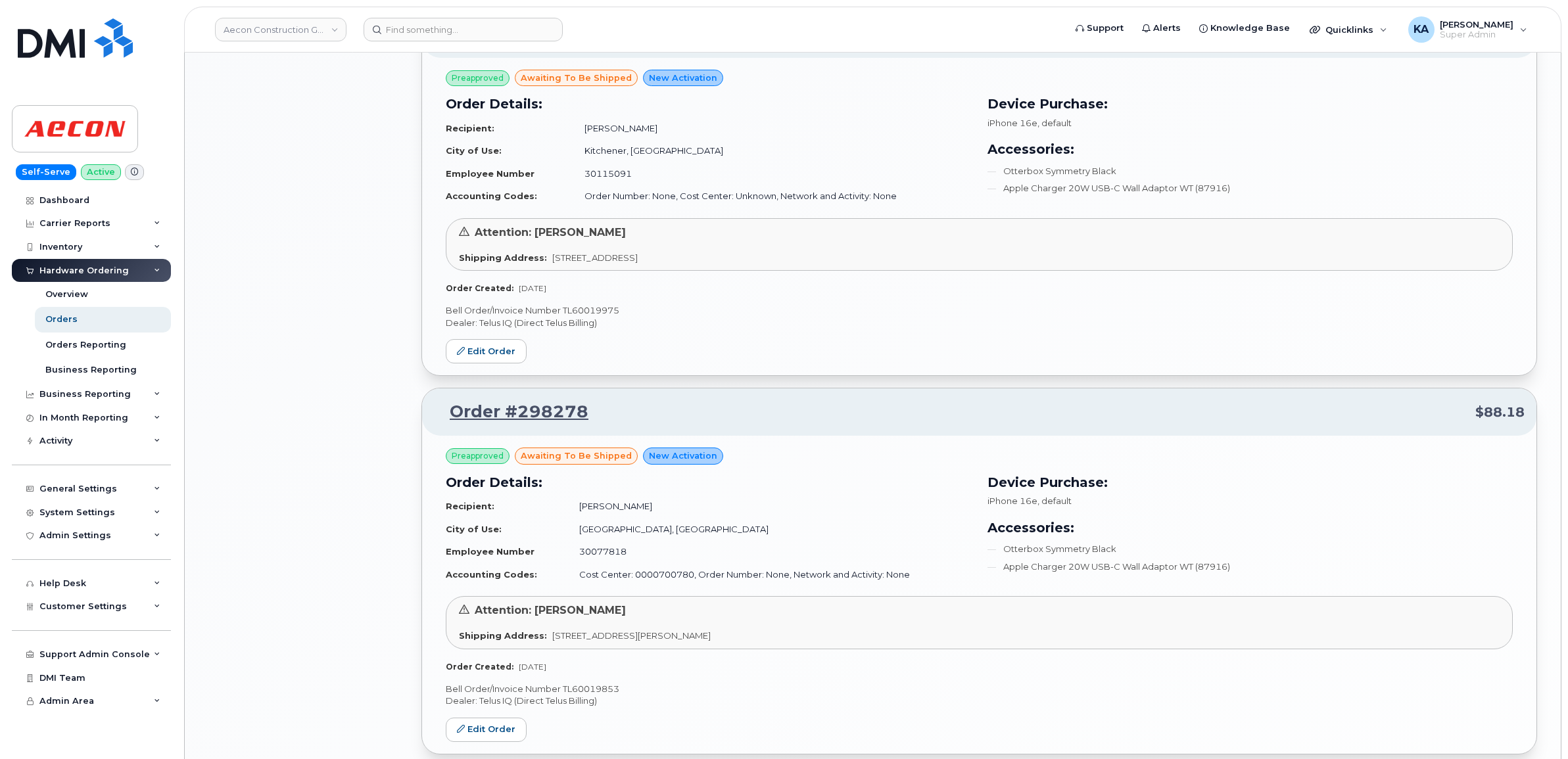
scroll to position [1645, 0]
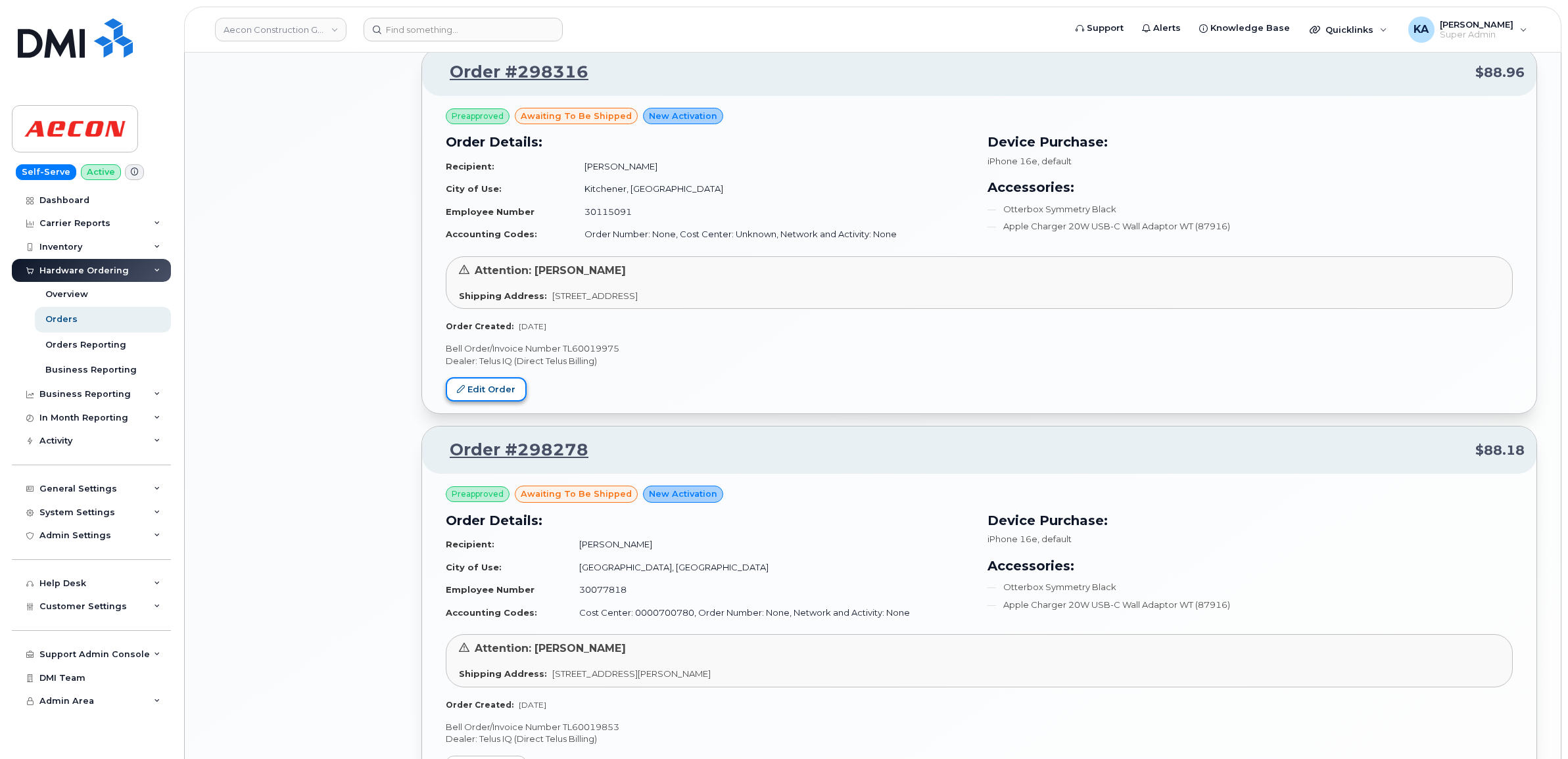
click at [473, 391] on link "Edit Order" at bounding box center [486, 389] width 81 height 25
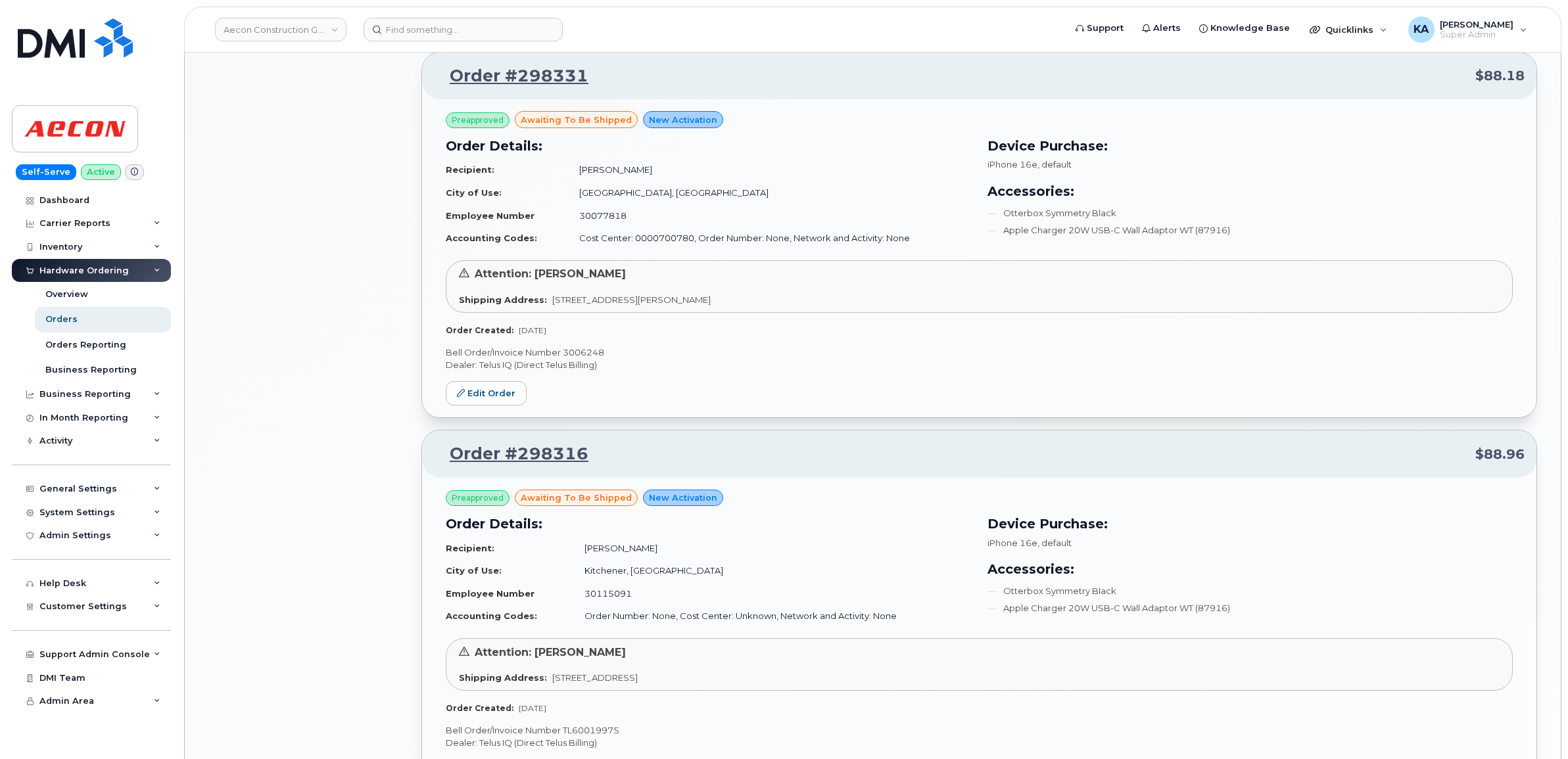
scroll to position [1235, 0]
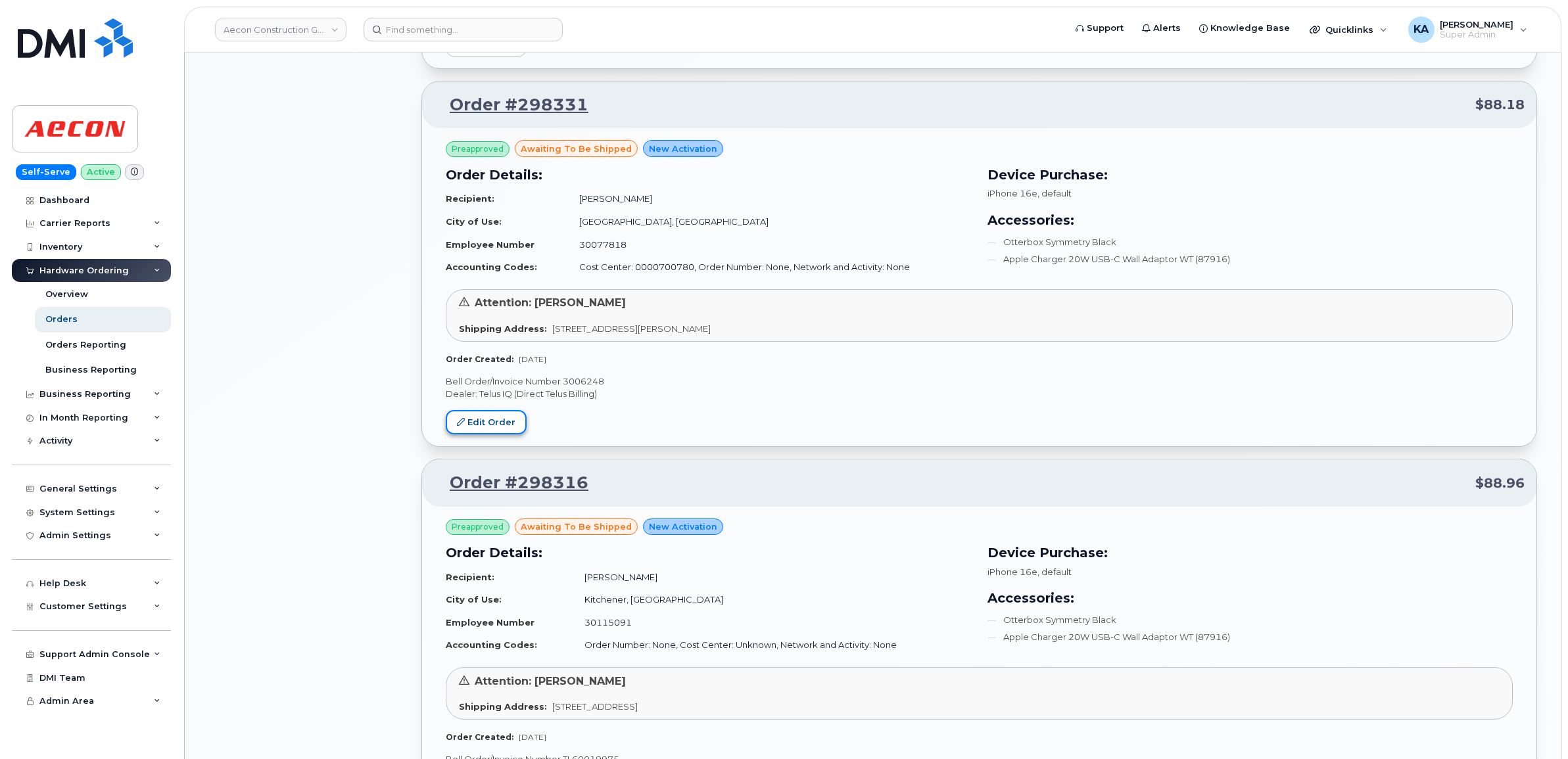
click at [480, 423] on link "Edit Order" at bounding box center [486, 422] width 81 height 25
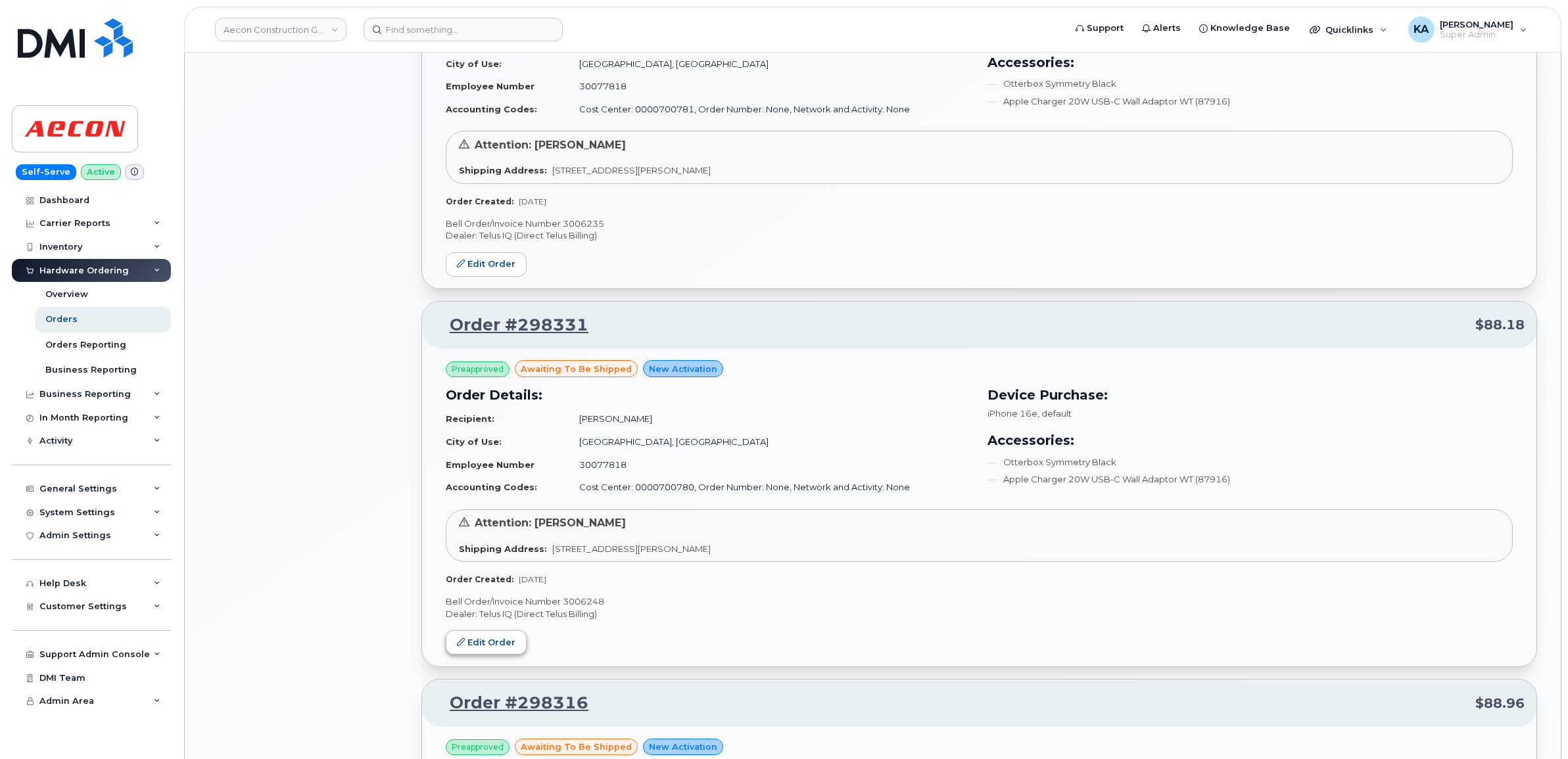
scroll to position [988, 0]
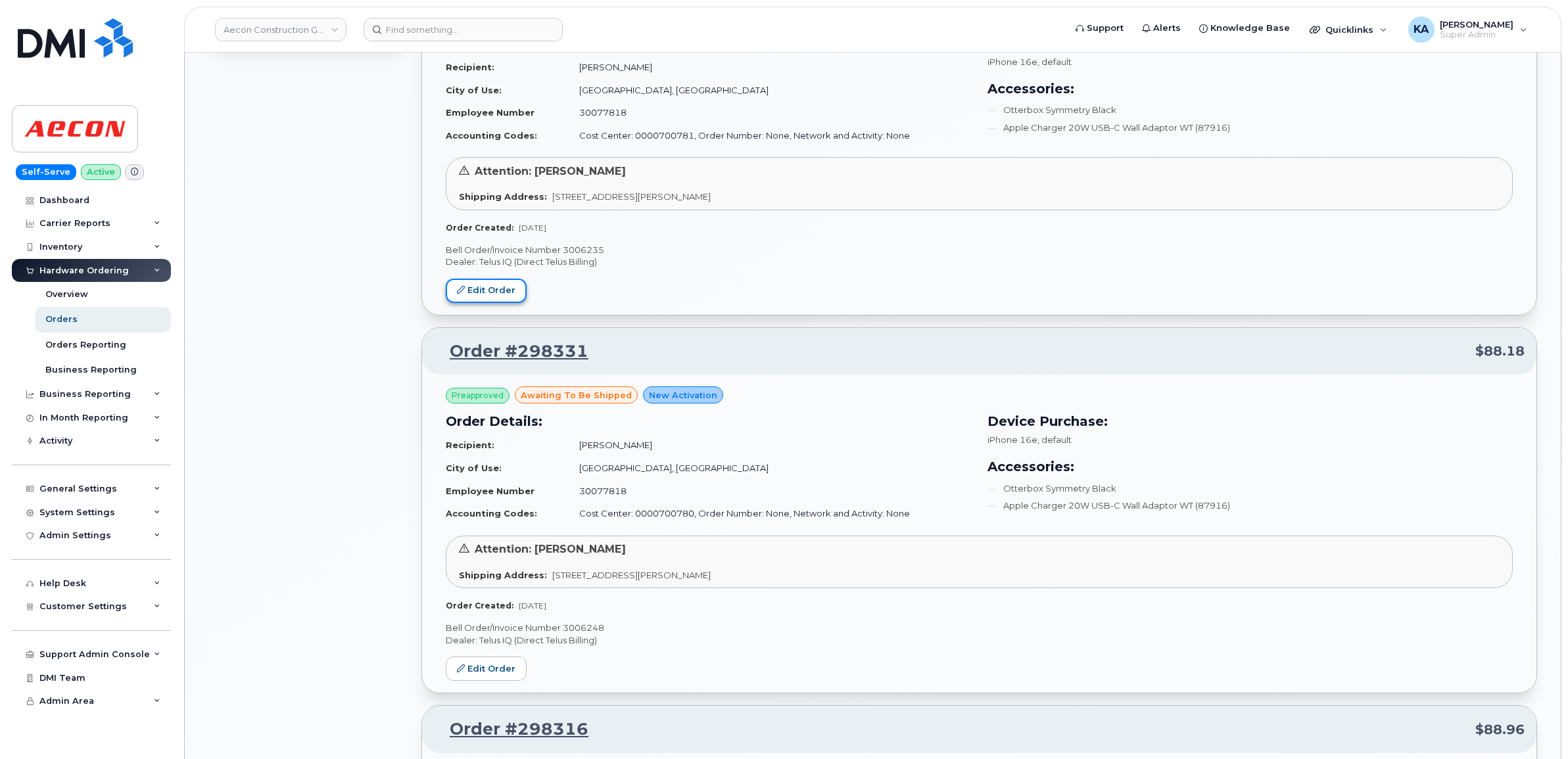
click at [474, 287] on link "Edit Order" at bounding box center [486, 291] width 81 height 25
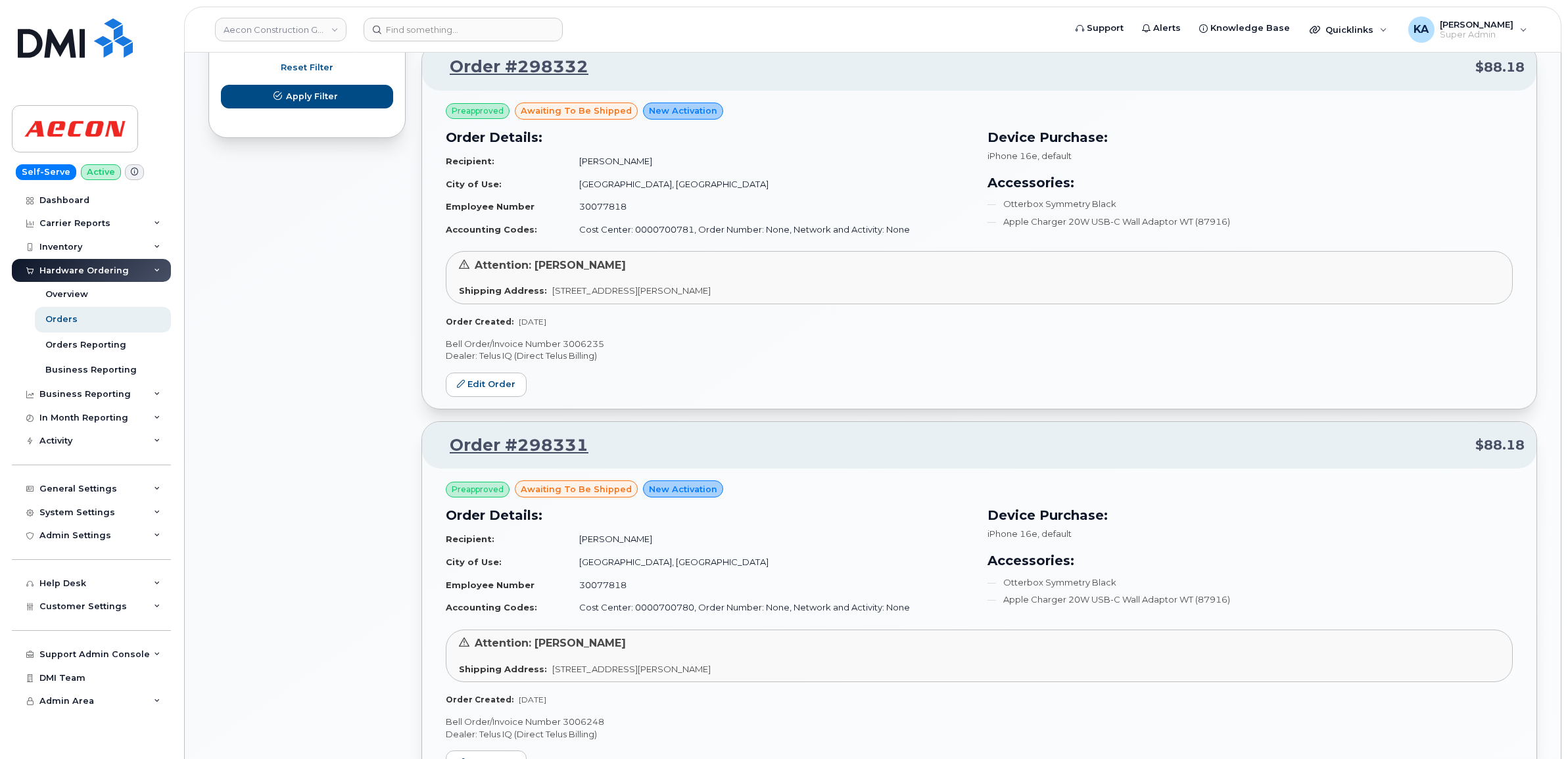
scroll to position [823, 0]
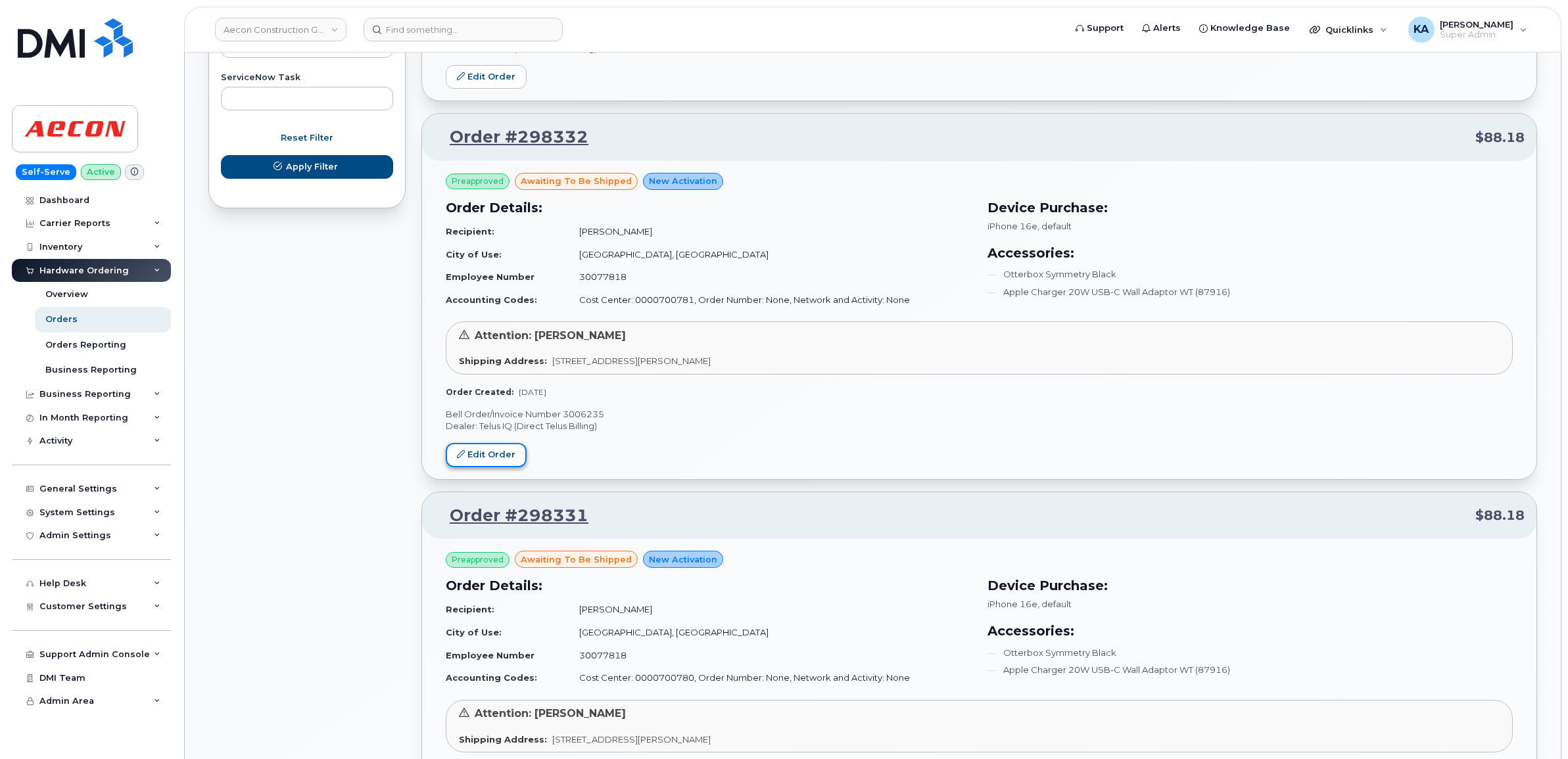
click at [472, 452] on link "Edit Order" at bounding box center [486, 455] width 81 height 25
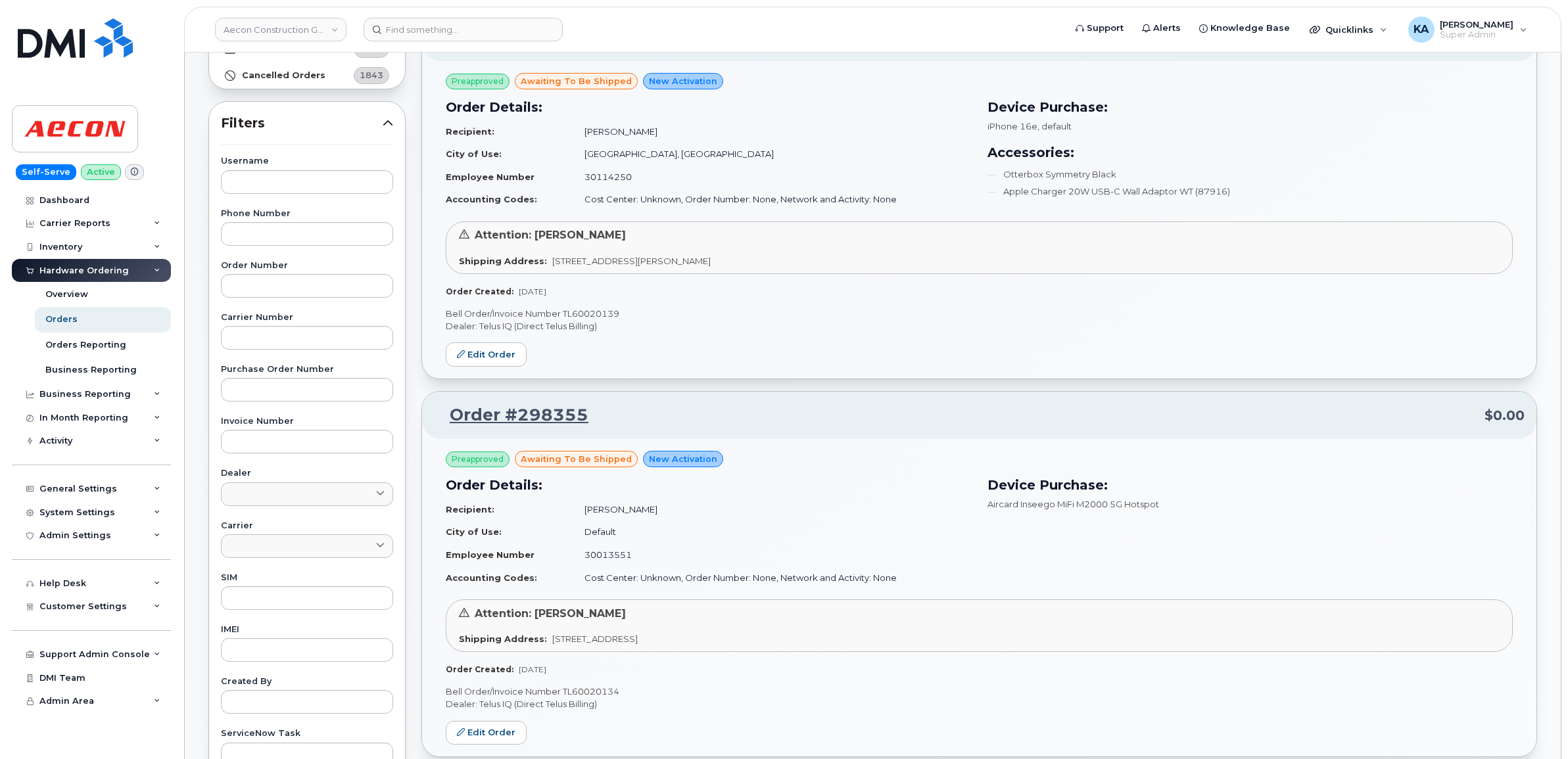
scroll to position [0, 0]
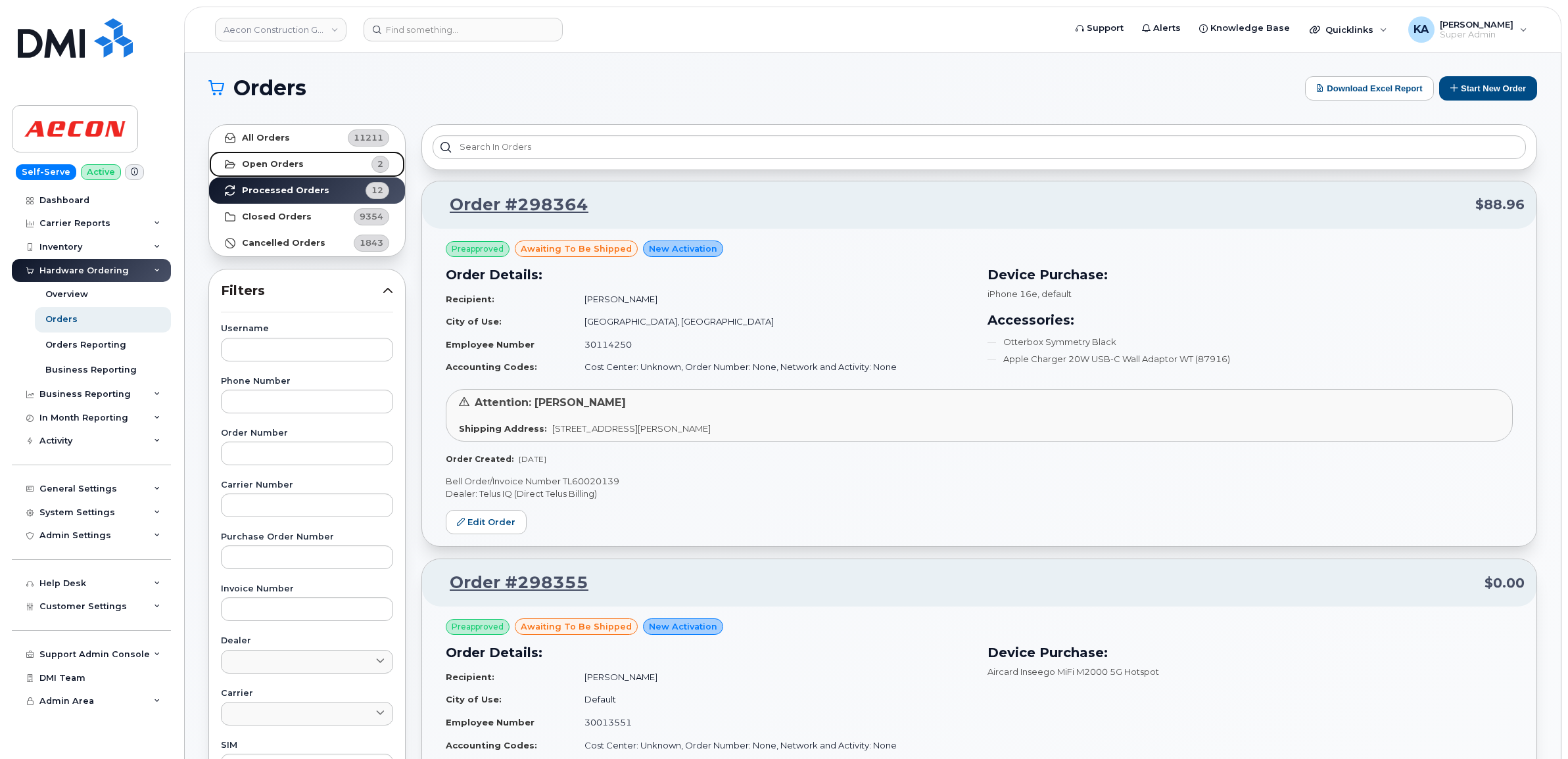
click at [283, 158] on link "Open Orders 2" at bounding box center [307, 165] width 196 height 27
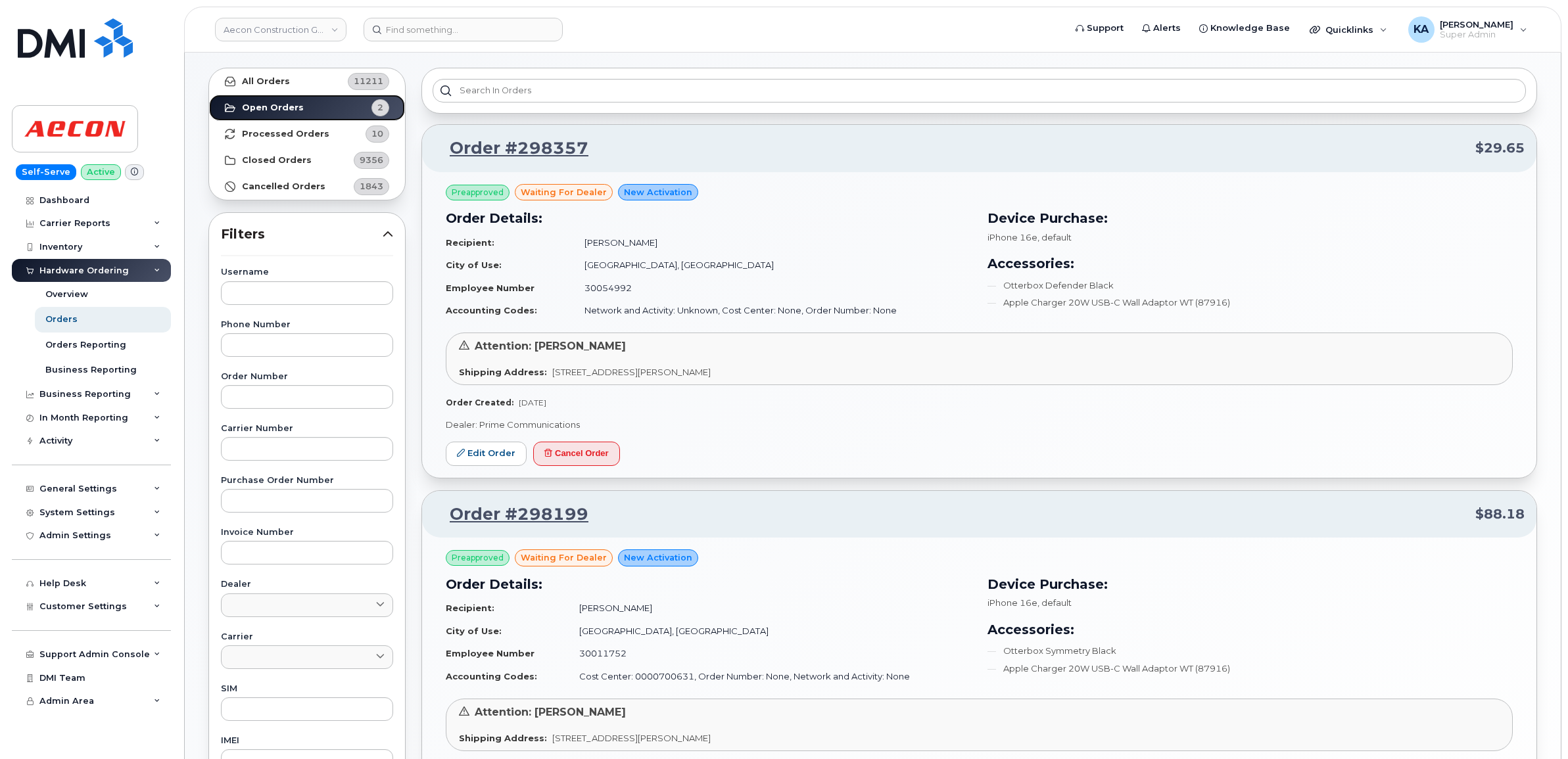
scroll to position [82, 0]
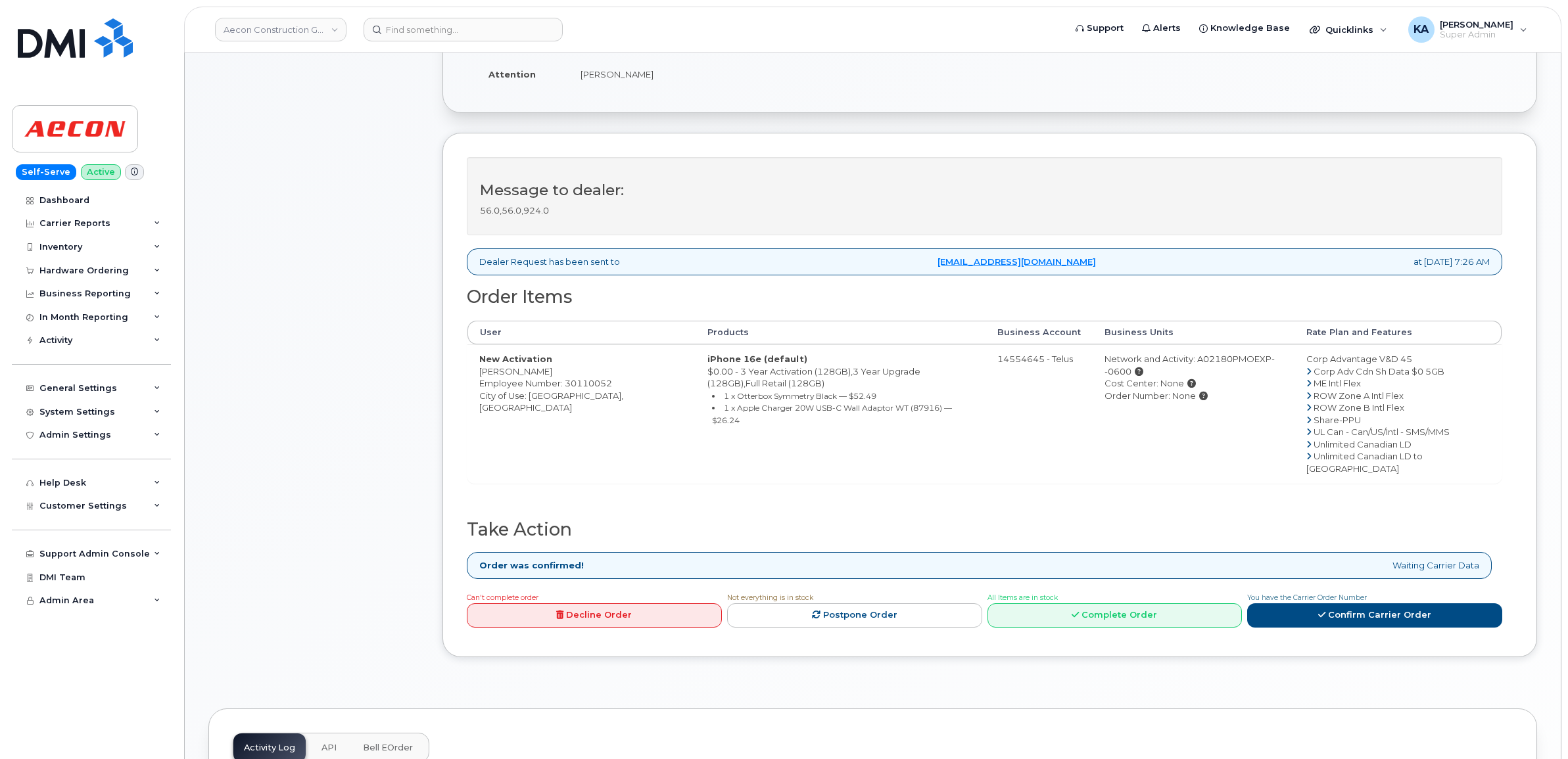
scroll to position [247, 0]
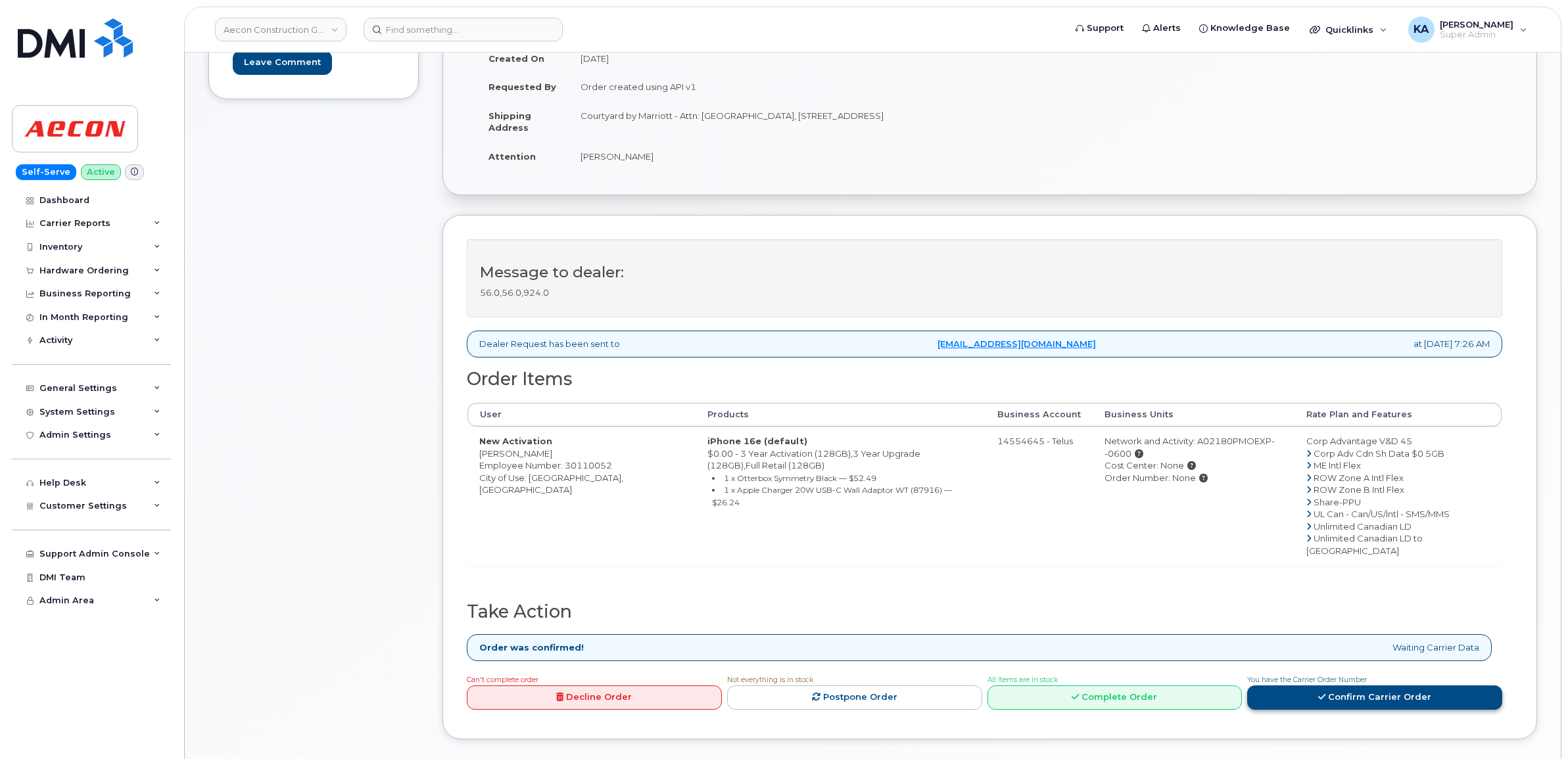
click at [1293, 685] on link "Confirm Carrier Order" at bounding box center [1374, 697] width 255 height 25
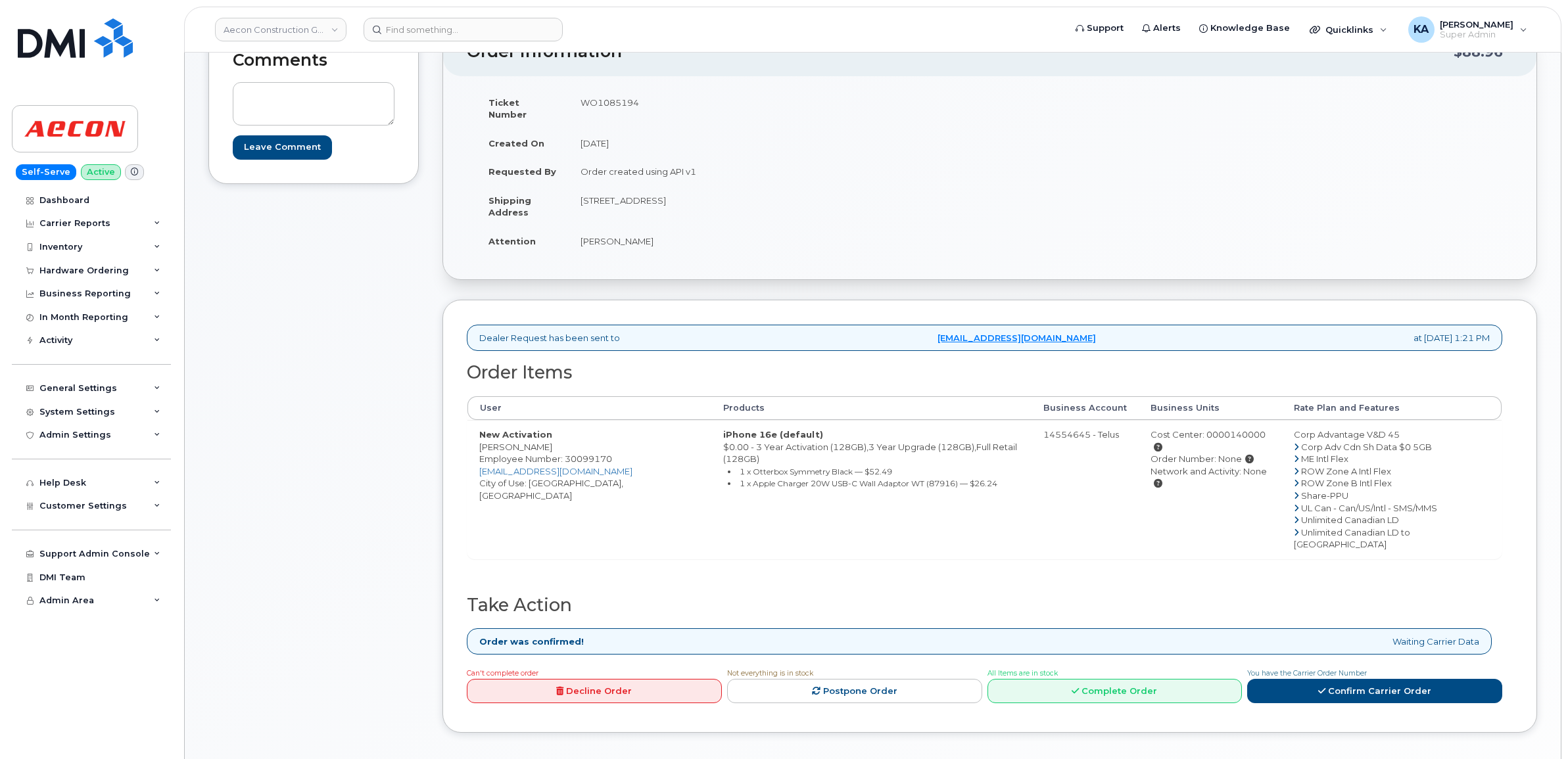
scroll to position [165, 0]
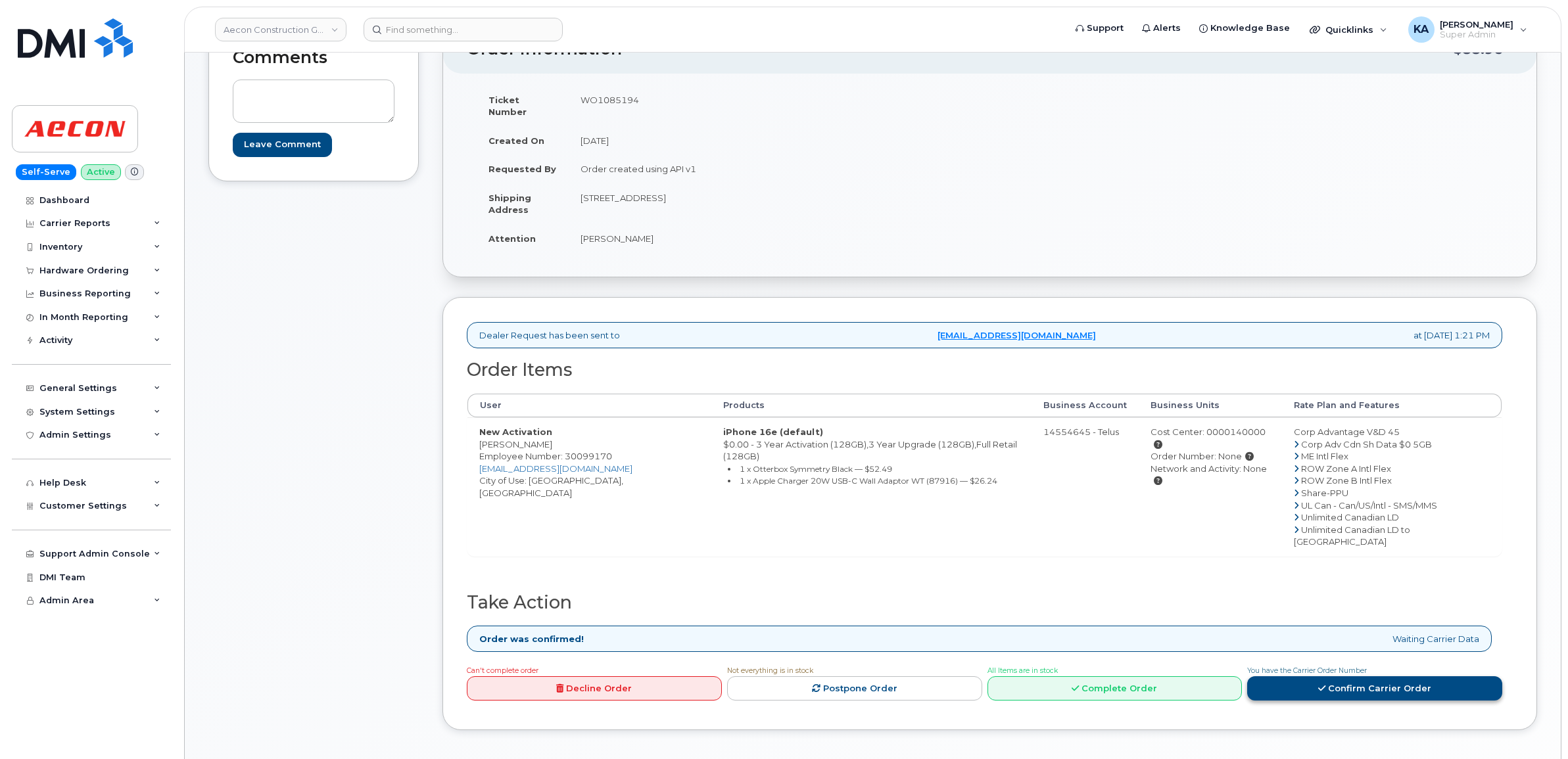
click at [1364, 676] on link "Confirm Carrier Order" at bounding box center [1374, 688] width 255 height 25
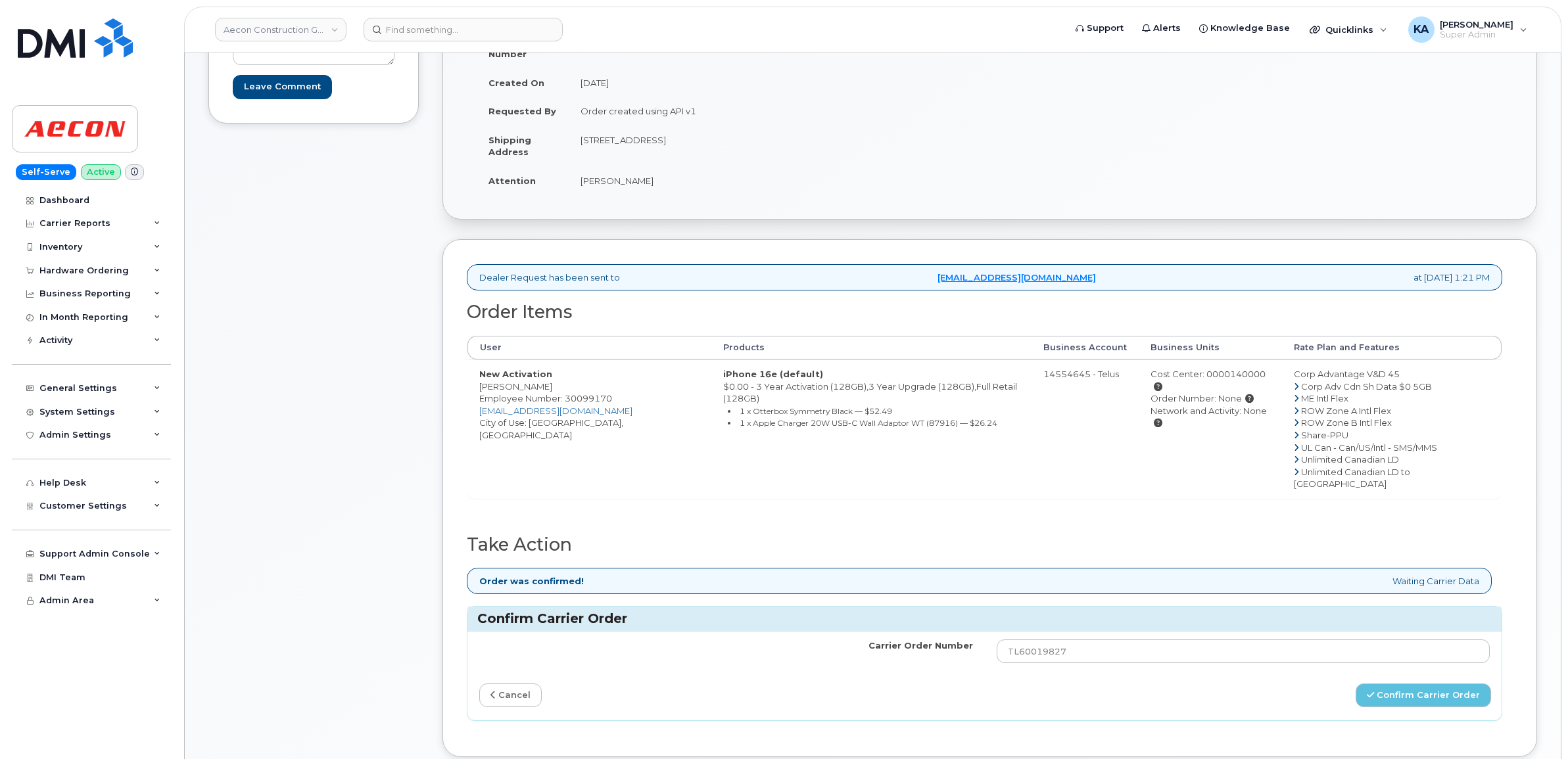
scroll to position [247, 0]
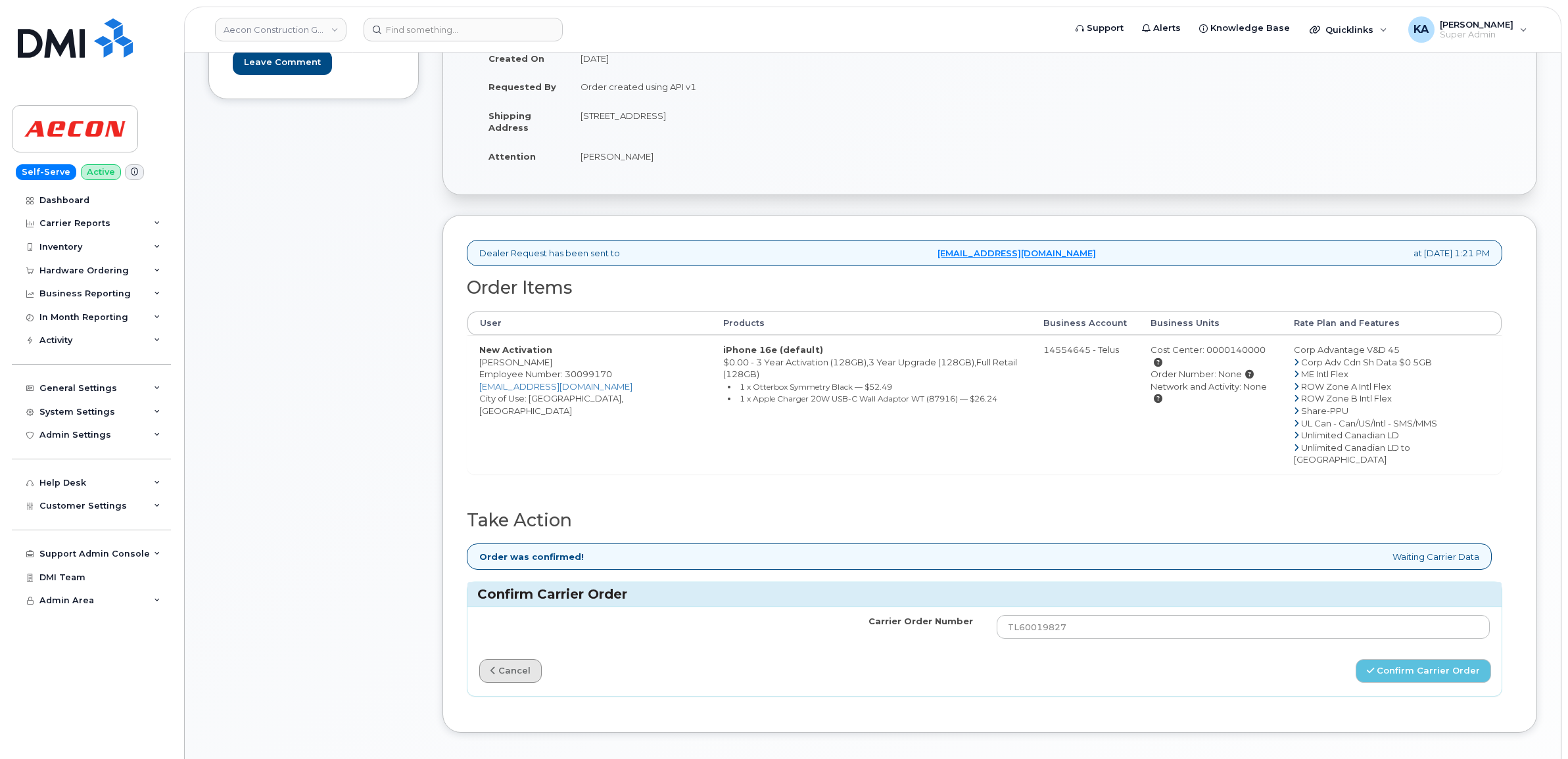
click at [518, 659] on link "cancel" at bounding box center [510, 671] width 62 height 25
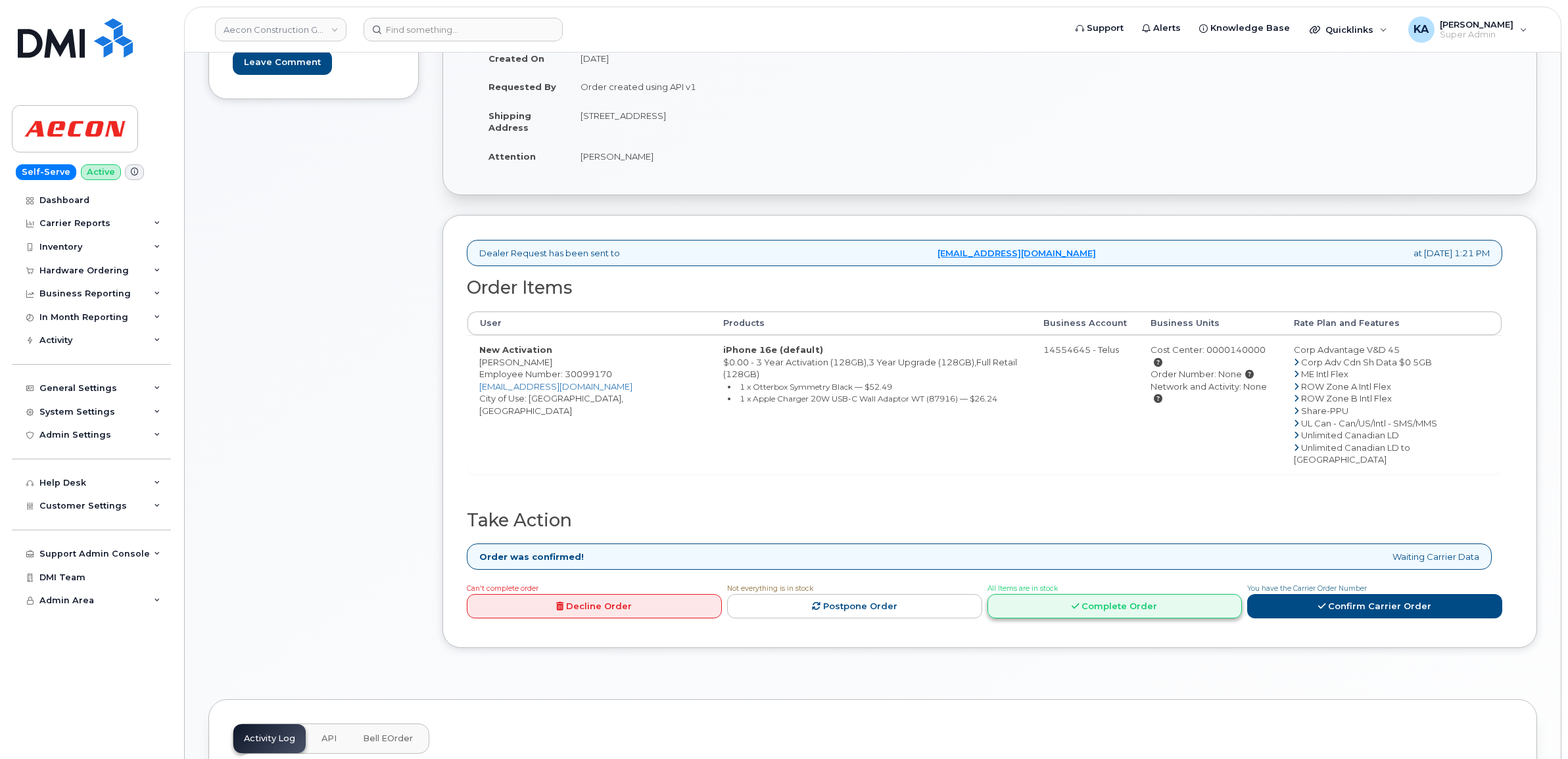
click at [1073, 594] on link "Complete Order" at bounding box center [1115, 606] width 255 height 25
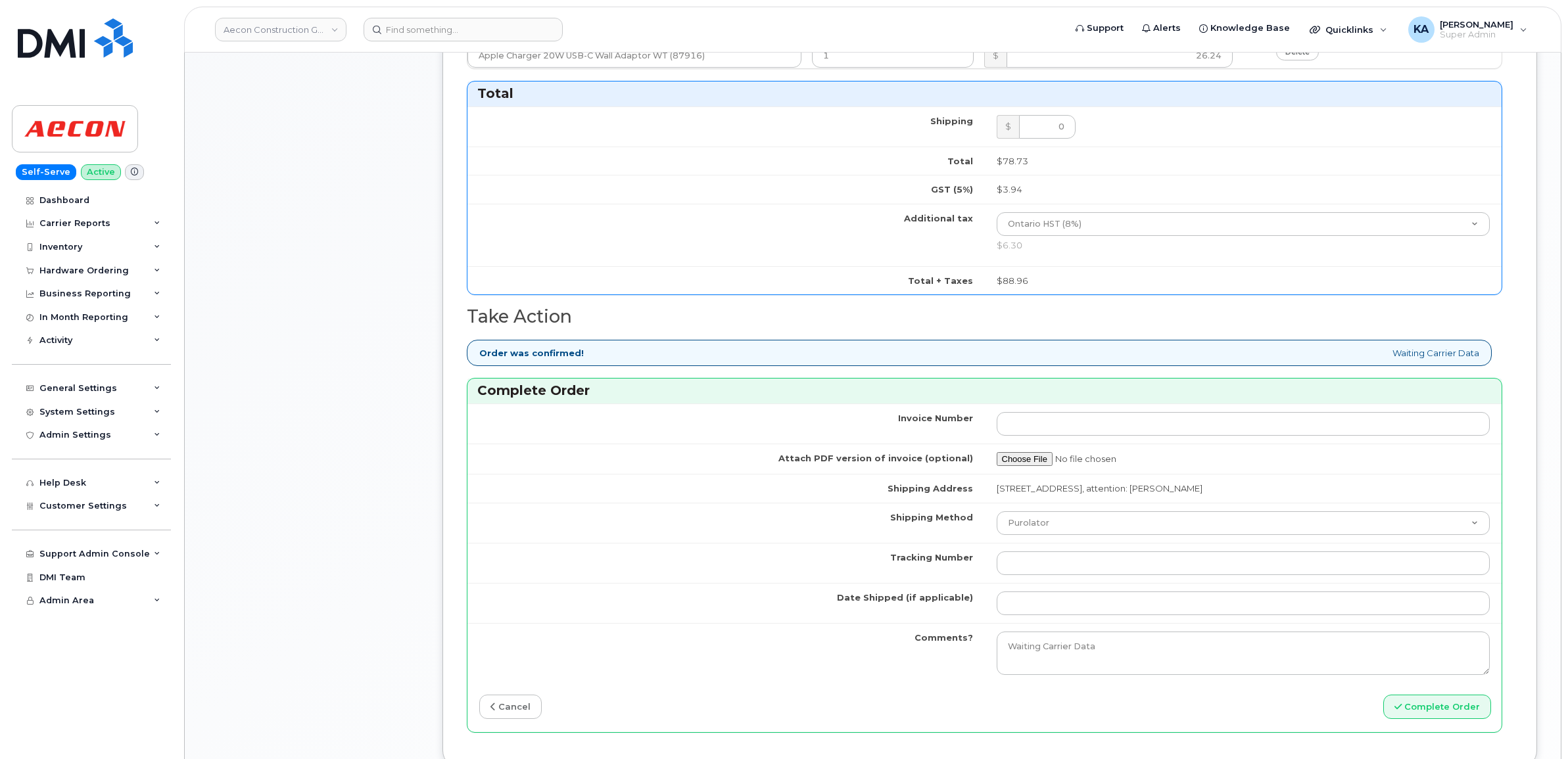
scroll to position [904, 0]
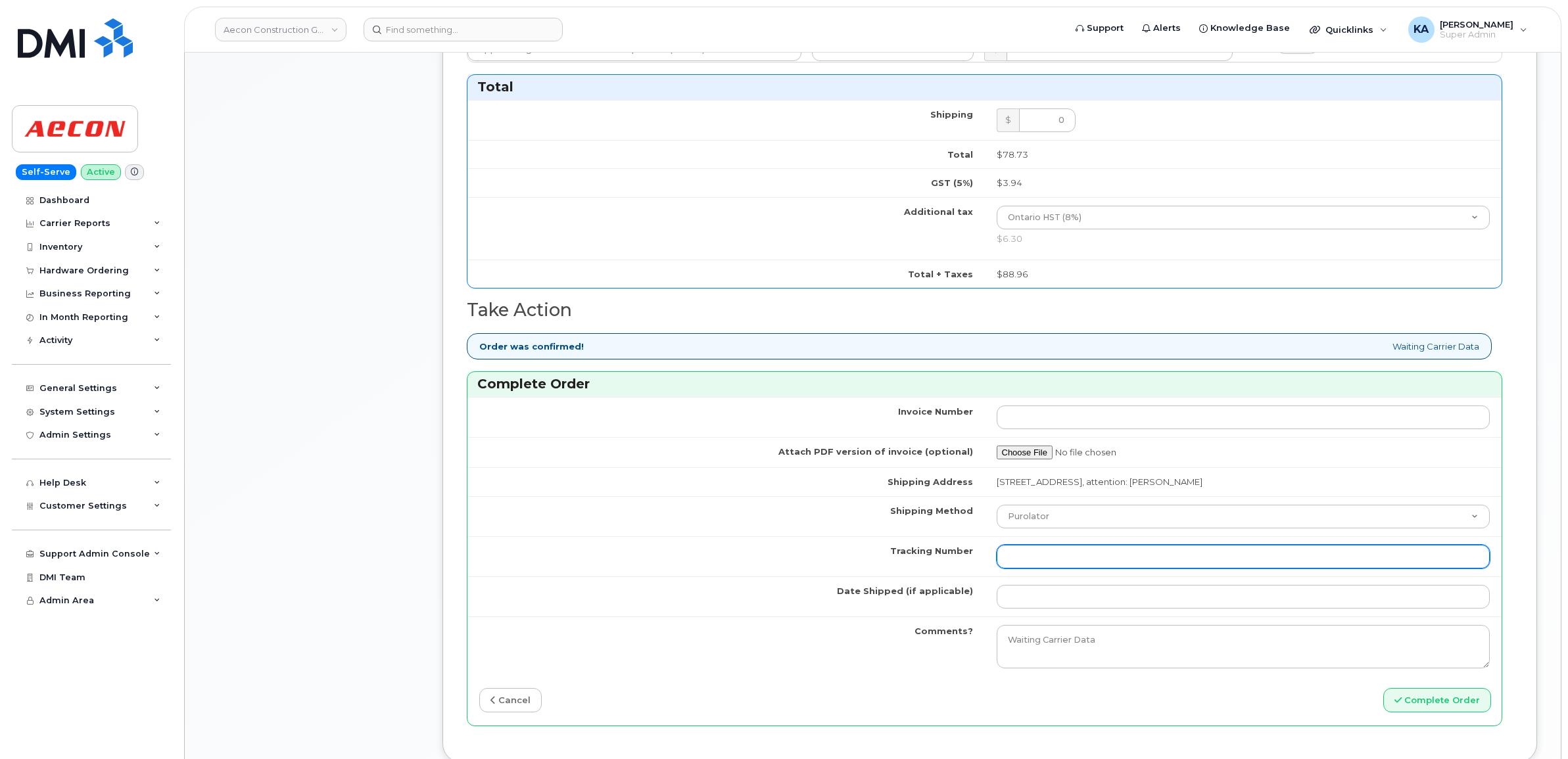
click at [1026, 547] on input "Tracking Number" at bounding box center [1244, 557] width 494 height 24
paste input "335633666235"
type input "335633666235"
click at [814, 577] on td "Date Shipped (if applicable)" at bounding box center [726, 596] width 518 height 40
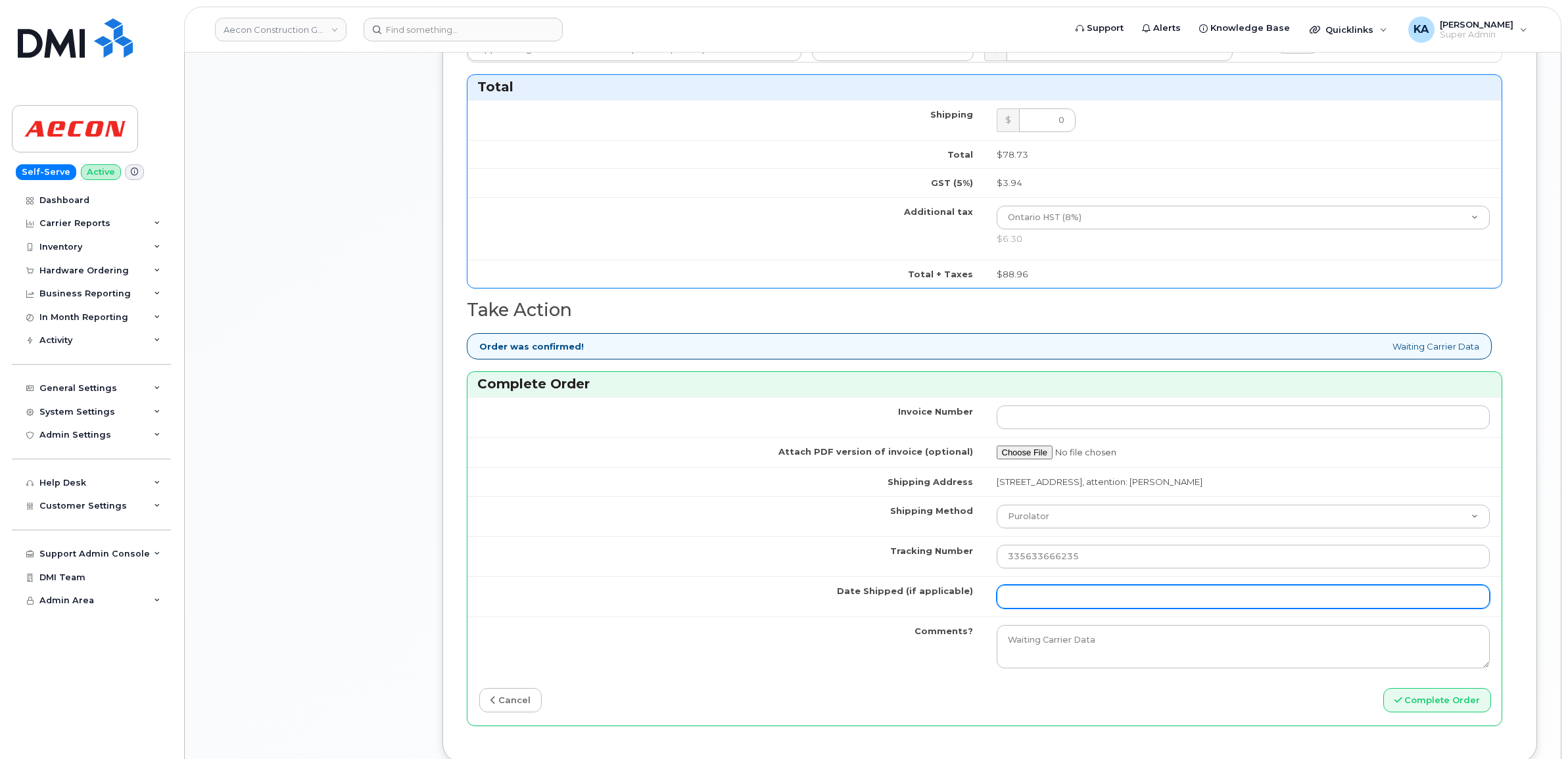
click at [1056, 592] on input "Date Shipped (if applicable)" at bounding box center [1244, 597] width 494 height 24
click at [1018, 585] on input "Date Shipped (if applicable)" at bounding box center [1244, 597] width 494 height 24
type input "2025-08-15"
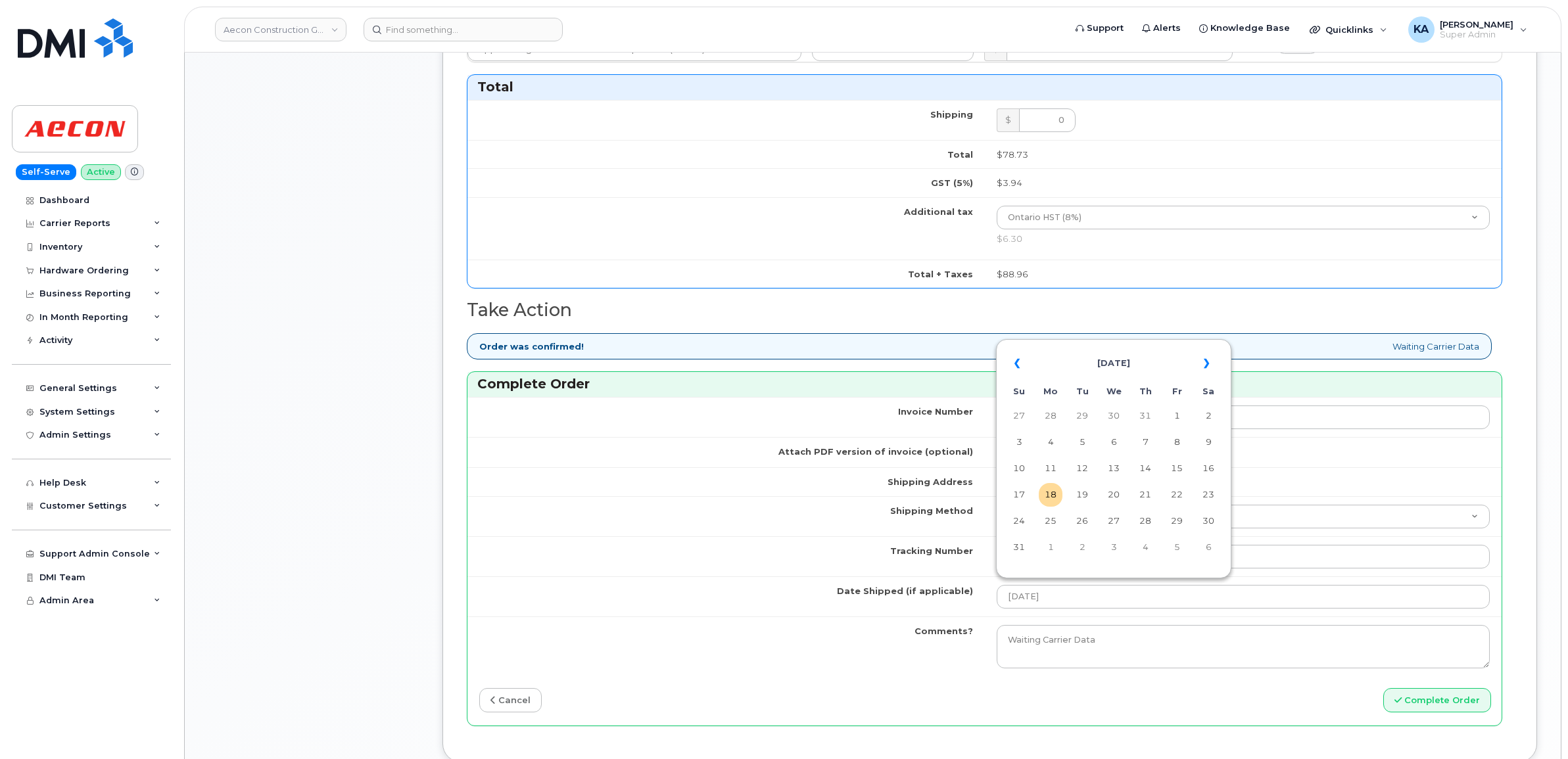
type input "2369822912"
click at [1178, 463] on td "15" at bounding box center [1177, 469] width 24 height 24
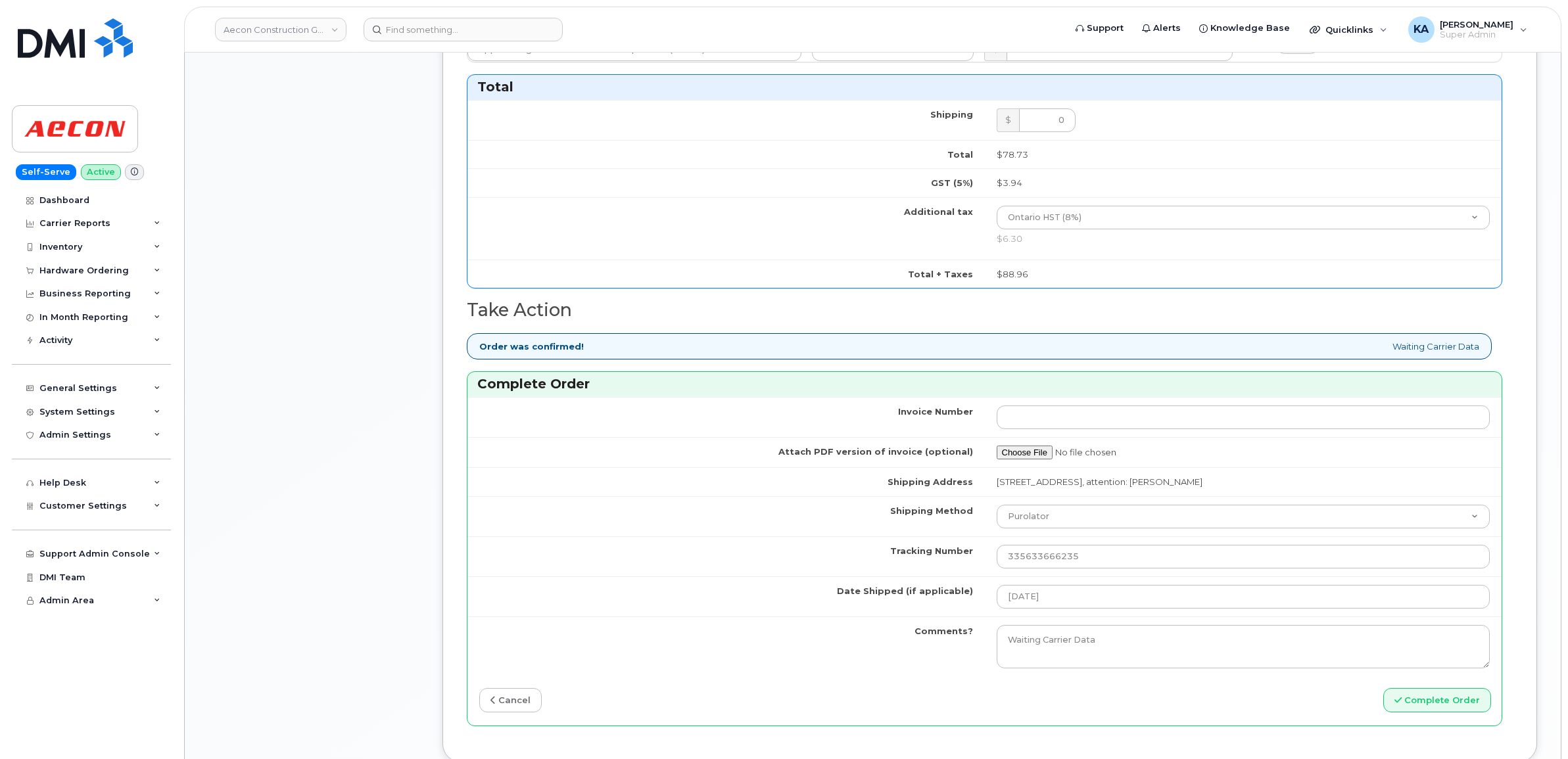
click at [797, 665] on td "Comments?" at bounding box center [726, 646] width 518 height 60
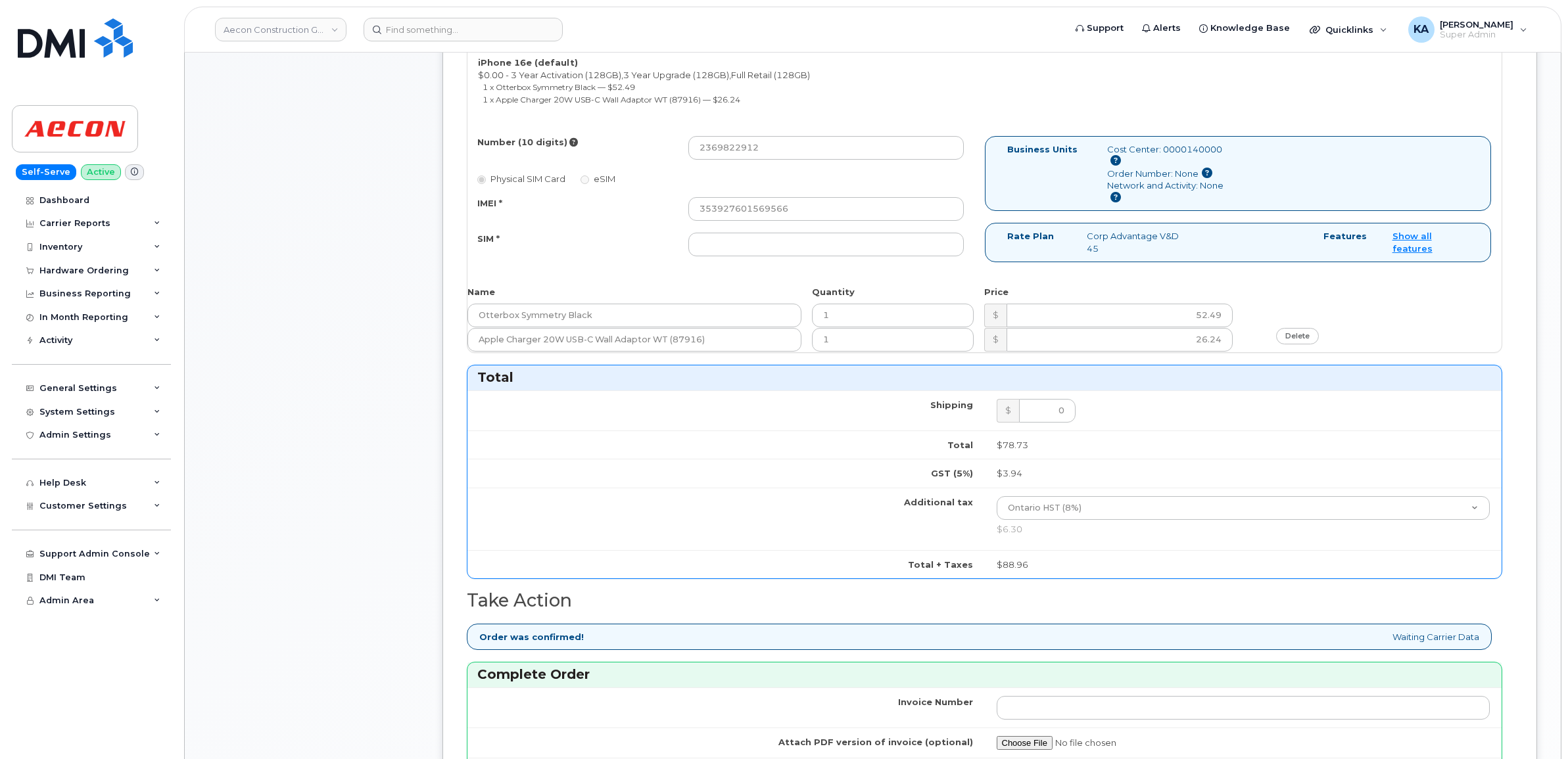
scroll to position [493, 0]
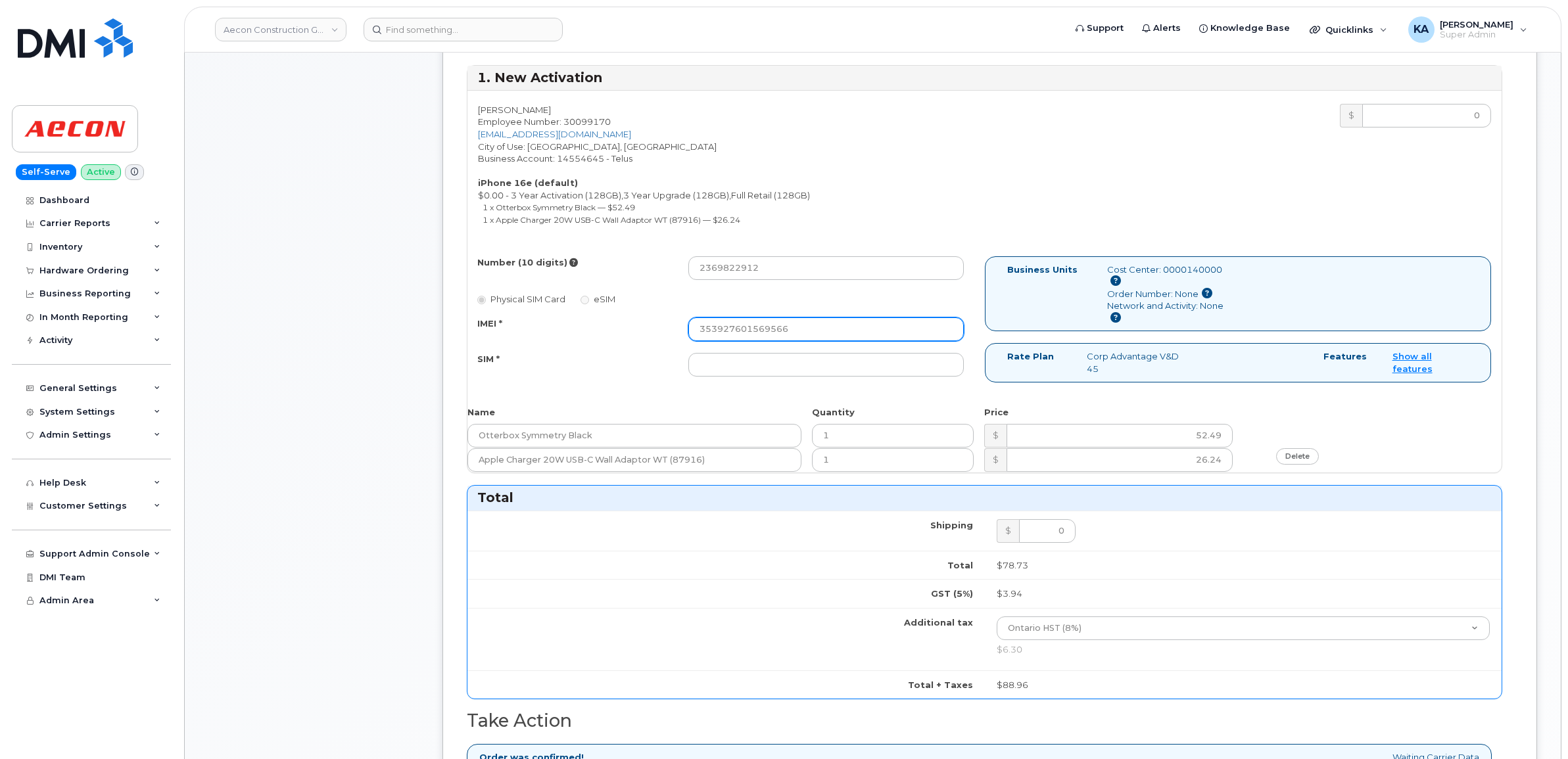
drag, startPoint x: 786, startPoint y: 316, endPoint x: 648, endPoint y: 319, distance: 138.0
click at [648, 319] on div "IMEI * 353927601569566" at bounding box center [721, 330] width 507 height 24
paste input "189035"
type input "353927601189035"
click at [830, 353] on input "SIM *" at bounding box center [825, 365] width 275 height 24
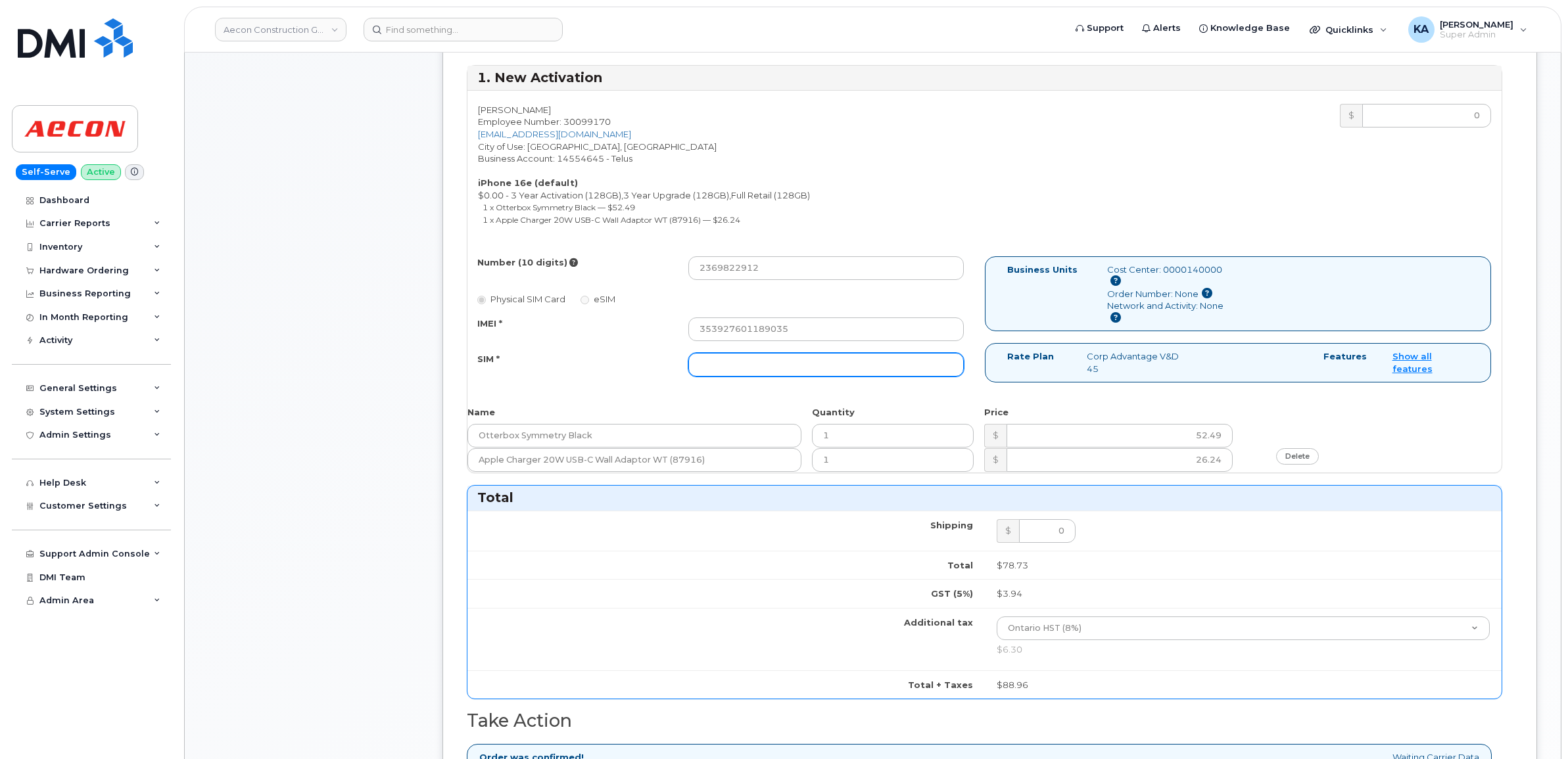
paste input "8912230200229543141"
type input "8912230200229543141"
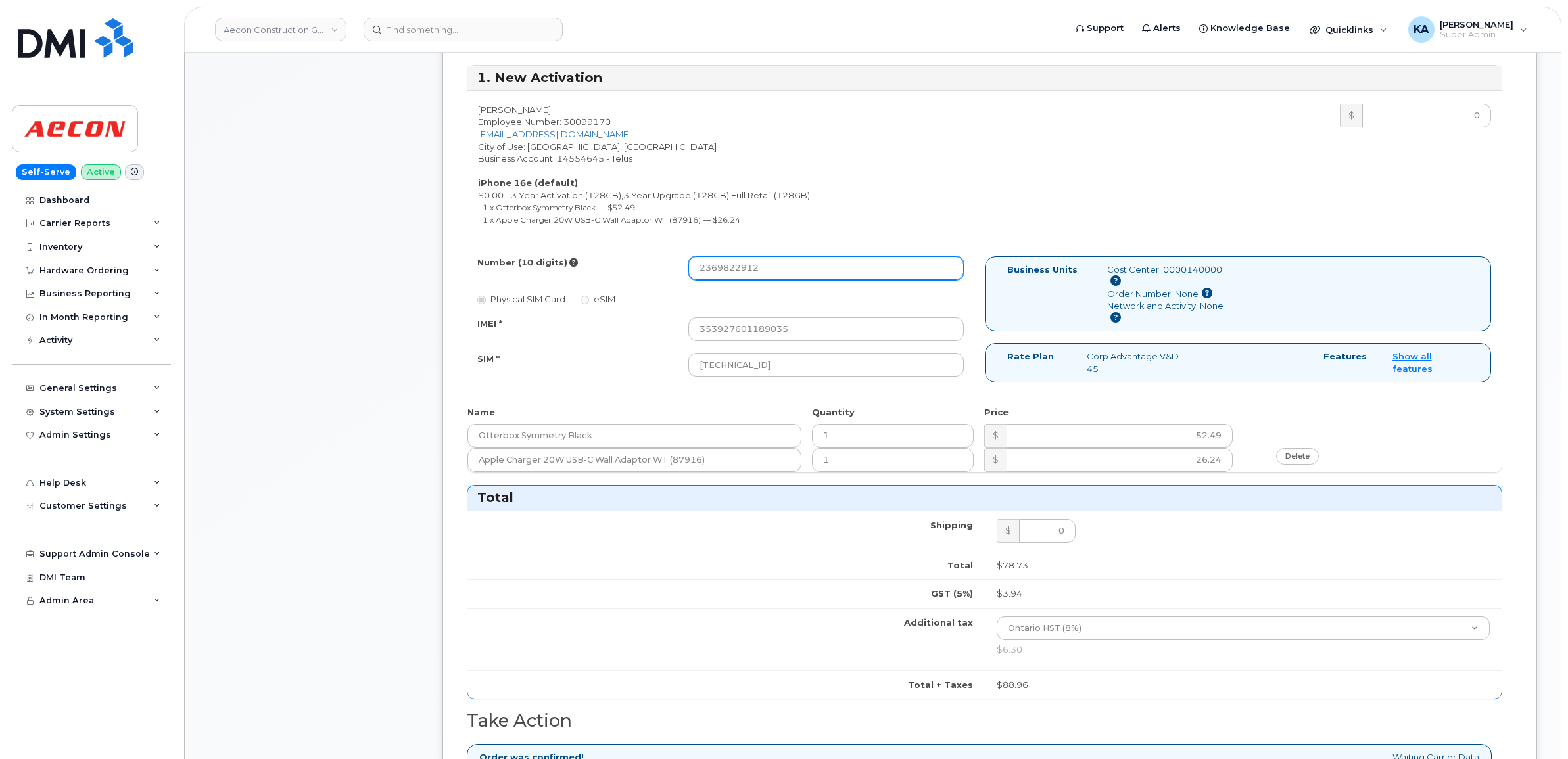
drag, startPoint x: 764, startPoint y: 257, endPoint x: 611, endPoint y: 263, distance: 153.1
click at [611, 263] on div "Number (10 digits) 2369822912" at bounding box center [721, 268] width 507 height 24
paste input "89) 456-6840"
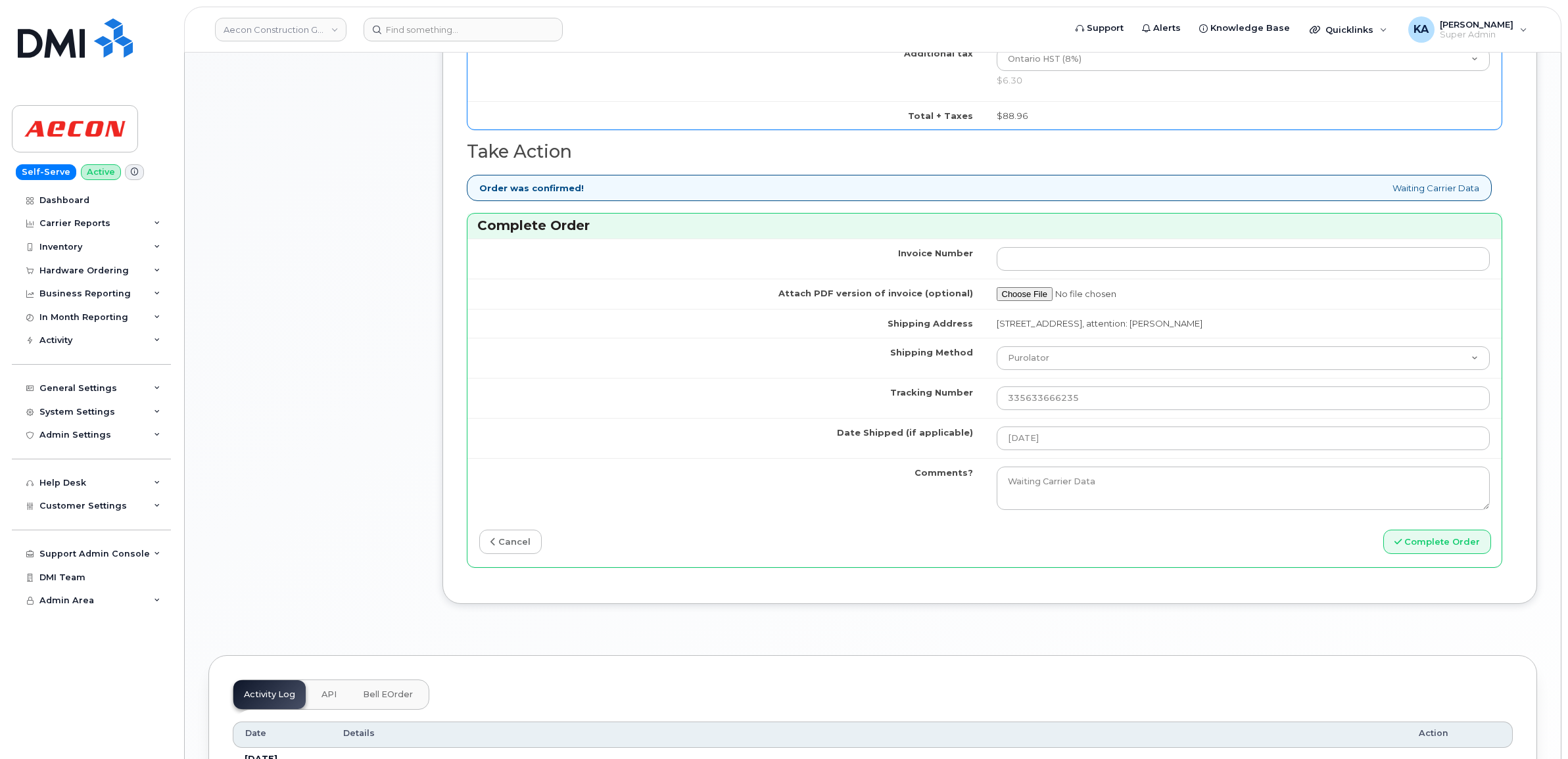
scroll to position [1068, 0]
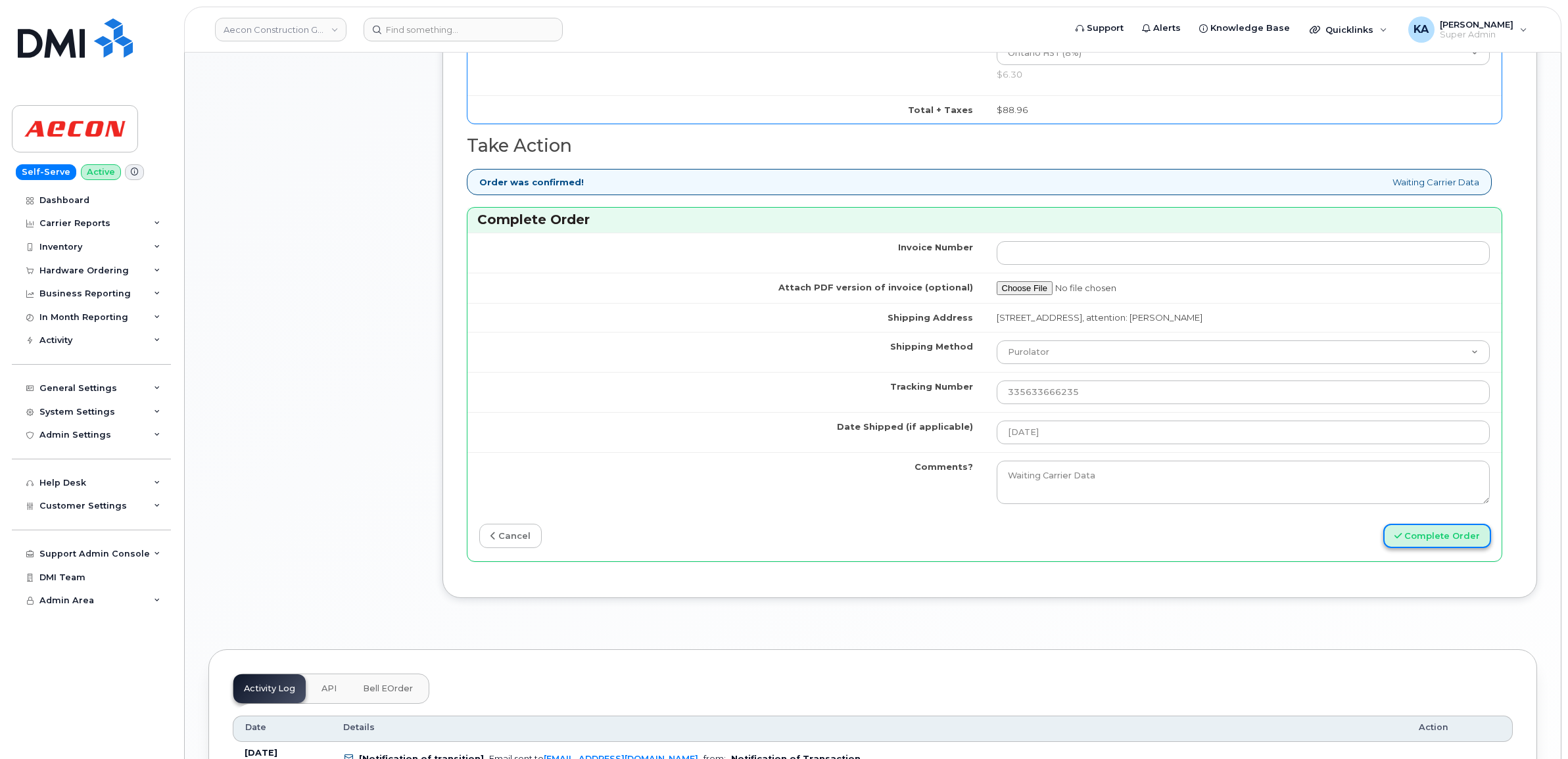
click at [1428, 530] on button "Complete Order" at bounding box center [1437, 536] width 107 height 25
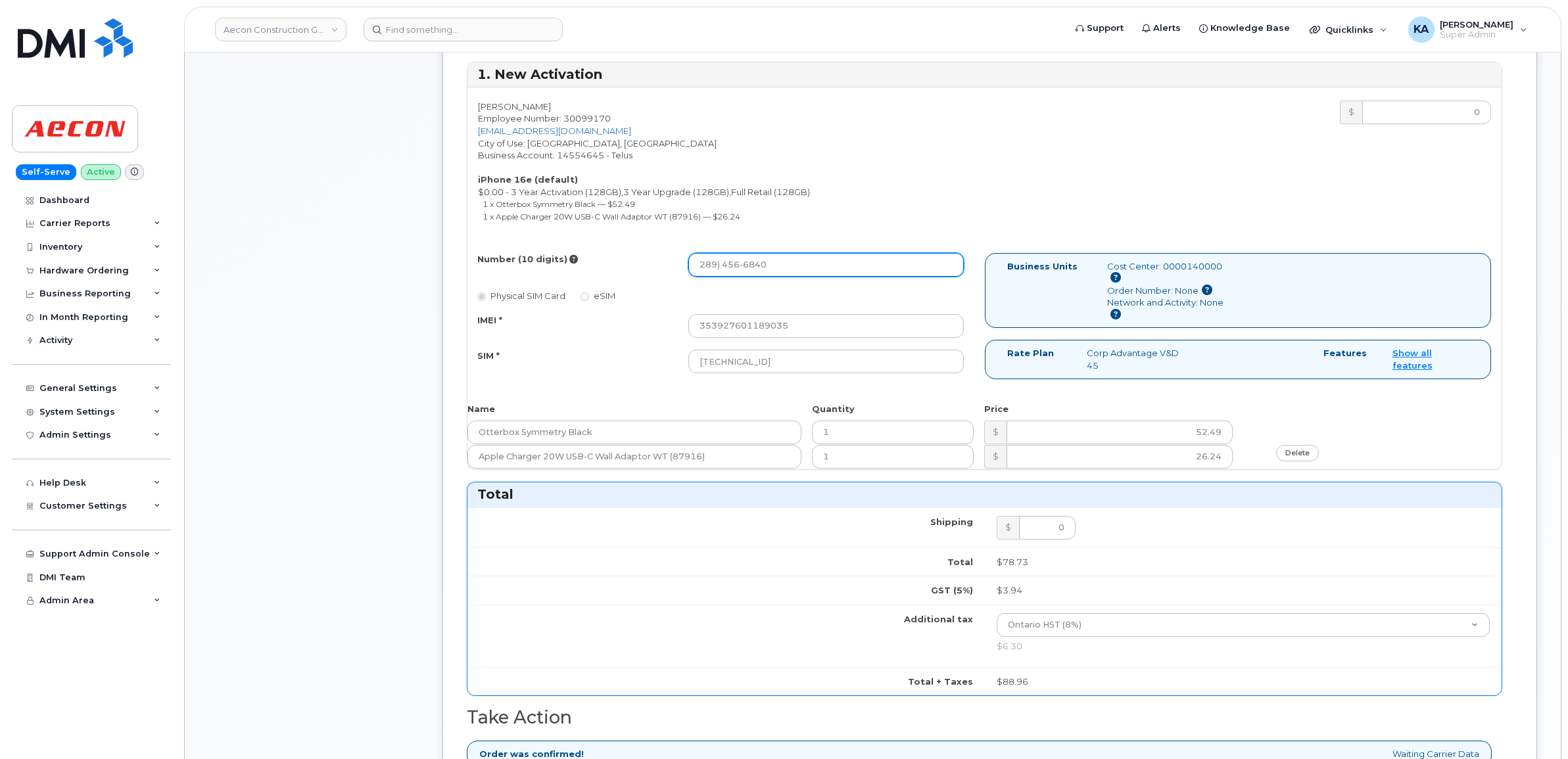
scroll to position [493, 0]
click at [719, 261] on input "289) 456-6840" at bounding box center [825, 268] width 275 height 24
drag, startPoint x: 737, startPoint y: 258, endPoint x: 746, endPoint y: 271, distance: 15.8
click at [737, 258] on input "289 456-6840" at bounding box center [825, 268] width 275 height 24
click at [719, 256] on input "289 4566840" at bounding box center [825, 268] width 275 height 24
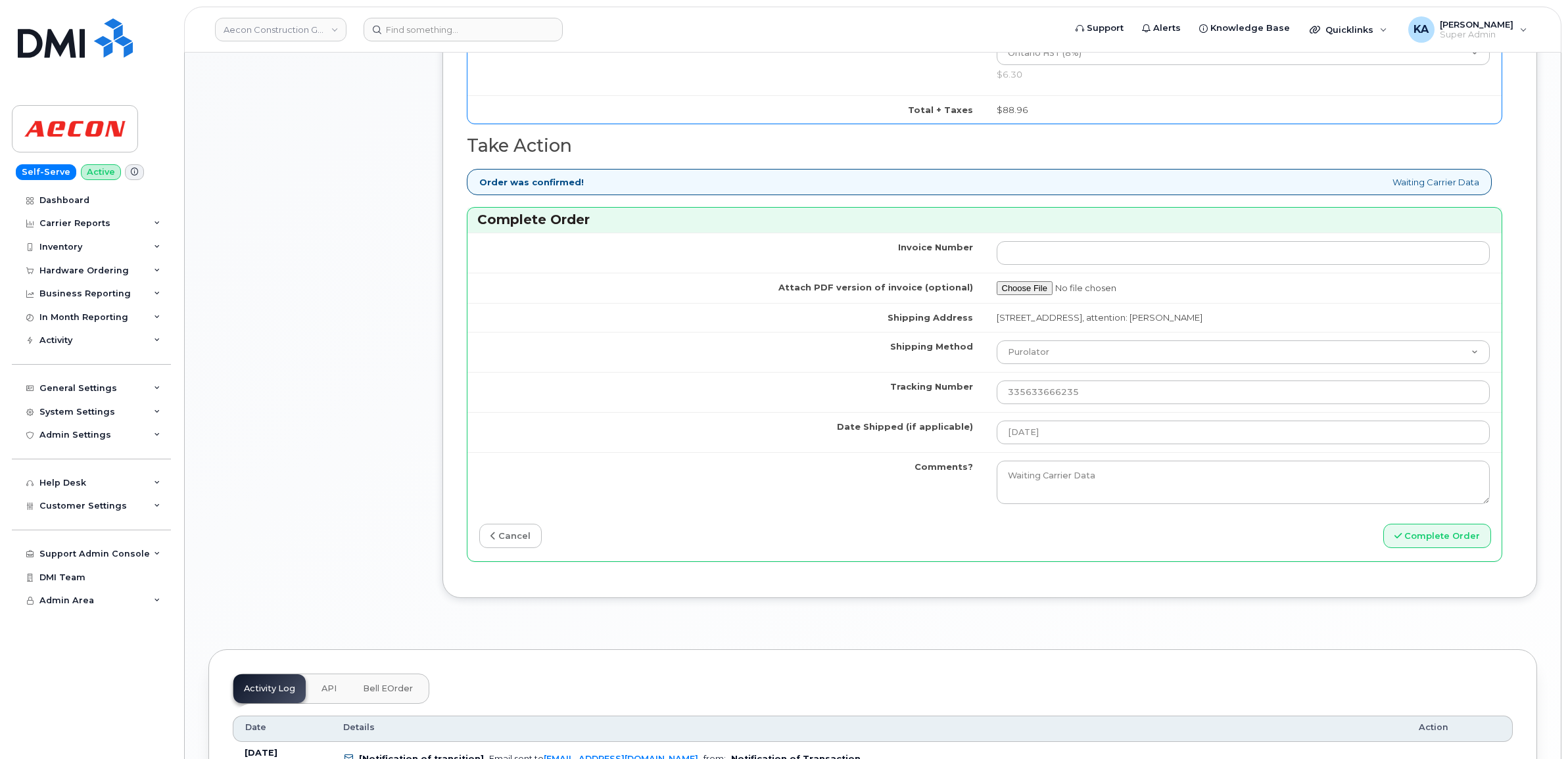
scroll to position [1150, 0]
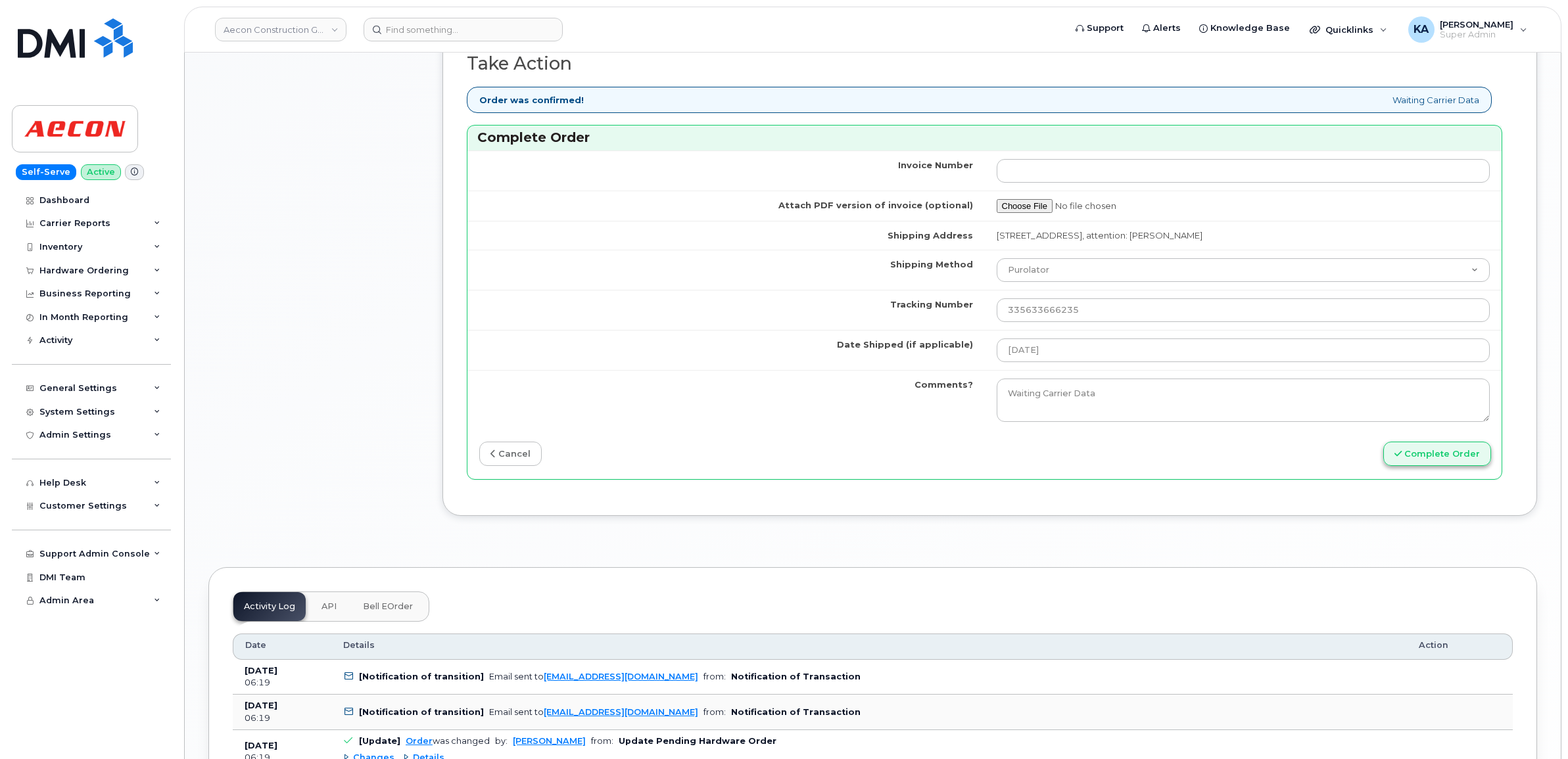
type input "2894566840"
click at [1425, 445] on button "Complete Order" at bounding box center [1437, 454] width 107 height 25
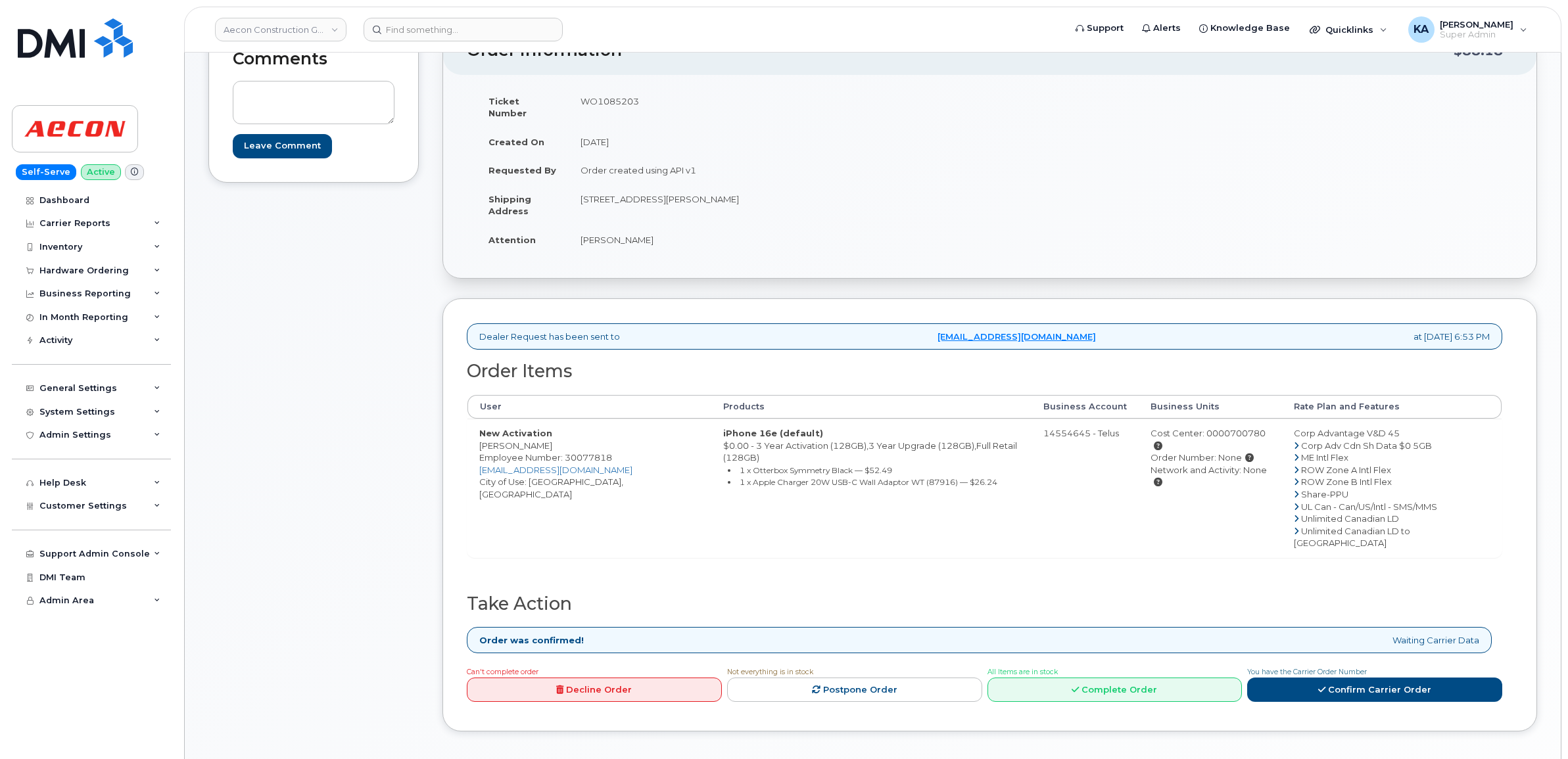
scroll to position [165, 0]
click at [1286, 676] on link "Confirm Carrier Order" at bounding box center [1374, 688] width 255 height 25
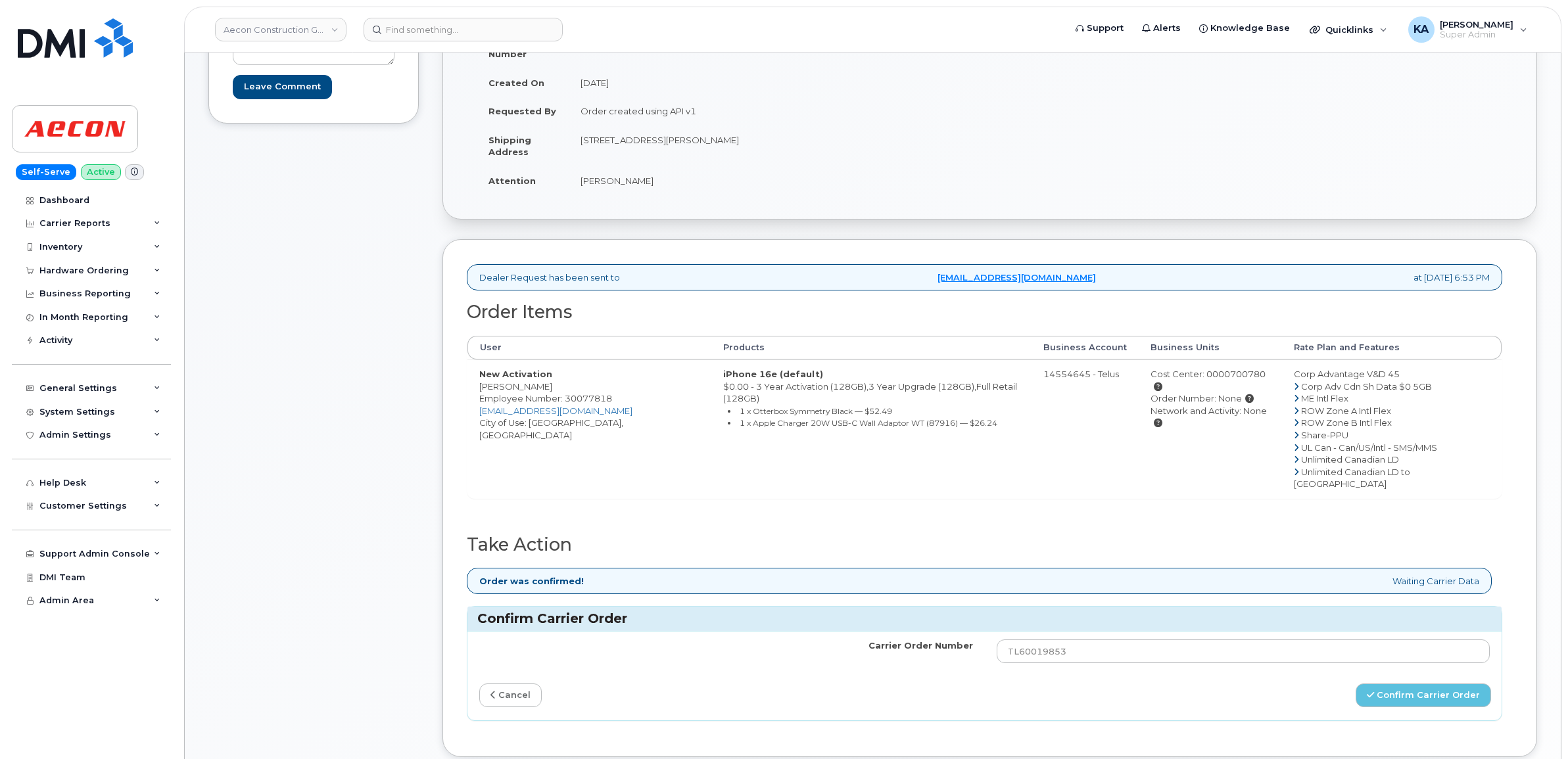
scroll to position [247, 0]
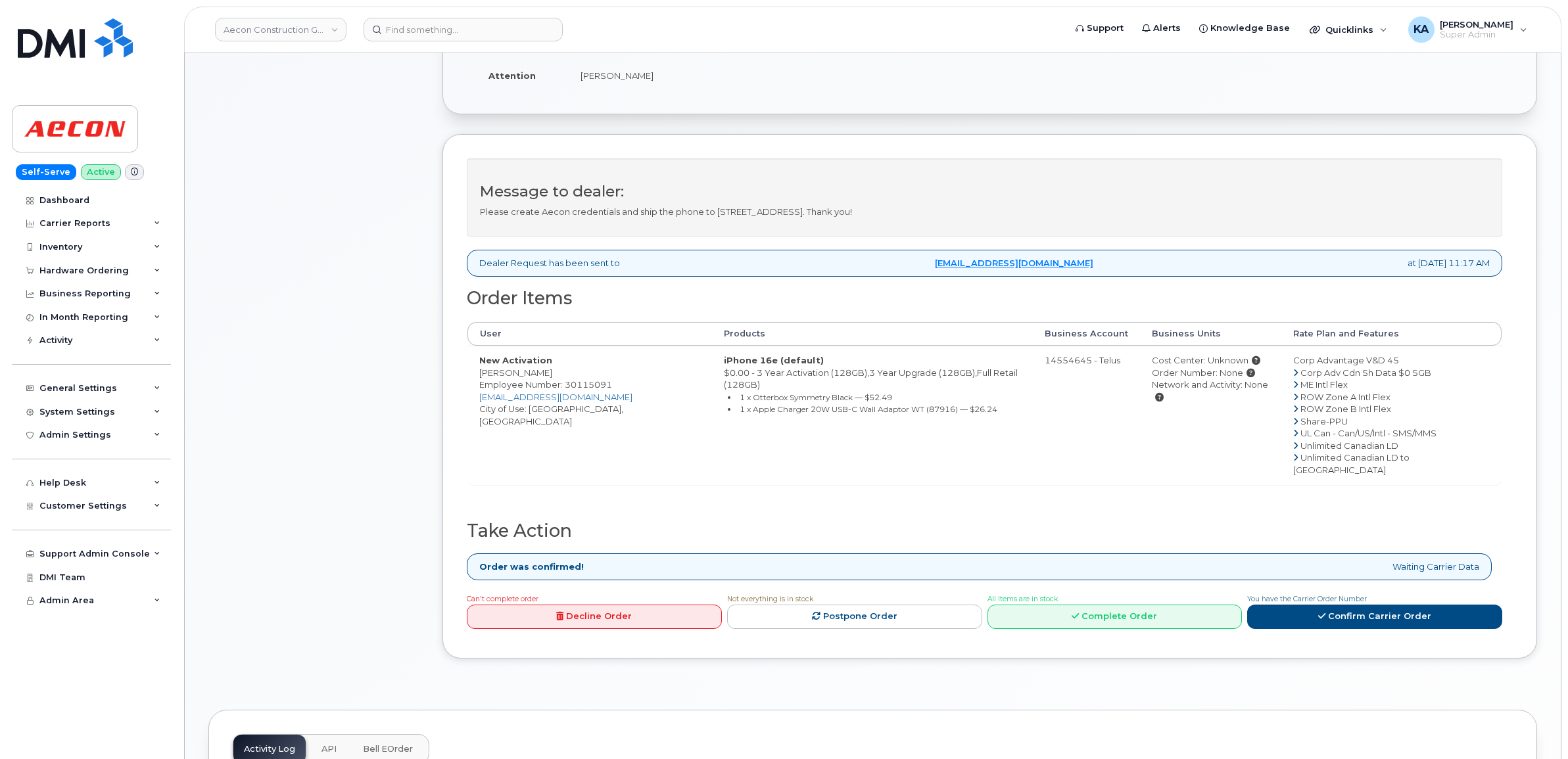
scroll to position [328, 0]
click at [1345, 603] on link "Confirm Carrier Order" at bounding box center [1374, 615] width 255 height 25
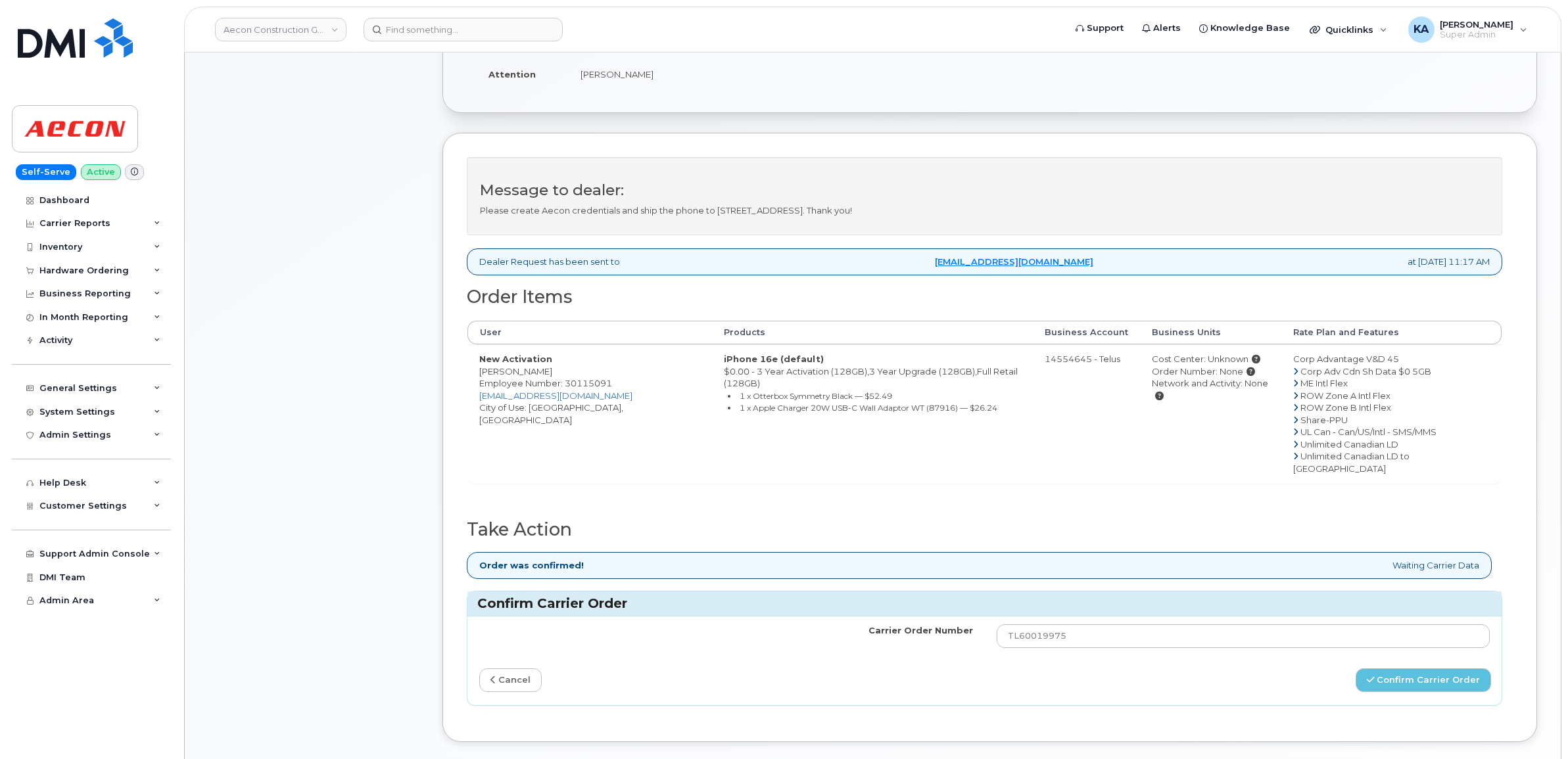
click at [504, 669] on link "cancel" at bounding box center [510, 681] width 62 height 25
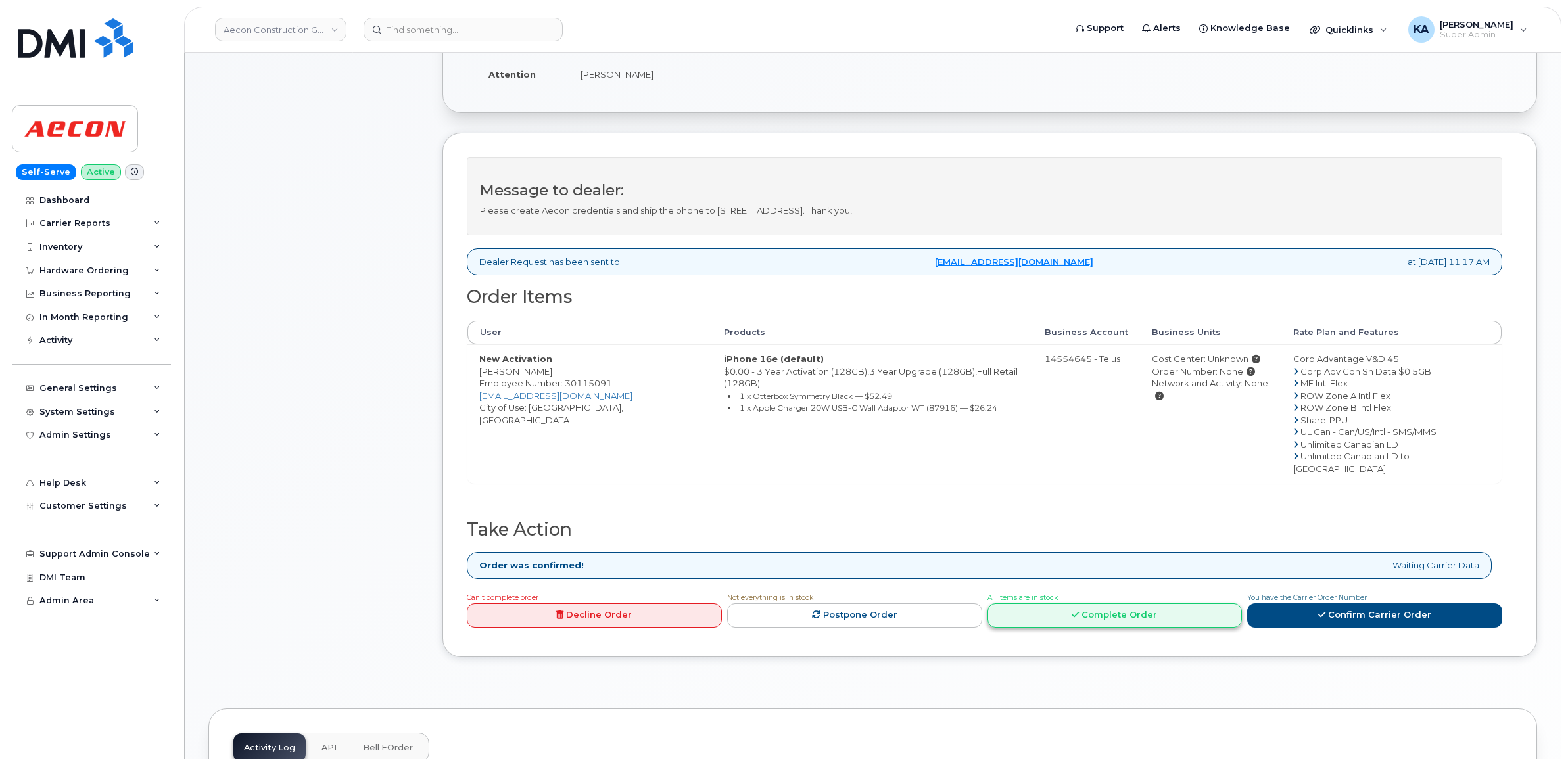
click at [1119, 603] on link "Complete Order" at bounding box center [1115, 615] width 255 height 25
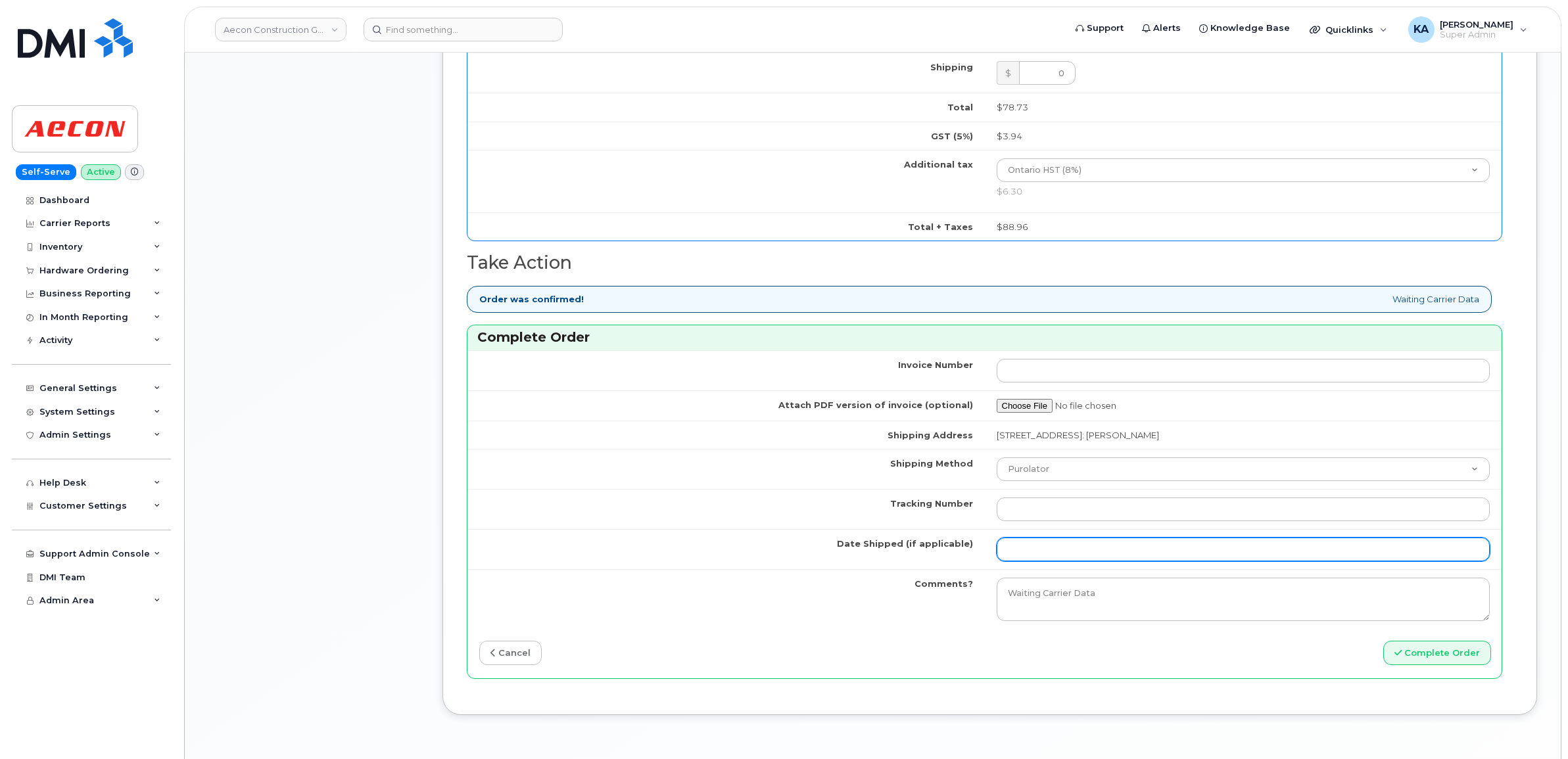
scroll to position [1068, 0]
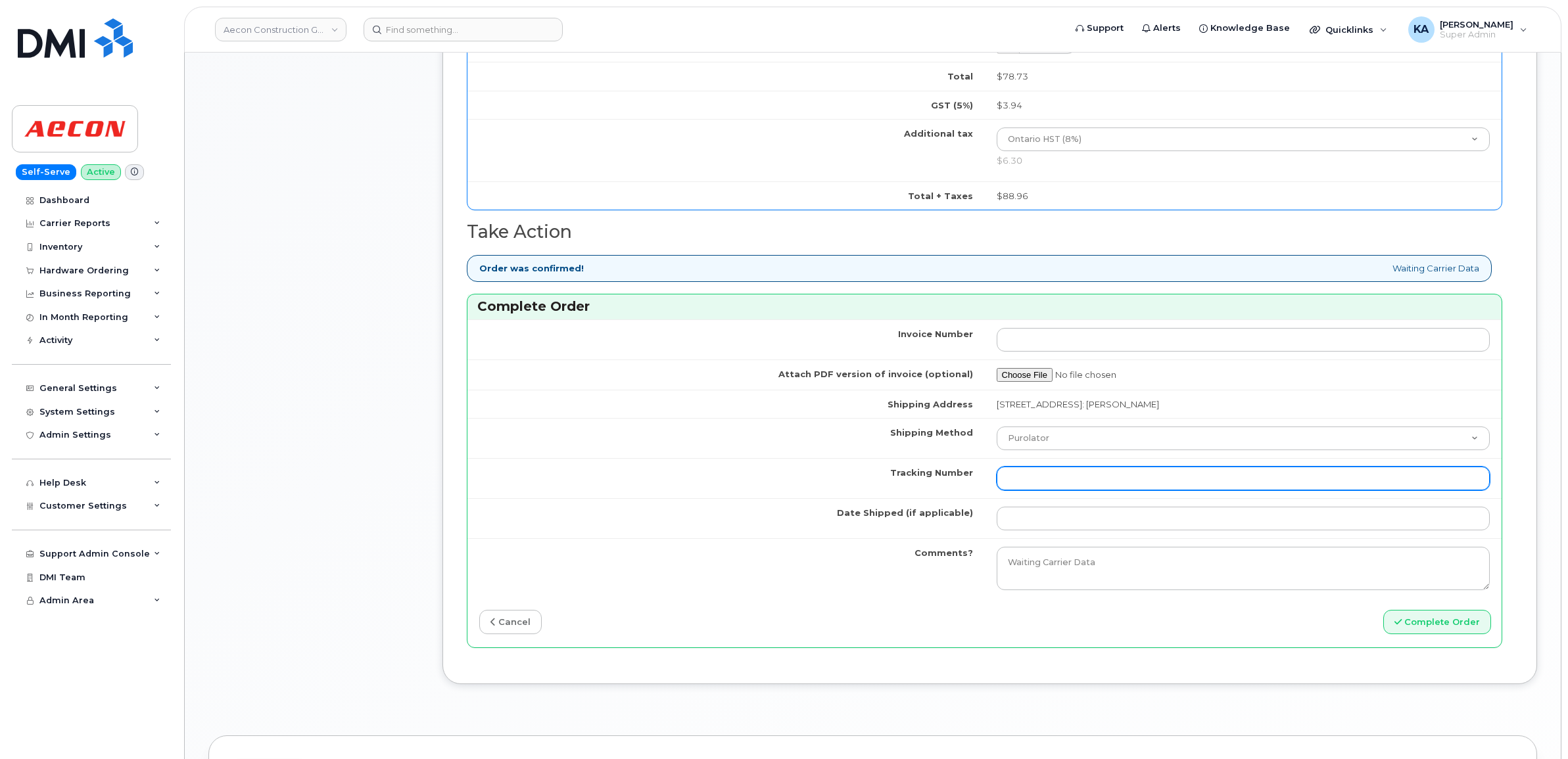
paste input "335634104186"
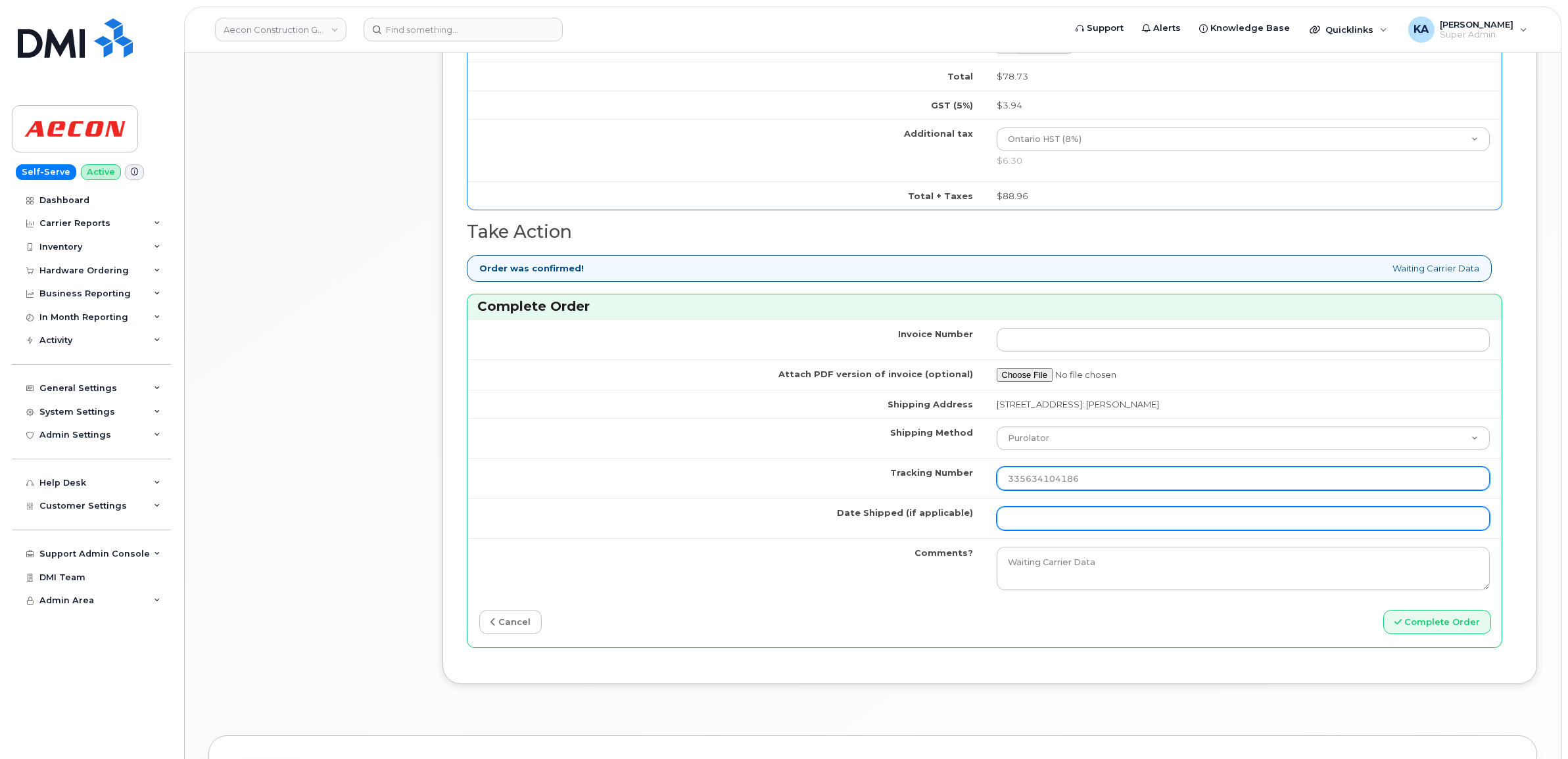
type input "335634104186"
click at [1065, 511] on input "Date Shipped (if applicable)" at bounding box center [1244, 519] width 494 height 24
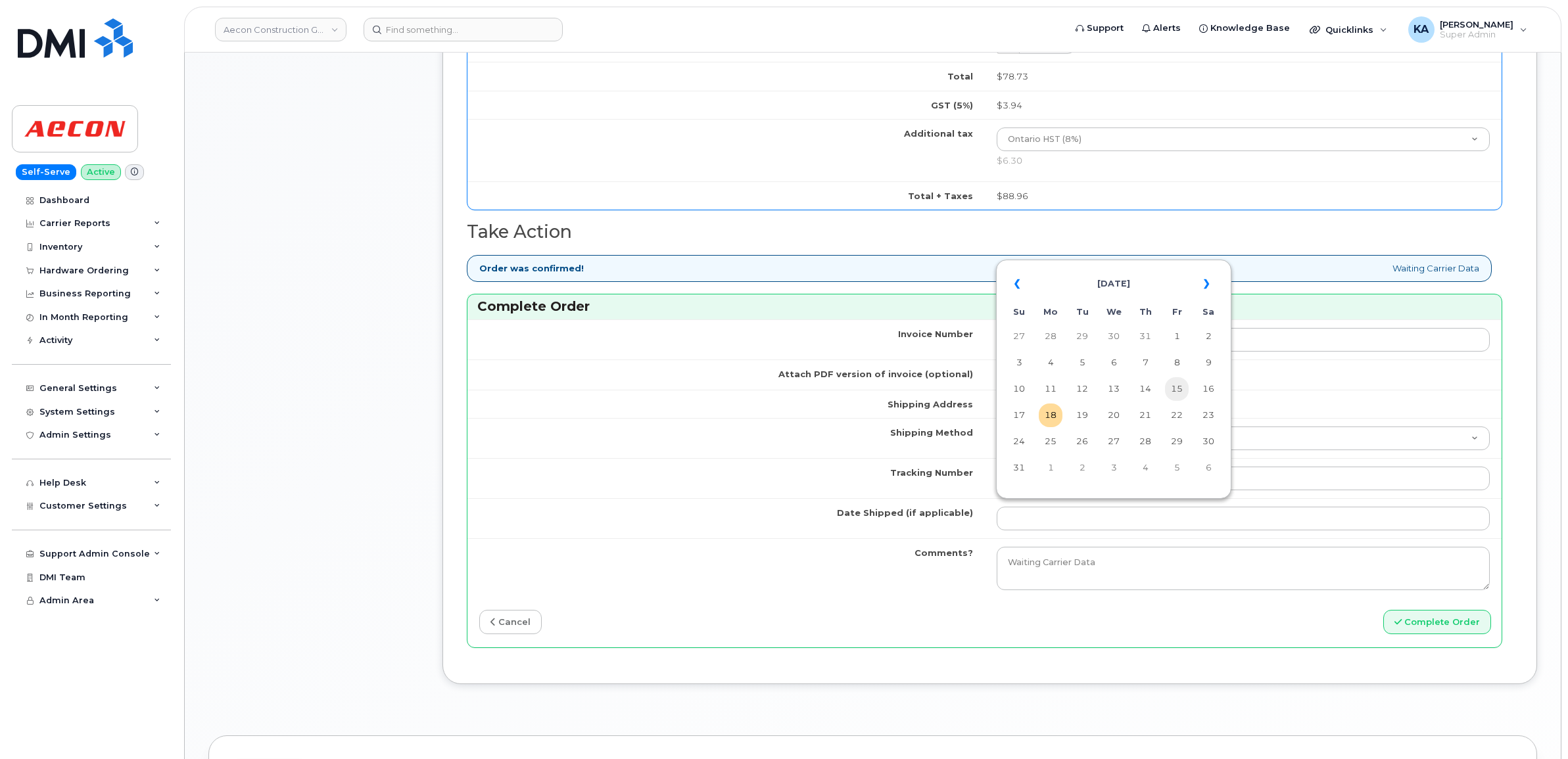
click at [1180, 385] on td "15" at bounding box center [1177, 389] width 24 height 24
type input "[DATE]"
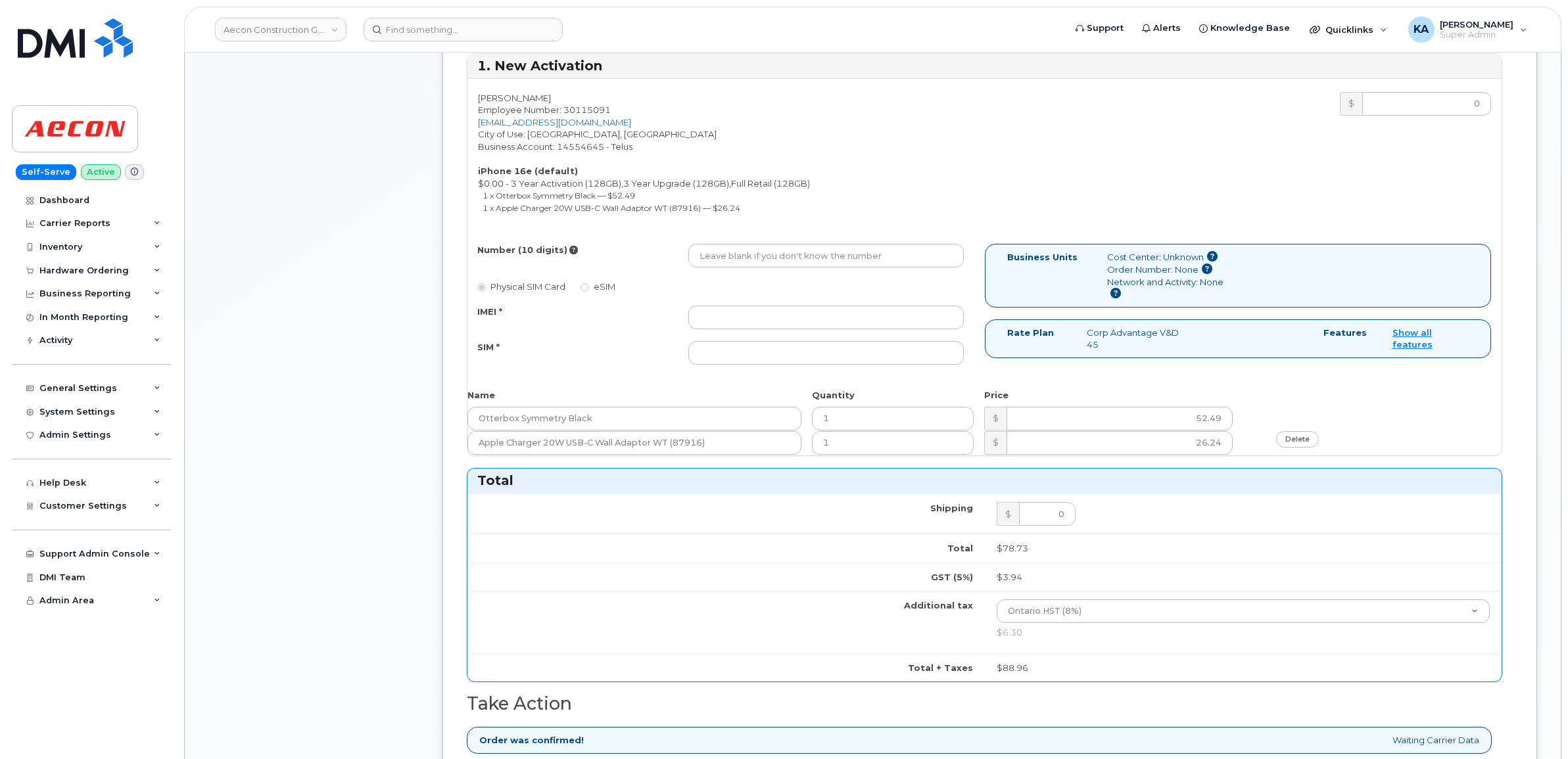
scroll to position [575, 0]
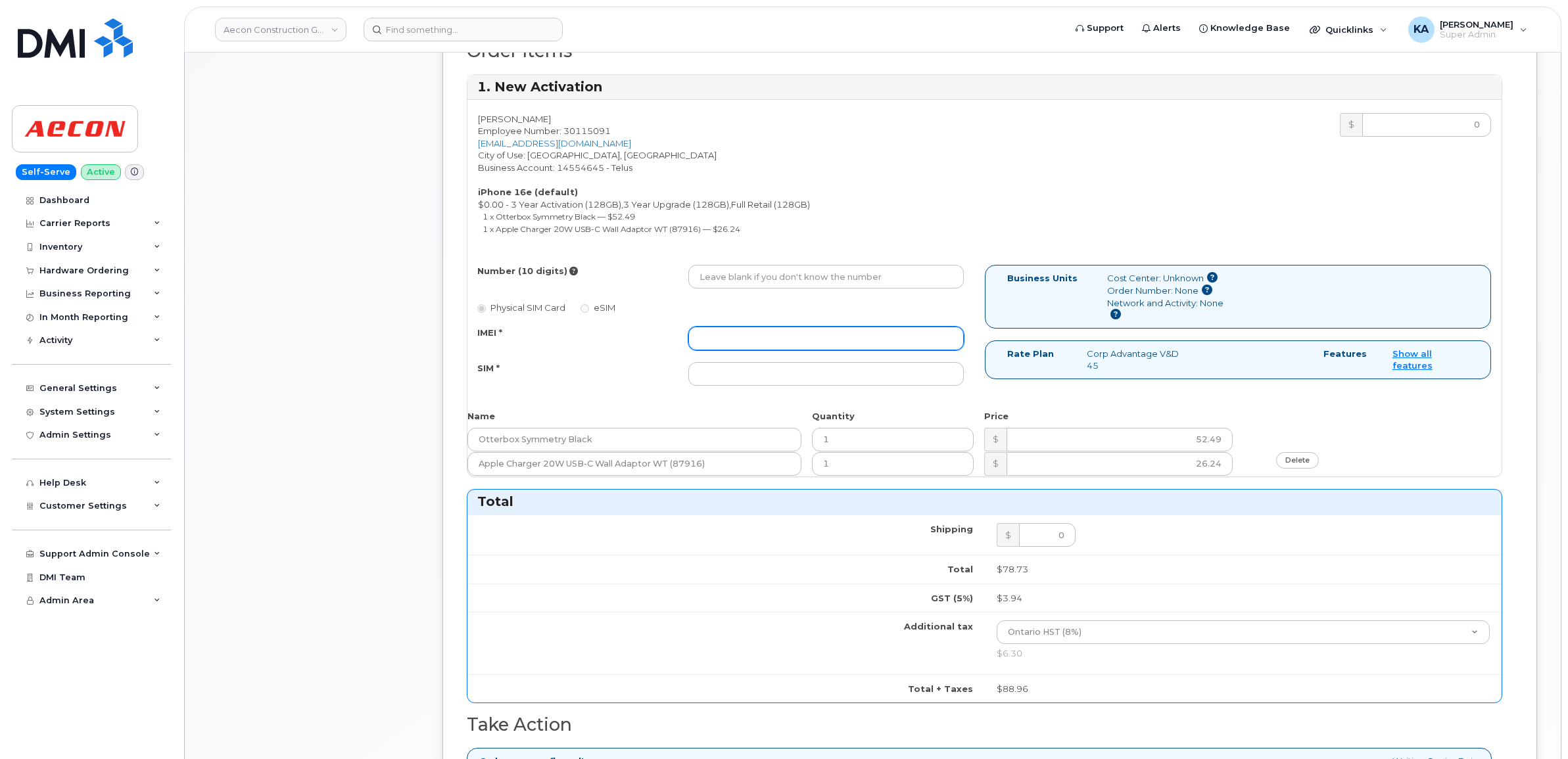
paste input "353927601453076"
type input "353927601453076"
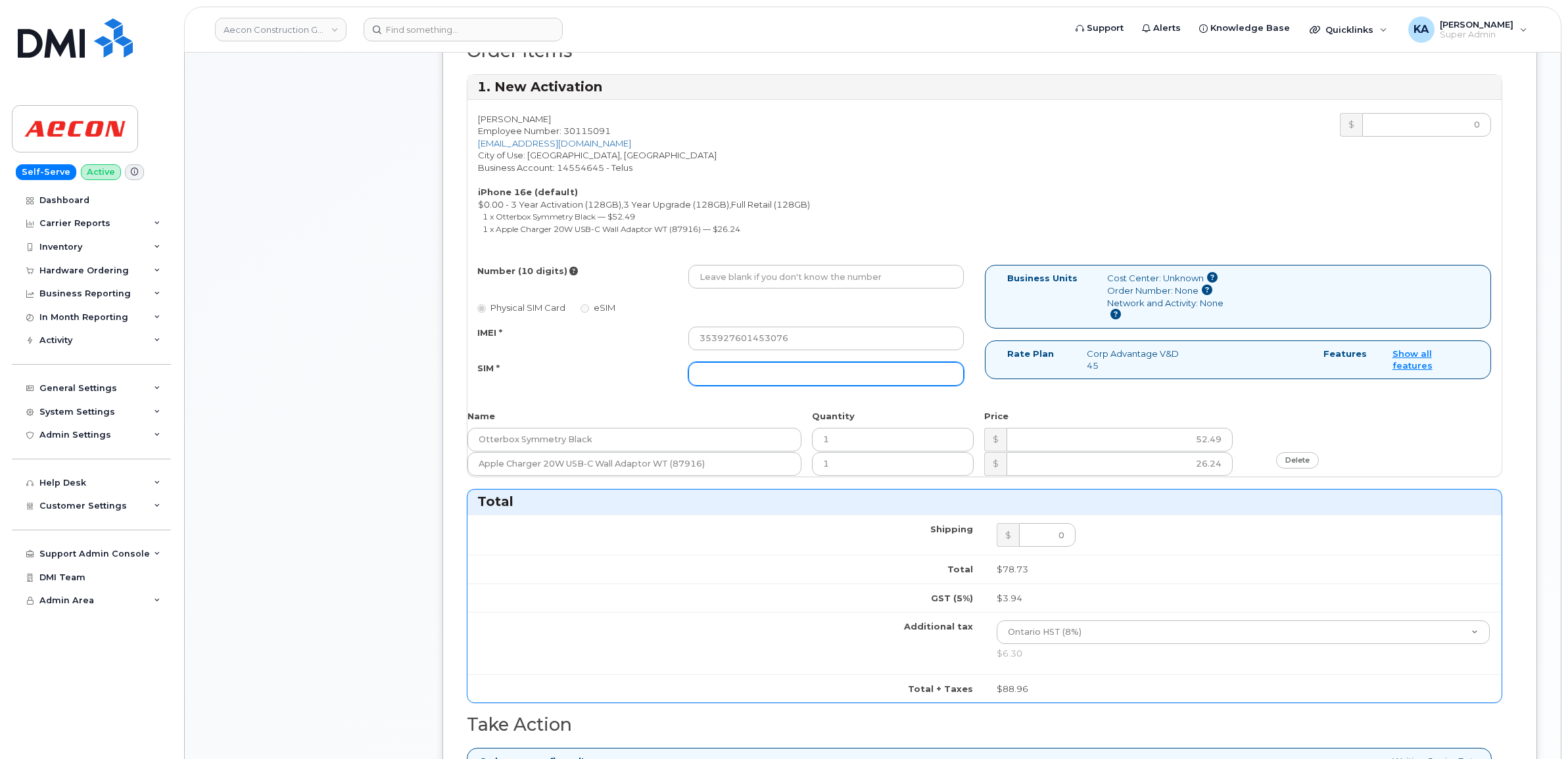
paste input "8912230200229623653"
type input "8912230200229623653"
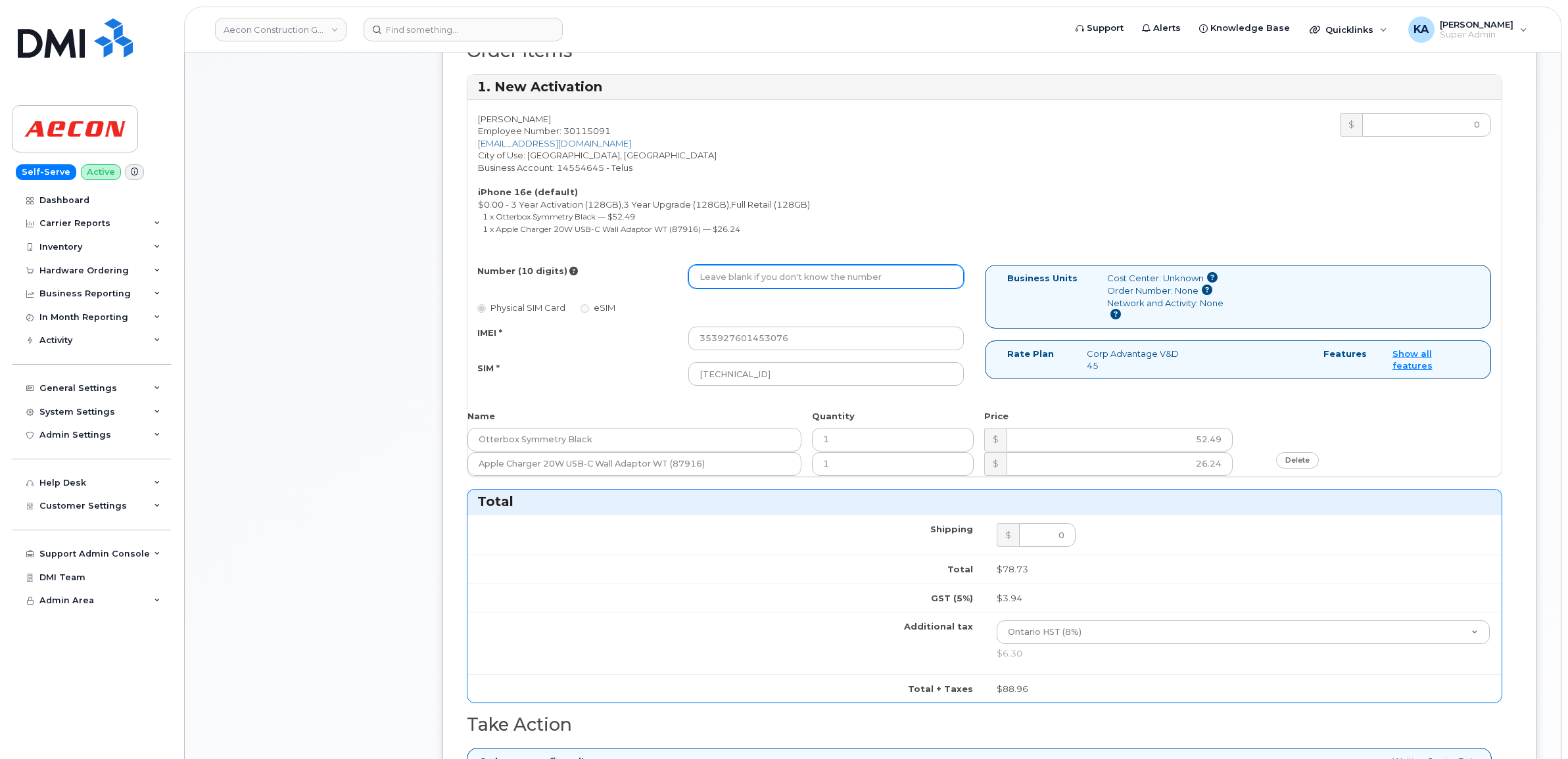
click at [717, 269] on input "Number (10 digits)" at bounding box center [825, 277] width 275 height 24
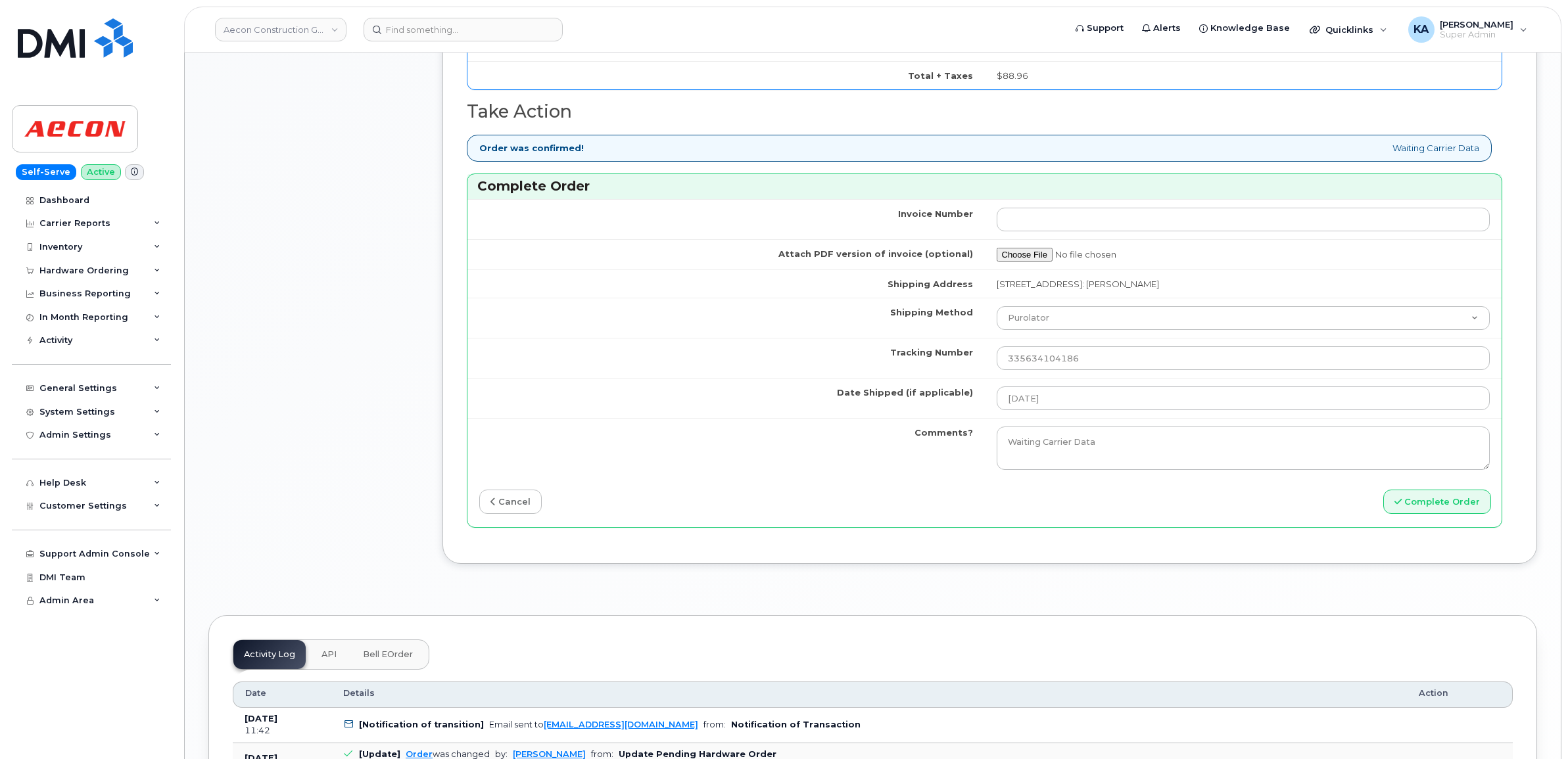
scroll to position [1233, 0]
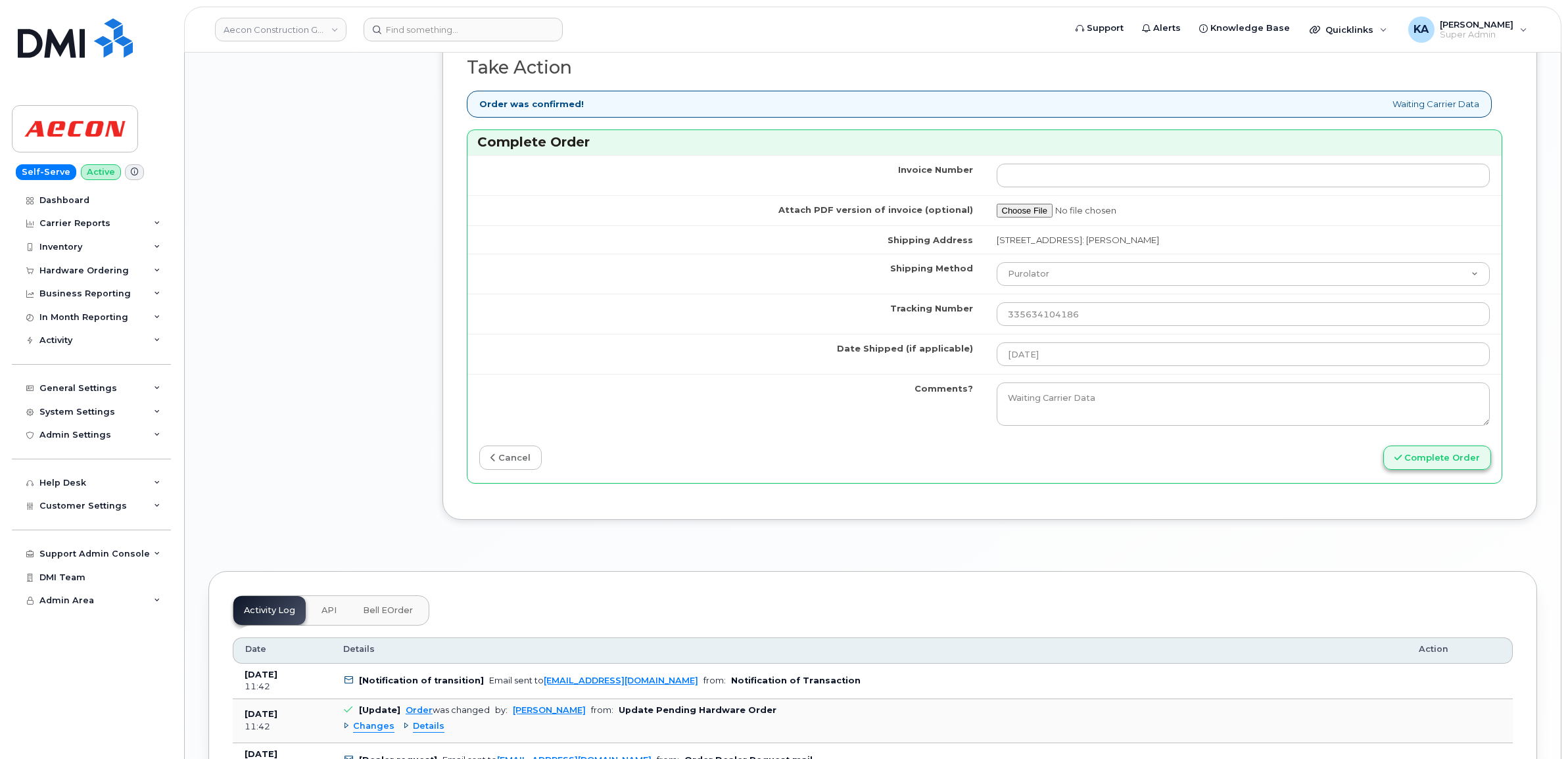
type input "2267893106"
click at [1431, 458] on button "Complete Order" at bounding box center [1437, 458] width 107 height 25
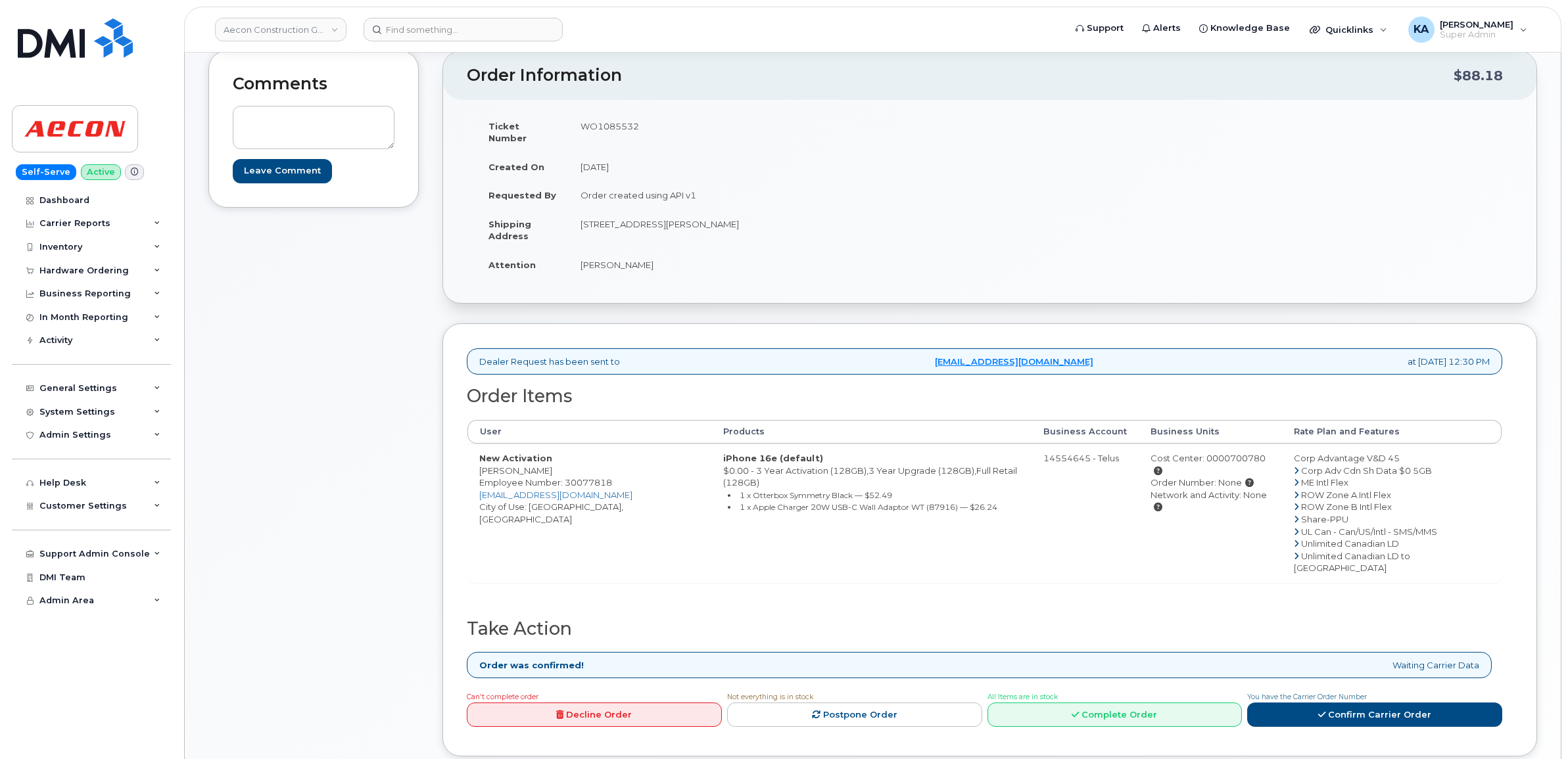
scroll to position [165, 0]
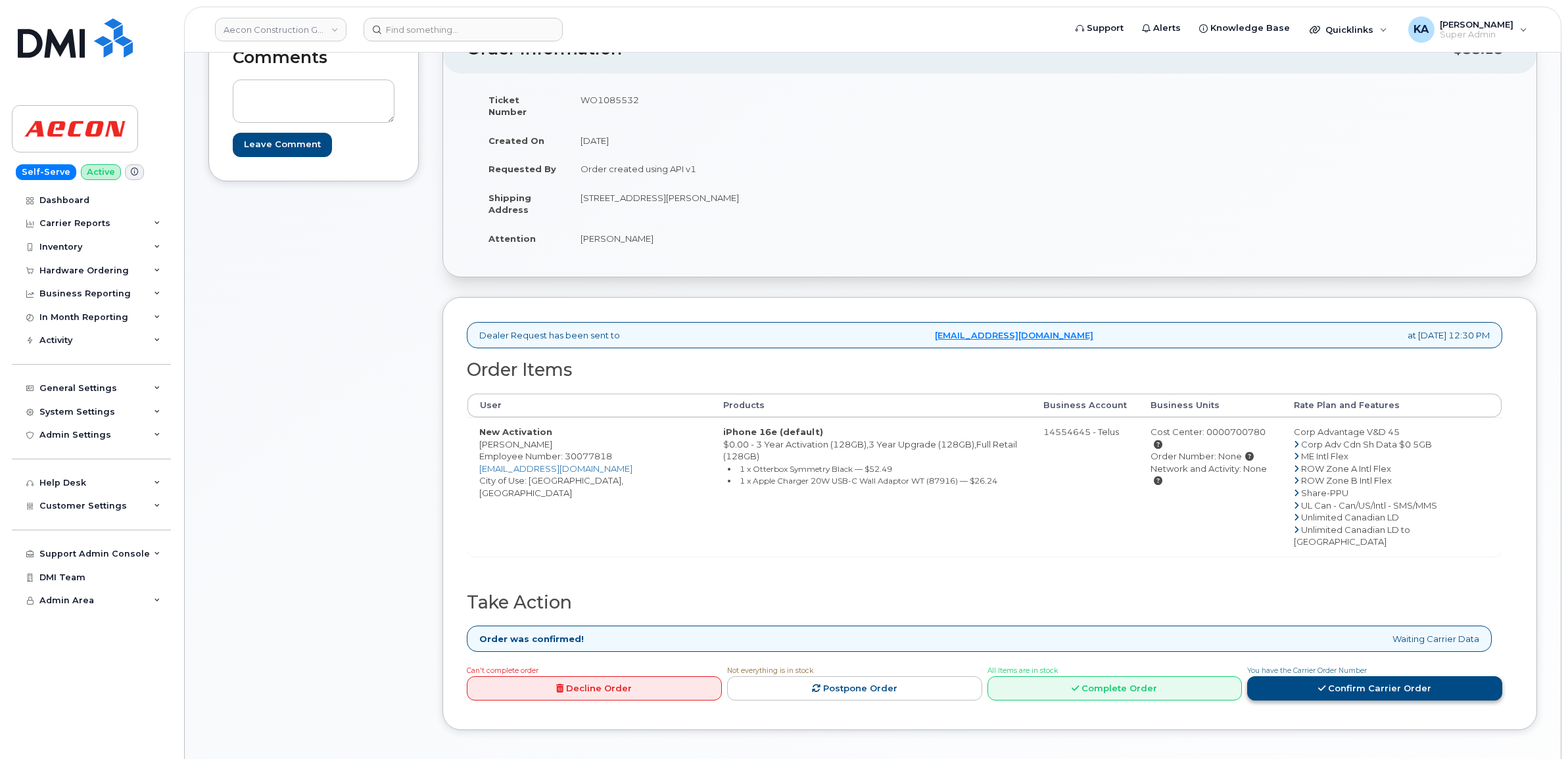
click at [1374, 676] on link "Confirm Carrier Order" at bounding box center [1374, 688] width 255 height 25
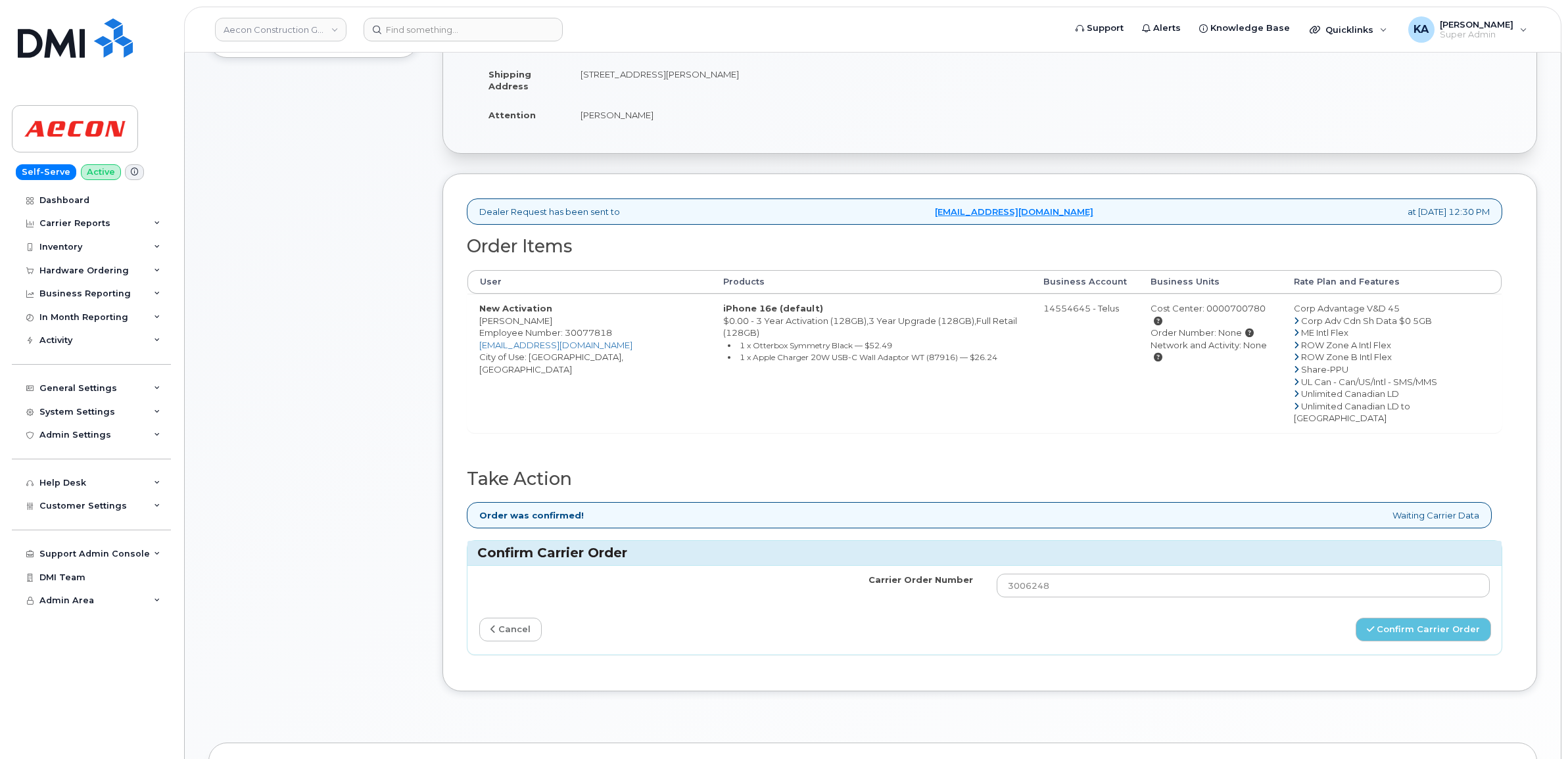
scroll to position [328, 0]
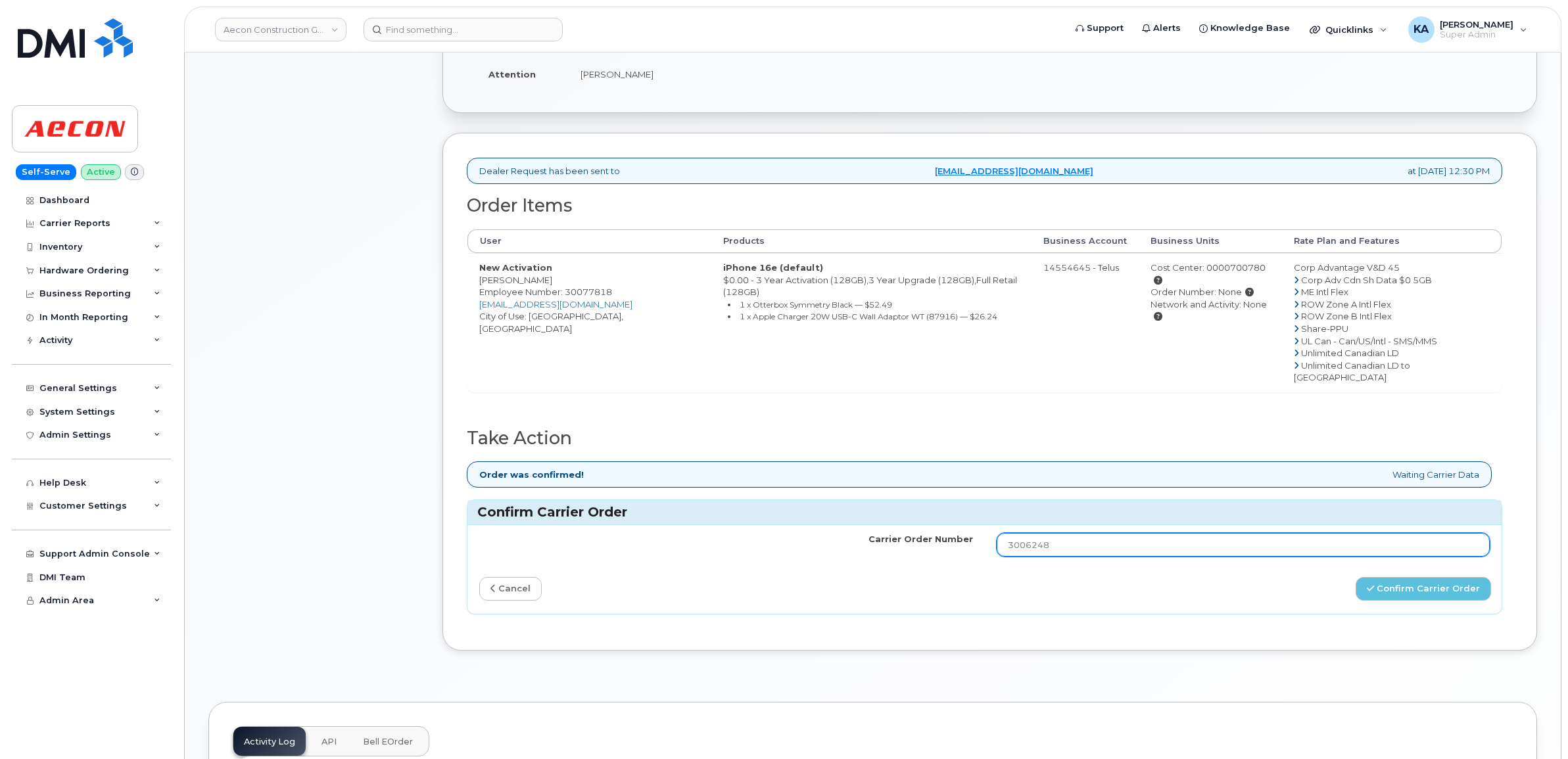
drag, startPoint x: 1053, startPoint y: 519, endPoint x: 971, endPoint y: 524, distance: 82.2
click at [971, 525] on tr "Carrier Order Number 3006248" at bounding box center [984, 545] width 1034 height 39
paste input "TL60020031"
type input "TL60020031"
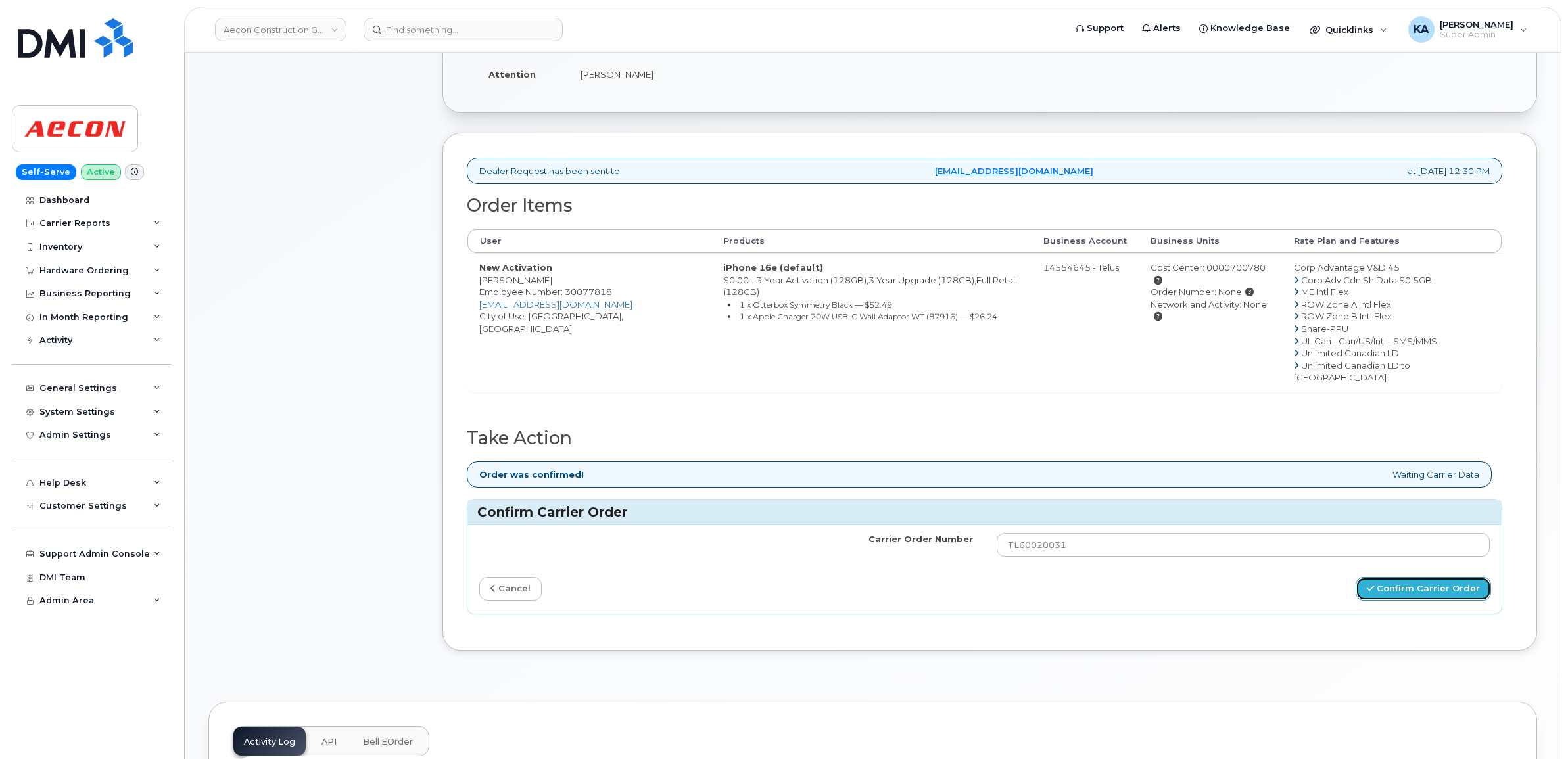
click at [1395, 577] on button "Confirm Carrier Order" at bounding box center [1423, 589] width 135 height 25
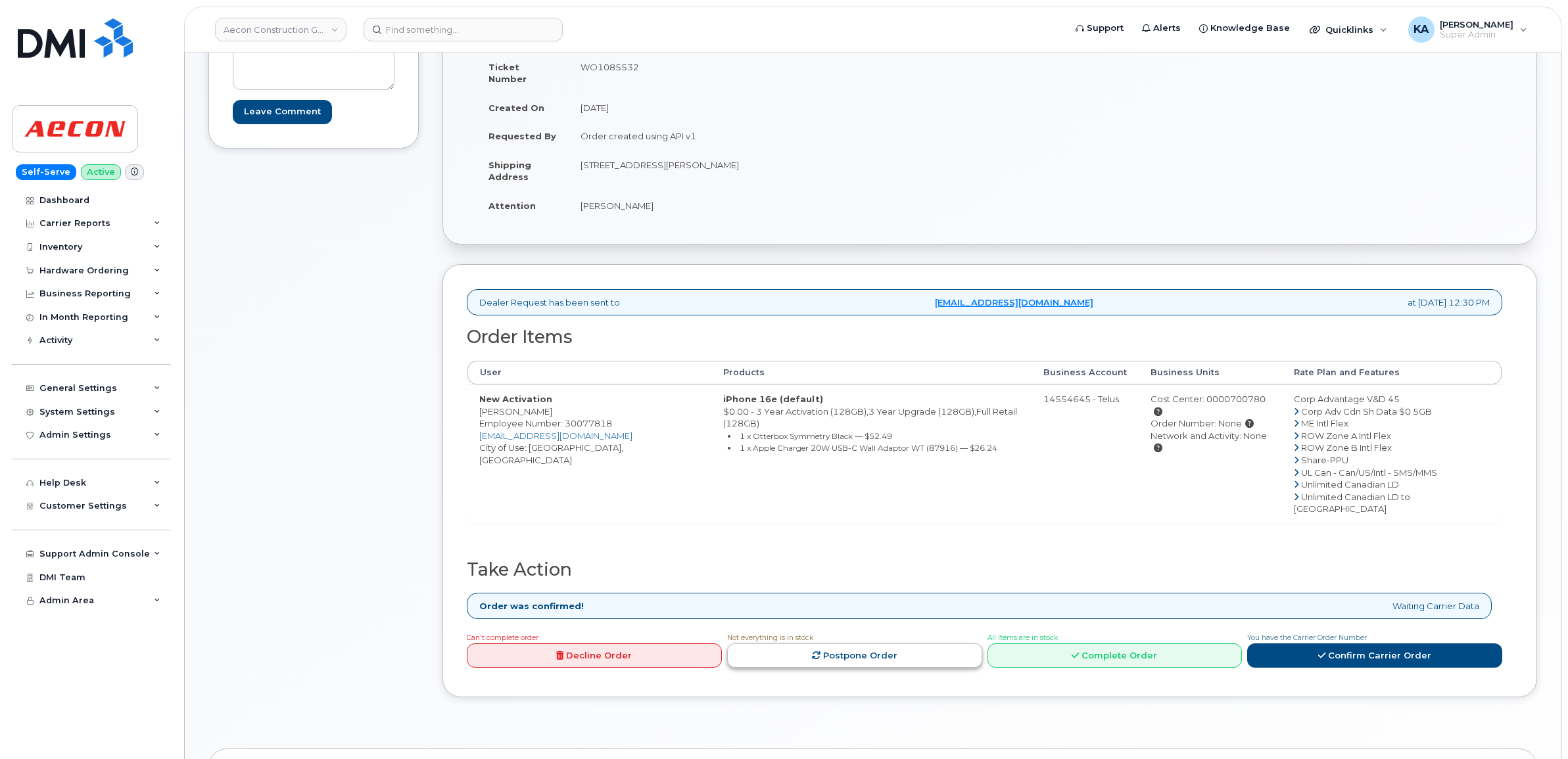
scroll to position [247, 0]
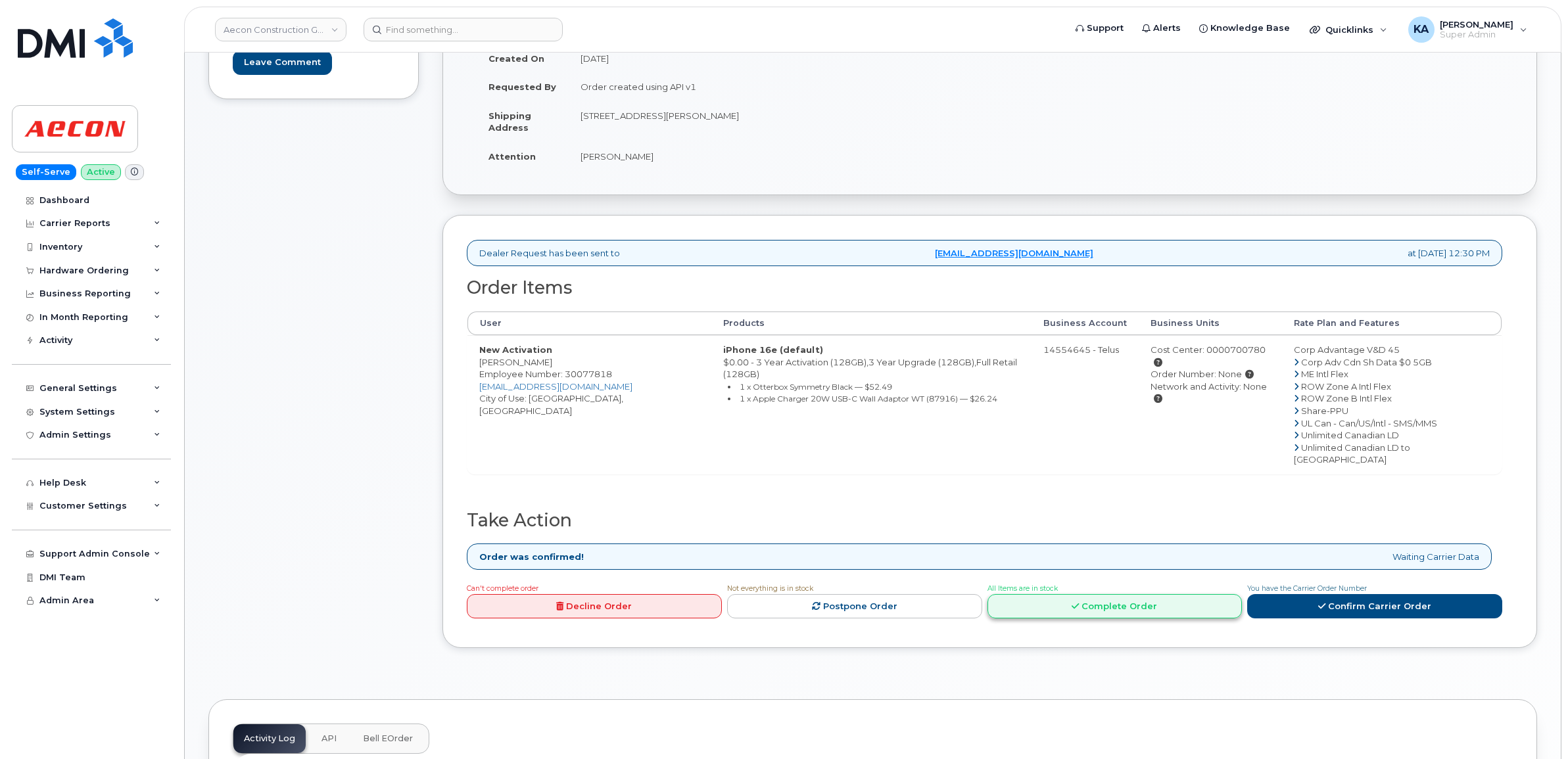
click at [1112, 594] on link "Complete Order" at bounding box center [1115, 606] width 255 height 25
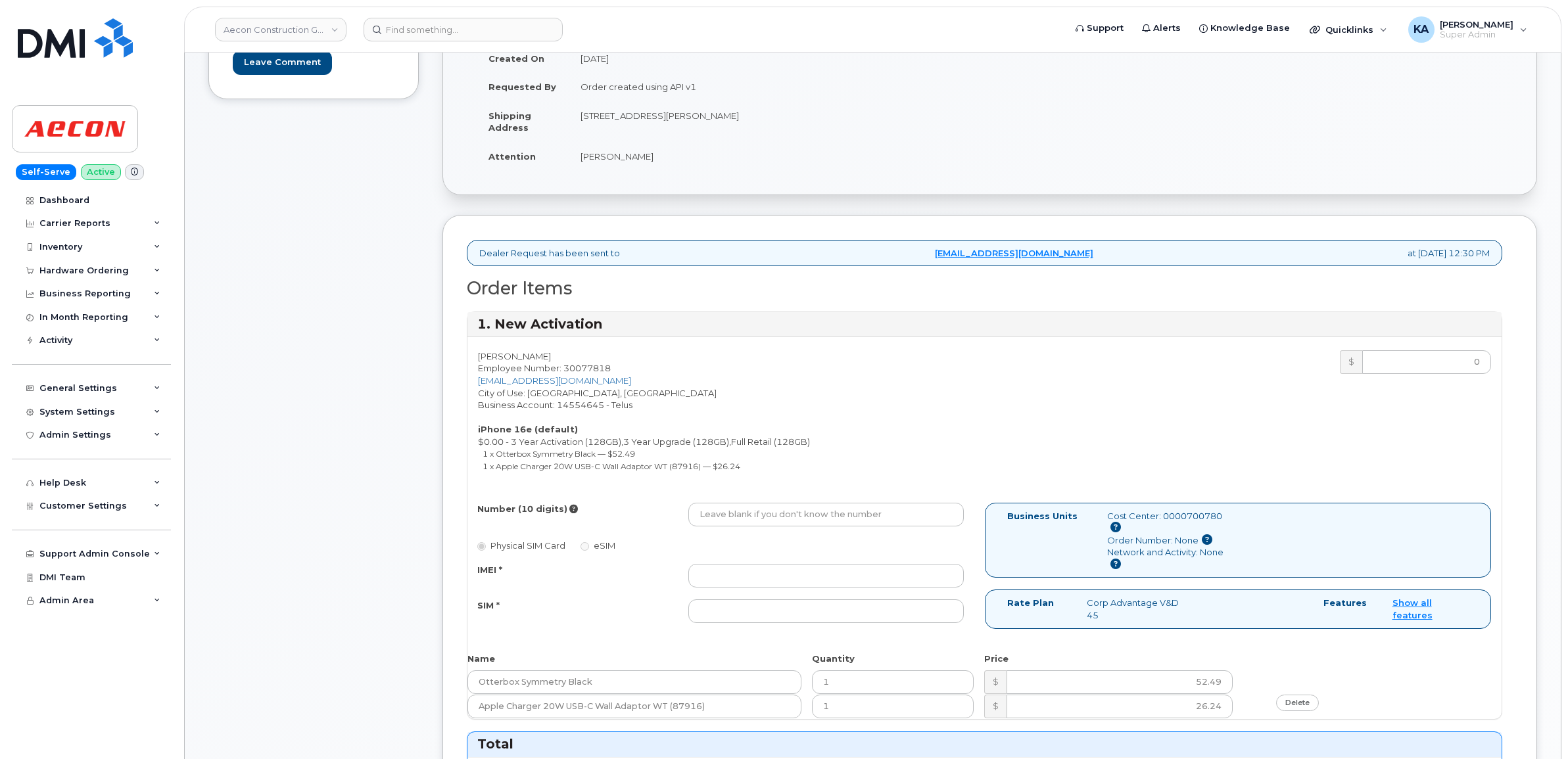
click at [816, 385] on div "Angelo Beltrame Employee Number: 30077818 abeltrame@aecon.com City of Use: Vanc…" at bounding box center [726, 414] width 518 height 128
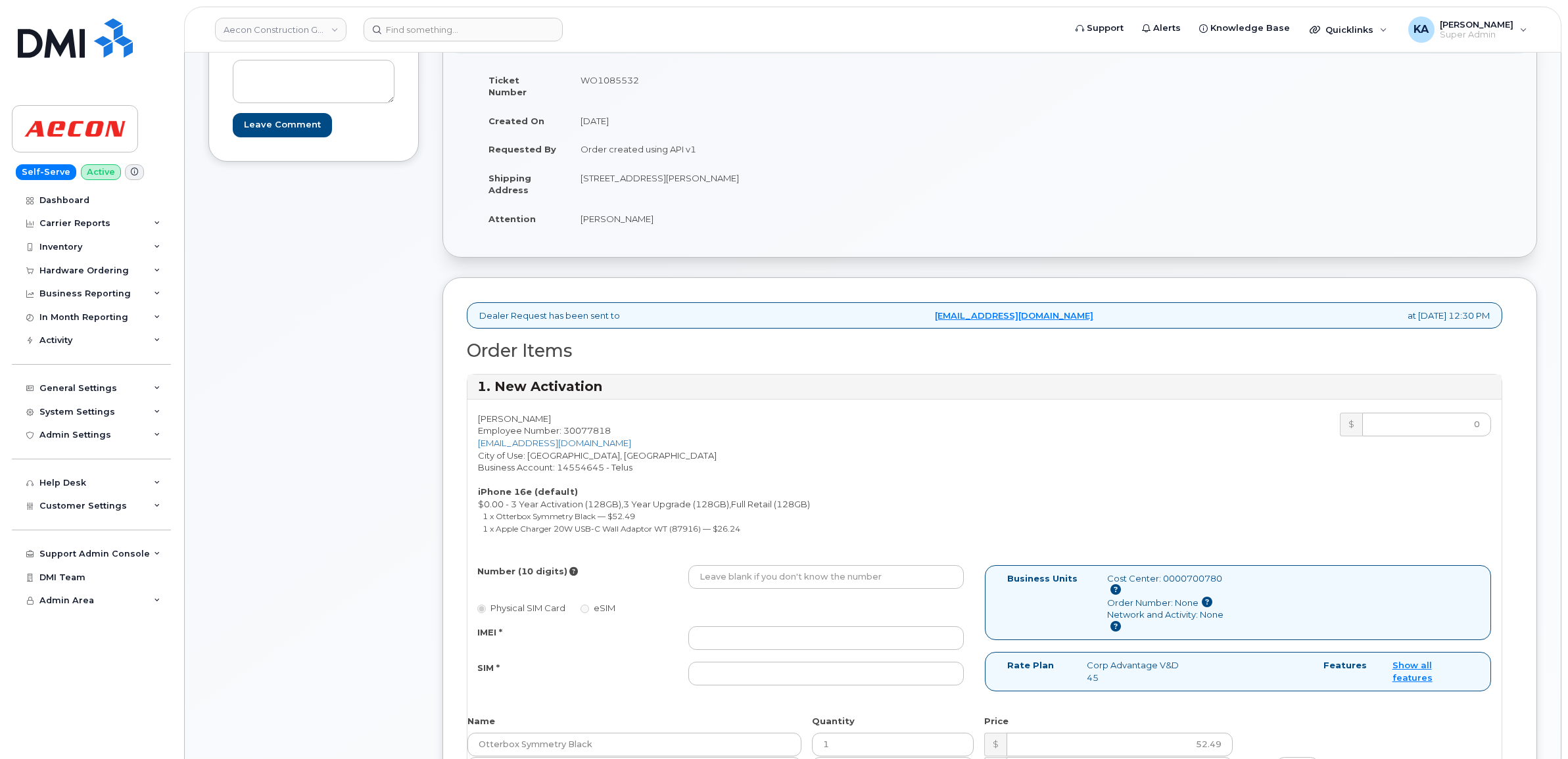
scroll to position [82, 0]
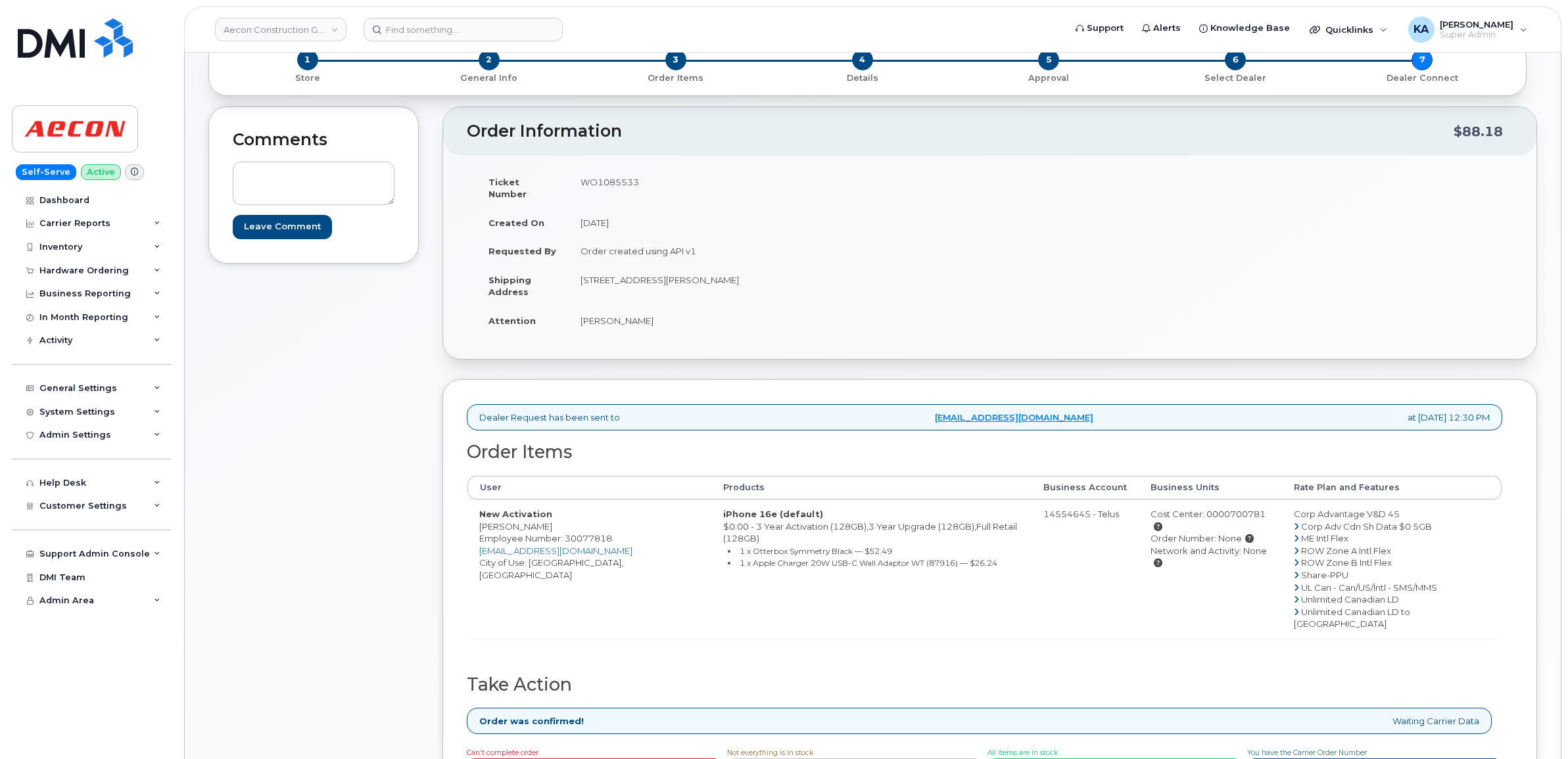
scroll to position [165, 0]
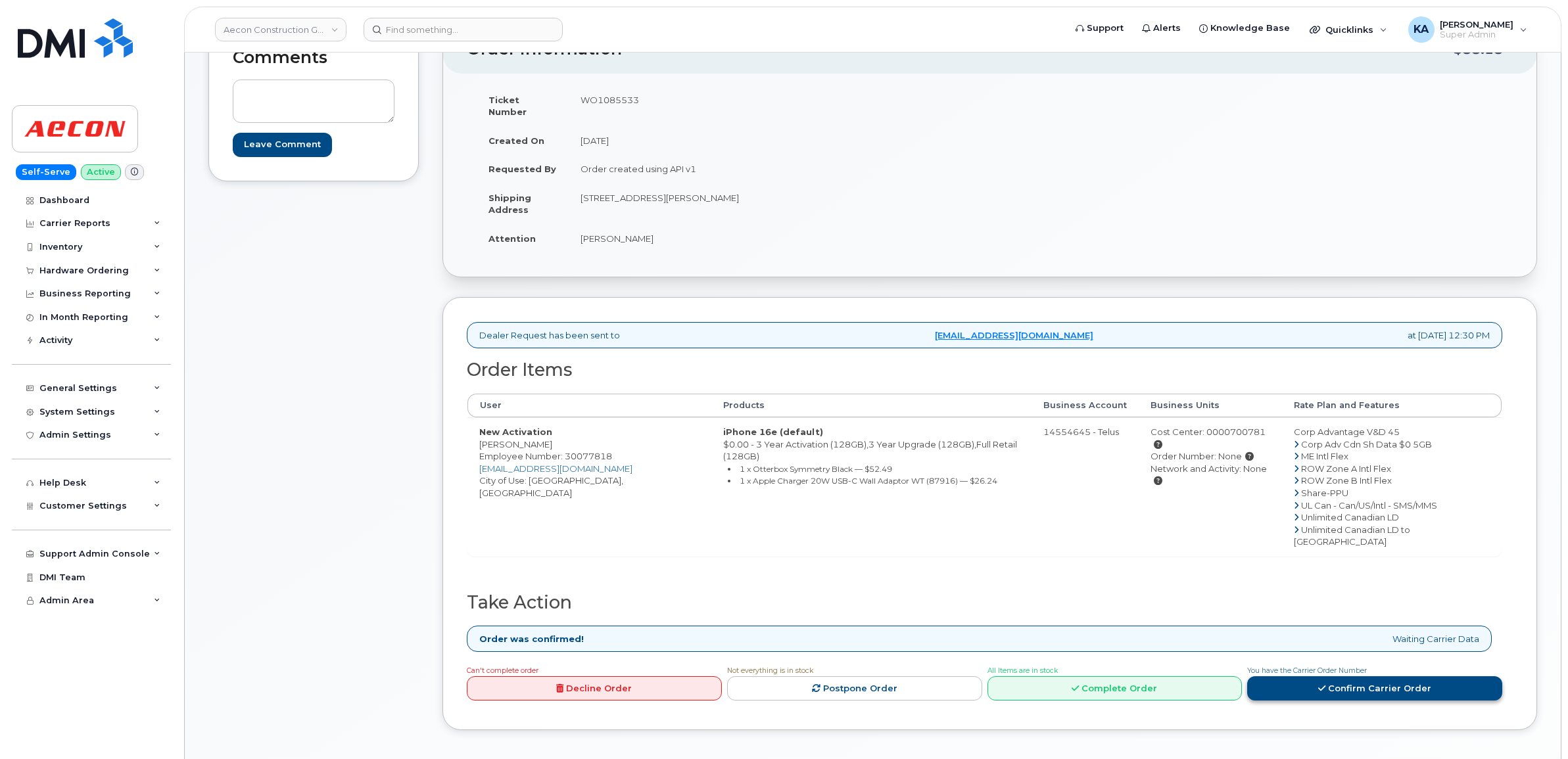
click at [1348, 676] on link "Confirm Carrier Order" at bounding box center [1374, 688] width 255 height 25
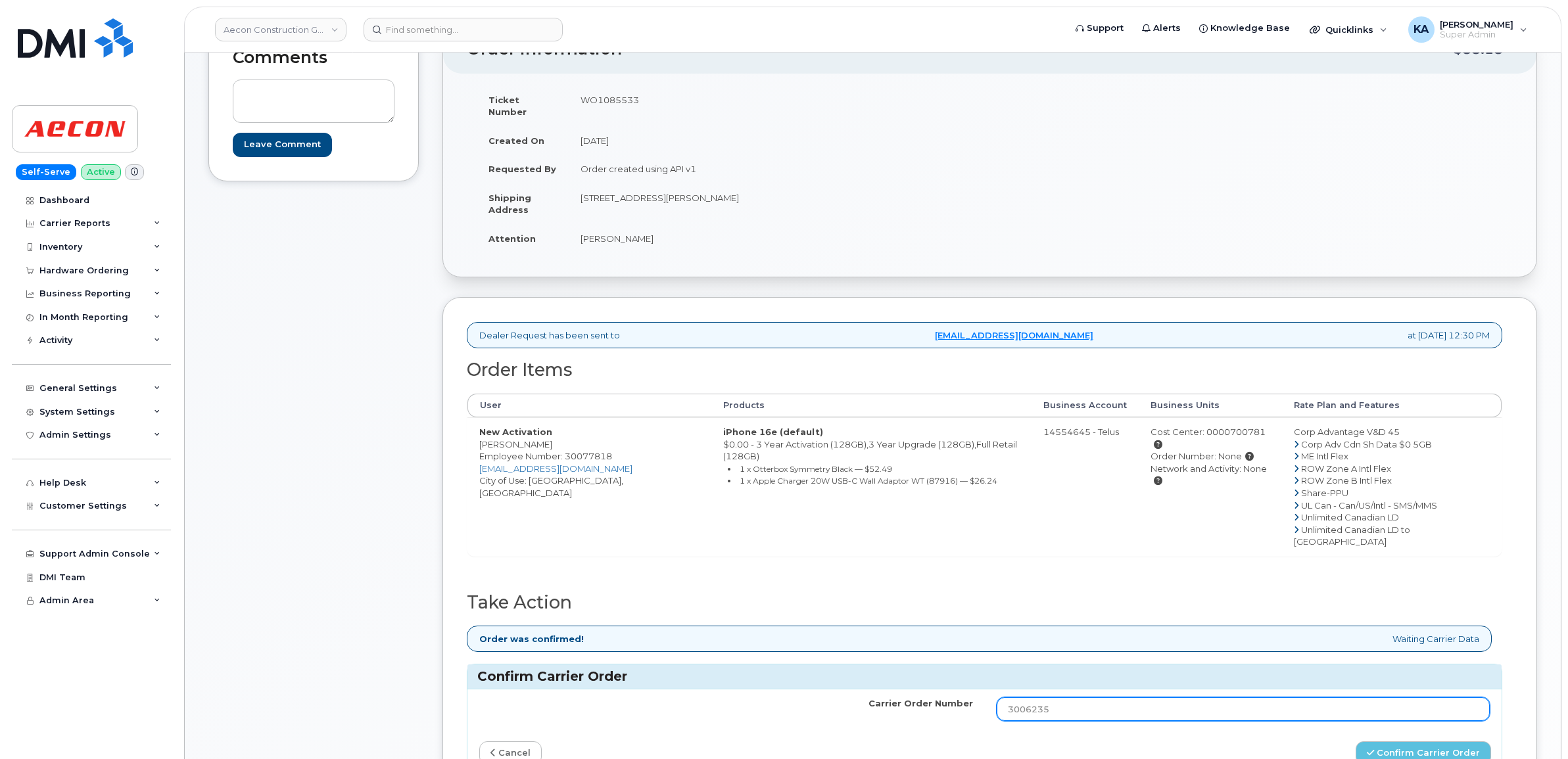
drag, startPoint x: 1052, startPoint y: 687, endPoint x: 987, endPoint y: 687, distance: 65.0
click at [987, 689] on td "3006235" at bounding box center [1244, 709] width 518 height 39
paste input "TL60020037"
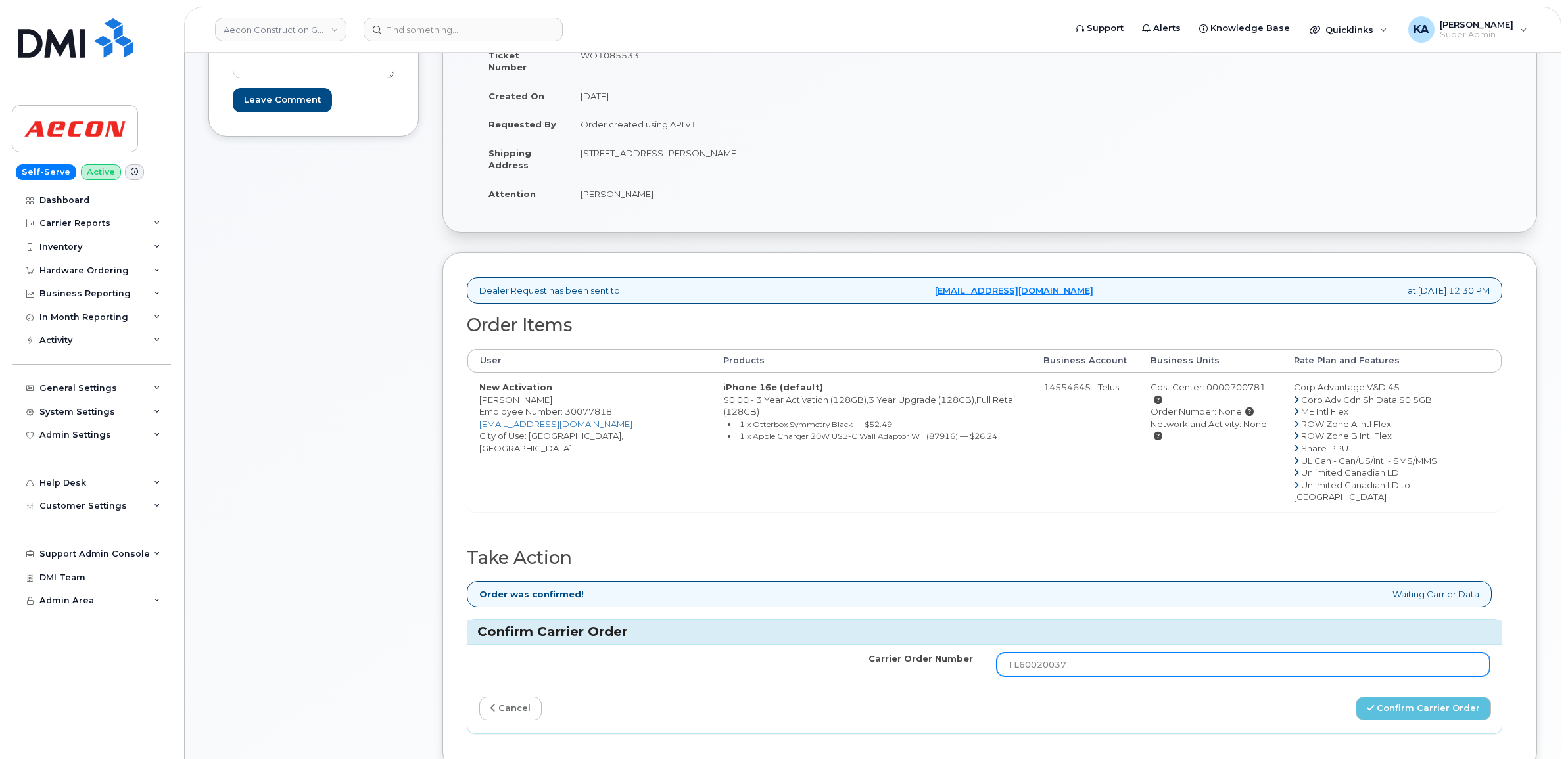
scroll to position [247, 0]
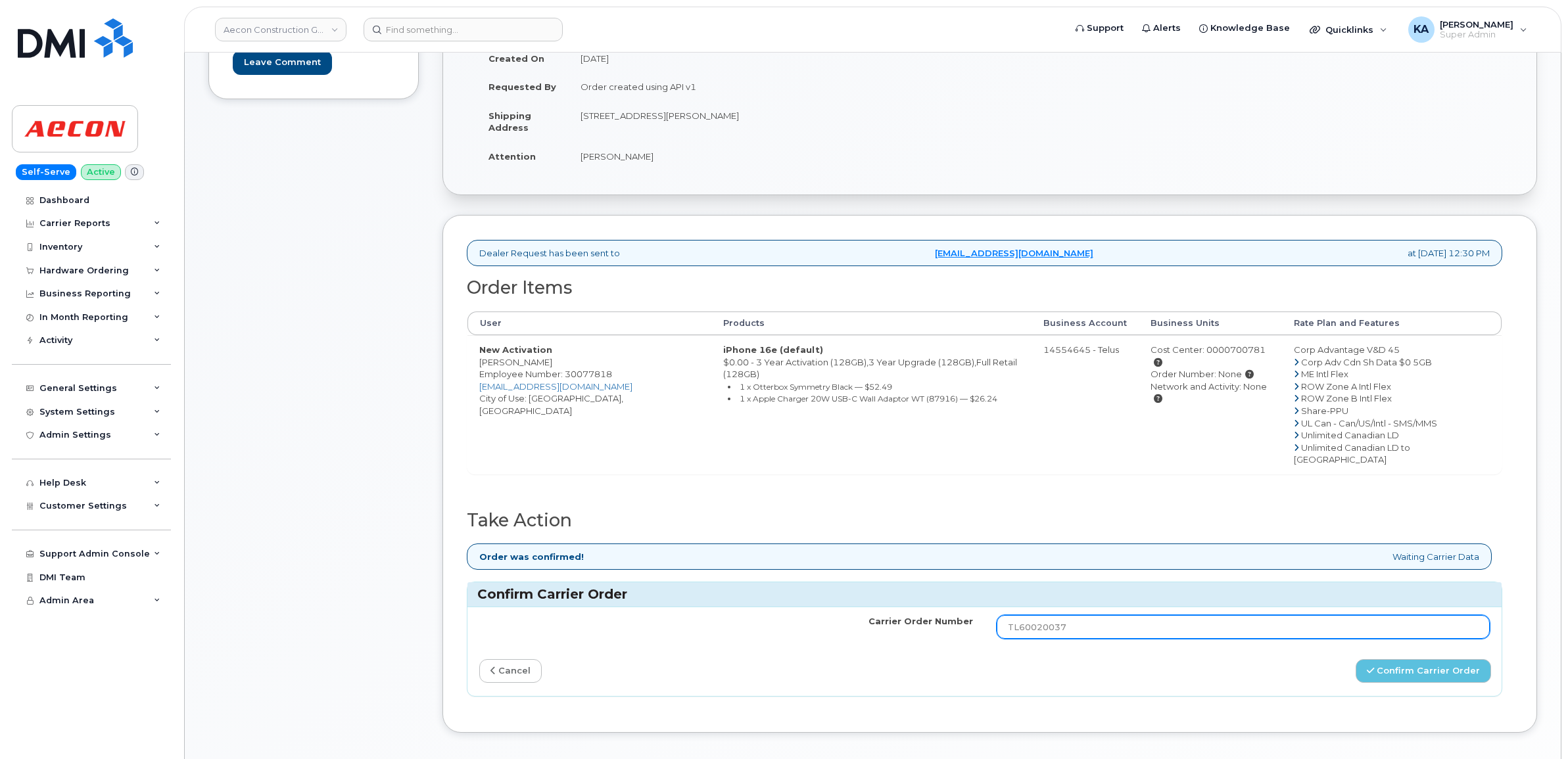
type input "TL60020037"
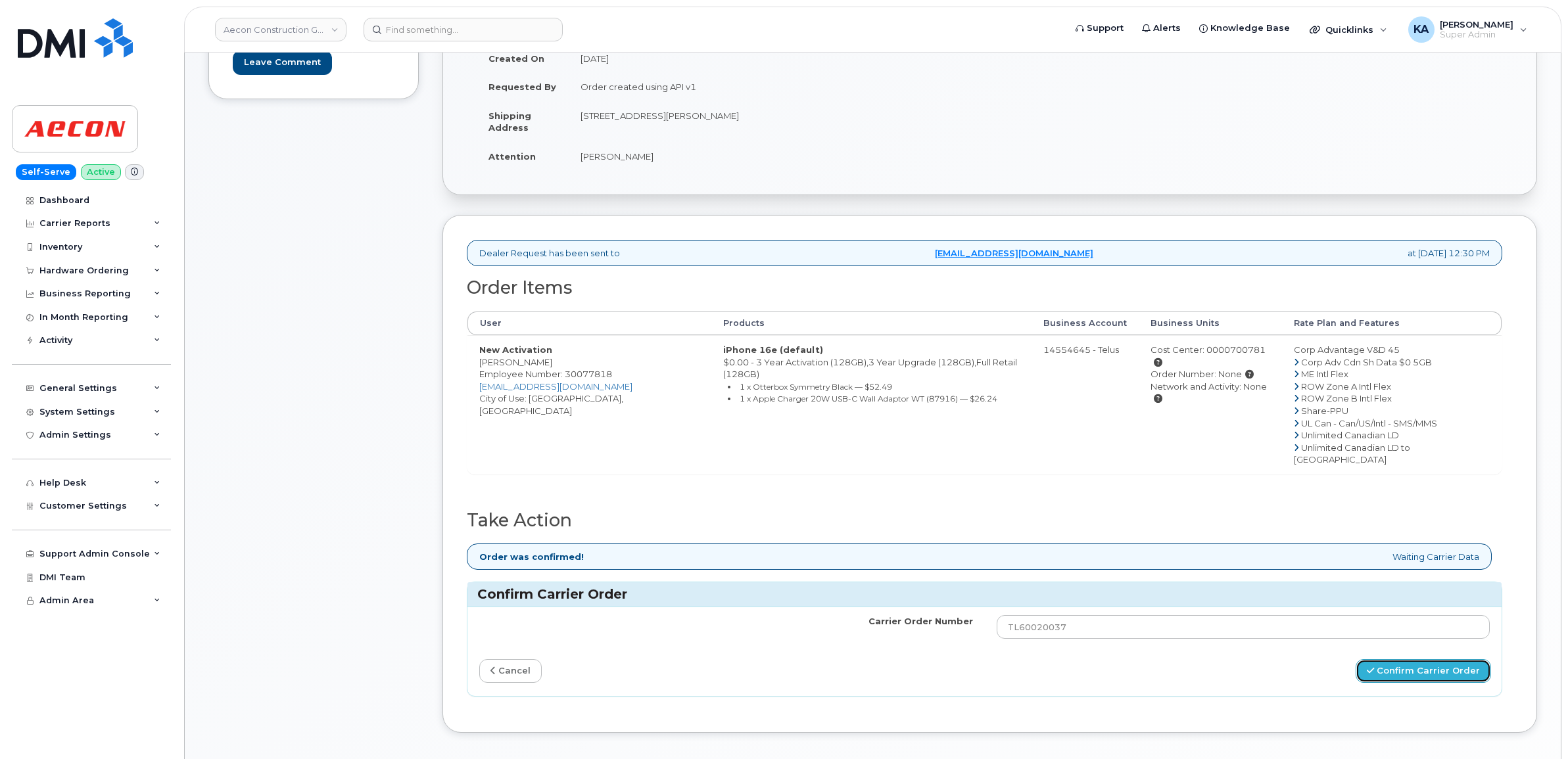
click at [1411, 659] on button "Confirm Carrier Order" at bounding box center [1423, 671] width 135 height 25
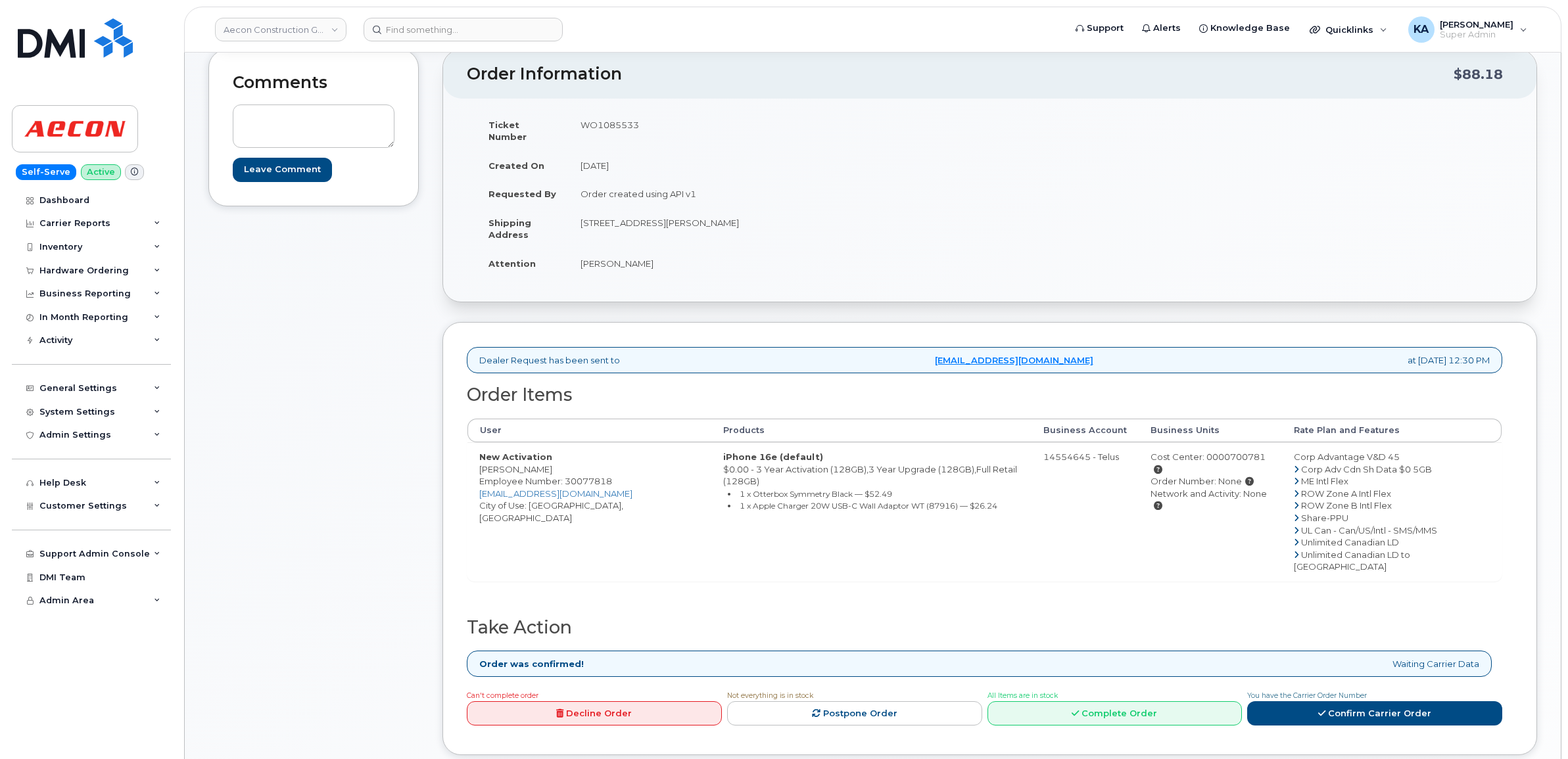
scroll to position [165, 0]
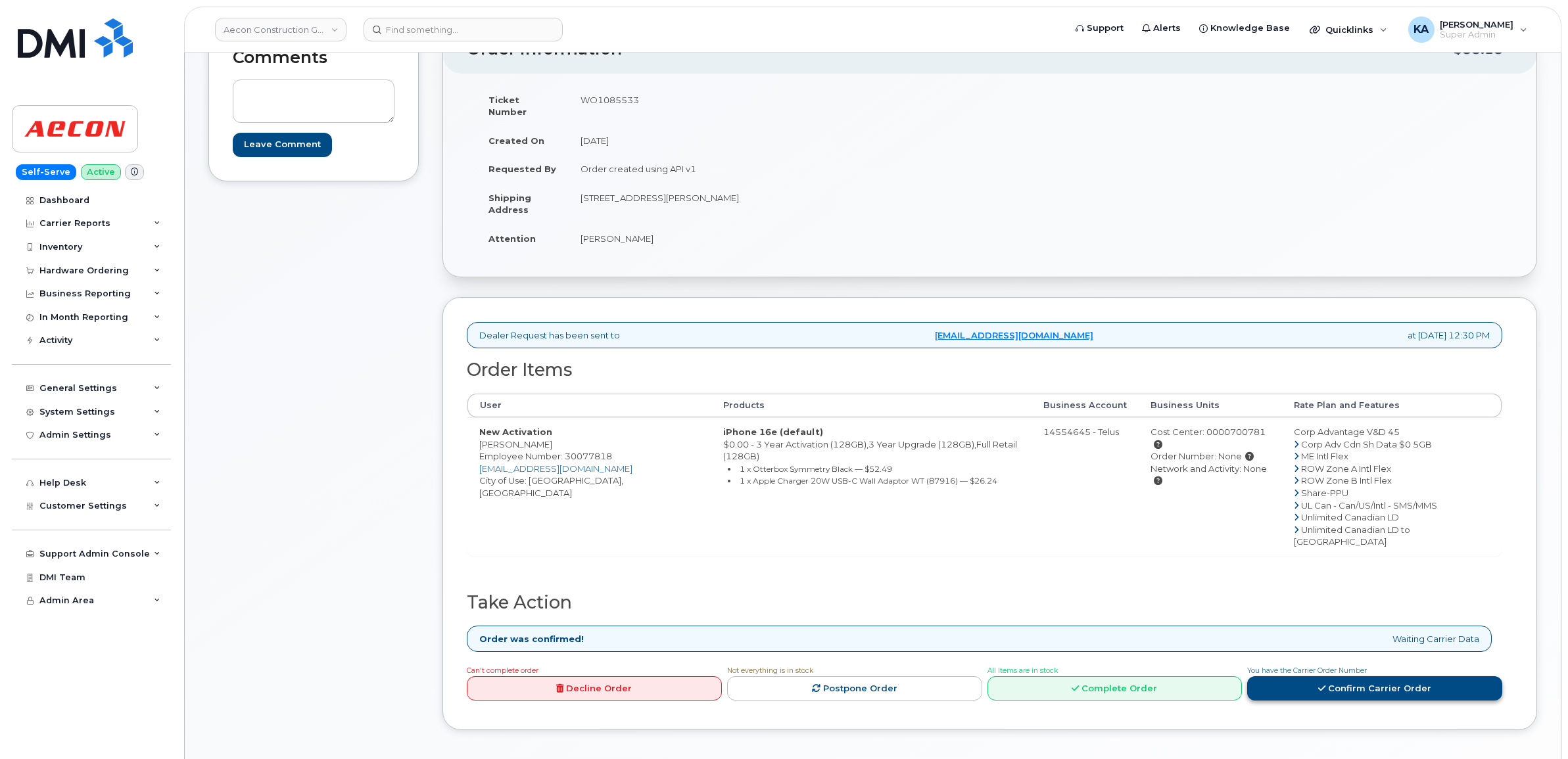
click at [1319, 676] on link "Confirm Carrier Order" at bounding box center [1374, 688] width 255 height 25
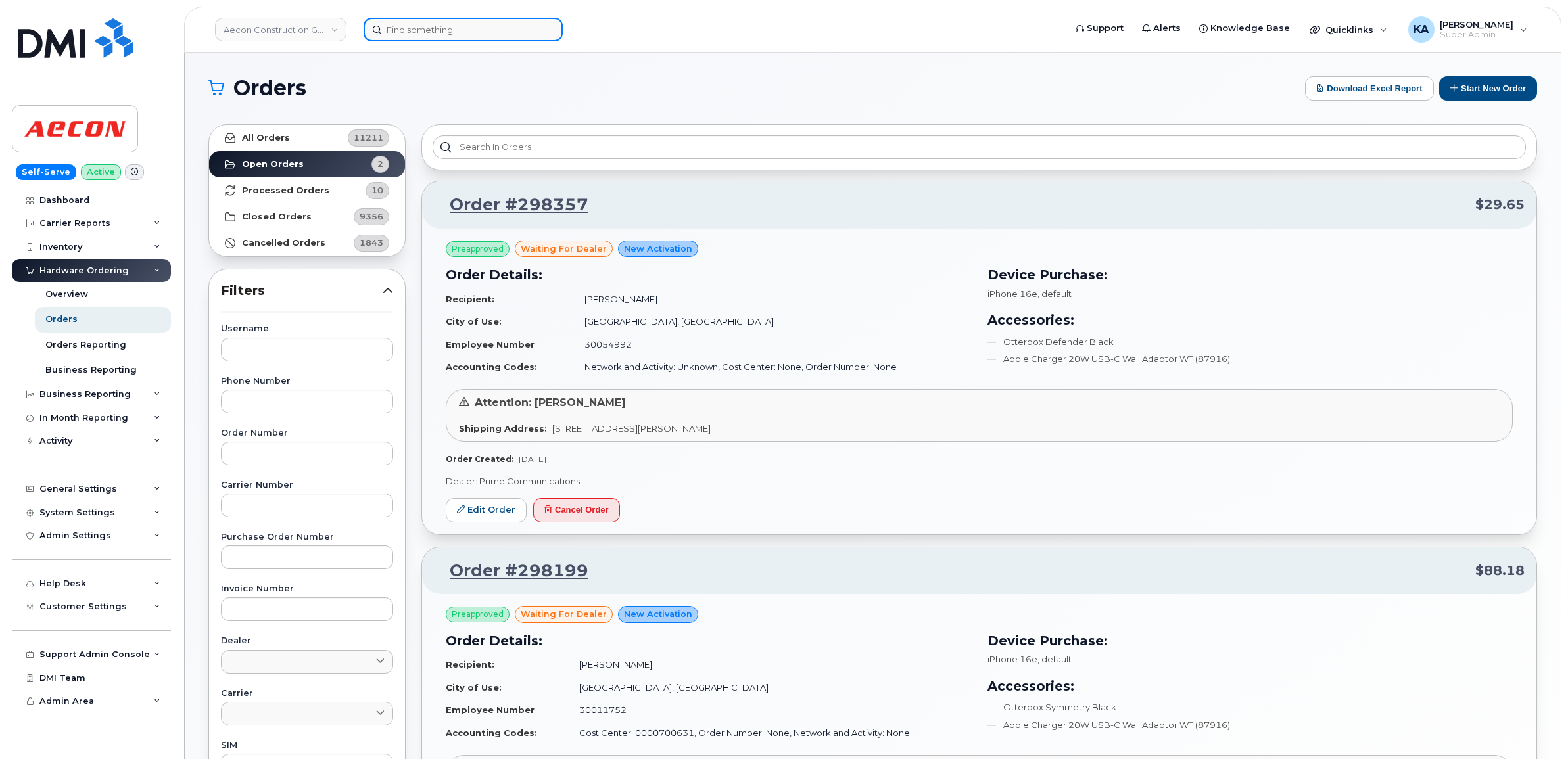
click at [438, 32] on input at bounding box center [463, 30] width 199 height 24
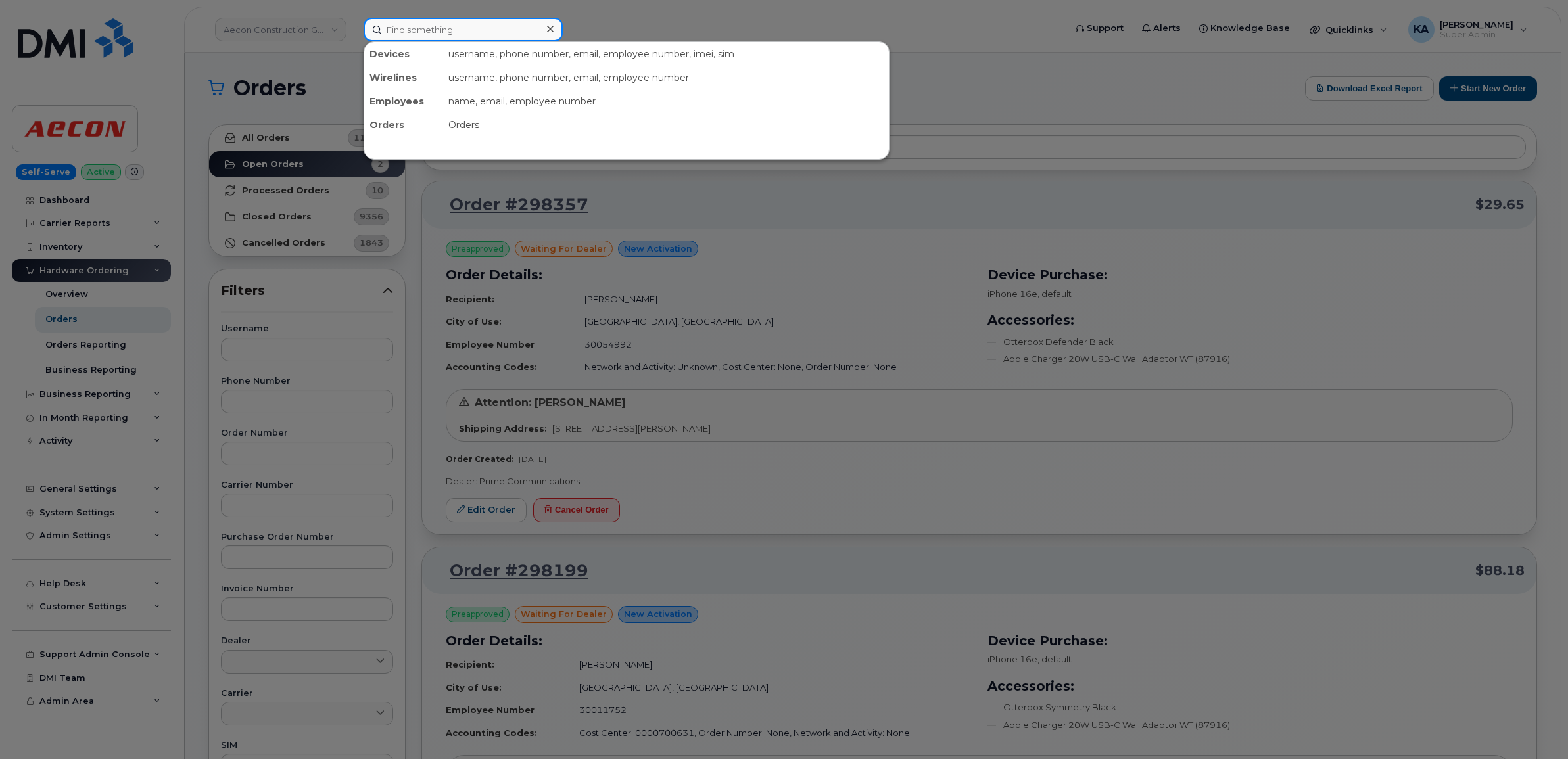
paste input "5872298283"
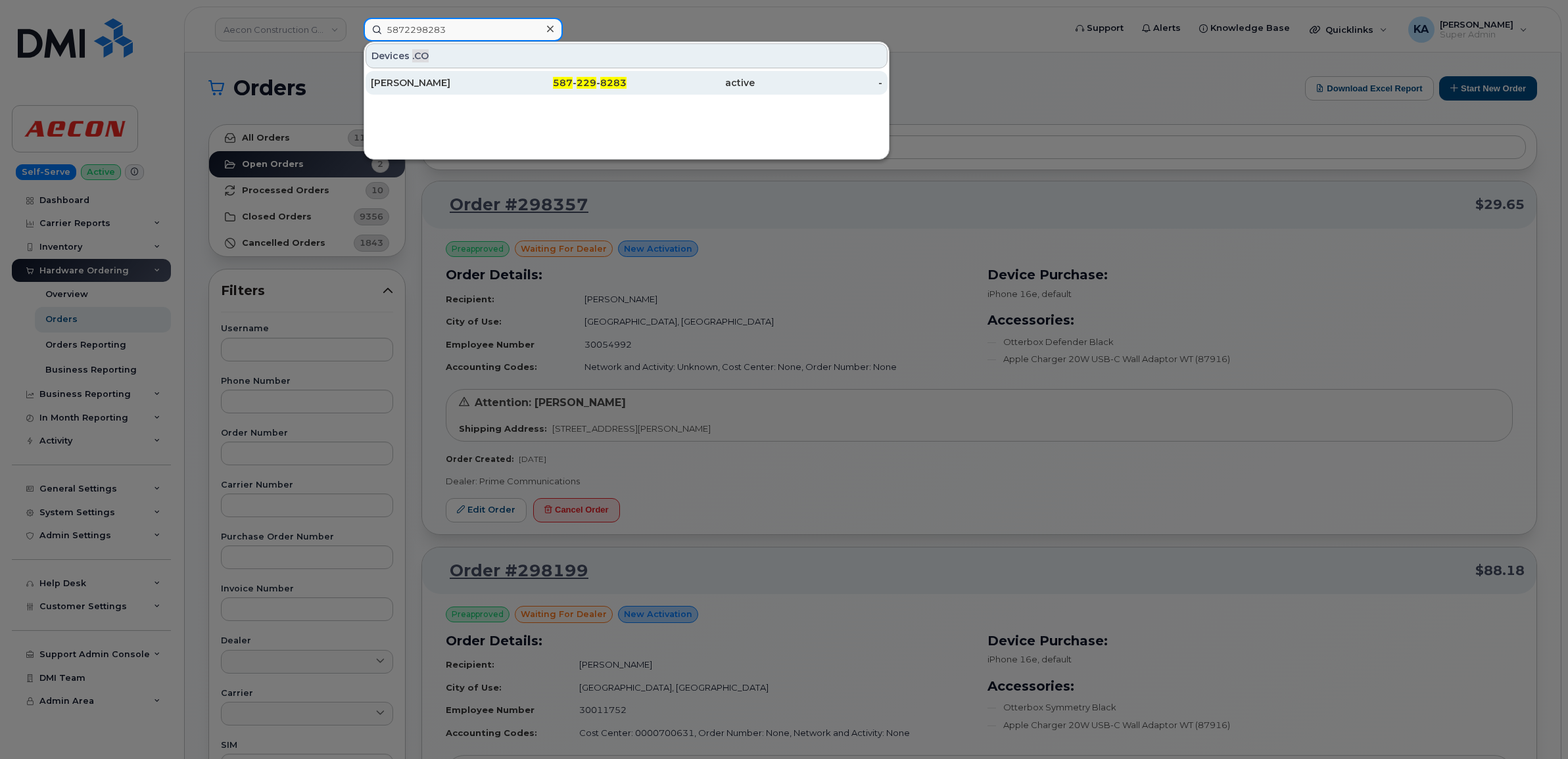
type input "5872298283"
click at [424, 83] on div "Kevin Clarke" at bounding box center [435, 83] width 128 height 13
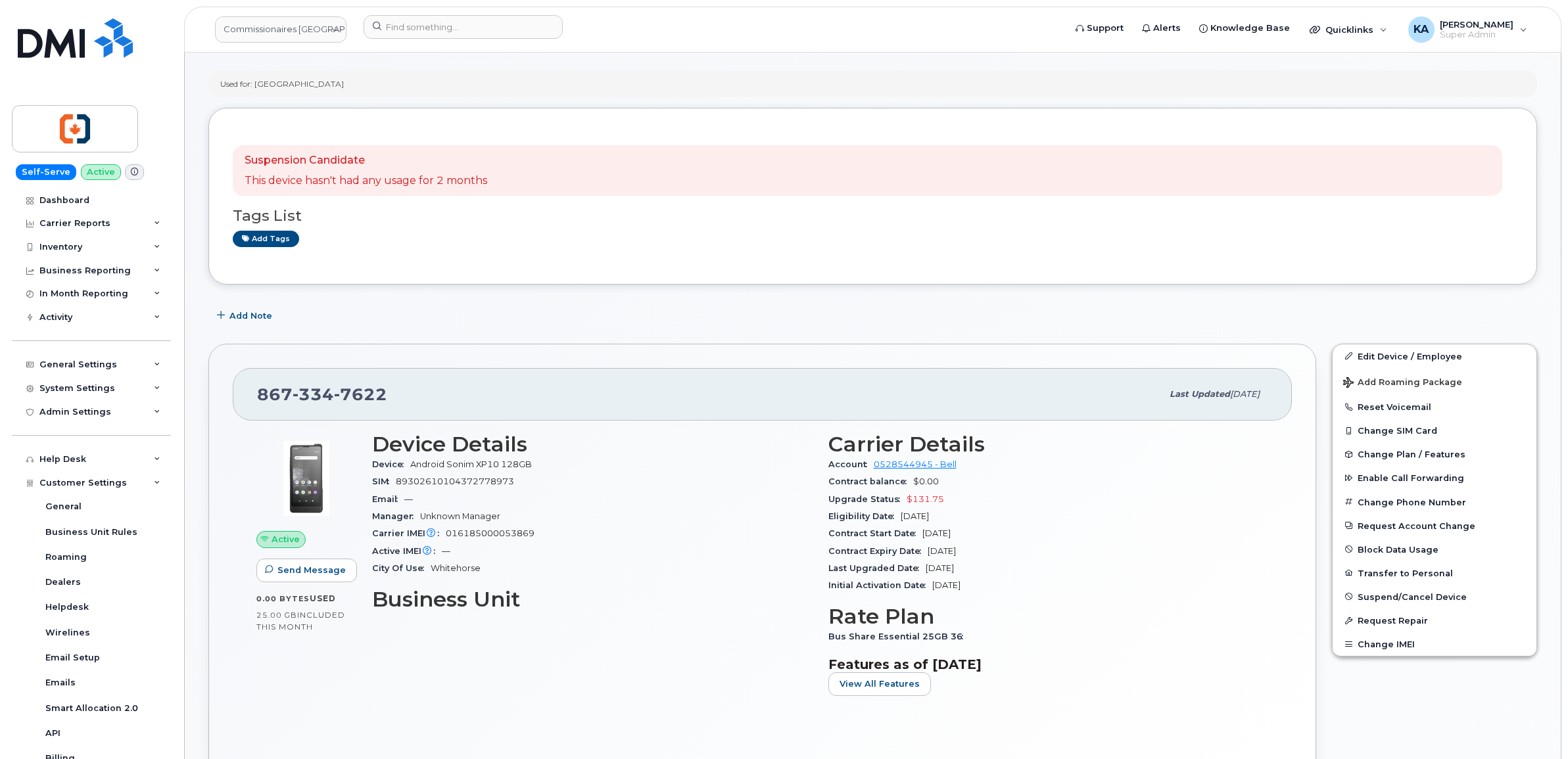
scroll to position [82, 0]
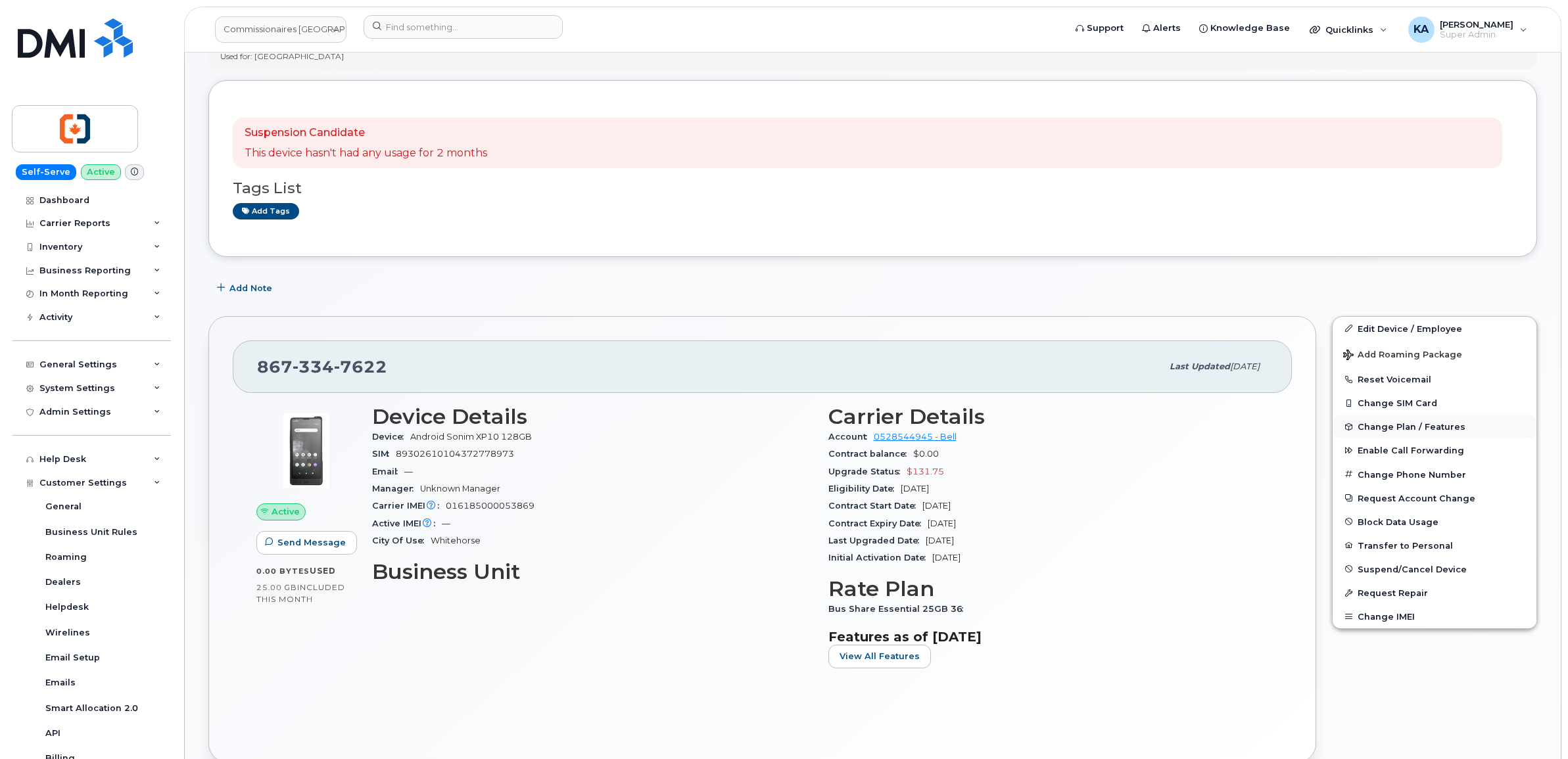
click at [1391, 425] on span "Change Plan / Features" at bounding box center [1411, 427] width 107 height 10
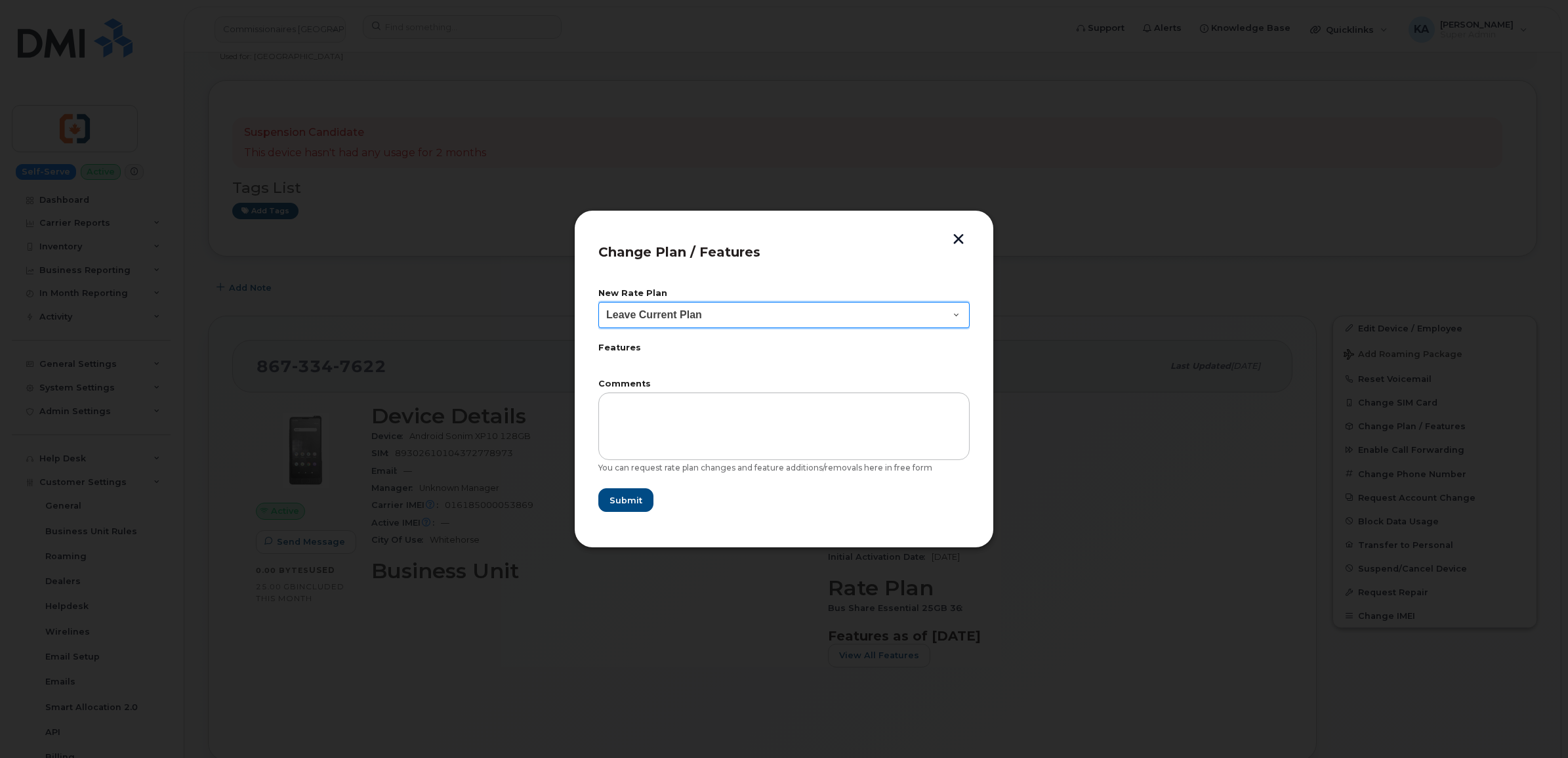
click at [952, 315] on select "Leave Current Plan Bus Share Essential 25GB" at bounding box center [784, 315] width 371 height 27
click at [854, 266] on header "Change Plan / Features" at bounding box center [784, 256] width 371 height 43
click at [959, 239] on button "button" at bounding box center [959, 241] width 20 height 14
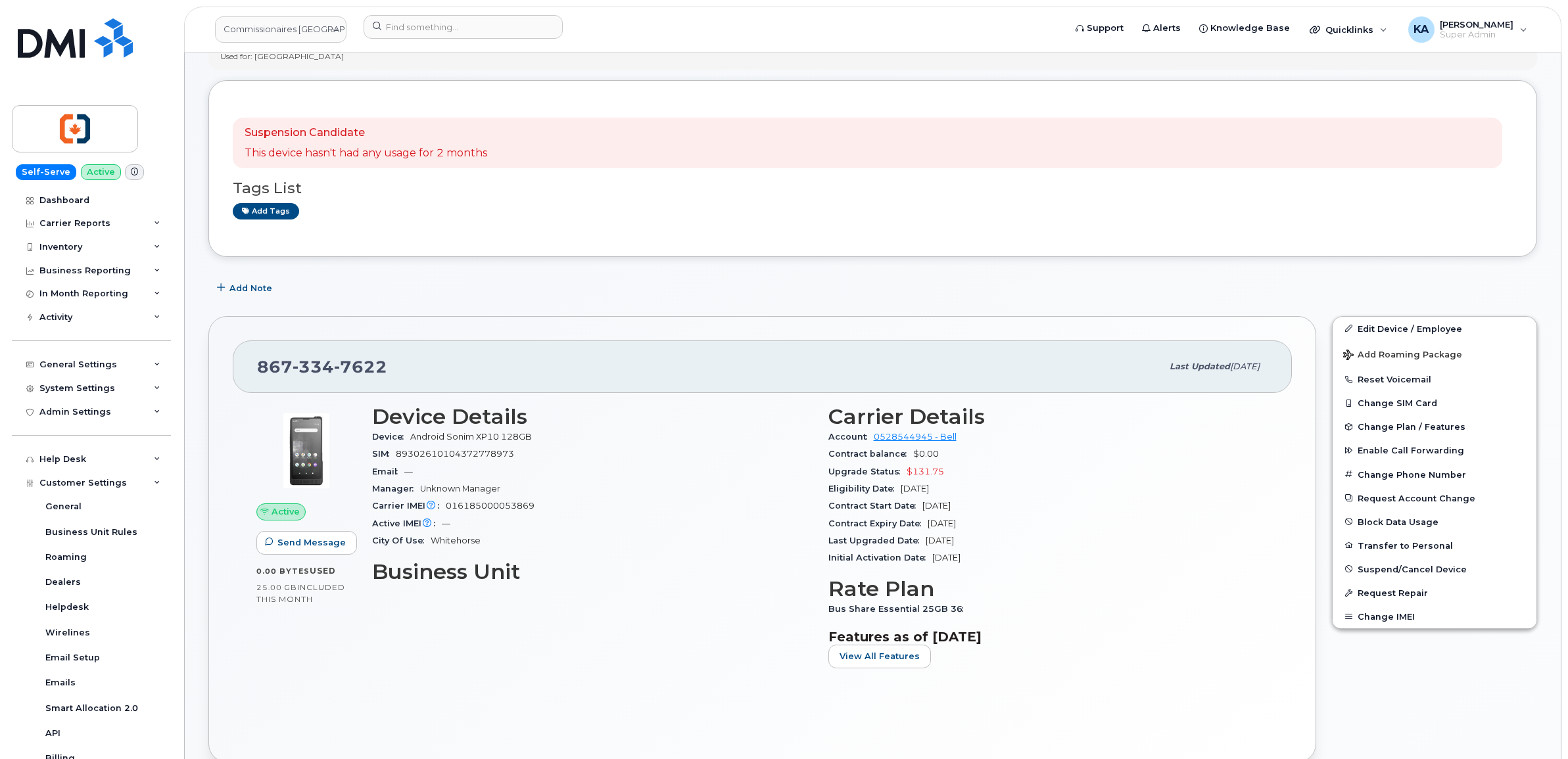
scroll to position [0, 0]
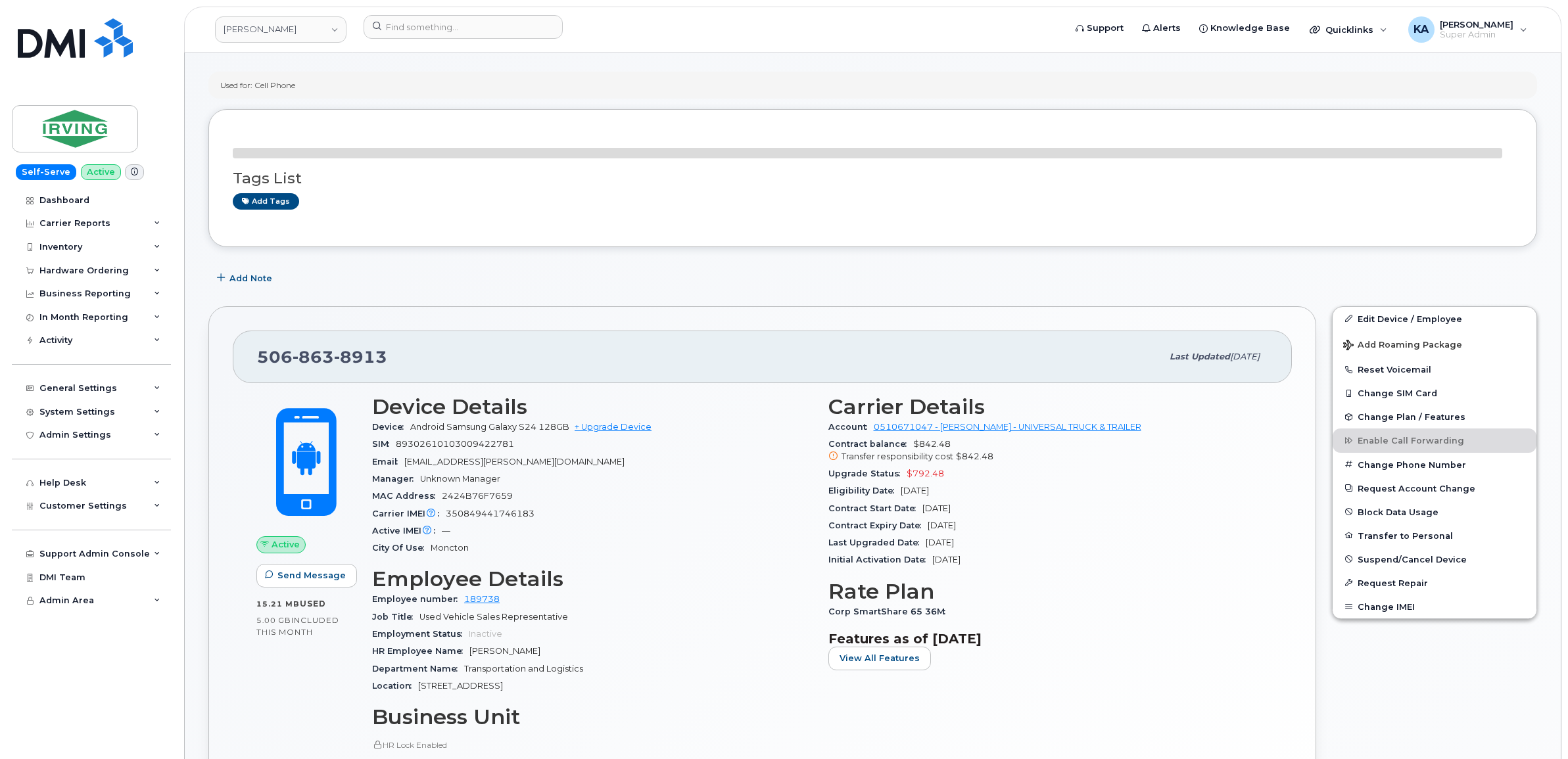
scroll to position [82, 0]
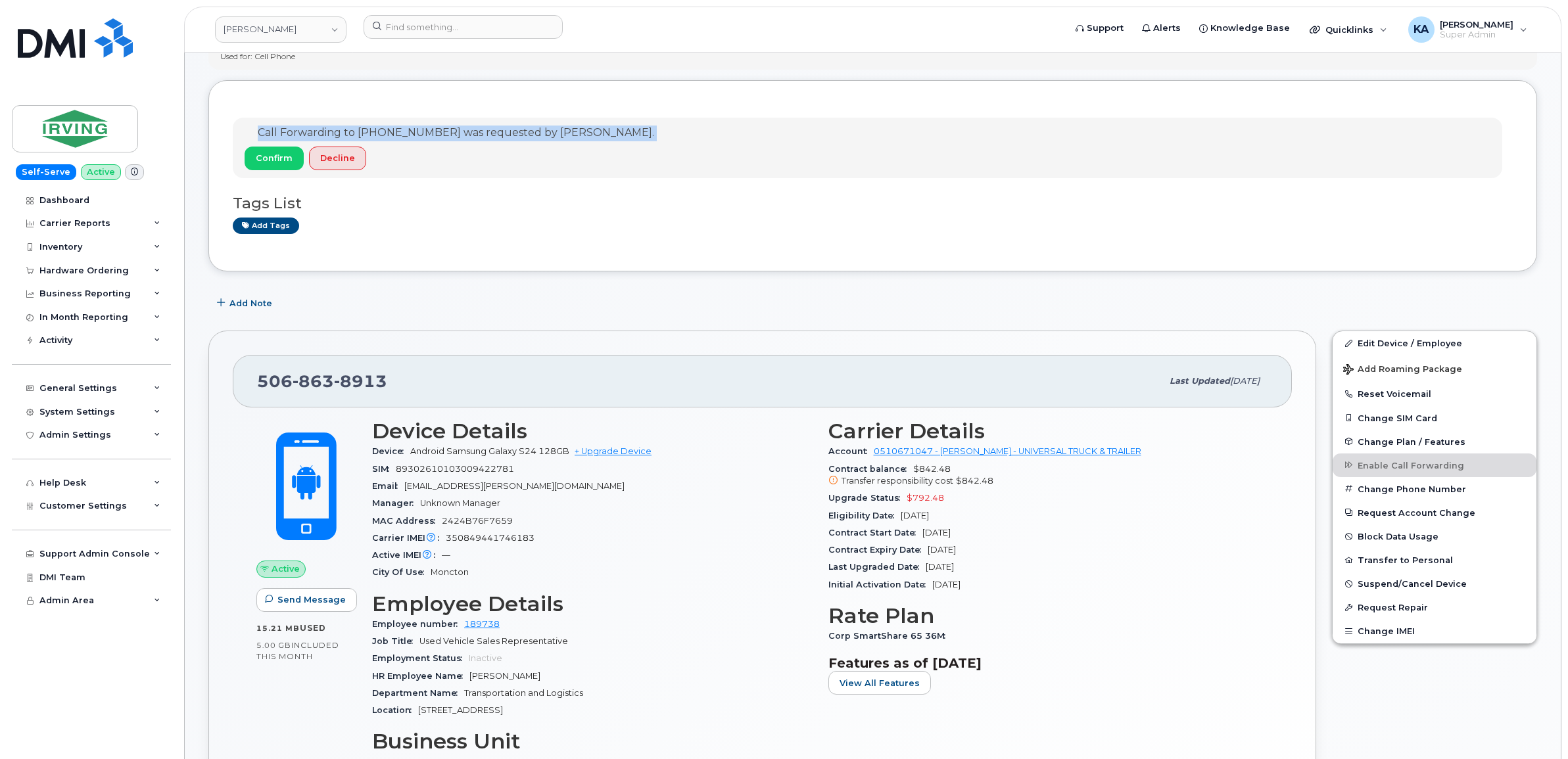
drag, startPoint x: 250, startPoint y: 132, endPoint x: 500, endPoint y: 165, distance: 252.2
click at [504, 166] on div "Call Forwarding to [PHONE_NUMBER] was requested by [PERSON_NAME]. Confirm Decli…" at bounding box center [449, 147] width 409 height 44
drag, startPoint x: 500, startPoint y: 165, endPoint x: 453, endPoint y: 133, distance: 56.9
copy div "Call Forwarding to [PHONE_NUMBER] was requested by [PERSON_NAME]. Confirm Decli…"
click at [270, 153] on span "Confirm" at bounding box center [273, 158] width 36 height 13
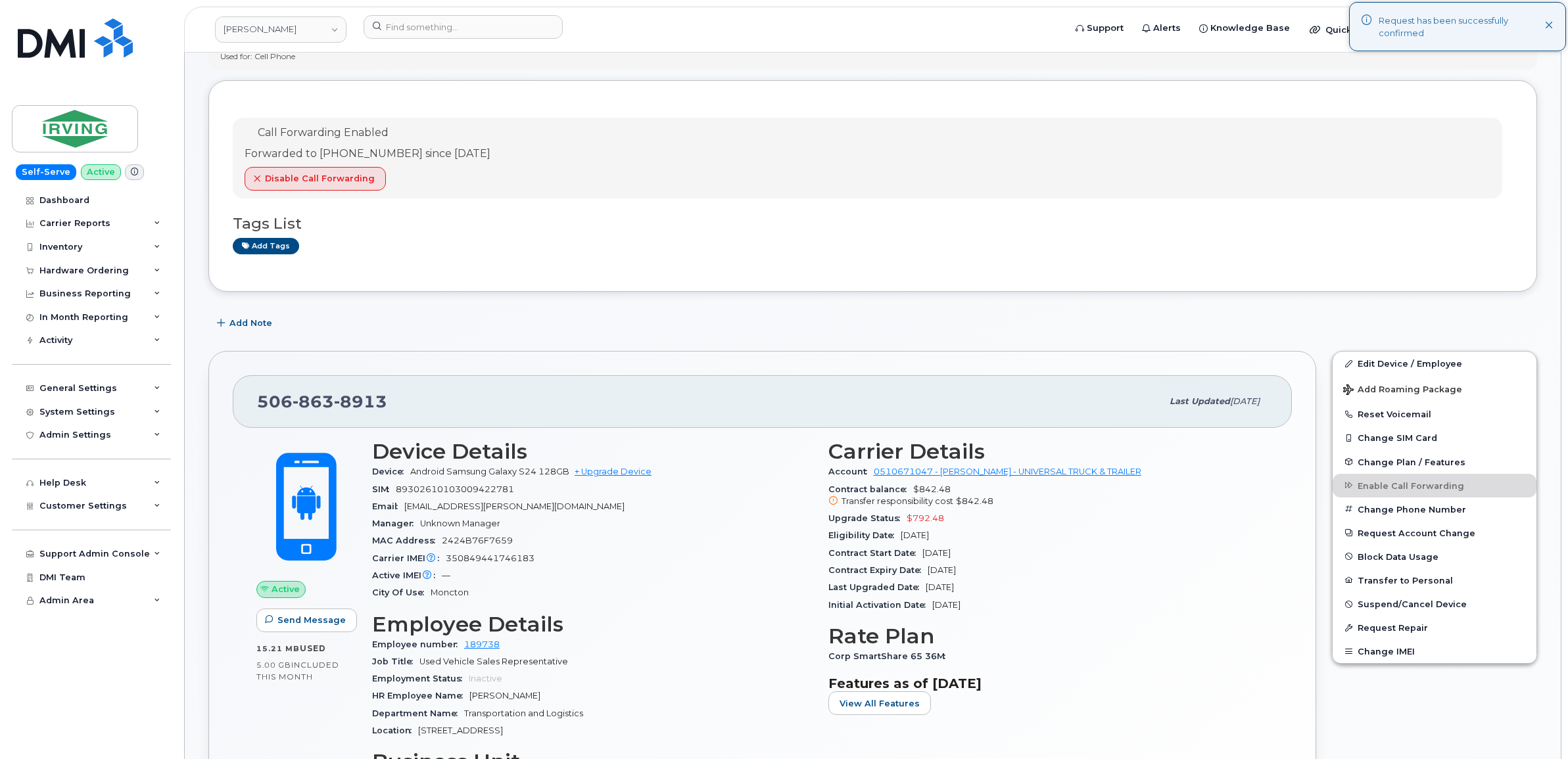
click at [454, 264] on div "Call Forwarding Enabled Forwarded to 506-378-1589 since Aug 18, 2025 Disable Ca…" at bounding box center [873, 186] width 1280 height 163
drag, startPoint x: 251, startPoint y: 129, endPoint x: 506, endPoint y: 153, distance: 256.1
click at [490, 153] on div "Call Forwarding Enabled Forwarded to 506-378-1589 since Aug 18, 2025 Disable Ca…" at bounding box center [368, 158] width 246 height 65
drag, startPoint x: 505, startPoint y: 153, endPoint x: 476, endPoint y: 153, distance: 29.0
copy div "Call Forwarding Enabled Forwarded to 506-378-1589 since Aug 18, 2025"
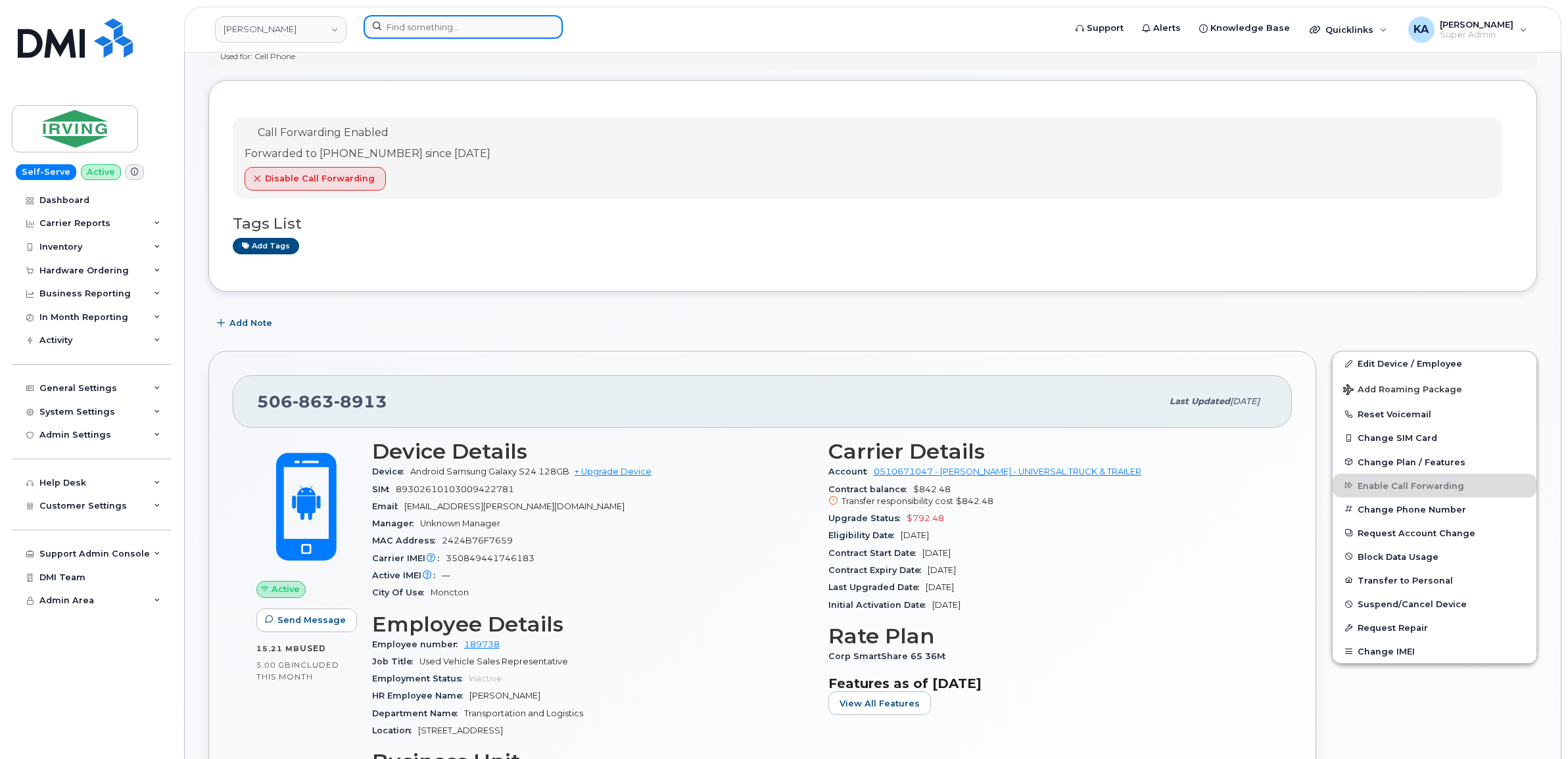
click at [419, 27] on input at bounding box center [463, 27] width 199 height 24
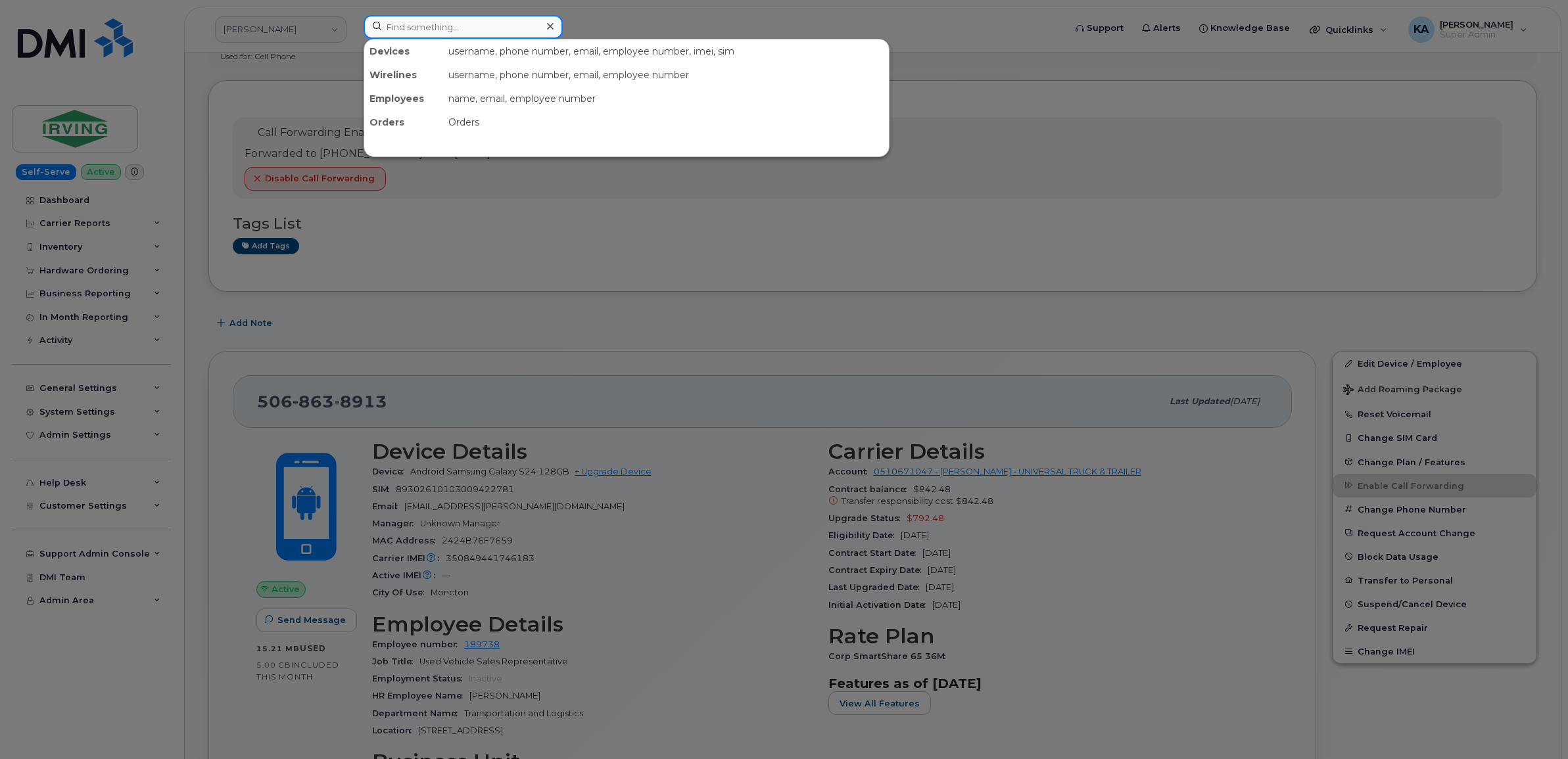
paste input "639-480-9903"
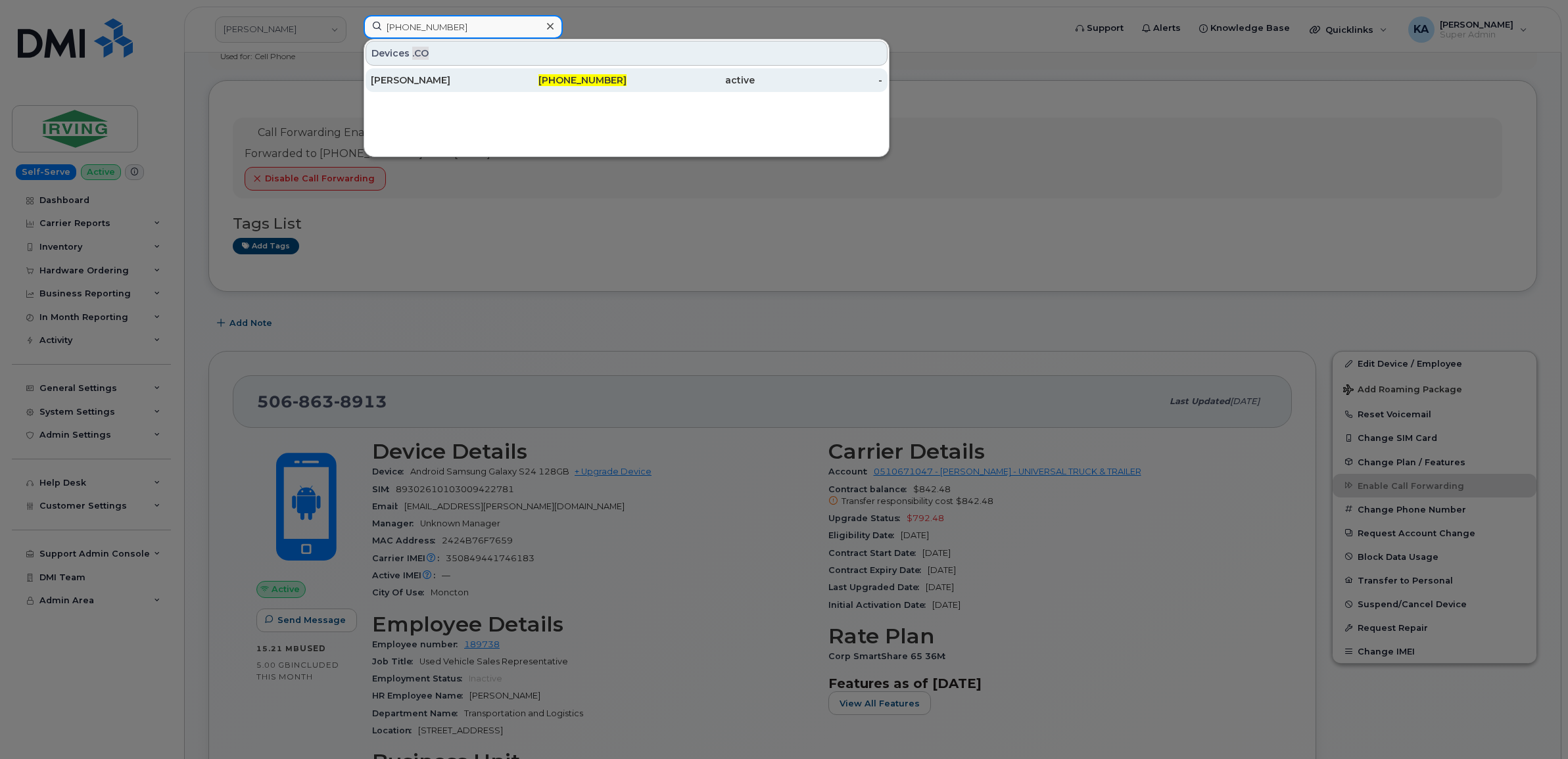
type input "639-480-9903"
click at [405, 80] on div "Kelly Tidalgo" at bounding box center [435, 80] width 128 height 13
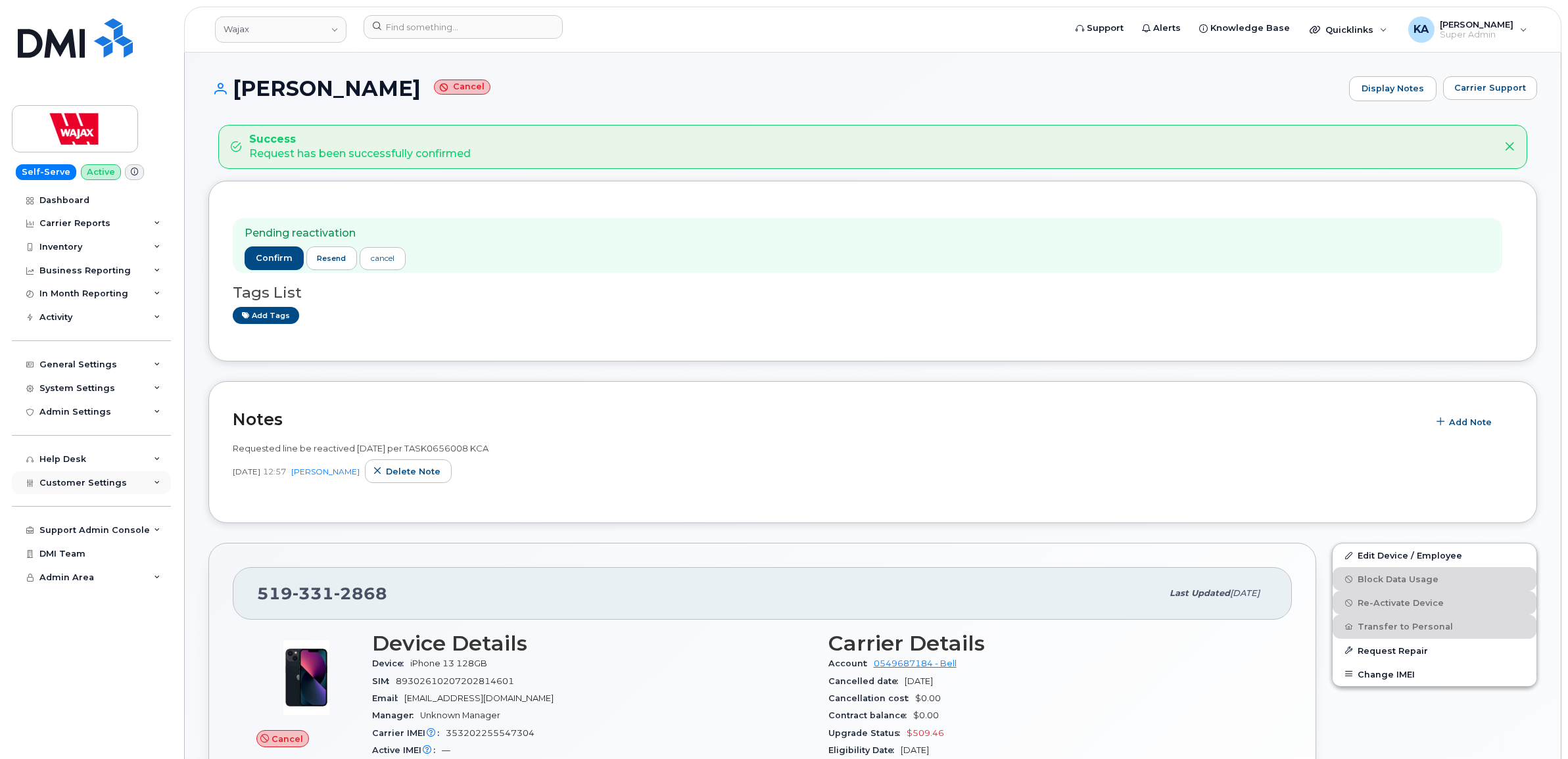
click at [152, 490] on div "Customer Settings" at bounding box center [92, 483] width 159 height 24
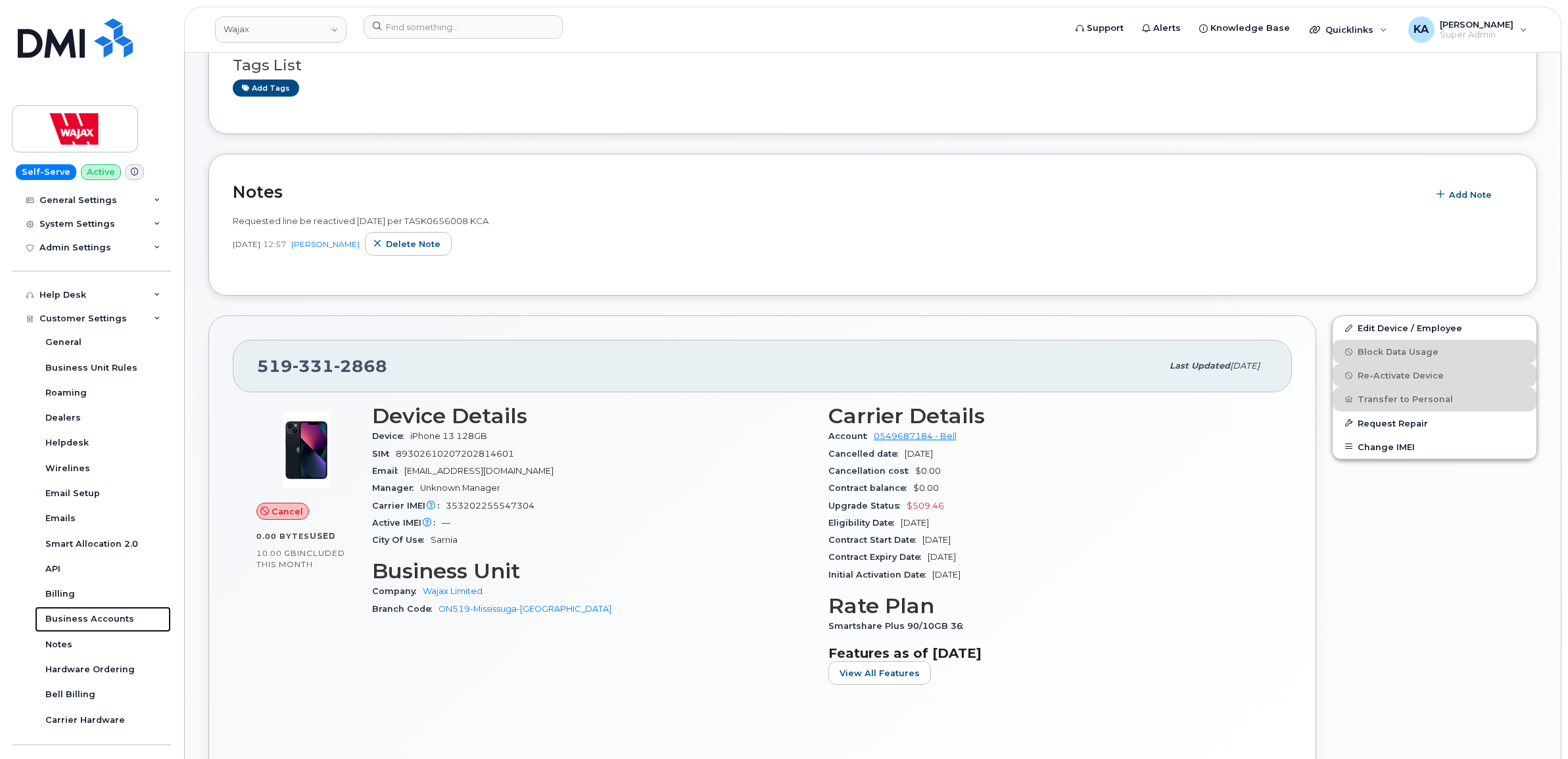
scroll to position [247, 0]
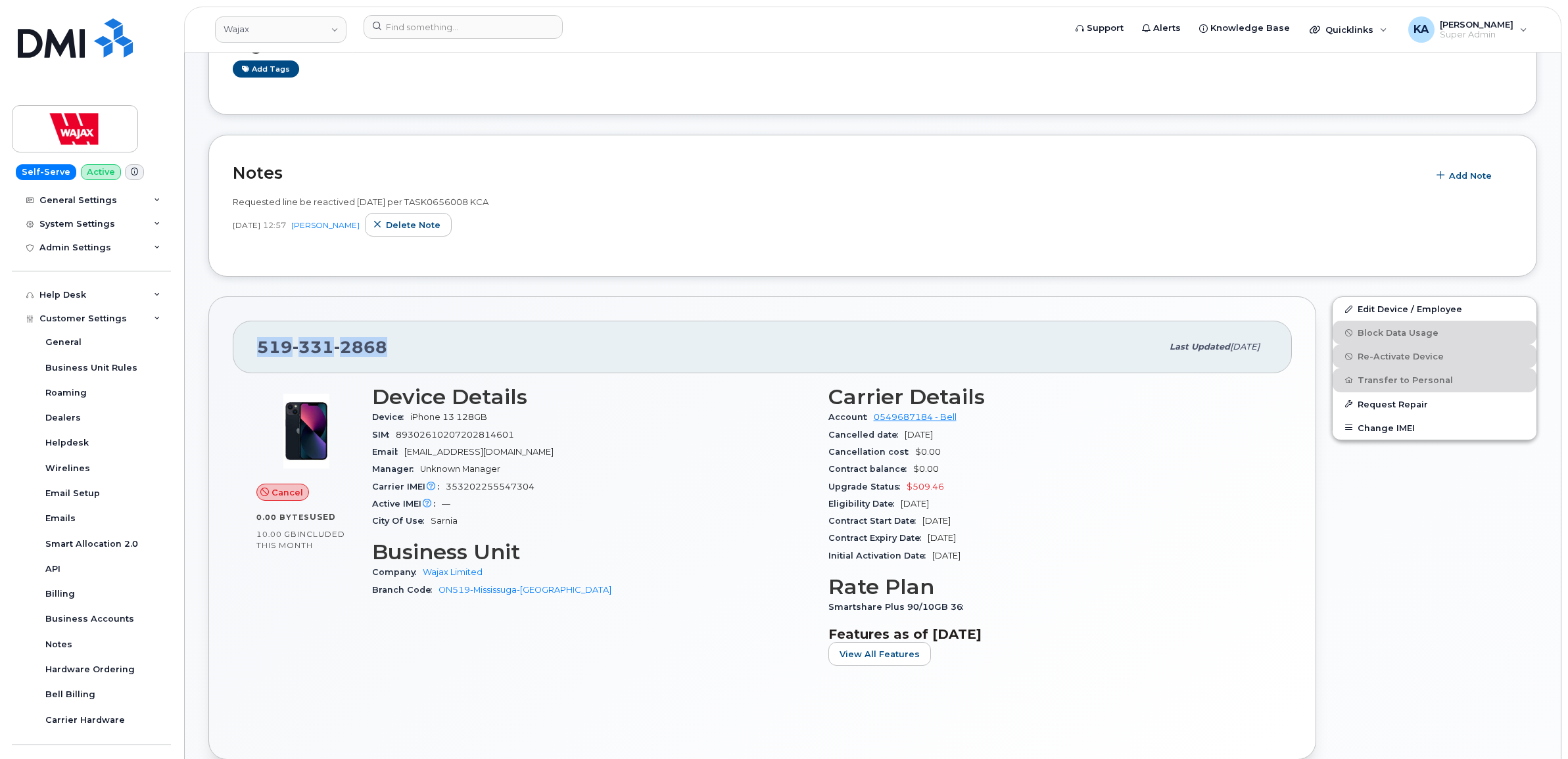
drag, startPoint x: 386, startPoint y: 348, endPoint x: 257, endPoint y: 349, distance: 129.0
click at [257, 349] on div "519 331 2868" at bounding box center [709, 347] width 904 height 28
copy span "519 331 2868"
click at [428, 25] on input at bounding box center [463, 27] width 199 height 24
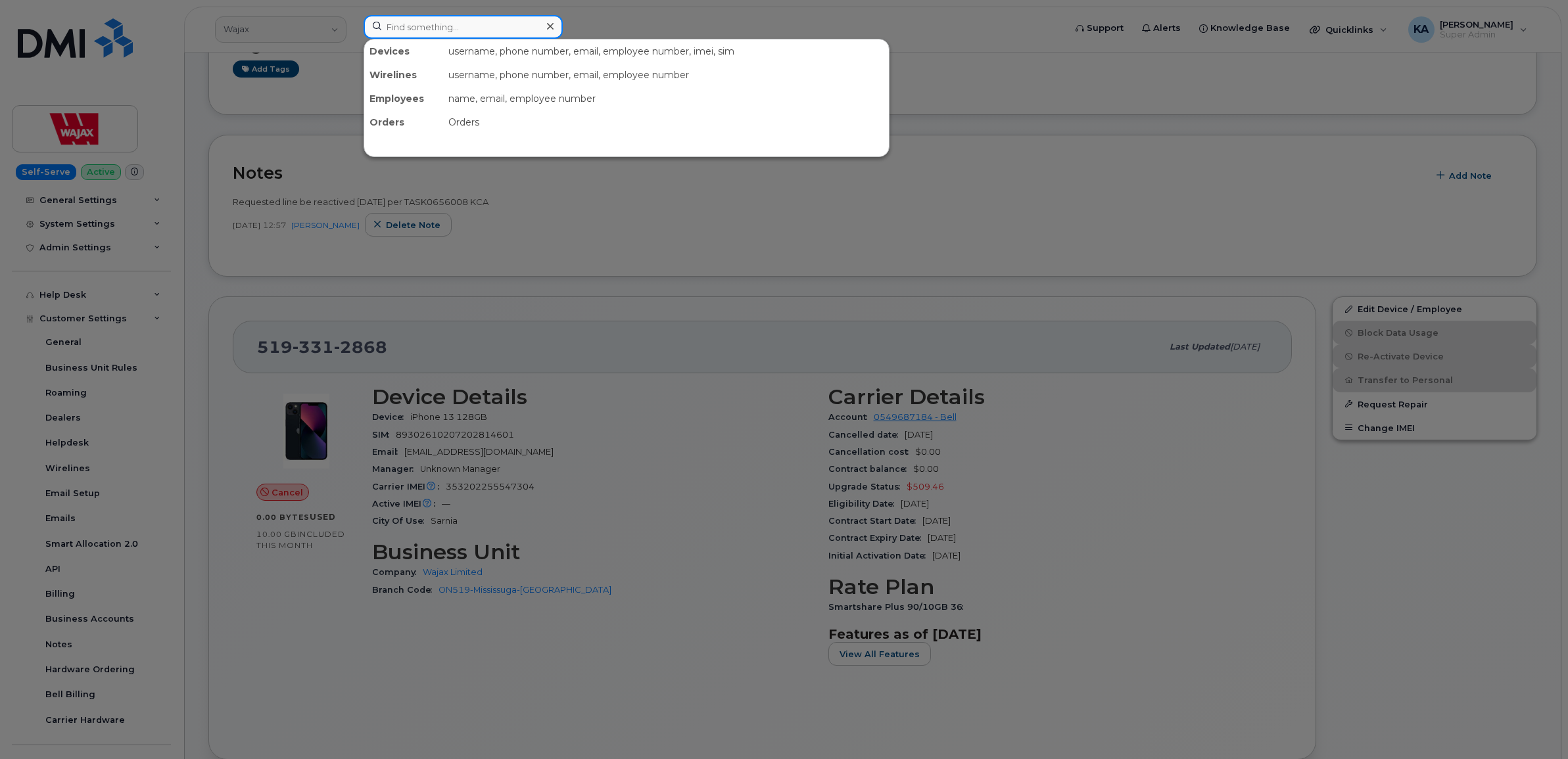
paste input "5873485586"
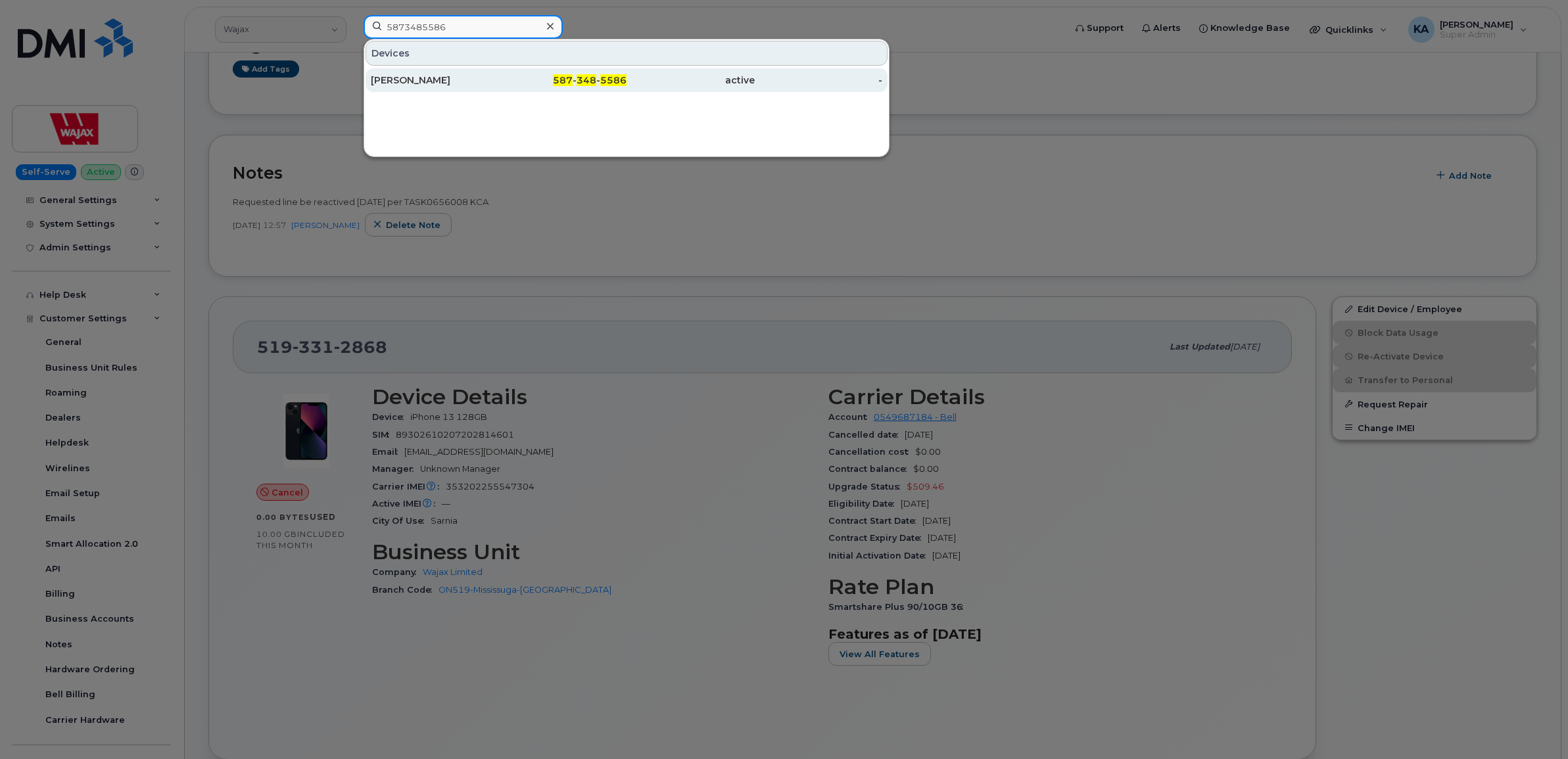
type input "5873485586"
click at [408, 79] on div "David Lees" at bounding box center [435, 80] width 128 height 13
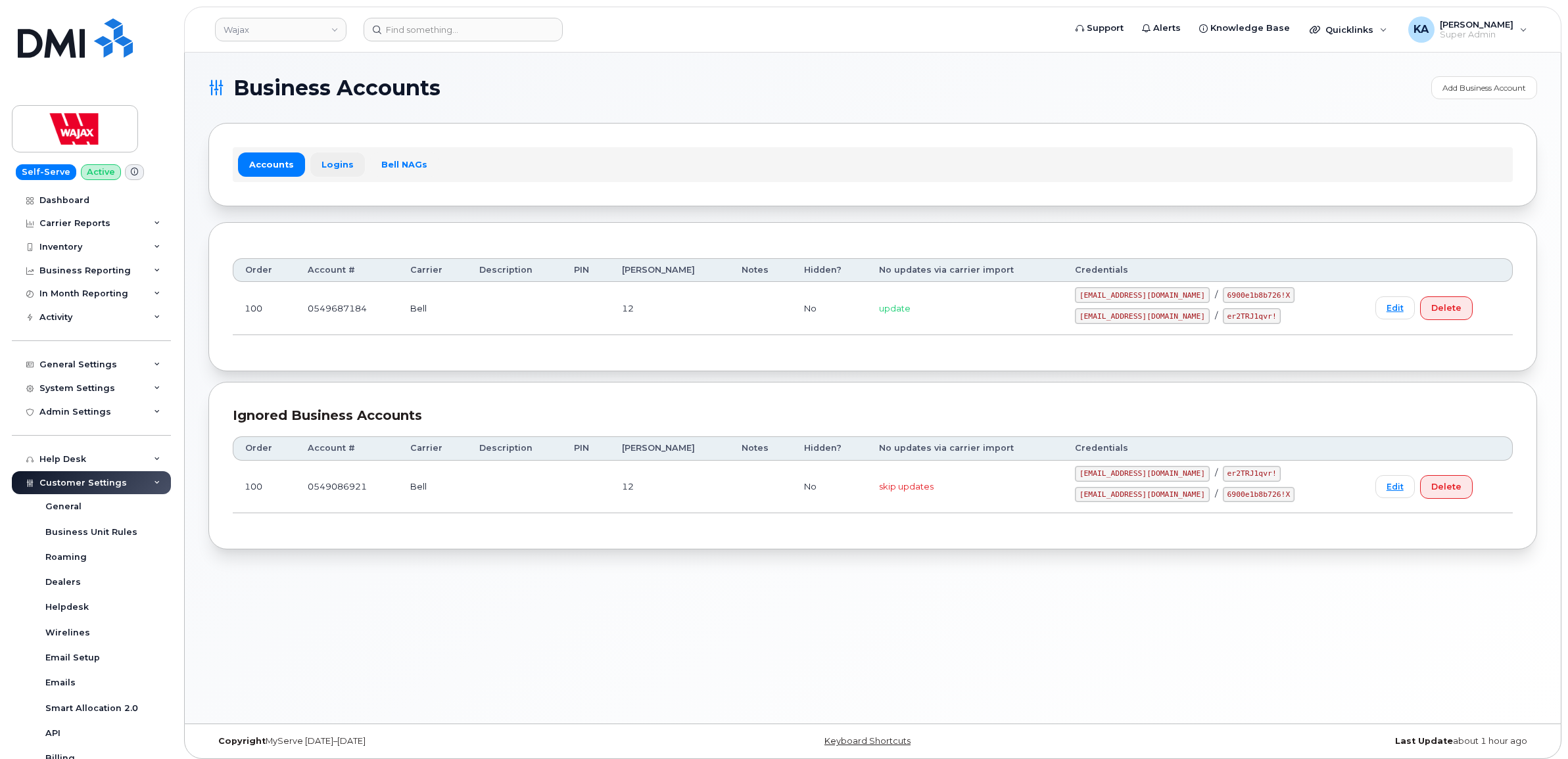
click at [330, 170] on link "Logins" at bounding box center [338, 165] width 54 height 24
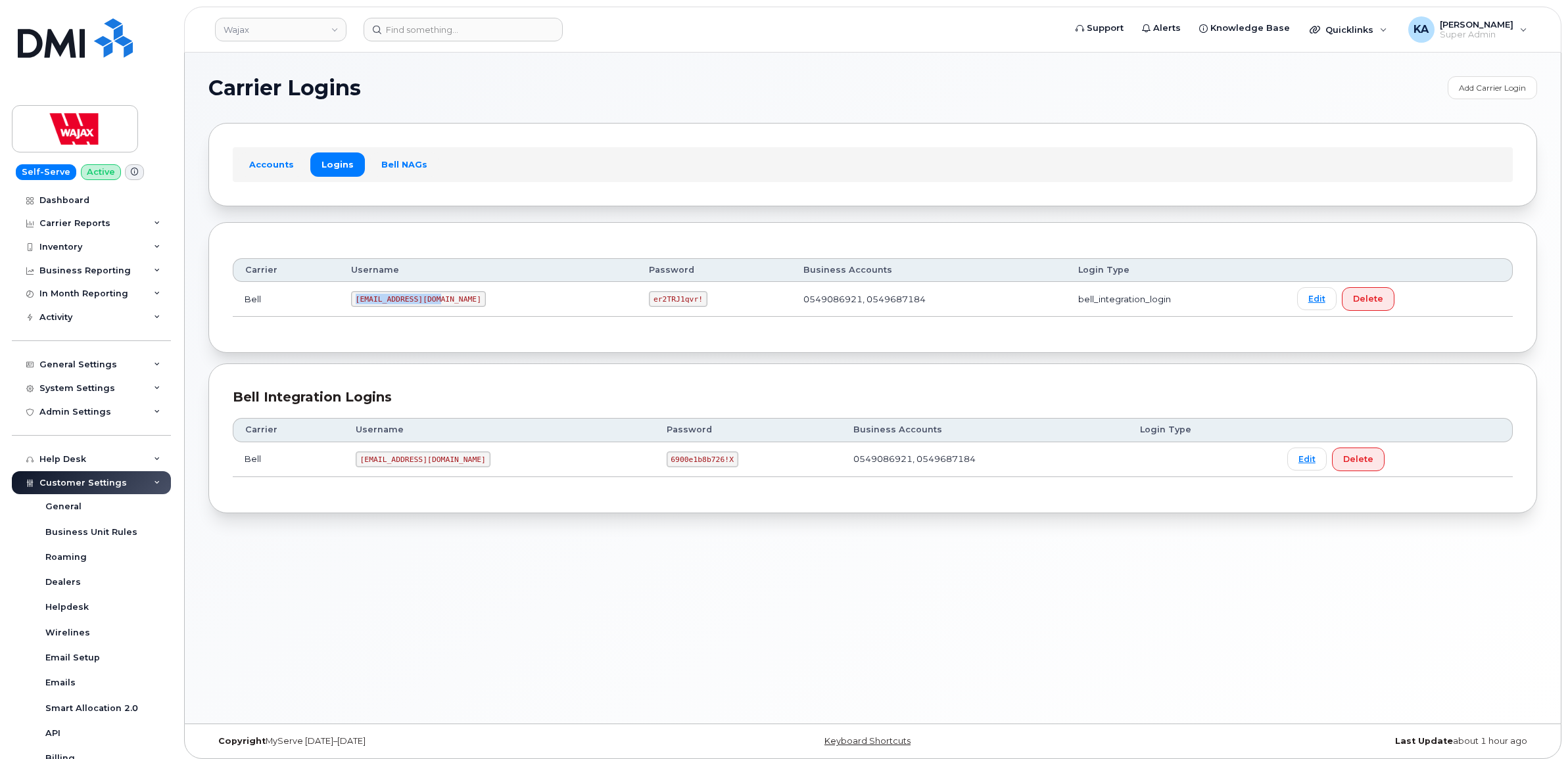
drag, startPoint x: 357, startPoint y: 300, endPoint x: 437, endPoint y: 301, distance: 80.0
click at [439, 301] on code "wajaxdmi@myserve.ca" at bounding box center [418, 299] width 135 height 16
drag, startPoint x: 437, startPoint y: 301, endPoint x: 414, endPoint y: 301, distance: 23.0
copy code "wajaxdmi@myserve.ca"
drag, startPoint x: 585, startPoint y: 301, endPoint x: 638, endPoint y: 304, distance: 53.1
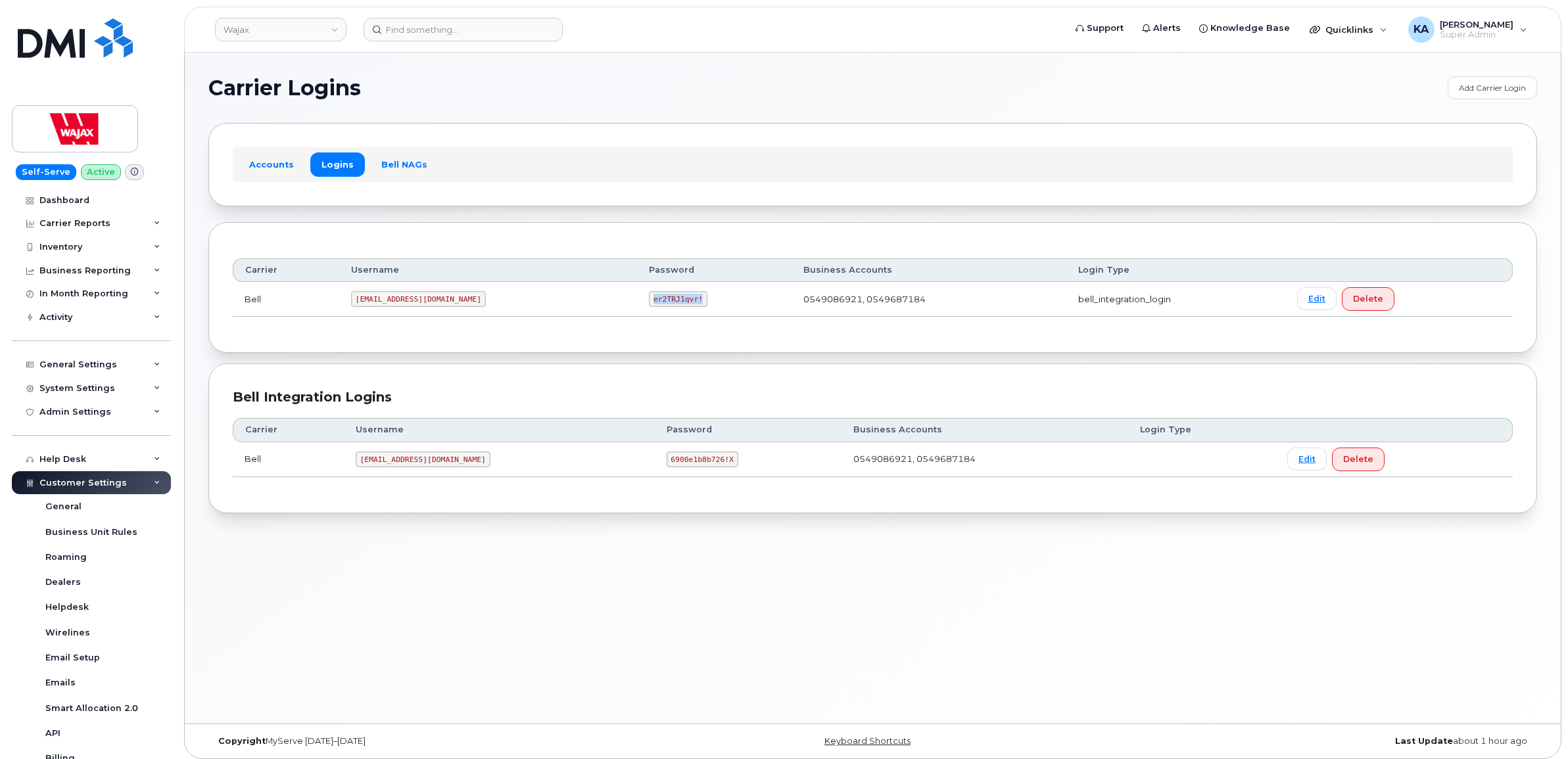
click at [641, 306] on td "er2TRJ1qvr!" at bounding box center [714, 299] width 155 height 35
drag, startPoint x: 638, startPoint y: 304, endPoint x: 614, endPoint y: 301, distance: 24.2
copy code "er2TRJ1qvr!"
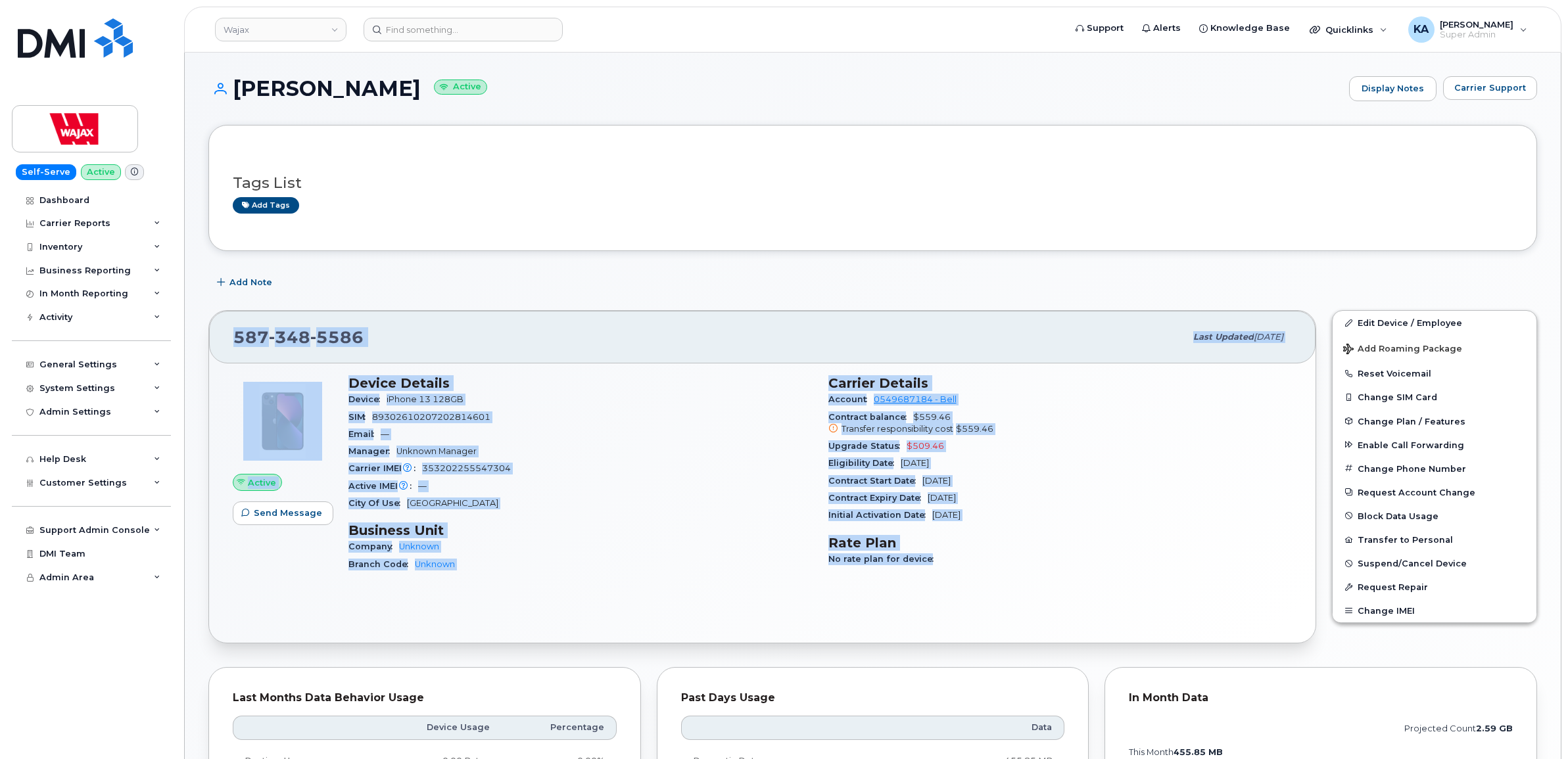
drag, startPoint x: 232, startPoint y: 336, endPoint x: 932, endPoint y: 549, distance: 731.7
click at [939, 557] on div "[PHONE_NUMBER] Last updated [DATE] Active Send Message Device Details Device iP…" at bounding box center [762, 477] width 1107 height 333
drag, startPoint x: 932, startPoint y: 549, endPoint x: 863, endPoint y: 478, distance: 99.0
copy div "[PHONE_NUMBER] Last updated [DATE] Active Send Message Device Details Device iP…"
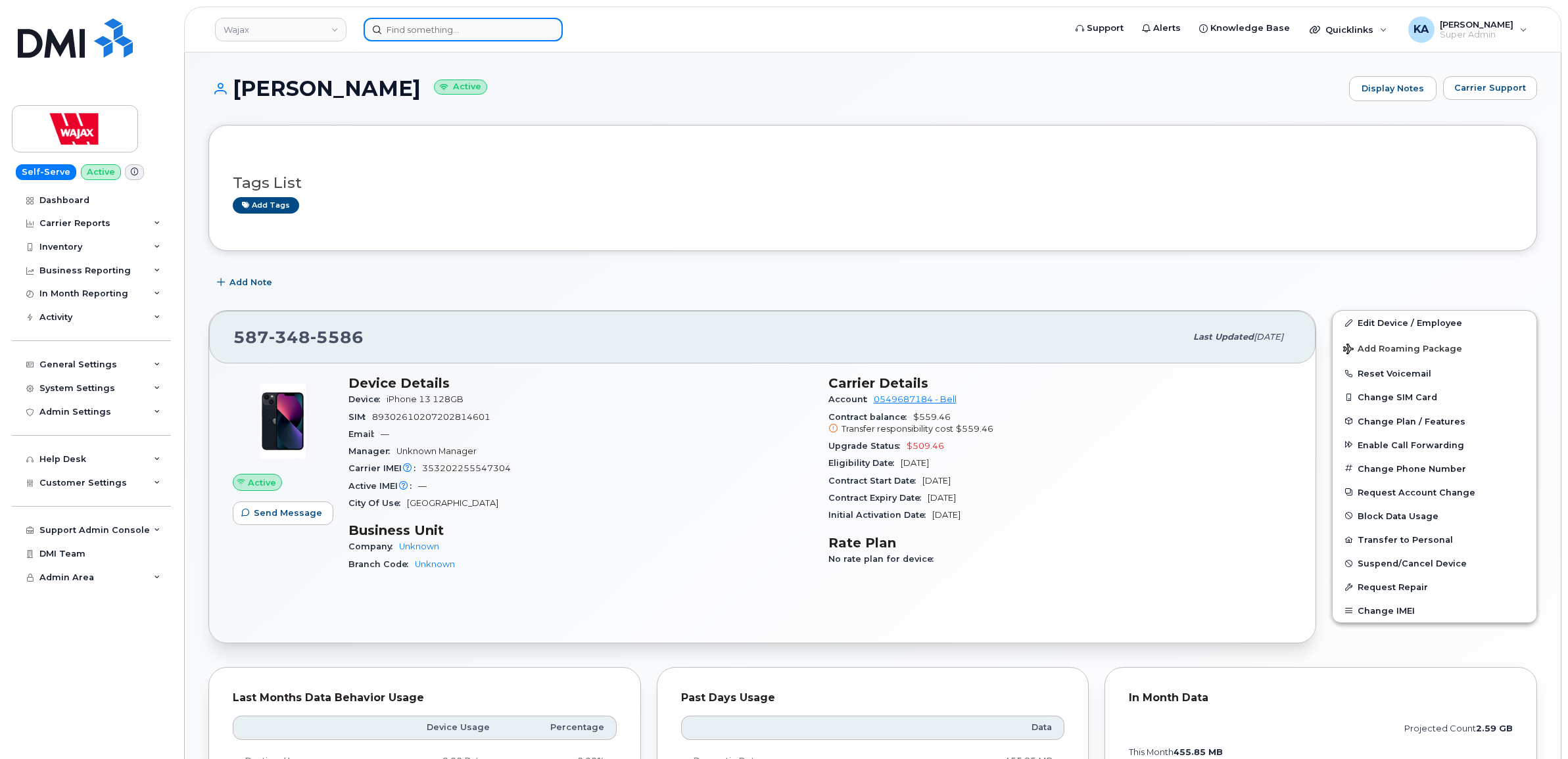
click at [436, 36] on input at bounding box center [463, 30] width 199 height 24
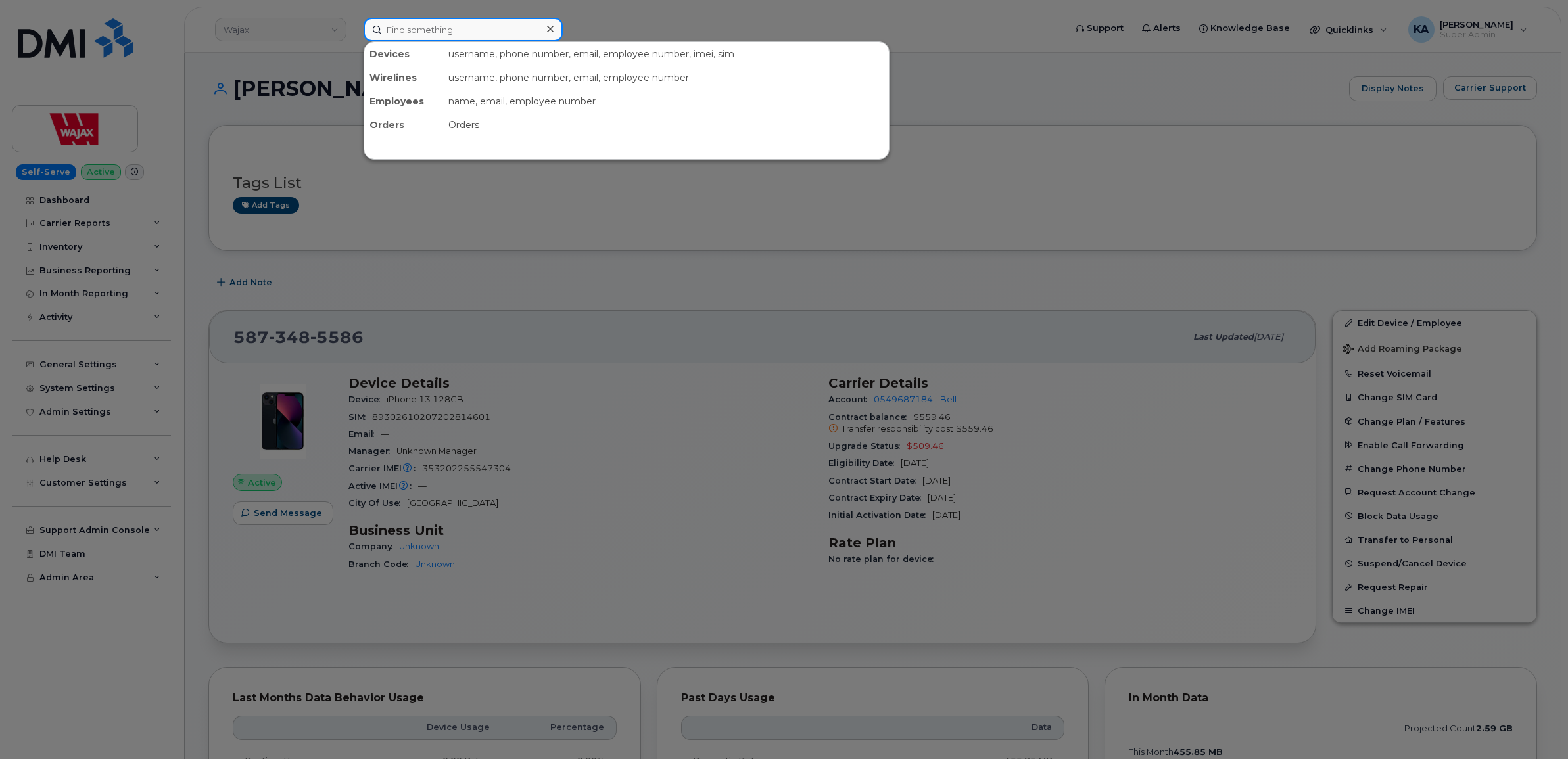
paste input "5193312868"
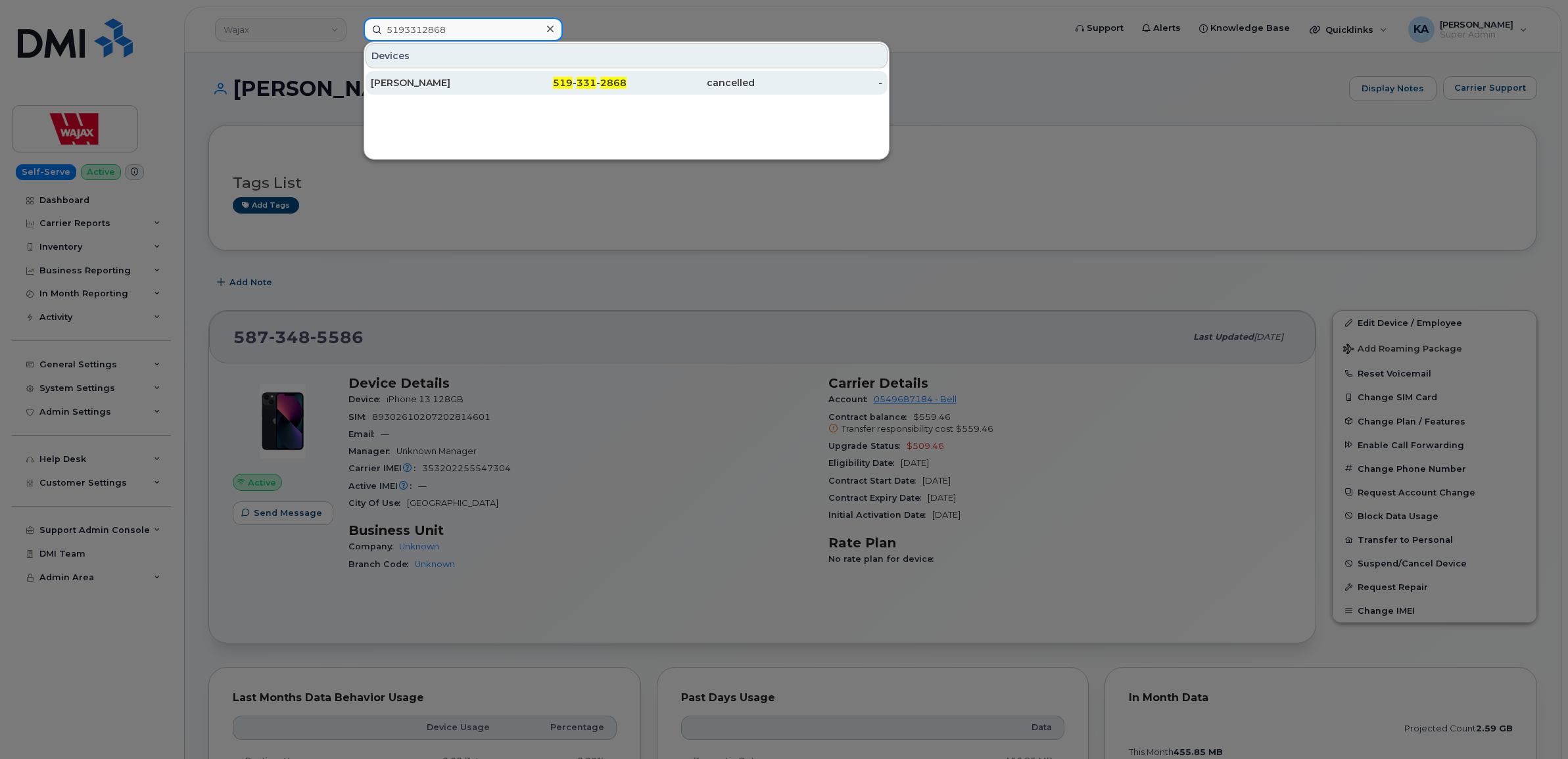
type input "5193312868"
click at [414, 83] on div "[PERSON_NAME]" at bounding box center [435, 83] width 128 height 13
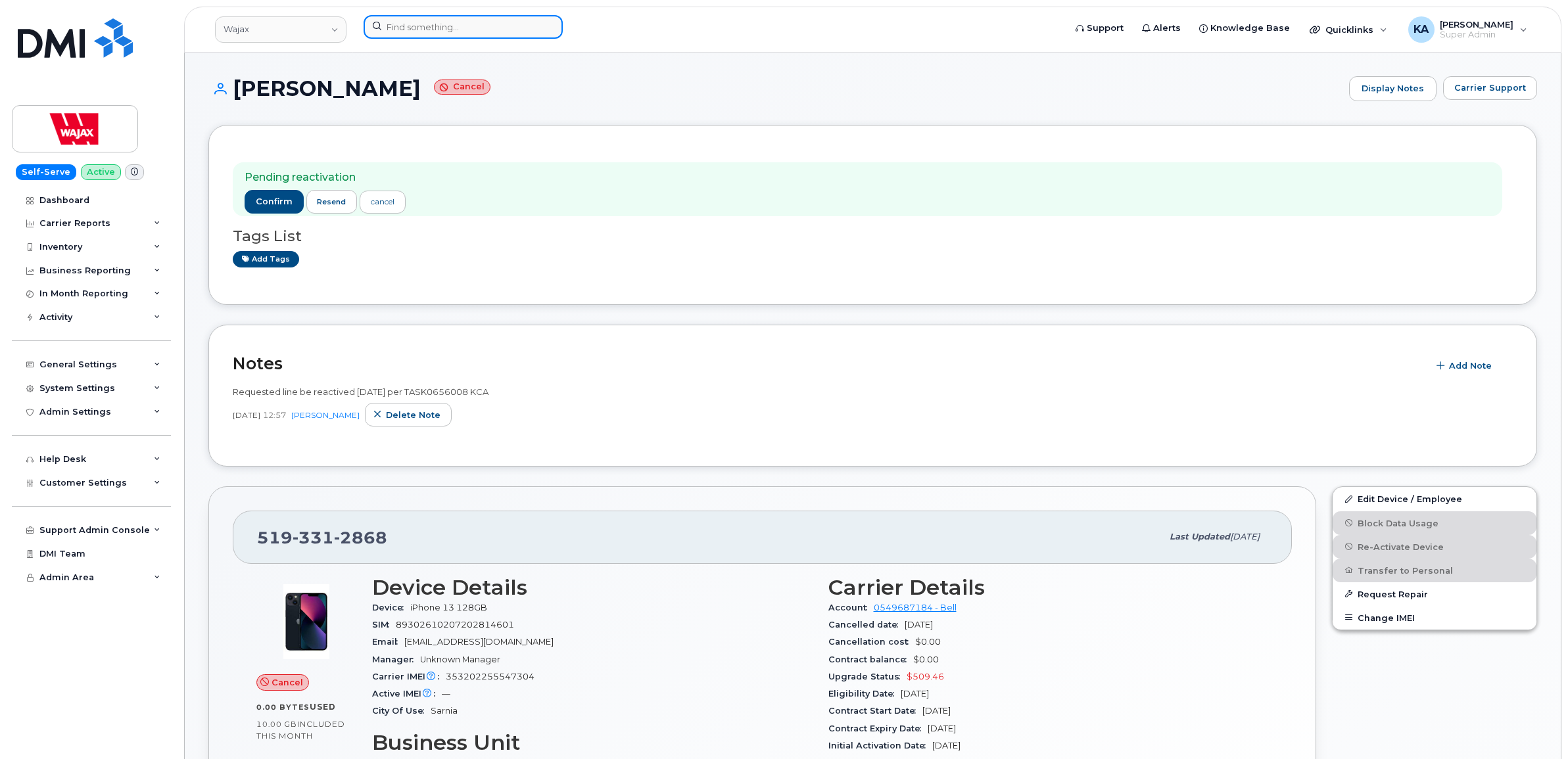
click at [439, 36] on input at bounding box center [463, 27] width 199 height 24
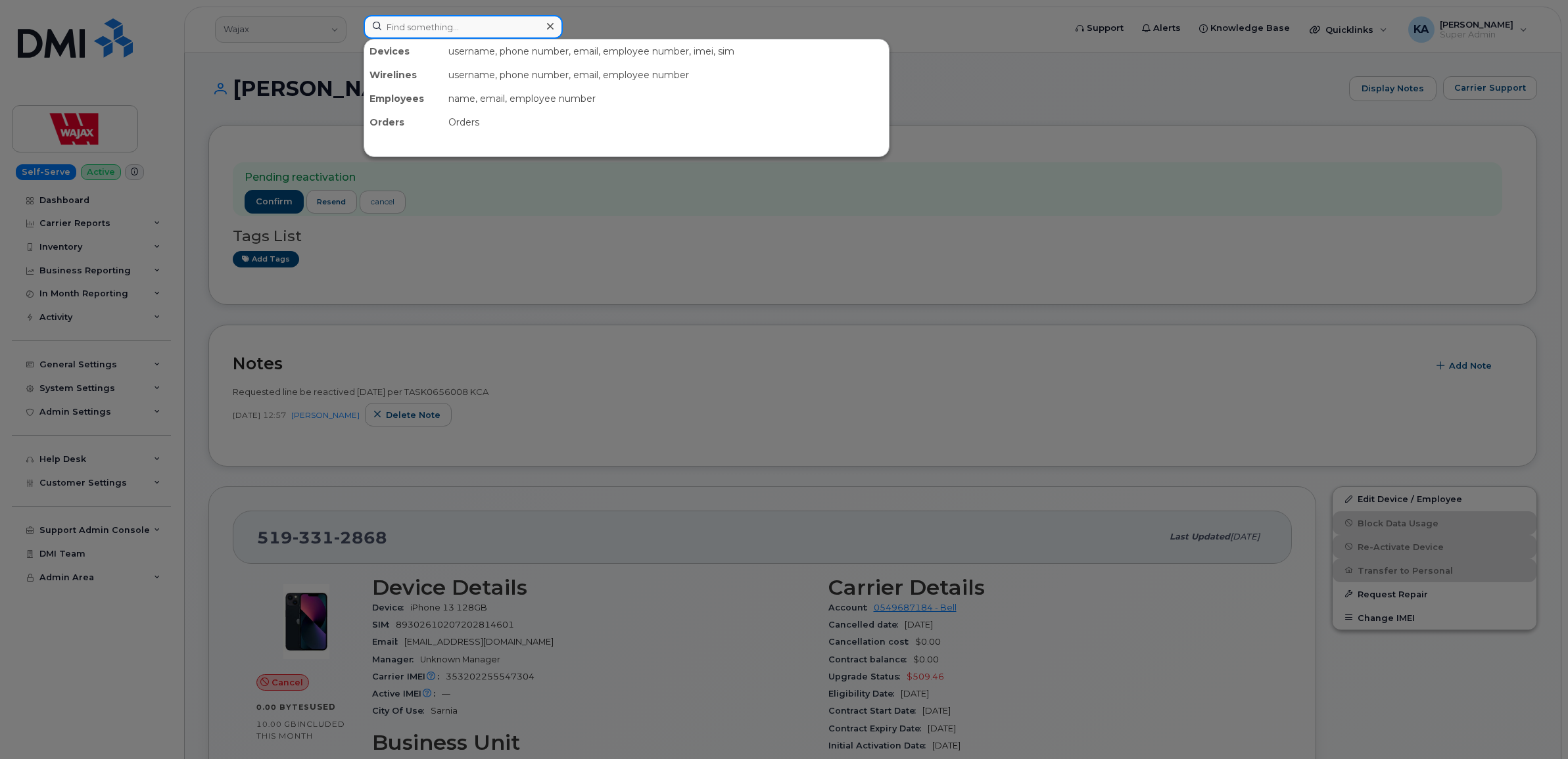
paste input "5873485586"
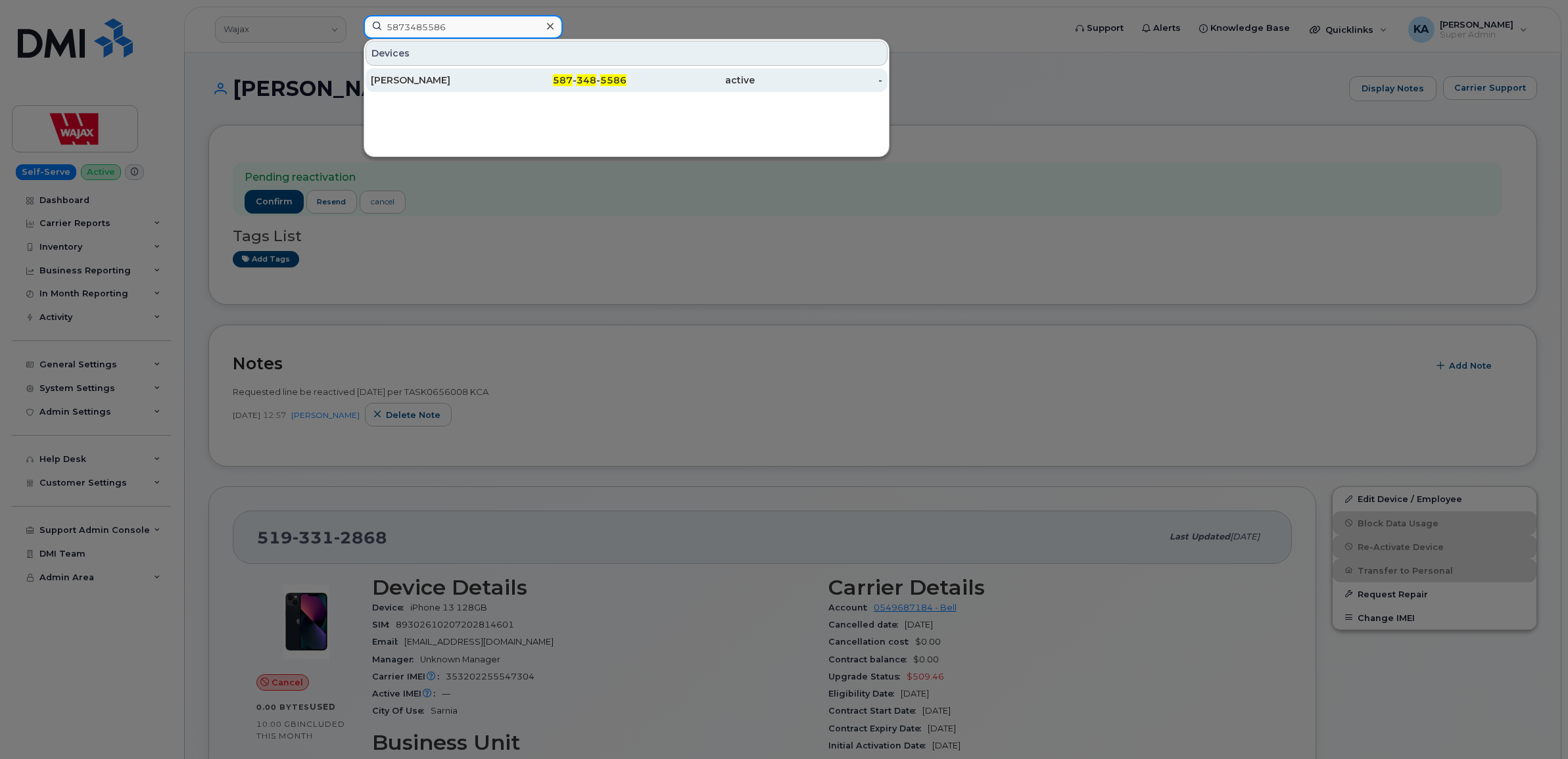
type input "5873485586"
click at [408, 78] on div "[PERSON_NAME]" at bounding box center [435, 80] width 128 height 13
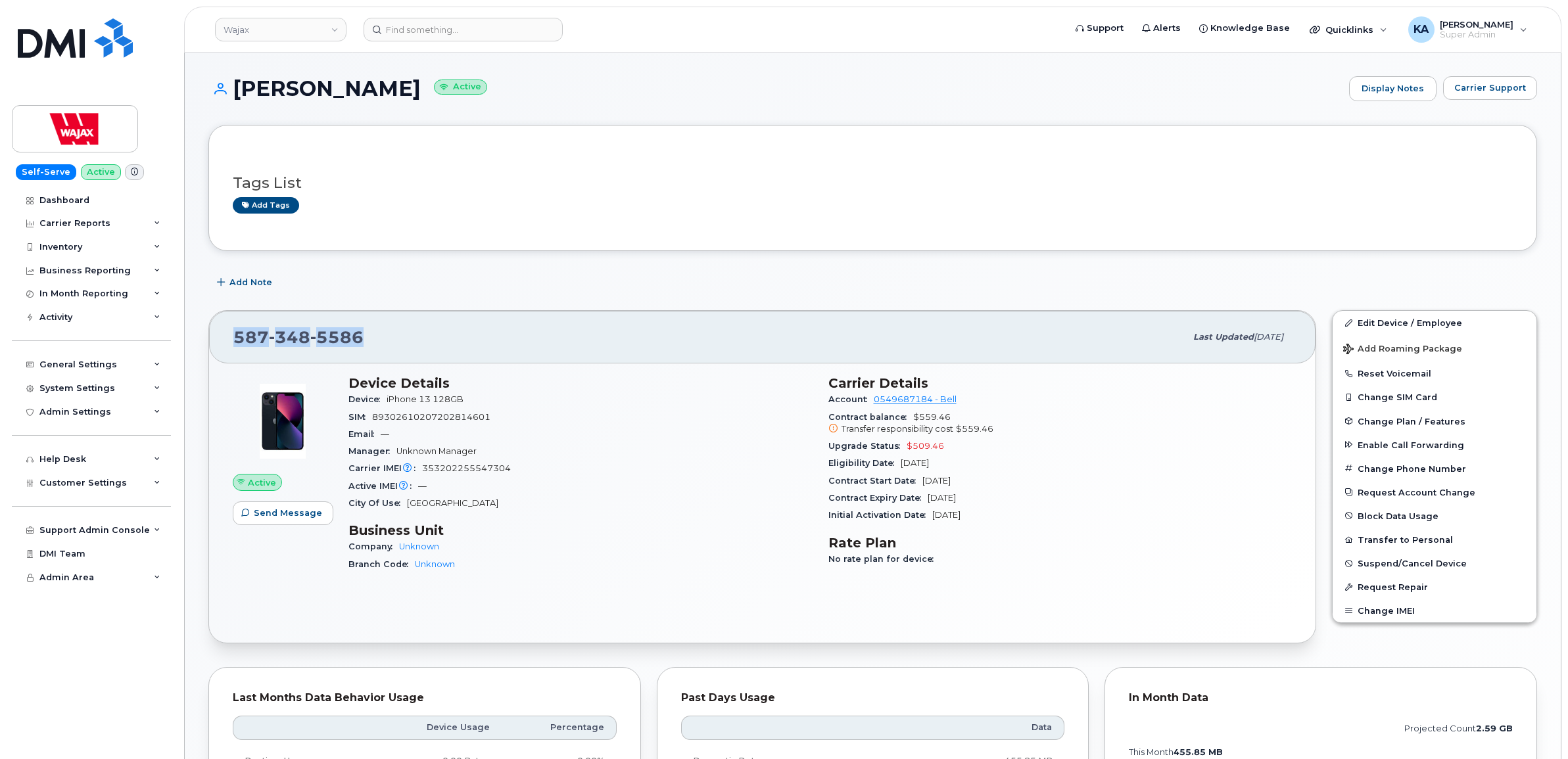
drag, startPoint x: 369, startPoint y: 336, endPoint x: 225, endPoint y: 340, distance: 144.1
click at [225, 340] on div "[PHONE_NUMBER] Last updated [DATE]" at bounding box center [762, 337] width 1106 height 52
drag, startPoint x: 225, startPoint y: 340, endPoint x: 249, endPoint y: 336, distance: 24.3
copy span "[PHONE_NUMBER]"
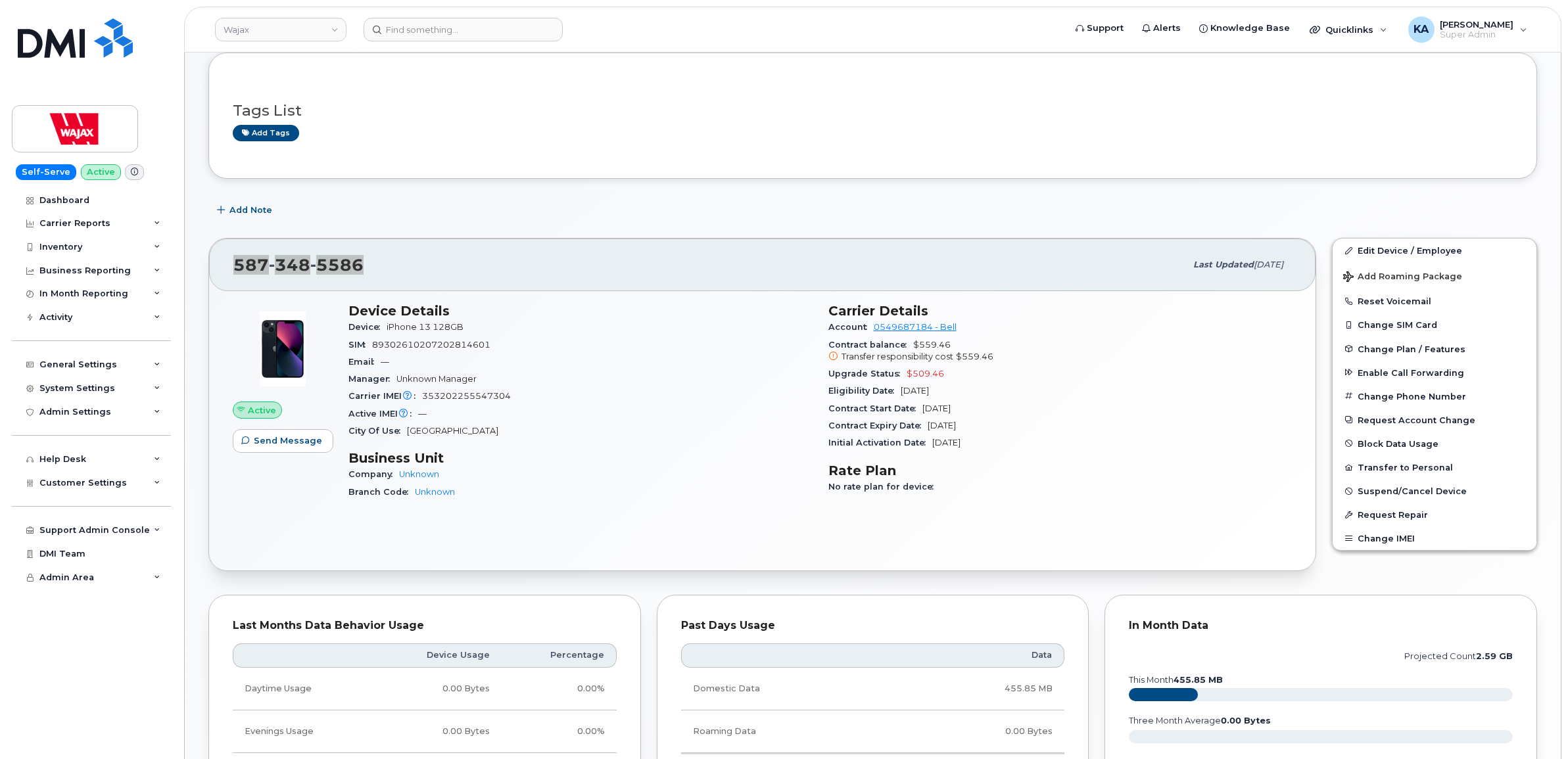
scroll to position [247, 0]
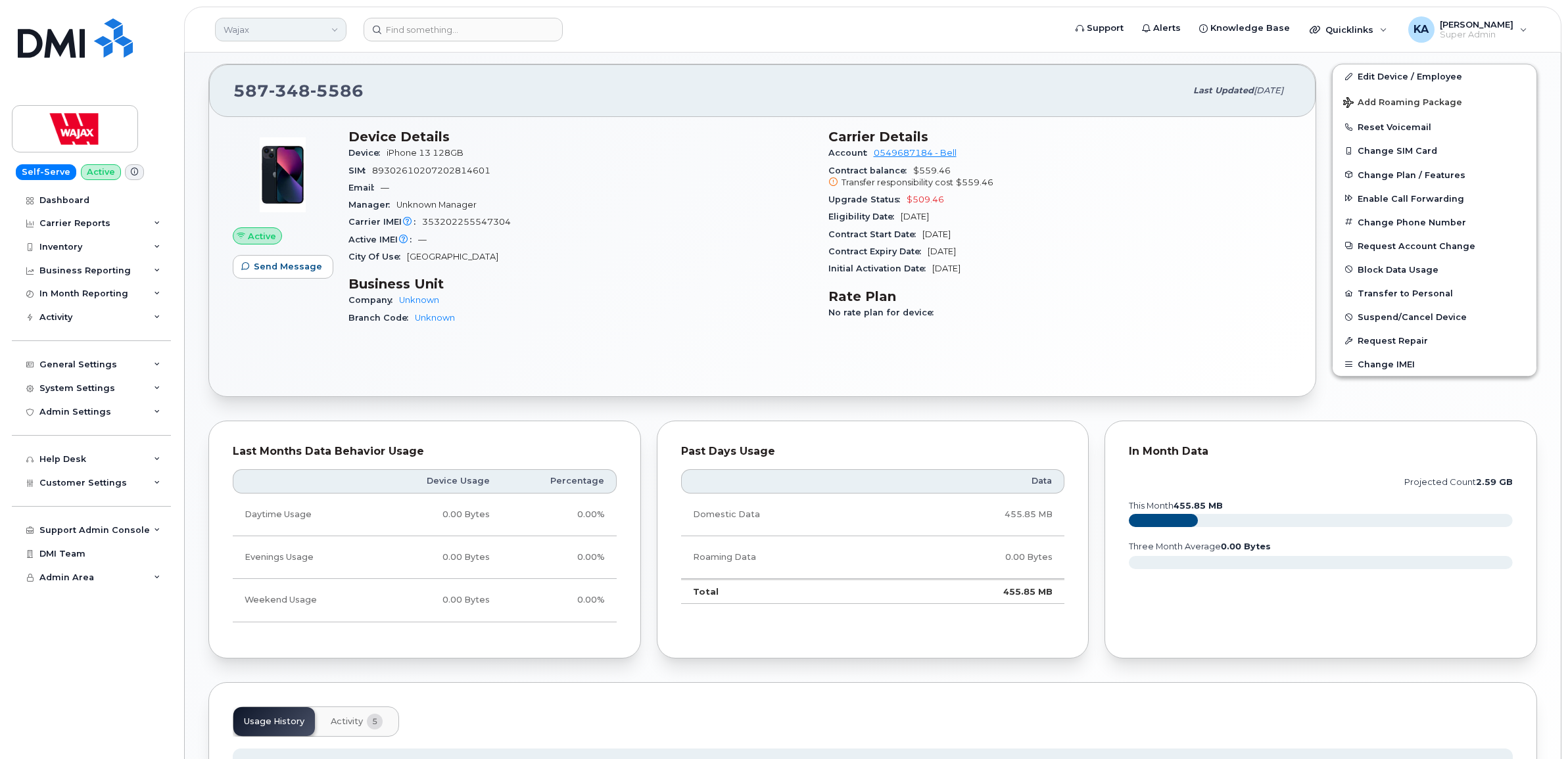
click at [286, 28] on link "Wajax" at bounding box center [281, 30] width 131 height 24
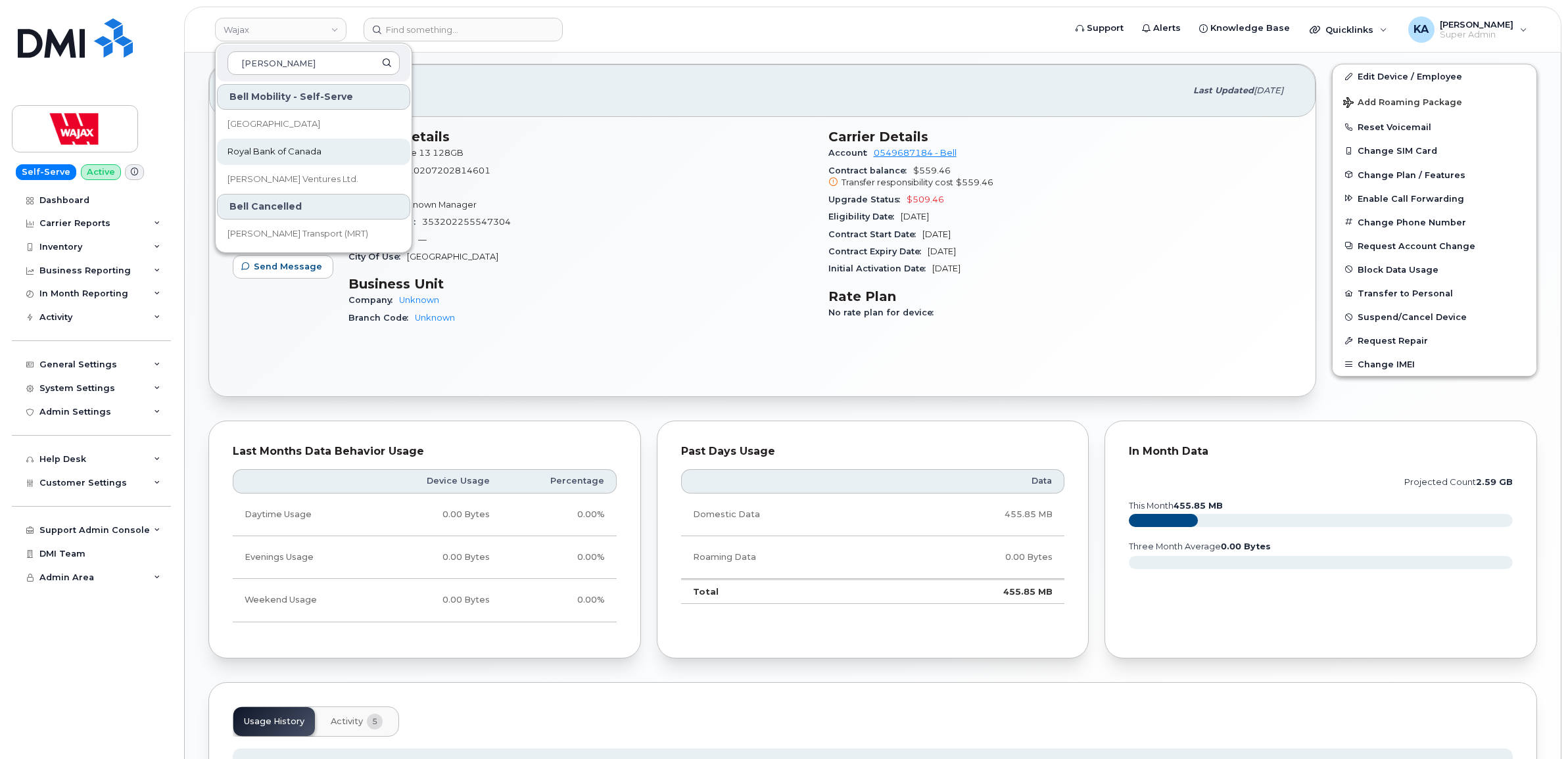
type input "roy"
click at [273, 147] on span "Royal Bank of Canada" at bounding box center [275, 152] width 94 height 13
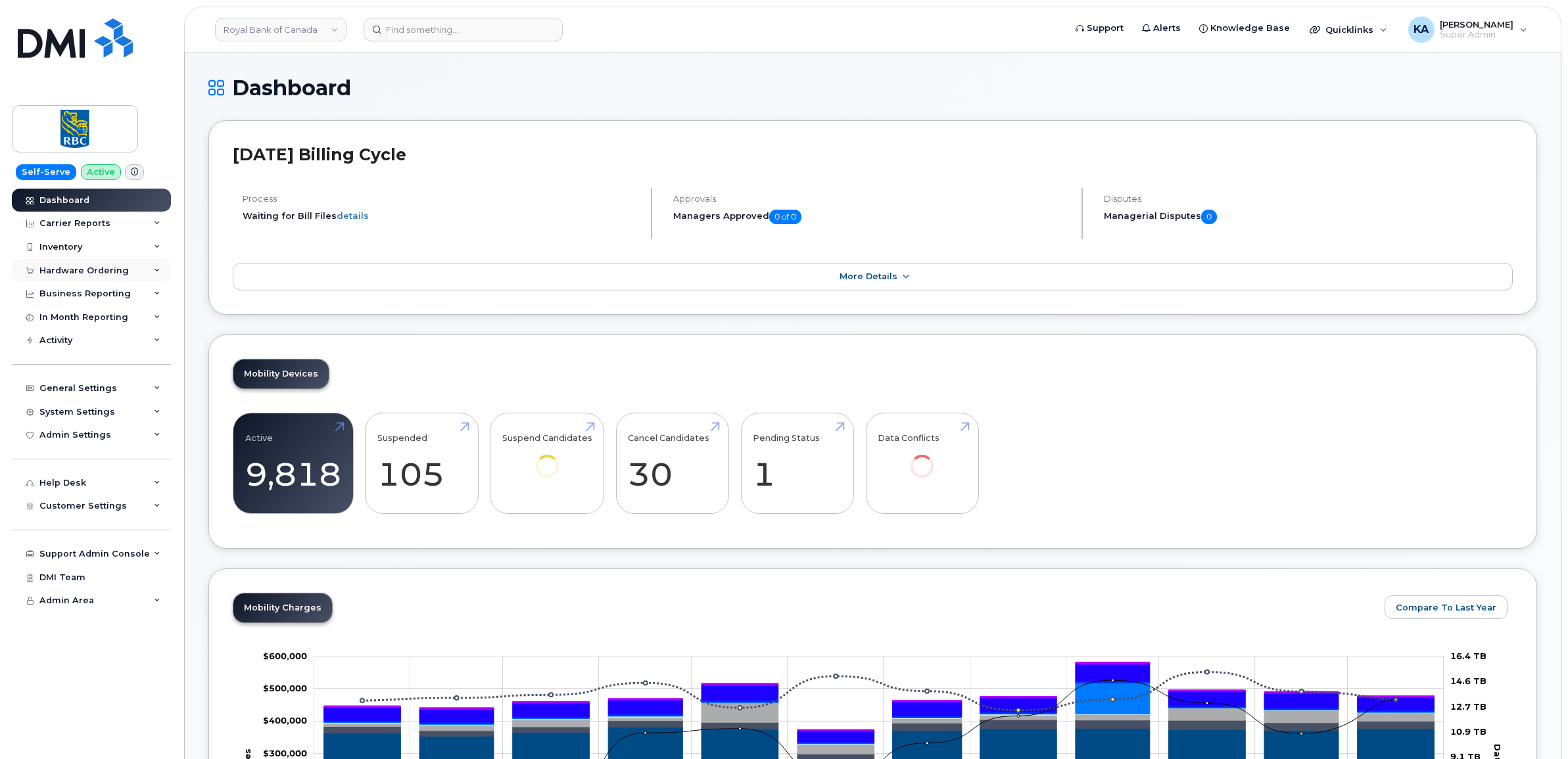
click at [120, 273] on div "Hardware Ordering" at bounding box center [84, 271] width 90 height 11
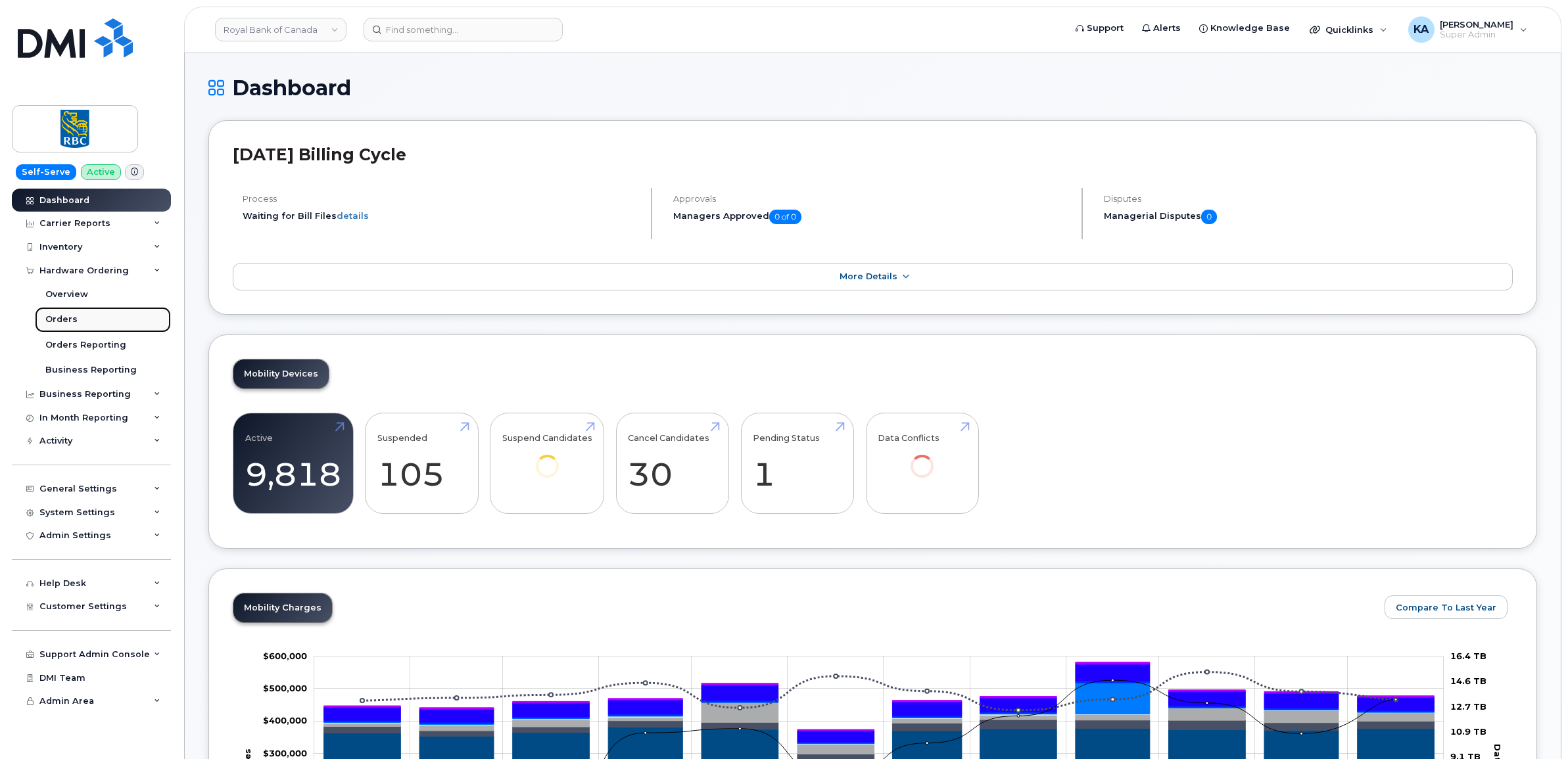
click at [60, 322] on div "Orders" at bounding box center [61, 320] width 33 height 12
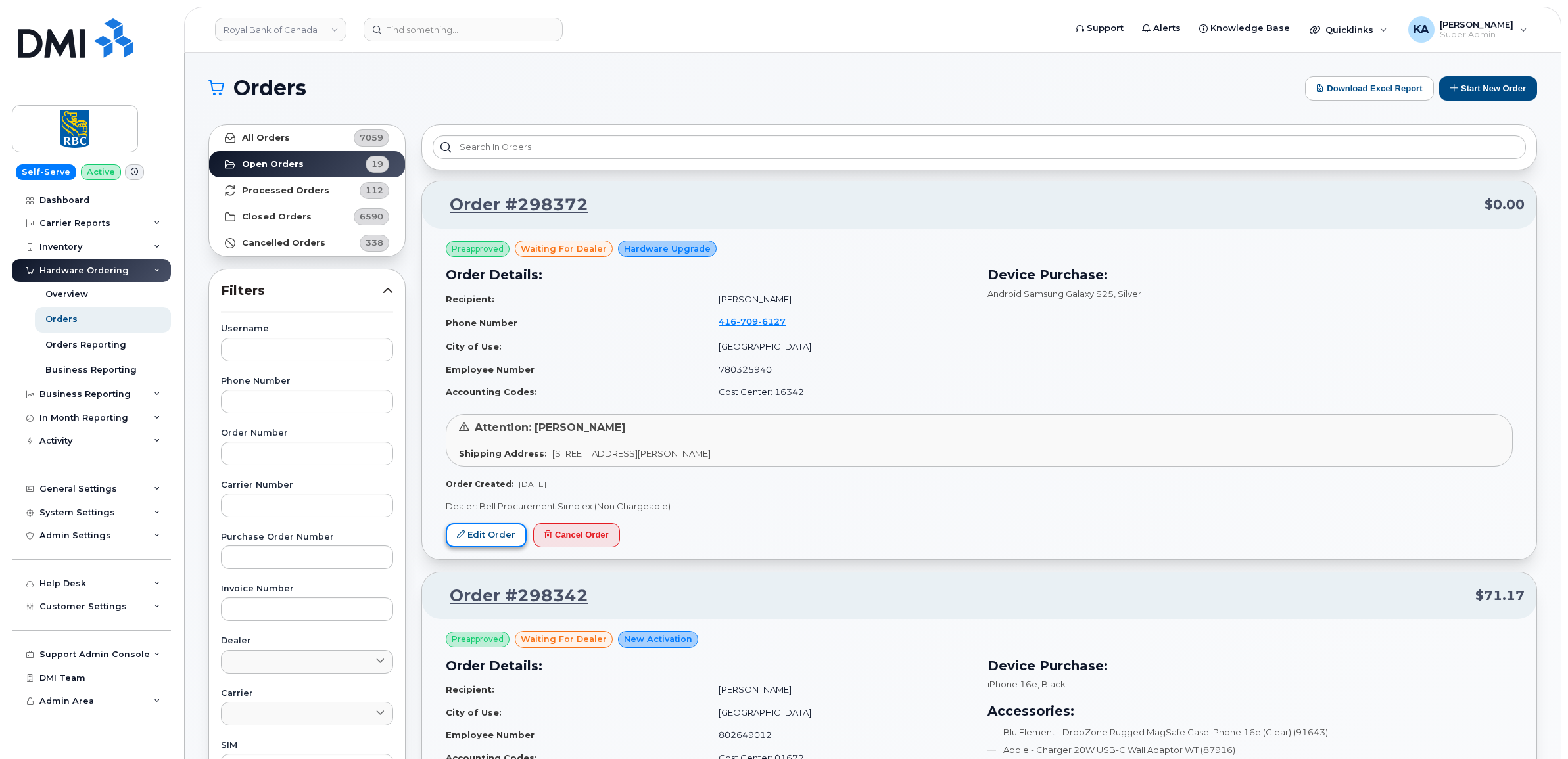
click at [480, 534] on link "Edit Order" at bounding box center [486, 535] width 81 height 25
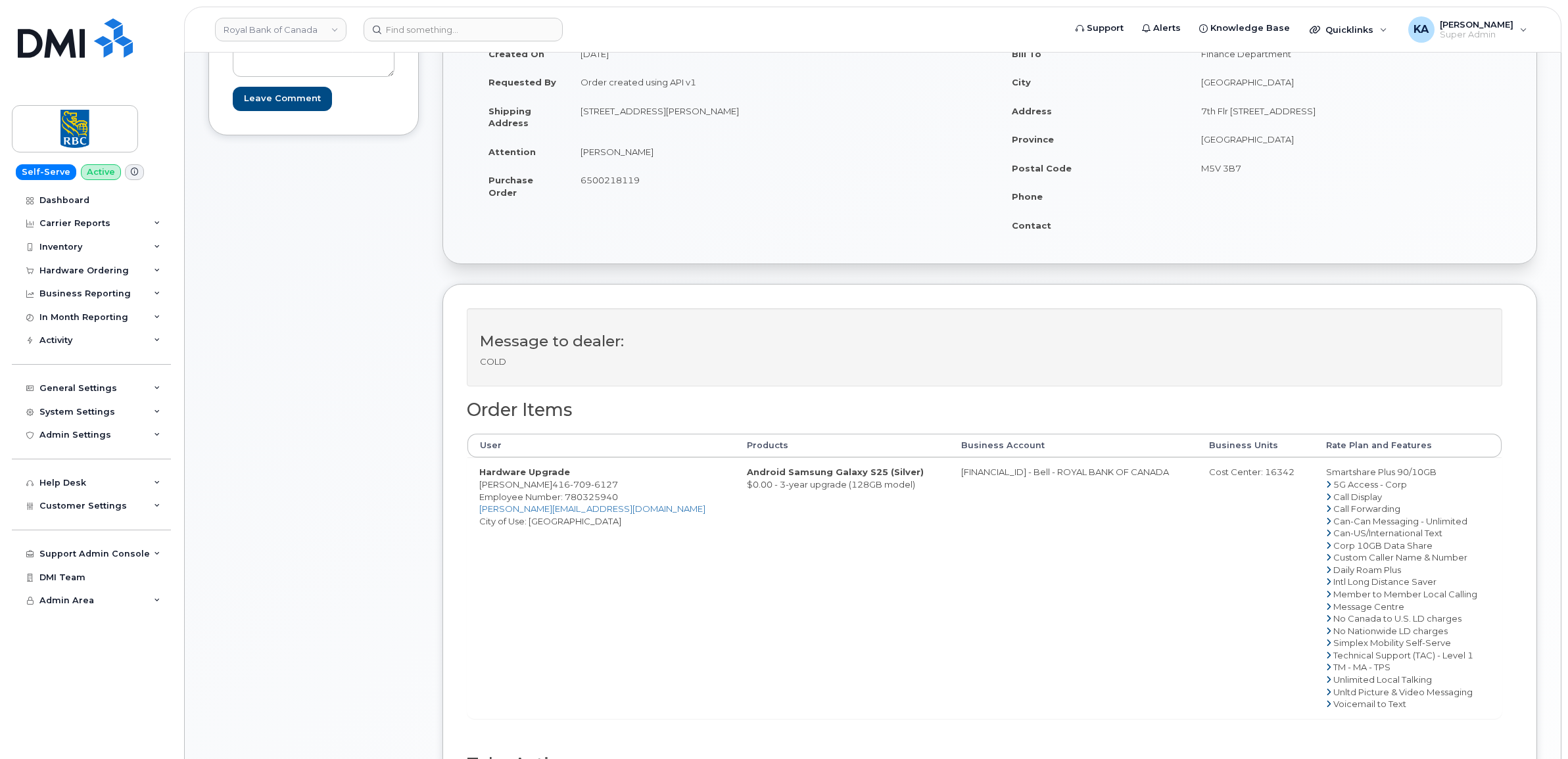
scroll to position [247, 0]
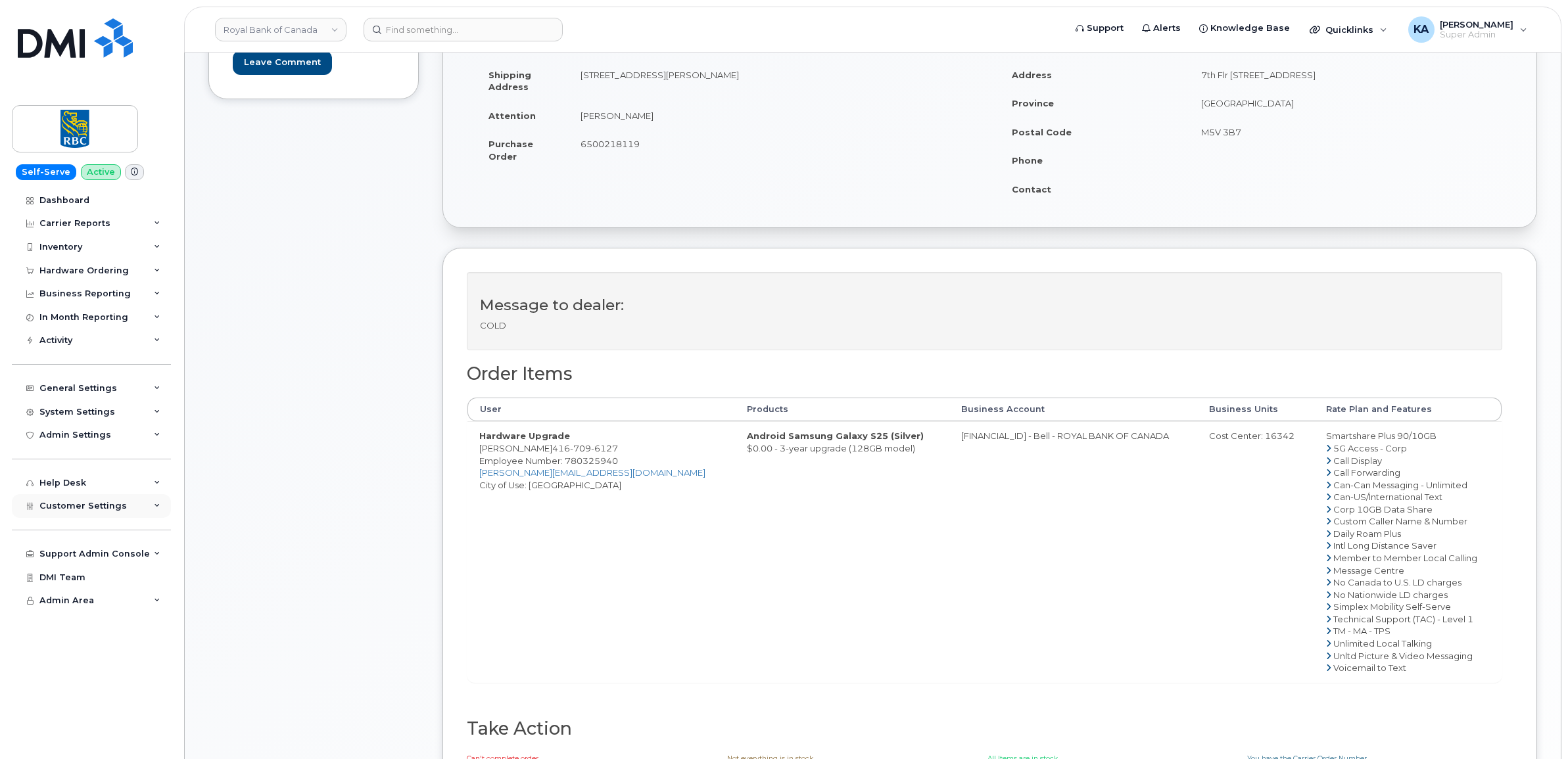
click at [70, 511] on span "Customer Settings" at bounding box center [83, 506] width 88 height 10
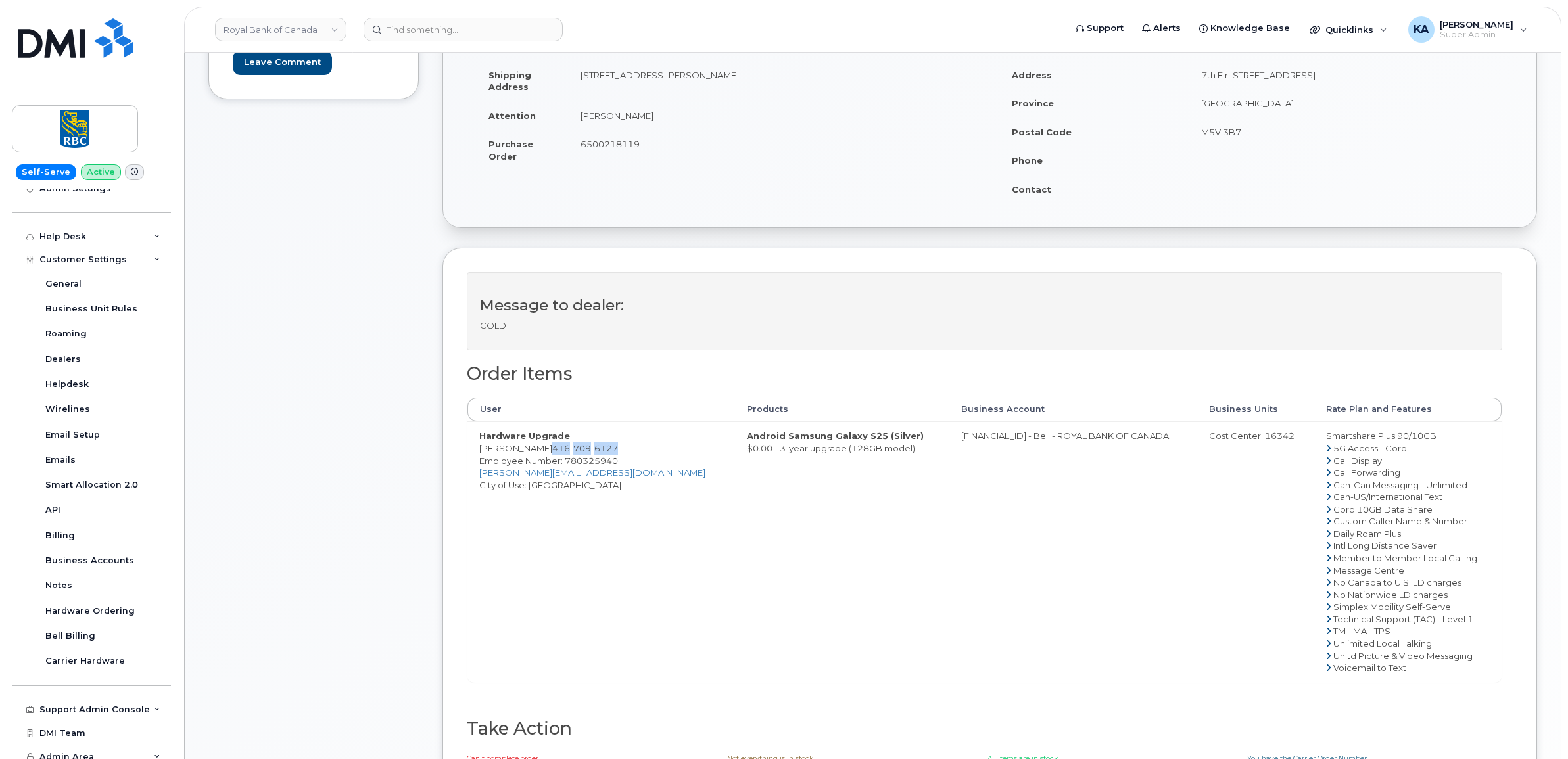
drag, startPoint x: 606, startPoint y: 448, endPoint x: 535, endPoint y: 450, distance: 71.0
click at [535, 450] on td "Hardware Upgrade [PERSON_NAME] [PHONE_NUMBER] Employee Number: 780325940 [PERSO…" at bounding box center [601, 551] width 267 height 260
copy span "[PHONE_NUMBER]"
drag, startPoint x: 616, startPoint y: 464, endPoint x: 565, endPoint y: 463, distance: 51.0
click at [565, 463] on span "Employee Number: 780325940" at bounding box center [548, 461] width 139 height 11
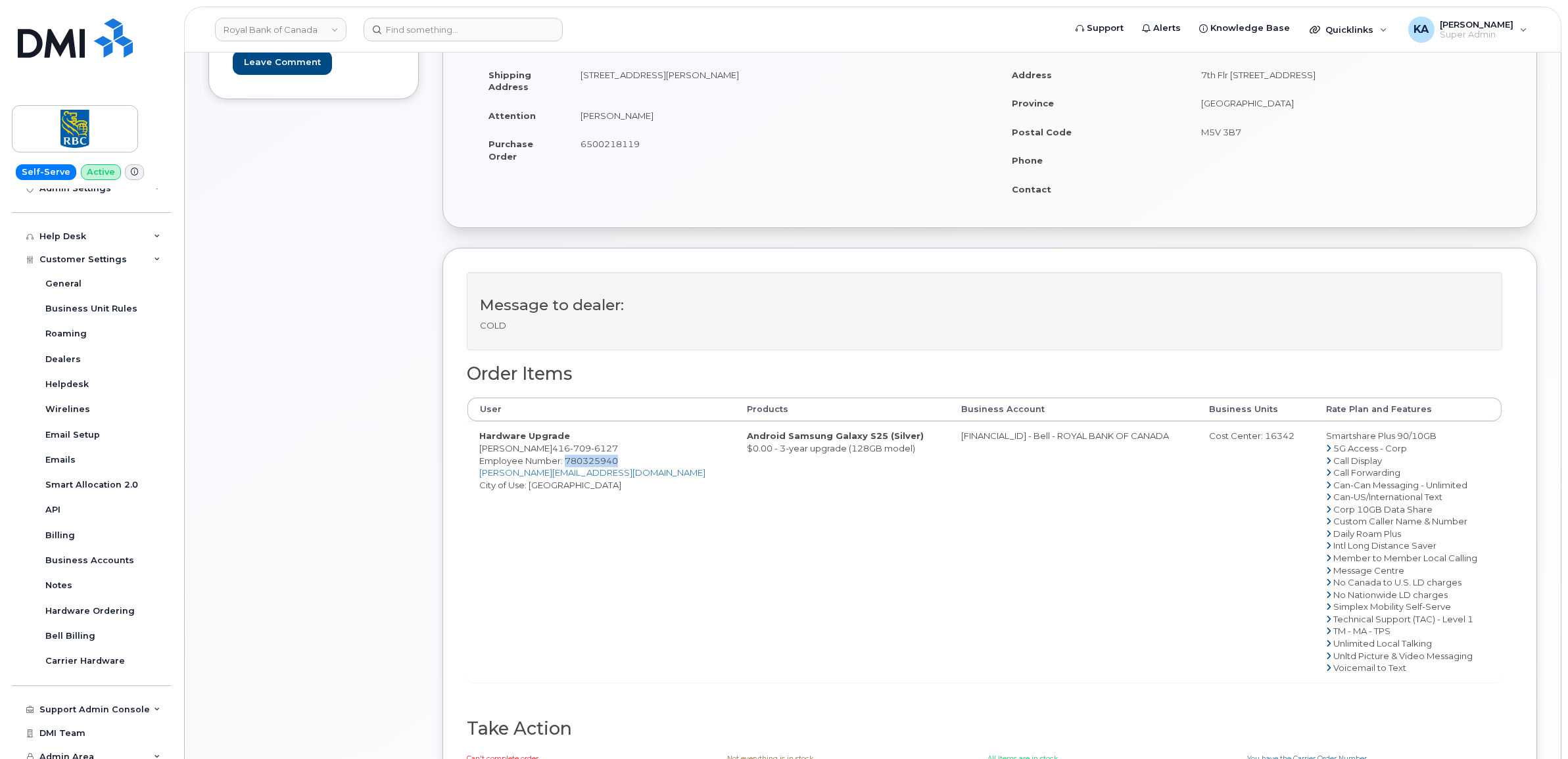
copy span "780325940"
drag, startPoint x: 581, startPoint y: 78, endPoint x: 684, endPoint y: 78, distance: 103.0
click at [684, 78] on td "[STREET_ADDRESS][PERSON_NAME]" at bounding box center [774, 80] width 411 height 40
drag, startPoint x: 684, startPoint y: 78, endPoint x: 666, endPoint y: 77, distance: 18.0
copy td "299 Campbell Ave 1203"
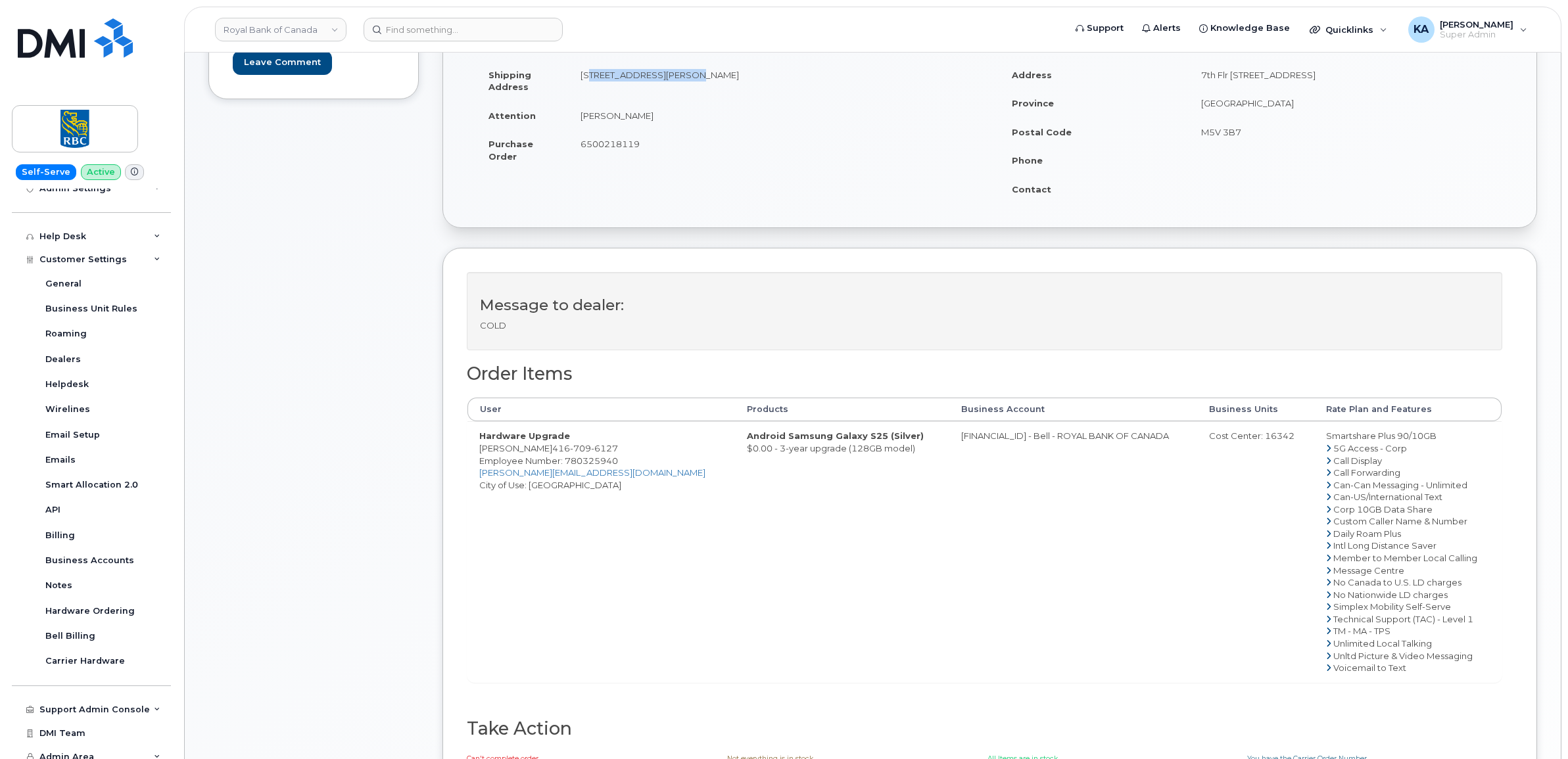
drag, startPoint x: 782, startPoint y: 73, endPoint x: 829, endPoint y: 74, distance: 47.0
click at [829, 74] on td "299 Campbell Ave 1203 Toronto, ON Canada, M6P0C2" at bounding box center [774, 80] width 411 height 40
drag, startPoint x: 829, startPoint y: 74, endPoint x: 804, endPoint y: 74, distance: 25.0
copy td "M6P0C2"
drag, startPoint x: 478, startPoint y: 451, endPoint x: 530, endPoint y: 450, distance: 52.0
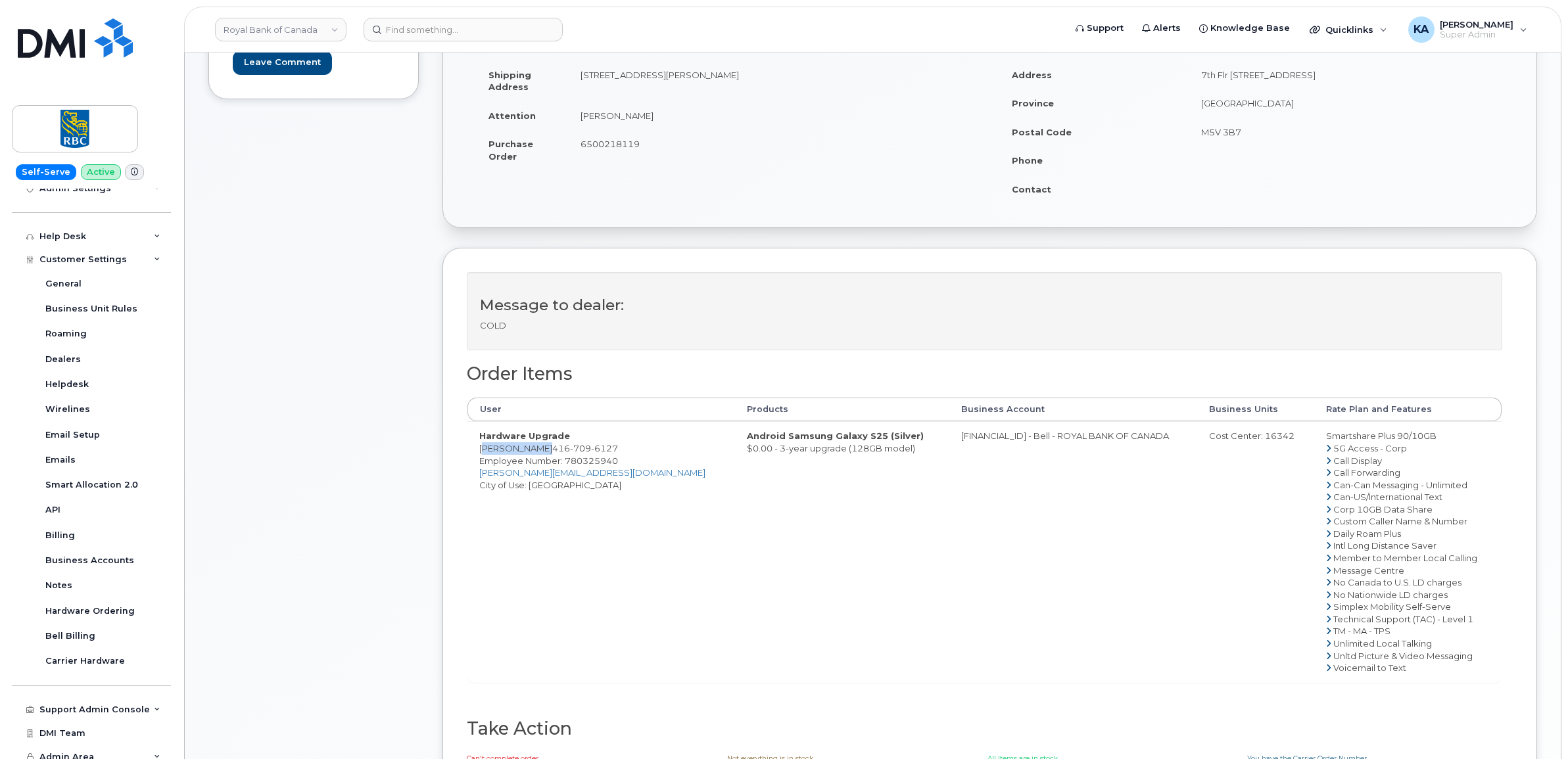
click at [530, 450] on td "Hardware Upgrade Sanjoy Mitra 416 709 6127 Employee Number: 780325940 sanjoy.mi…" at bounding box center [601, 551] width 267 height 260
drag, startPoint x: 530, startPoint y: 450, endPoint x: 524, endPoint y: 451, distance: 6.1
copy td "Sanjoy Mitra"
drag, startPoint x: 897, startPoint y: 438, endPoint x: 960, endPoint y: 448, distance: 63.8
click at [960, 448] on td "0526299293 - Bell - ROYAL BANK OF CANADA" at bounding box center [1073, 551] width 248 height 260
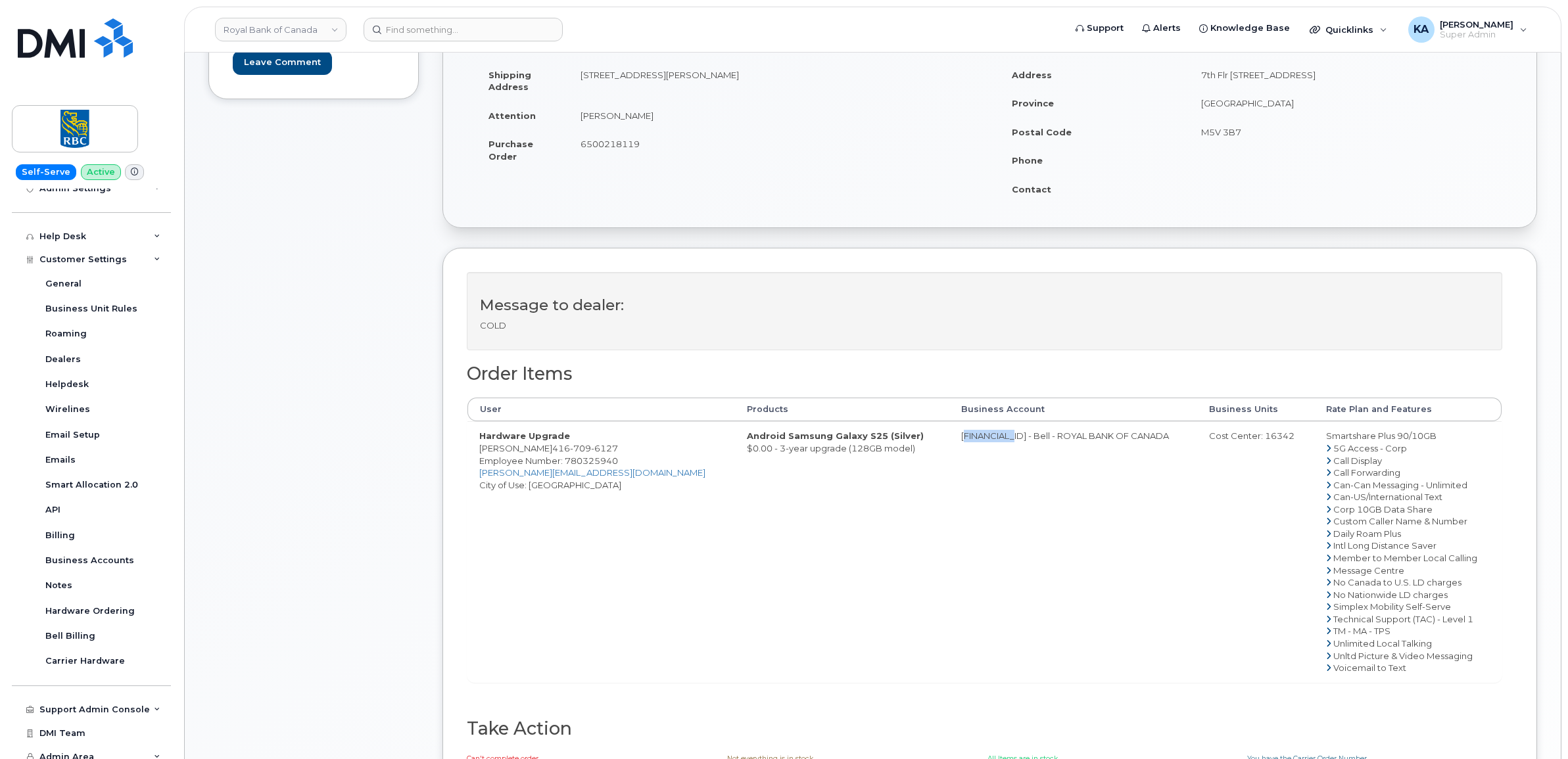
drag, startPoint x: 960, startPoint y: 448, endPoint x: 956, endPoint y: 442, distance: 7.2
copy td "0526299293"
drag, startPoint x: 1227, startPoint y: 441, endPoint x: 1263, endPoint y: 445, distance: 36.2
click at [1263, 443] on div "Cost Center: 16342" at bounding box center [1255, 436] width 94 height 13
drag, startPoint x: 1263, startPoint y: 445, endPoint x: 1253, endPoint y: 441, distance: 10.8
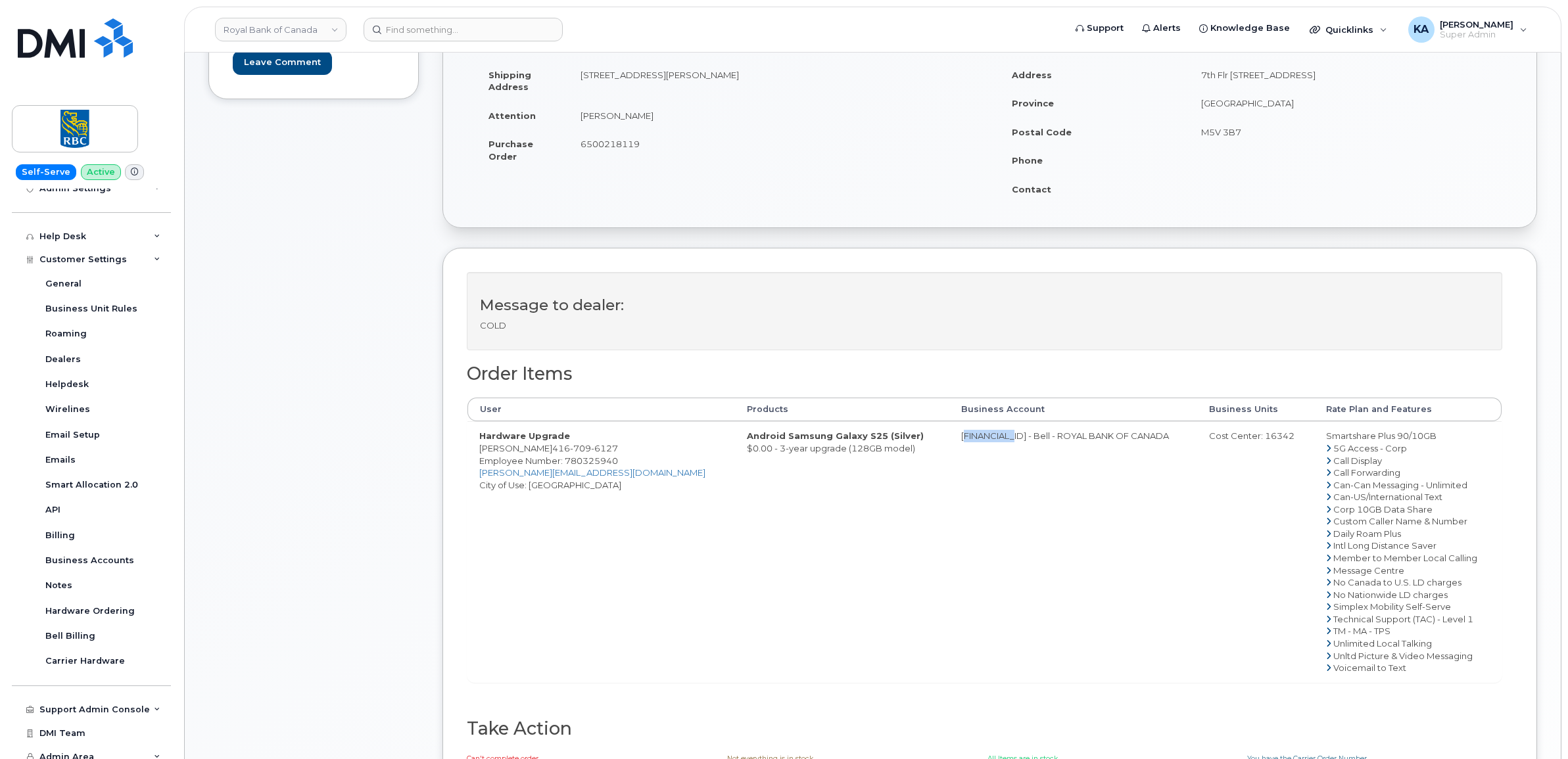
copy div "16342"
drag, startPoint x: 563, startPoint y: 463, endPoint x: 626, endPoint y: 466, distance: 63.1
click at [628, 466] on td "Hardware Upgrade Sanjoy Mitra 416 709 6127 Employee Number: 780325940 sanjoy.mi…" at bounding box center [601, 551] width 267 height 260
drag, startPoint x: 626, startPoint y: 466, endPoint x: 609, endPoint y: 464, distance: 17.1
copy span "780325940"
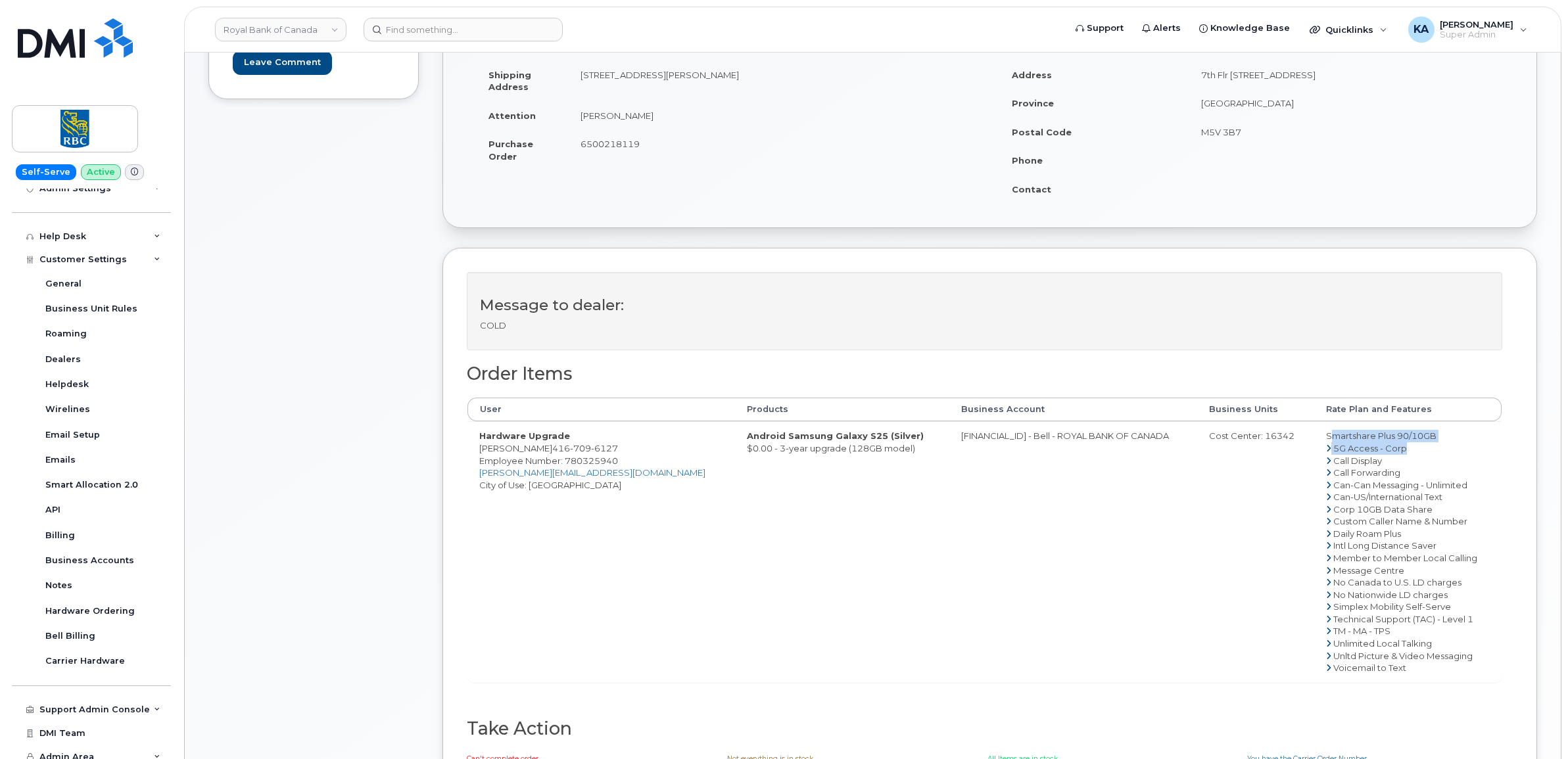
drag, startPoint x: 1299, startPoint y: 437, endPoint x: 1421, endPoint y: 445, distance: 122.3
click at [1421, 445] on td "Smartshare Plus 90/10GB 5G Access - Corp Call Display Call Forwarding Can-Can M…" at bounding box center [1407, 551] width 187 height 260
drag, startPoint x: 1420, startPoint y: 445, endPoint x: 1437, endPoint y: 442, distance: 17.3
click at [1437, 442] on td "Smartshare Plus 90/10GB 5G Access - Corp Call Display Call Forwarding Can-Can M…" at bounding box center [1407, 551] width 187 height 260
drag, startPoint x: 1421, startPoint y: 435, endPoint x: 1306, endPoint y: 436, distance: 115.0
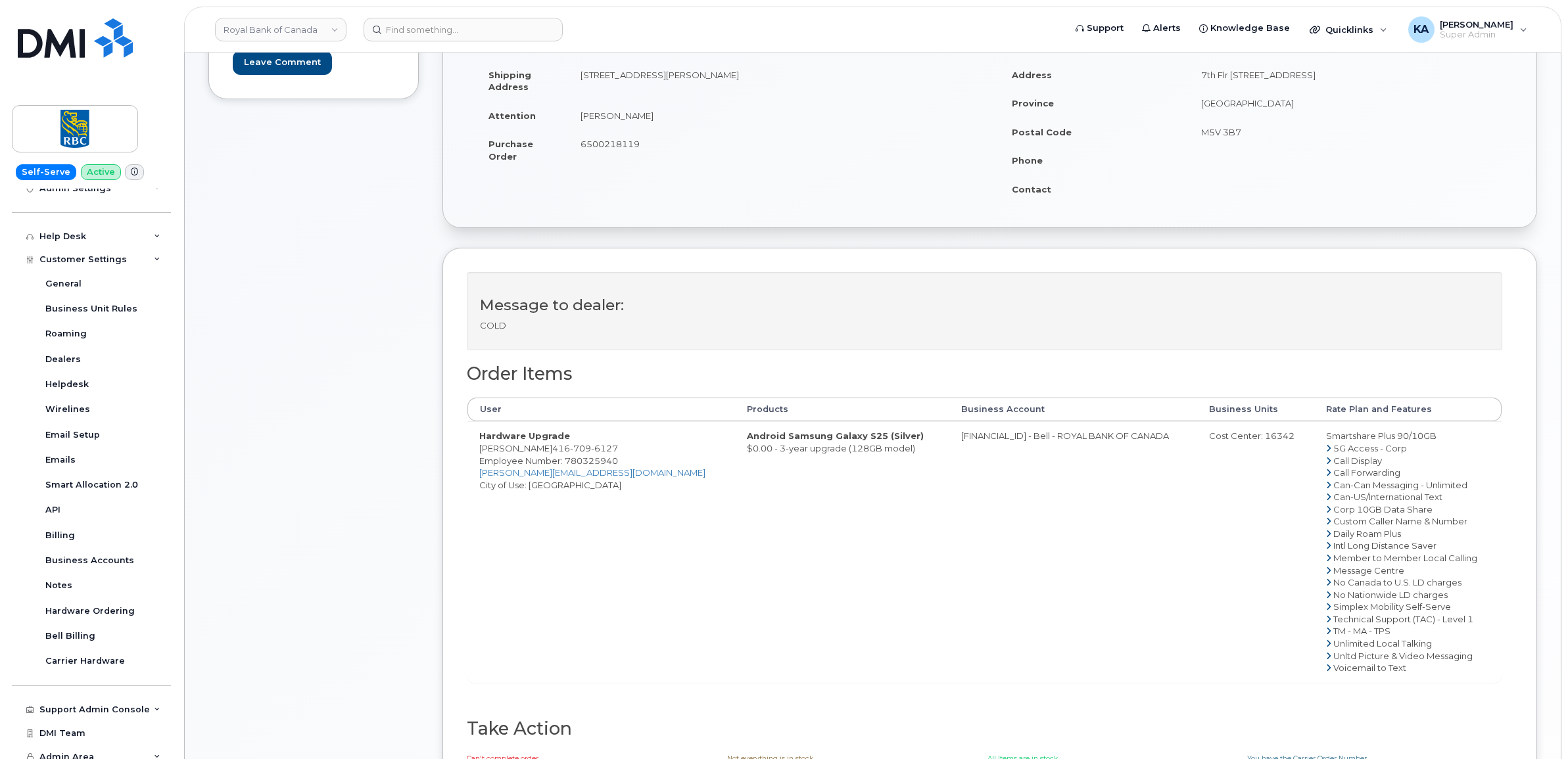
click at [1314, 435] on td "Smartshare Plus 90/10GB 5G Access - Corp Call Display Call Forwarding Can-Can M…" at bounding box center [1407, 551] width 187 height 260
drag, startPoint x: 1306, startPoint y: 436, endPoint x: 1315, endPoint y: 438, distance: 9.2
copy td "Smartshare Plus 90/10GB"
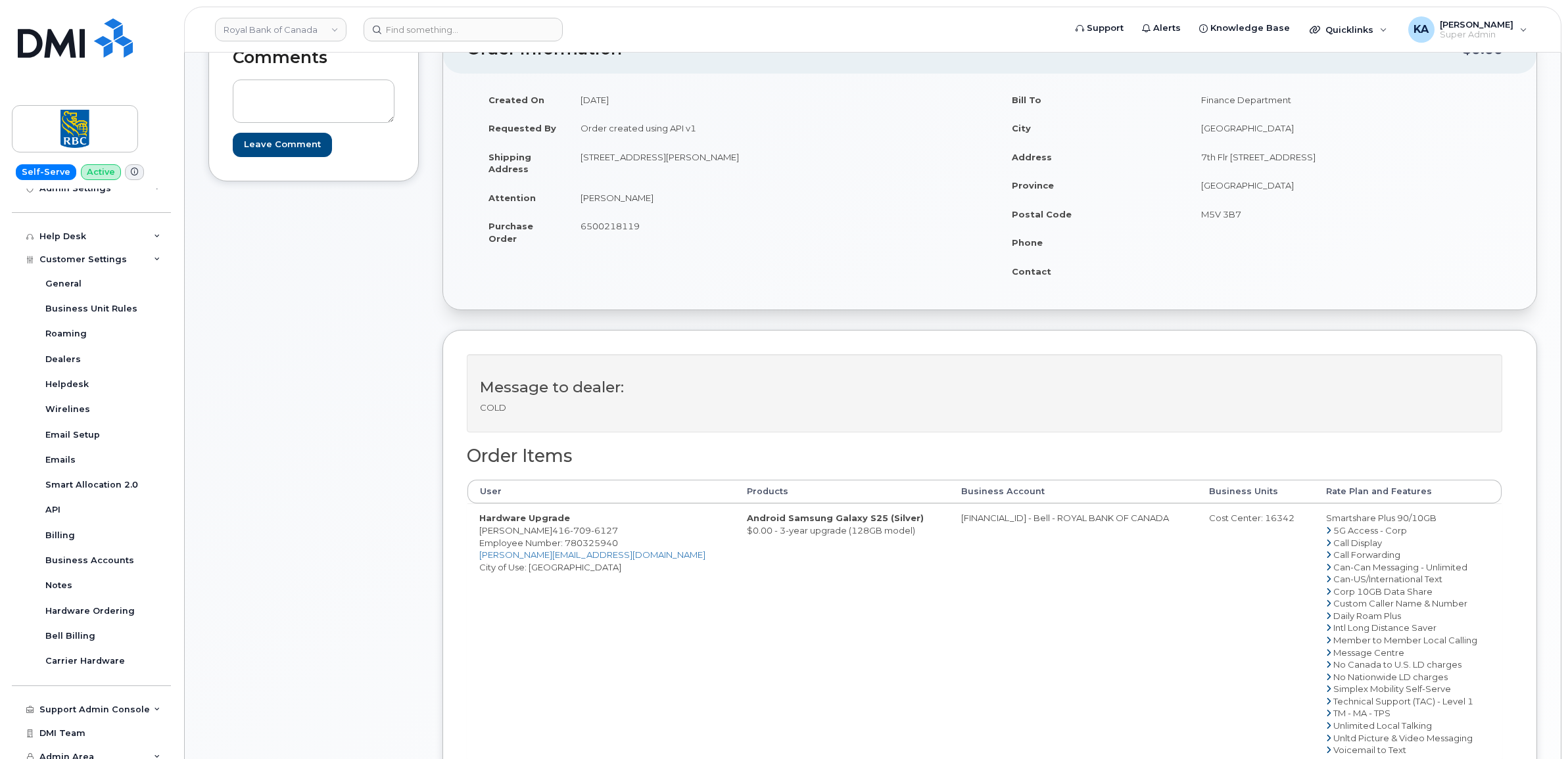
drag, startPoint x: 579, startPoint y: 229, endPoint x: 642, endPoint y: 235, distance: 63.3
click at [642, 235] on td "6500218119" at bounding box center [774, 232] width 411 height 40
drag, startPoint x: 642, startPoint y: 235, endPoint x: 632, endPoint y: 228, distance: 12.2
copy span "6500218119"
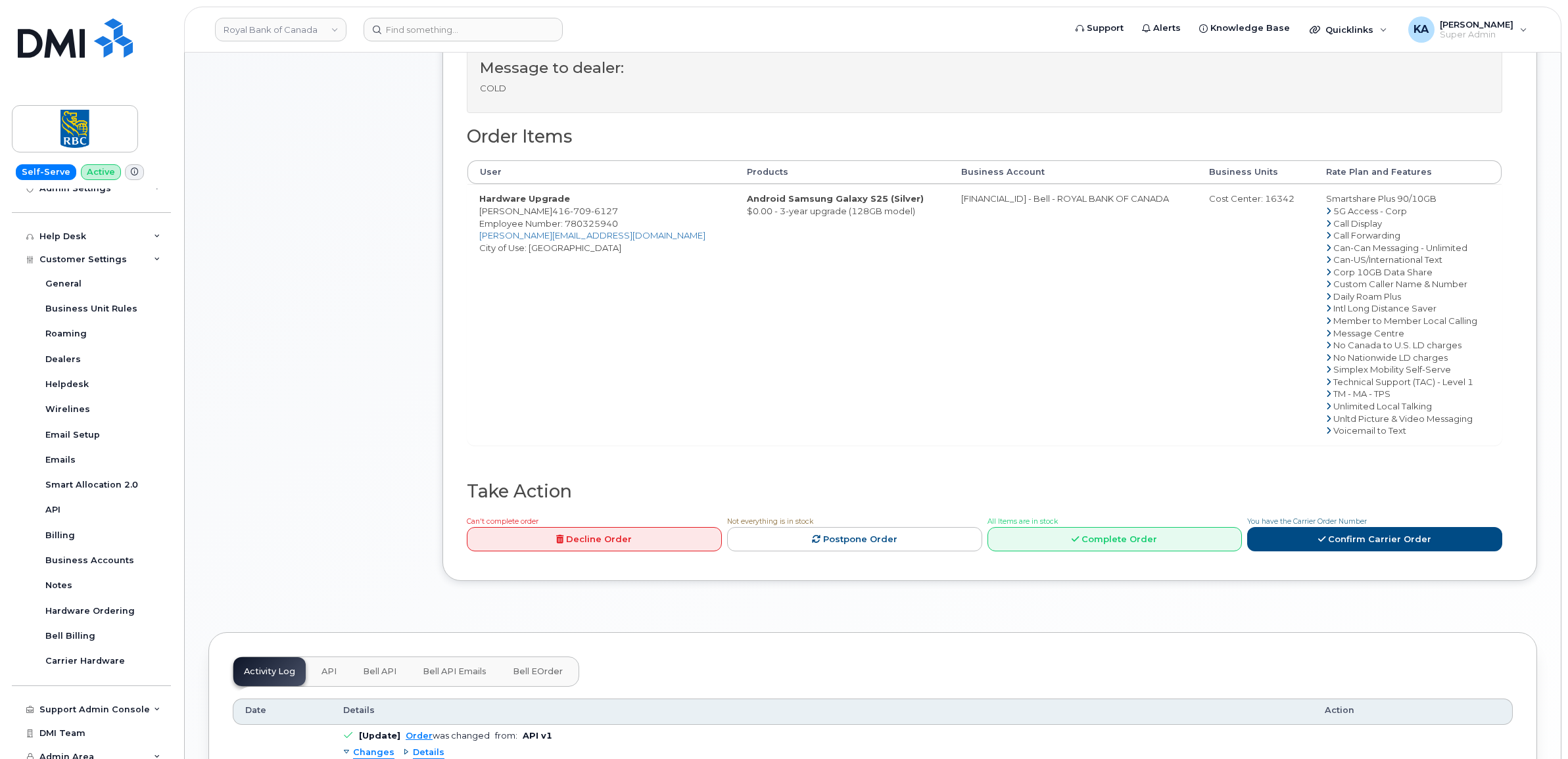
scroll to position [493, 0]
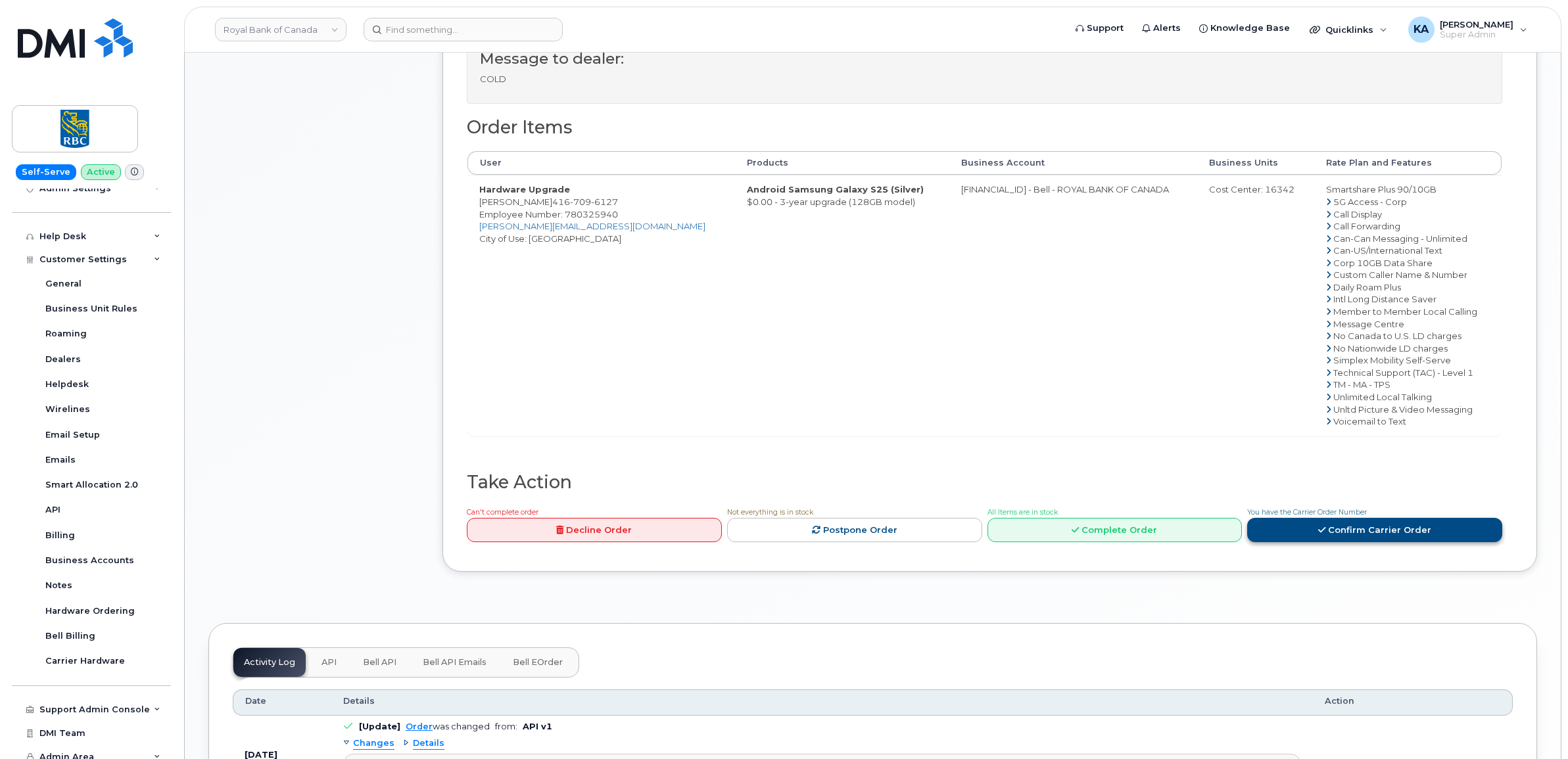
click at [1350, 529] on link "Confirm Carrier Order" at bounding box center [1374, 530] width 255 height 25
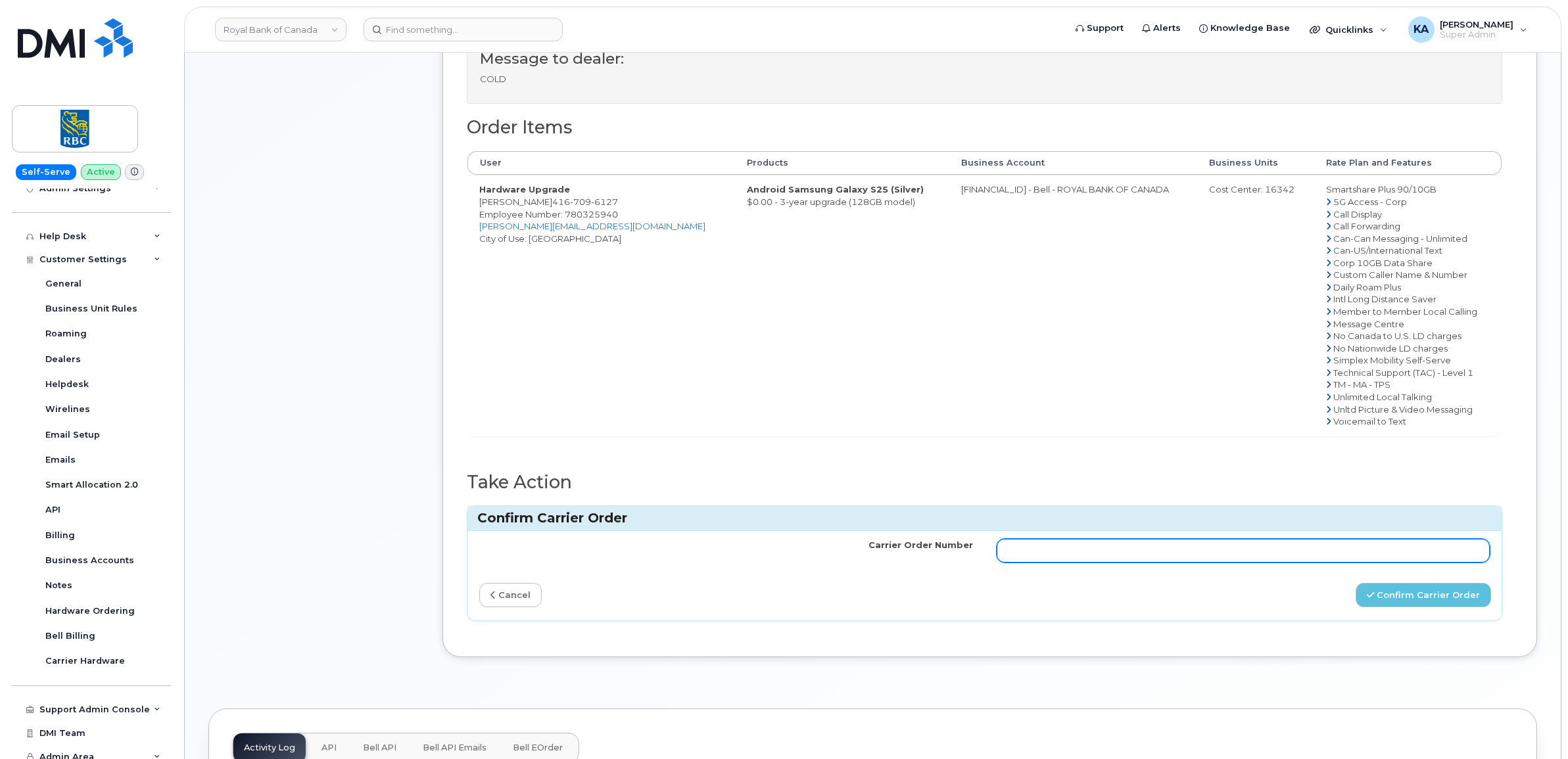
paste input "3006470"
type input "3006470"
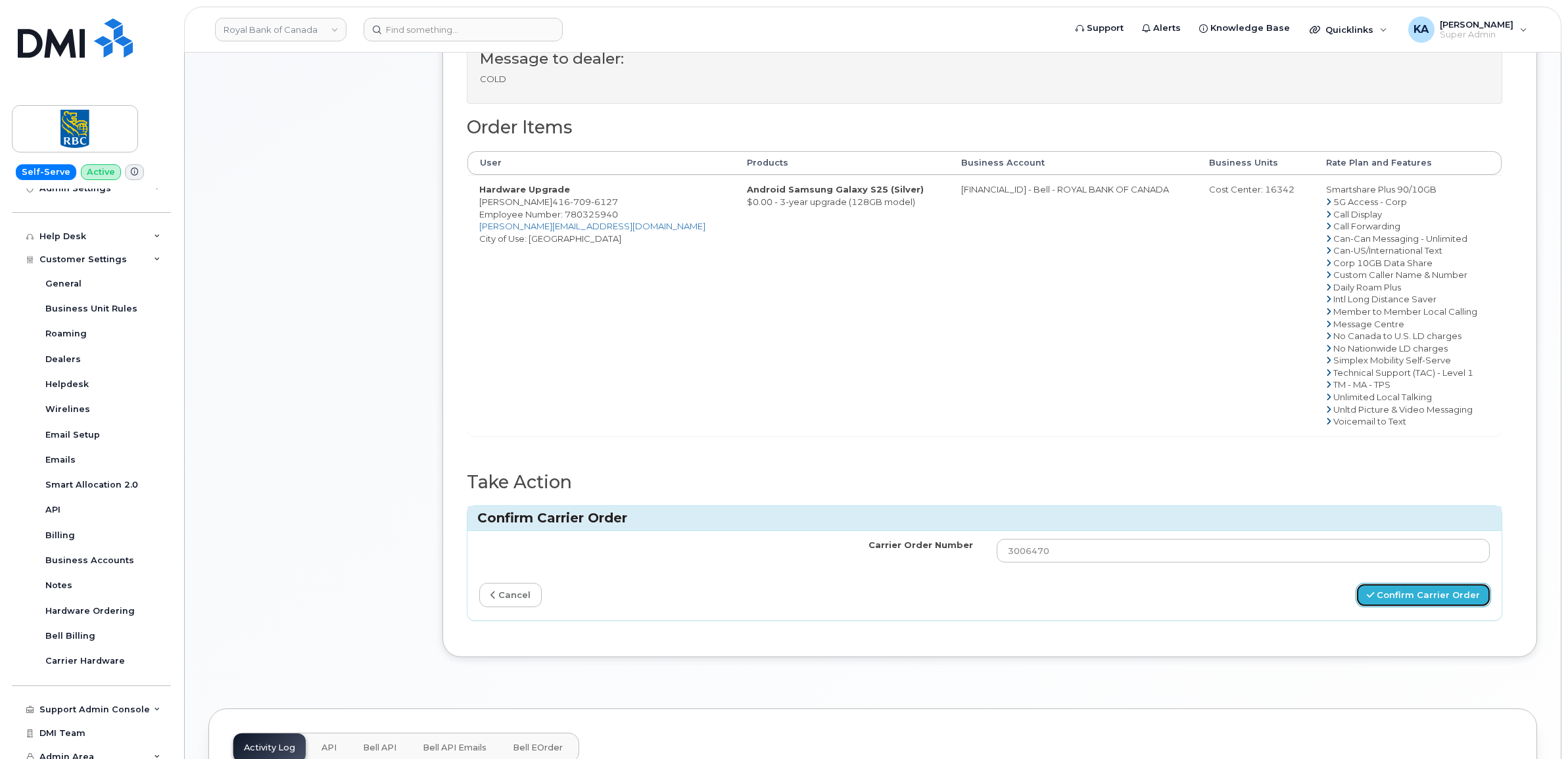
click at [1389, 597] on button "Confirm Carrier Order" at bounding box center [1423, 595] width 135 height 25
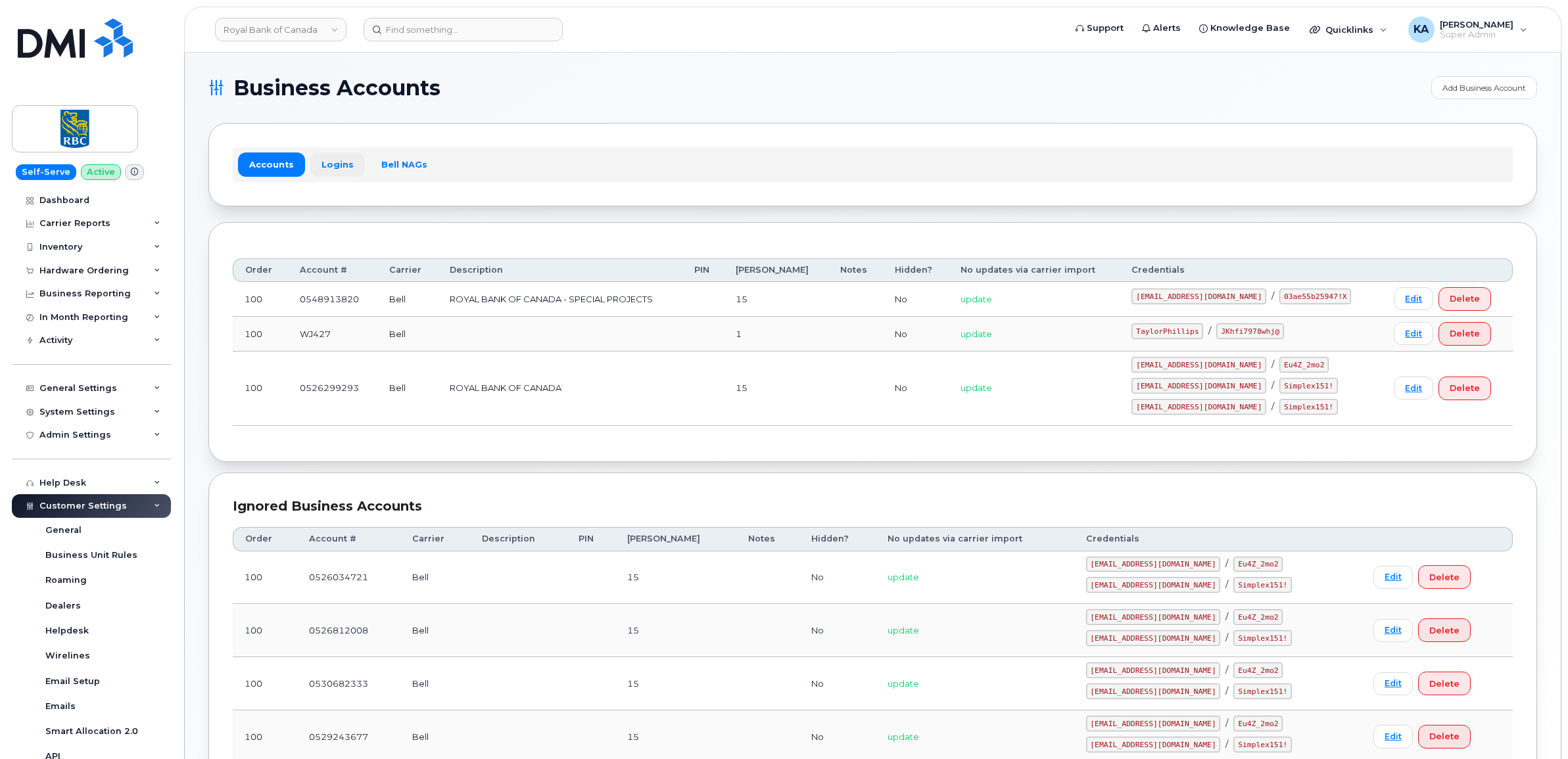
click at [326, 157] on link "Logins" at bounding box center [338, 165] width 54 height 24
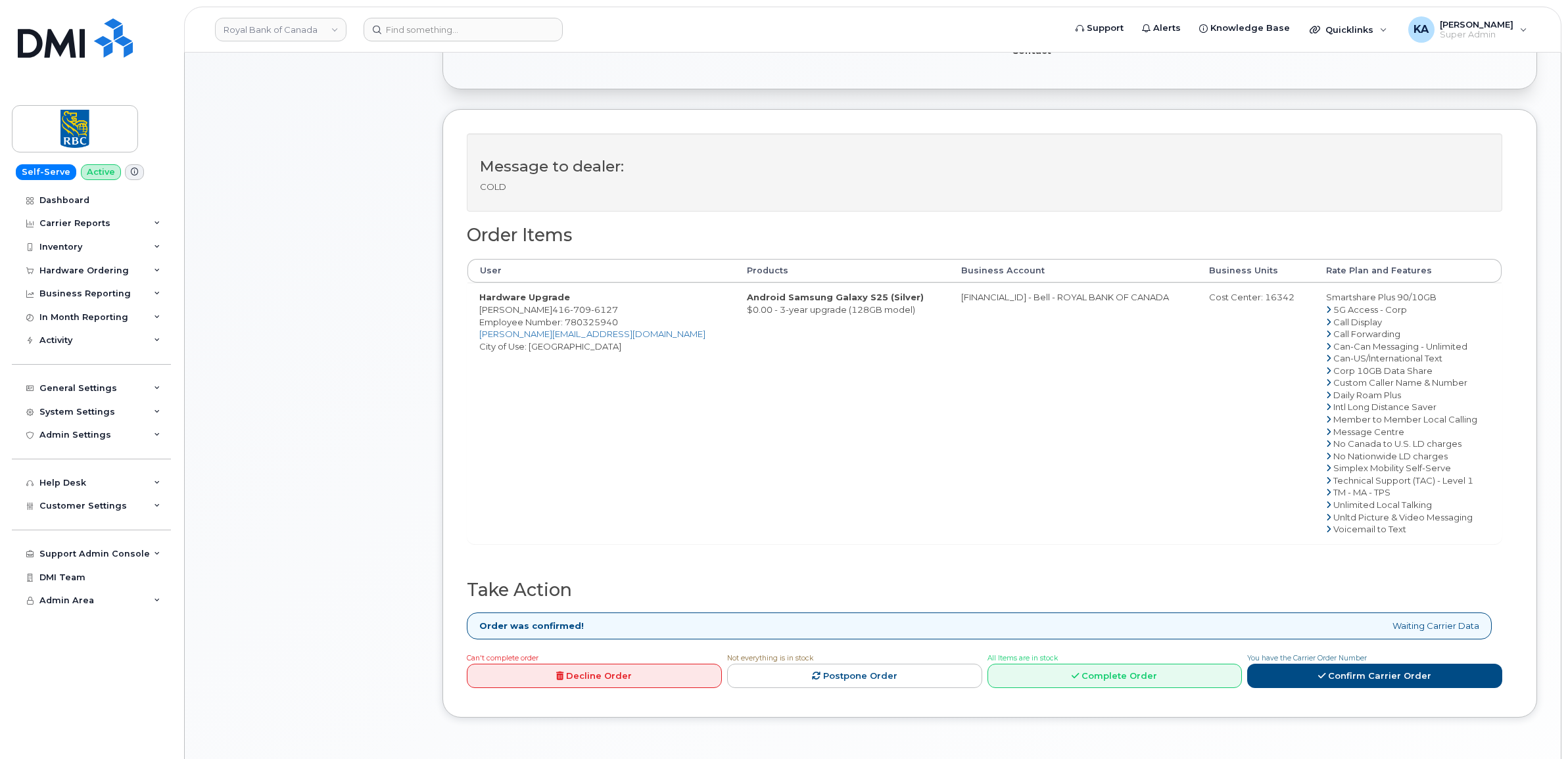
scroll to position [411, 0]
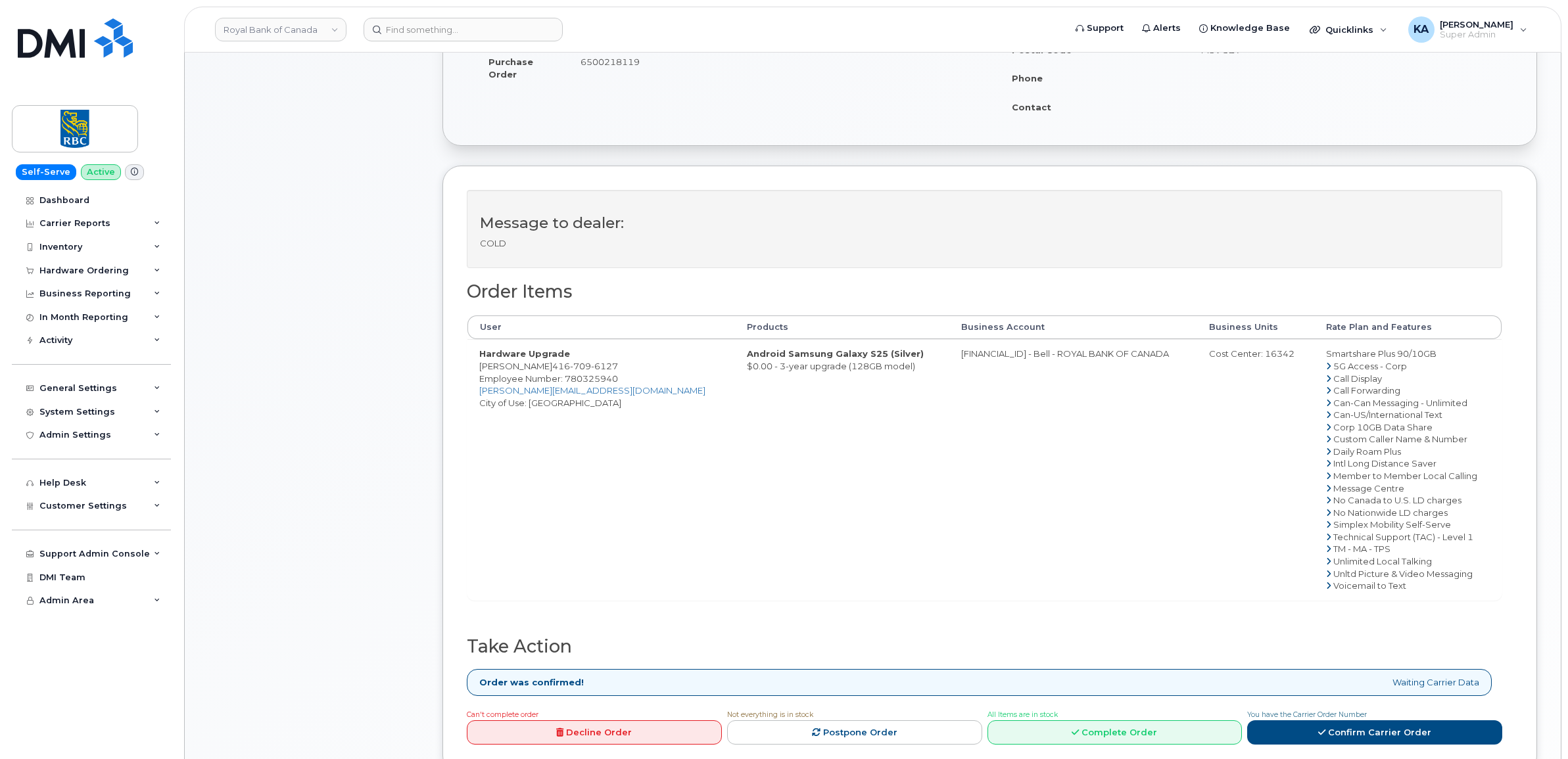
scroll to position [247, 0]
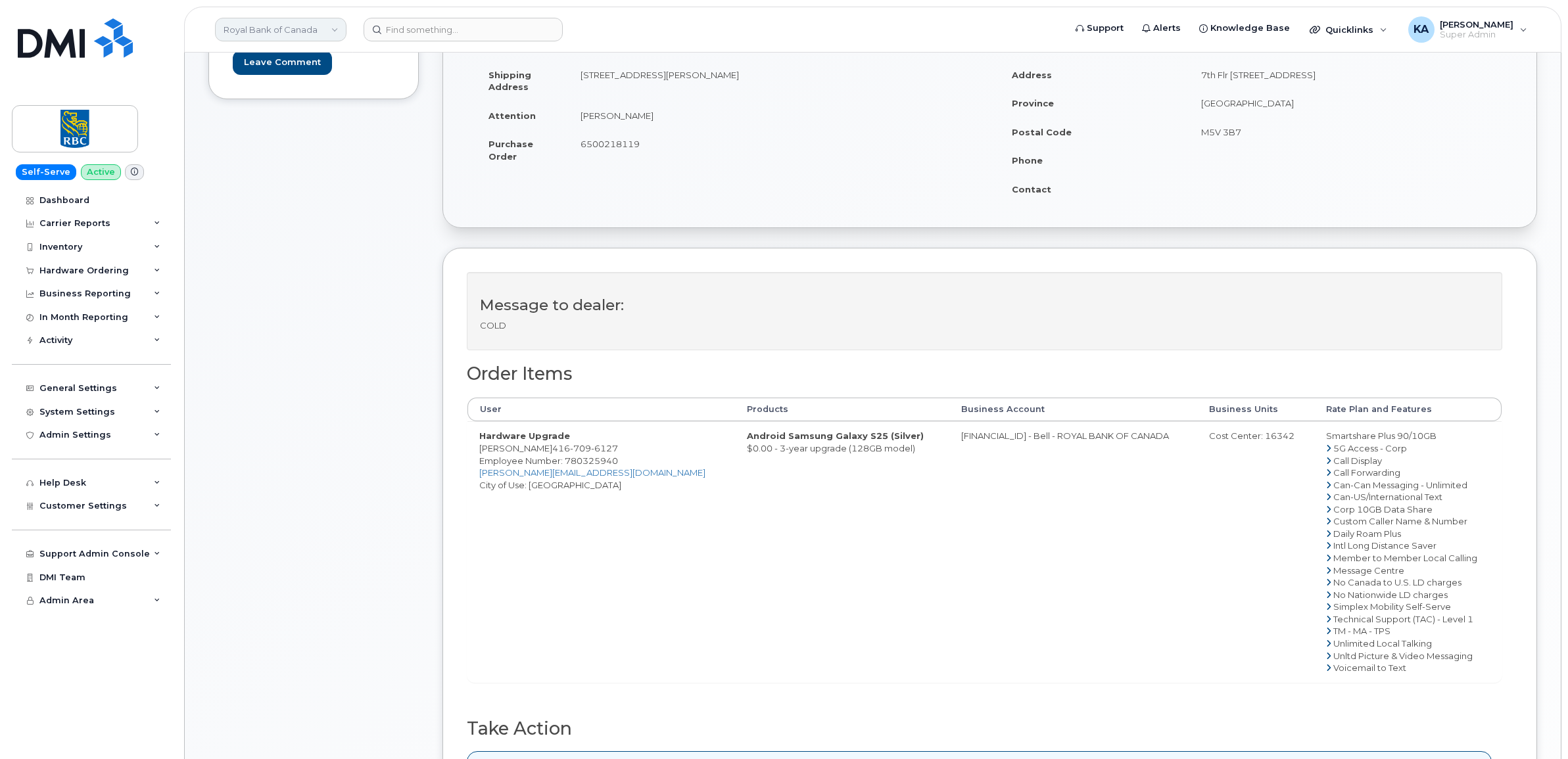
click at [330, 34] on link "Royal Bank of Canada" at bounding box center [281, 30] width 131 height 24
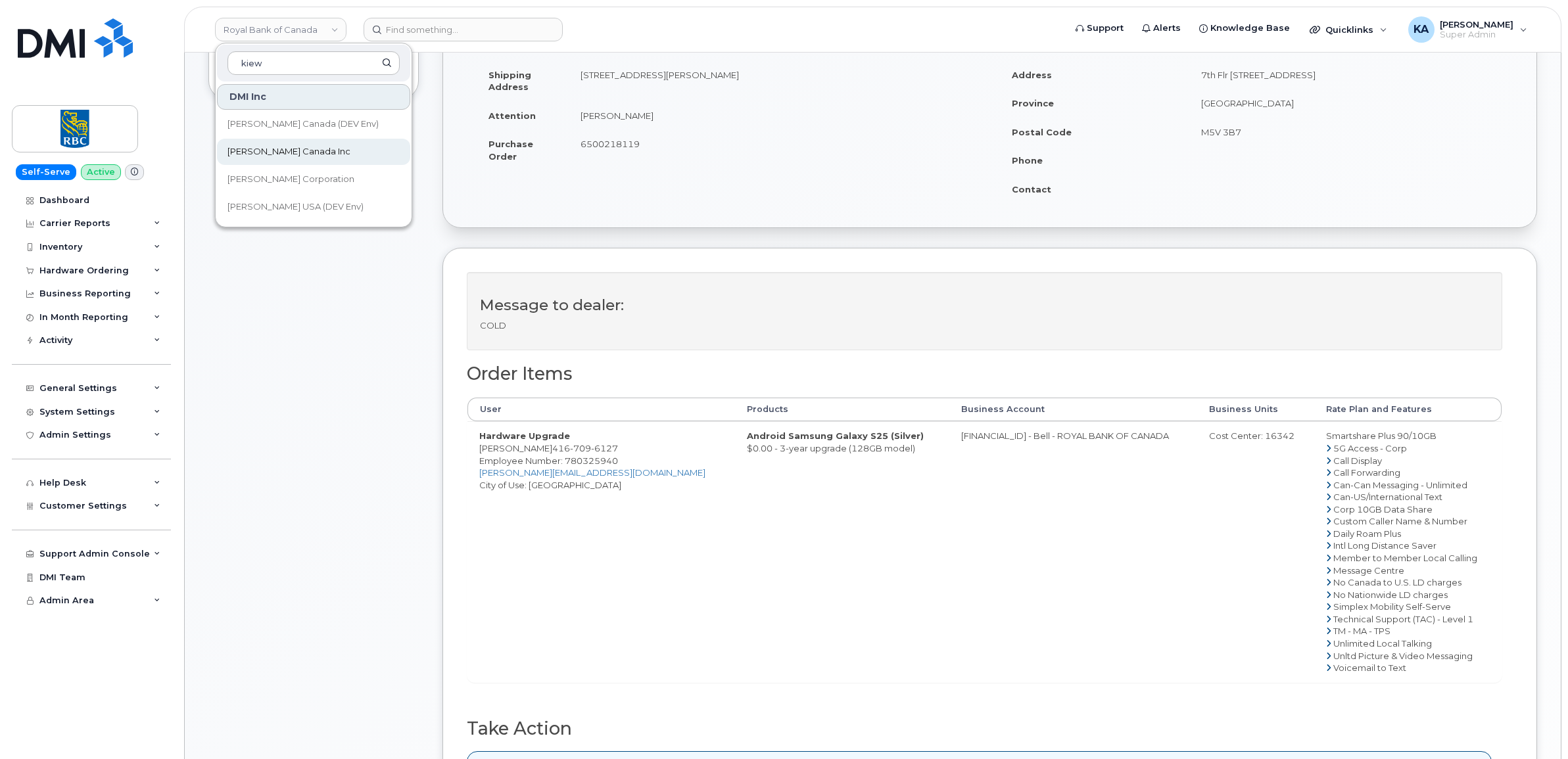
type input "kiew"
click at [293, 149] on span "[PERSON_NAME] Canada Inc" at bounding box center [289, 152] width 123 height 13
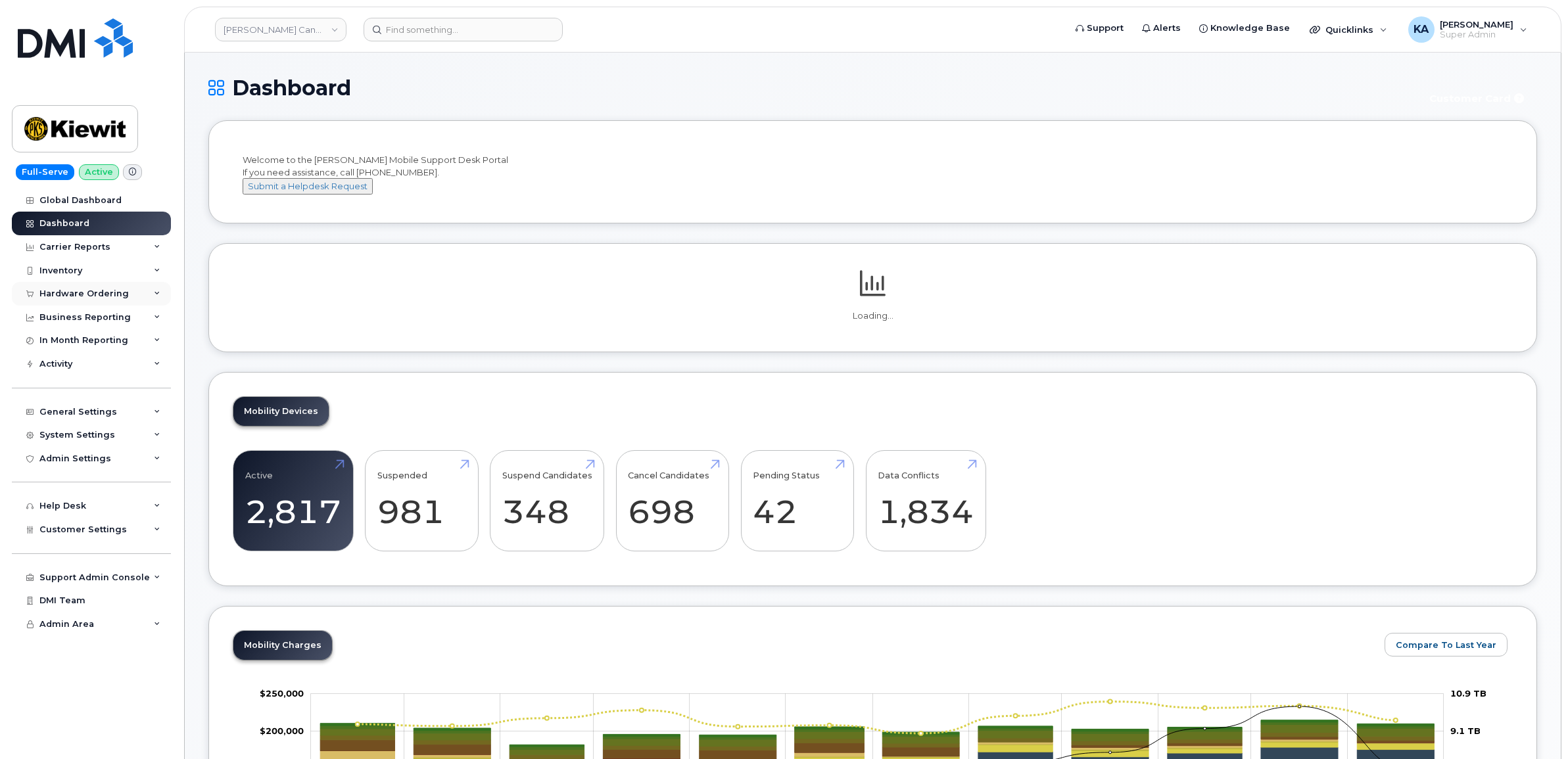
click at [127, 297] on div "Hardware Ordering" at bounding box center [92, 294] width 159 height 24
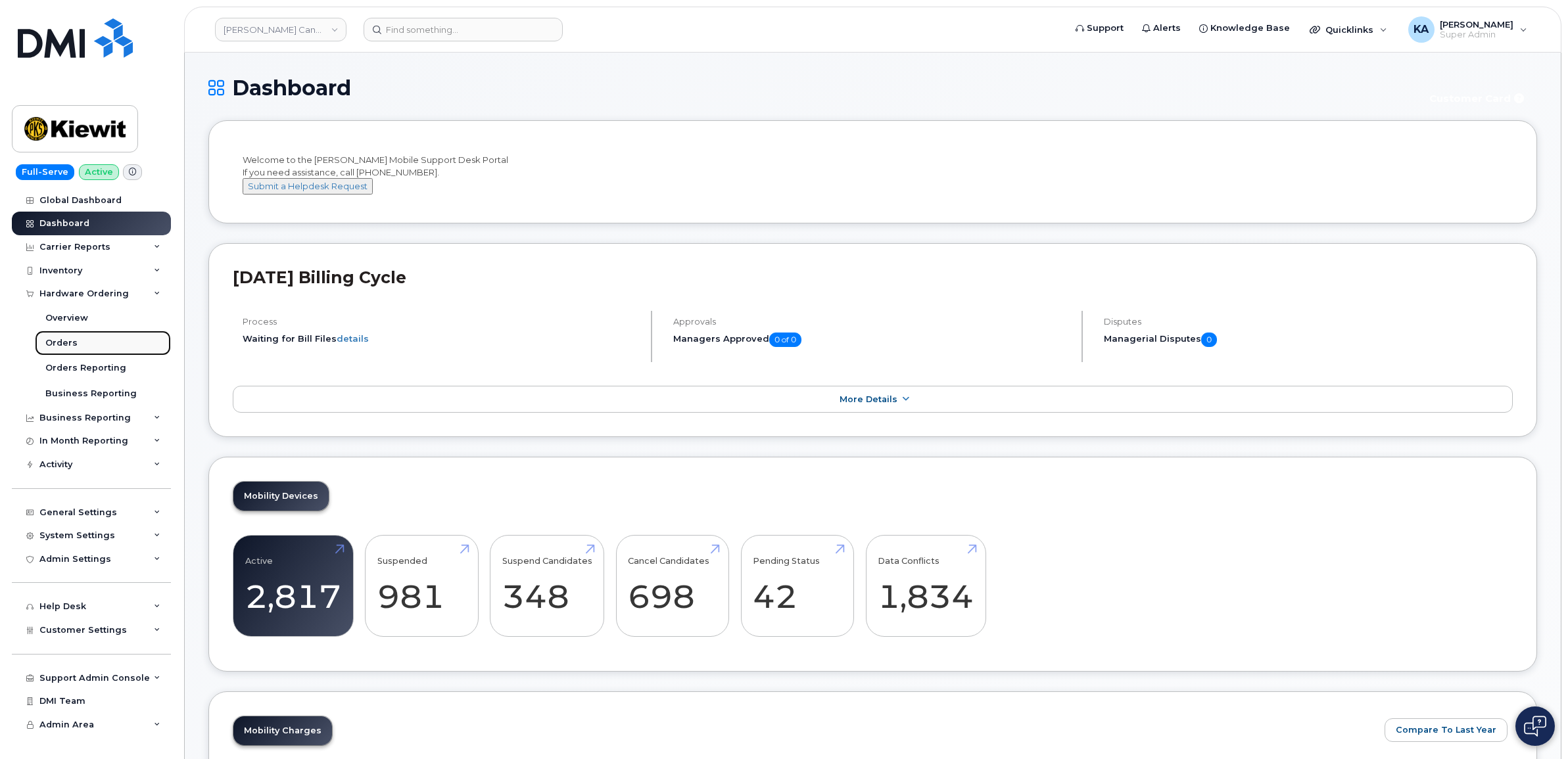
click at [53, 342] on div "Orders" at bounding box center [61, 343] width 33 height 12
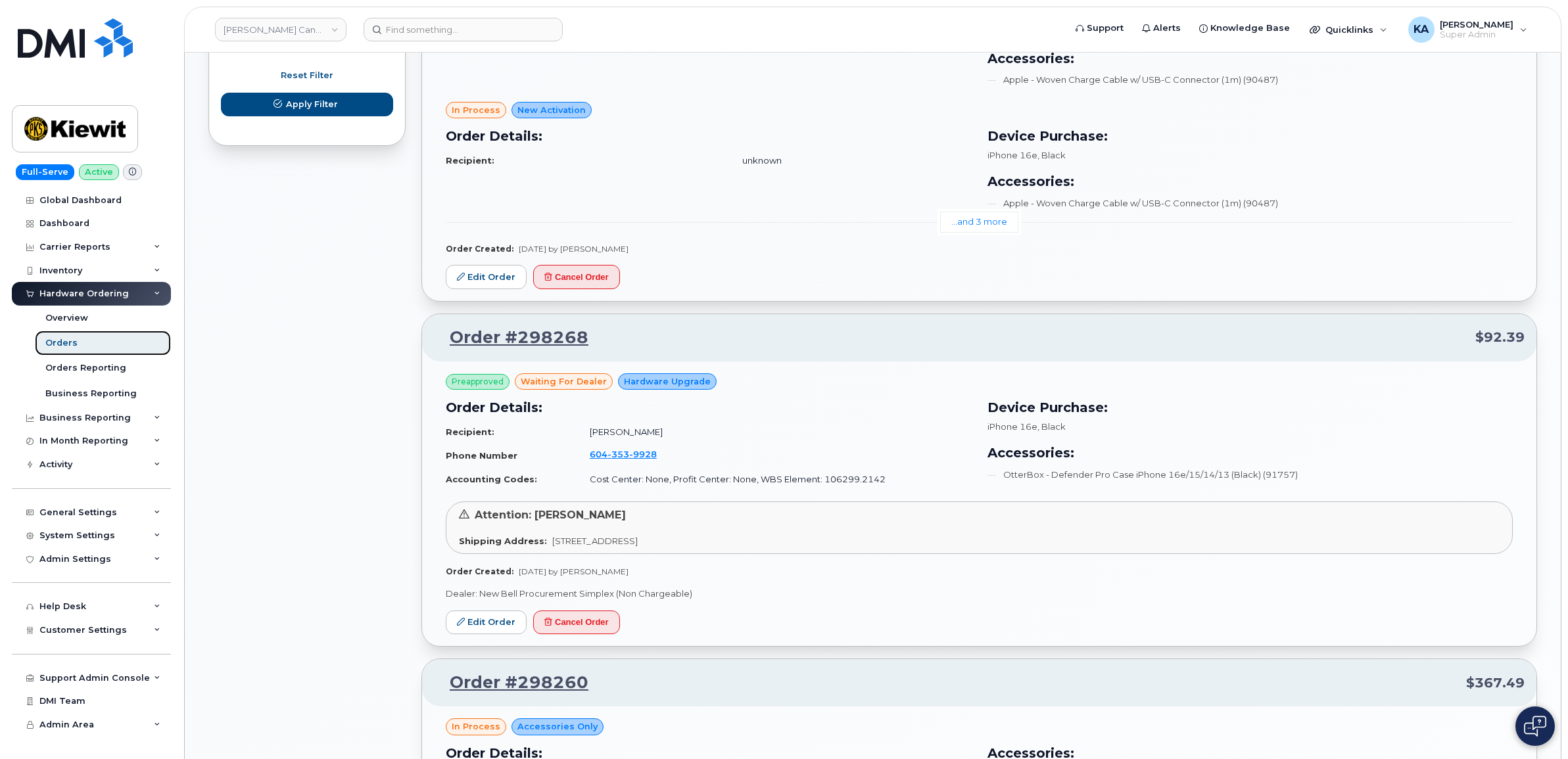
scroll to position [904, 0]
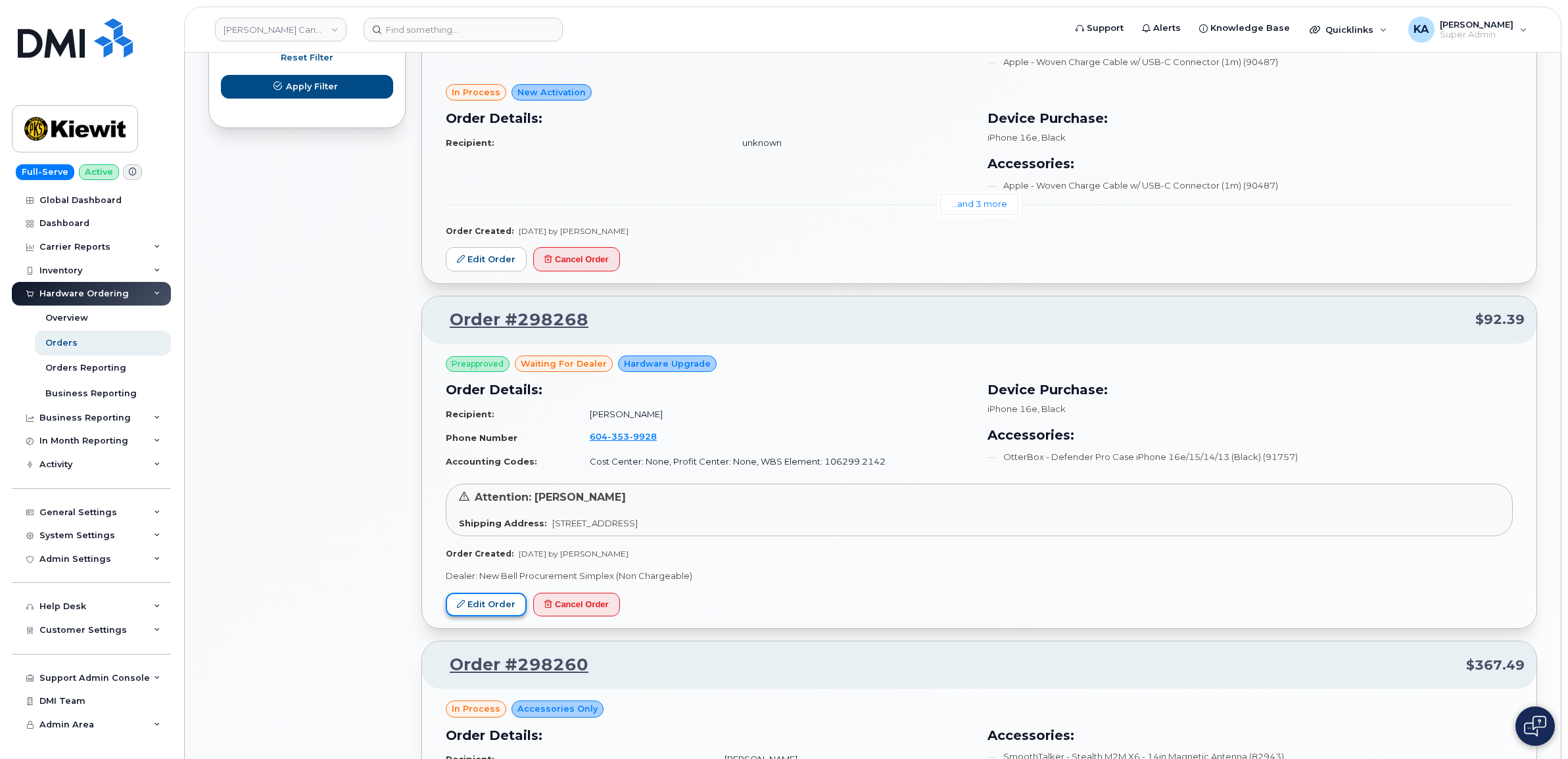
click at [481, 605] on link "Edit Order" at bounding box center [486, 605] width 81 height 25
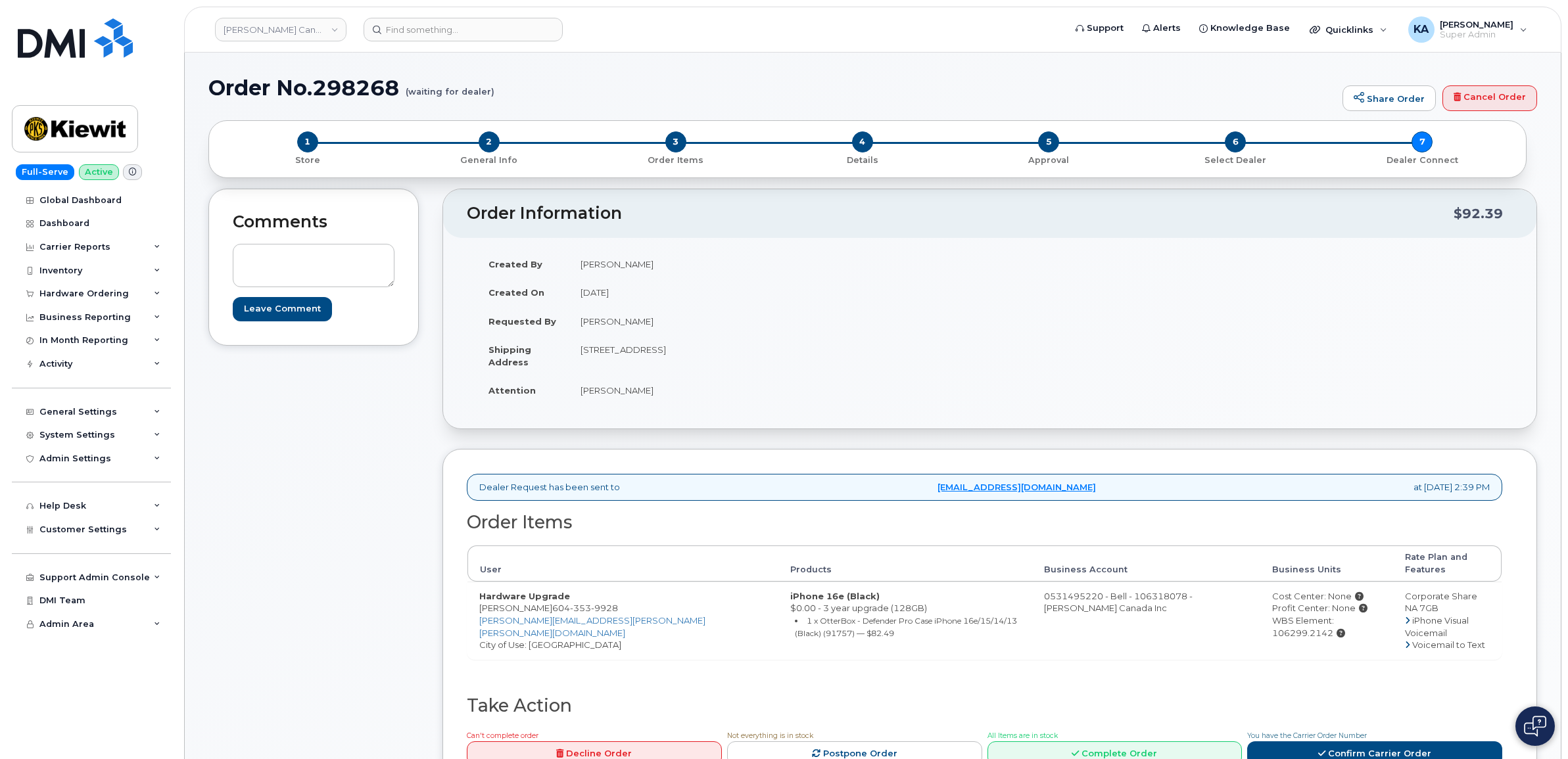
scroll to position [82, 0]
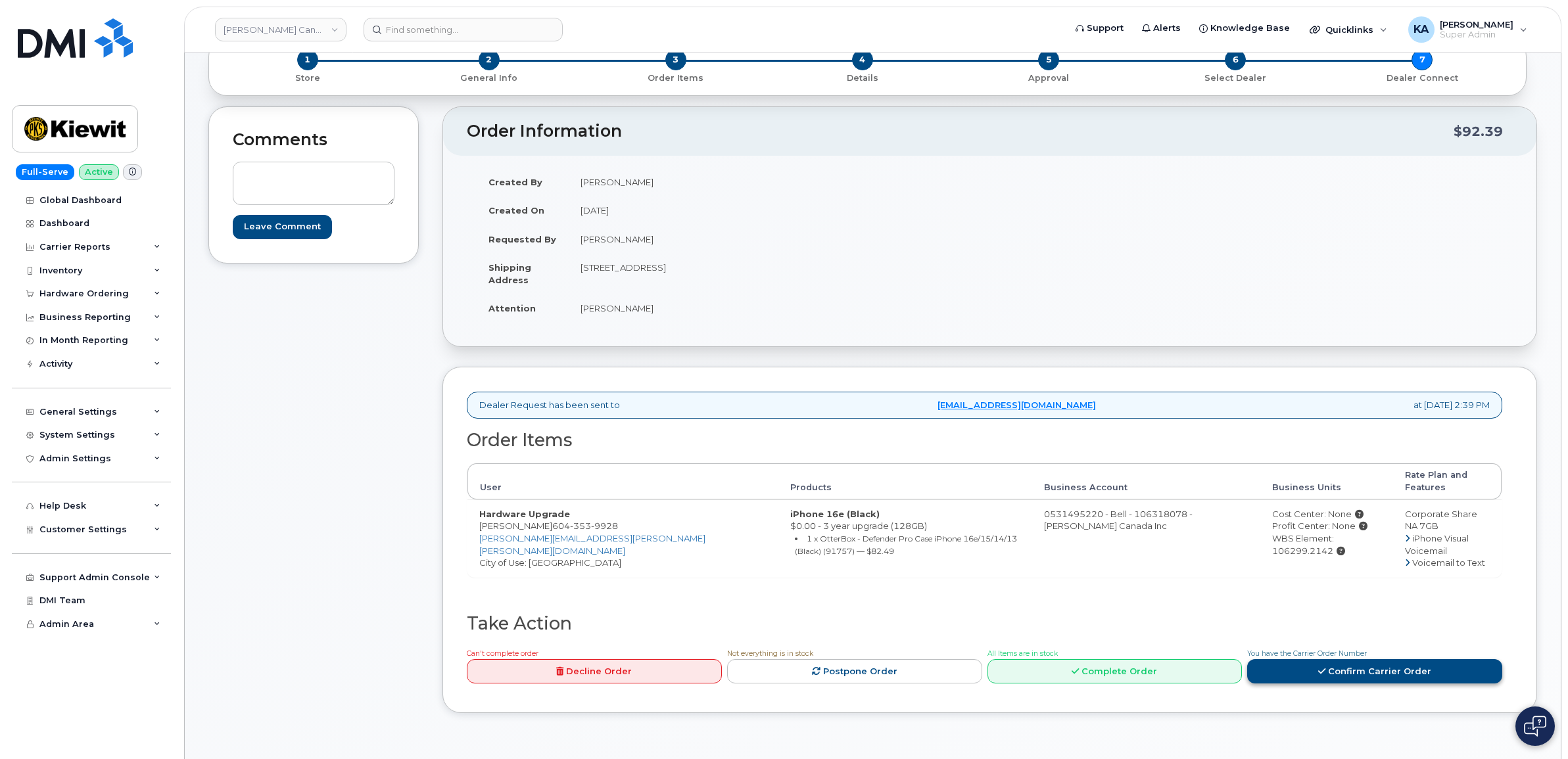
click at [1325, 662] on link "Confirm Carrier Order" at bounding box center [1374, 671] width 255 height 25
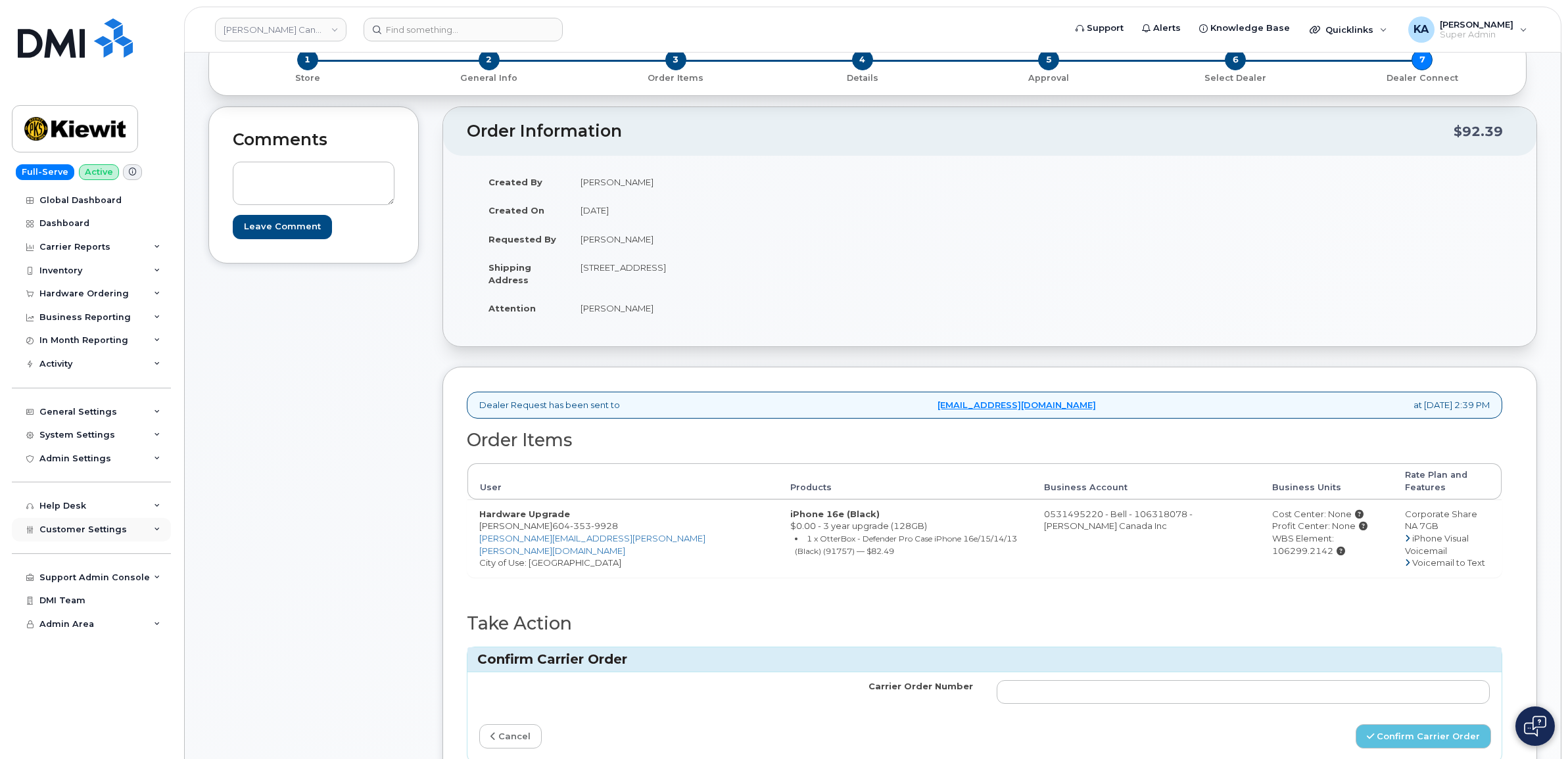
click at [104, 534] on span "Customer Settings" at bounding box center [83, 529] width 88 height 10
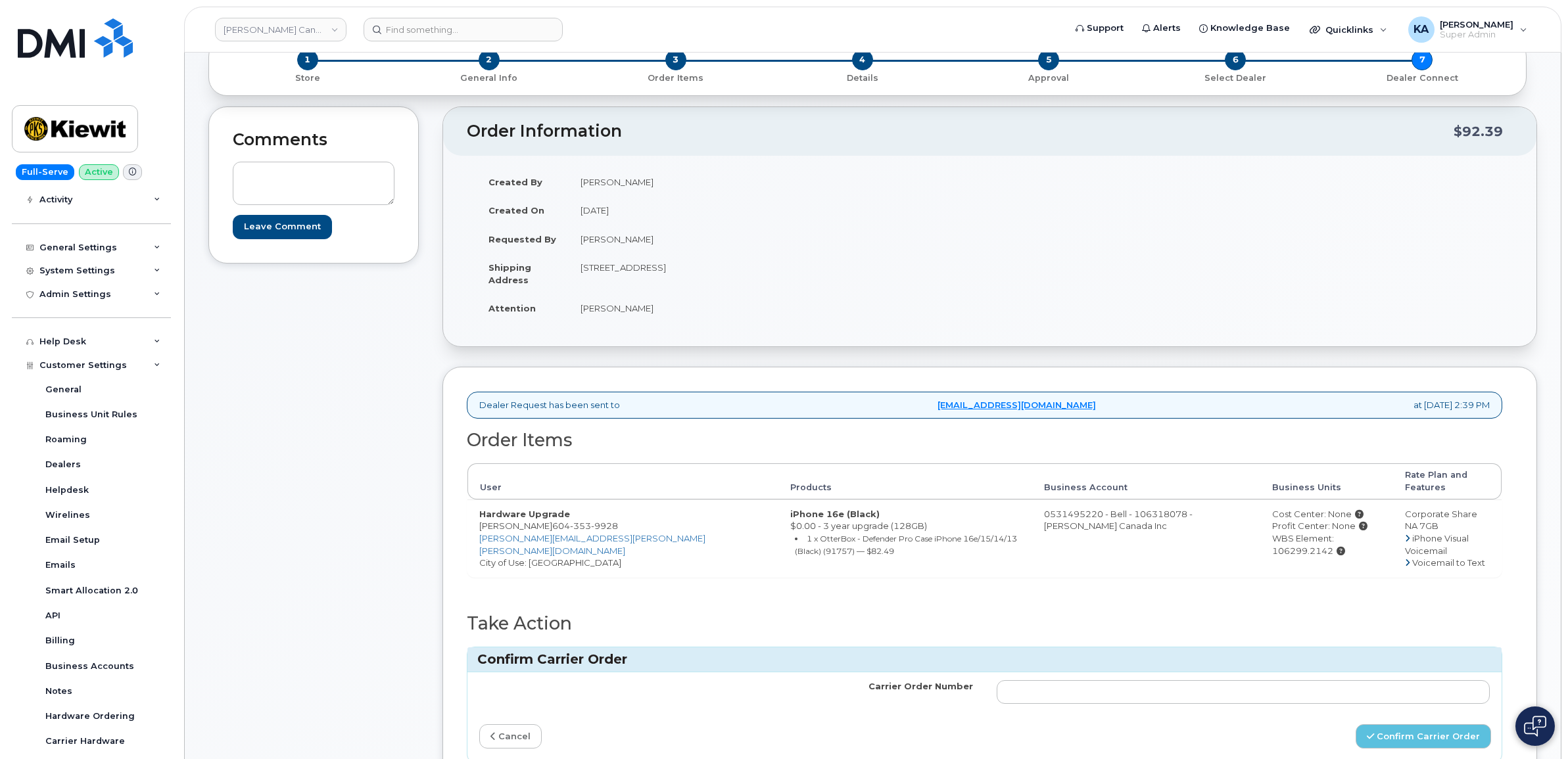
scroll to position [165, 0]
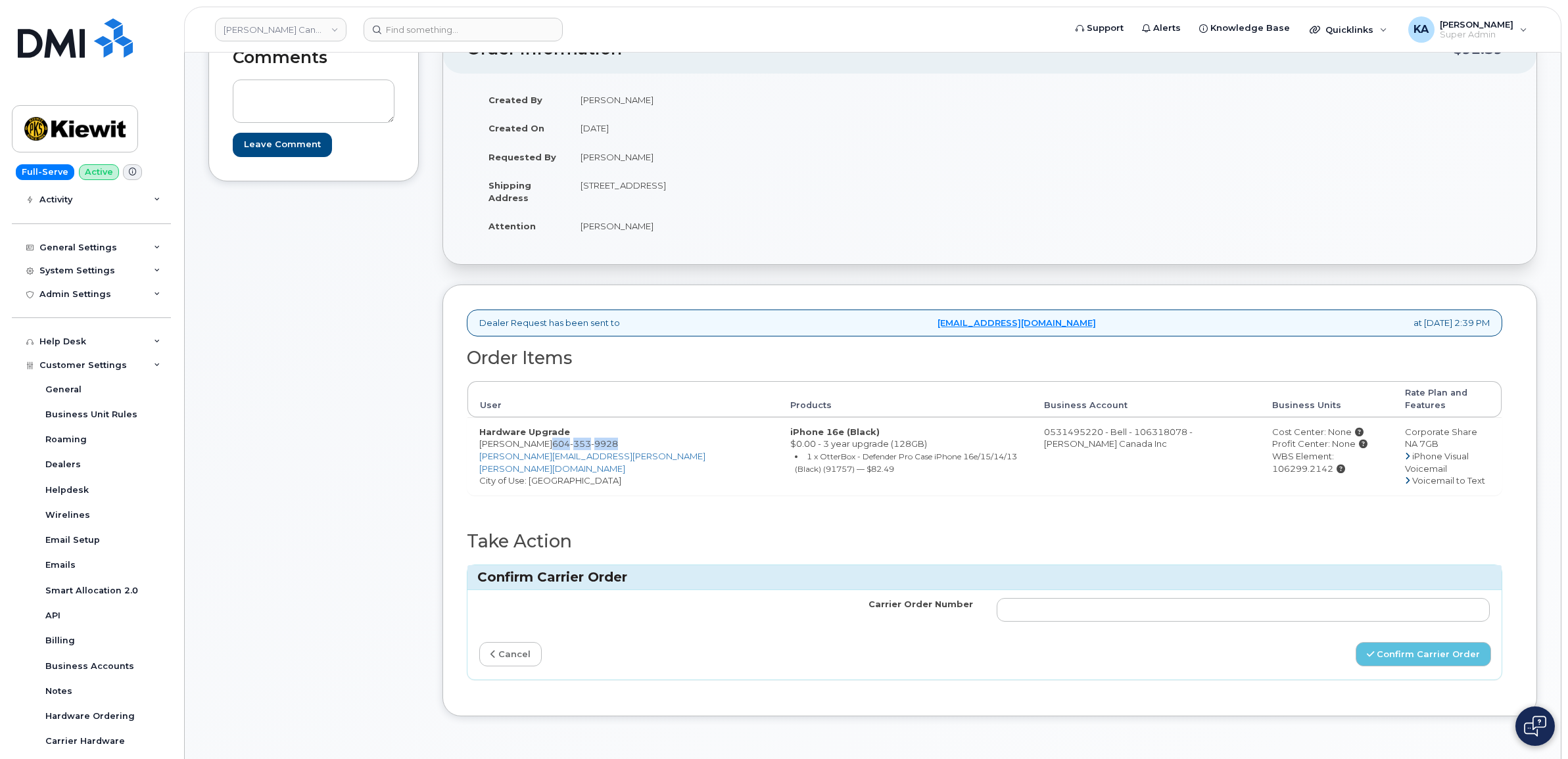
drag, startPoint x: 611, startPoint y: 434, endPoint x: 543, endPoint y: 432, distance: 68.0
click at [543, 432] on td "Hardware Upgrade Kyle Thomson 604 353 9928 KYLE.THOMSON@KIEWIT.COM City of Use:…" at bounding box center [622, 456] width 311 height 78
copy span "604 353 9928"
drag, startPoint x: 477, startPoint y: 436, endPoint x: 535, endPoint y: 436, distance: 58.0
click at [539, 438] on td "Hardware Upgrade Kyle Thomson 604 353 9928 KYLE.THOMSON@KIEWIT.COM City of Use:…" at bounding box center [622, 456] width 311 height 78
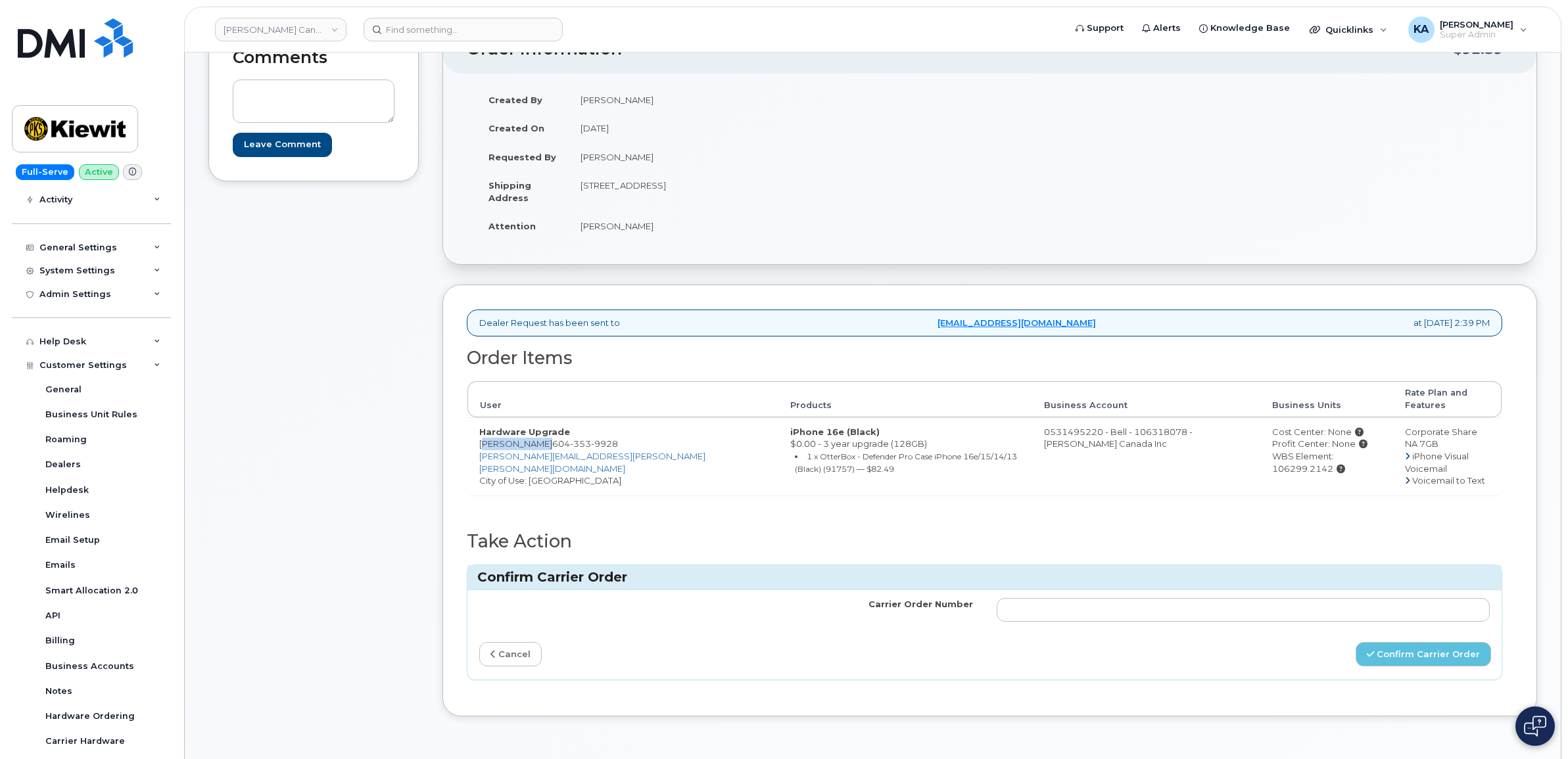
drag, startPoint x: 535, startPoint y: 436, endPoint x: 527, endPoint y: 434, distance: 8.2
copy td "[PERSON_NAME]"
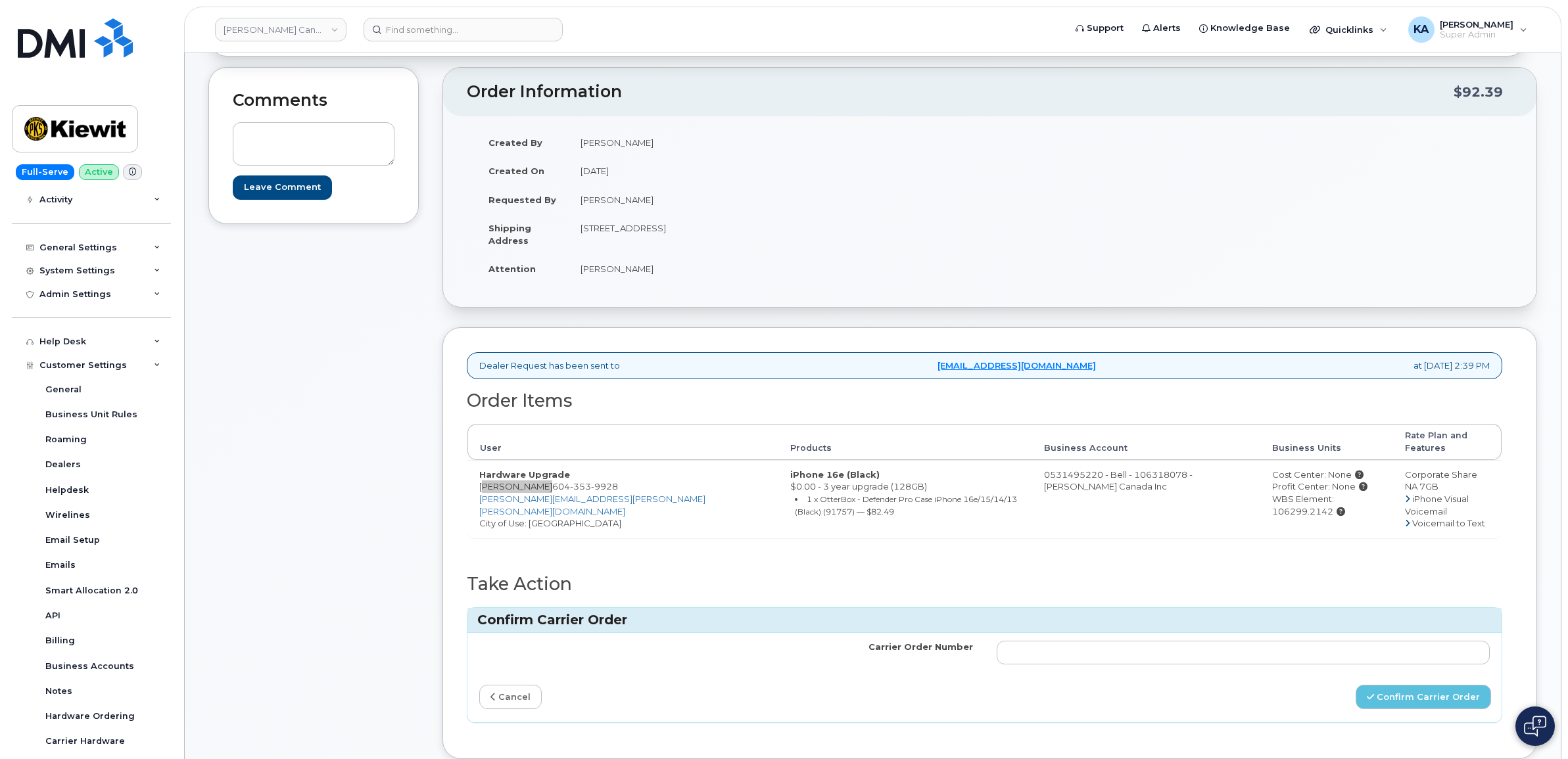
scroll to position [82, 0]
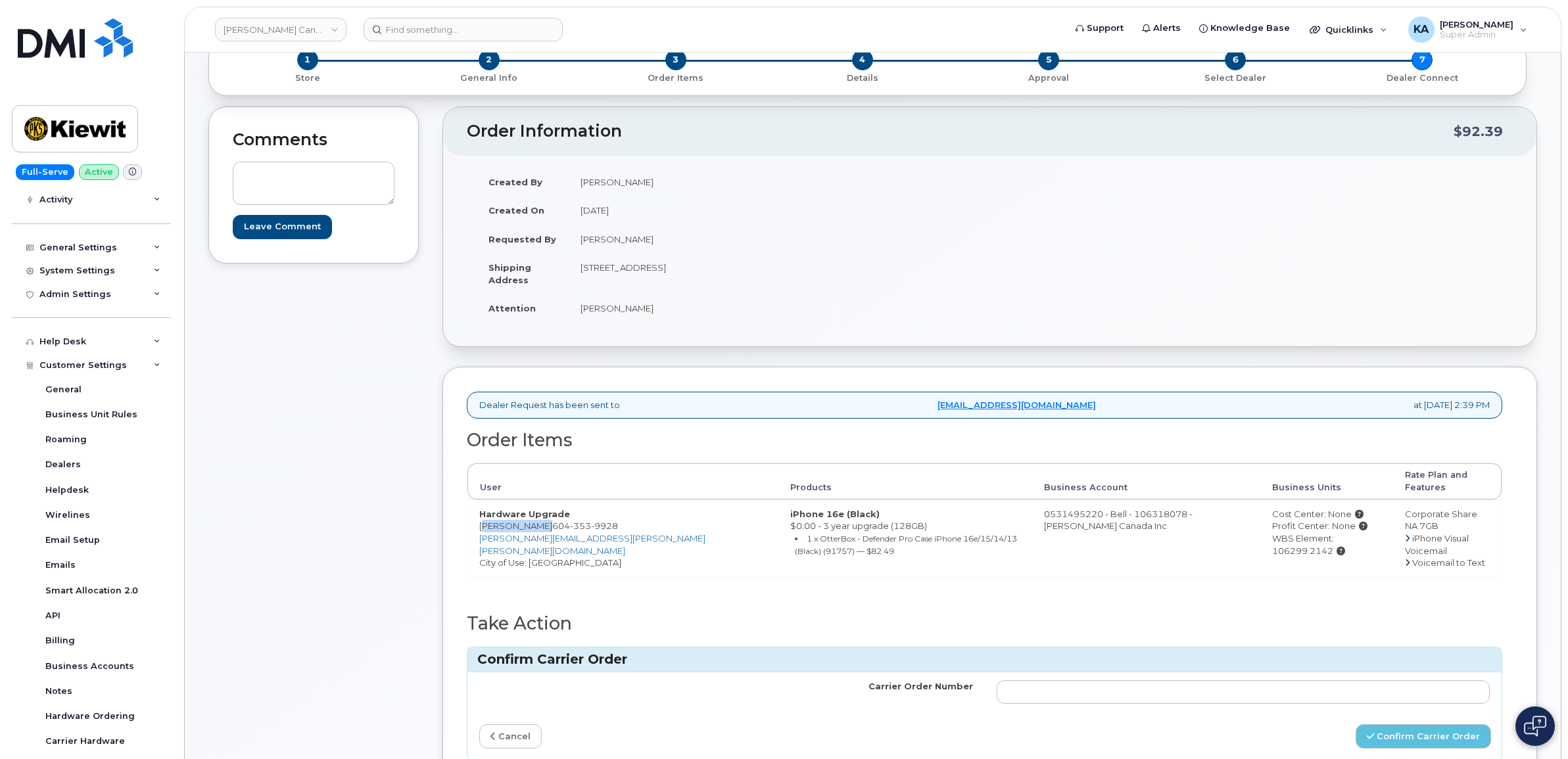
drag, startPoint x: 581, startPoint y: 268, endPoint x: 665, endPoint y: 271, distance: 84.1
click at [665, 271] on td "[STREET_ADDRESS]" at bounding box center [774, 273] width 411 height 40
copy td "1950 Brigantine Dr"
drag, startPoint x: 737, startPoint y: 270, endPoint x: 776, endPoint y: 267, distance: 39.1
click at [776, 267] on td "1950 Brigantine Dr COQUITLAM BC V3K 7B5 CANADA" at bounding box center [774, 273] width 411 height 40
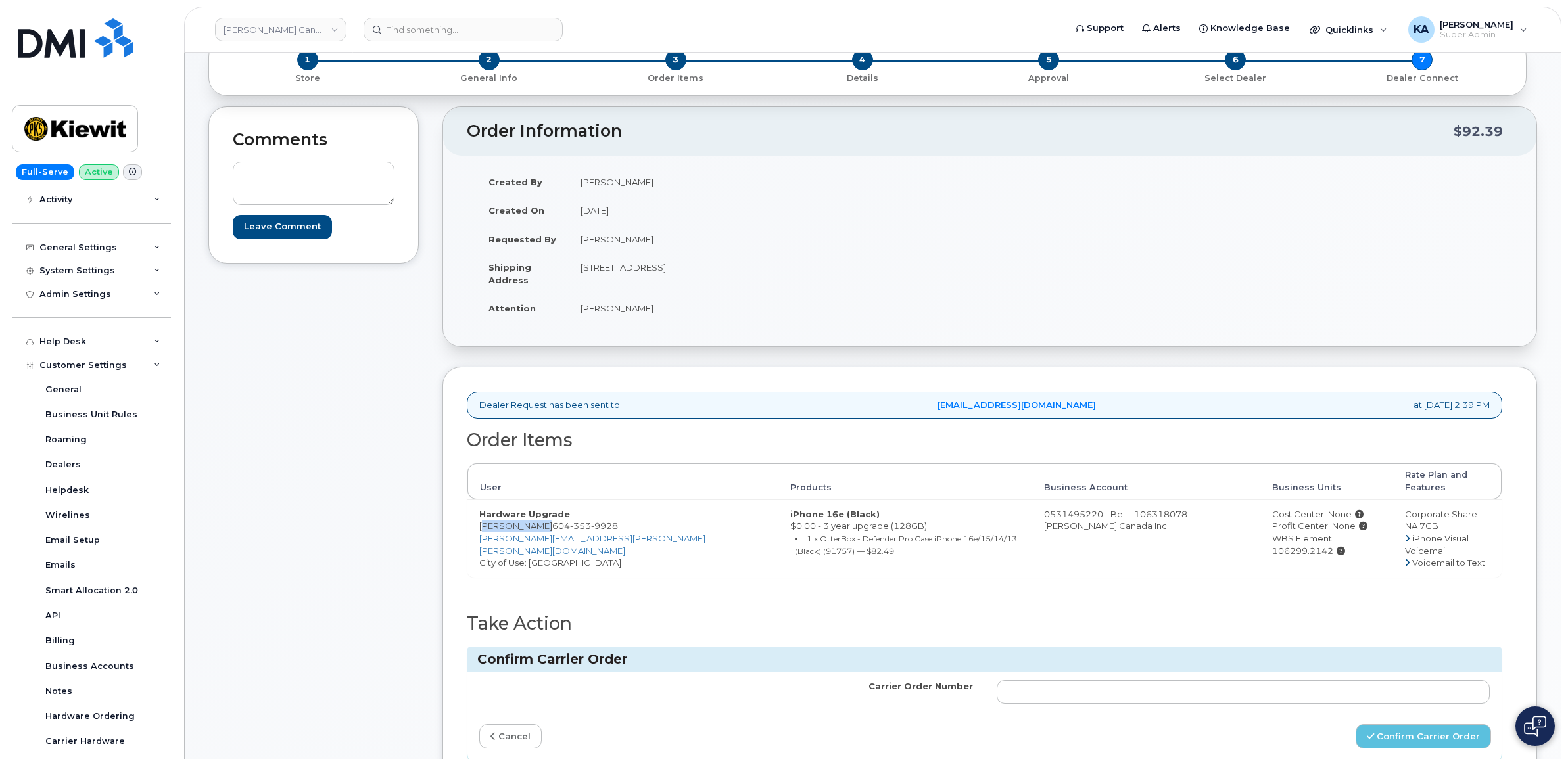
copy td "V3K 7B5"
drag, startPoint x: 577, startPoint y: 310, endPoint x: 642, endPoint y: 314, distance: 65.1
click at [642, 314] on td "Kyle Thomson" at bounding box center [774, 309] width 411 height 29
drag, startPoint x: 642, startPoint y: 314, endPoint x: 622, endPoint y: 313, distance: 20.0
copy td "Kyle Thomson"
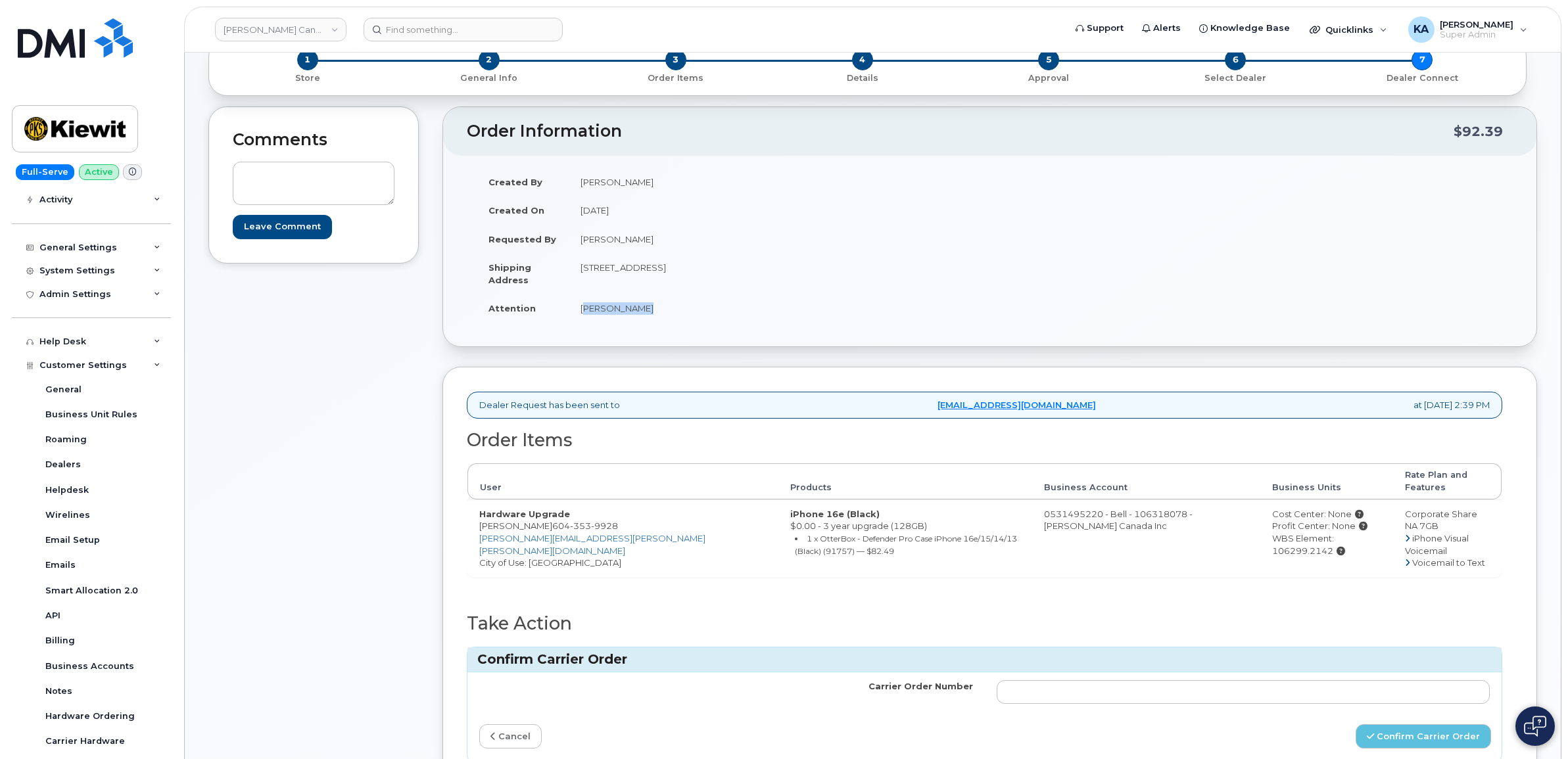
drag, startPoint x: 1226, startPoint y: 527, endPoint x: 1350, endPoint y: 529, distance: 124.0
click at [1351, 532] on div "WBS Element: 106299.2142" at bounding box center [1326, 544] width 109 height 25
copy div "WBS Element: 106299.2142"
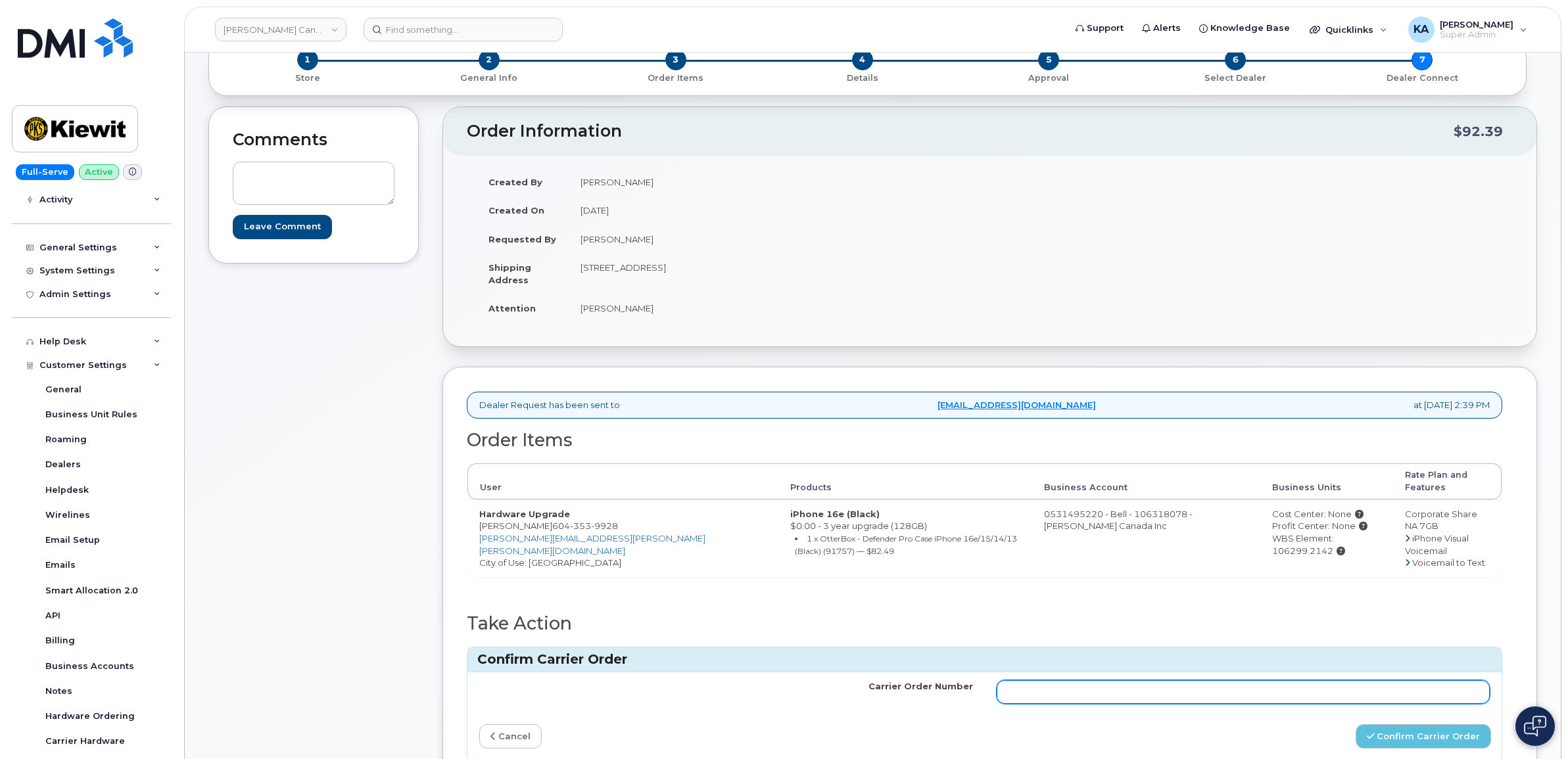
paste input "3006486"
type input "3006486"
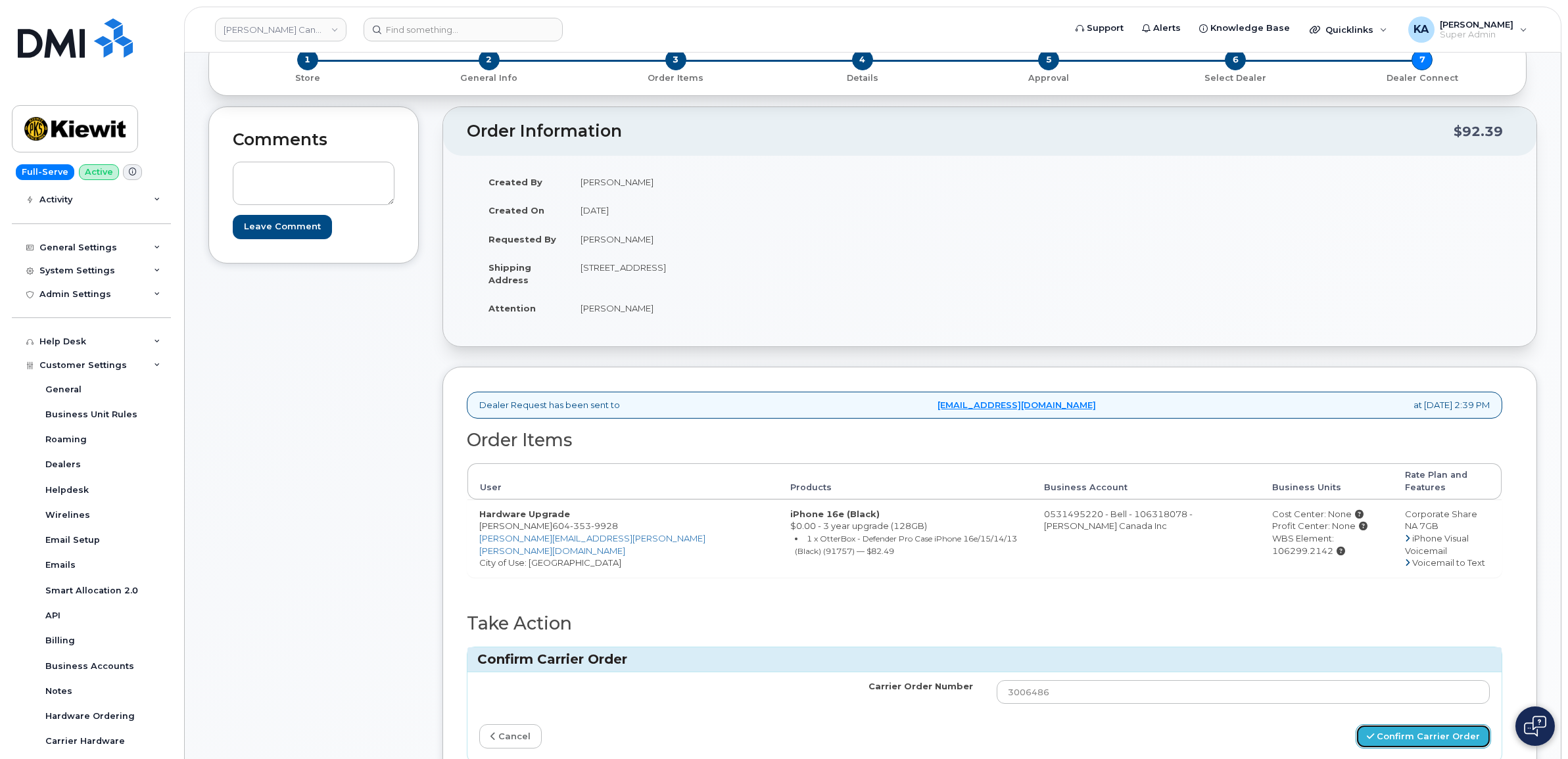
click at [1389, 724] on button "Confirm Carrier Order" at bounding box center [1423, 736] width 135 height 25
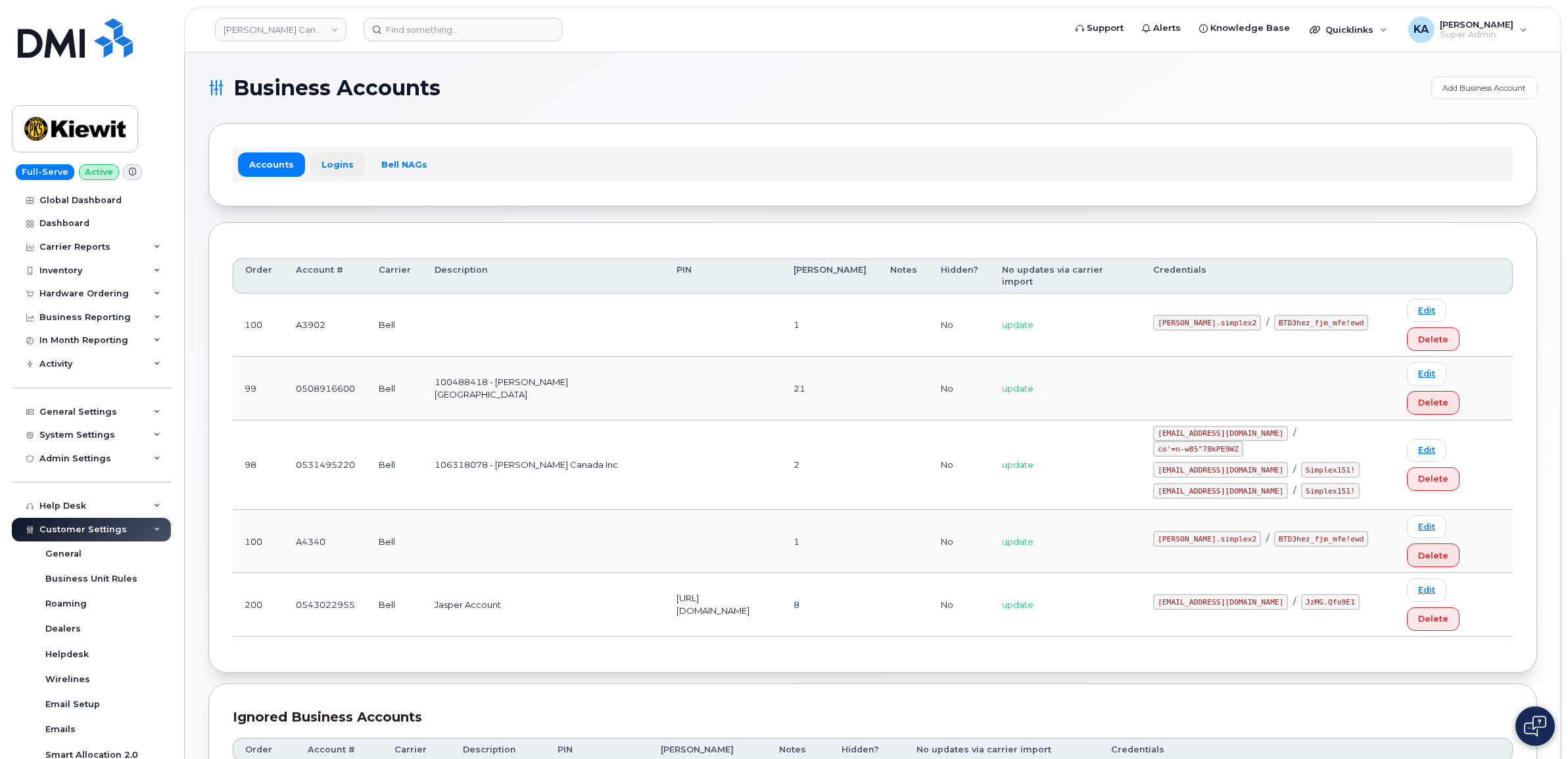
click at [335, 162] on link "Logins" at bounding box center [338, 165] width 54 height 24
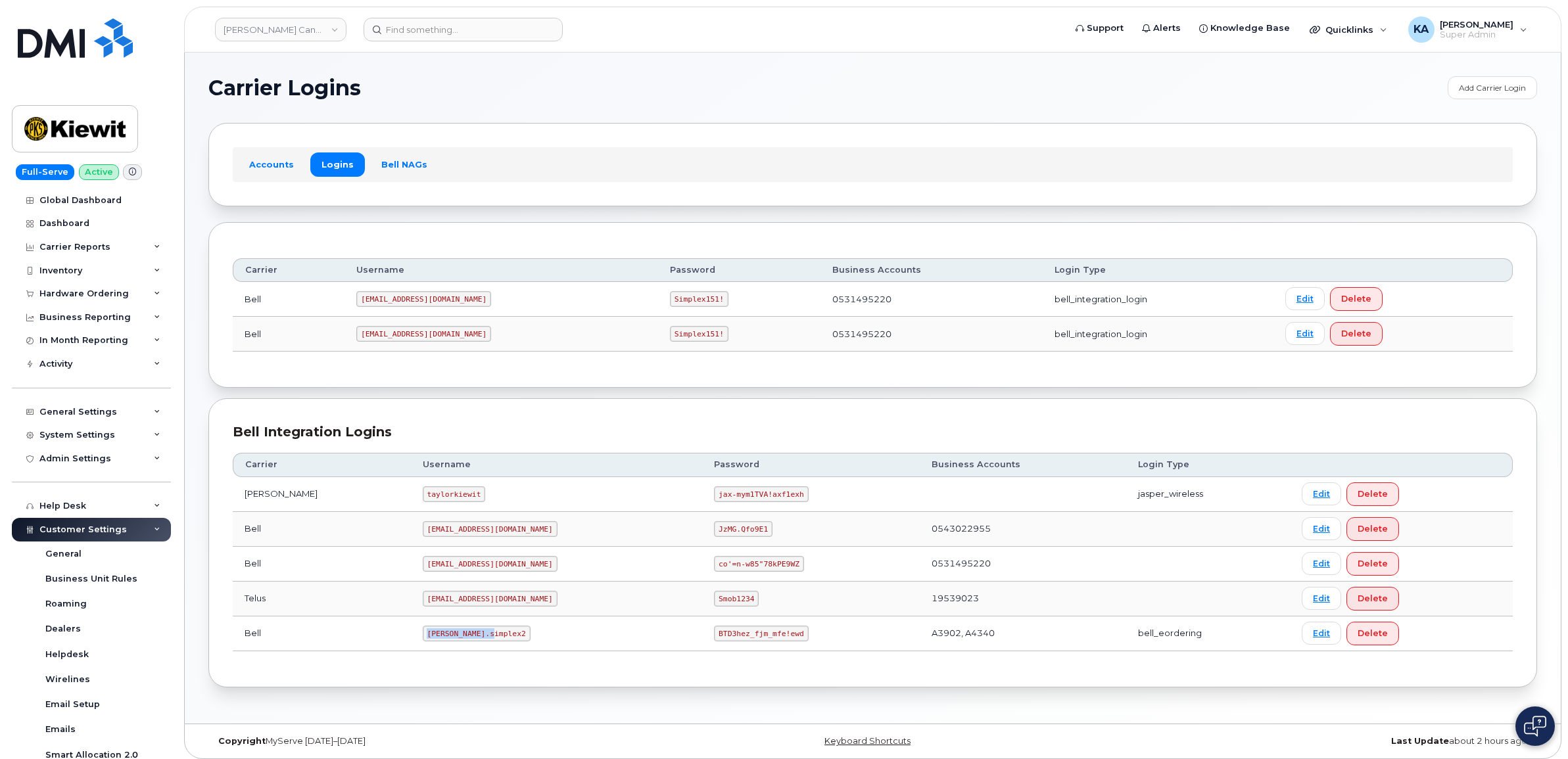
drag, startPoint x: 391, startPoint y: 636, endPoint x: 461, endPoint y: 635, distance: 70.0
click at [462, 635] on td "kiewit.simplex2" at bounding box center [557, 634] width 292 height 35
drag, startPoint x: 461, startPoint y: 635, endPoint x: 447, endPoint y: 633, distance: 14.1
copy code "kiewit.simplex2"
drag, startPoint x: 656, startPoint y: 636, endPoint x: 746, endPoint y: 636, distance: 90.0
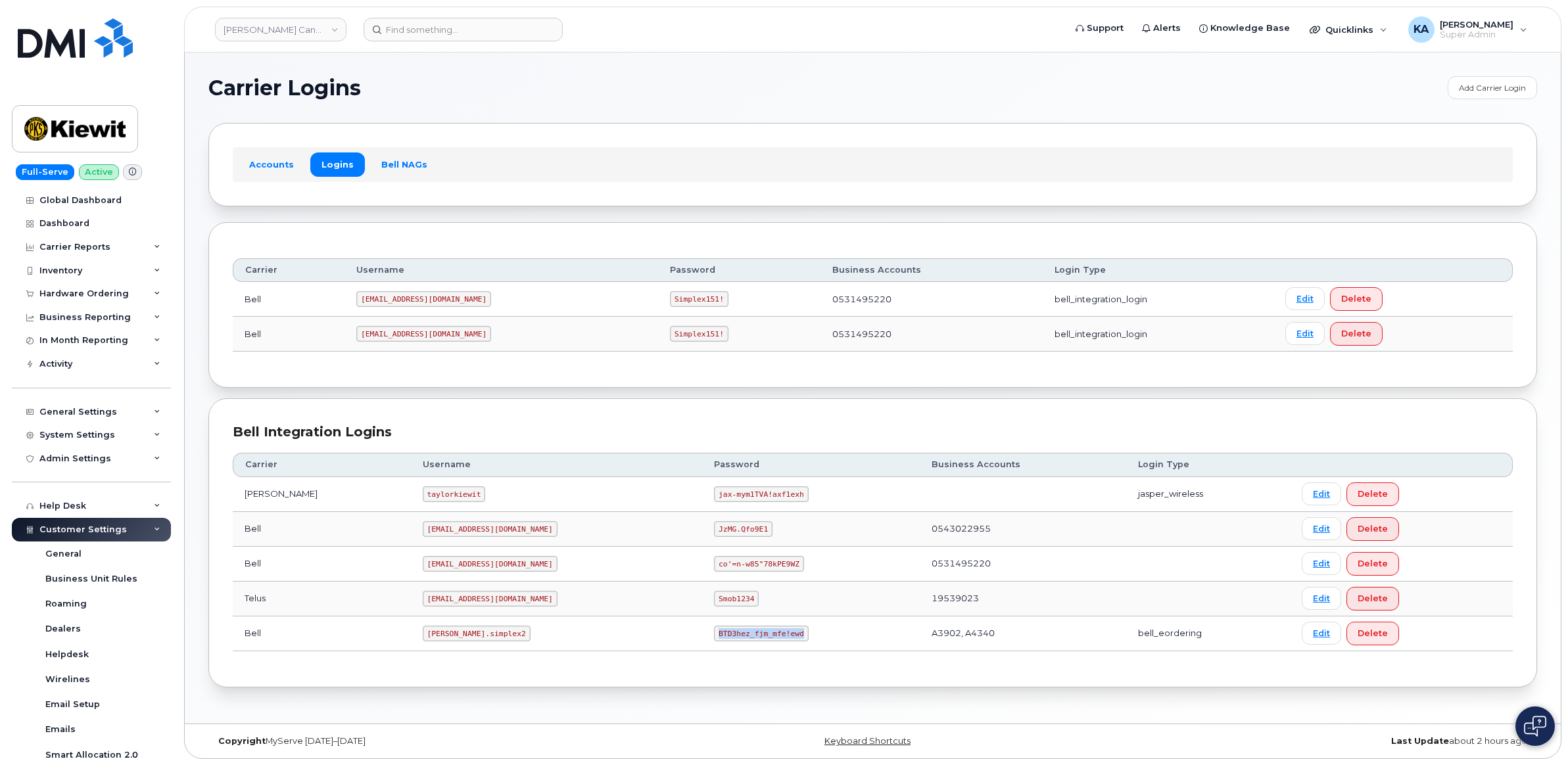
click at [747, 636] on td "BTD3hez_fjm_mfe!ewd" at bounding box center [810, 634] width 217 height 35
drag, startPoint x: 746, startPoint y: 636, endPoint x: 727, endPoint y: 636, distance: 19.0
copy code "BTD3hez_fjm_mfe!ewd"
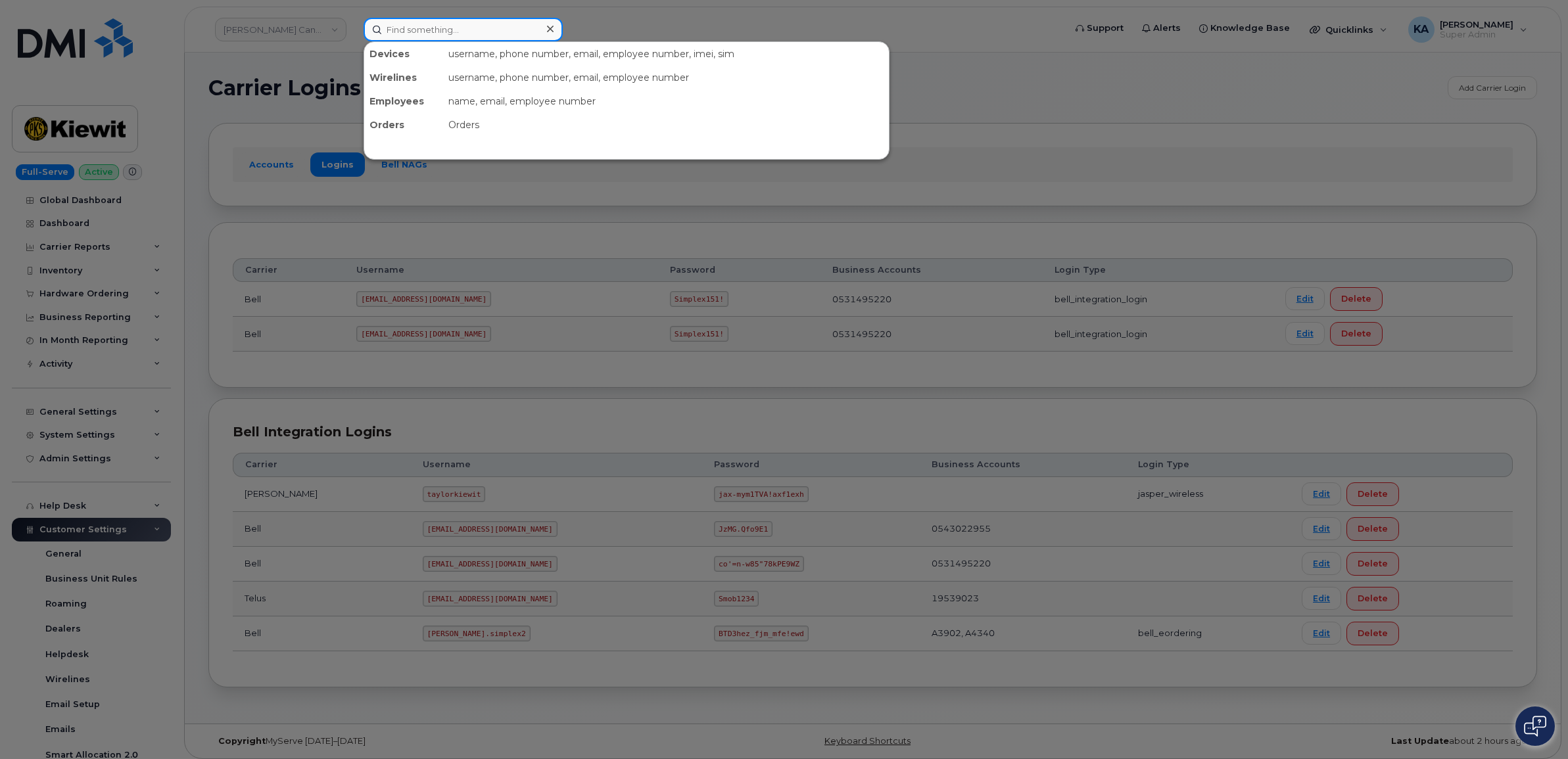
click at [424, 32] on input at bounding box center [463, 30] width 199 height 24
paste input "5875835036"
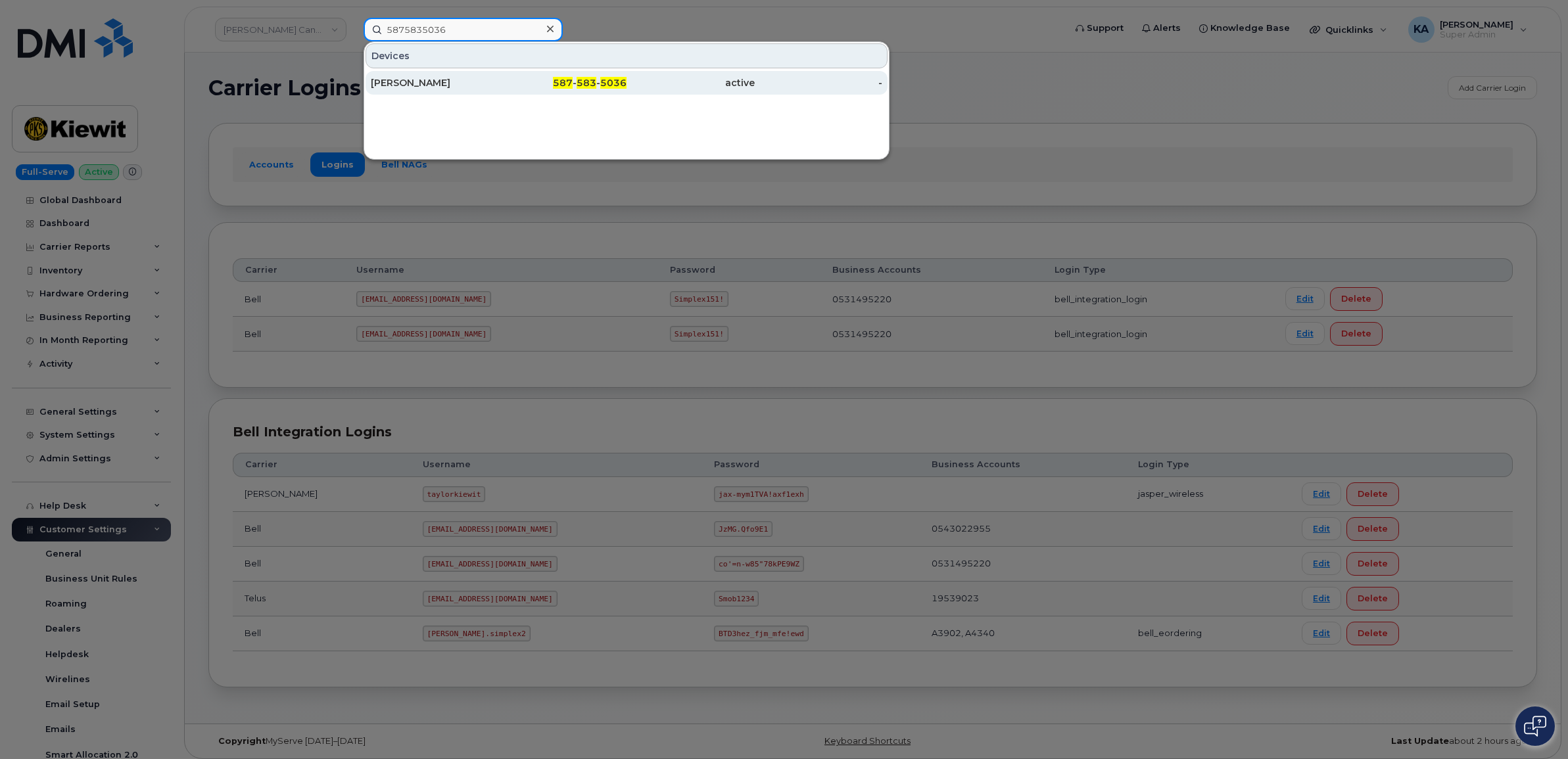
type input "5875835036"
click at [435, 79] on div "Sara Bumstead" at bounding box center [435, 83] width 128 height 13
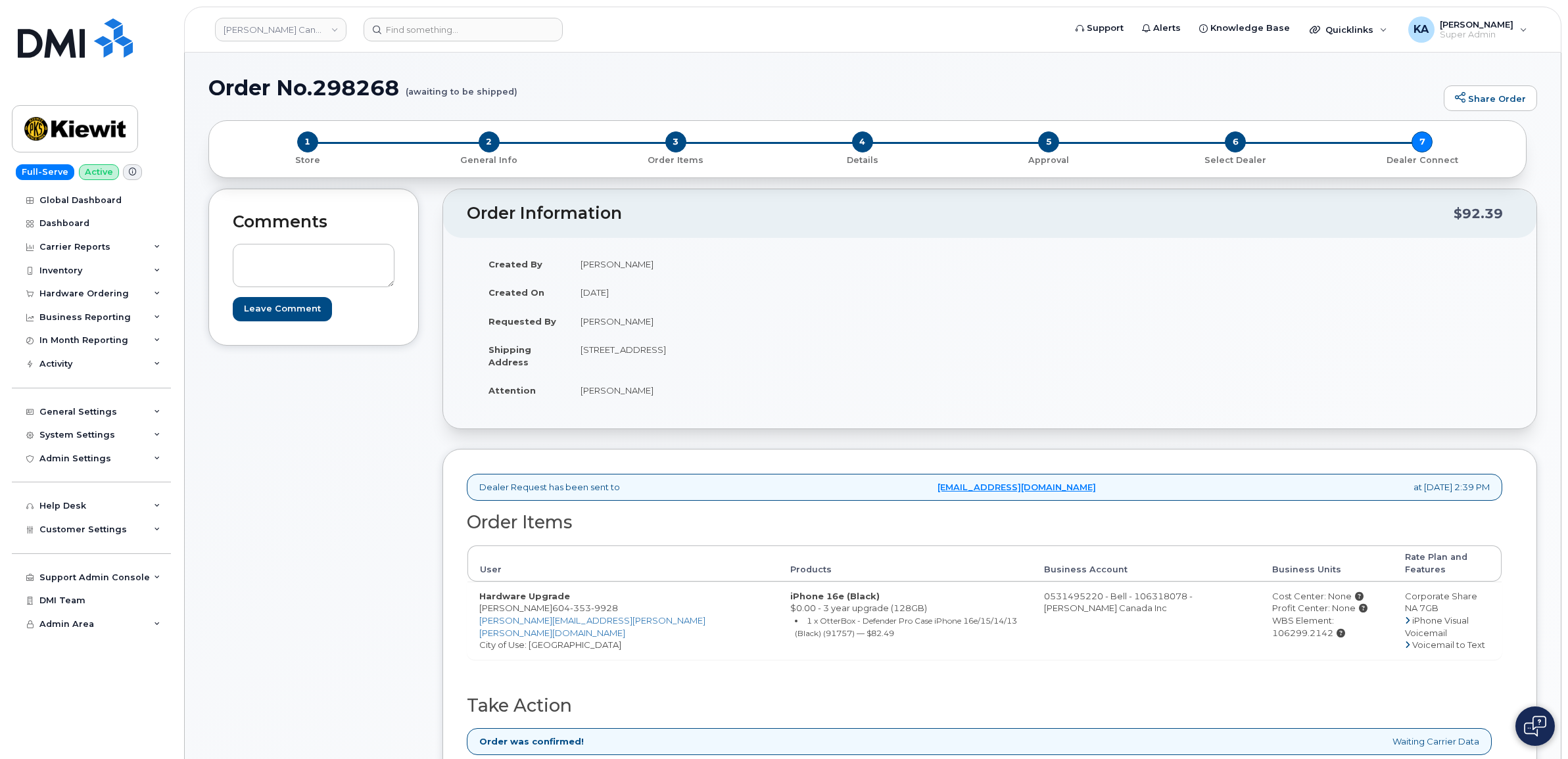
click at [1027, 669] on div "Order Items User Products Business Account Business Units Rate Plan and Feature…" at bounding box center [984, 604] width 1035 height 183
click at [486, 34] on input at bounding box center [463, 30] width 199 height 24
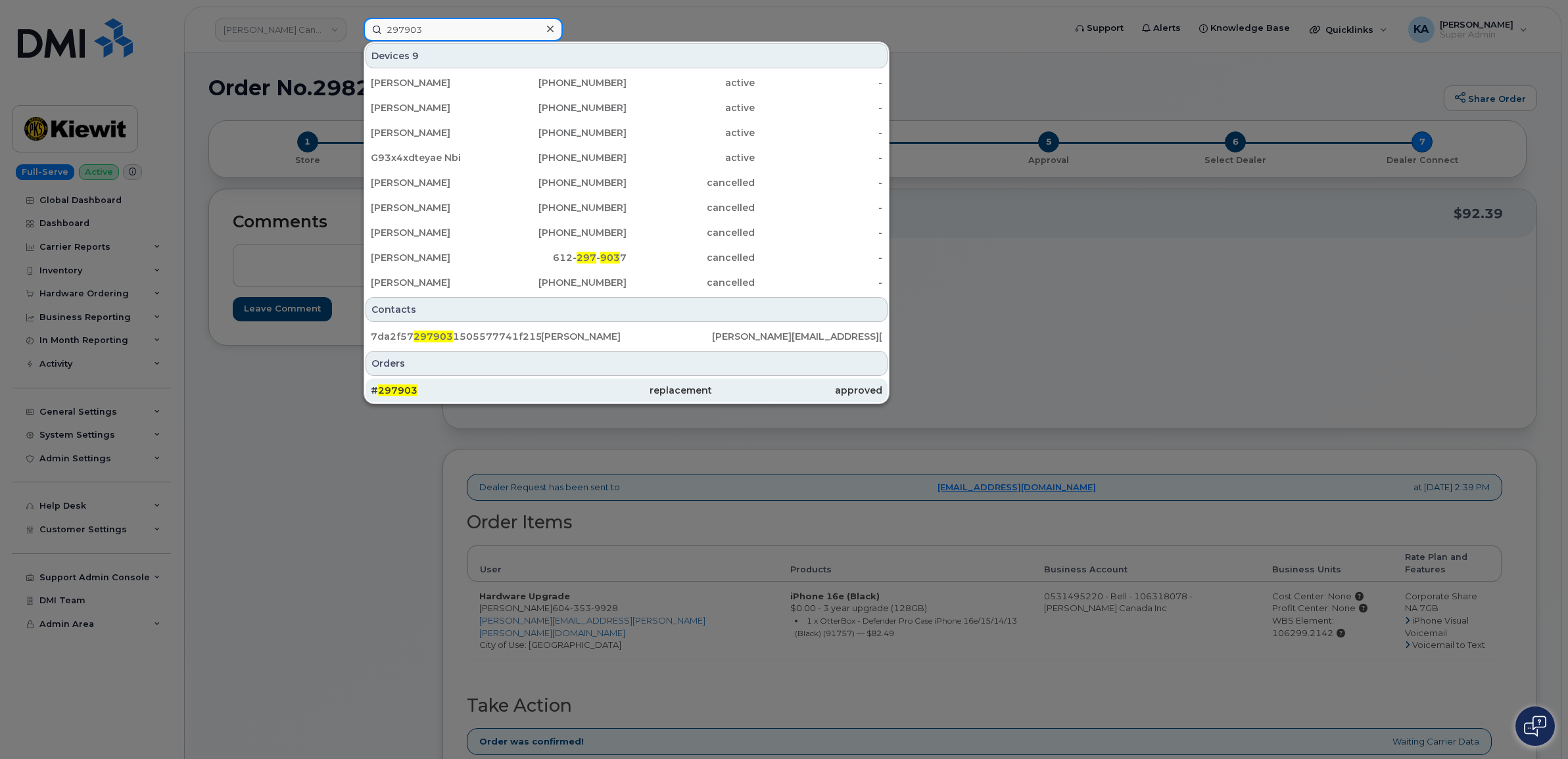
type input "297903"
click at [392, 386] on span "297903" at bounding box center [397, 391] width 39 height 12
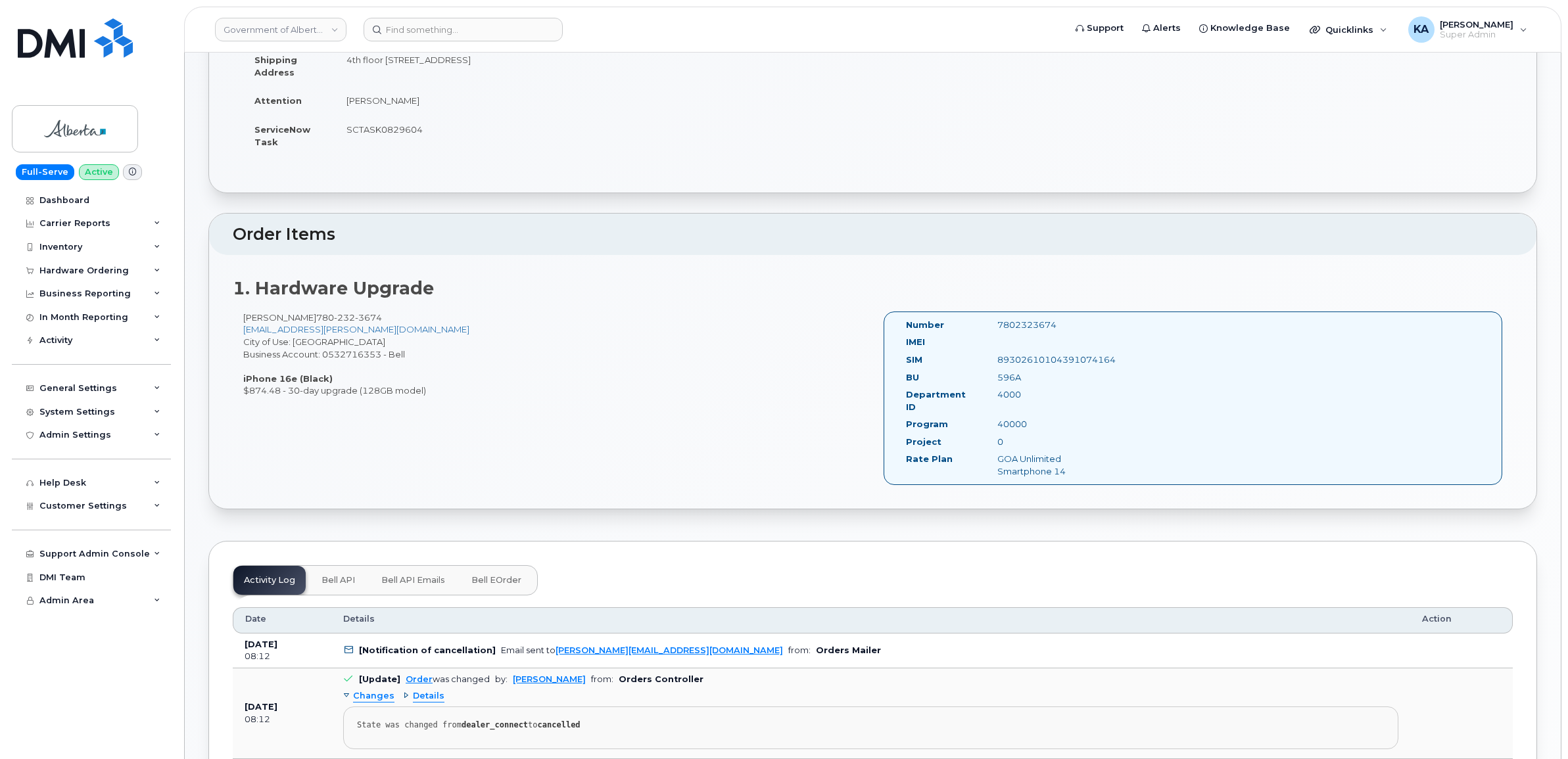
scroll to position [247, 0]
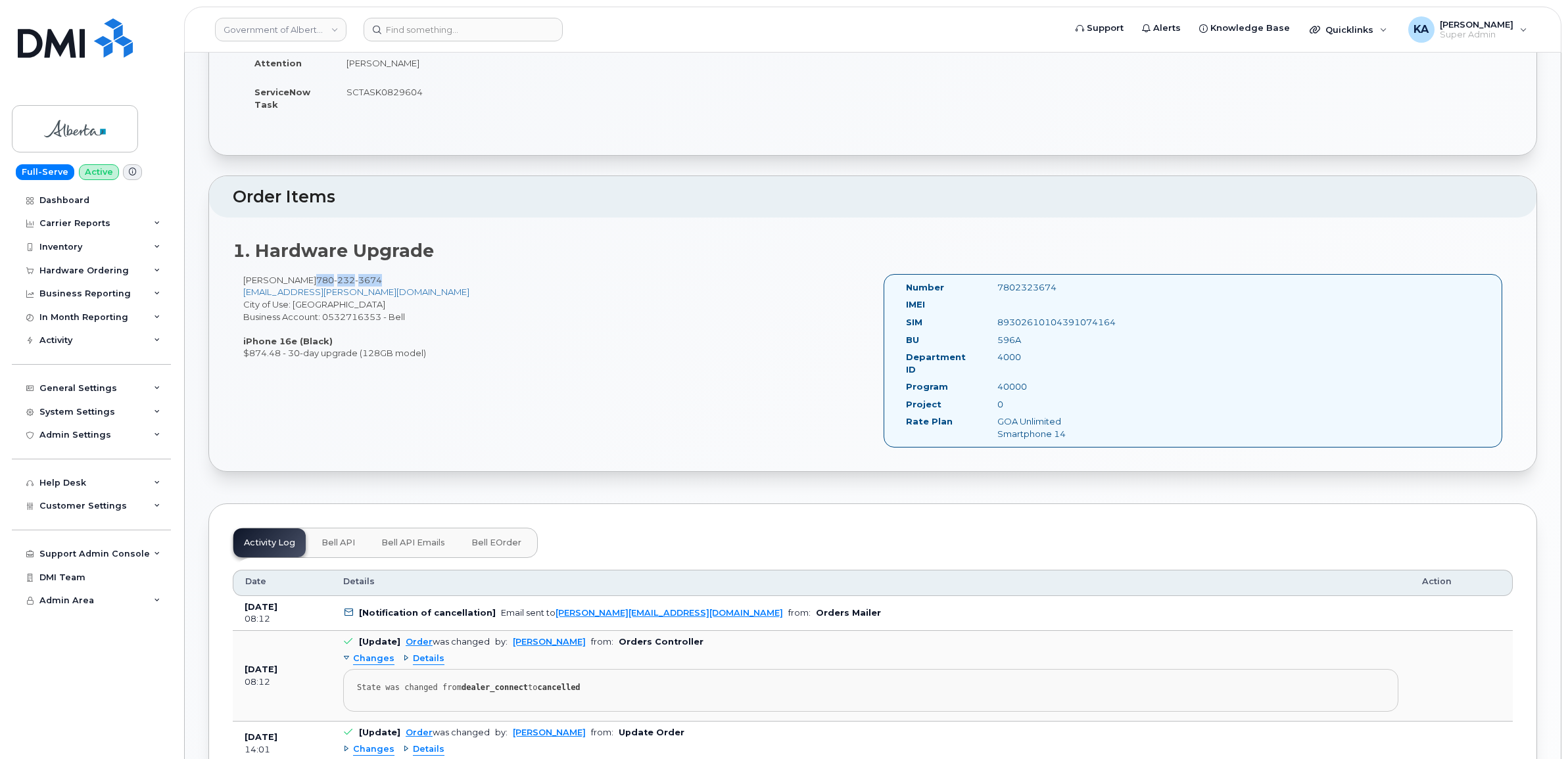
drag, startPoint x: 380, startPoint y: 280, endPoint x: 313, endPoint y: 283, distance: 67.1
click at [313, 283] on div "[PERSON_NAME] [PHONE_NUMBER] [EMAIL_ADDRESS][PERSON_NAME][DOMAIN_NAME] City of …" at bounding box center [553, 316] width 640 height 86
copy span "[PHONE_NUMBER]"
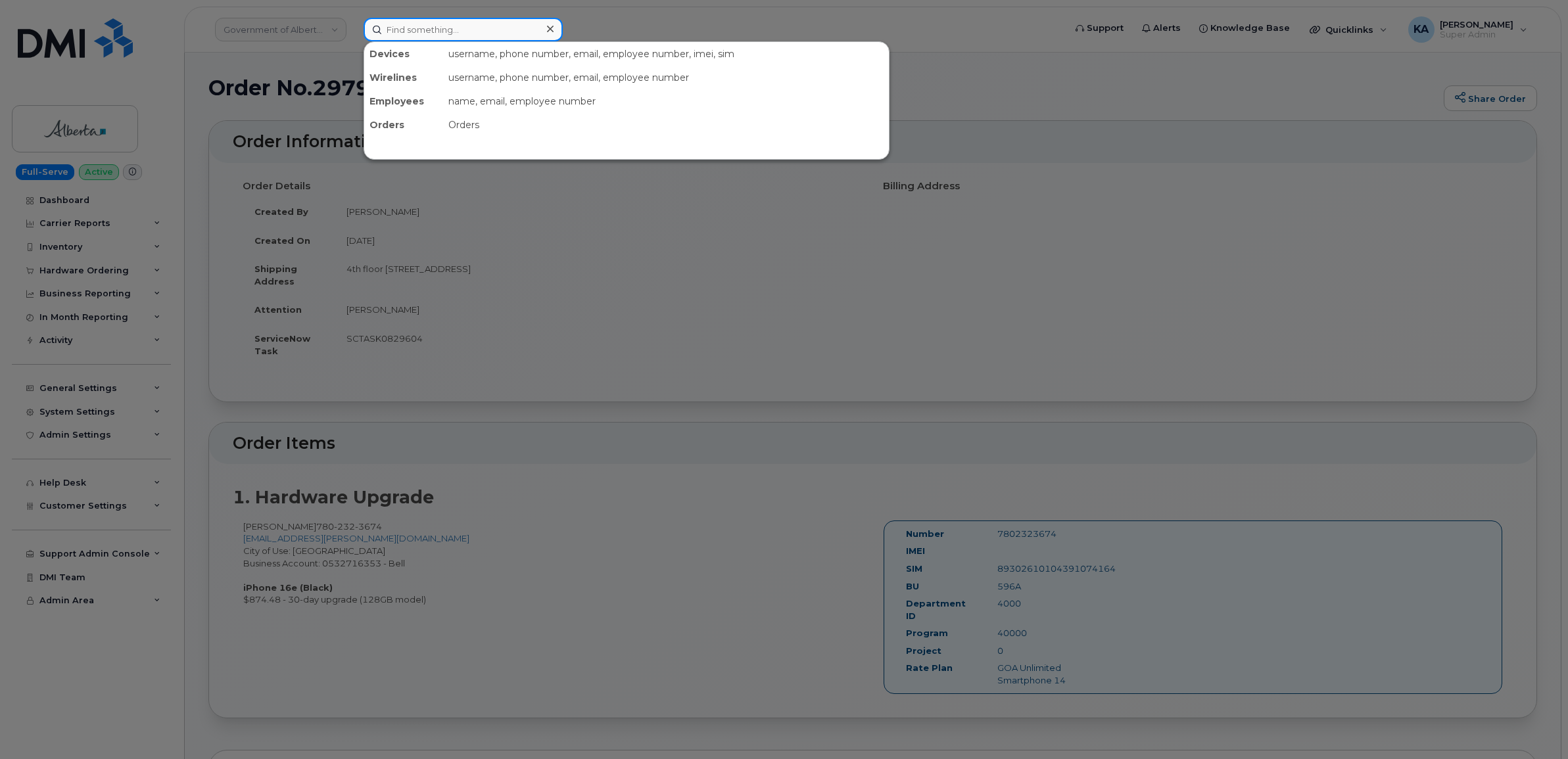
drag, startPoint x: 413, startPoint y: 25, endPoint x: 402, endPoint y: 25, distance: 11.0
click at [407, 25] on input at bounding box center [463, 30] width 199 height 24
paste input "7802323674"
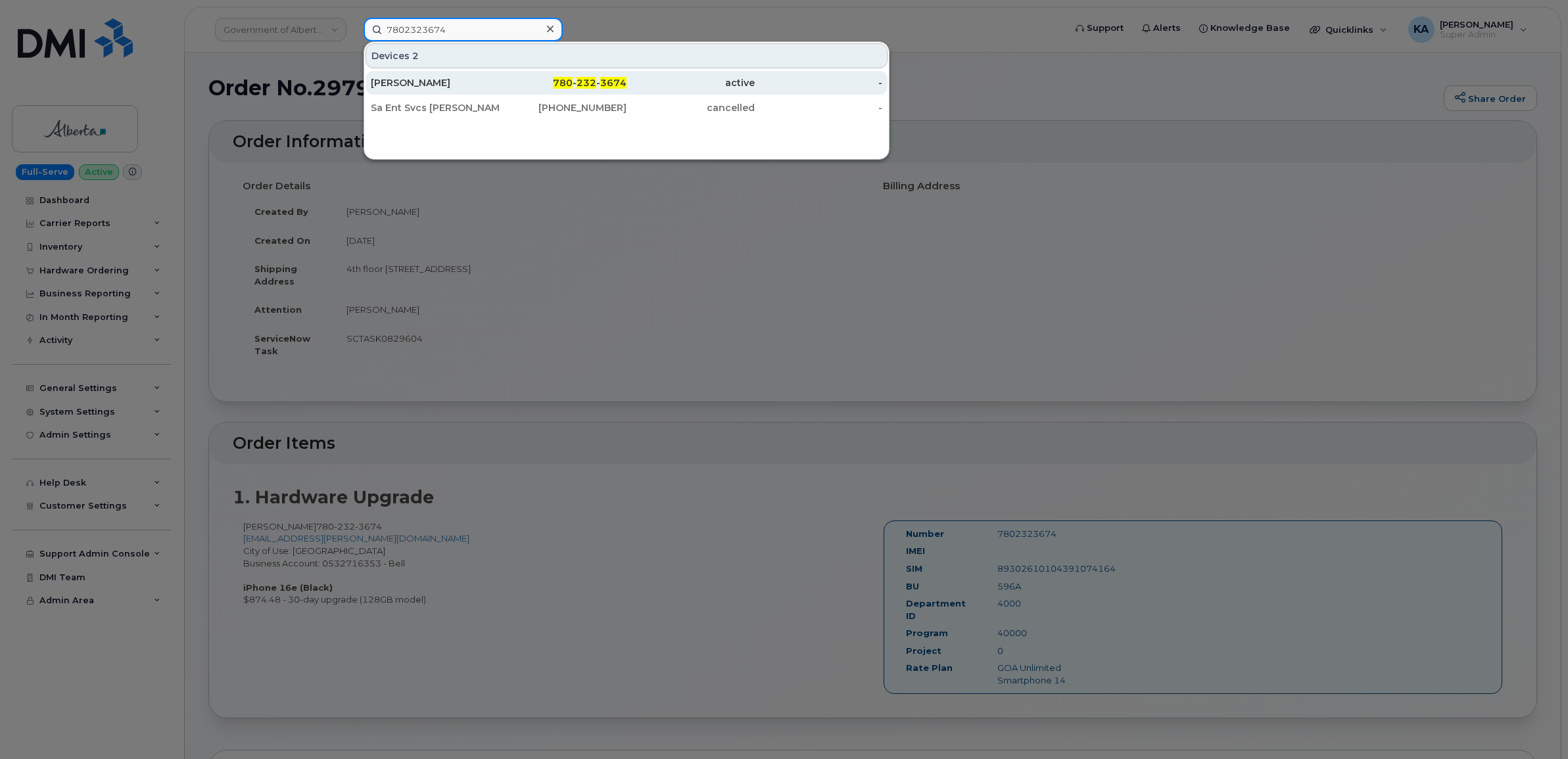
type input "7802323674"
click at [419, 86] on div "[PERSON_NAME]" at bounding box center [435, 83] width 128 height 13
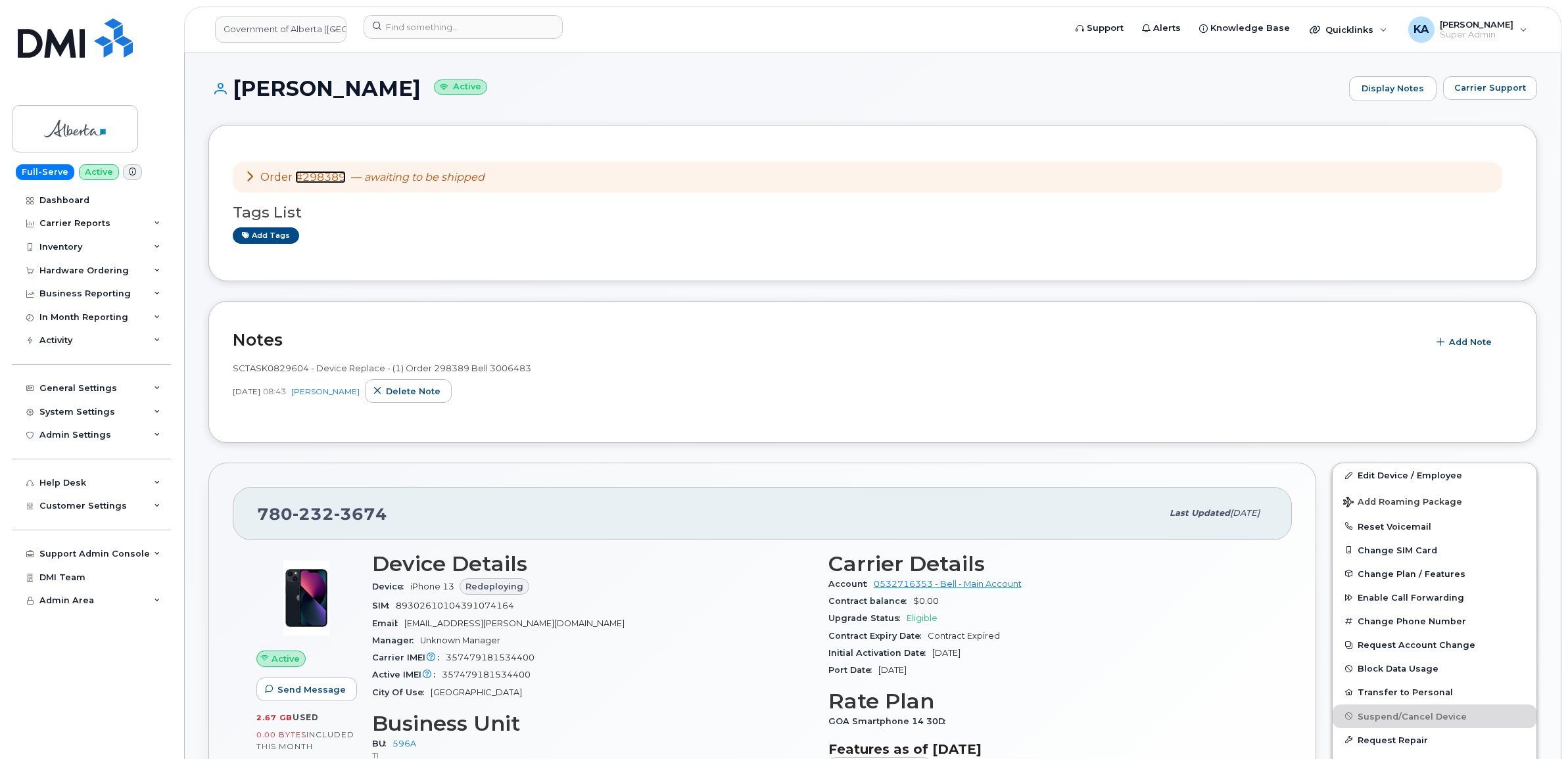
click at [325, 176] on link "#298389" at bounding box center [321, 177] width 50 height 13
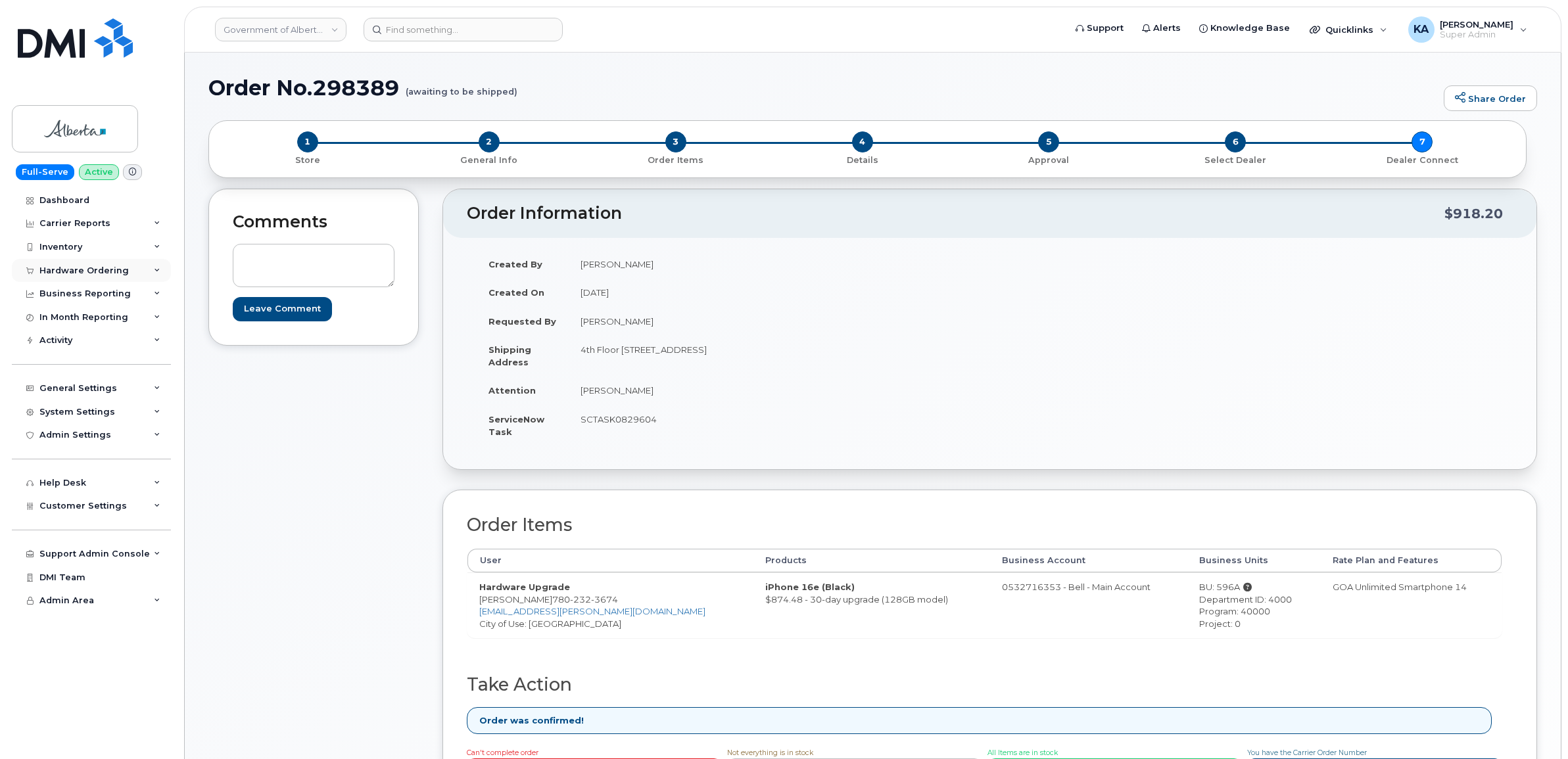
click at [113, 269] on div "Hardware Ordering" at bounding box center [84, 271] width 90 height 11
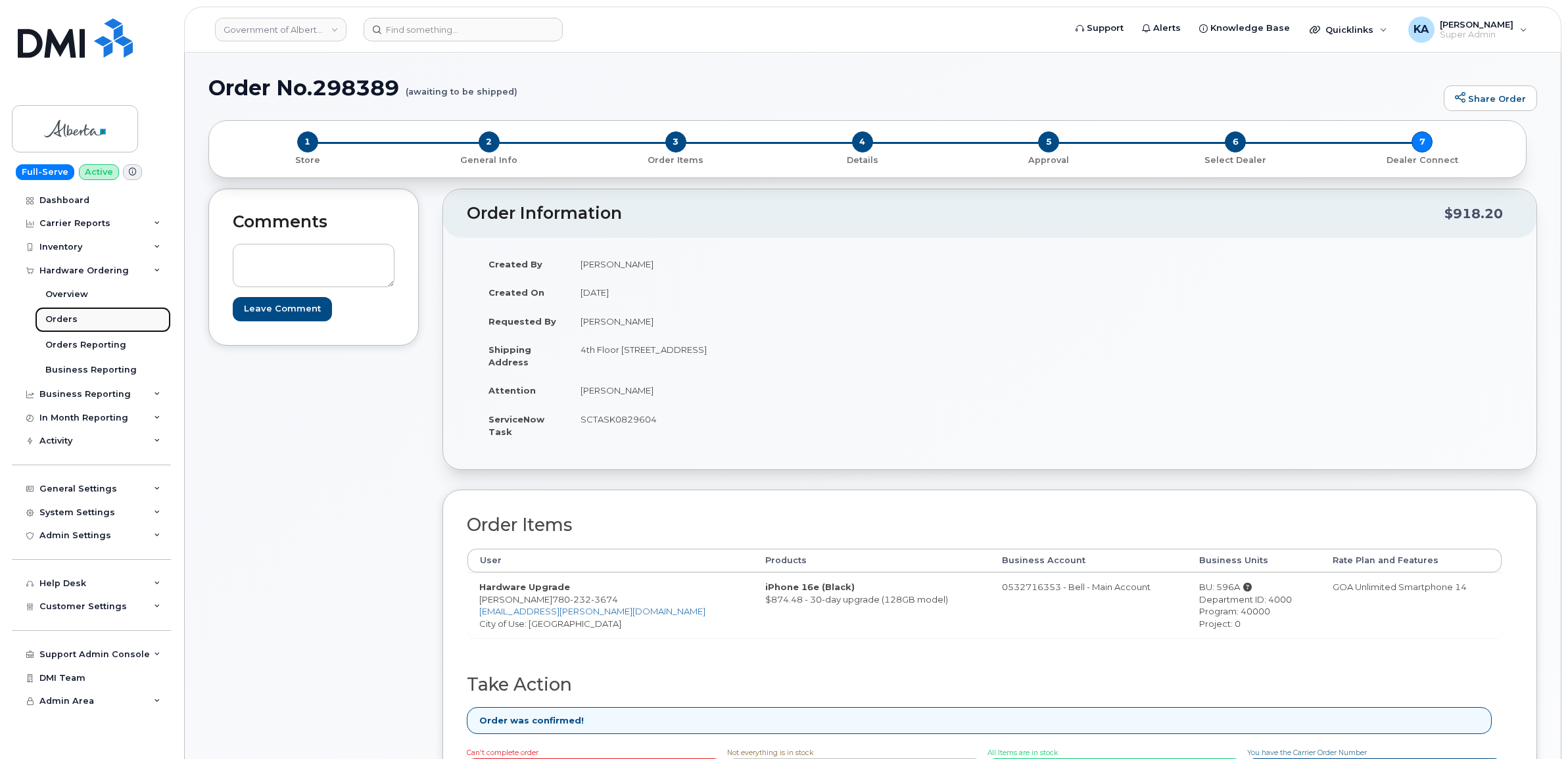
click at [54, 316] on div "Orders" at bounding box center [61, 320] width 33 height 12
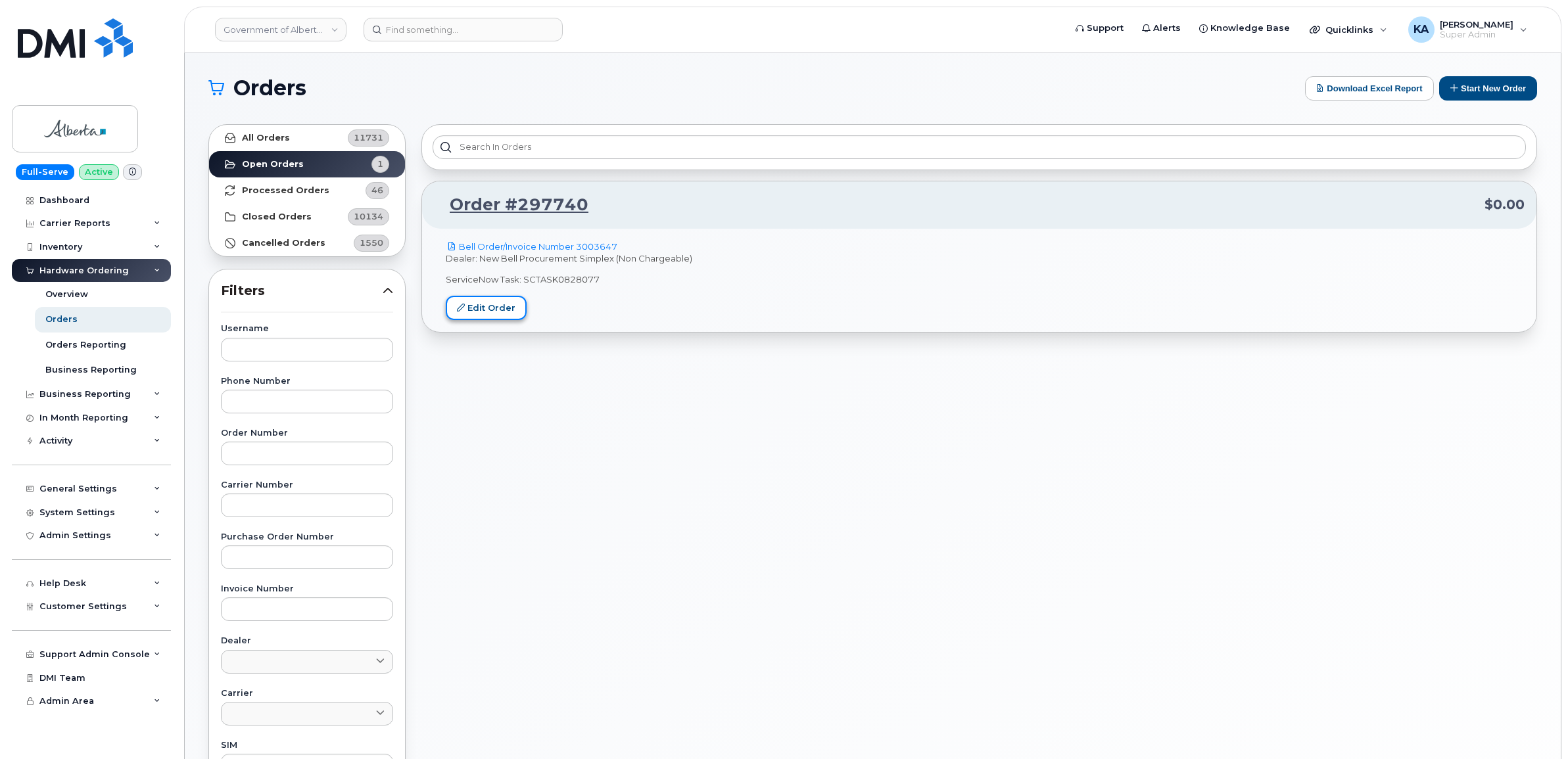
click at [485, 313] on link "Edit Order" at bounding box center [486, 308] width 81 height 25
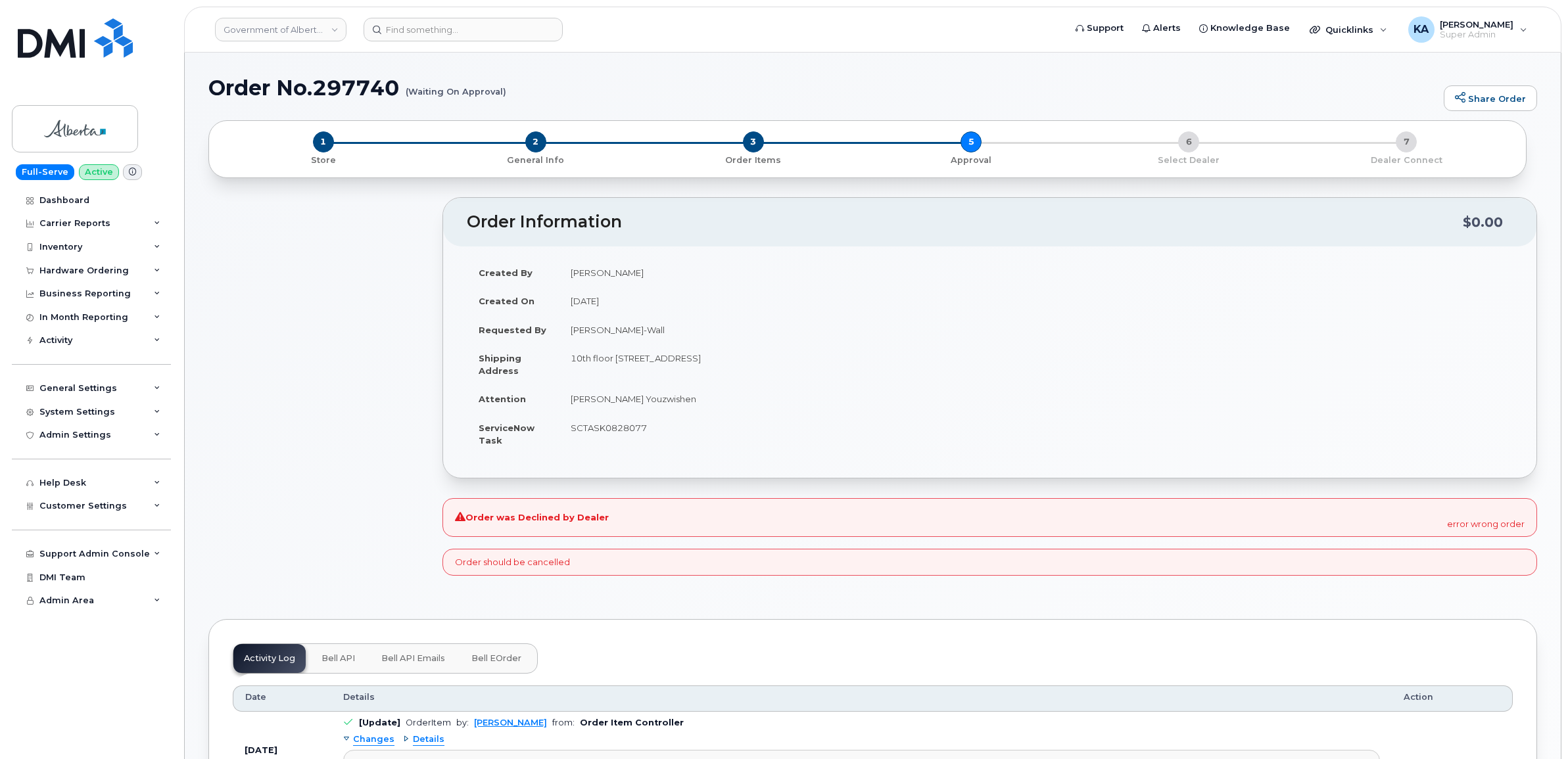
click at [540, 525] on div "Order was Declined by Dealer error wrong order" at bounding box center [990, 518] width 1095 height 38
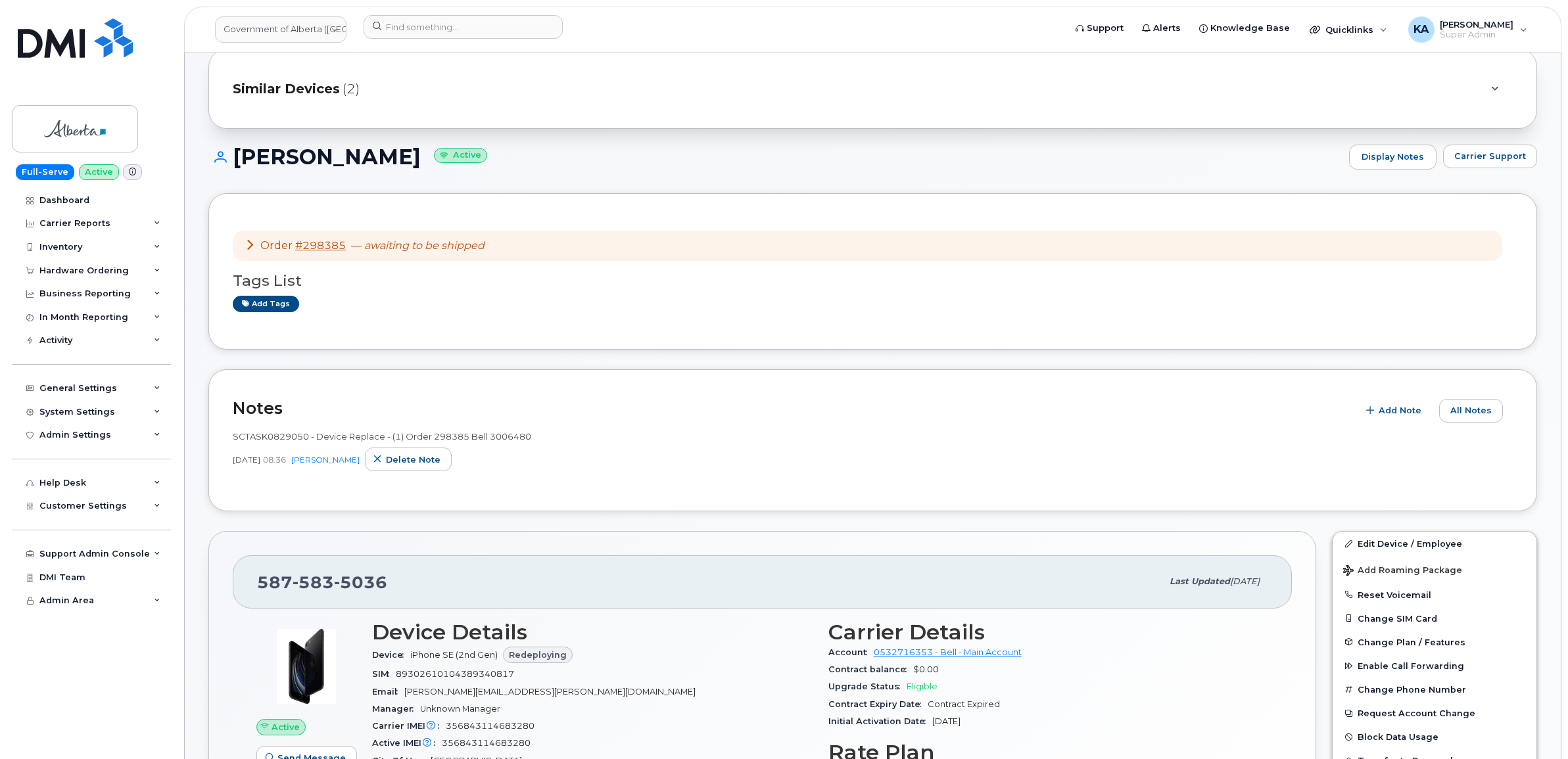
scroll to position [82, 0]
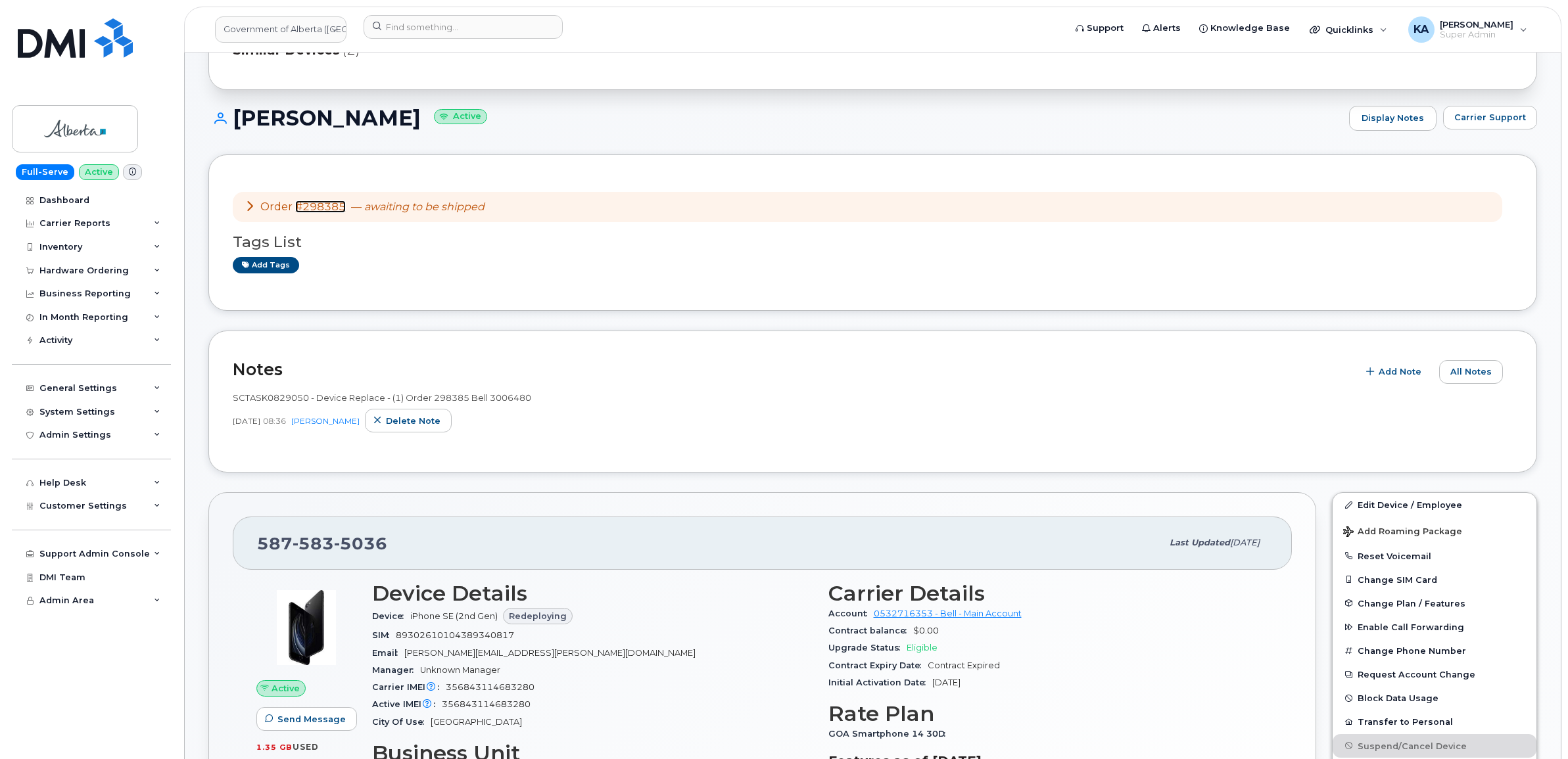
click at [322, 204] on link "#298385" at bounding box center [321, 206] width 50 height 13
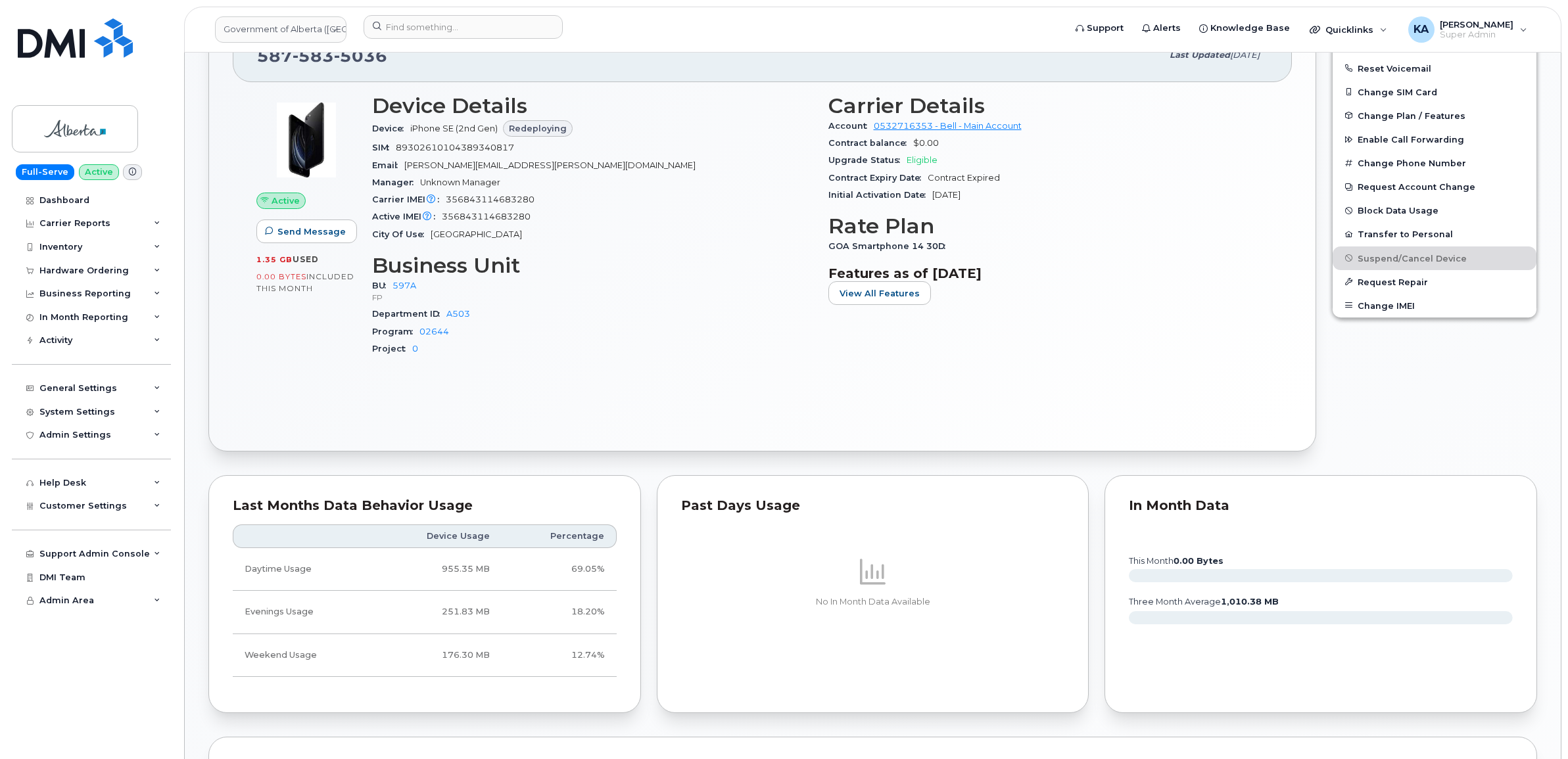
scroll to position [328, 0]
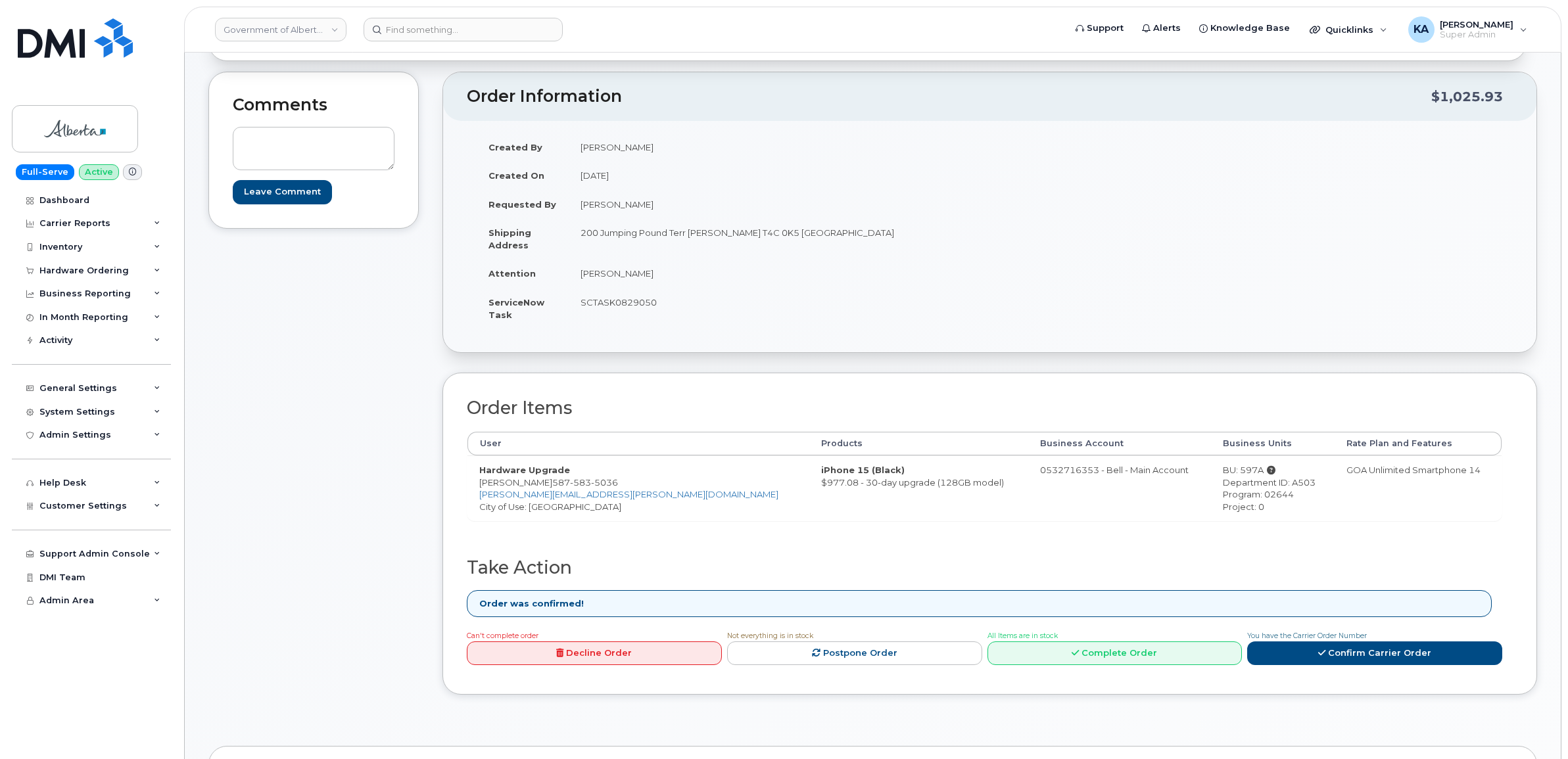
scroll to position [165, 0]
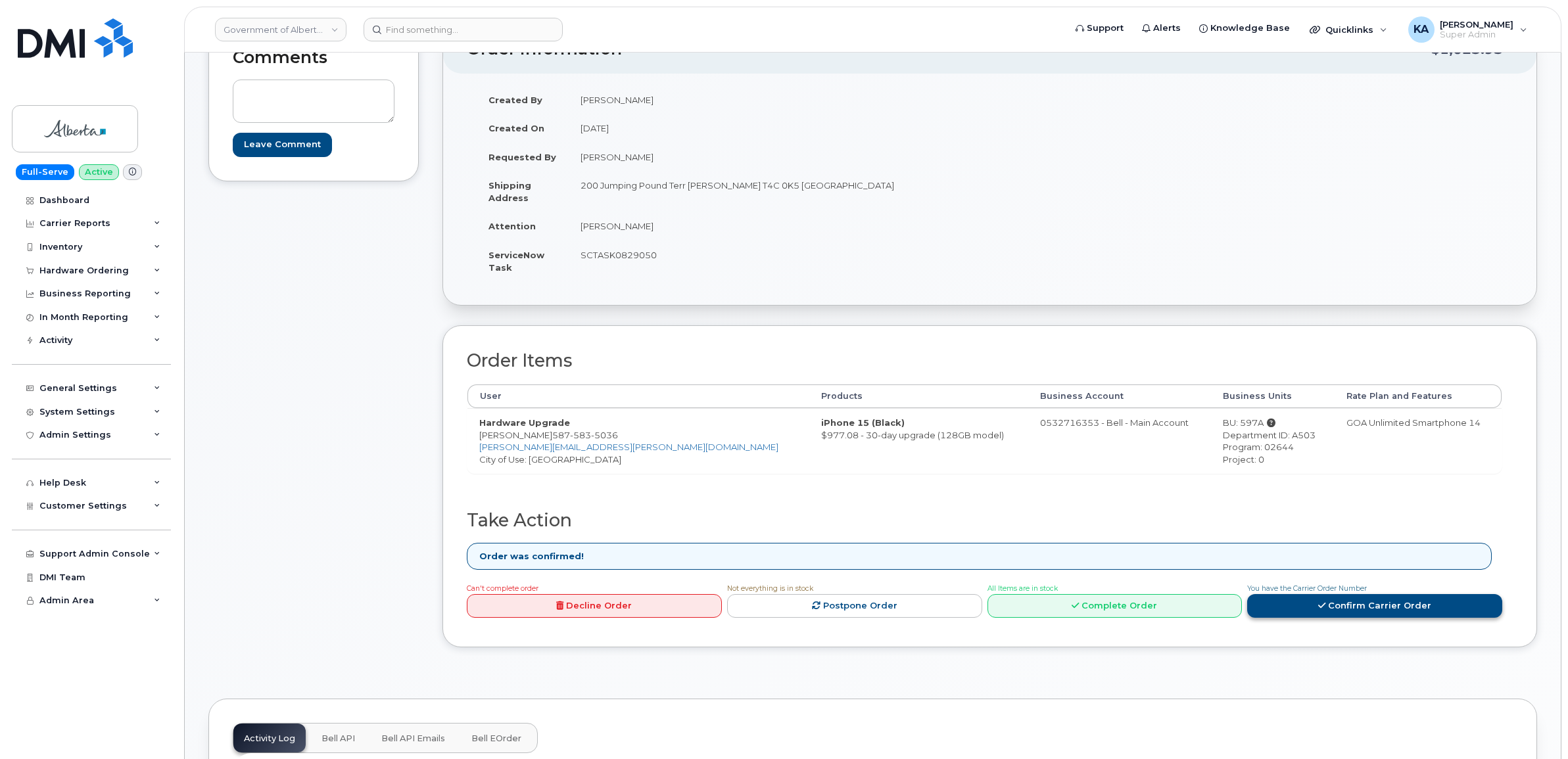
click at [1332, 605] on link "Confirm Carrier Order" at bounding box center [1374, 606] width 255 height 25
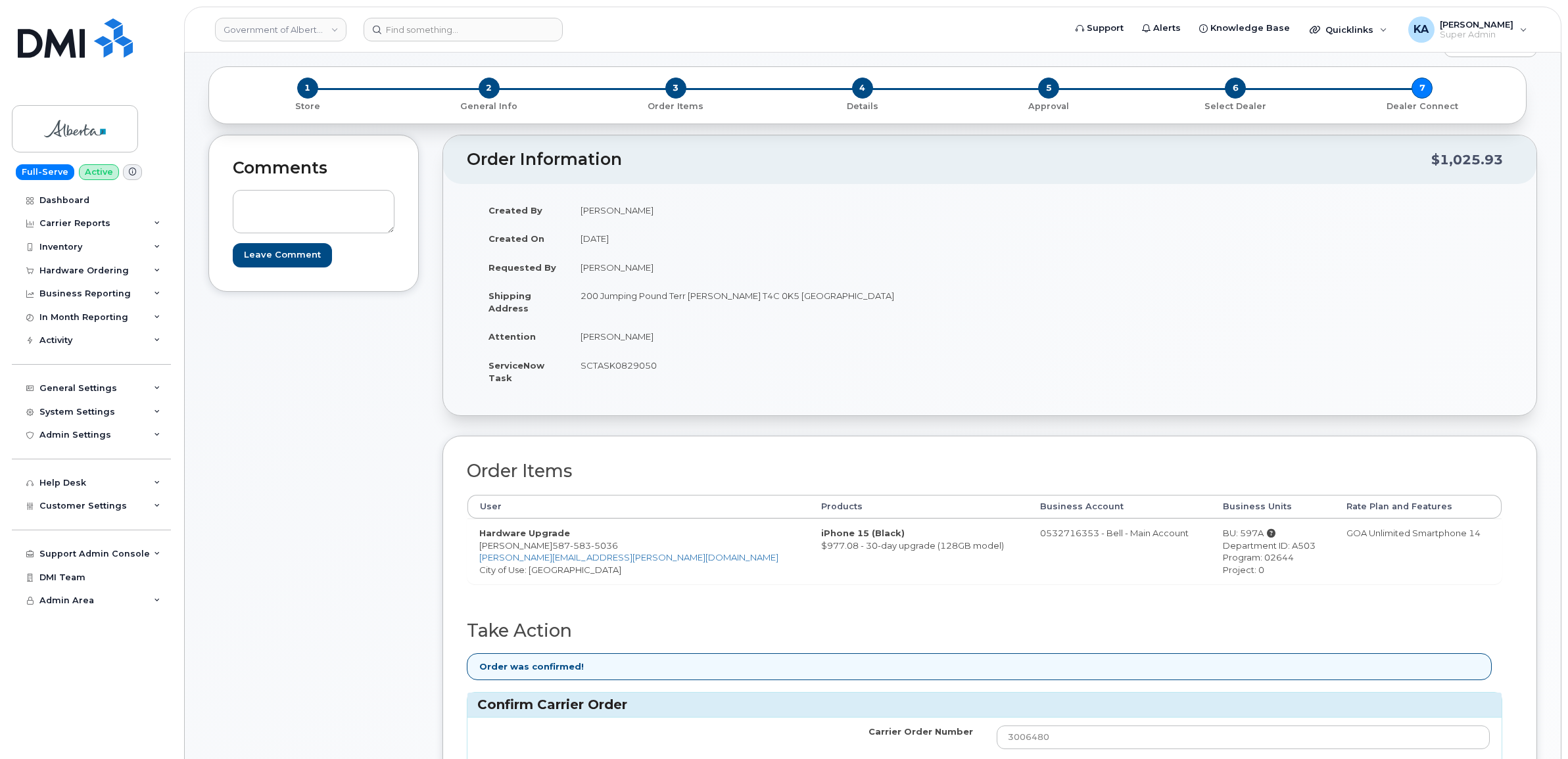
scroll to position [82, 0]
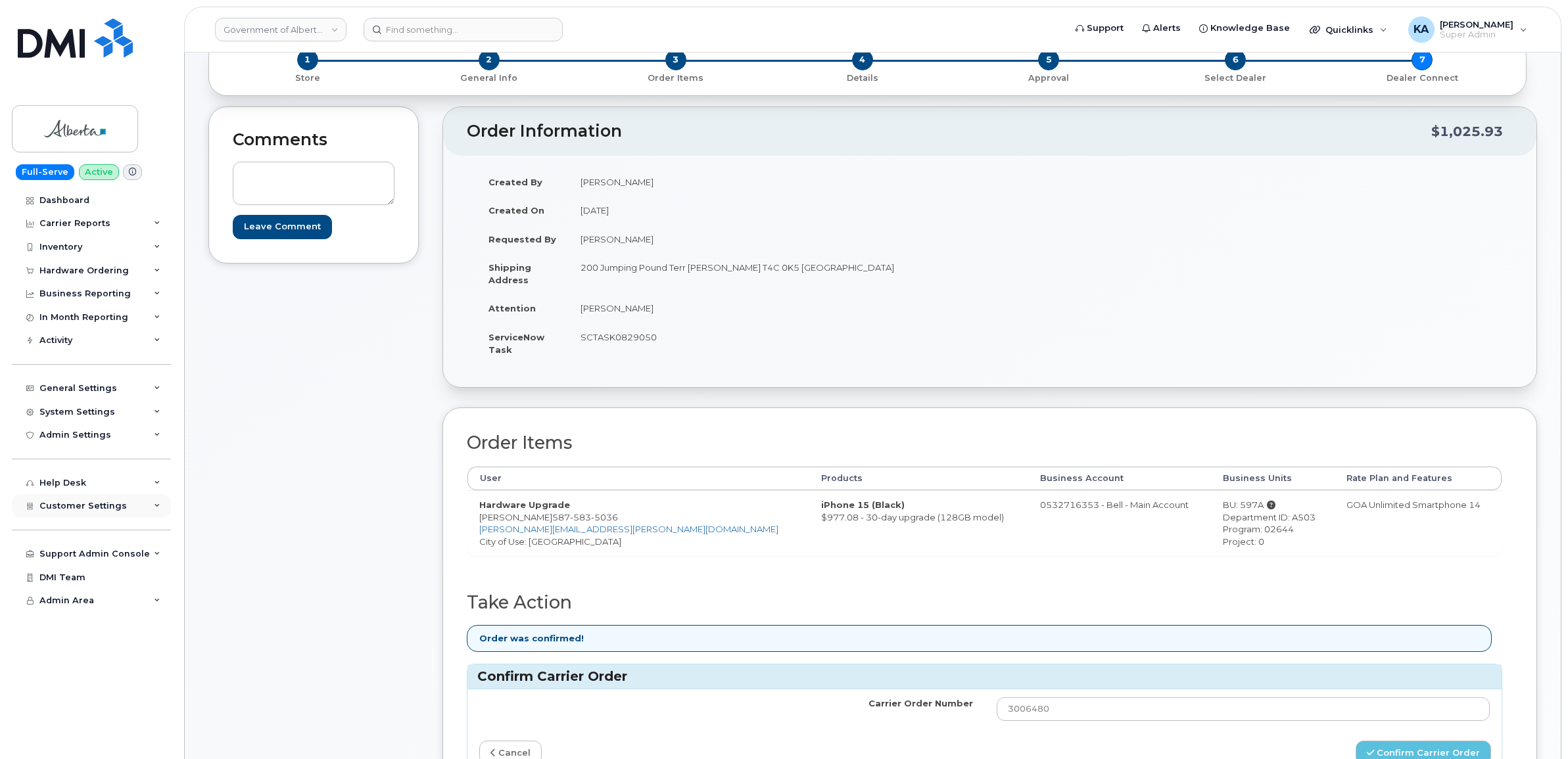
click at [130, 510] on div "Customer Settings" at bounding box center [92, 506] width 159 height 24
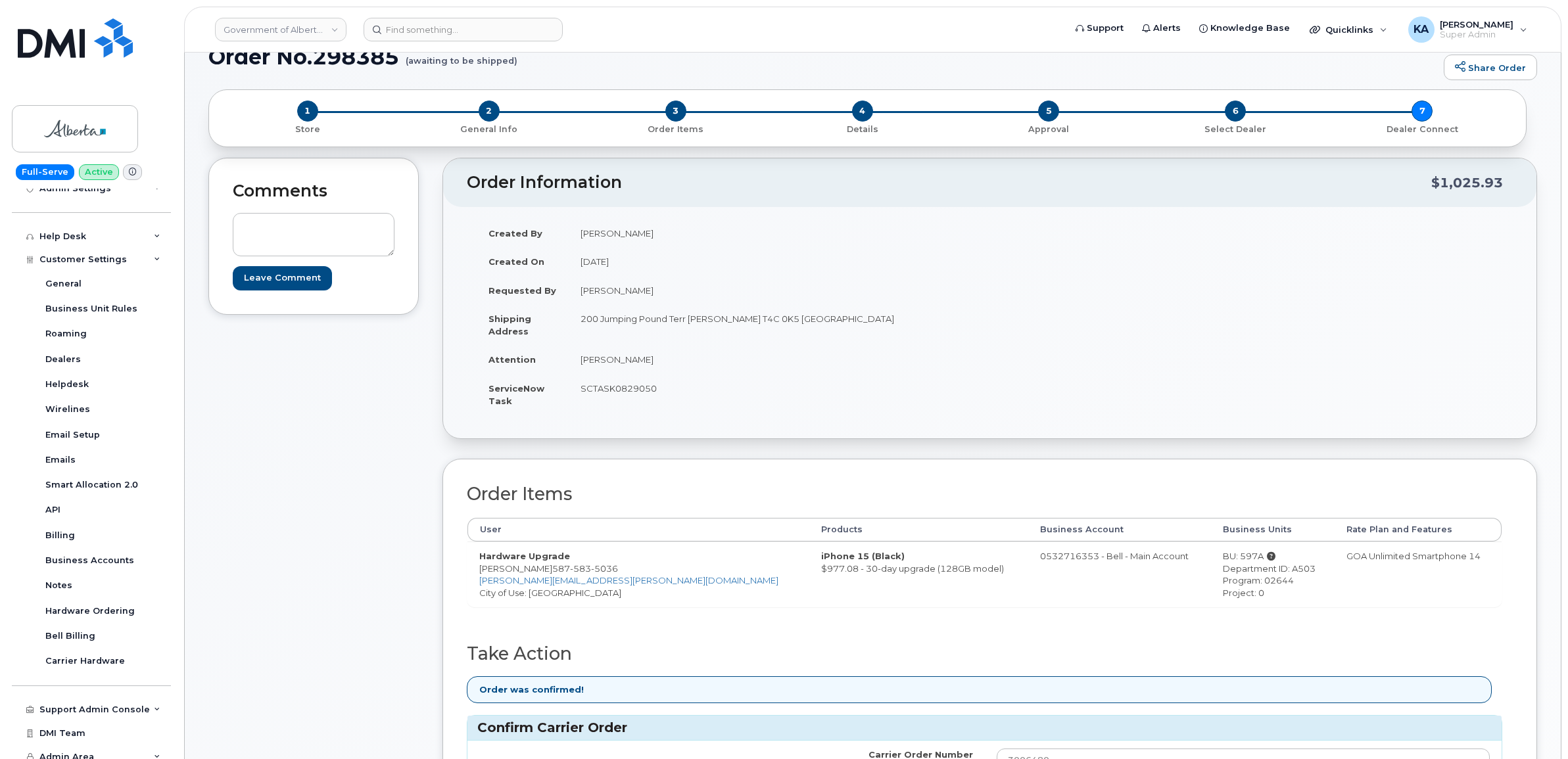
scroll to position [0, 0]
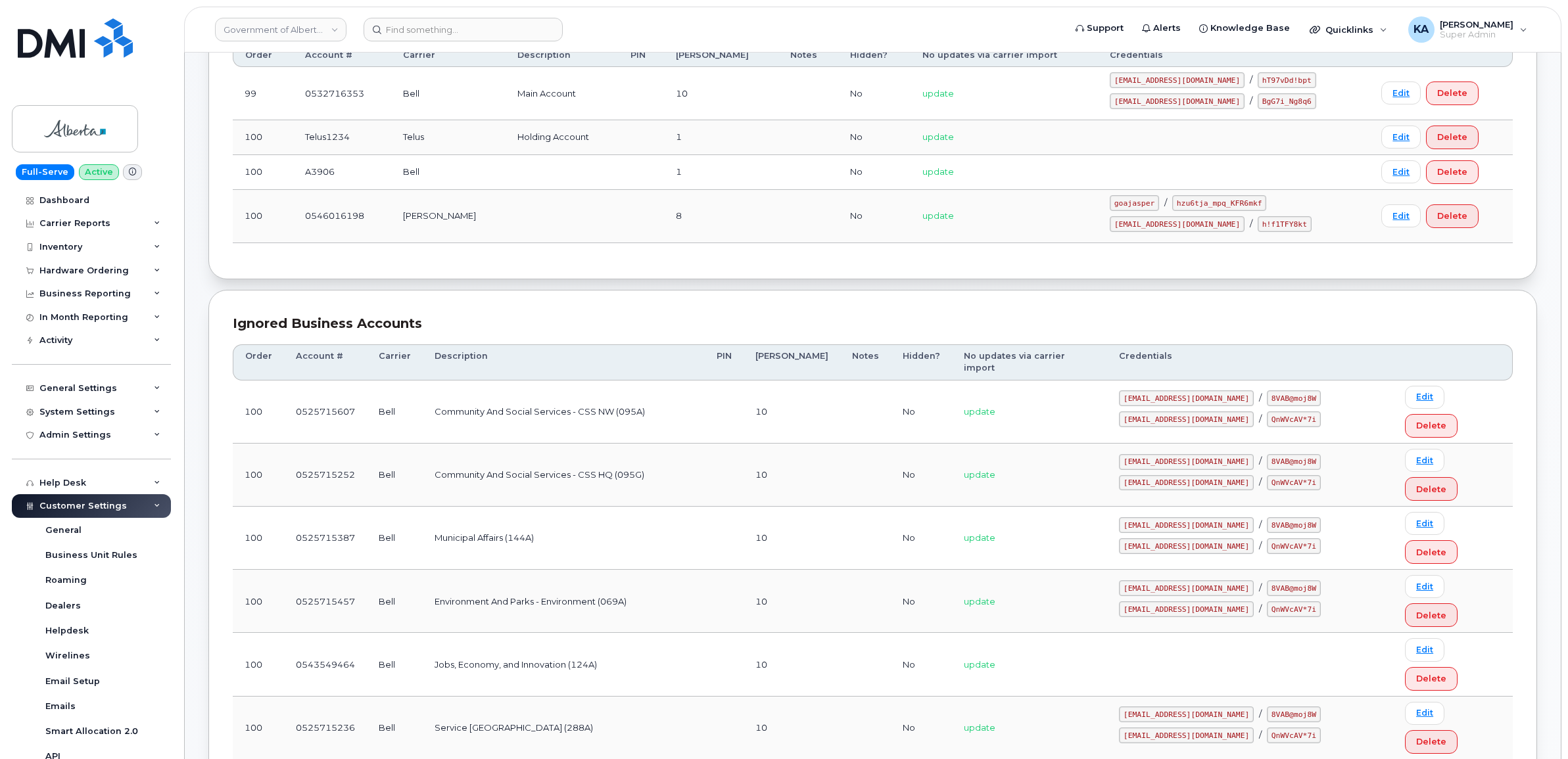
scroll to position [186, 0]
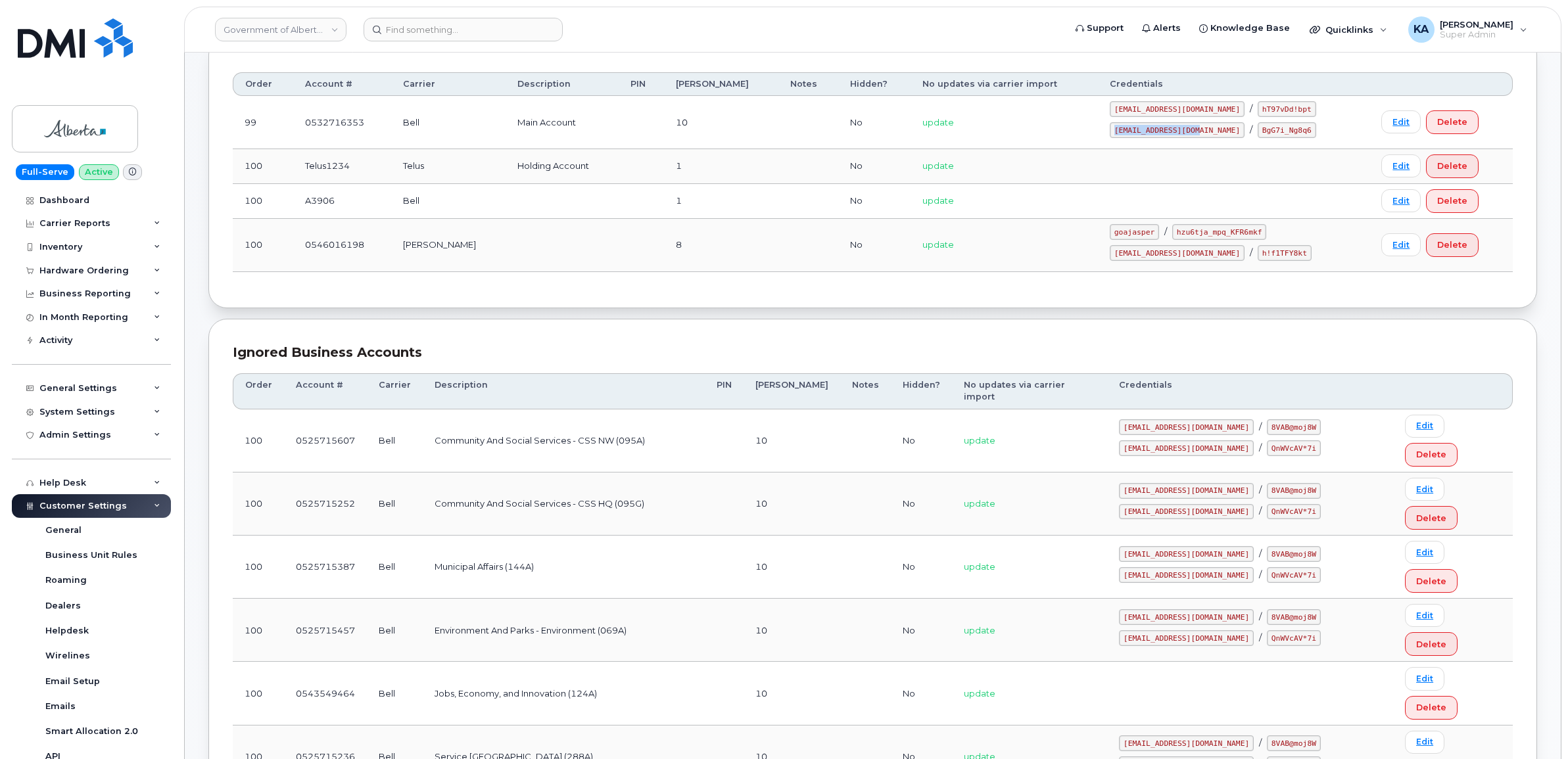
drag, startPoint x: 1129, startPoint y: 130, endPoint x: 1206, endPoint y: 133, distance: 77.1
click at [1206, 133] on code "[EMAIL_ADDRESS][DOMAIN_NAME]" at bounding box center [1176, 130] width 135 height 16
drag, startPoint x: 1206, startPoint y: 133, endPoint x: 1190, endPoint y: 131, distance: 16.1
copy code "[EMAIL_ADDRESS][DOMAIN_NAME]"
drag, startPoint x: 1227, startPoint y: 131, endPoint x: 1272, endPoint y: 132, distance: 45.0
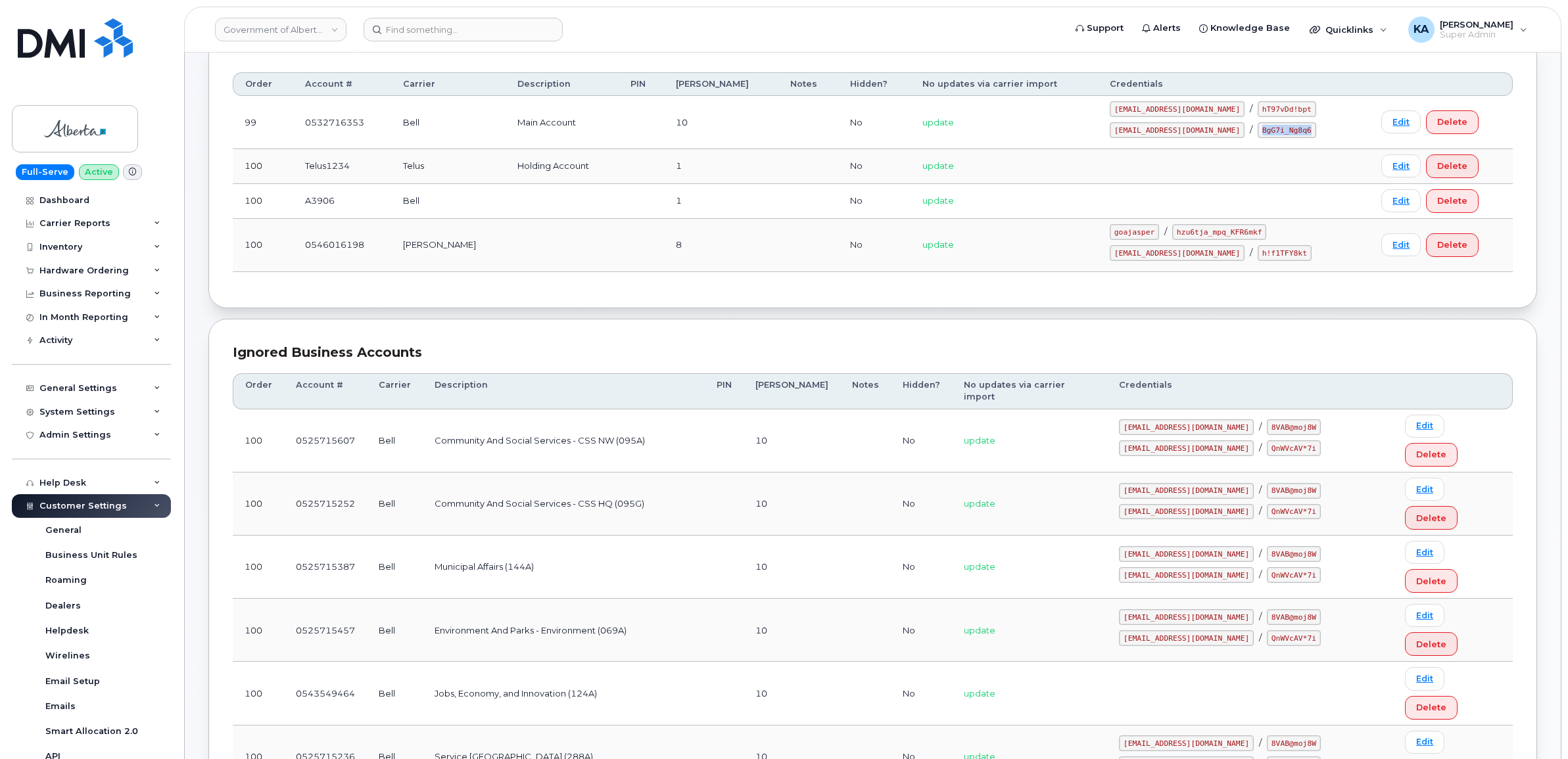
click at [1281, 133] on div "[EMAIL_ADDRESS][DOMAIN_NAME] / BgG7i_Ng8q6" at bounding box center [1233, 130] width 248 height 16
drag, startPoint x: 1272, startPoint y: 132, endPoint x: 1247, endPoint y: 123, distance: 26.6
copy code "BgG7i_Ng8q6"
drag, startPoint x: 1125, startPoint y: 110, endPoint x: 1201, endPoint y: 110, distance: 76.0
click at [1210, 113] on div "[EMAIL_ADDRESS][DOMAIN_NAME] / hT97vDd!bpt" at bounding box center [1233, 109] width 248 height 16
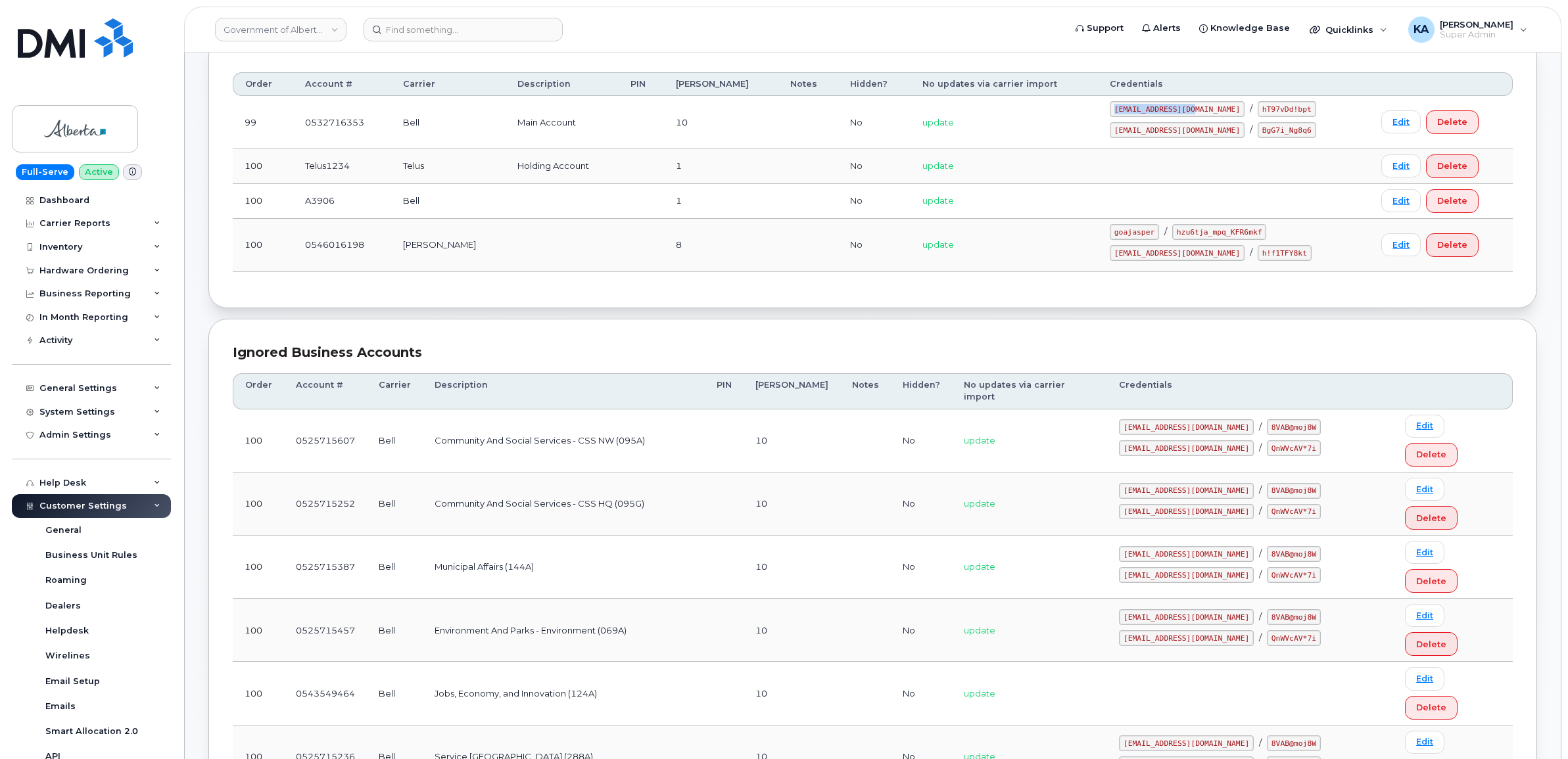
drag, startPoint x: 1201, startPoint y: 110, endPoint x: 1187, endPoint y: 111, distance: 14.0
copy code "[EMAIL_ADDRESS][DOMAIN_NAME]"
drag, startPoint x: 1222, startPoint y: 107, endPoint x: 1284, endPoint y: 113, distance: 62.3
click at [1286, 115] on div "[EMAIL_ADDRESS][DOMAIN_NAME] / hT97vDd!bpt" at bounding box center [1233, 109] width 248 height 16
drag, startPoint x: 1284, startPoint y: 113, endPoint x: 1261, endPoint y: 108, distance: 23.5
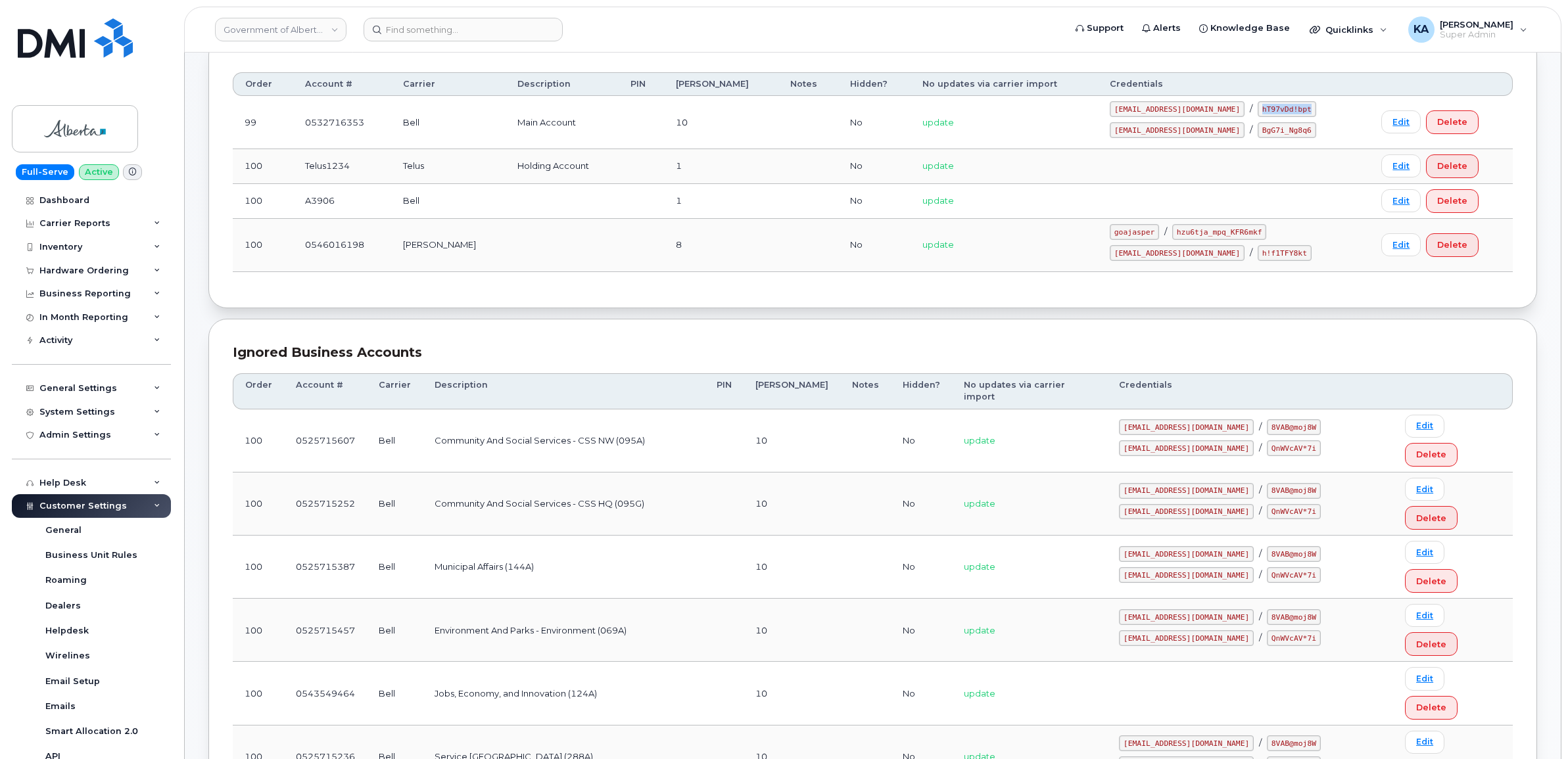
copy code "hT97vDd!bpt"
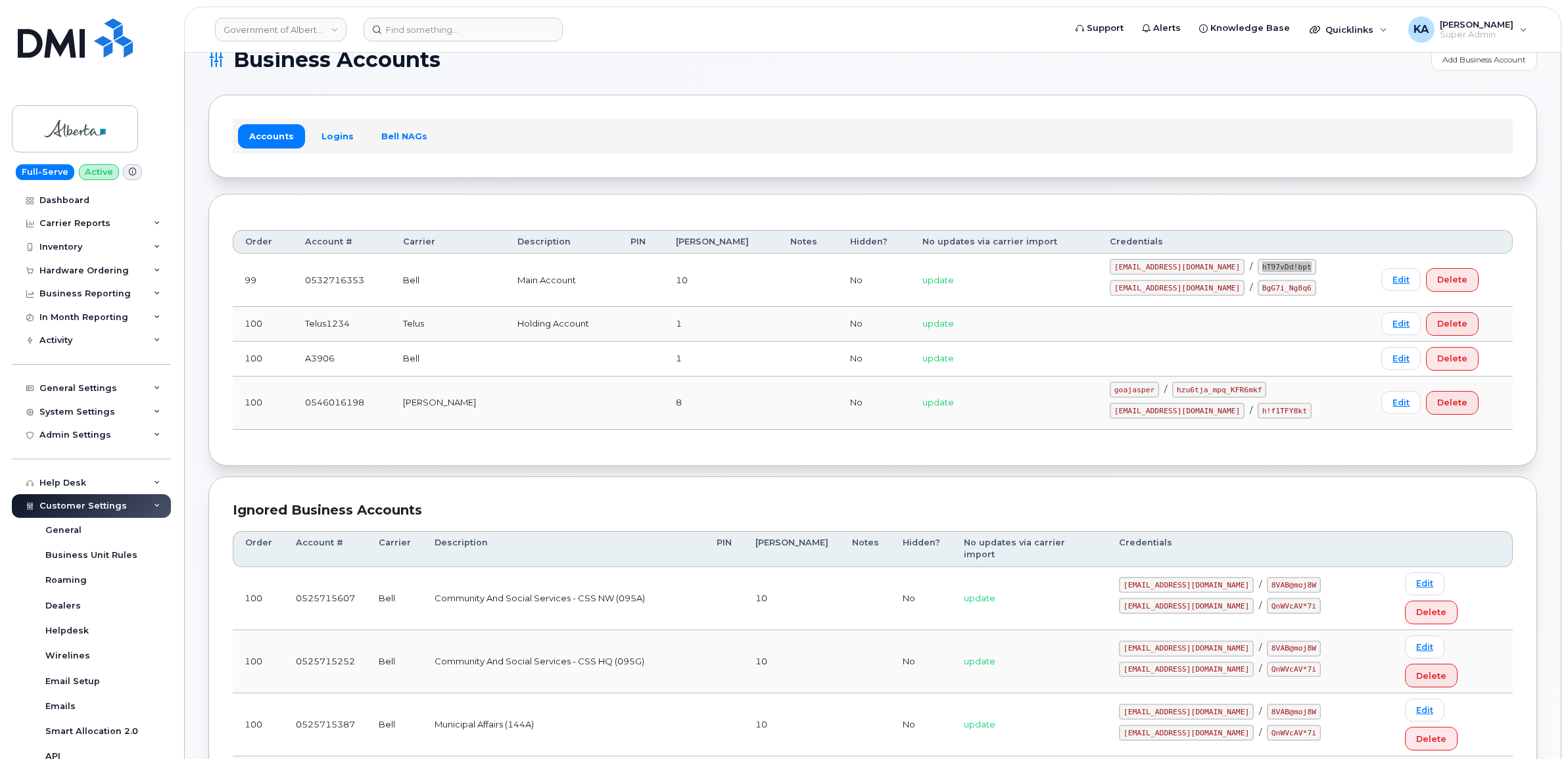
scroll to position [22, 0]
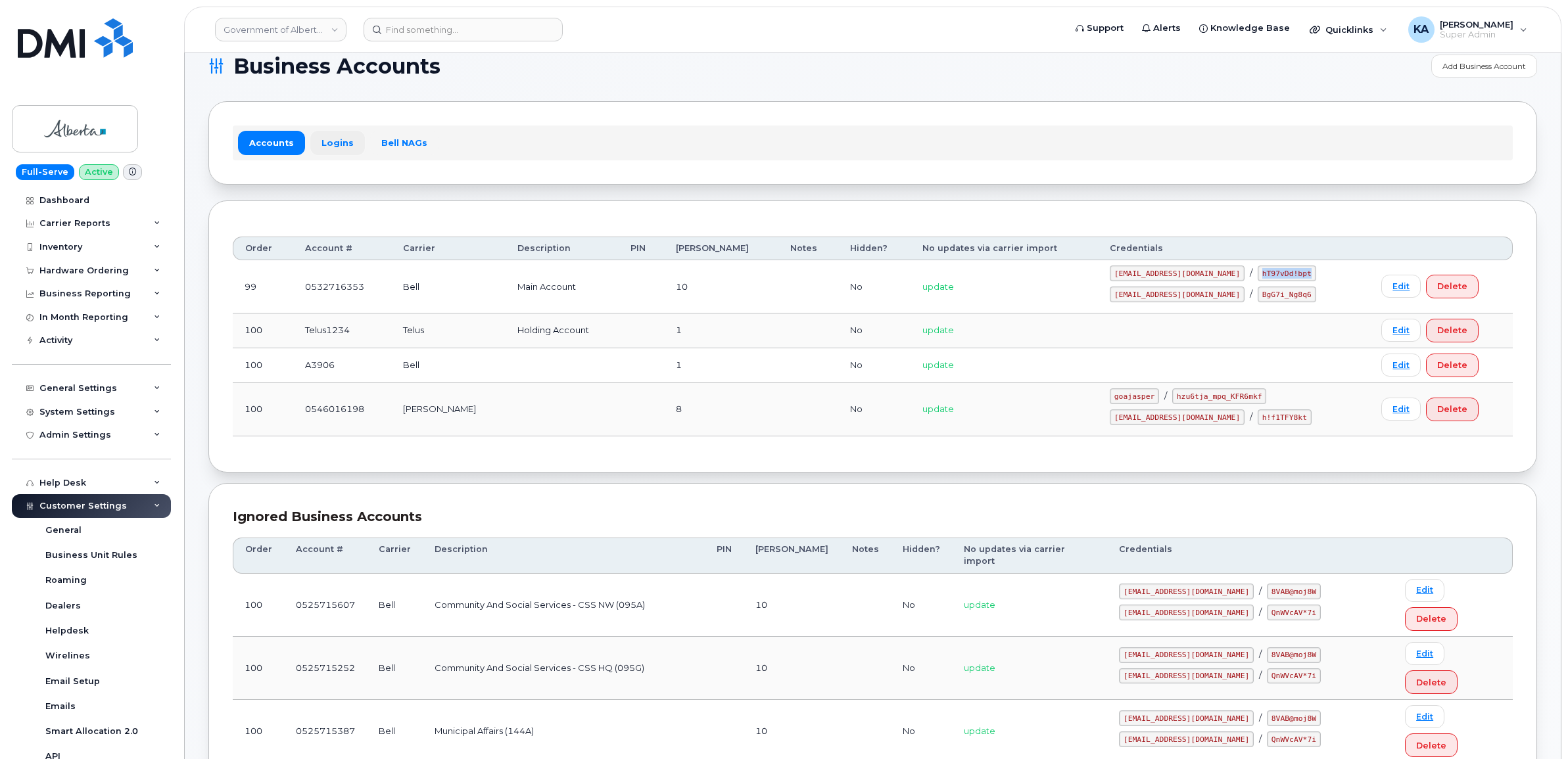
click at [330, 142] on link "Logins" at bounding box center [338, 143] width 54 height 24
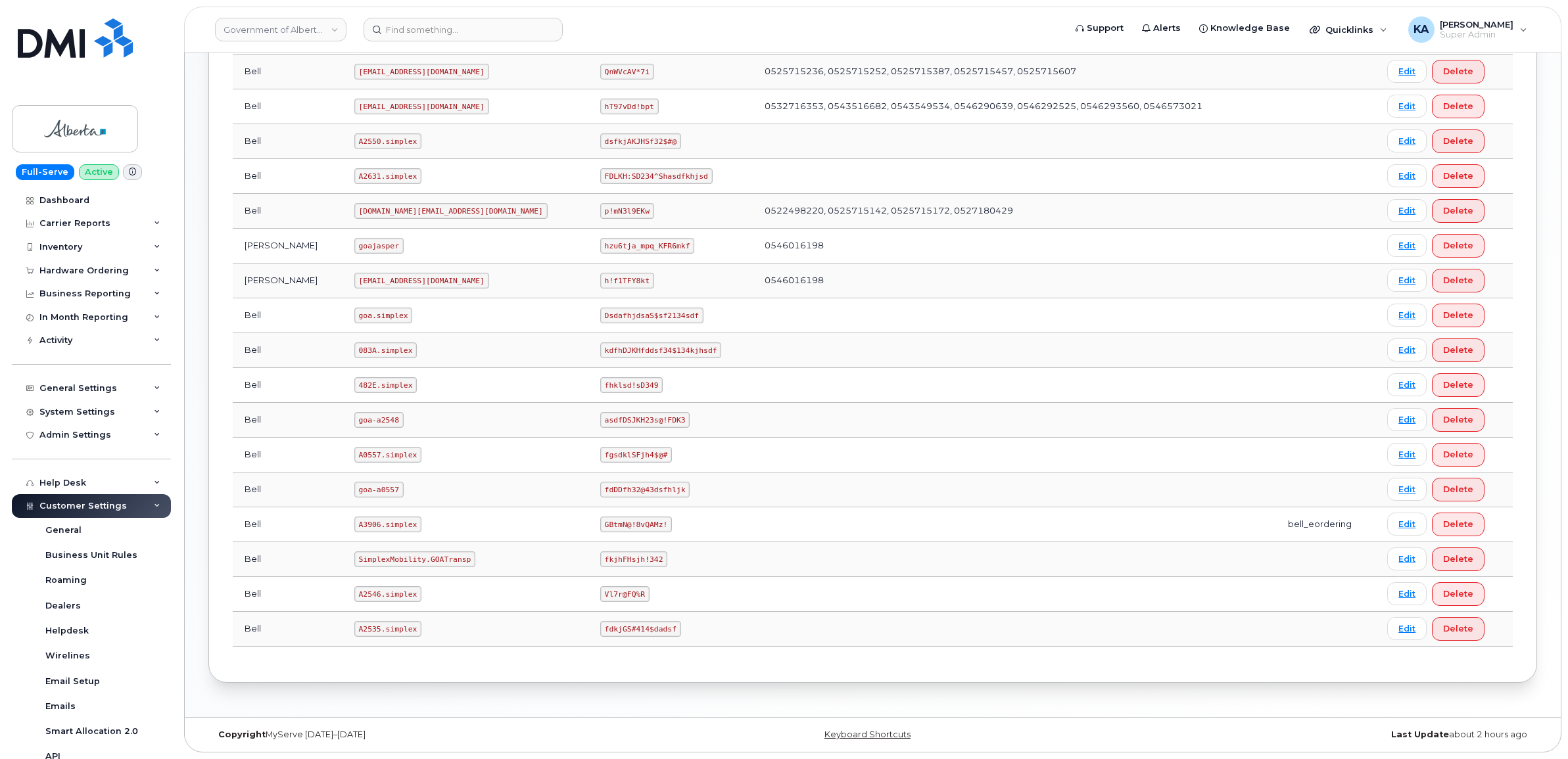
scroll to position [602, 0]
drag, startPoint x: 332, startPoint y: 527, endPoint x: 397, endPoint y: 531, distance: 65.1
click at [399, 531] on td "A3906.simplex" at bounding box center [465, 525] width 246 height 35
drag, startPoint x: 397, startPoint y: 531, endPoint x: 383, endPoint y: 525, distance: 15.2
copy code "A3906.simplex"
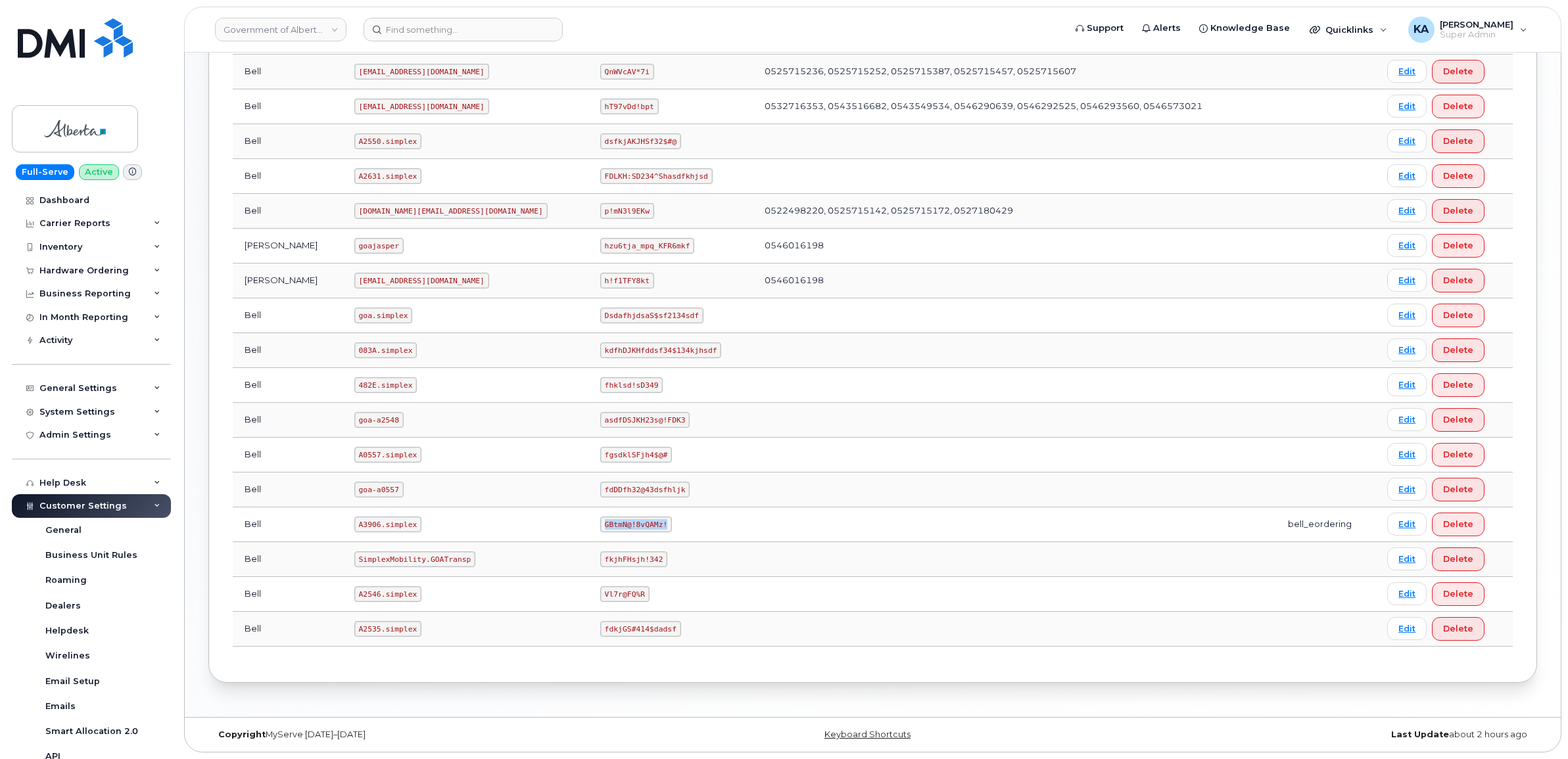
drag, startPoint x: 507, startPoint y: 524, endPoint x: 618, endPoint y: 528, distance: 111.1
click at [624, 529] on td "GBtmN@!8vQAMz!" at bounding box center [671, 525] width 165 height 35
drag, startPoint x: 618, startPoint y: 528, endPoint x: 557, endPoint y: 523, distance: 61.2
copy code "GBtmN@!8vQAMz!"
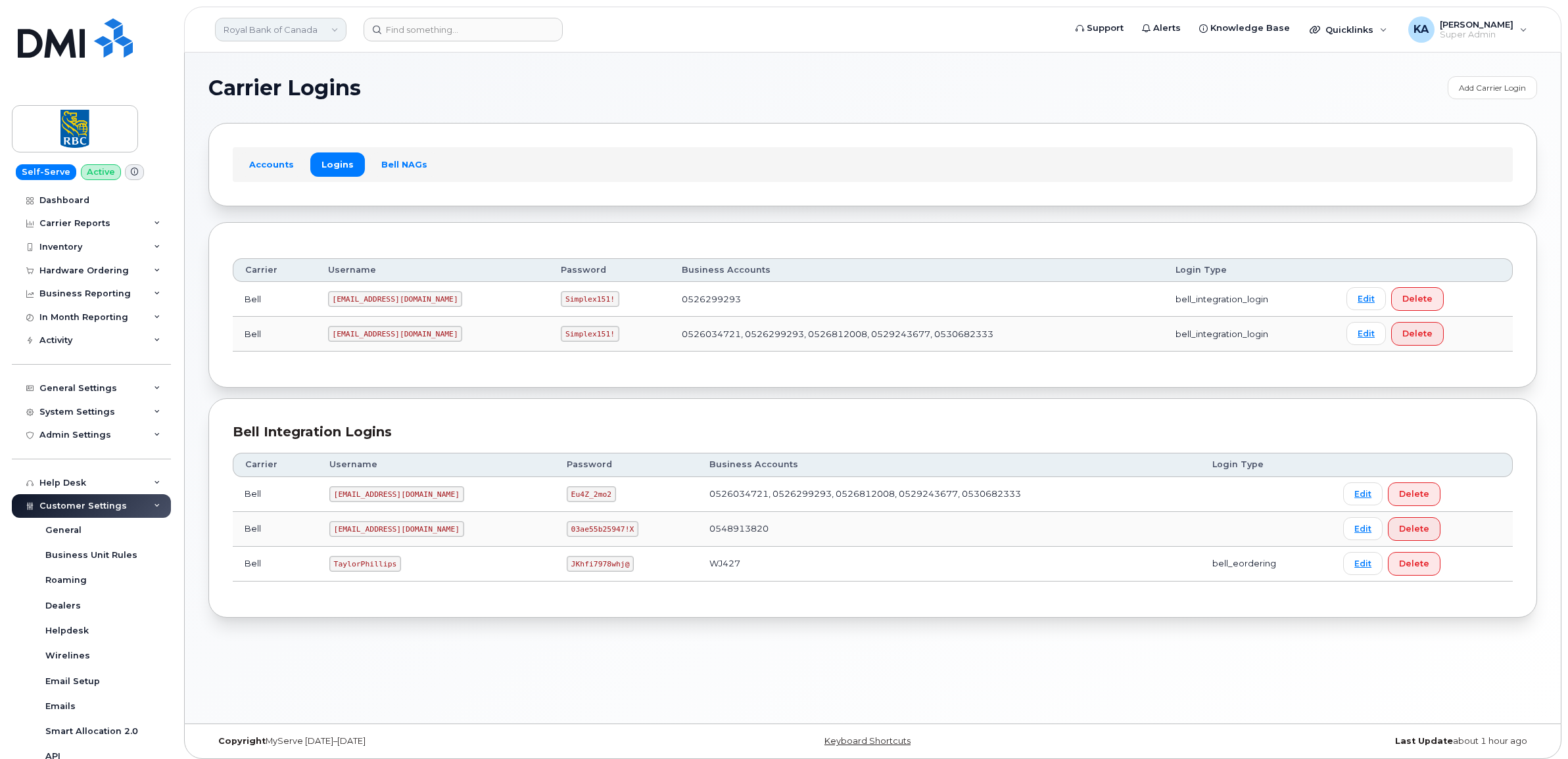
click at [322, 35] on link "Royal Bank of Canada" at bounding box center [281, 30] width 131 height 24
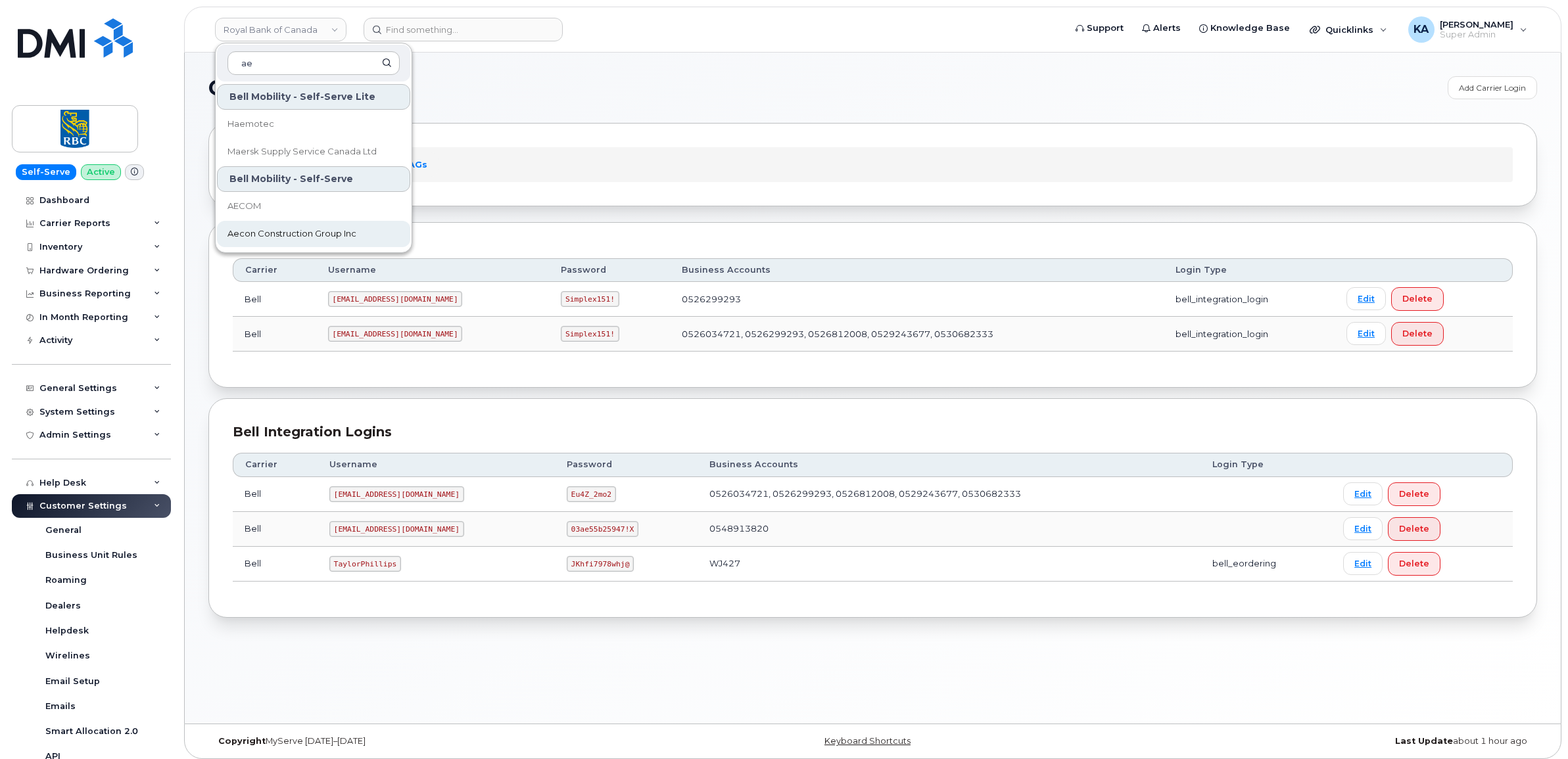
type input "ae"
click at [286, 234] on span "Aecon Construction Group Inc" at bounding box center [292, 234] width 129 height 13
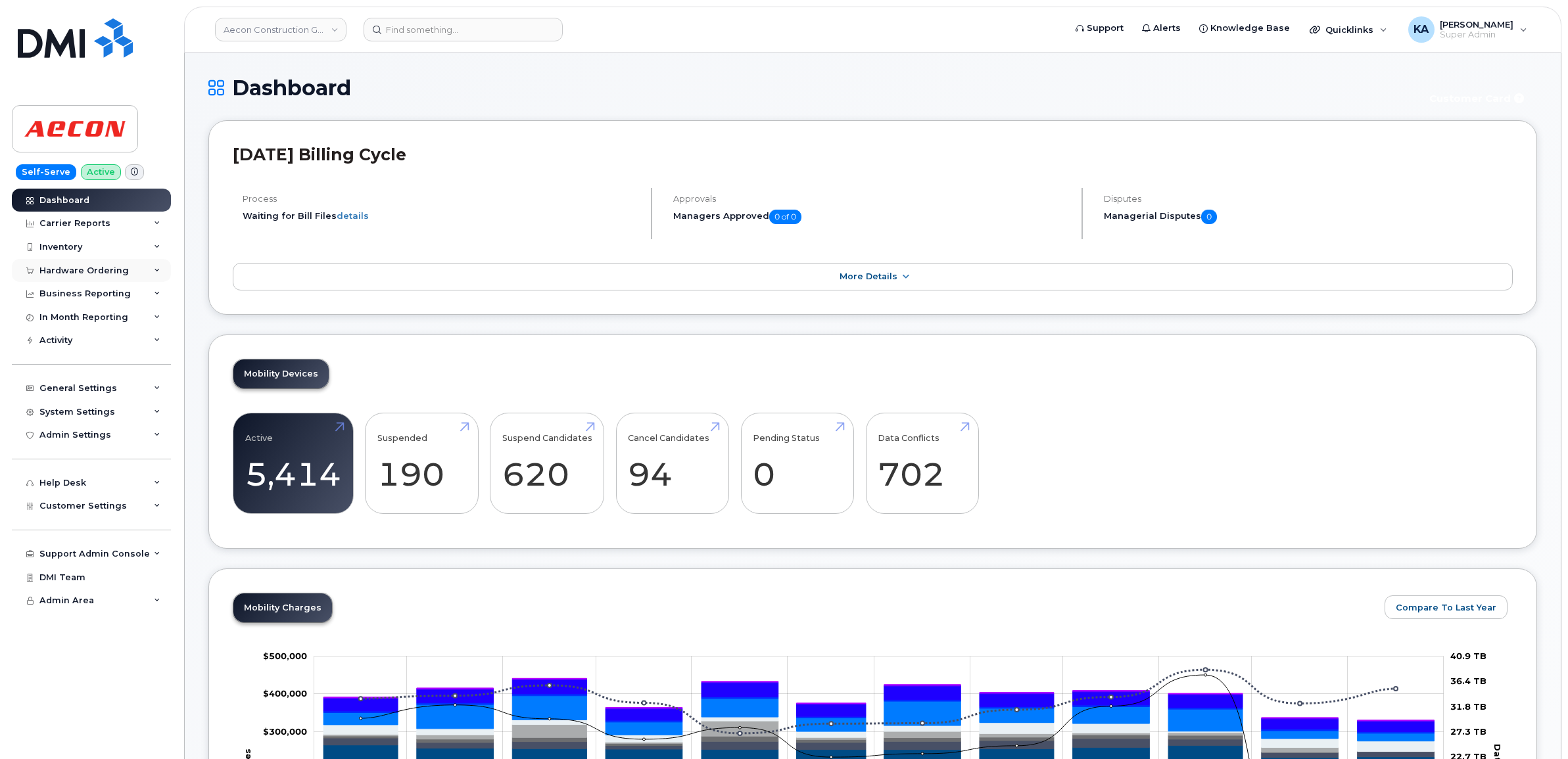
click at [99, 269] on div "Hardware Ordering" at bounding box center [84, 271] width 90 height 11
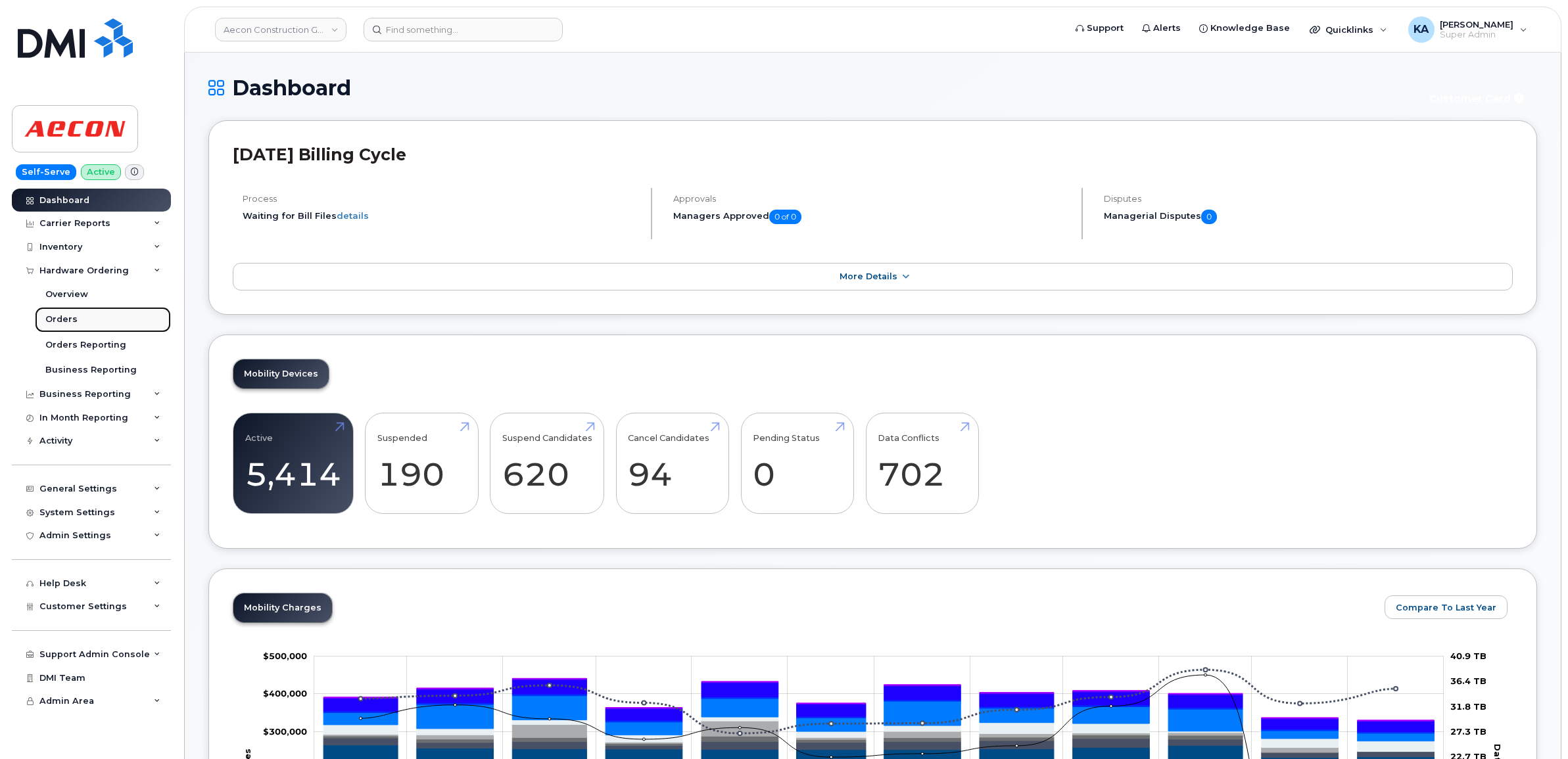
click at [70, 322] on div "Orders" at bounding box center [61, 320] width 33 height 12
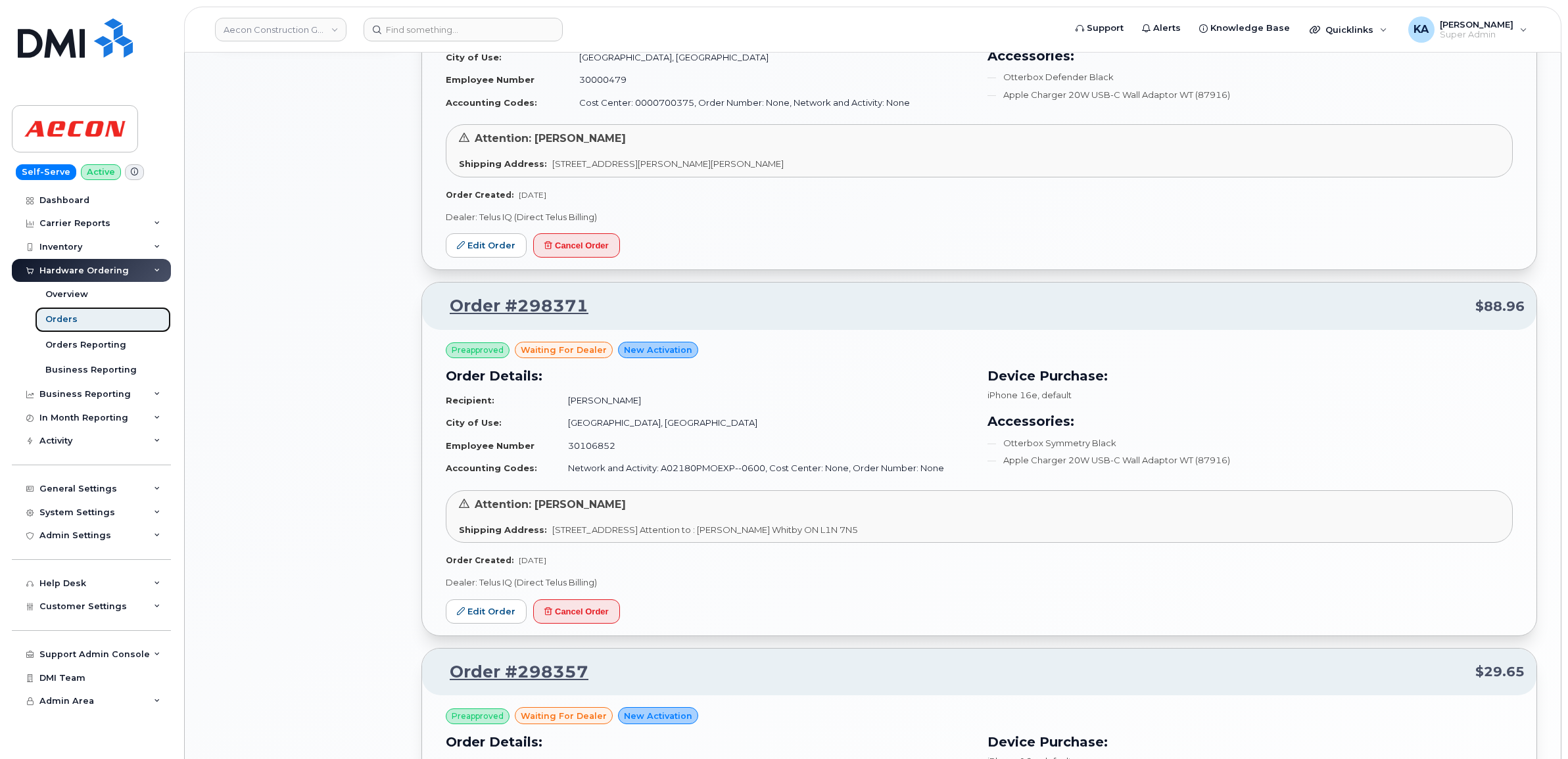
scroll to position [1068, 0]
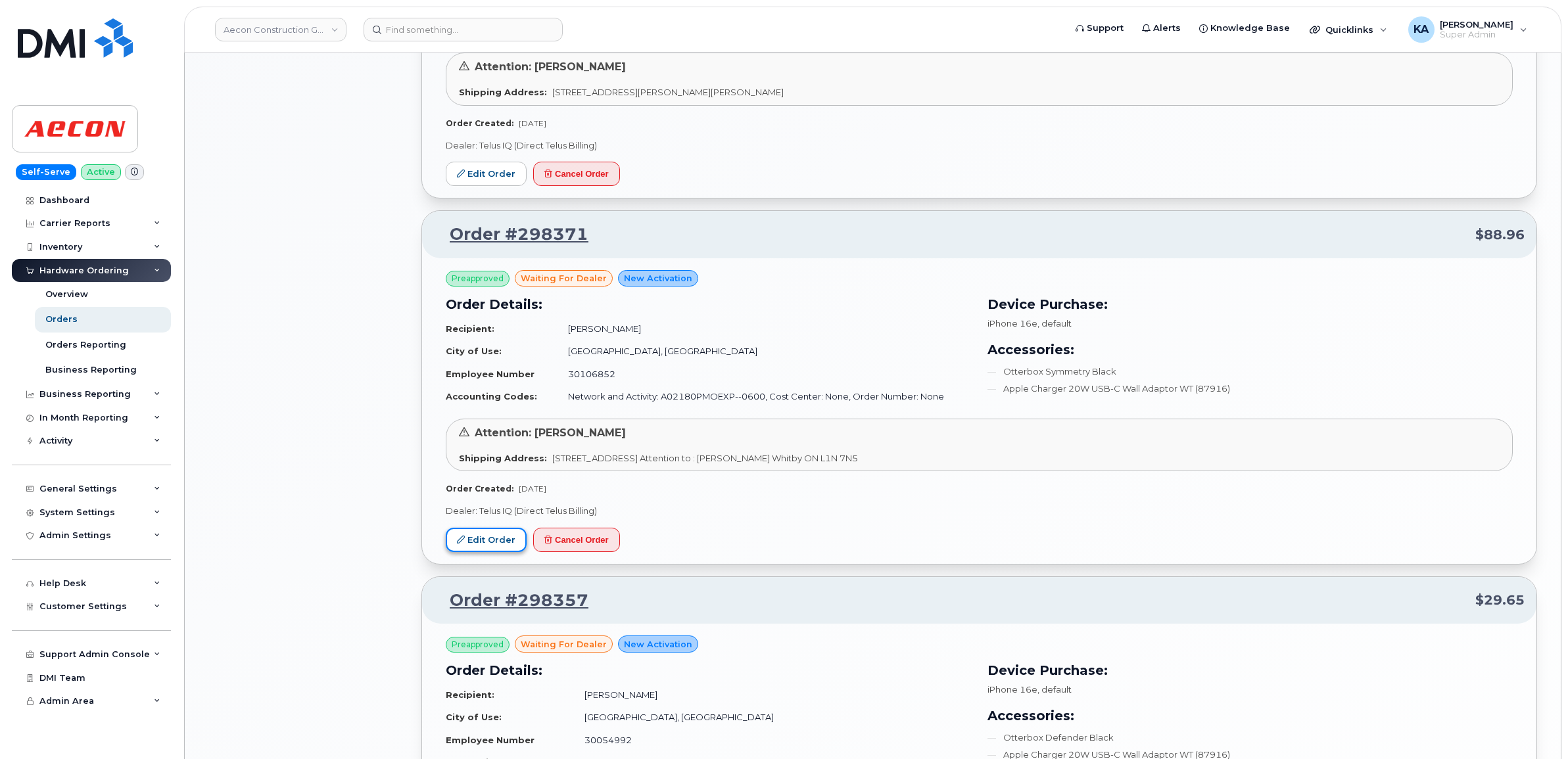
click at [478, 539] on link "Edit Order" at bounding box center [486, 540] width 81 height 25
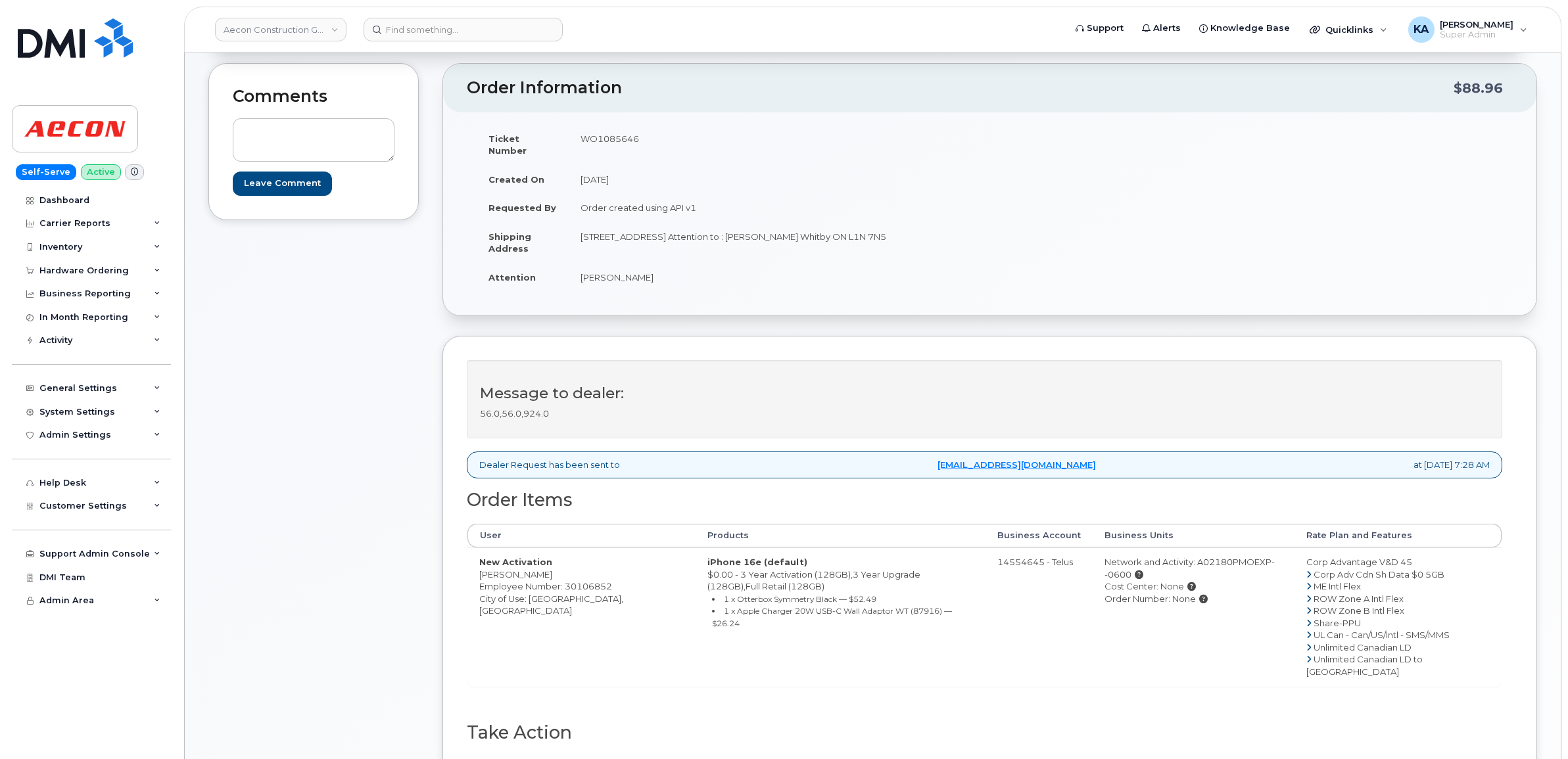
scroll to position [165, 0]
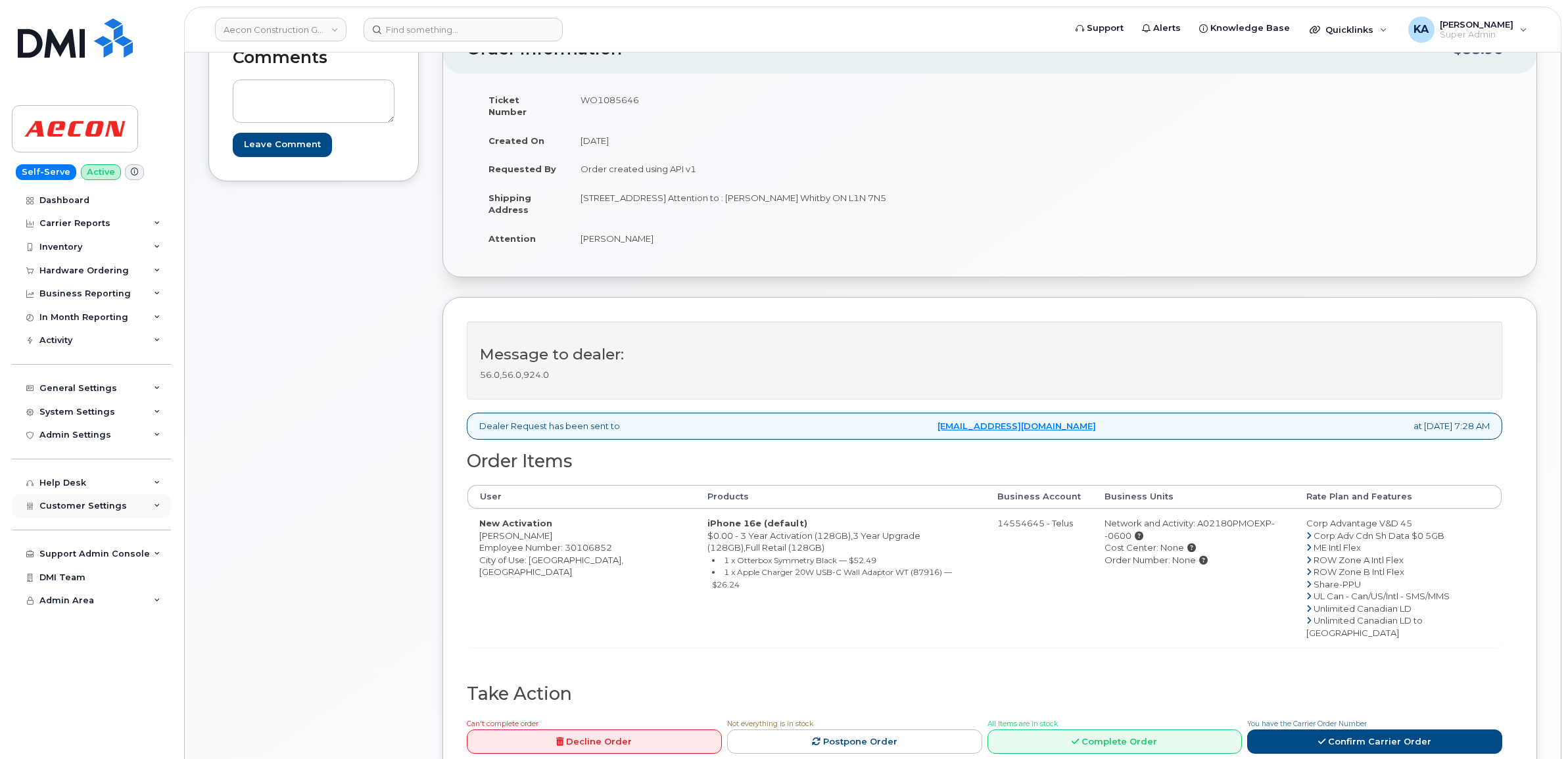
click at [91, 508] on span "Customer Settings" at bounding box center [83, 506] width 88 height 10
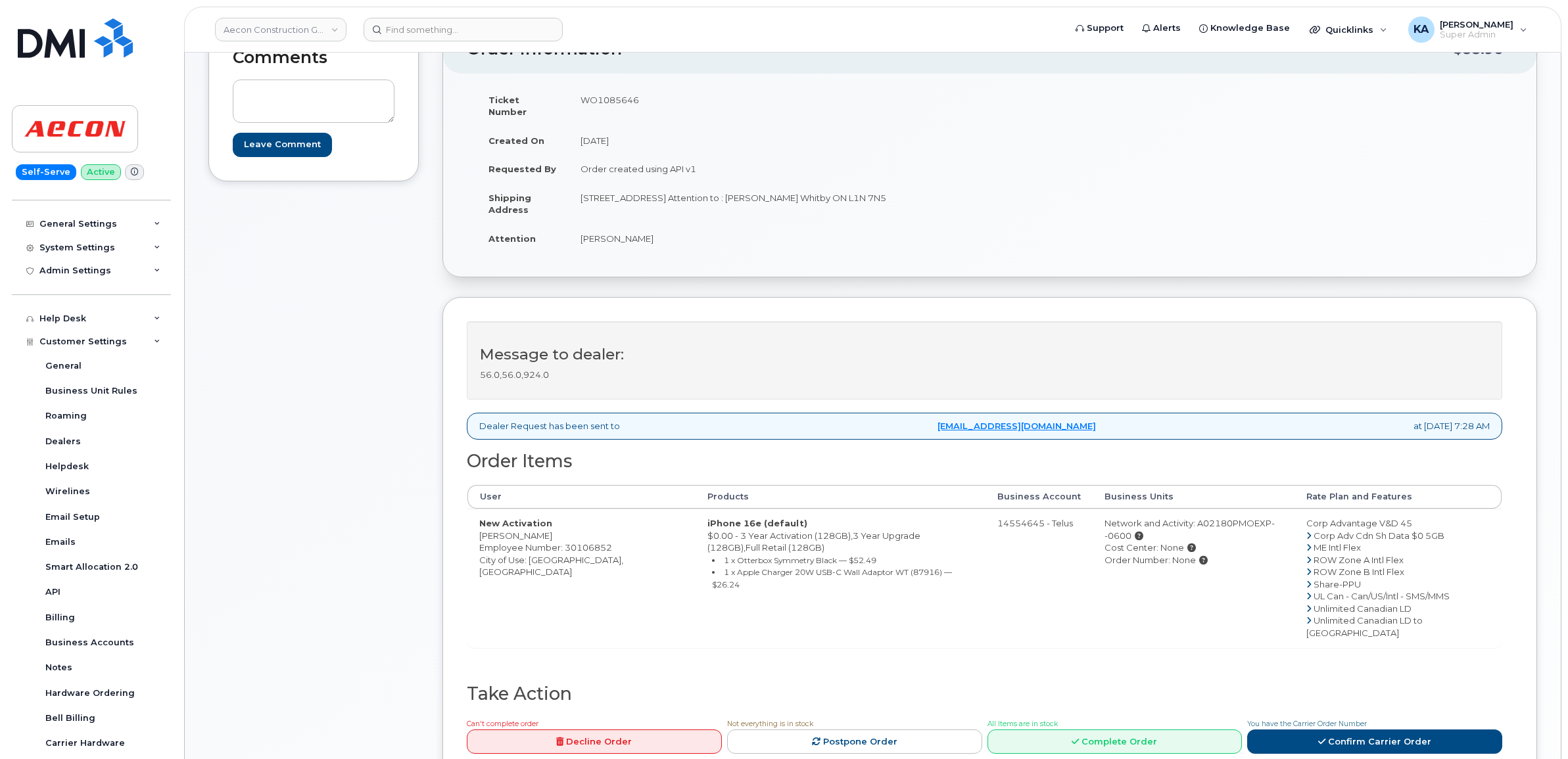
drag, startPoint x: 474, startPoint y: 523, endPoint x: 547, endPoint y: 527, distance: 73.1
click at [549, 528] on td "New Activation Julia Lynn Veale Employee Number: 30106852 City of Use: Oshawa, …" at bounding box center [581, 578] width 228 height 139
drag, startPoint x: 547, startPoint y: 527, endPoint x: 533, endPoint y: 527, distance: 14.0
copy td "Julia Lynn Veale"
drag, startPoint x: 579, startPoint y: 96, endPoint x: 652, endPoint y: 103, distance: 73.3
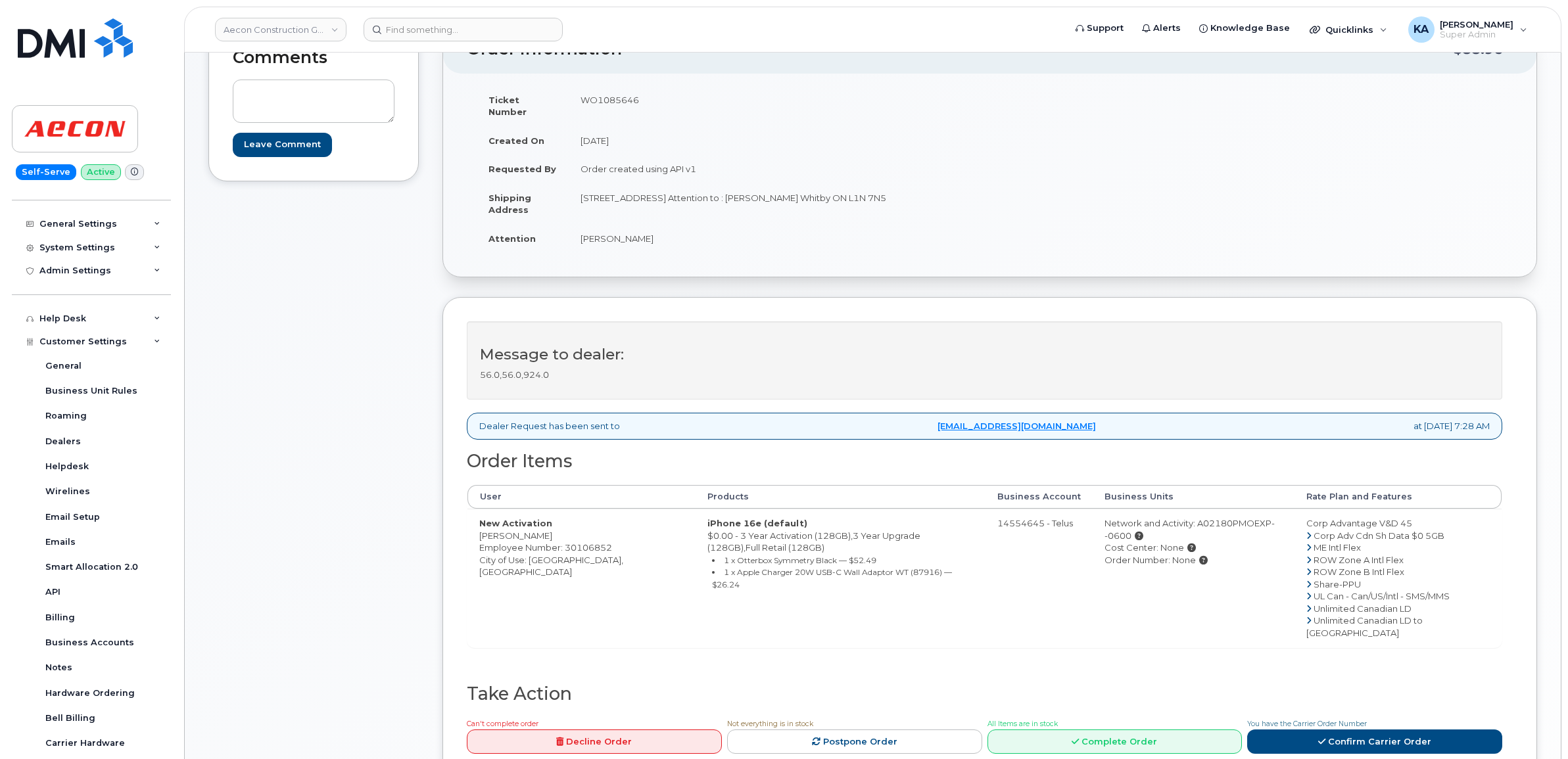
click at [652, 103] on td "WO1085646" at bounding box center [774, 105] width 411 height 40
drag, startPoint x: 648, startPoint y: 101, endPoint x: 613, endPoint y: 99, distance: 35.1
copy td "WO1085646"
drag, startPoint x: 474, startPoint y: 525, endPoint x: 549, endPoint y: 528, distance: 75.1
click at [552, 530] on td "New Activation Julia Lynn Veale Employee Number: 30106852 City of Use: Oshawa, …" at bounding box center [581, 578] width 228 height 139
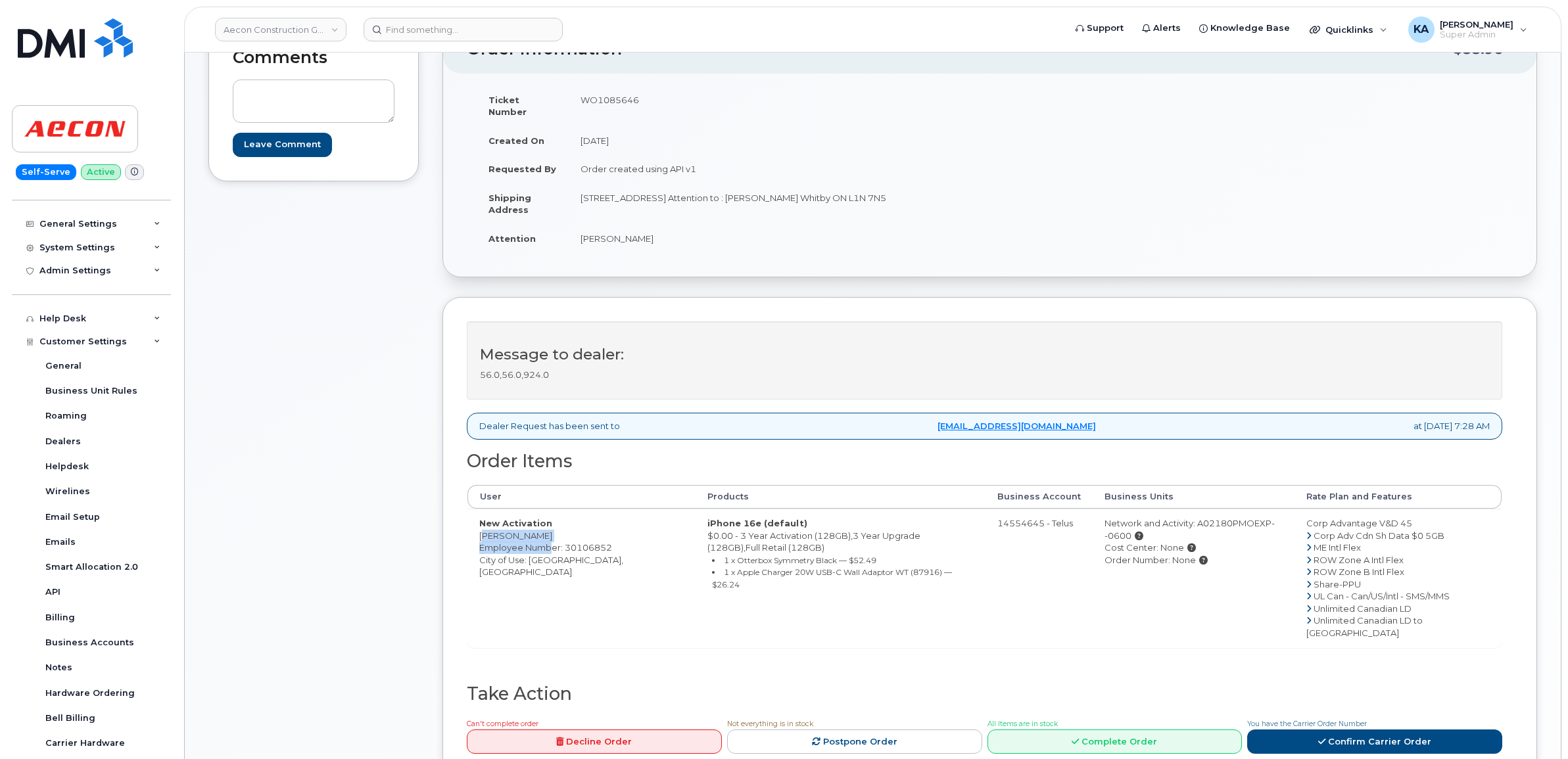
drag, startPoint x: 549, startPoint y: 528, endPoint x: 540, endPoint y: 526, distance: 9.2
copy td "Julia Lynn Veale"
drag, startPoint x: 577, startPoint y: 185, endPoint x: 658, endPoint y: 192, distance: 81.3
click at [658, 192] on td "1635 Tricont Ave. Attention to : Craig Williams Whitby ON L1N 7N5" at bounding box center [774, 203] width 411 height 40
drag, startPoint x: 658, startPoint y: 192, endPoint x: 646, endPoint y: 188, distance: 12.6
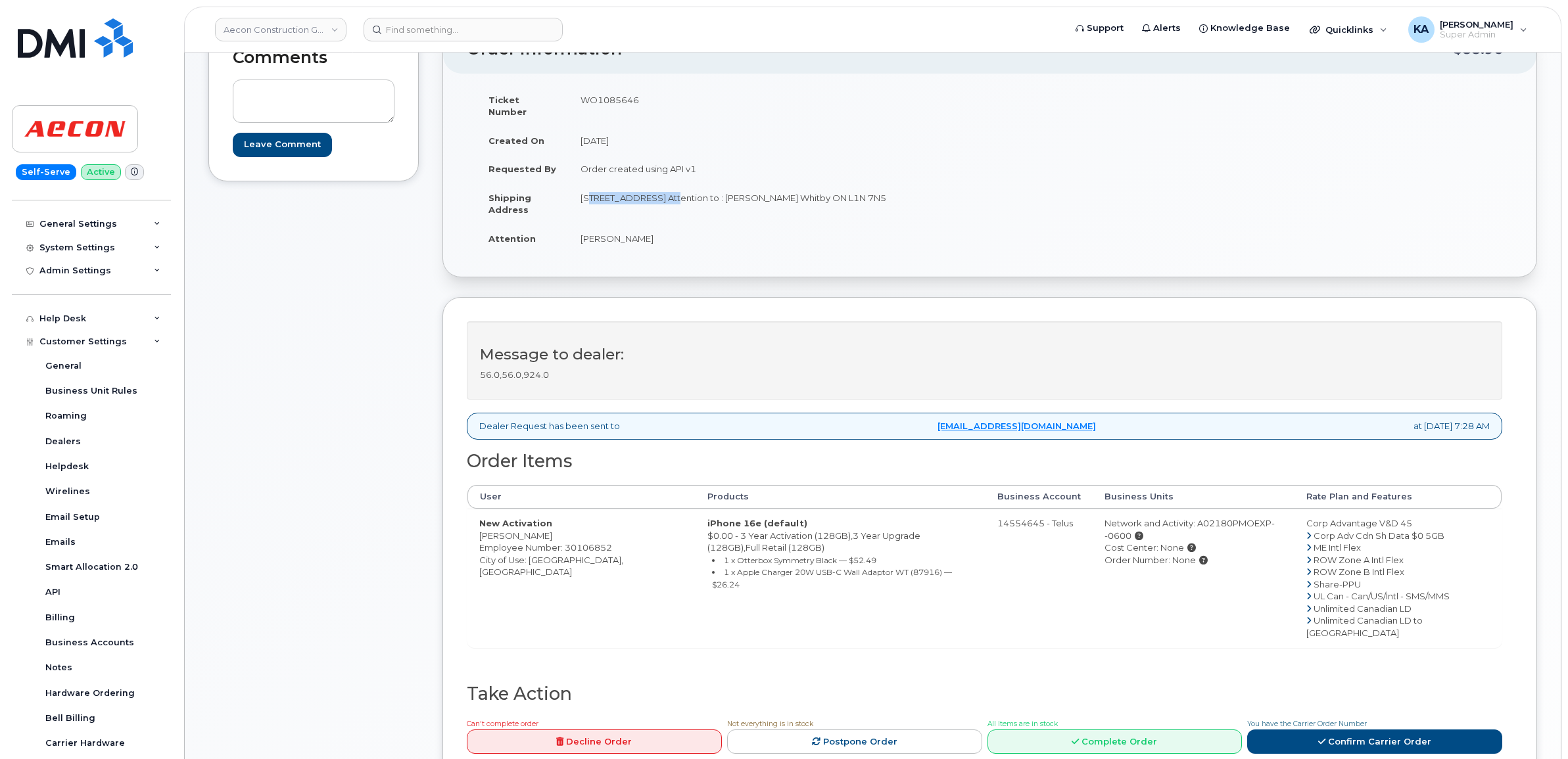
copy td "1635 Tricont Ave."
drag, startPoint x: 783, startPoint y: 188, endPoint x: 811, endPoint y: 195, distance: 28.9
click at [811, 195] on td "1635 Tricont Ave. Attention to : Craig Williams Whitby ON L1N 7N5" at bounding box center [774, 203] width 411 height 40
drag, startPoint x: 811, startPoint y: 195, endPoint x: 804, endPoint y: 188, distance: 9.9
copy td "Whitby"
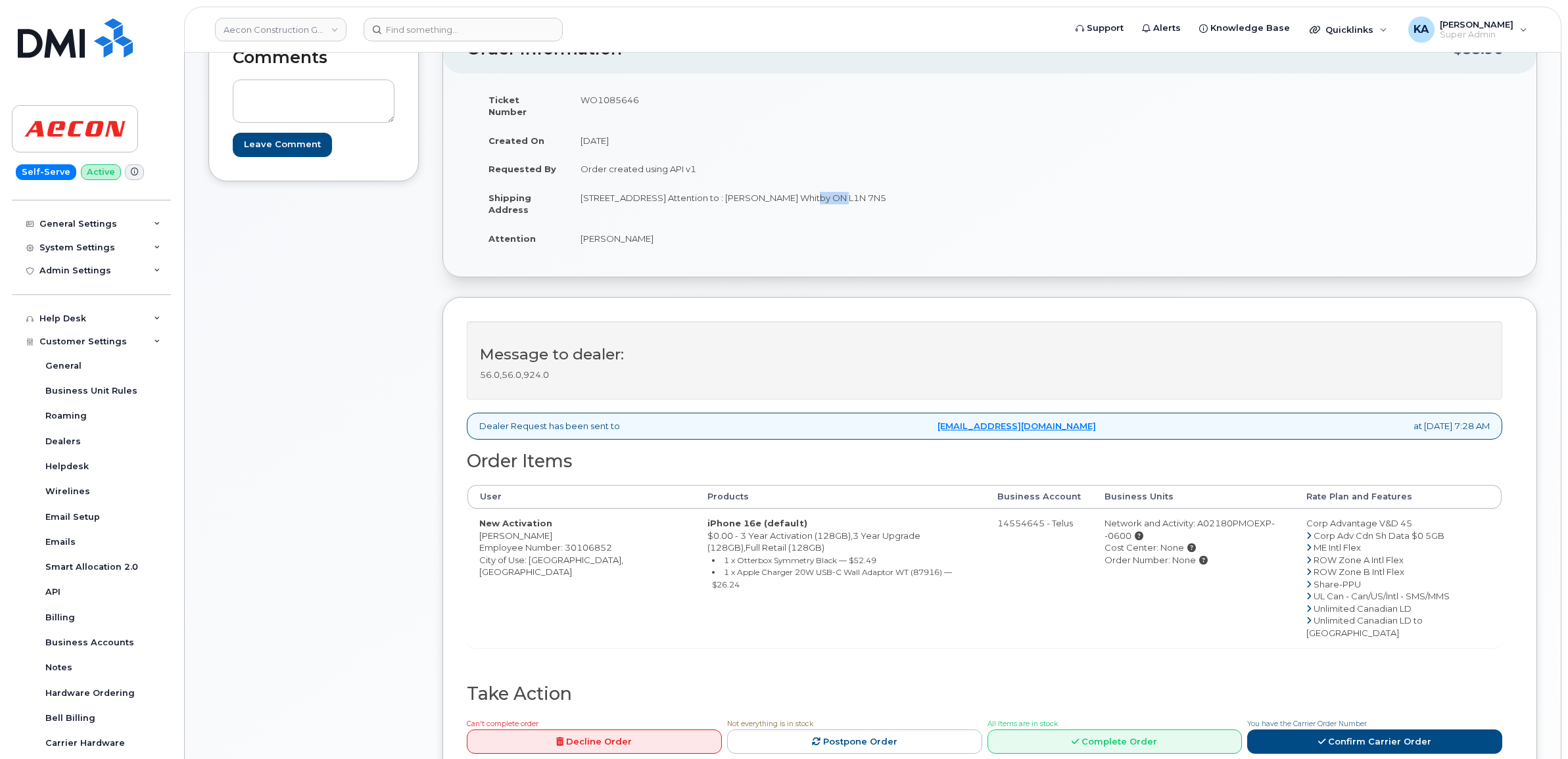
drag, startPoint x: 831, startPoint y: 188, endPoint x: 866, endPoint y: 191, distance: 35.1
click at [868, 191] on td "1635 Tricont Ave. Attention to : Craig Williams Whitby ON L1N 7N5" at bounding box center [774, 203] width 411 height 40
drag, startPoint x: 866, startPoint y: 191, endPoint x: 858, endPoint y: 187, distance: 8.9
copy td "L1N 7N5"
drag, startPoint x: 658, startPoint y: 189, endPoint x: 773, endPoint y: 194, distance: 115.1
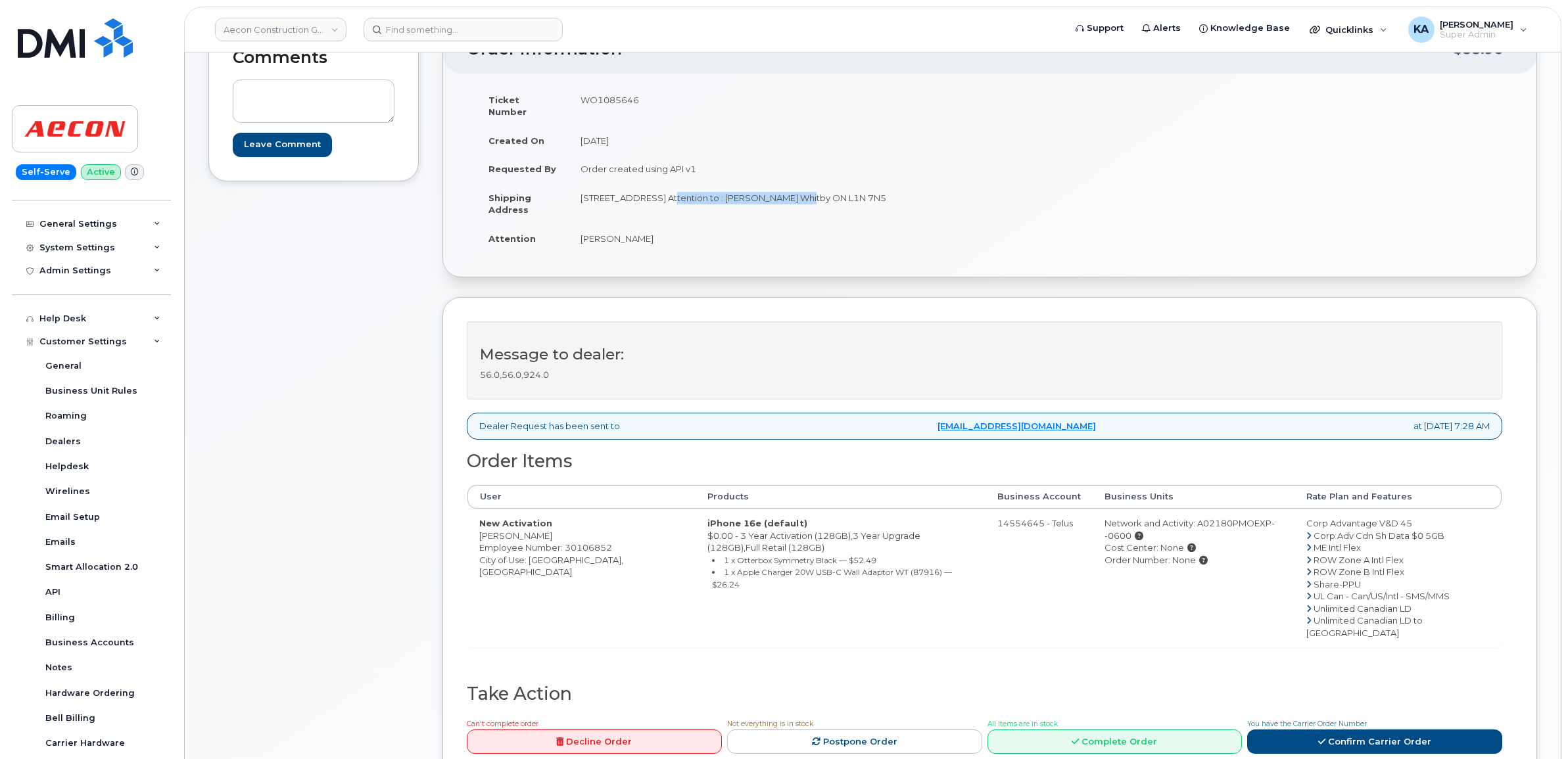
click at [774, 194] on td "1635 Tricont Ave. Attention to : Craig Williams Whitby ON L1N 7N5" at bounding box center [774, 203] width 411 height 40
drag, startPoint x: 773, startPoint y: 194, endPoint x: 751, endPoint y: 186, distance: 23.4
copy td "Attention to : Craig William"
click at [1332, 730] on link "Confirm Carrier Order" at bounding box center [1374, 742] width 255 height 25
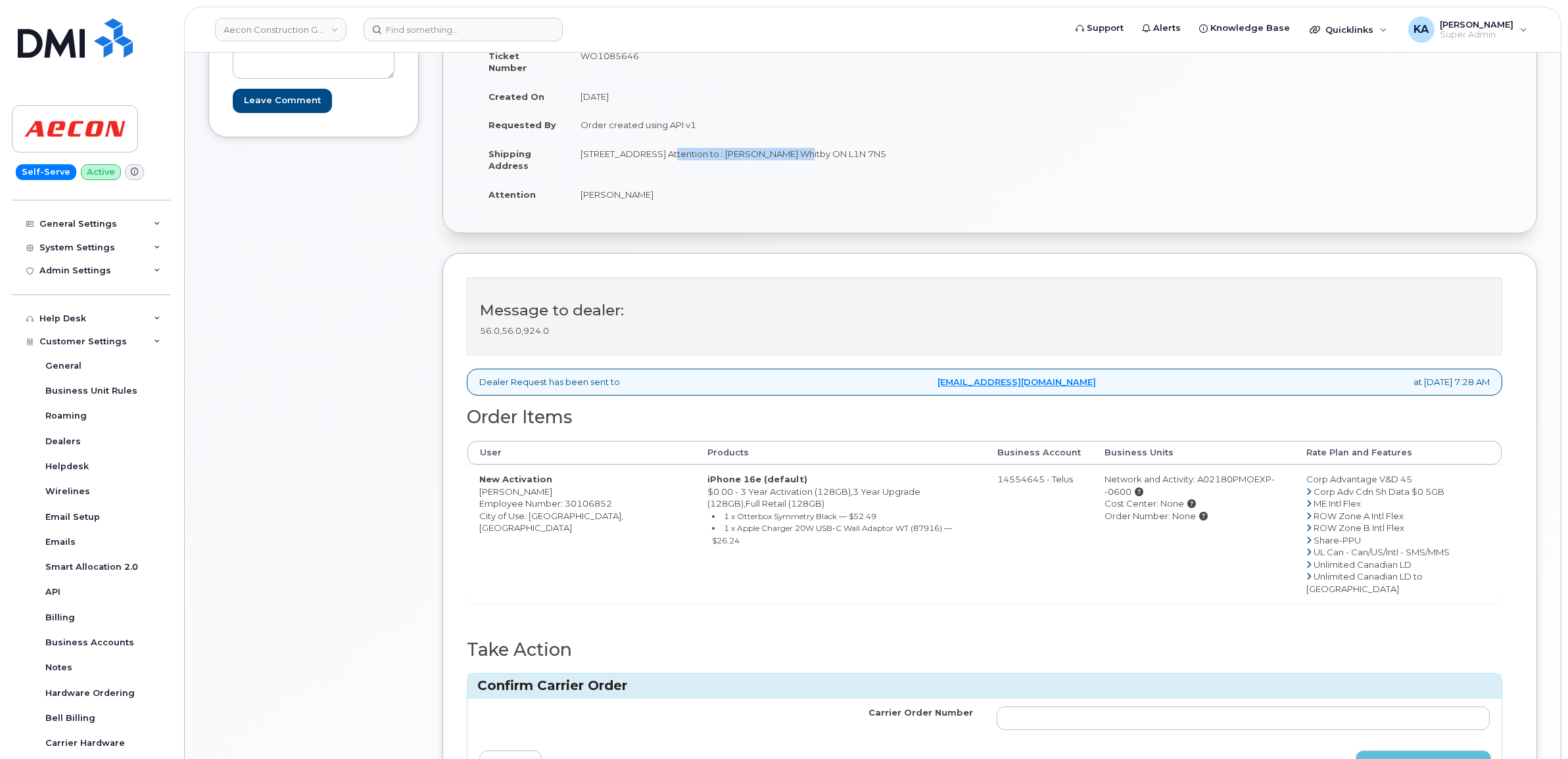
scroll to position [247, 0]
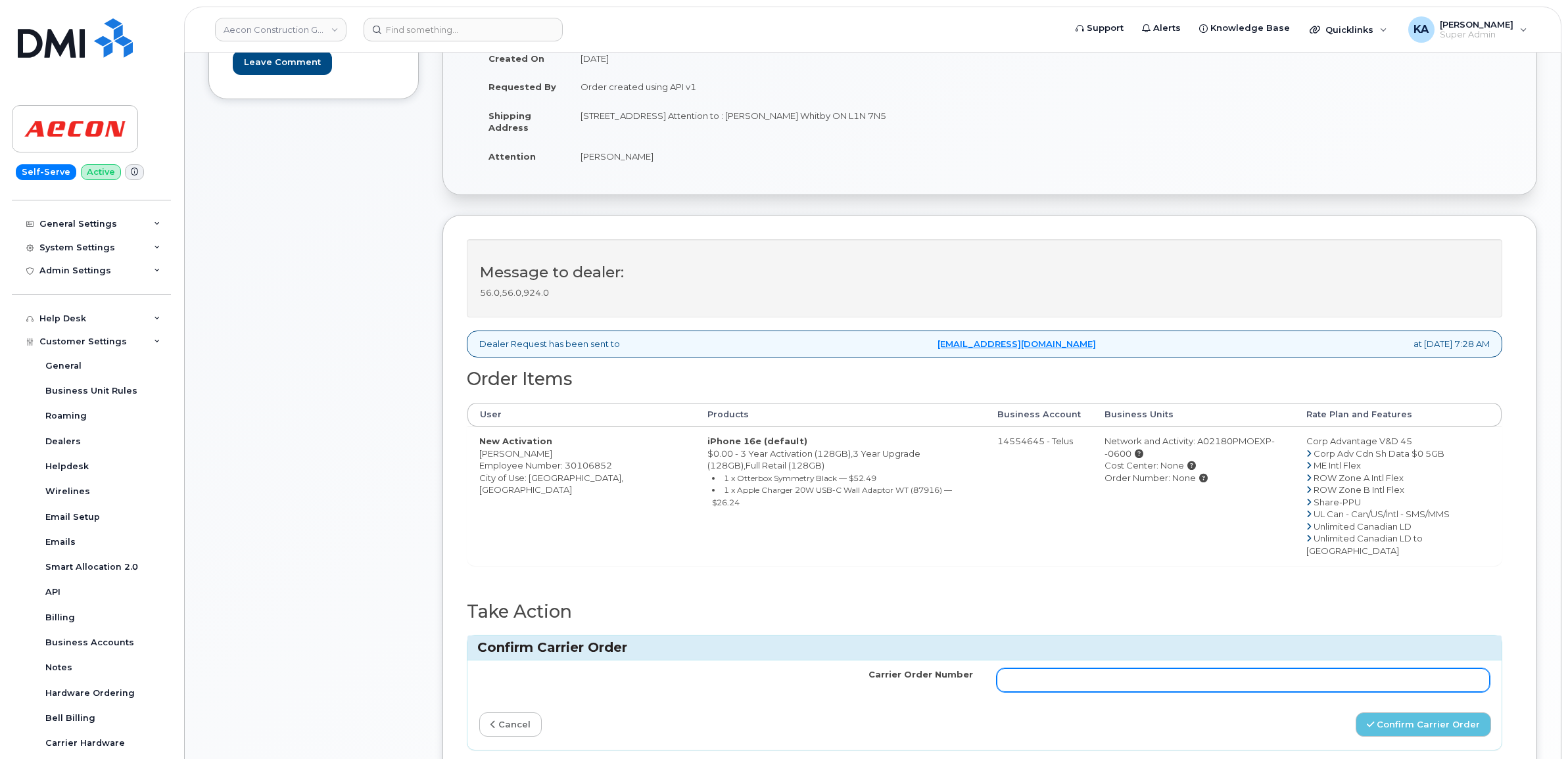
paste input "TL60020220"
drag, startPoint x: 473, startPoint y: 443, endPoint x: 573, endPoint y: 447, distance: 100.1
click at [573, 447] on td "New Activation Julia Lynn Veale Employee Number: 30106852 City of Use: Oshawa, …" at bounding box center [581, 496] width 228 height 139
drag, startPoint x: 573, startPoint y: 447, endPoint x: 542, endPoint y: 445, distance: 31.1
copy td "Julia Lynn Veale"
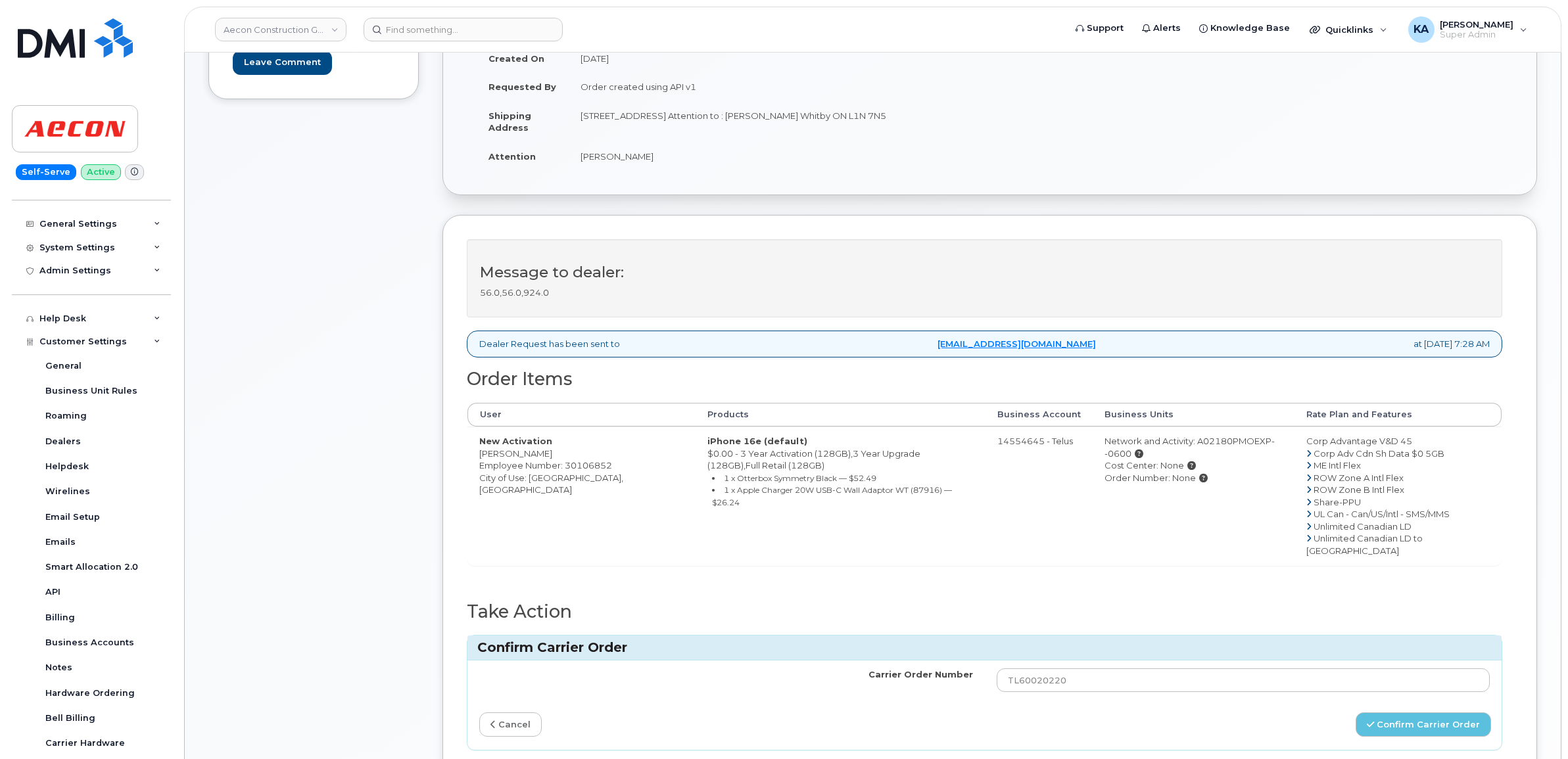
scroll to position [165, 0]
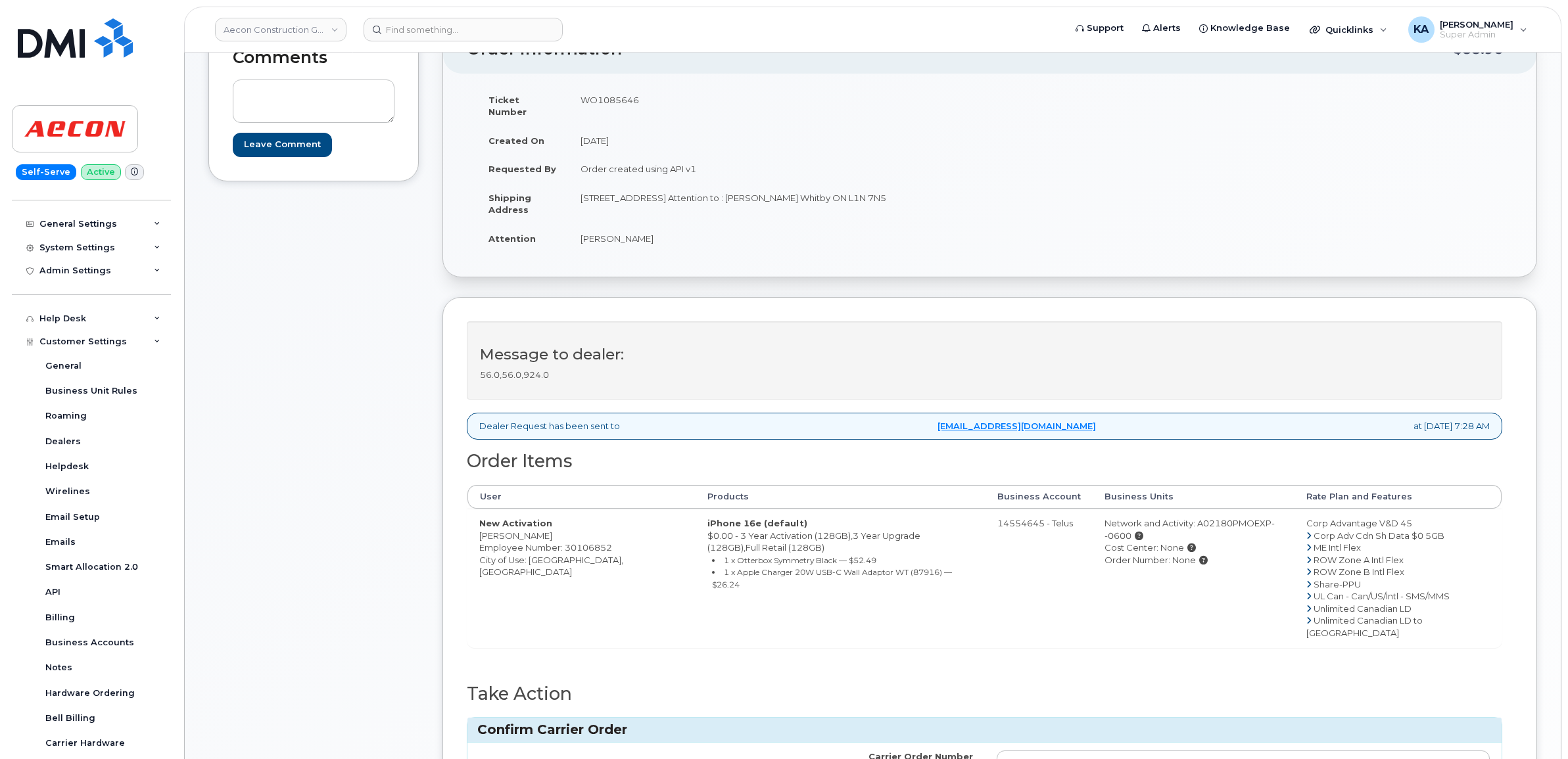
drag, startPoint x: 579, startPoint y: 100, endPoint x: 639, endPoint y: 104, distance: 60.1
click at [640, 104] on td "WO1085646" at bounding box center [774, 105] width 411 height 40
drag, startPoint x: 639, startPoint y: 104, endPoint x: 625, endPoint y: 103, distance: 14.0
copy td "WO1085646"
drag, startPoint x: 1047, startPoint y: 740, endPoint x: 932, endPoint y: 735, distance: 115.1
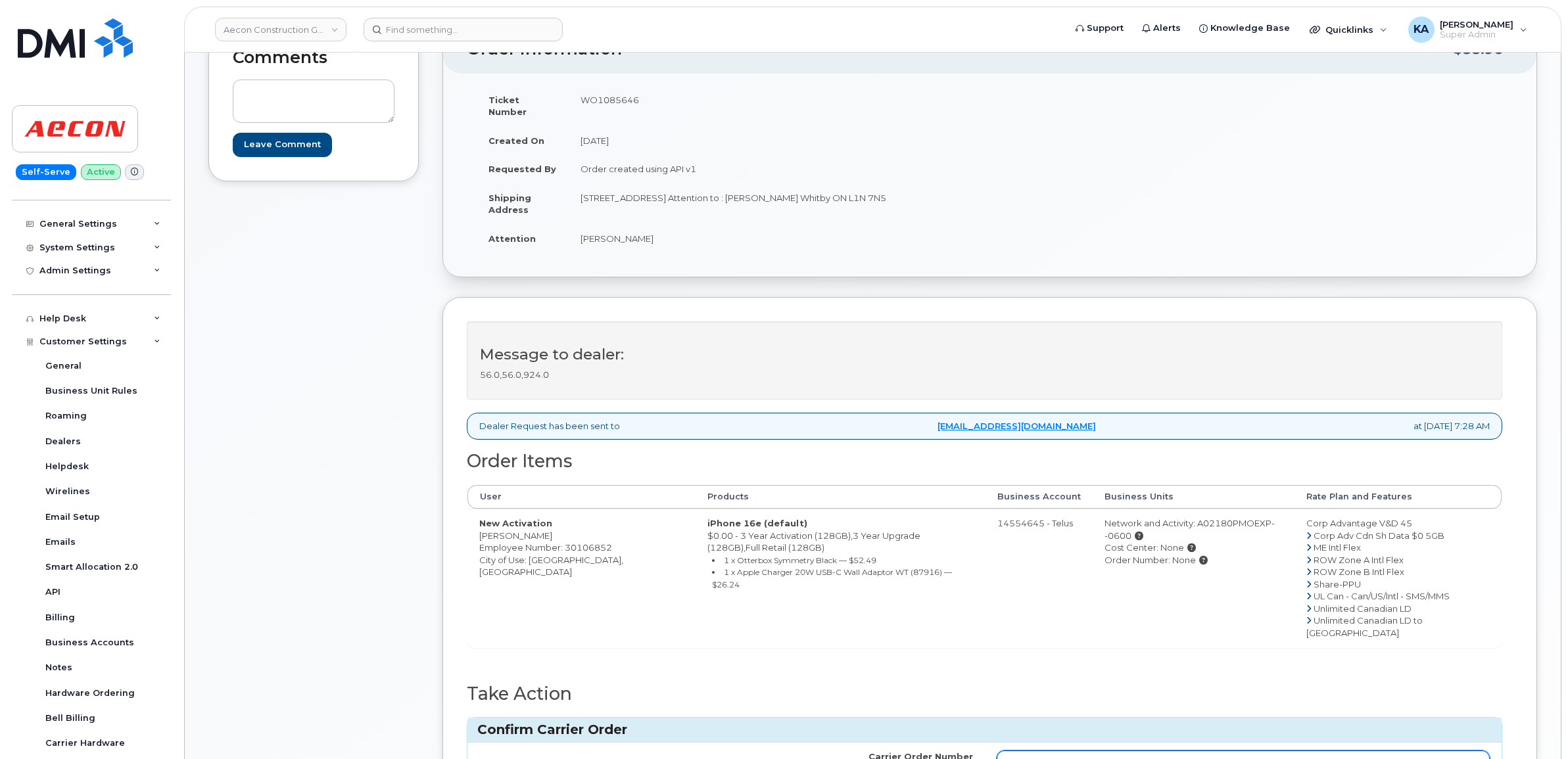
click at [934, 742] on tr "Carrier Order Number TL60020220" at bounding box center [984, 762] width 1034 height 39
paste input "5"
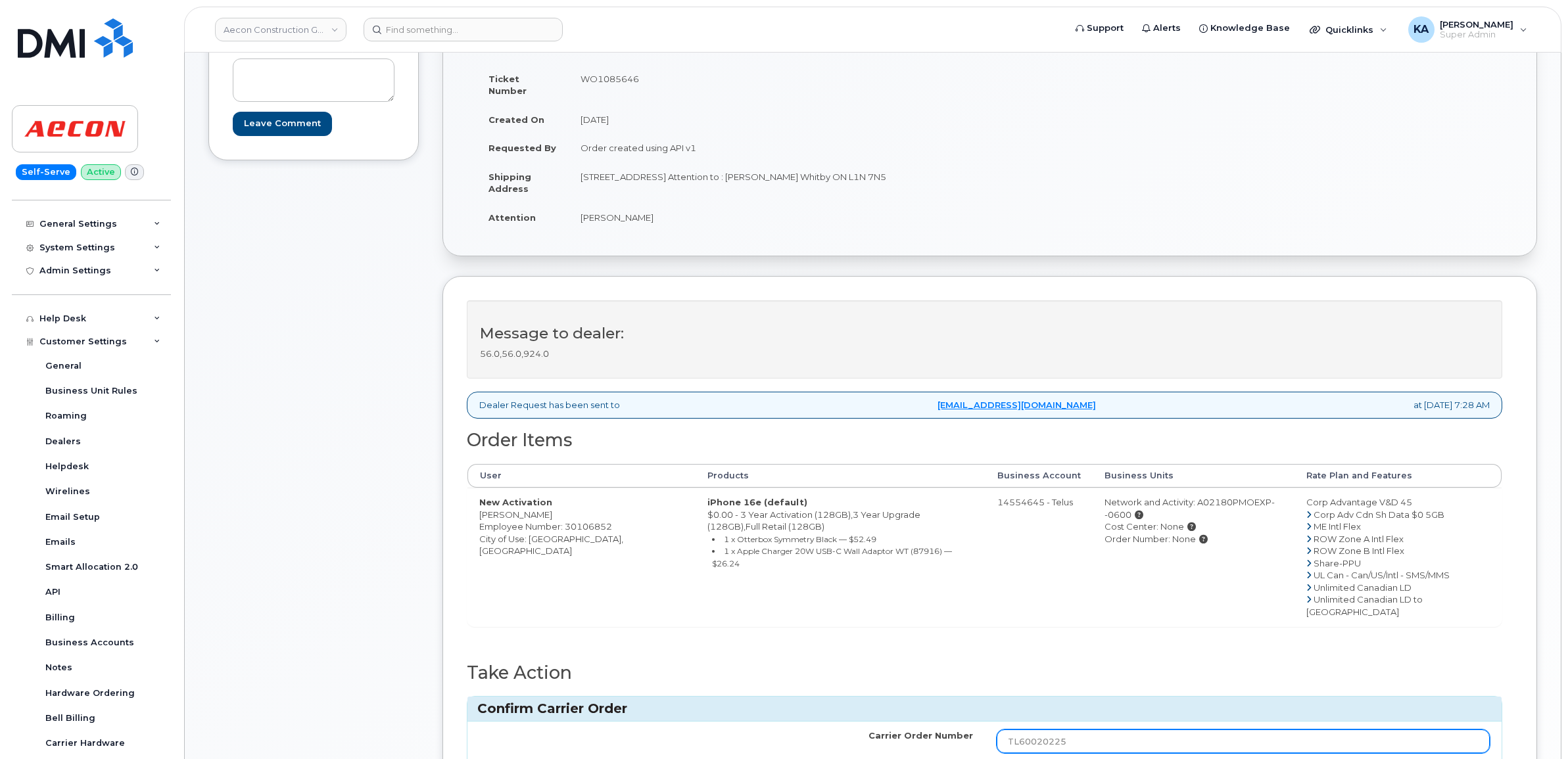
scroll to position [247, 0]
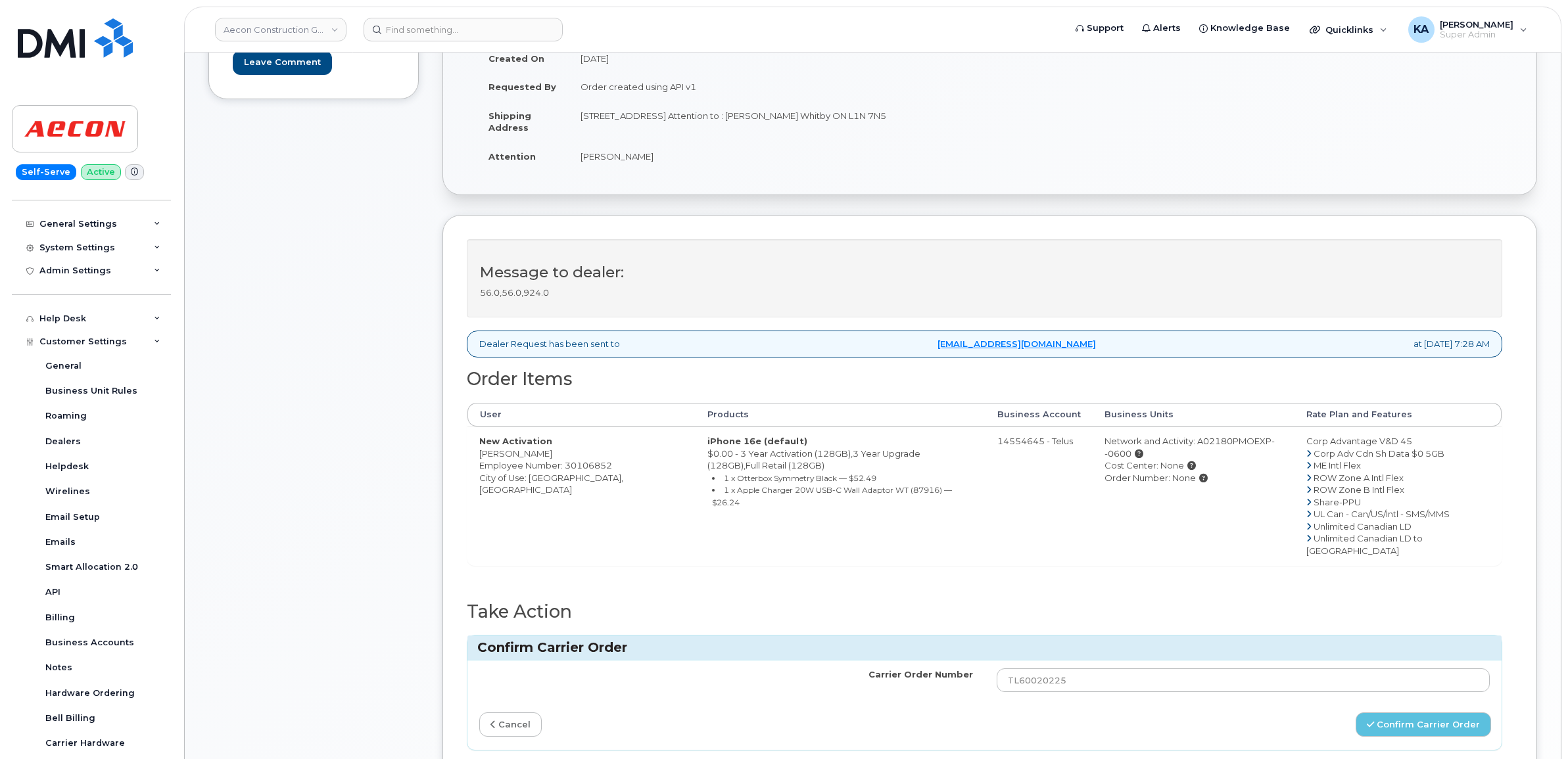
drag, startPoint x: 474, startPoint y: 445, endPoint x: 549, endPoint y: 441, distance: 75.1
click at [549, 443] on td "New Activation Julia Lynn Veale Employee Number: 30106852 City of Use: Oshawa, …" at bounding box center [581, 496] width 228 height 139
drag, startPoint x: 549, startPoint y: 441, endPoint x: 536, endPoint y: 441, distance: 13.0
copy td "Julia Lynn Veale"
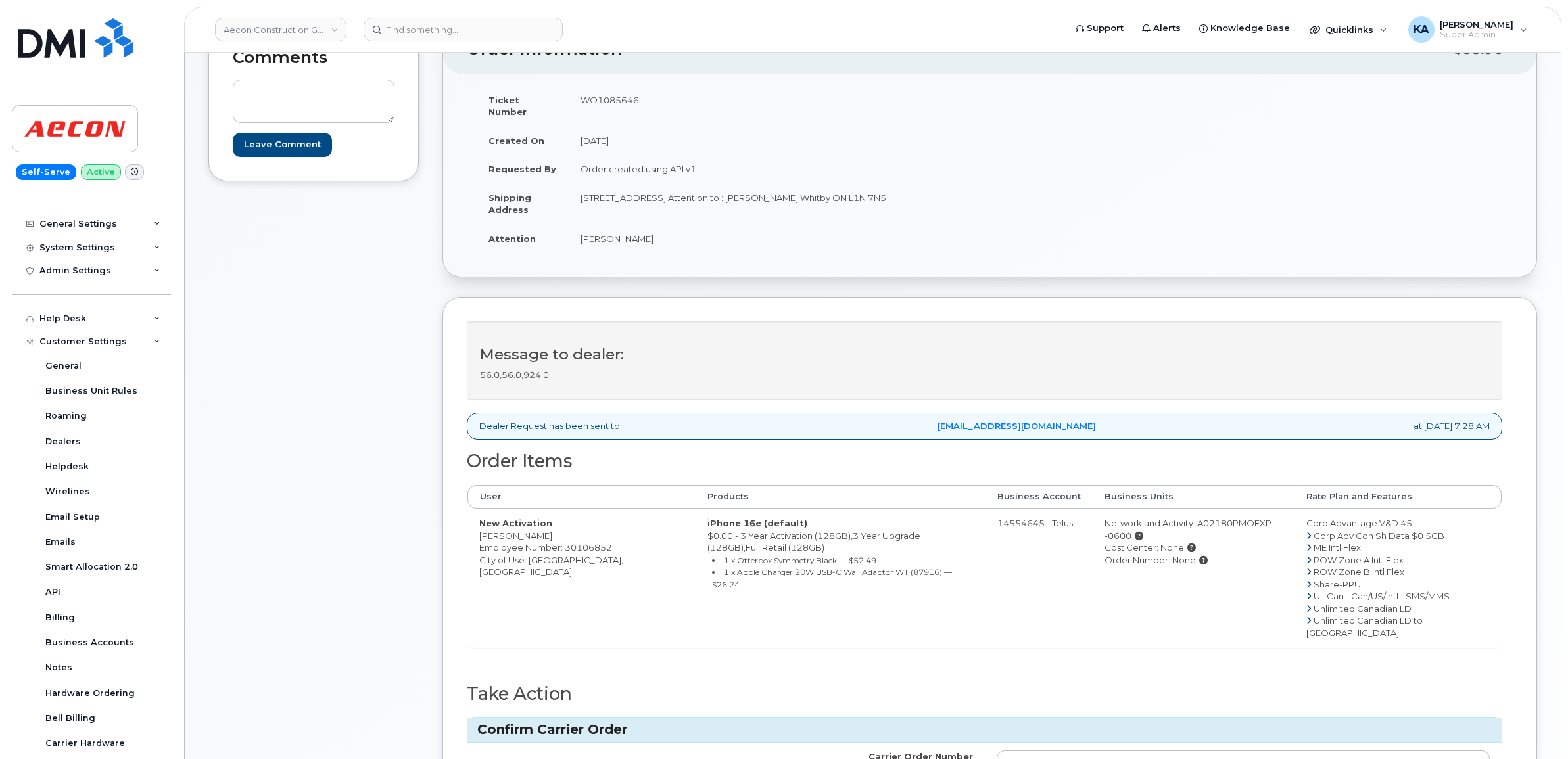
drag, startPoint x: 579, startPoint y: 101, endPoint x: 648, endPoint y: 104, distance: 69.1
click at [648, 104] on td "WO1085646" at bounding box center [774, 105] width 411 height 40
drag, startPoint x: 648, startPoint y: 104, endPoint x: 632, endPoint y: 104, distance: 16.0
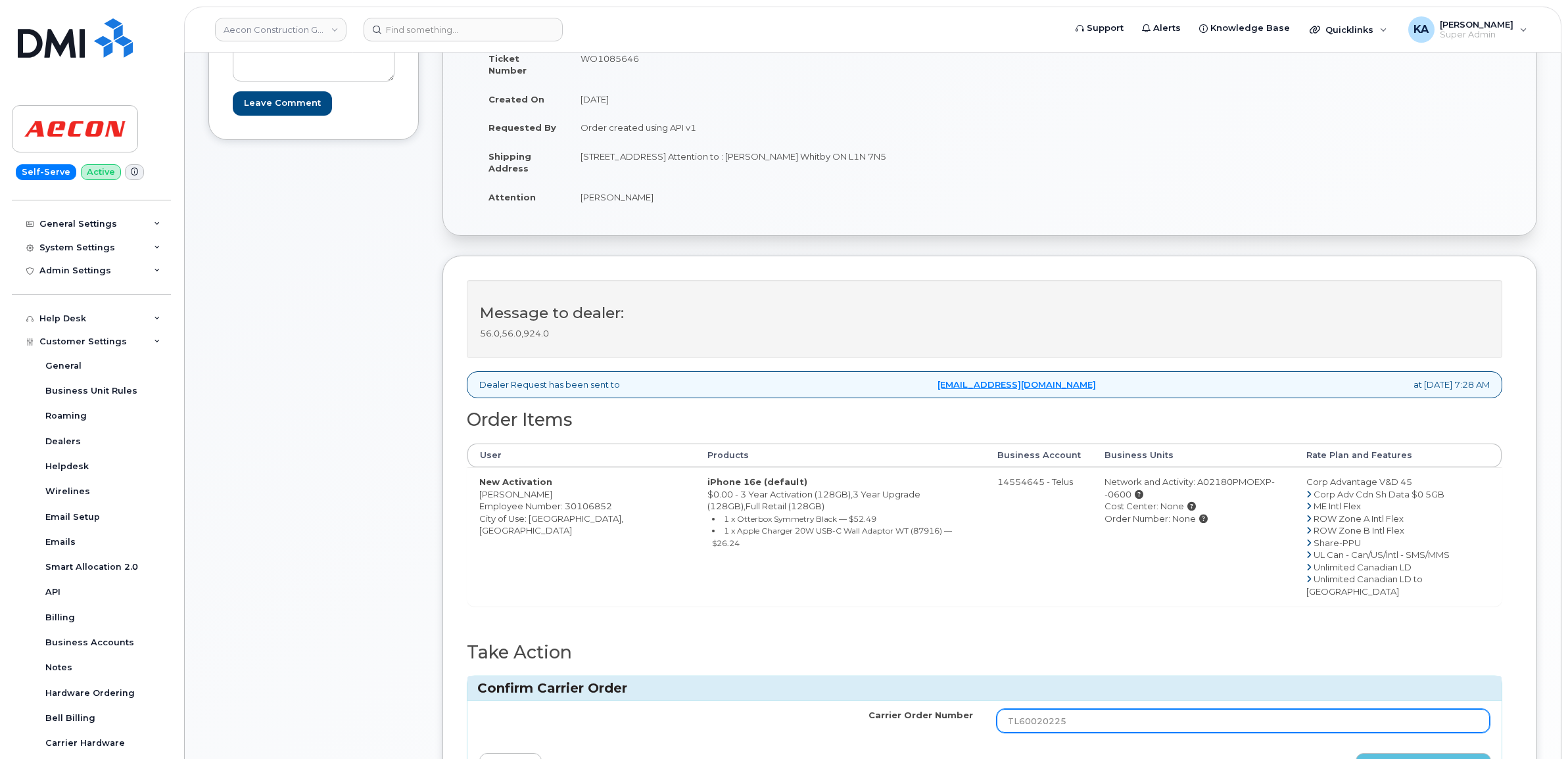
drag, startPoint x: 1053, startPoint y: 738, endPoint x: 944, endPoint y: 746, distance: 109.3
click at [944, 746] on div "Carrier Order Number TL60020225 cancel Confirm Carrier Order" at bounding box center [984, 746] width 1034 height 89
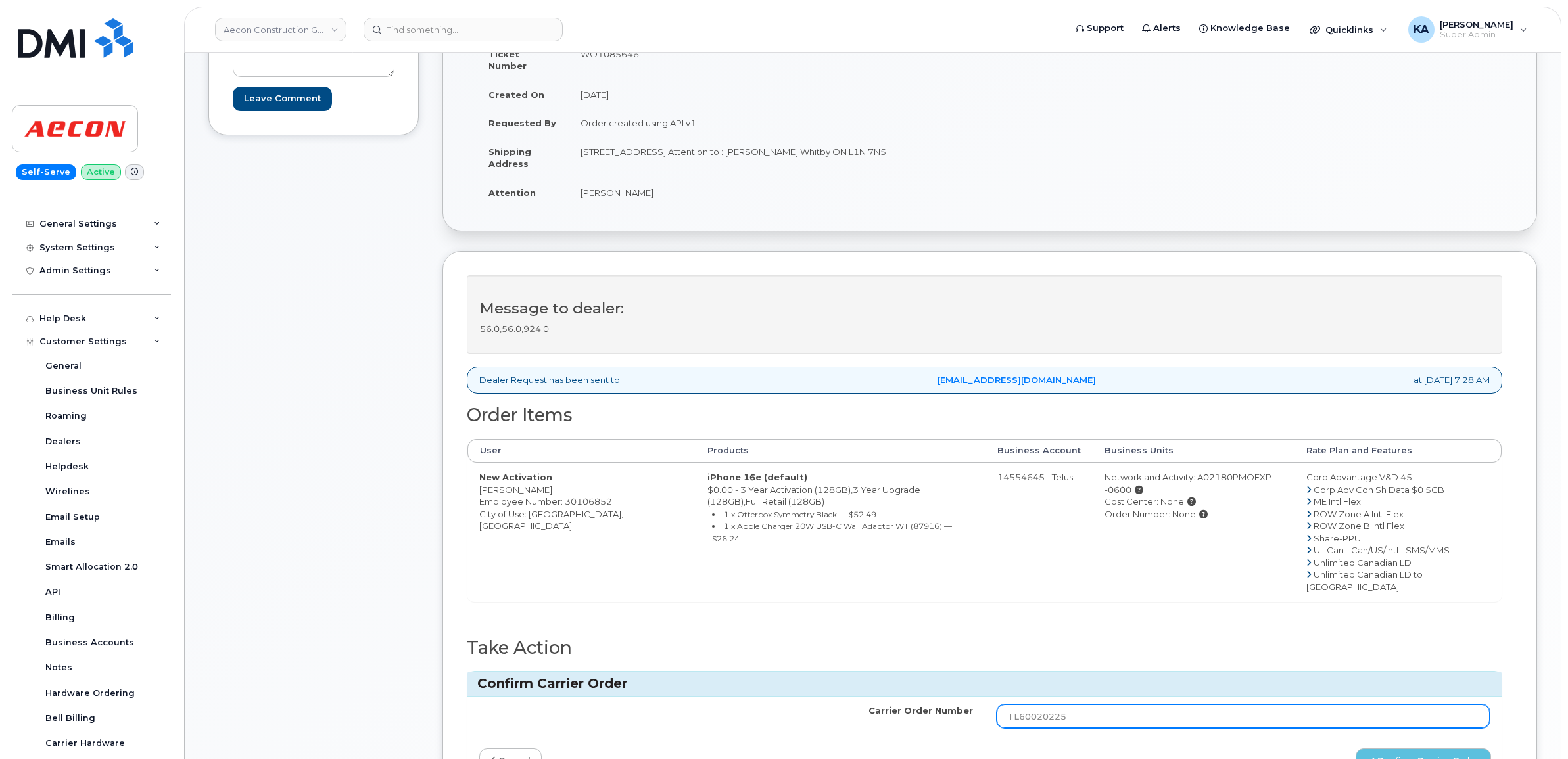
paste input "8"
type input "TL60020228"
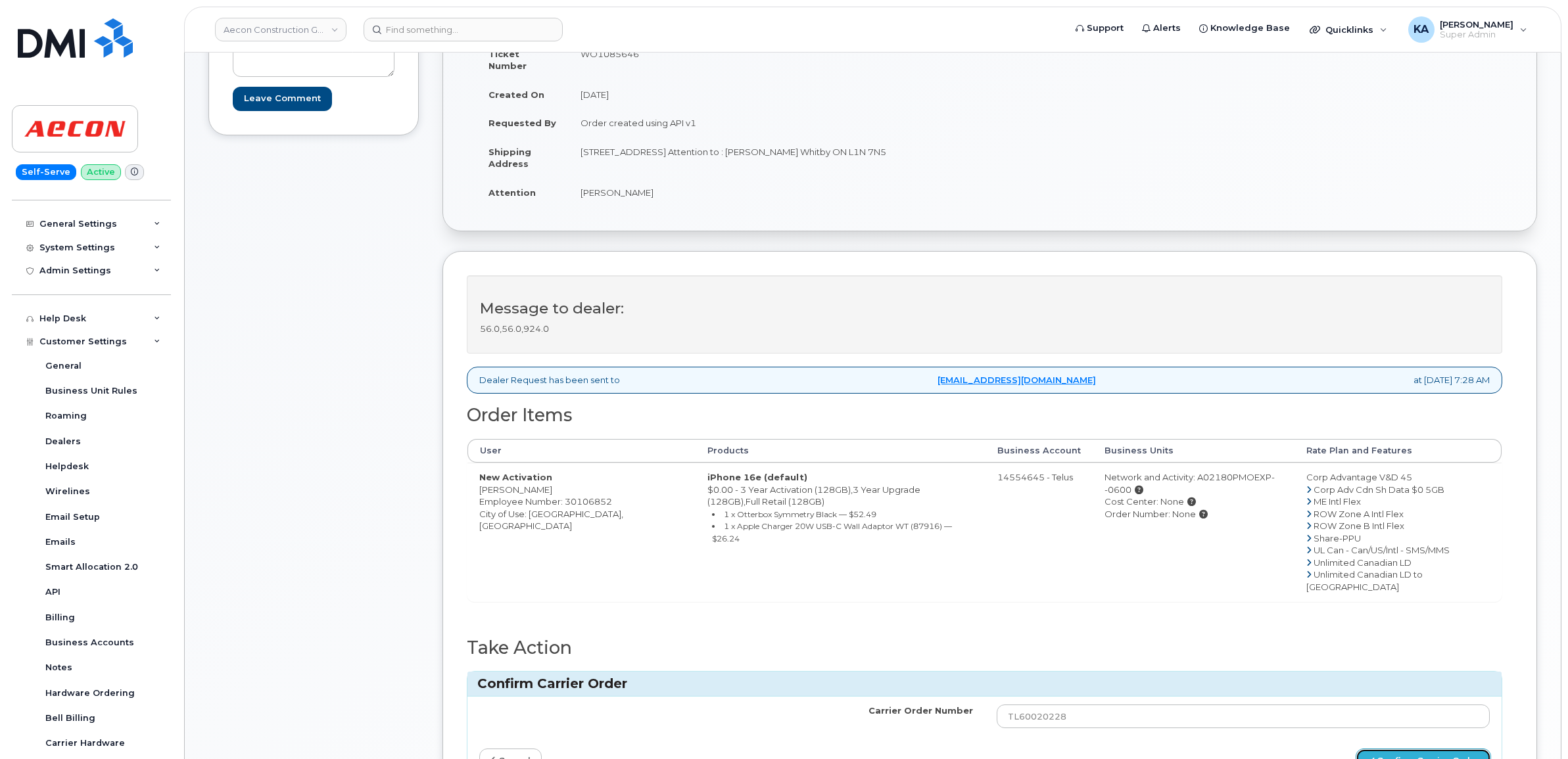
click at [1388, 748] on button "Confirm Carrier Order" at bounding box center [1423, 760] width 135 height 25
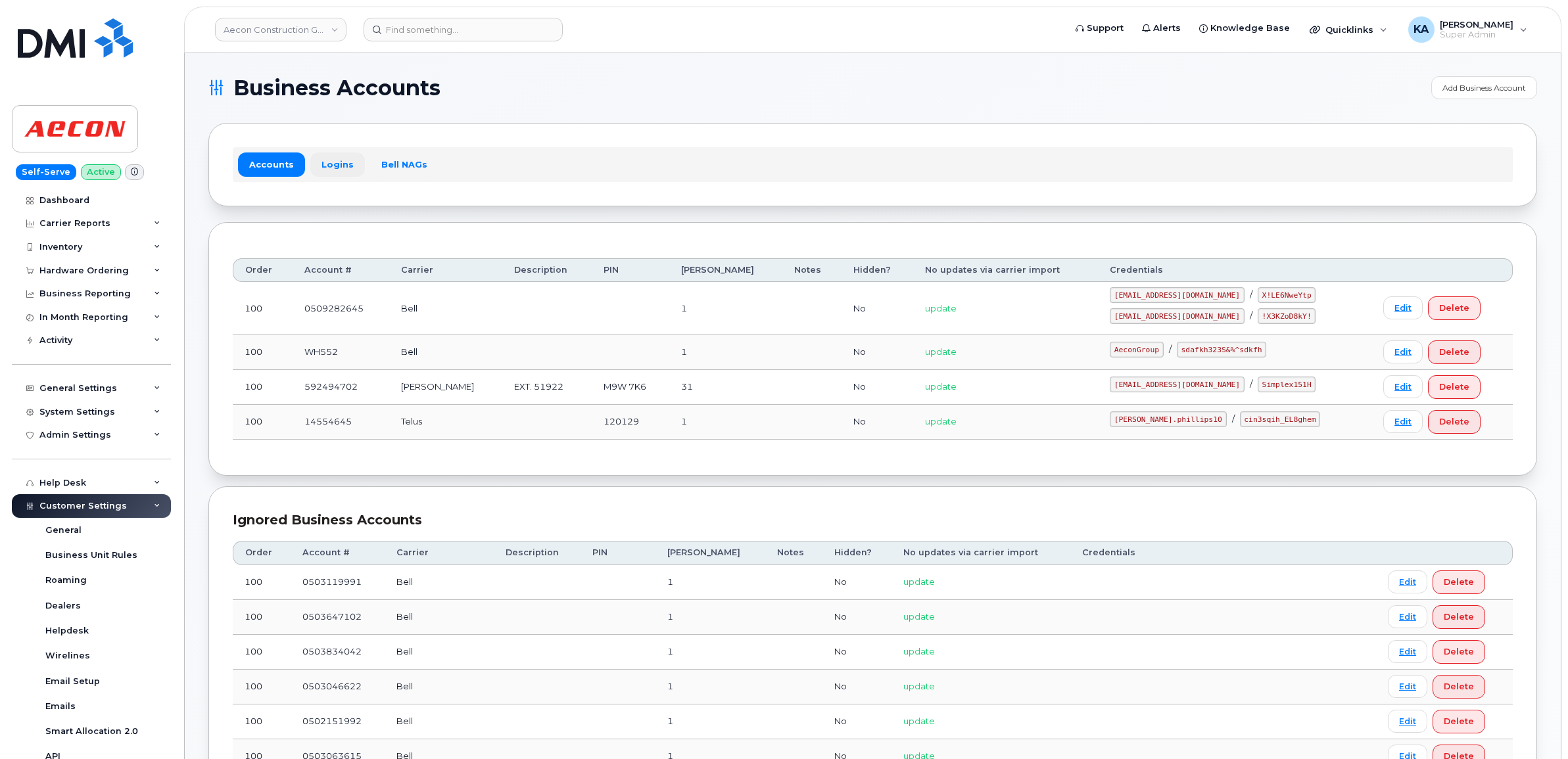
click at [335, 165] on link "Logins" at bounding box center [338, 165] width 54 height 24
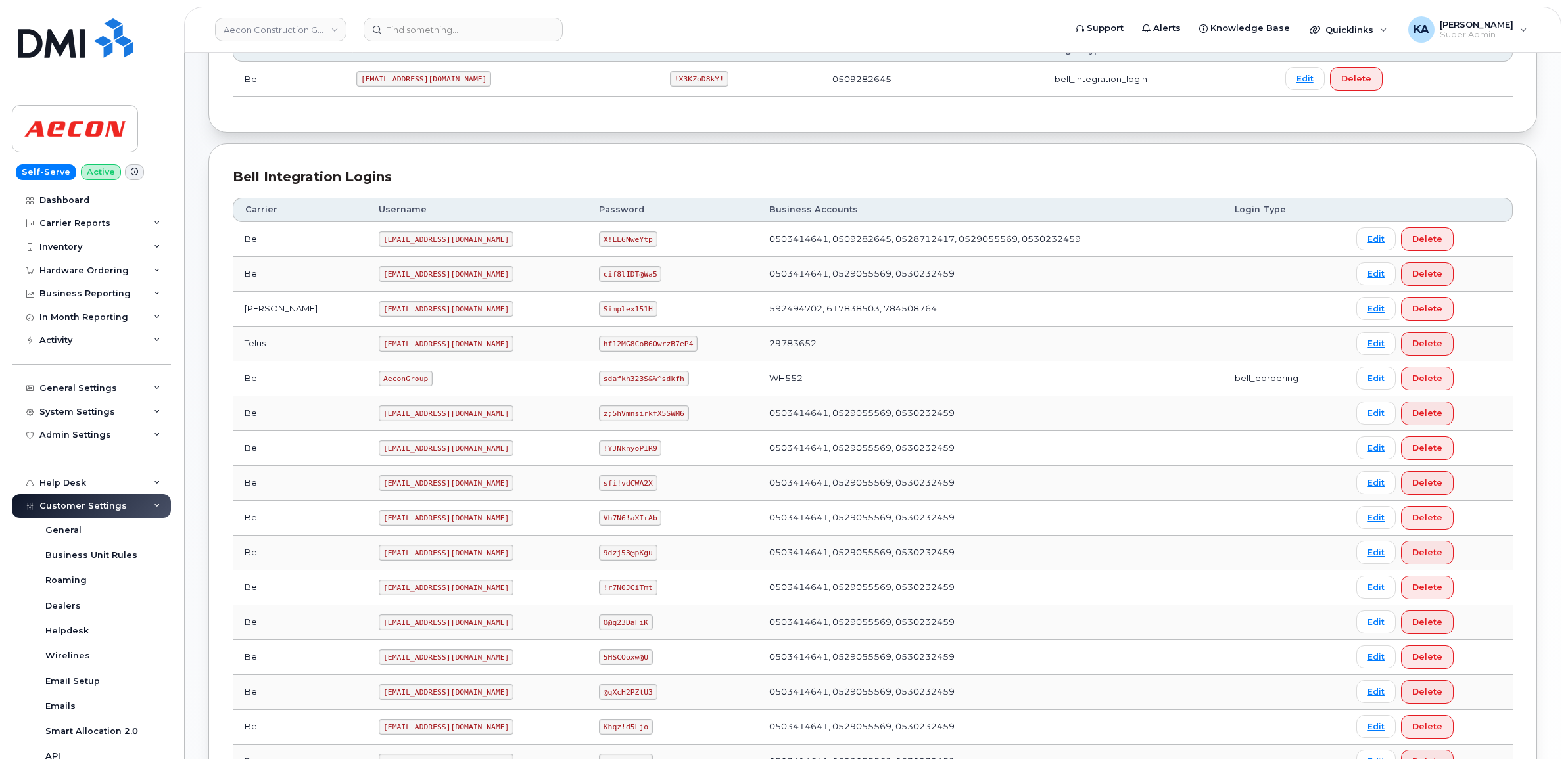
scroll to position [380, 0]
